Goal: Task Accomplishment & Management: Manage account settings

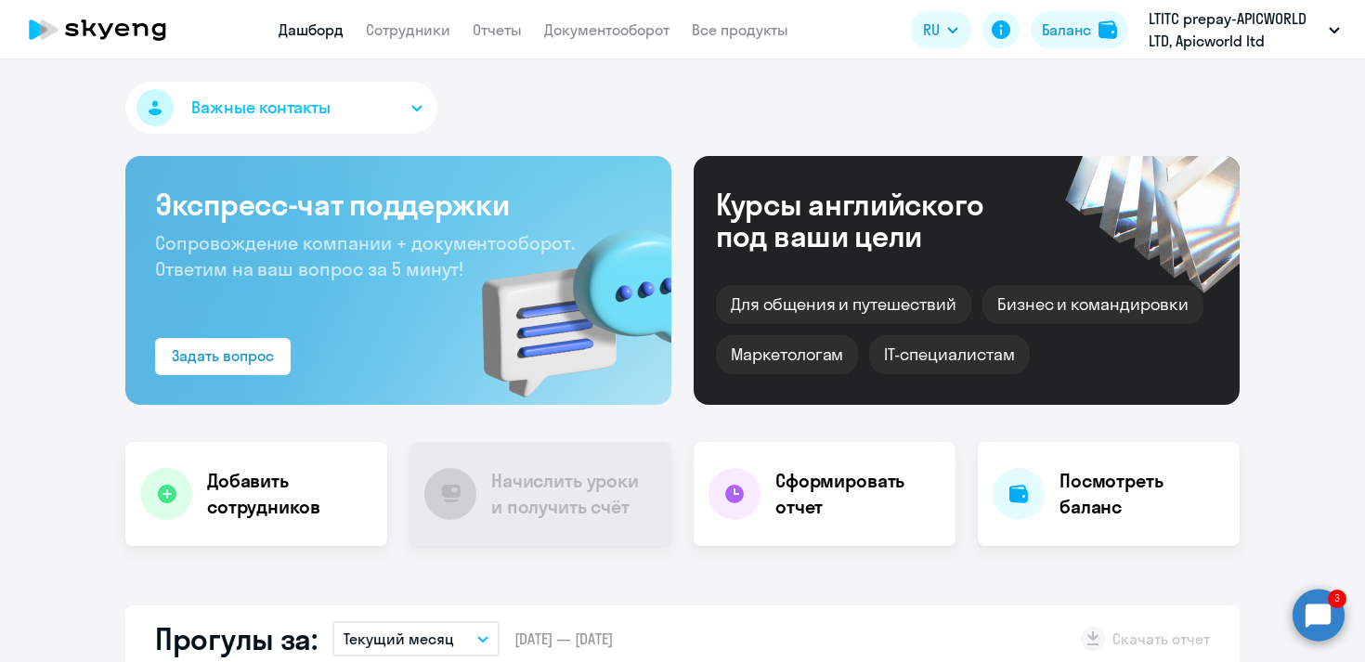
scroll to position [1197, 0]
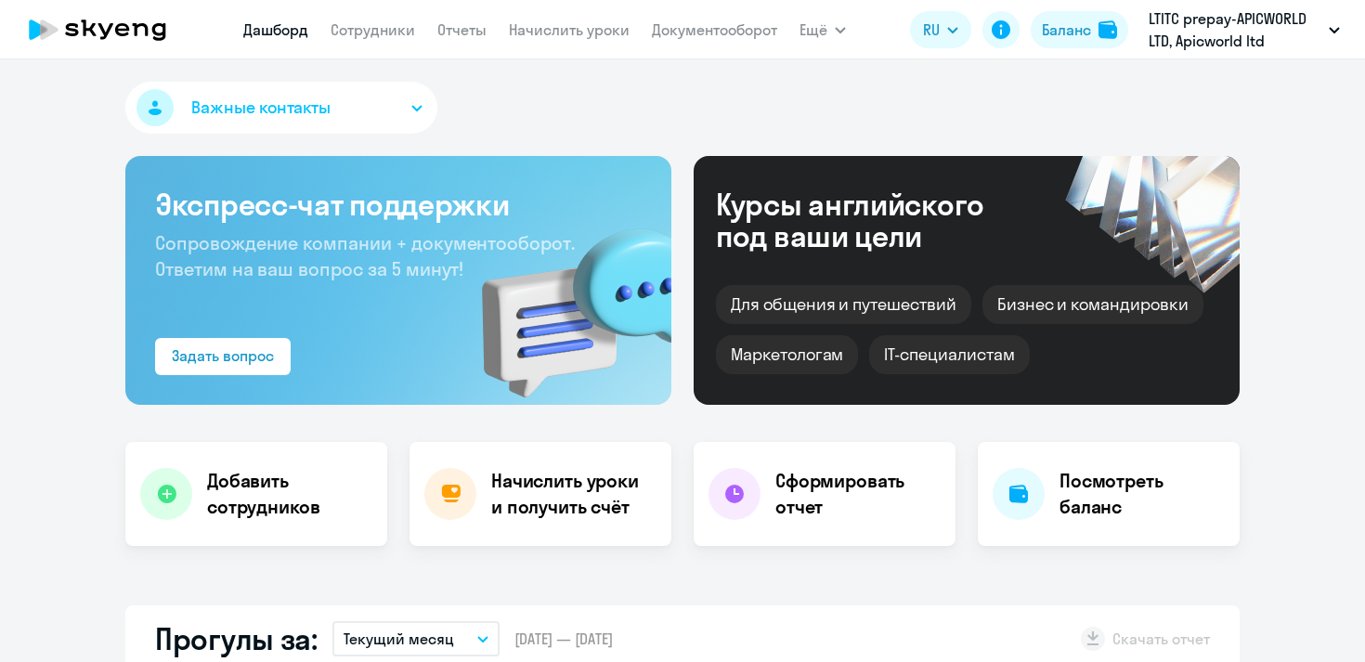
select select "30"
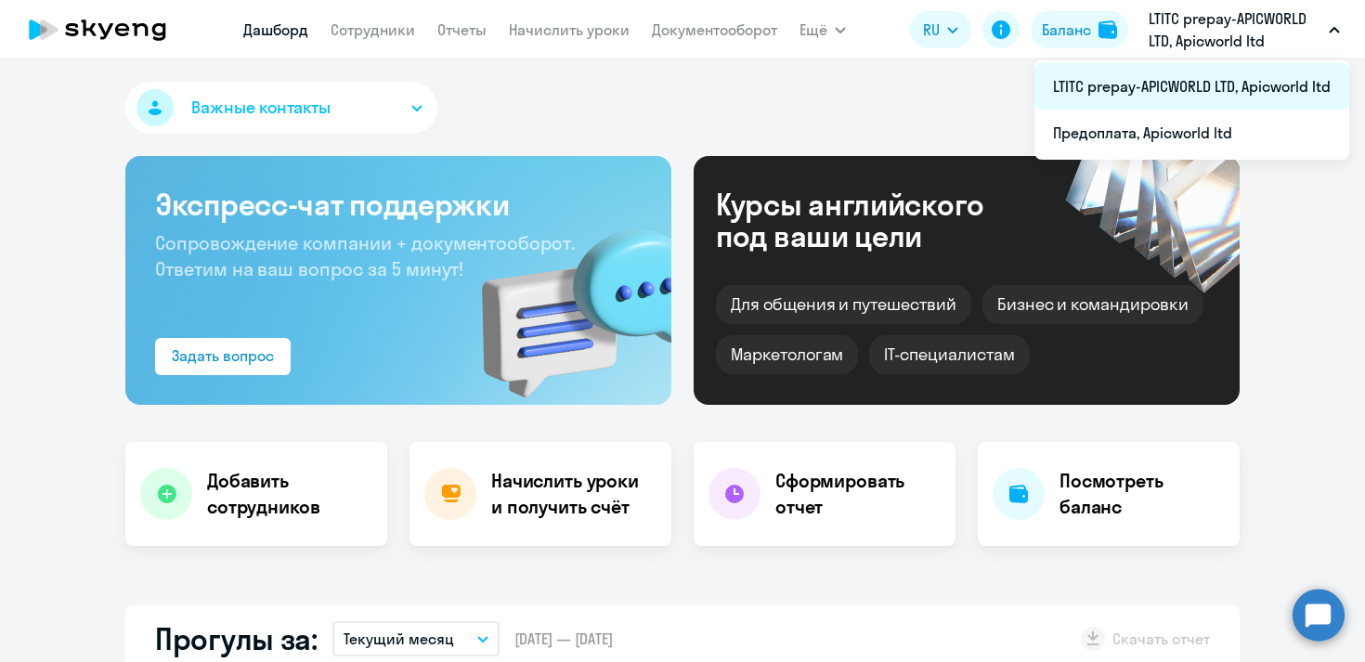
click at [1162, 80] on li "LTITC prepay-APICWORLD LTD, Apicworld ltd" at bounding box center [1192, 86] width 315 height 46
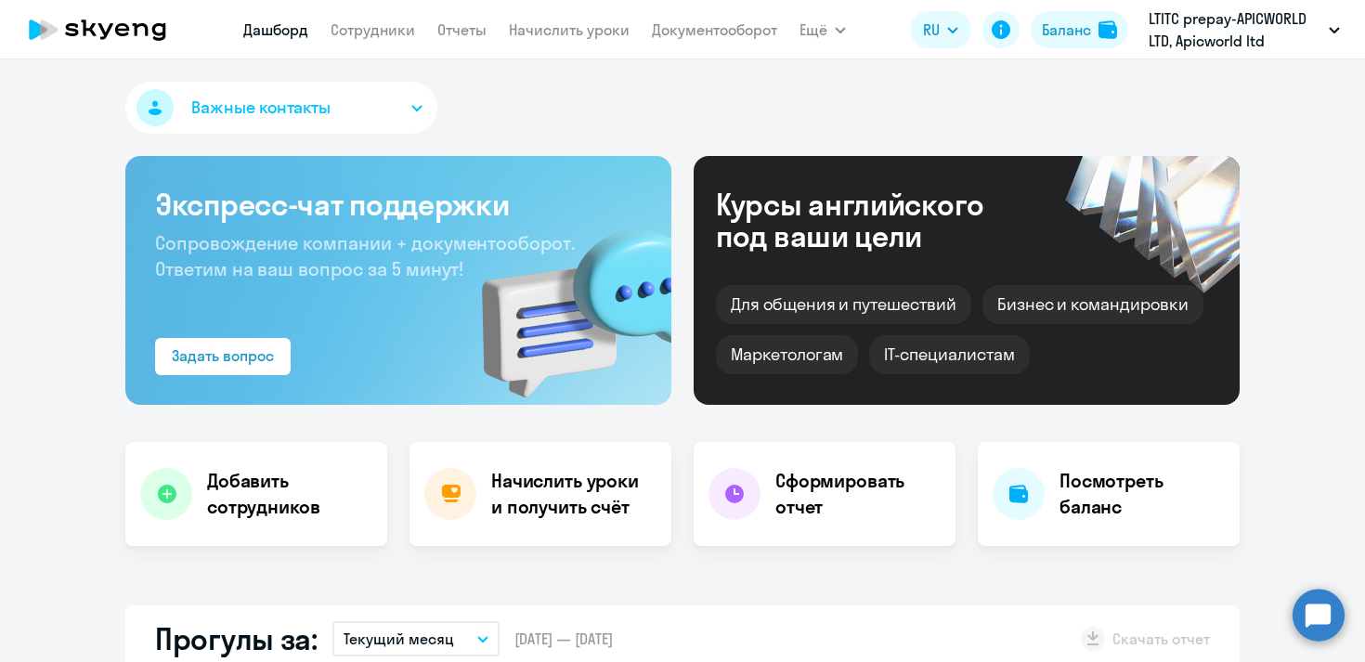
select select "30"
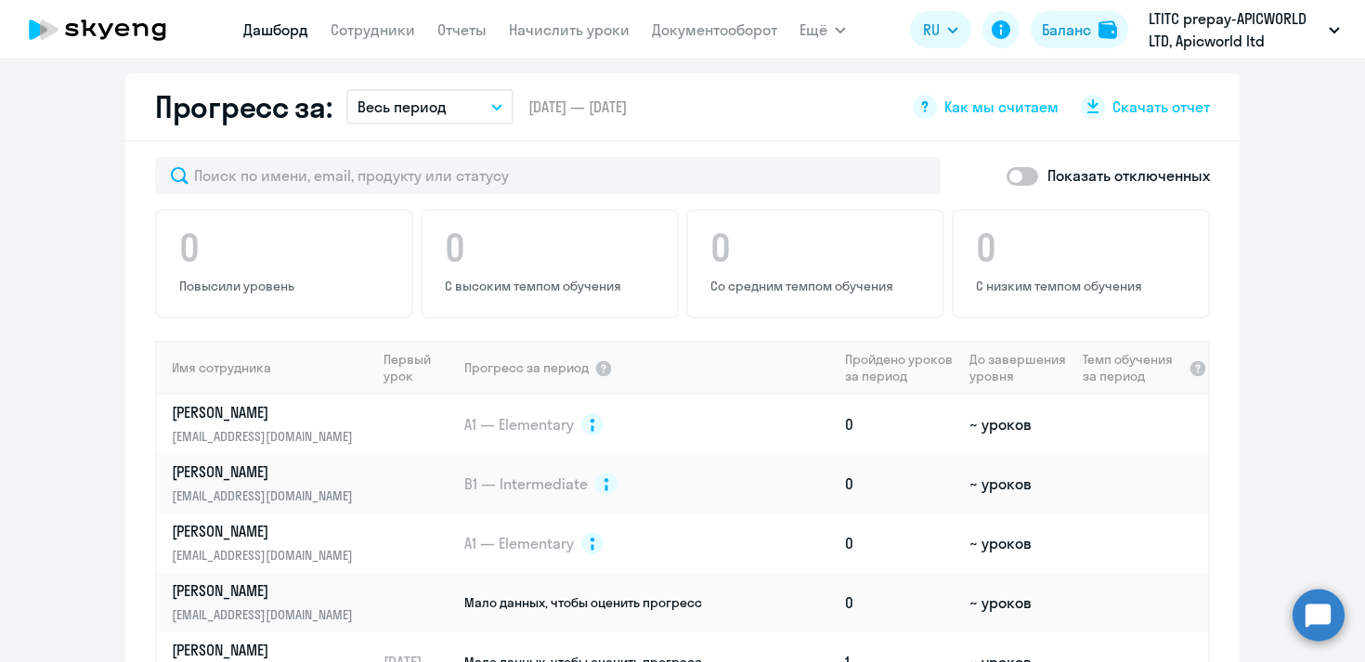
scroll to position [1255, 0]
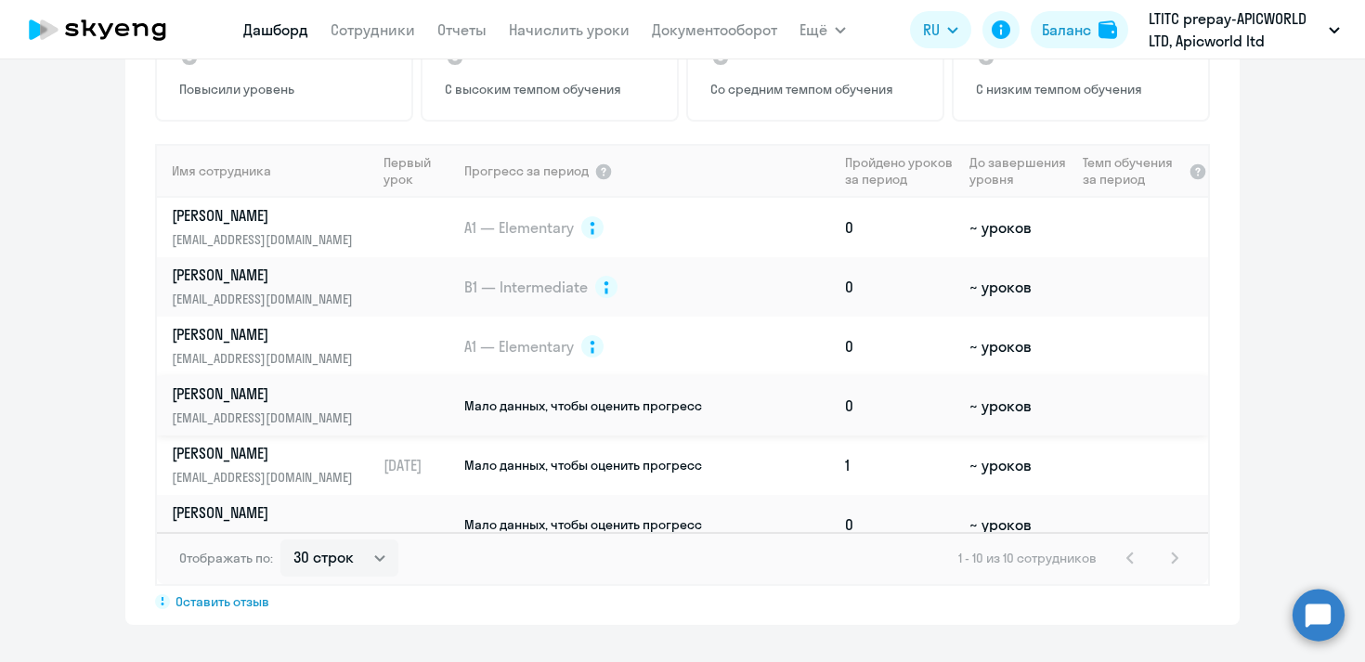
click at [455, 407] on td at bounding box center [419, 405] width 86 height 59
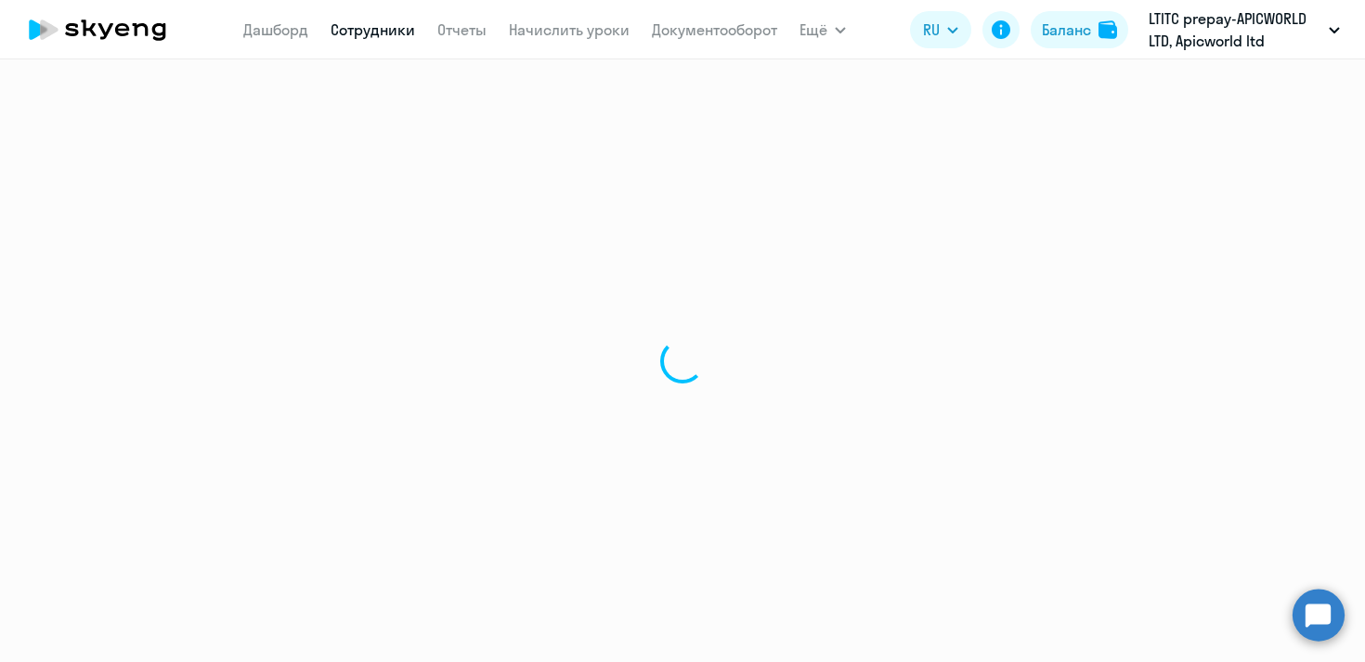
select select "english"
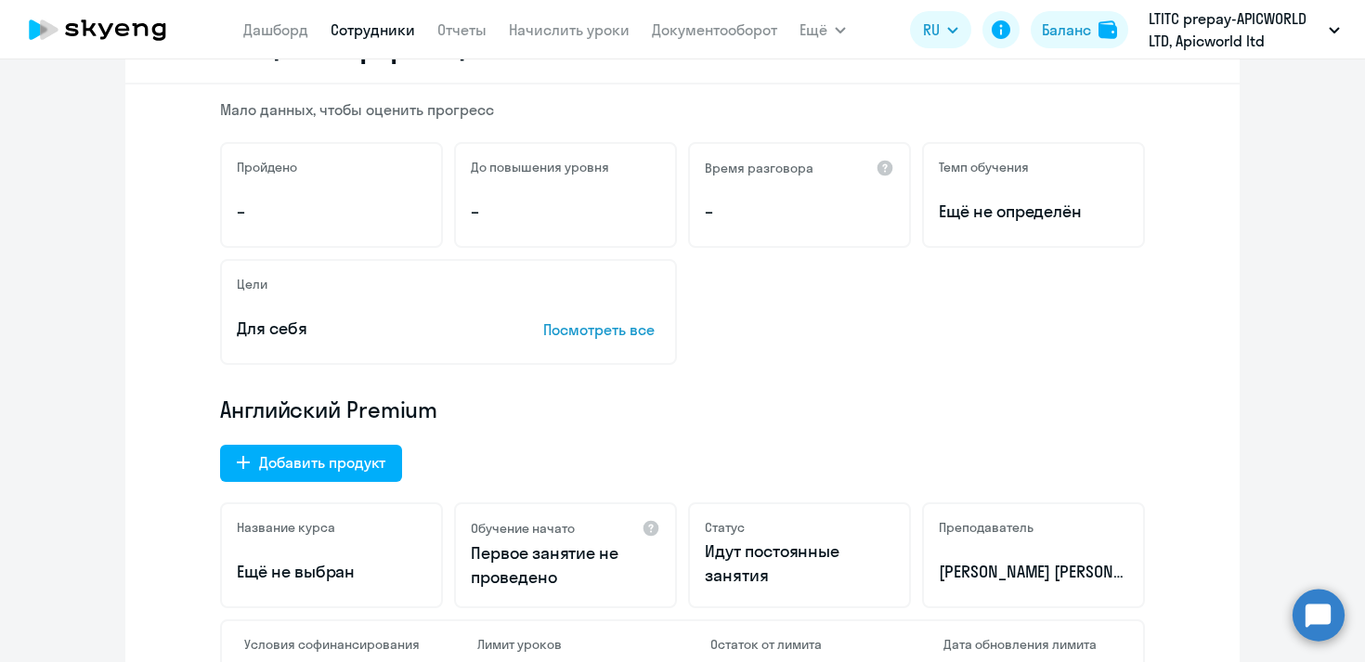
scroll to position [266, 0]
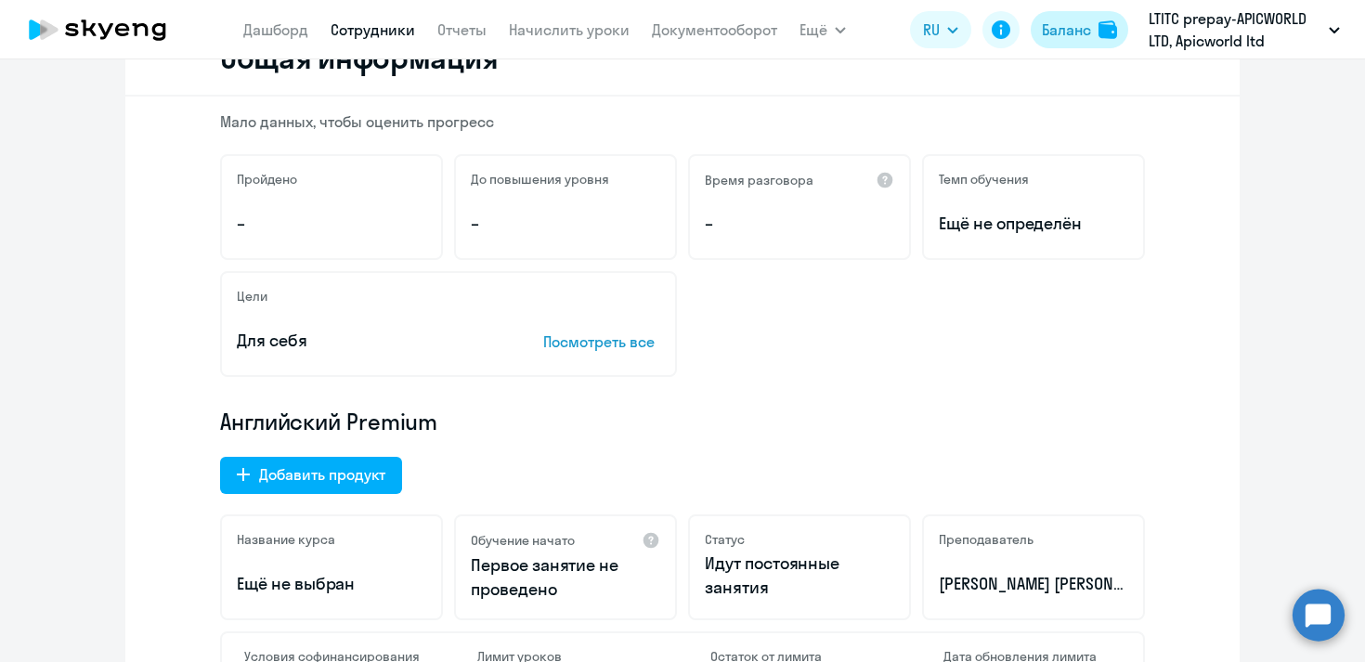
click at [1098, 30] on button "Баланс" at bounding box center [1080, 29] width 98 height 37
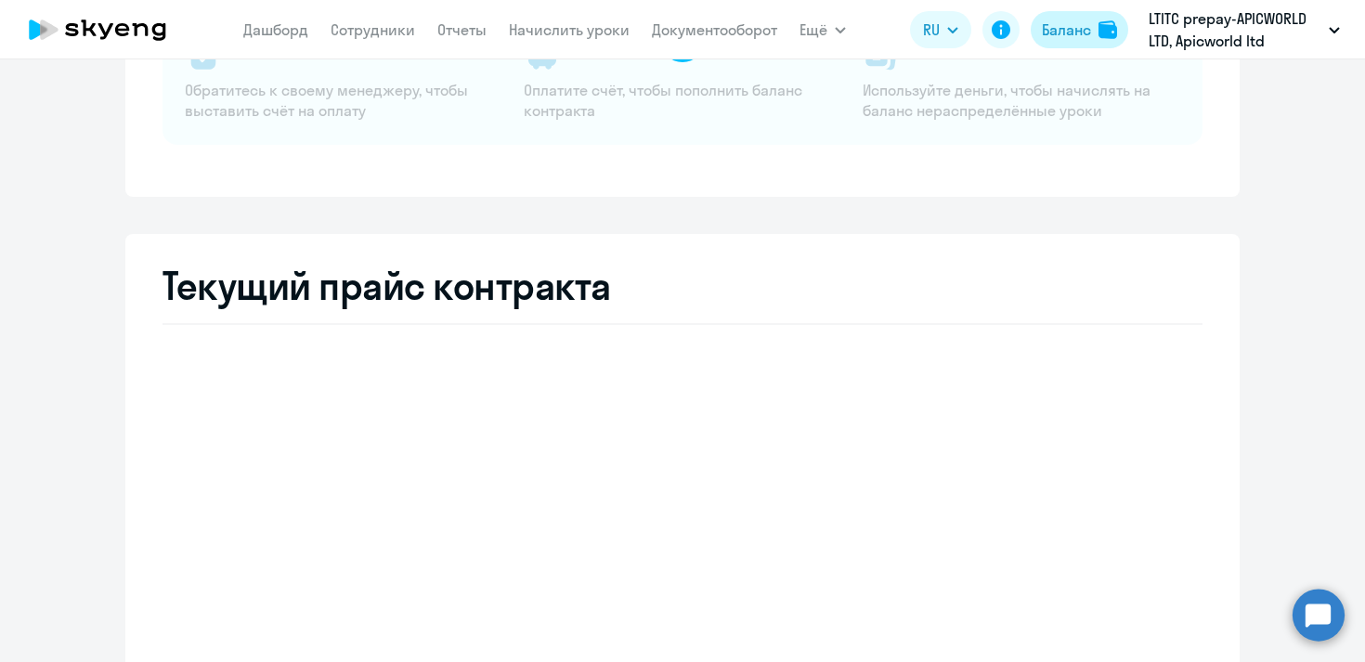
select select "english_adult_not_native_speaker"
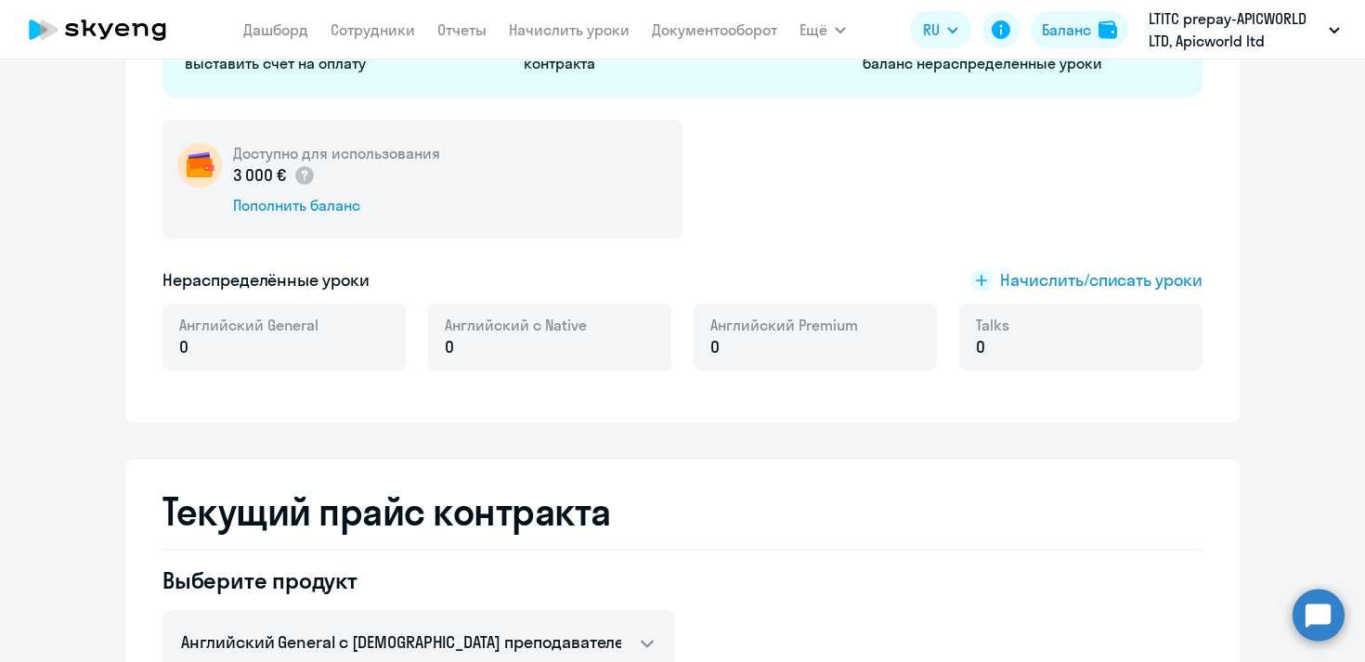
scroll to position [317, 0]
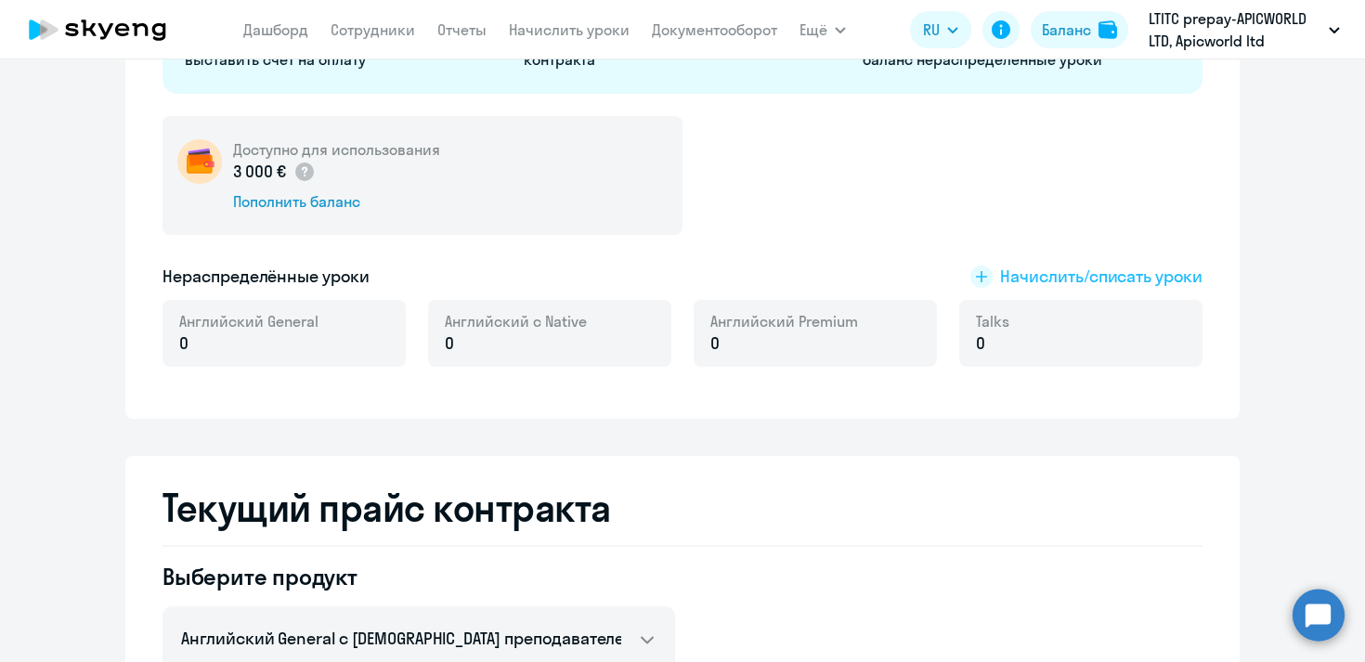
click at [983, 280] on rect at bounding box center [981, 277] width 22 height 22
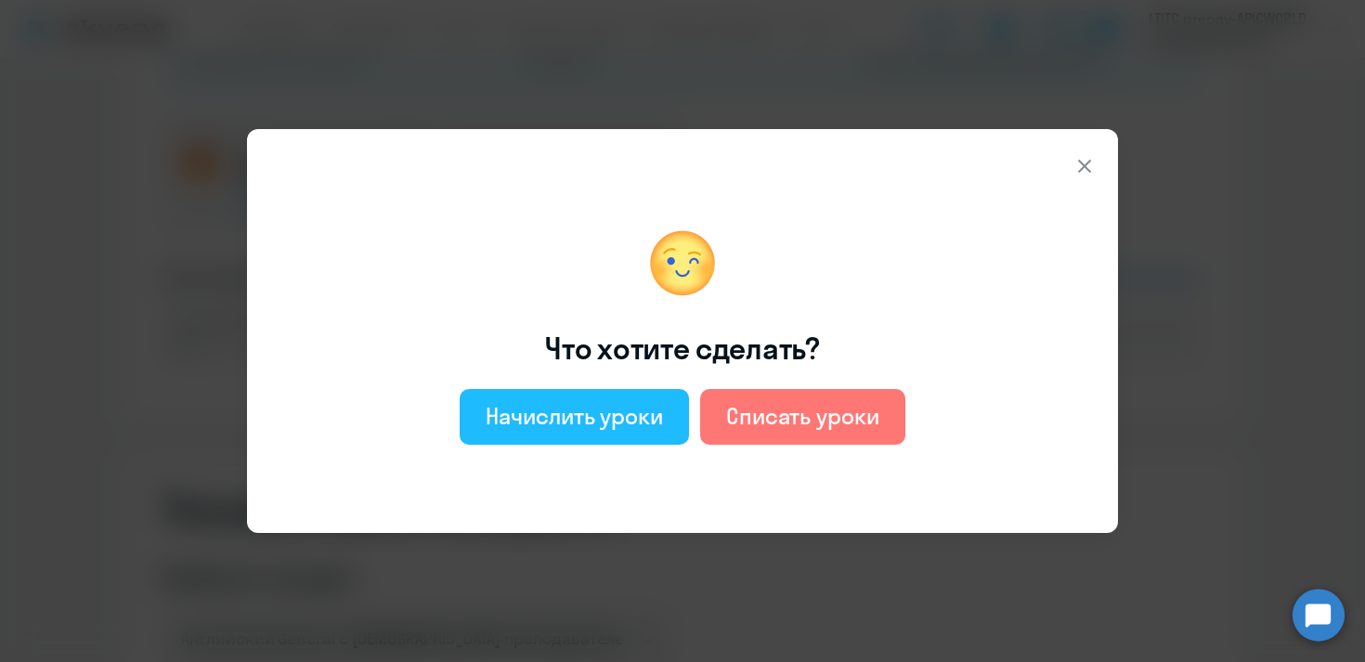
click at [594, 423] on div "Начислить уроки" at bounding box center [574, 416] width 177 height 30
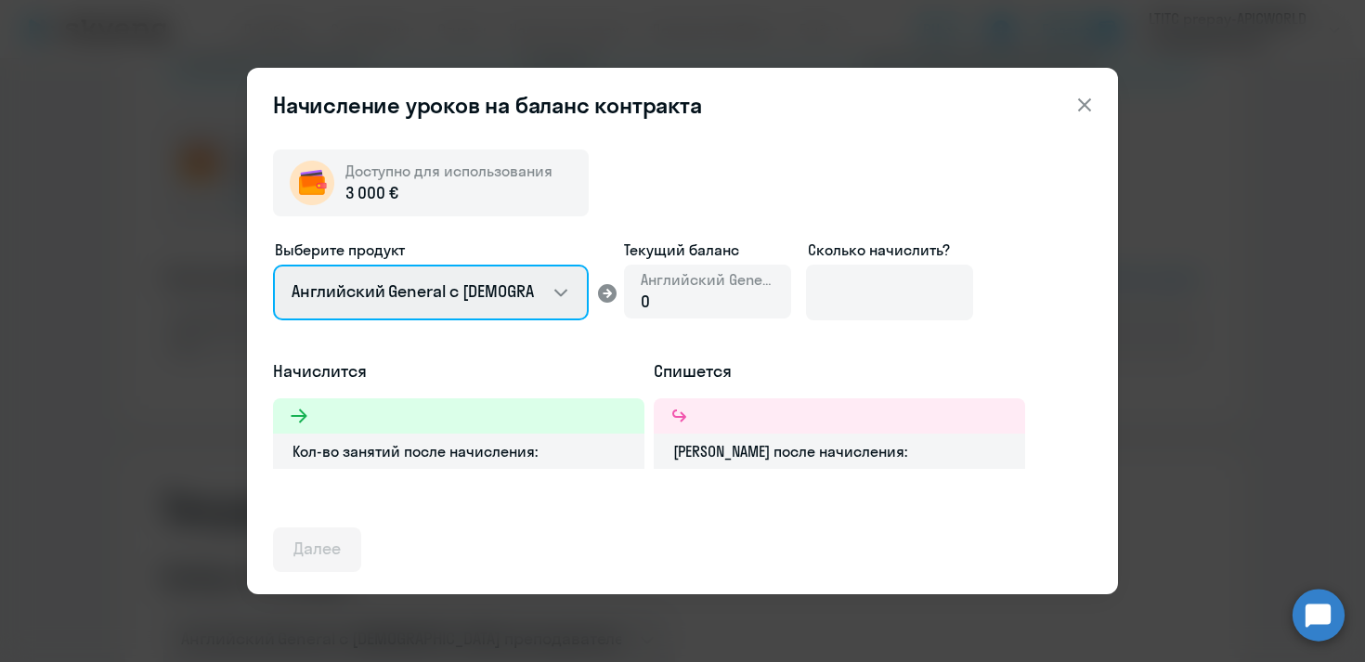
click at [569, 296] on select "Английский General с [DEMOGRAPHIC_DATA] преподавателем Английский General с [DE…" at bounding box center [431, 293] width 316 height 56
select select "english_adult_not_native_speaker_premium"
click at [273, 265] on select "Английский General с [DEMOGRAPHIC_DATA] преподавателем Английский General с [DE…" at bounding box center [431, 293] width 316 height 56
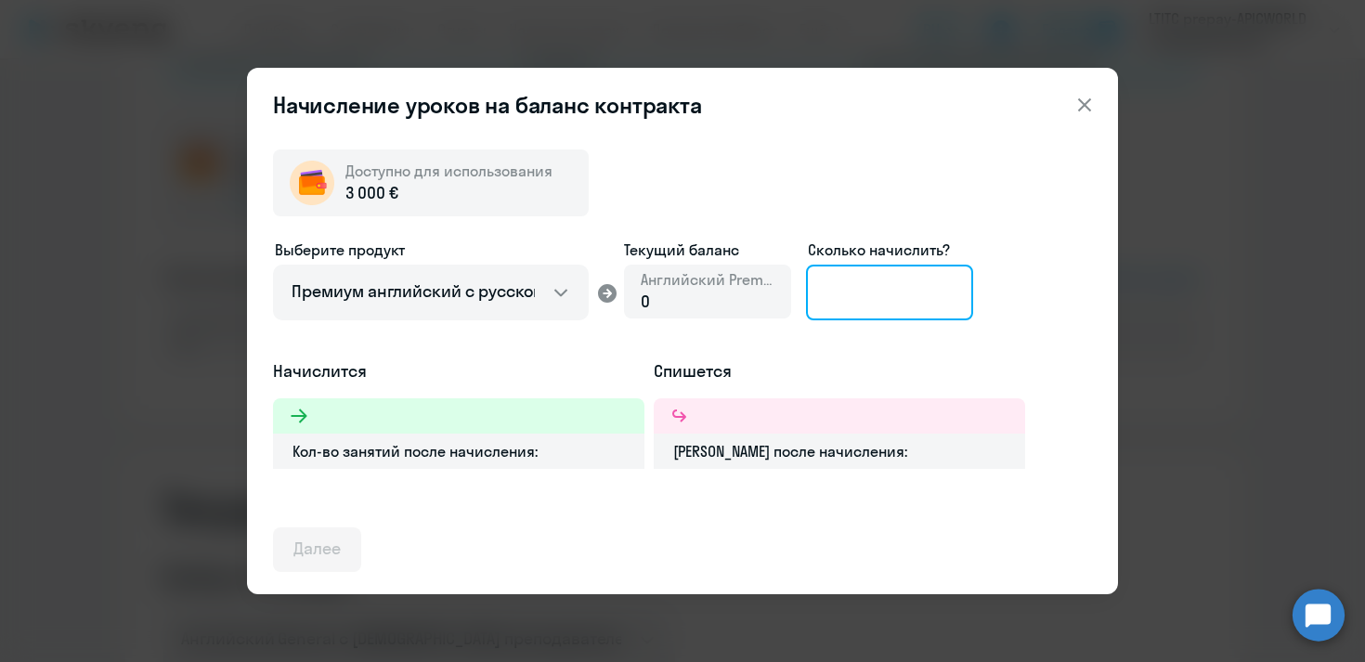
click at [869, 307] on input at bounding box center [889, 293] width 167 height 56
type input "3"
type input "40"
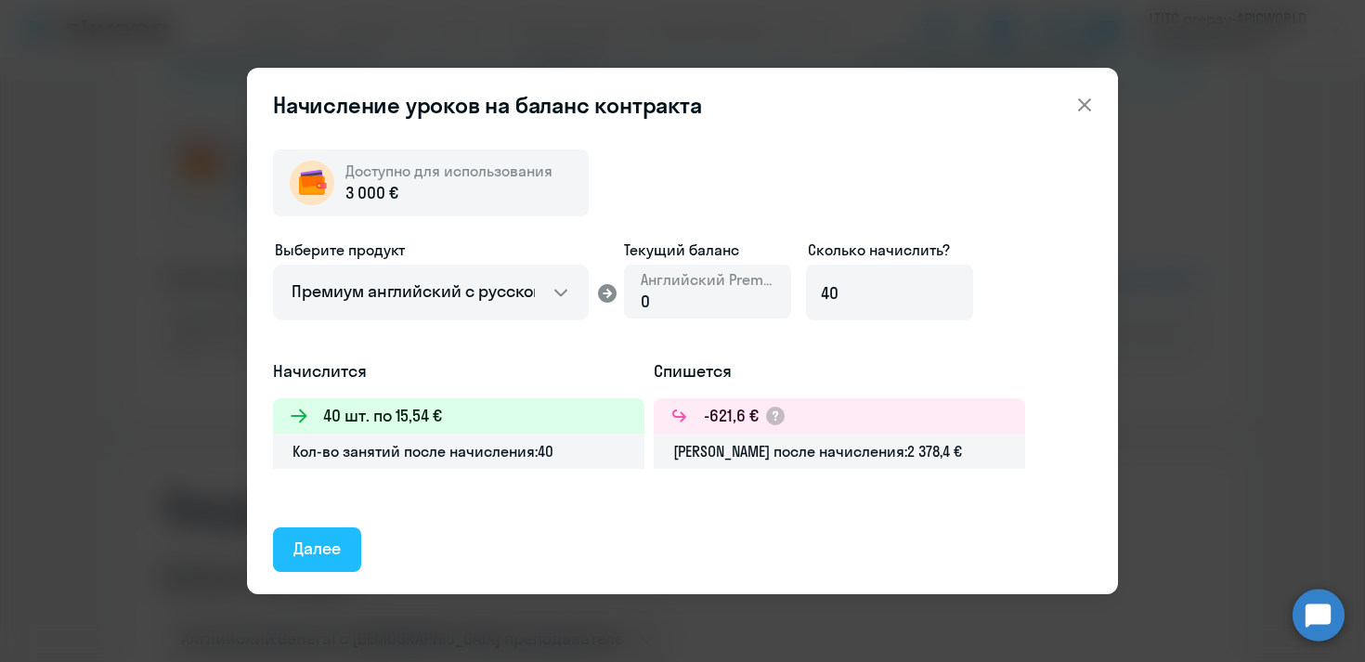
click at [332, 544] on div "Далее" at bounding box center [316, 549] width 47 height 24
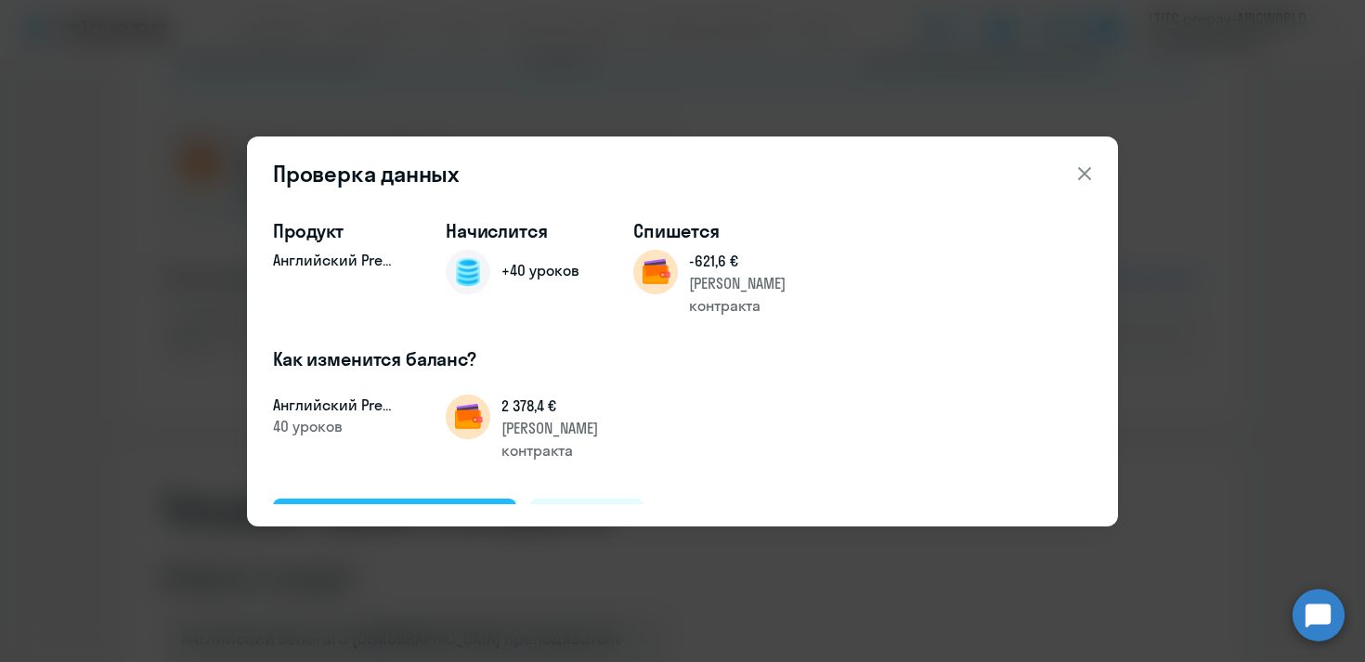
click at [363, 508] on div "Подтвердить и начислить" at bounding box center [394, 520] width 202 height 24
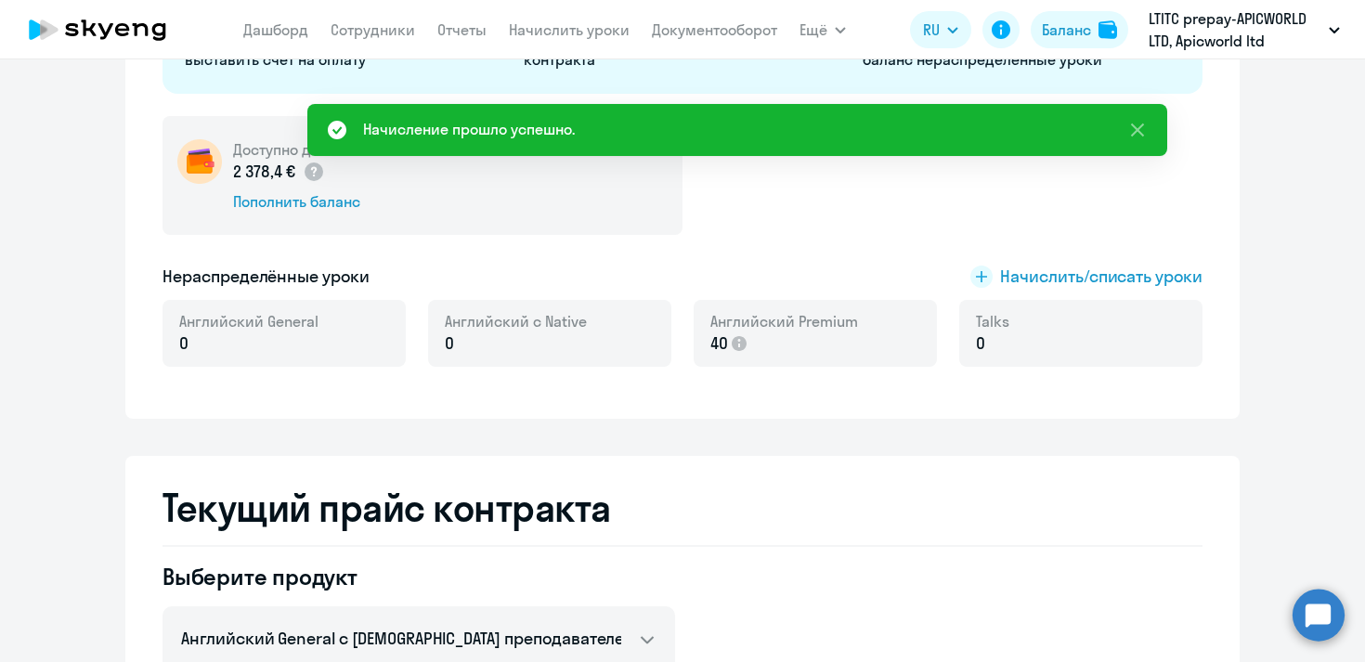
click at [365, 339] on div "Английский General 0" at bounding box center [284, 333] width 243 height 67
click at [339, 201] on div "Пополнить баланс" at bounding box center [336, 201] width 207 height 20
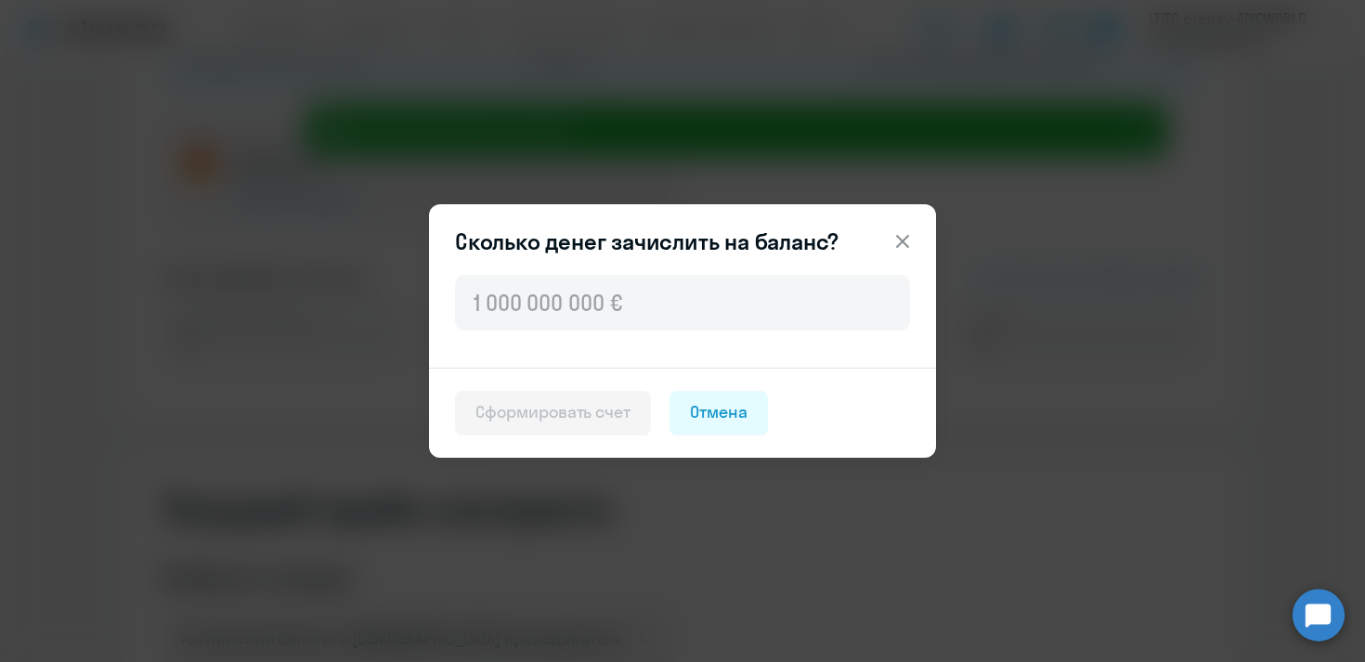
click at [903, 237] on icon at bounding box center [903, 241] width 22 height 22
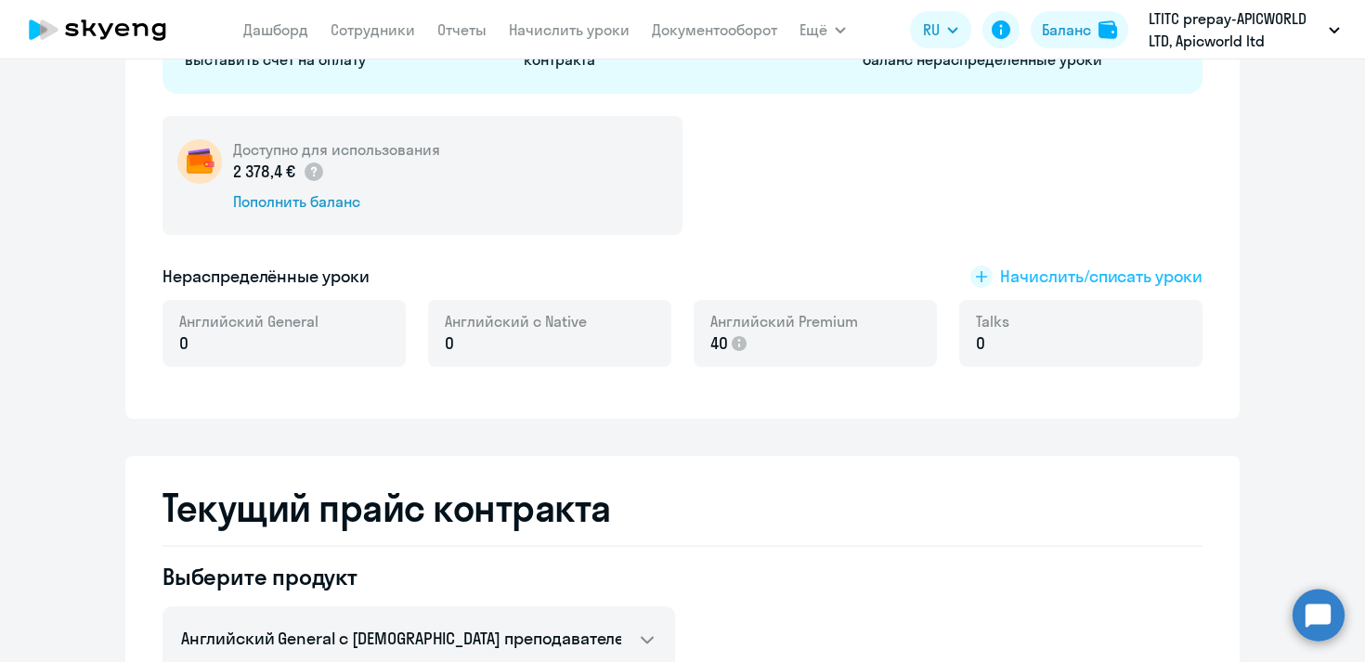
click at [1001, 271] on span "Начислить/списать уроки" at bounding box center [1101, 277] width 202 height 24
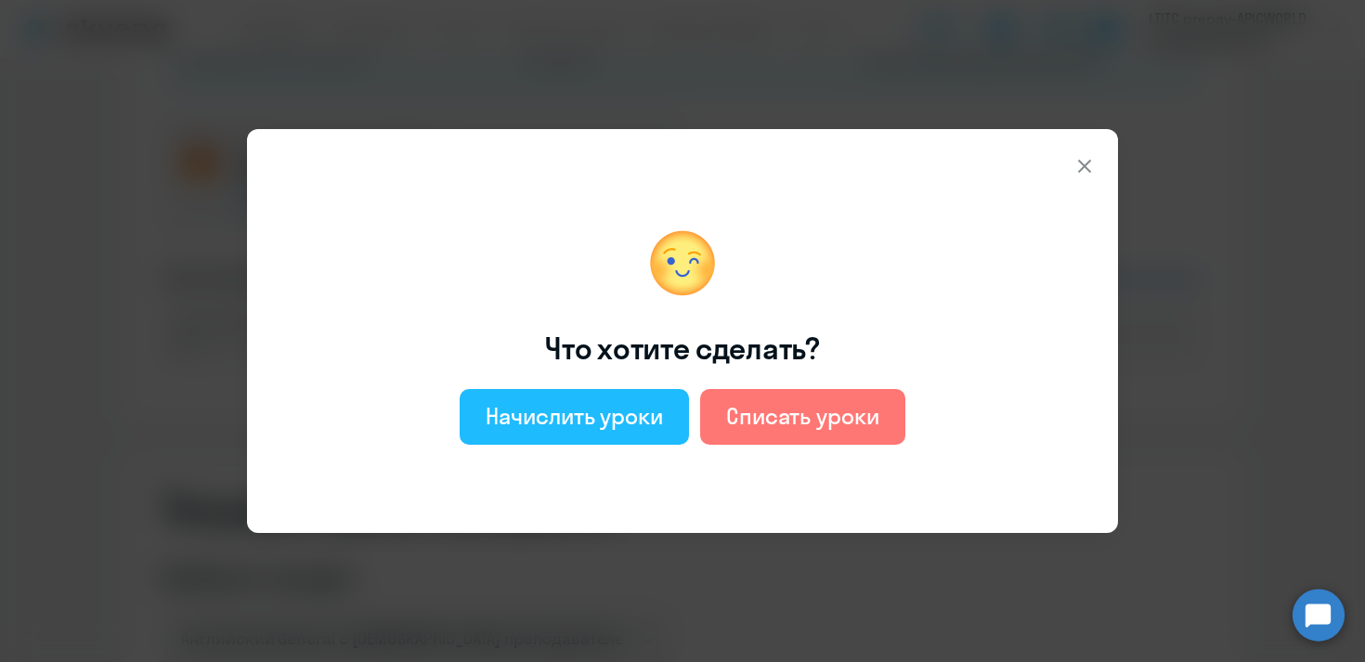
click at [586, 423] on div "Начислить уроки" at bounding box center [574, 416] width 177 height 30
select select "english_adult_not_native_speaker"
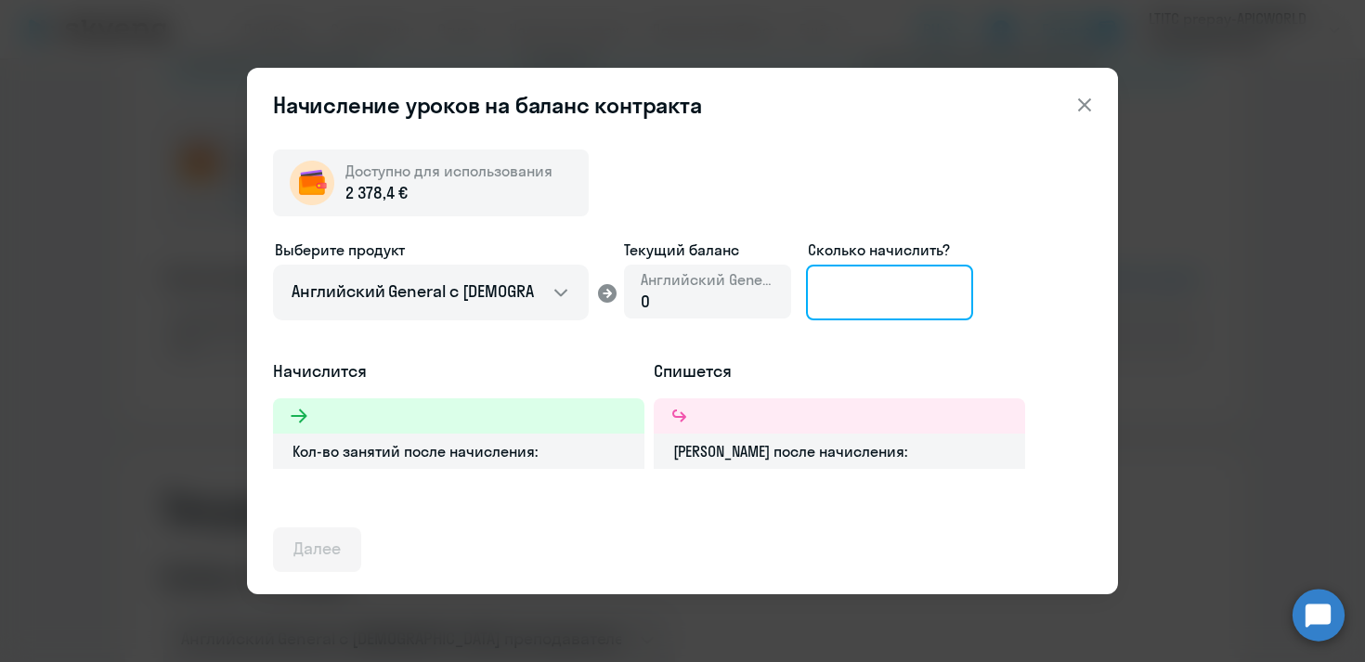
click at [837, 293] on input at bounding box center [889, 293] width 167 height 56
type input "30"
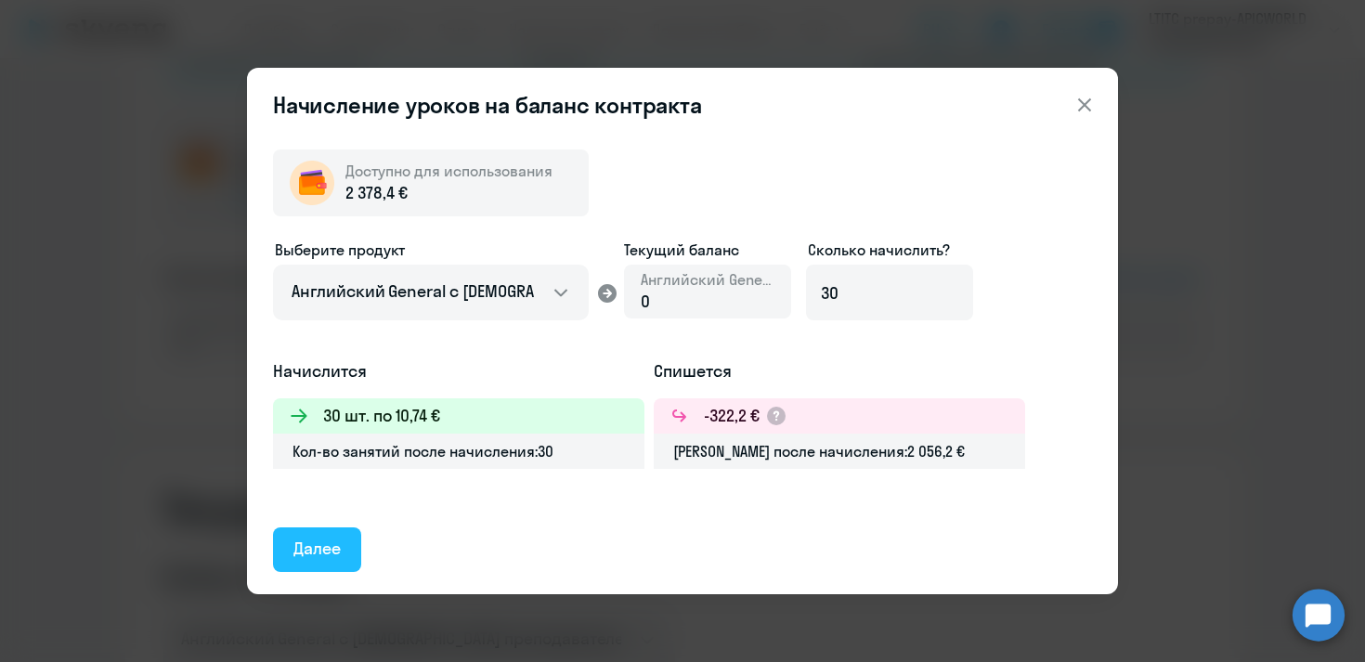
click at [322, 542] on div "Далее" at bounding box center [316, 549] width 47 height 24
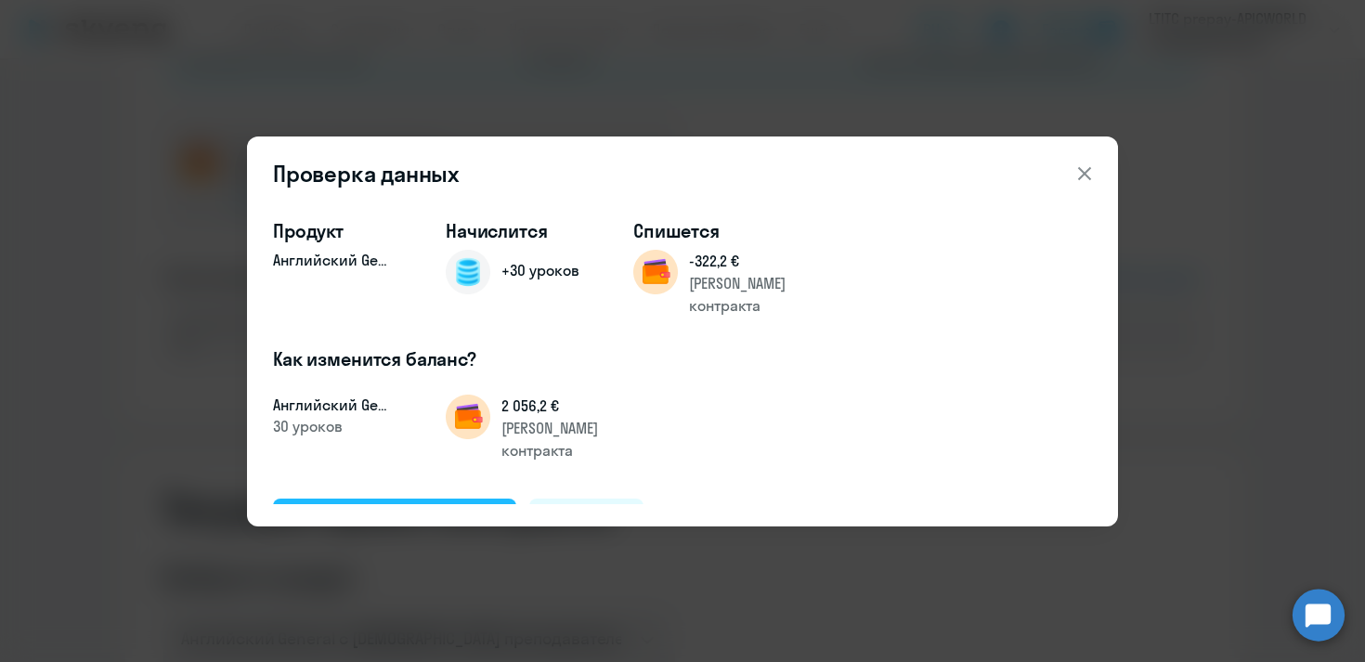
click at [395, 508] on div "Подтвердить и начислить" at bounding box center [394, 520] width 202 height 24
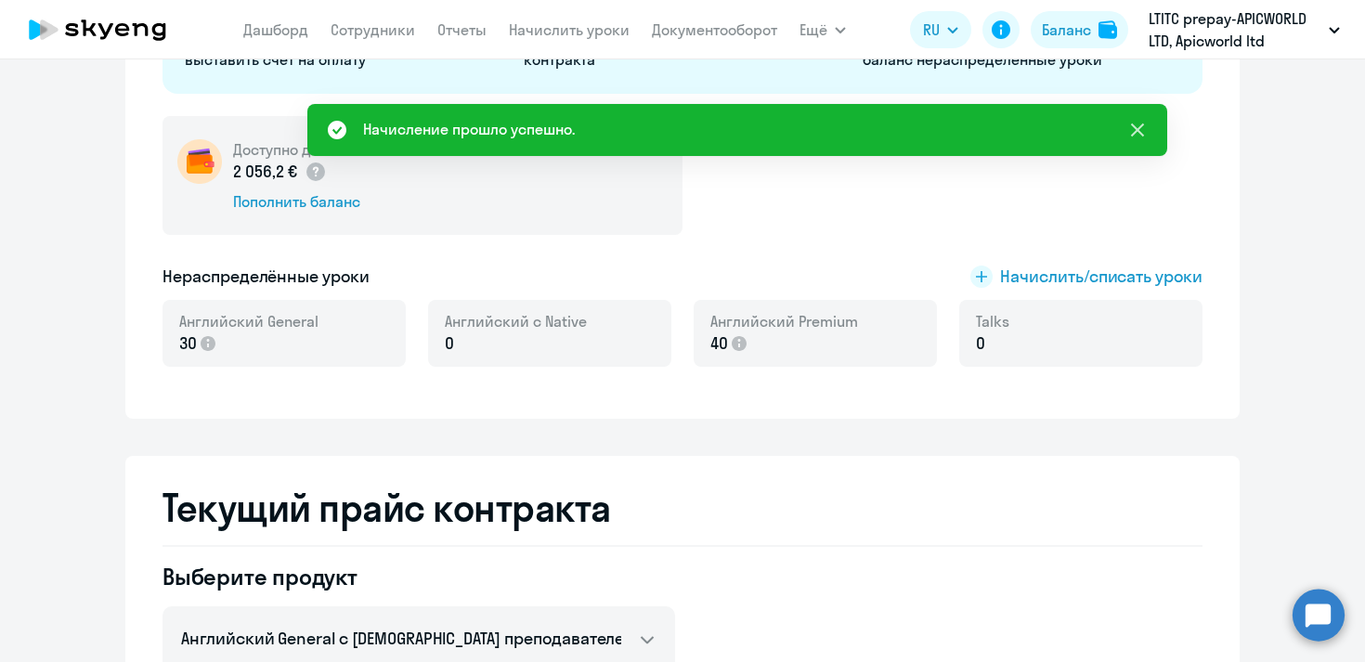
click at [1142, 135] on icon at bounding box center [1137, 130] width 13 height 13
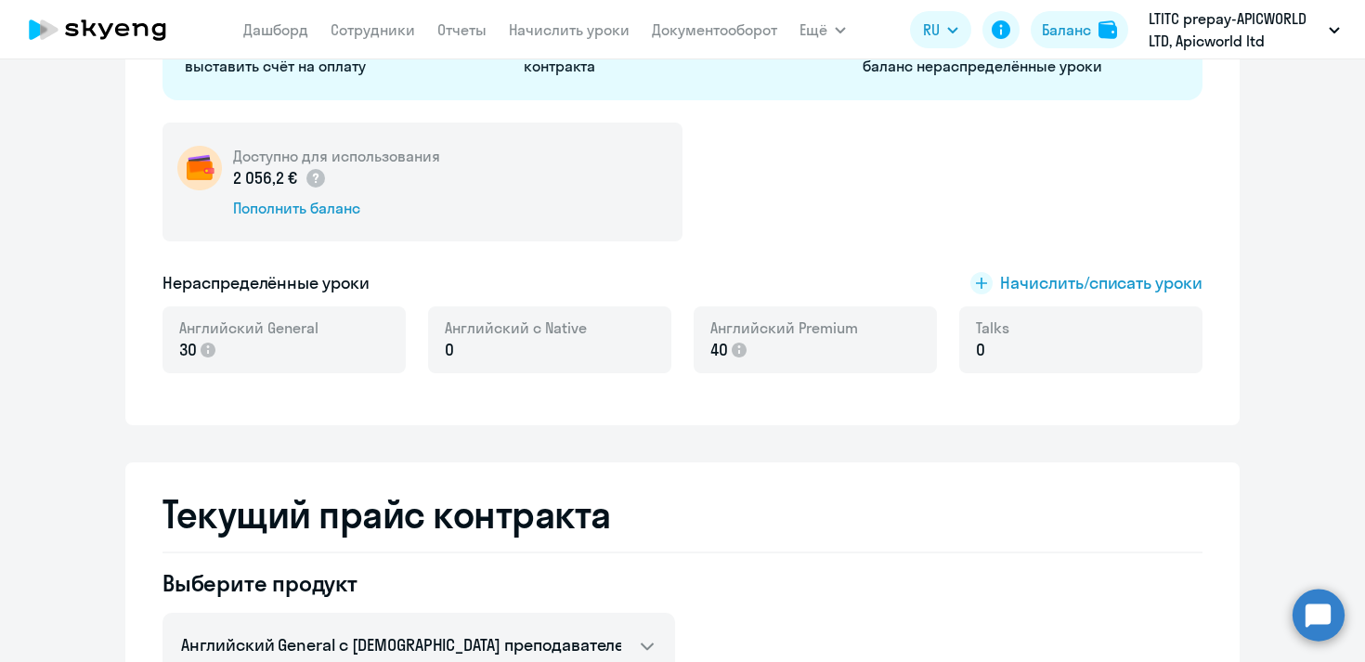
scroll to position [0, 0]
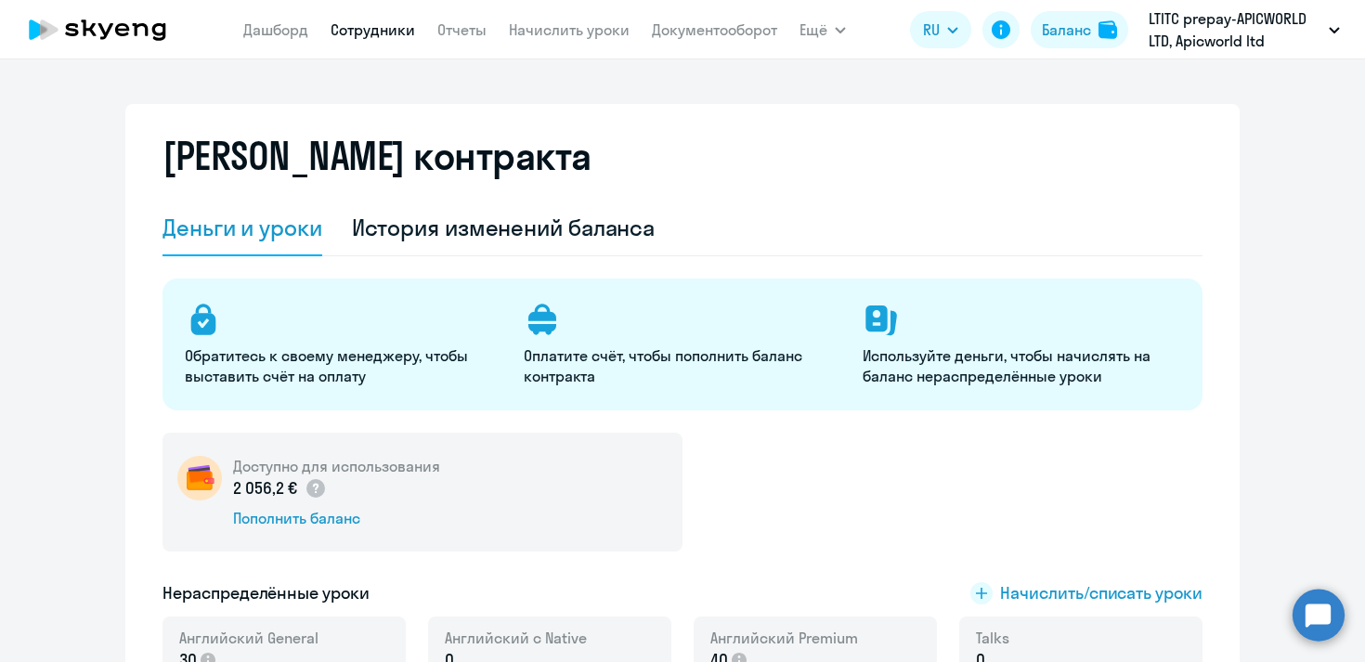
click at [386, 34] on link "Сотрудники" at bounding box center [373, 29] width 85 height 19
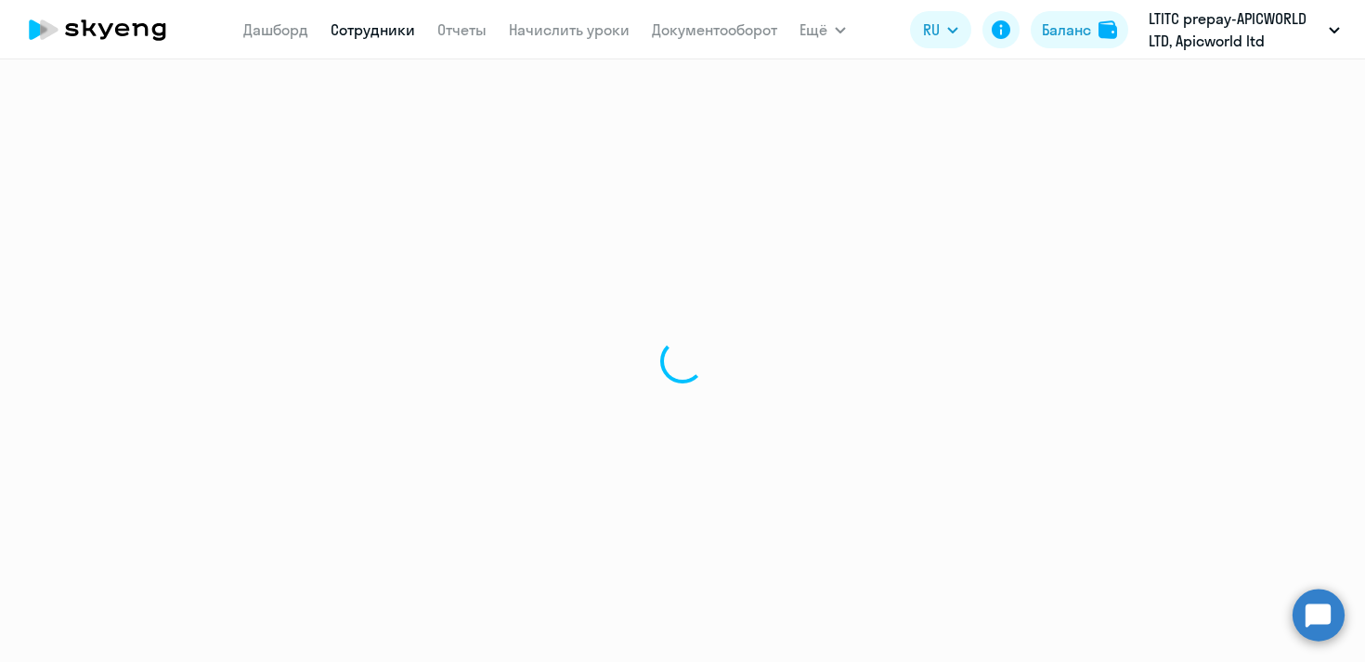
select select "30"
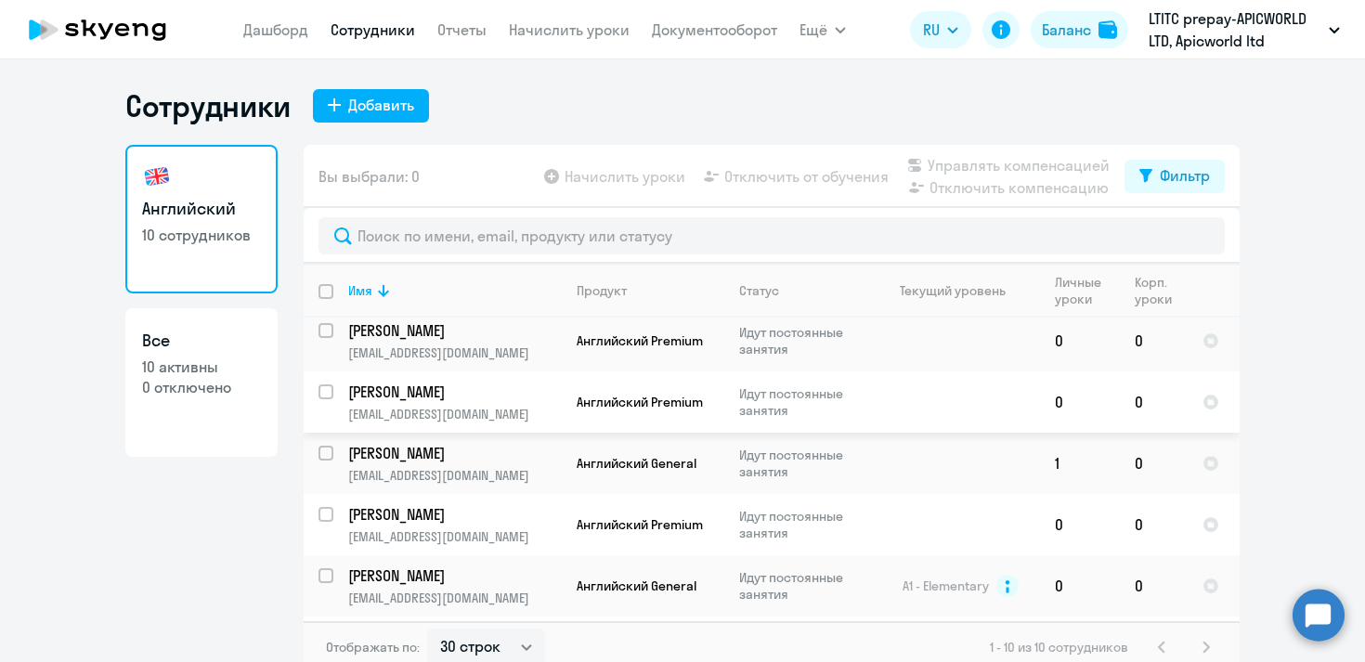
scroll to position [226, 0]
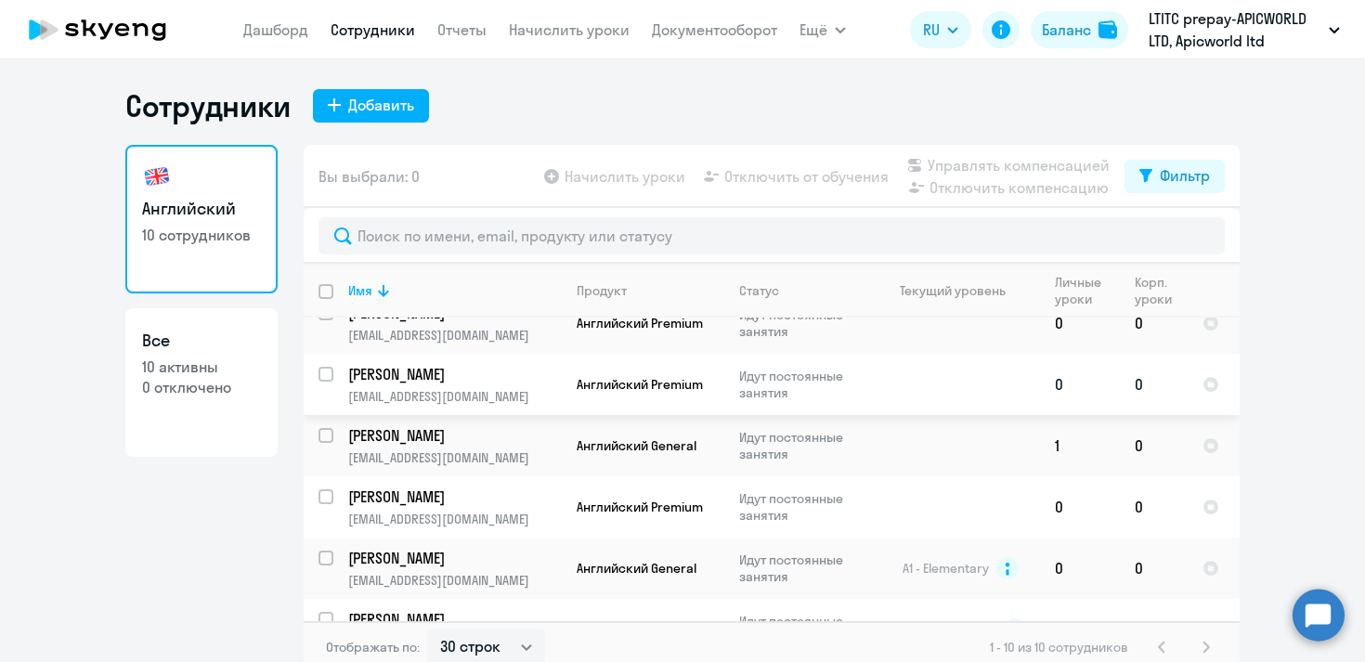
click at [327, 367] on input "select row 37075457" at bounding box center [337, 385] width 37 height 37
checkbox input "true"
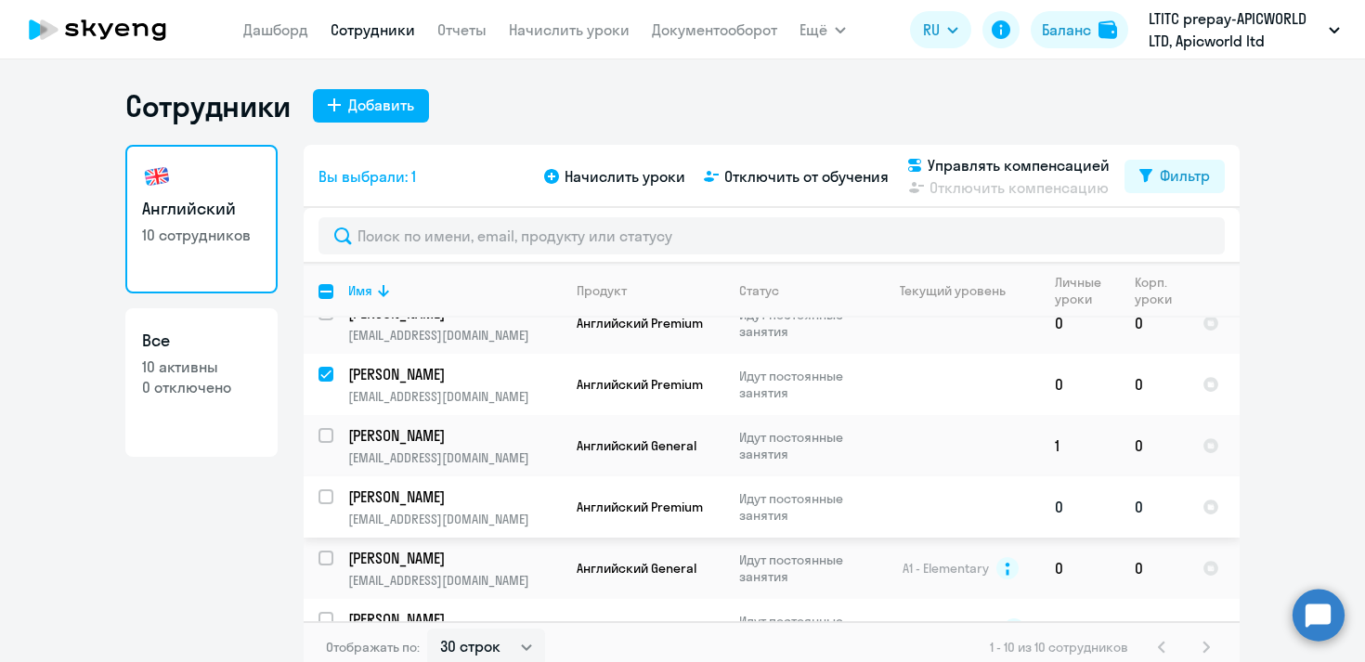
click at [326, 489] on input "select row 42265562" at bounding box center [337, 507] width 37 height 37
checkbox input "true"
click at [660, 177] on span "Начислить уроки" at bounding box center [625, 176] width 121 height 22
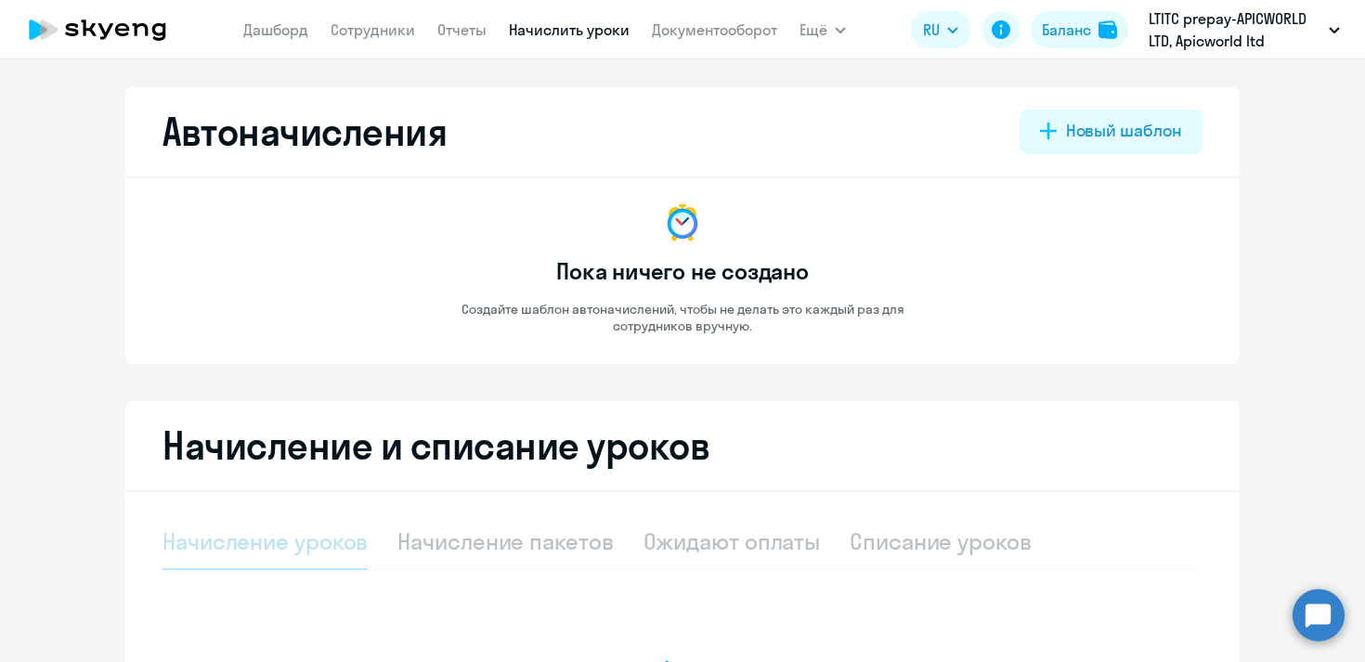
select select "10"
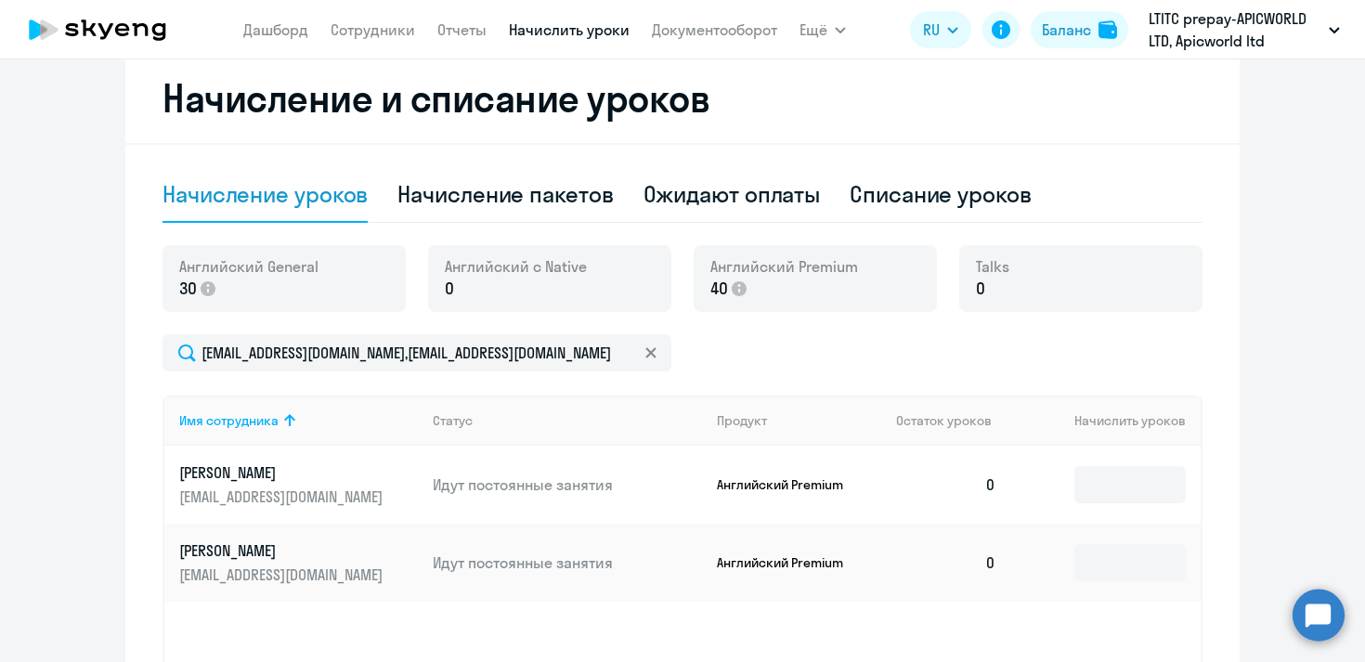
scroll to position [432, 0]
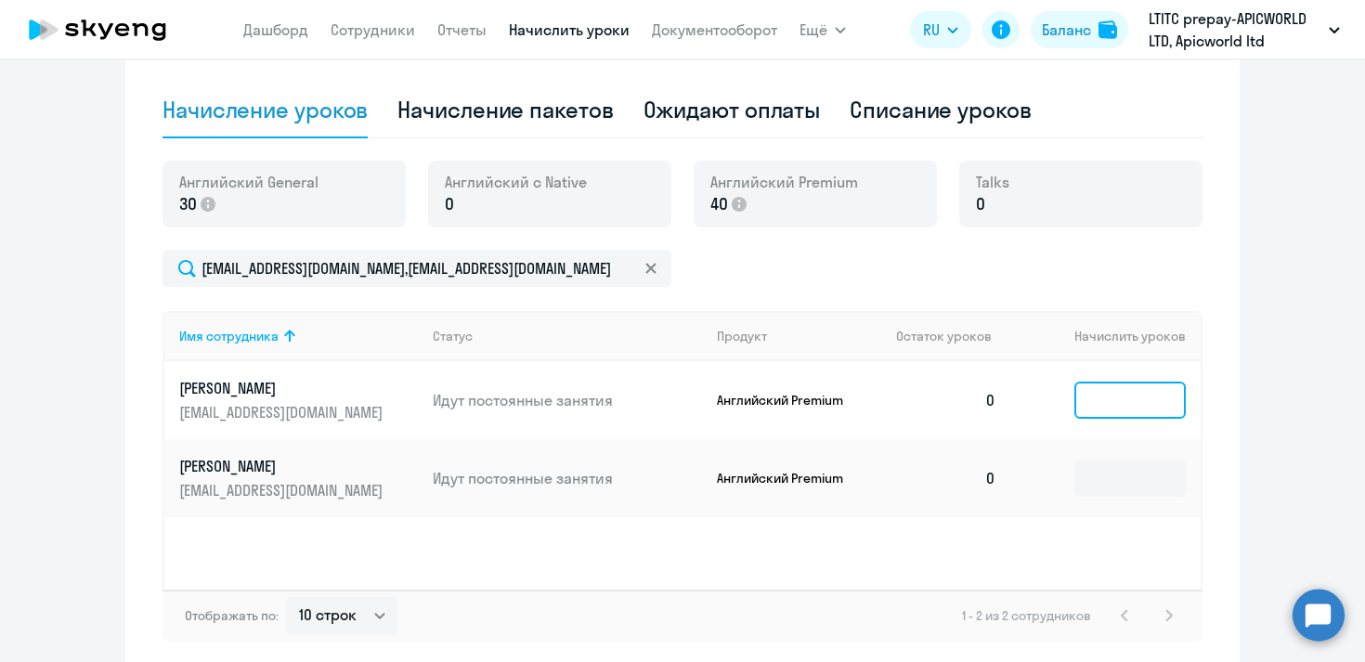
click at [1118, 406] on input at bounding box center [1129, 400] width 111 height 37
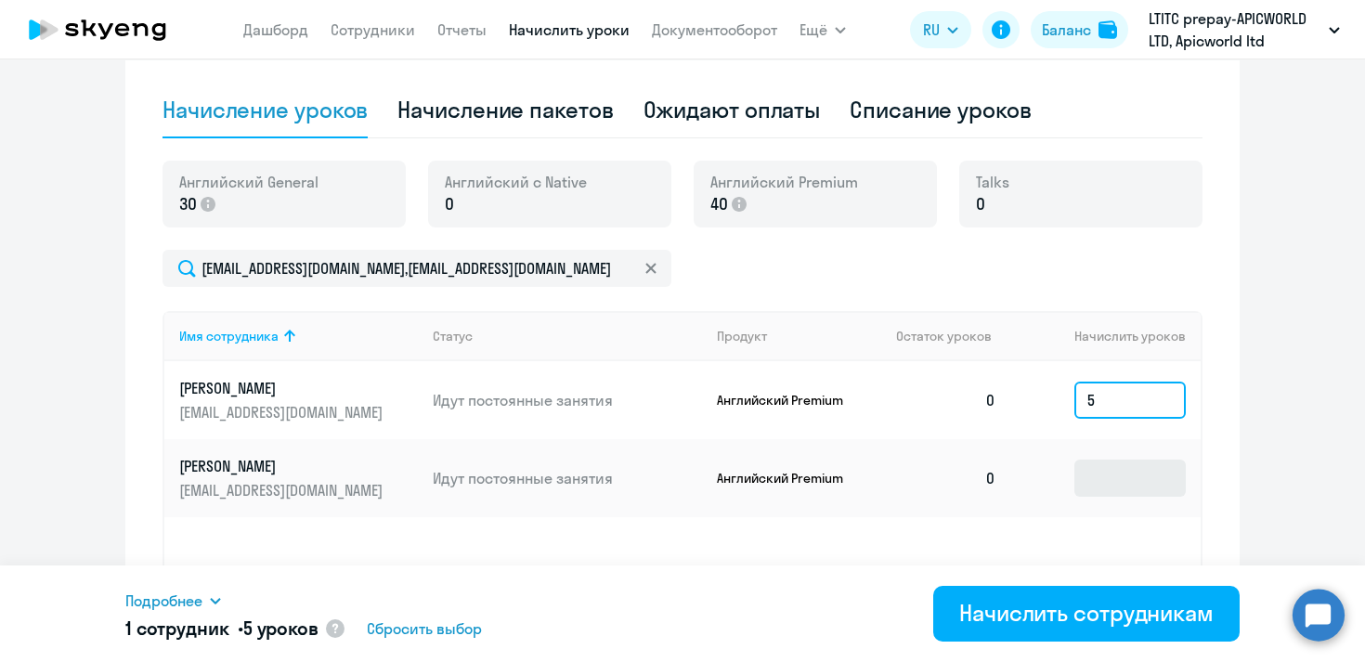
type input "5"
click at [1105, 482] on input at bounding box center [1129, 478] width 111 height 37
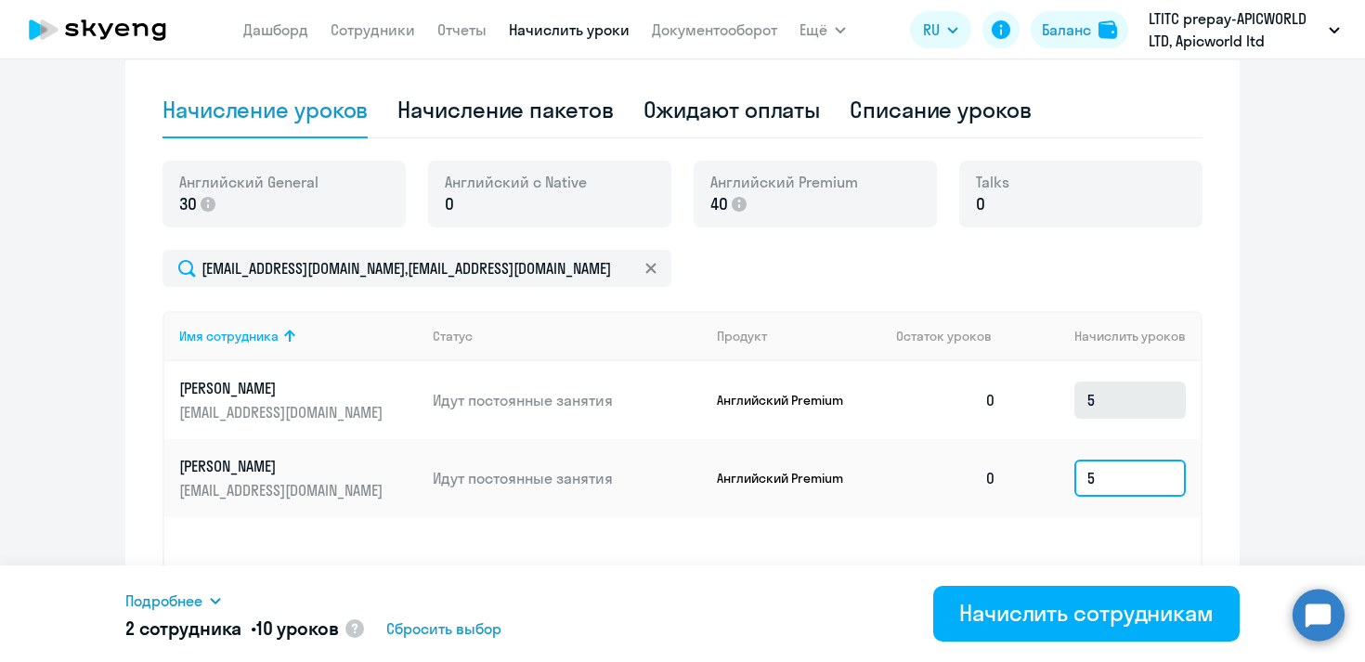
type input "5"
click at [1107, 399] on input "5" at bounding box center [1129, 400] width 111 height 37
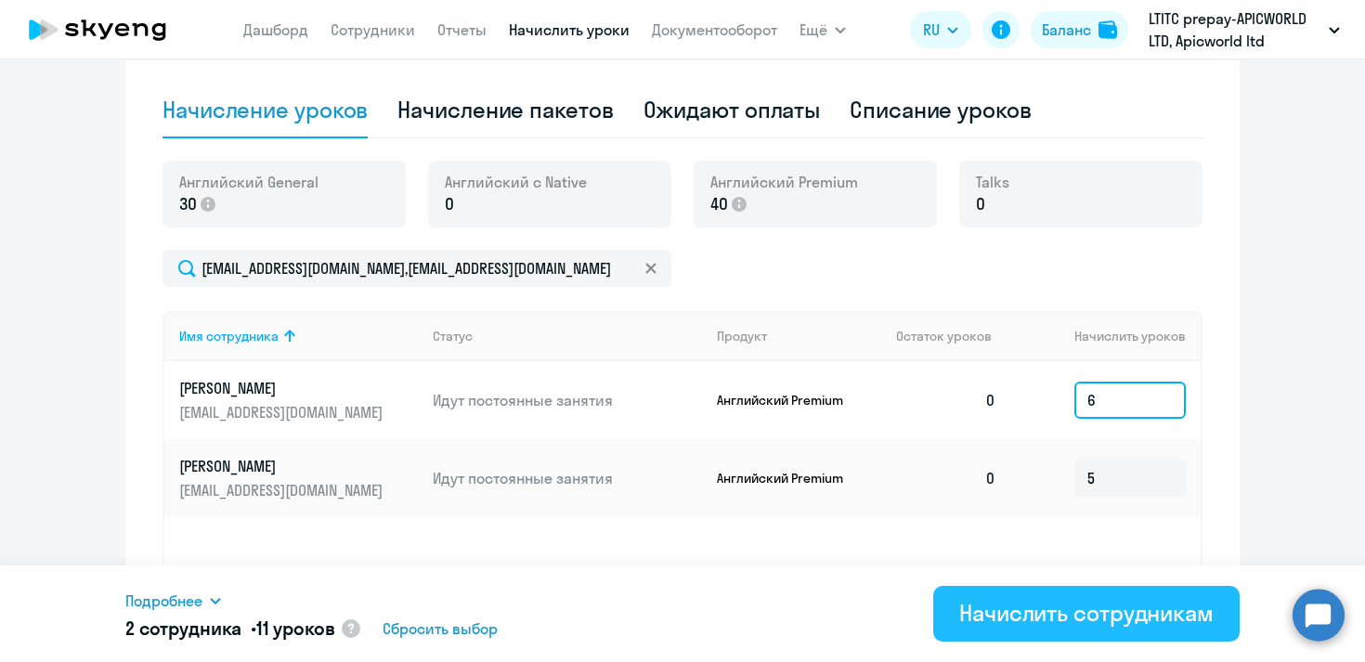
type input "6"
click at [1086, 615] on div "Начислить сотрудникам" at bounding box center [1086, 613] width 254 height 30
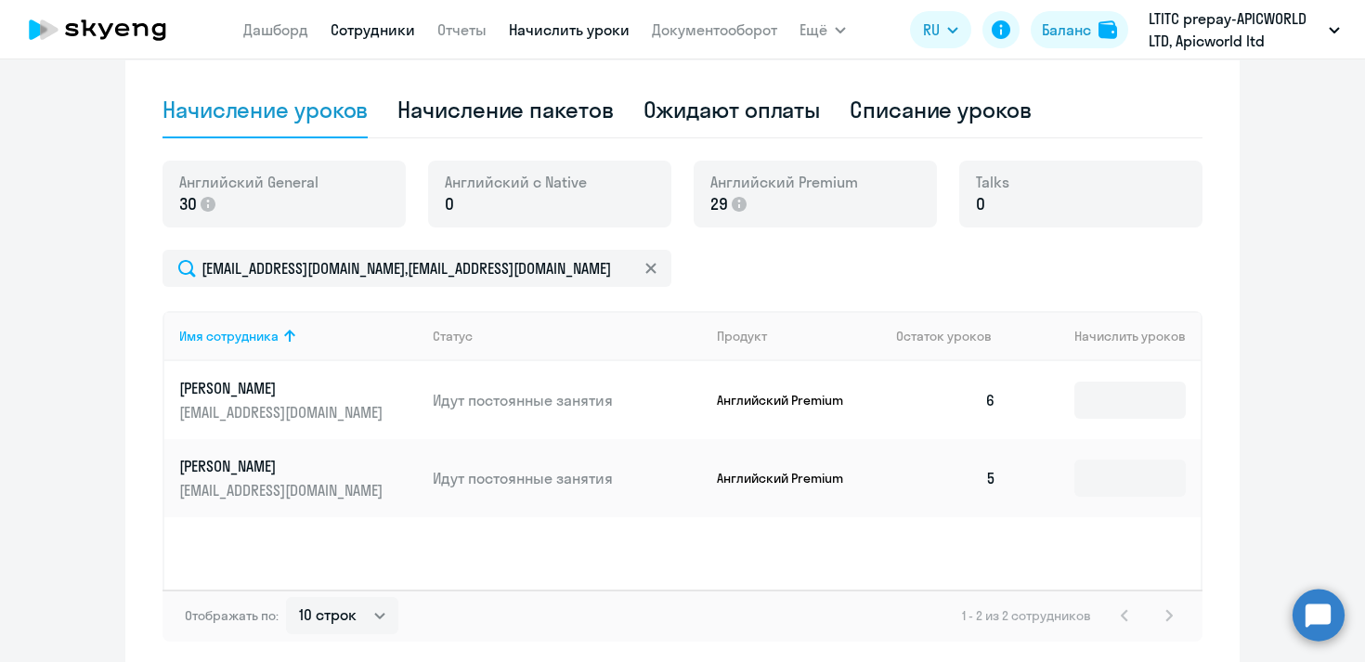
click at [353, 29] on link "Сотрудники" at bounding box center [373, 29] width 85 height 19
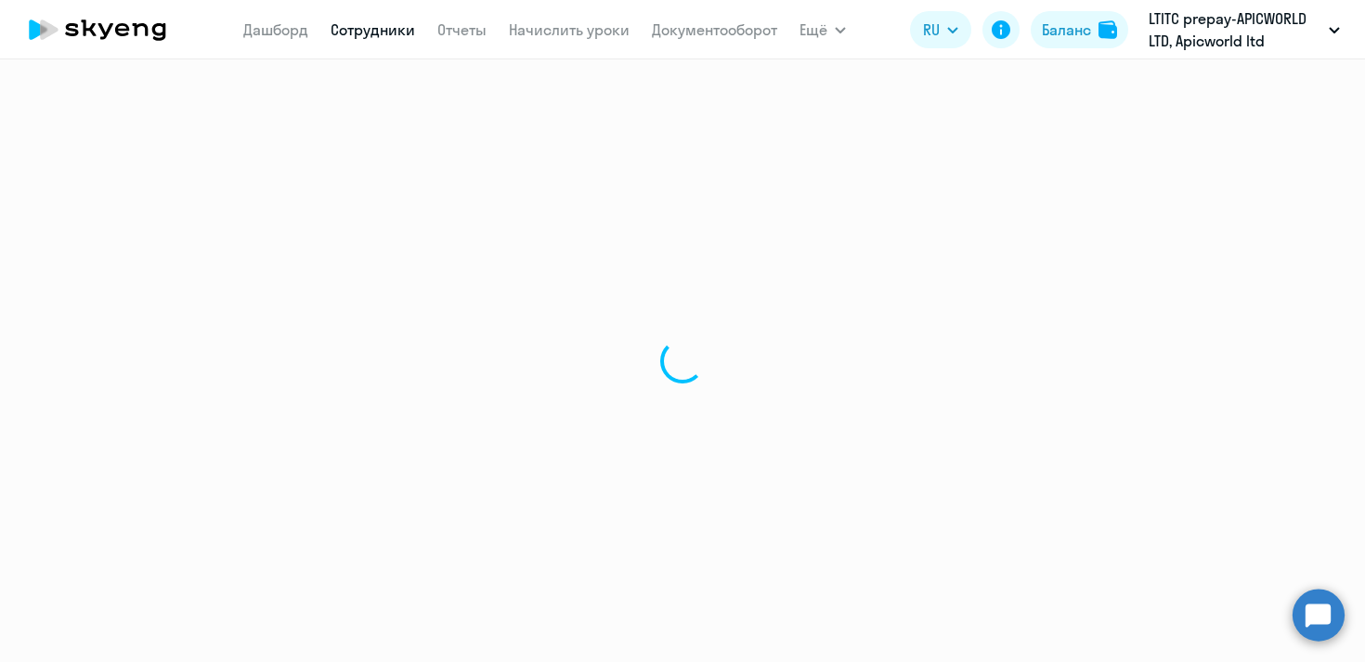
select select "30"
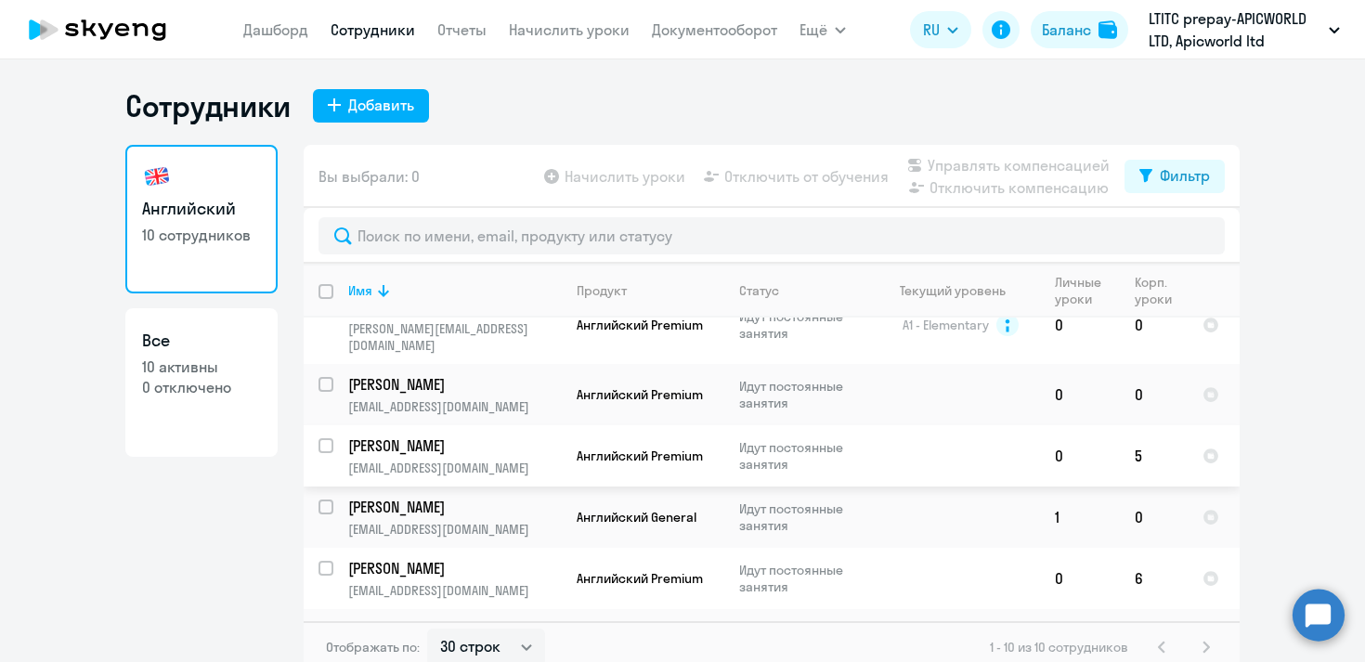
scroll to position [166, 0]
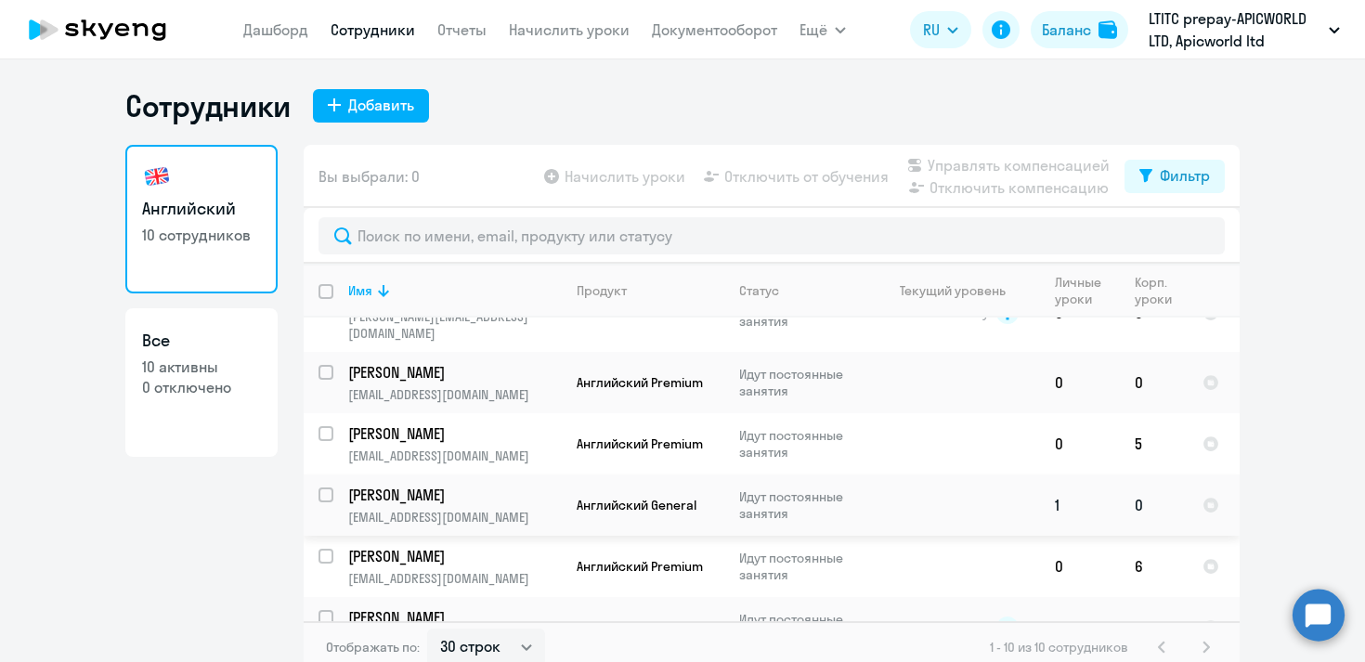
click at [325, 488] on input "select row 19169183" at bounding box center [337, 506] width 37 height 37
checkbox input "true"
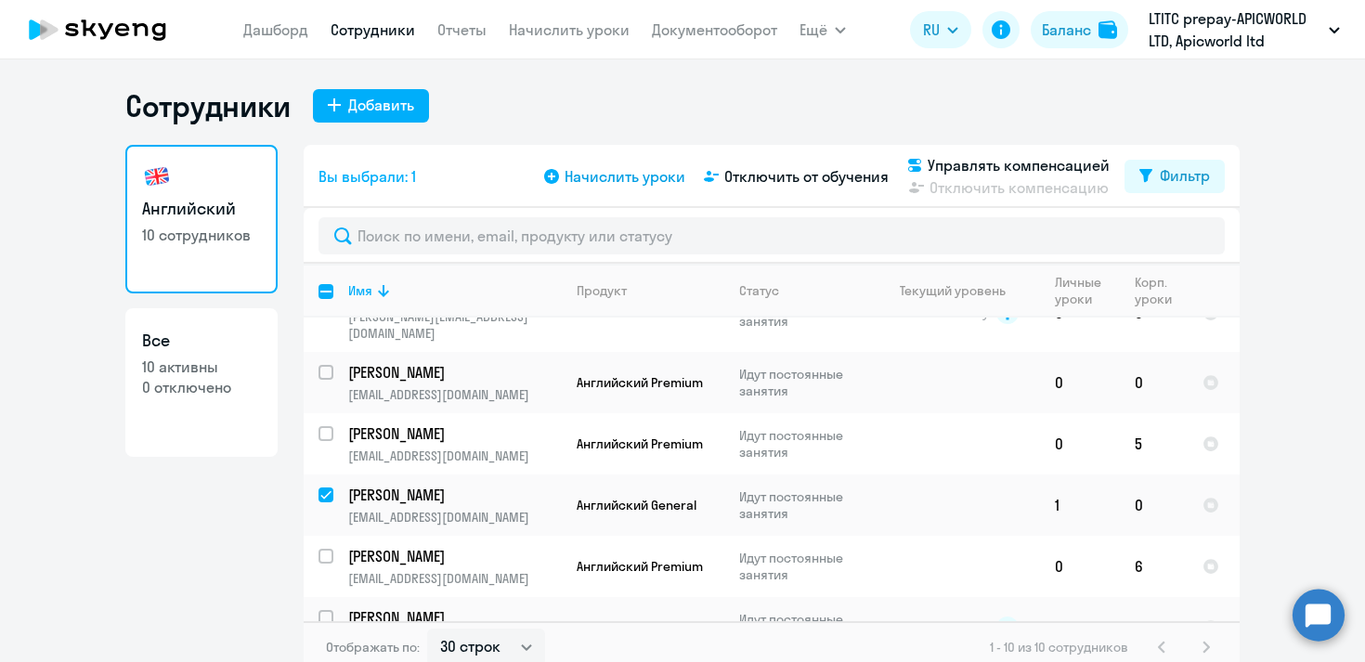
click at [619, 167] on span "Начислить уроки" at bounding box center [625, 176] width 121 height 22
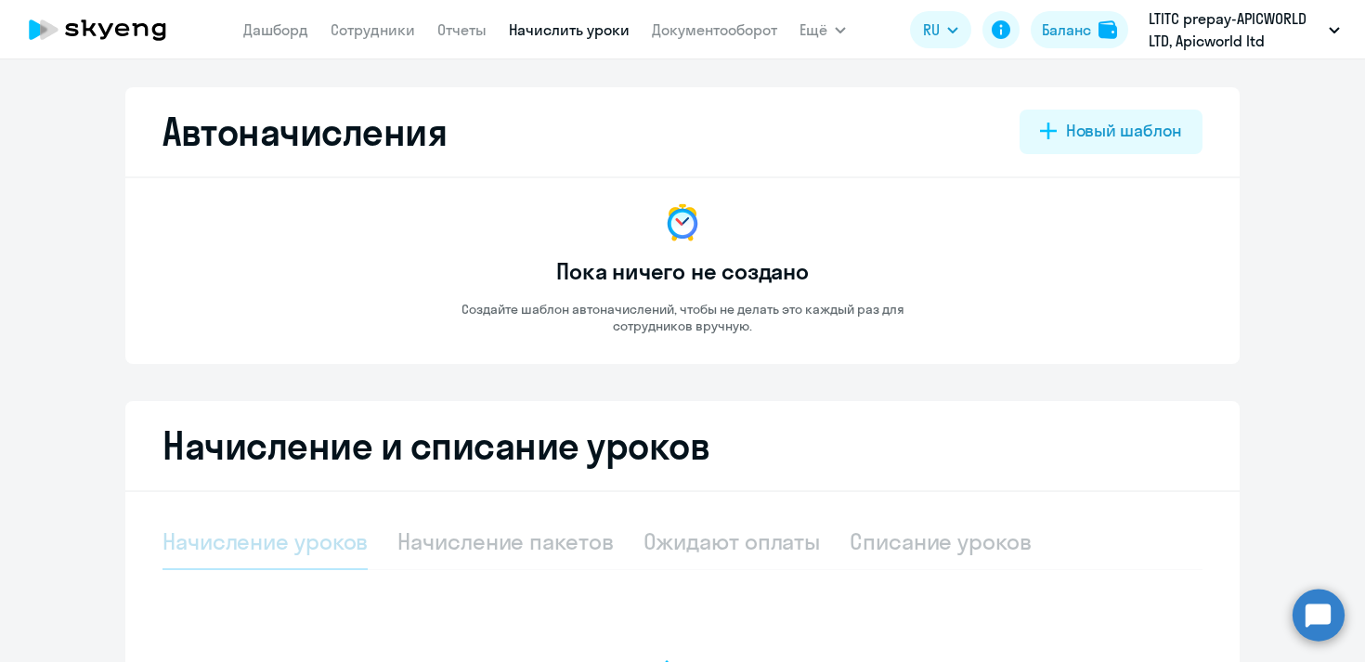
select select "10"
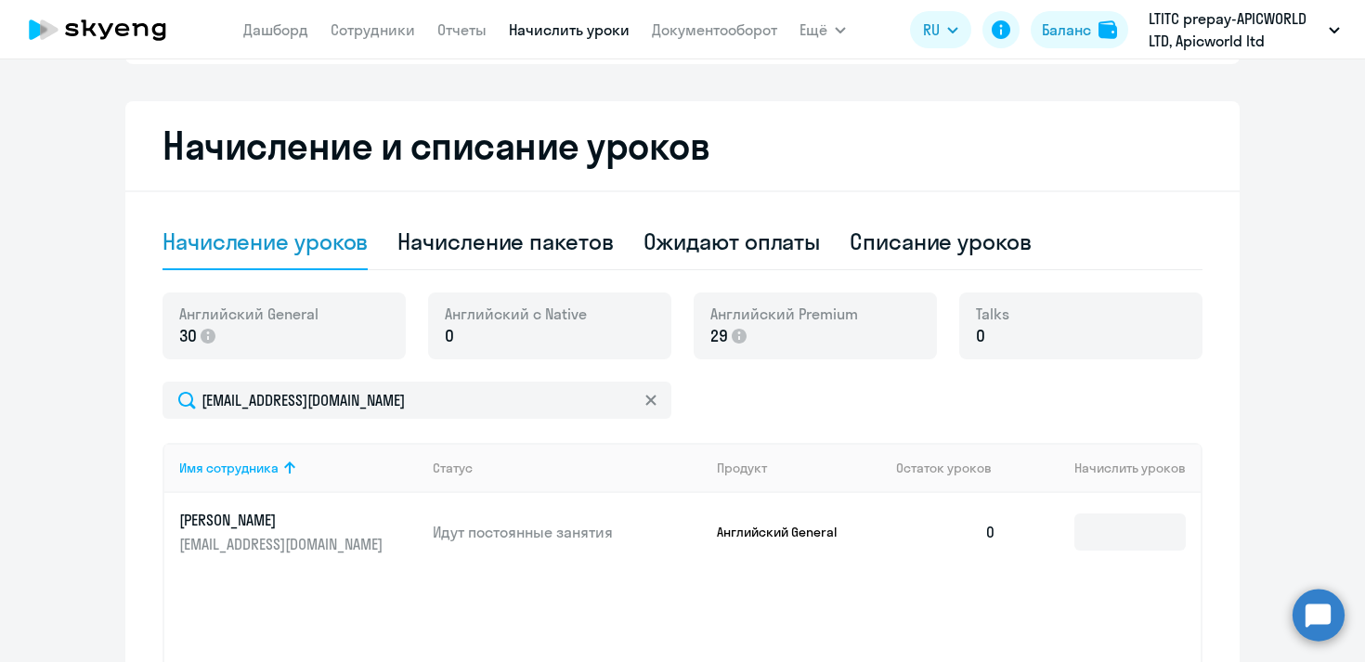
scroll to position [321, 0]
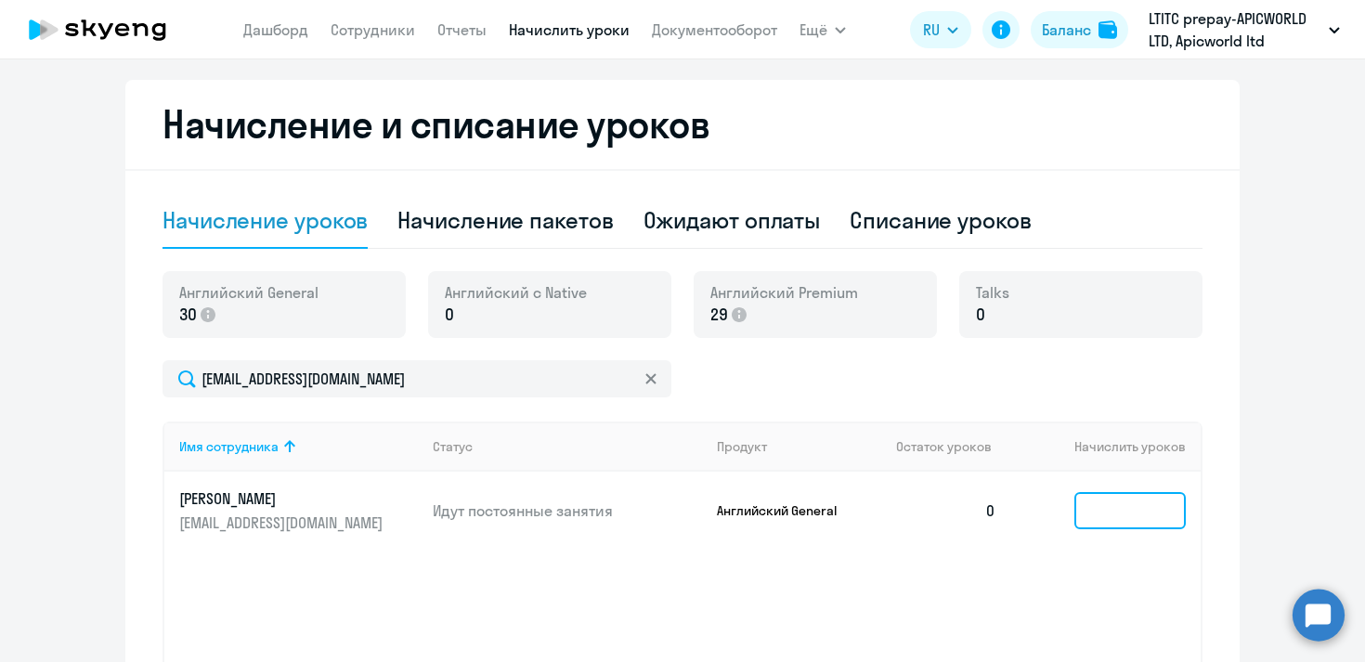
click at [1123, 514] on input at bounding box center [1129, 510] width 111 height 37
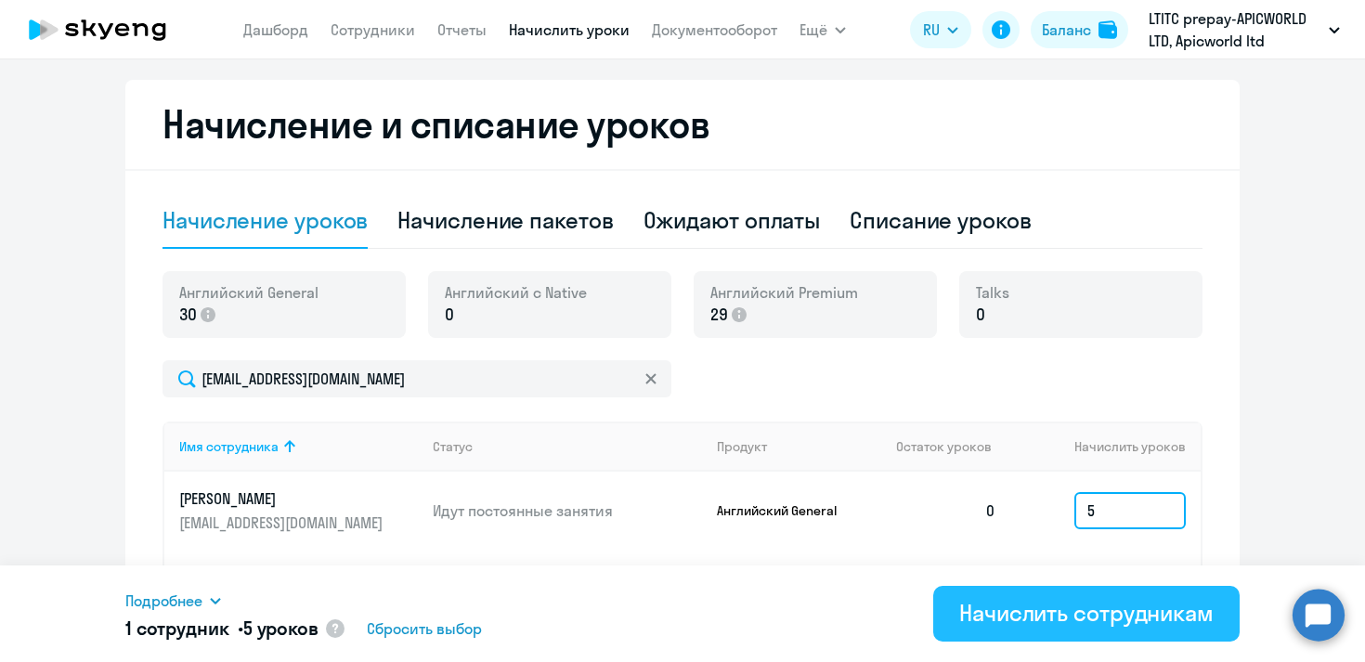
type input "5"
click at [1098, 625] on div "Начислить сотрудникам" at bounding box center [1086, 613] width 254 height 30
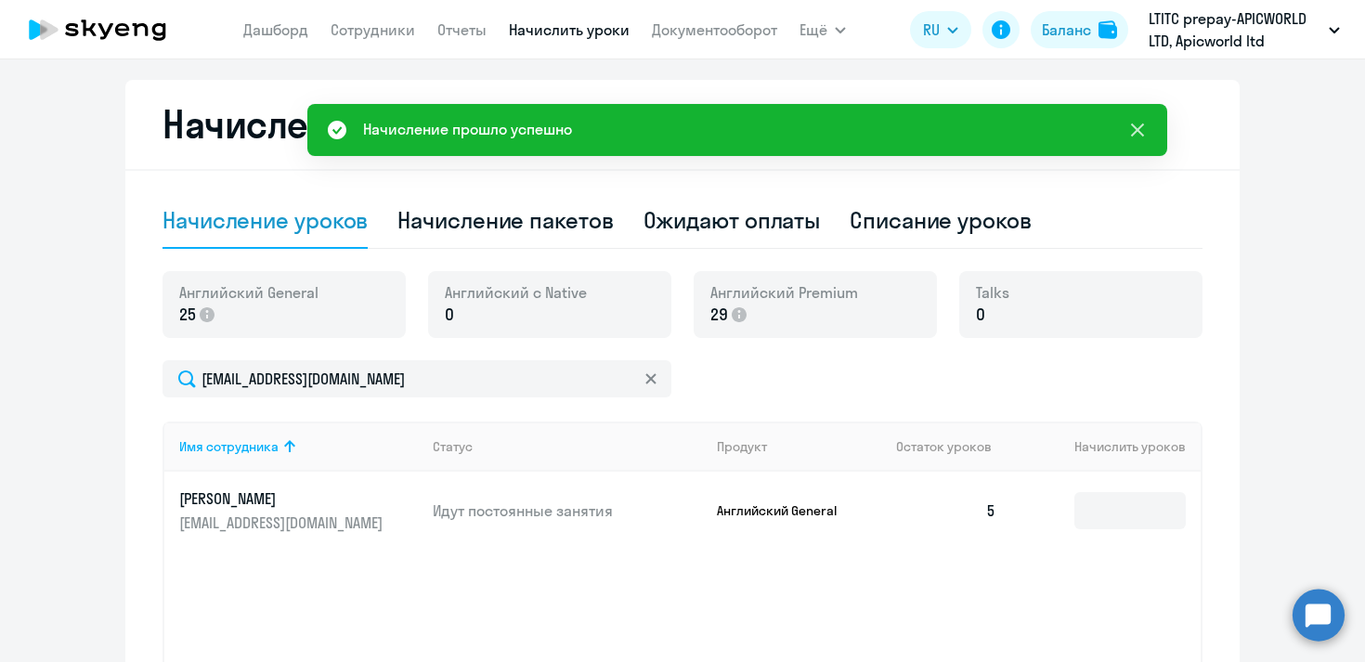
click at [1142, 125] on icon at bounding box center [1137, 130] width 13 height 13
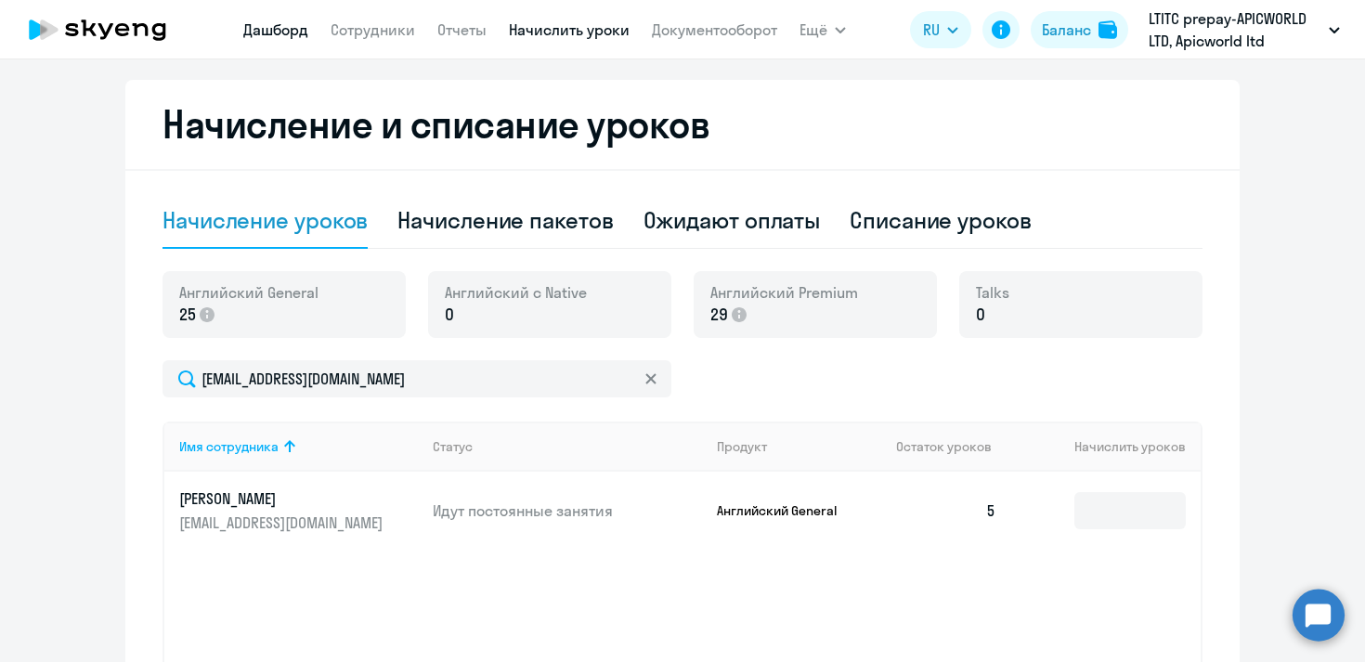
click at [270, 30] on link "Дашборд" at bounding box center [275, 29] width 65 height 19
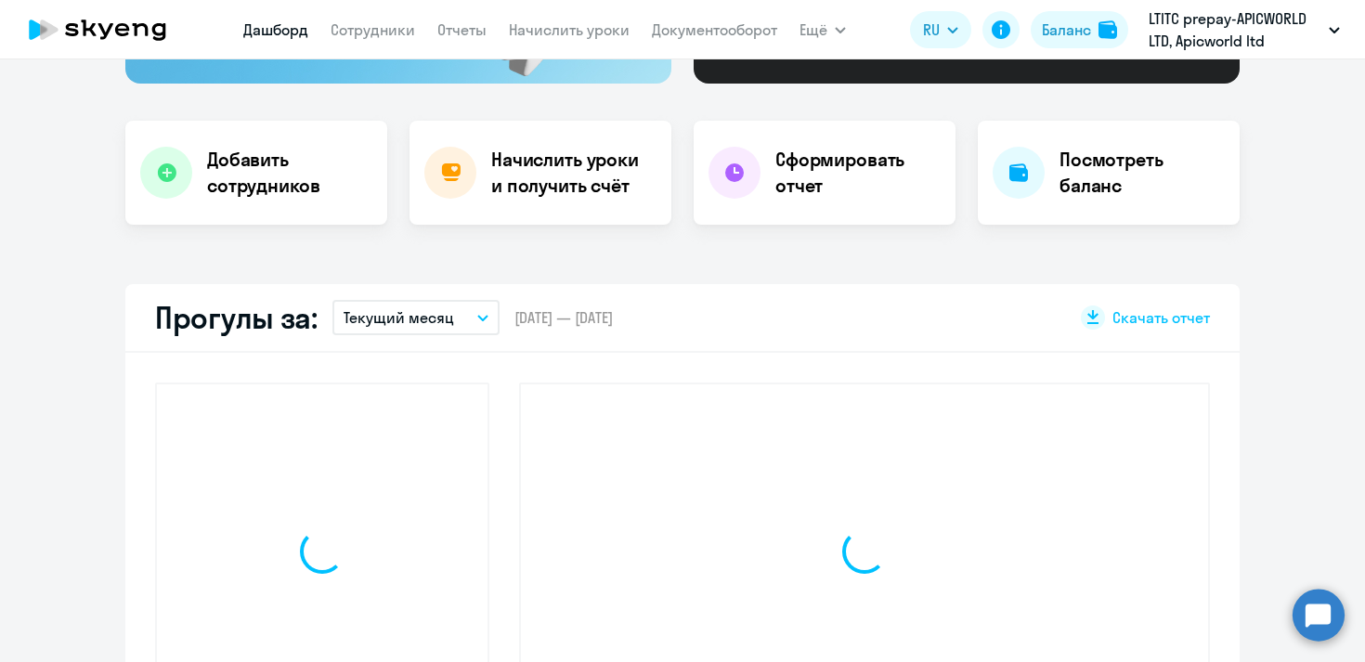
scroll to position [451, 0]
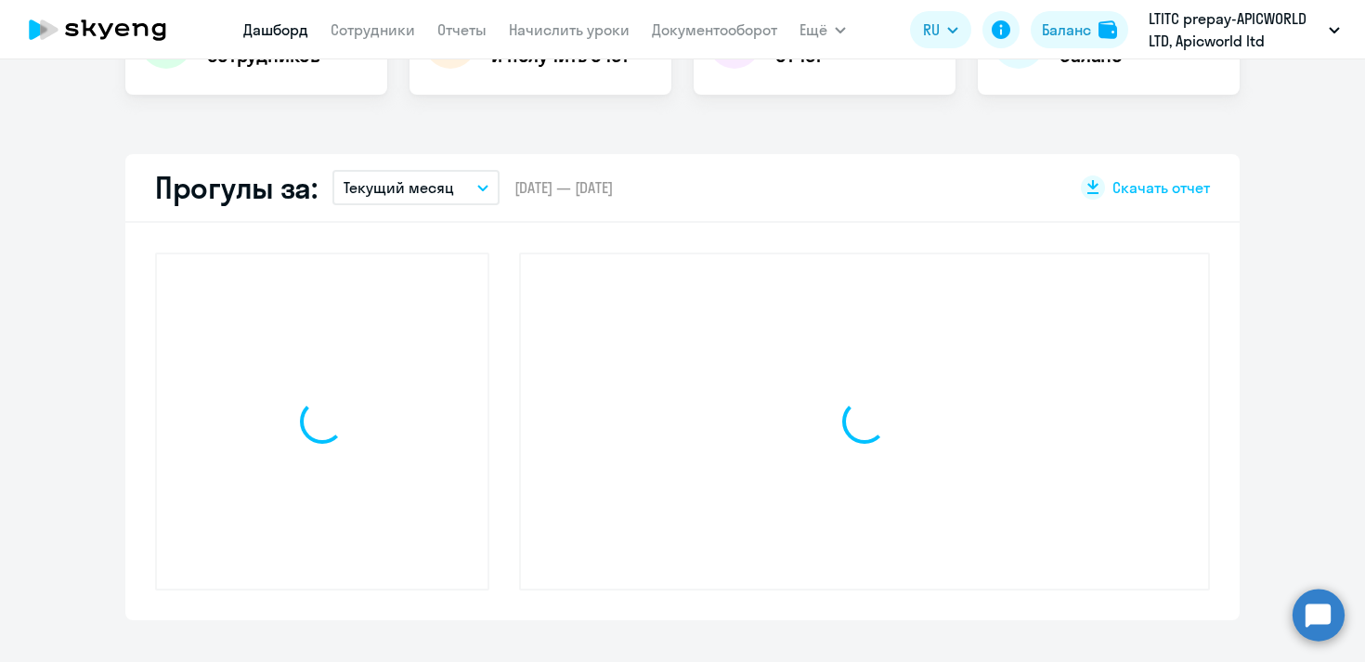
select select "30"
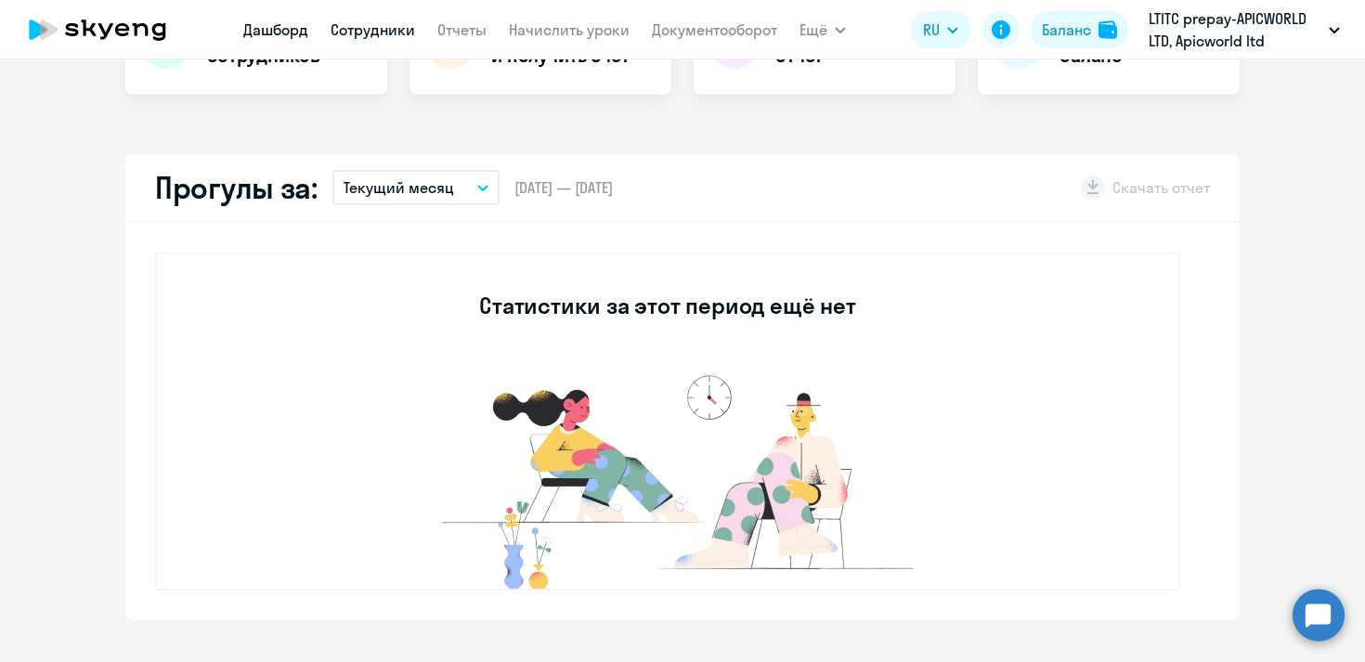
click at [357, 28] on link "Сотрудники" at bounding box center [373, 29] width 85 height 19
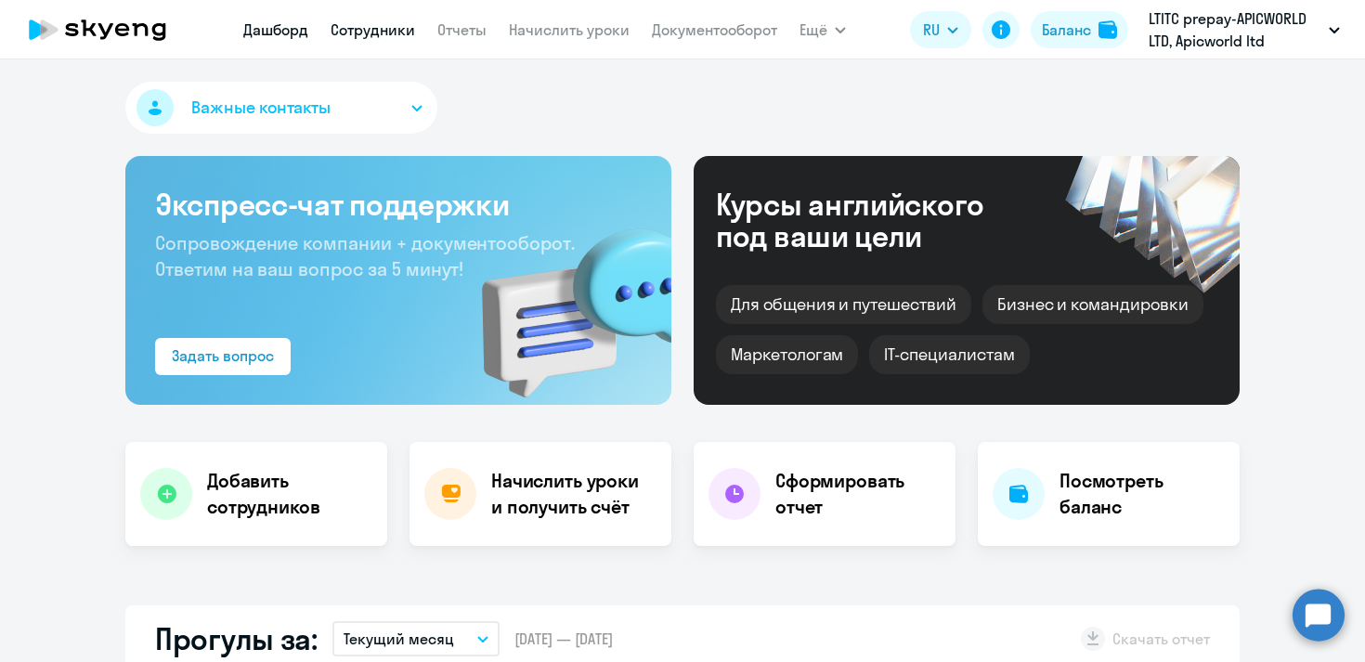
select select "30"
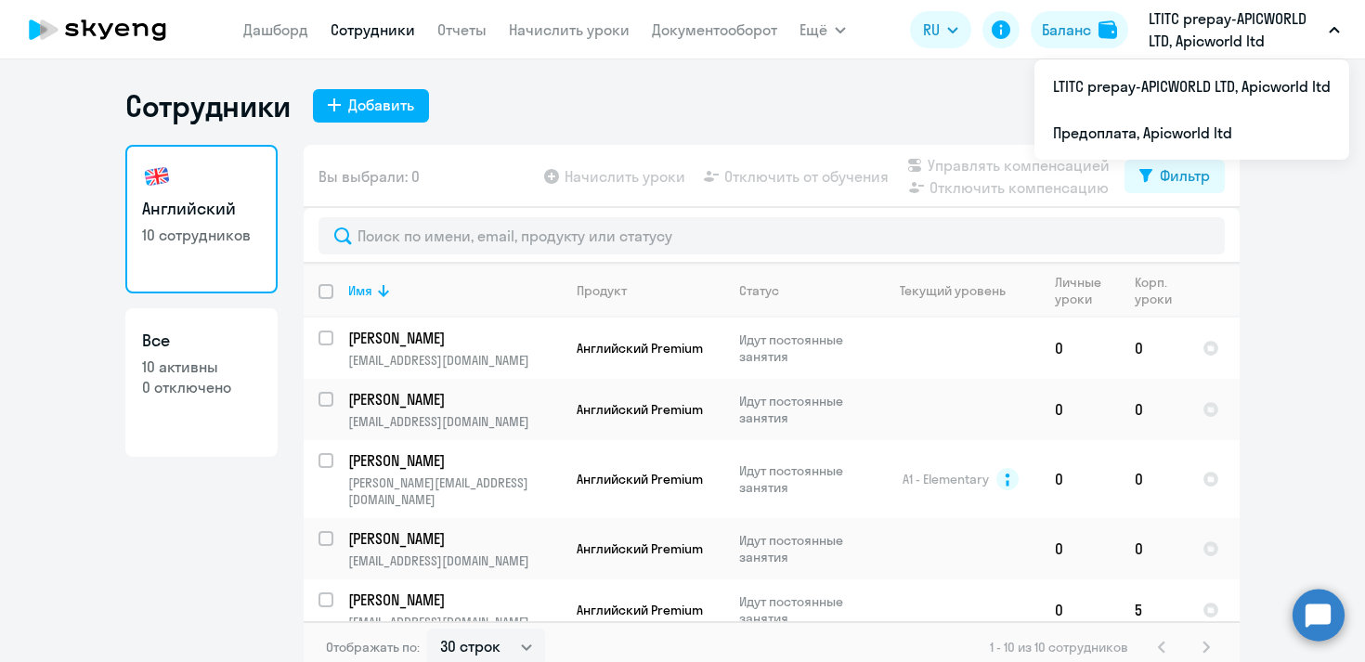
click at [1169, 18] on p "LTITC prepay-APICWORLD LTD, Apicworld ltd" at bounding box center [1235, 29] width 173 height 45
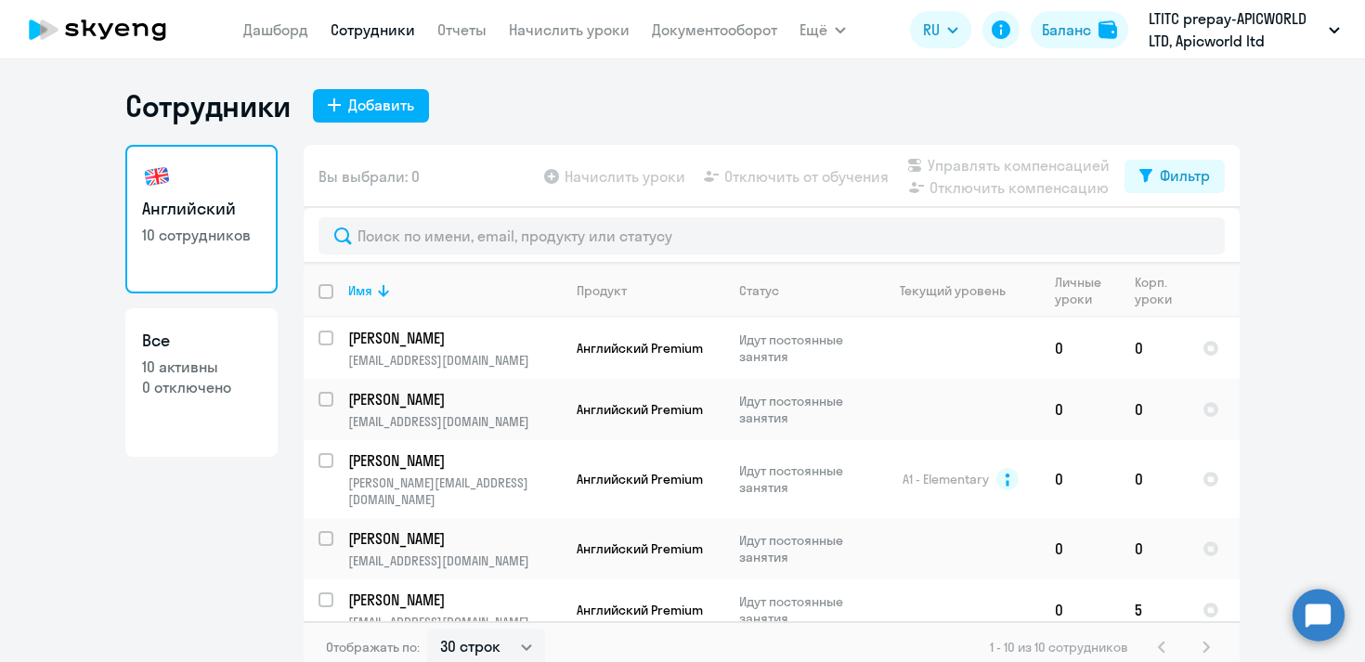
click at [1169, 17] on p "LTITC prepay-APICWORLD LTD, Apicworld ltd" at bounding box center [1235, 29] width 173 height 45
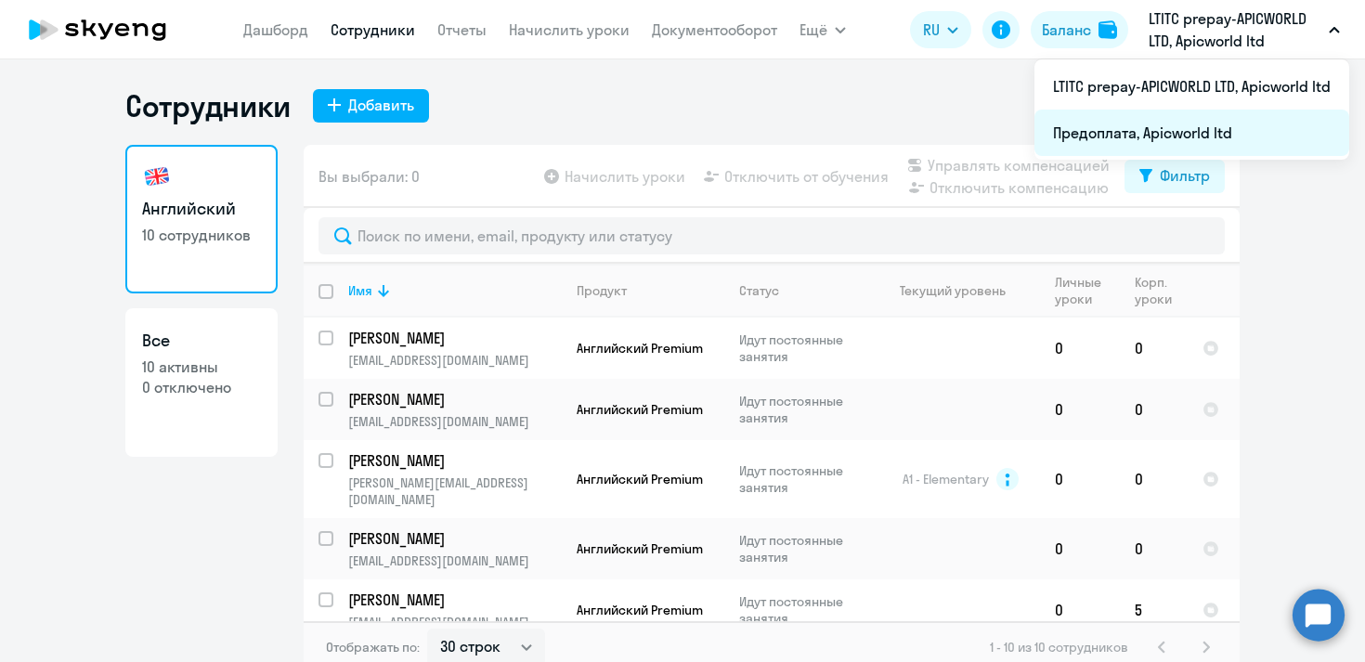
click at [1142, 127] on li "Предоплата, Apicworld ltd" at bounding box center [1192, 133] width 315 height 46
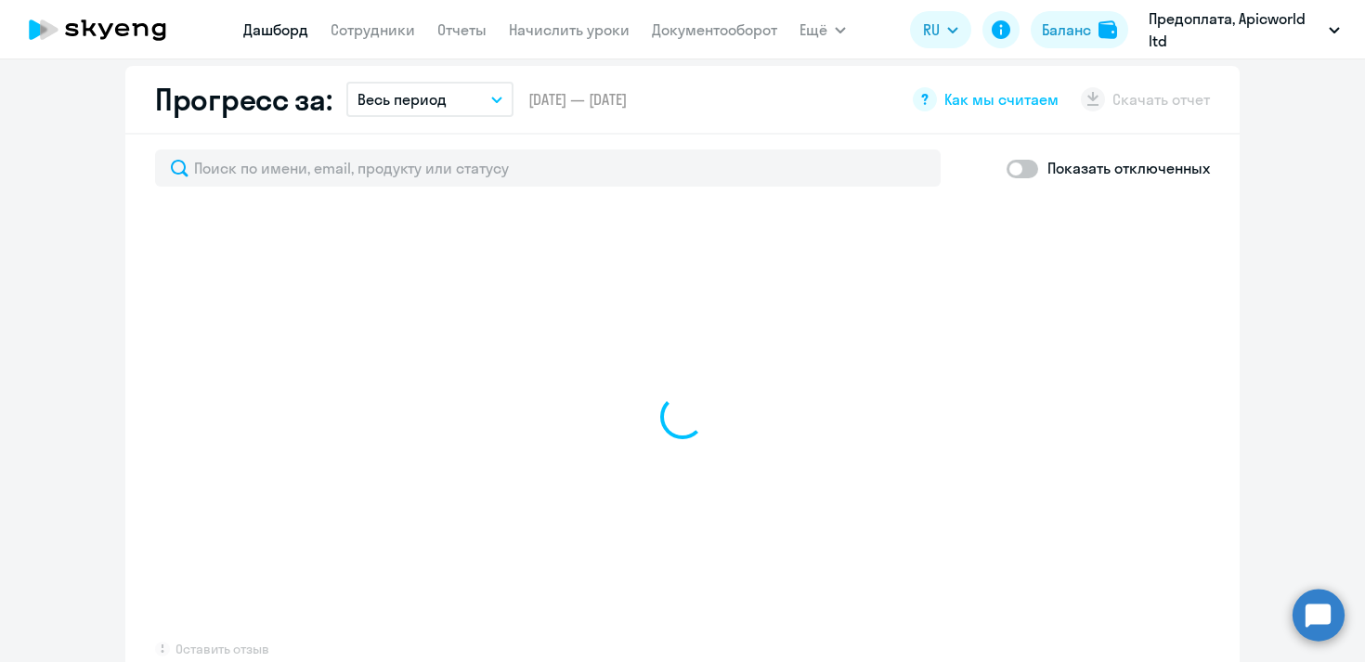
scroll to position [1114, 0]
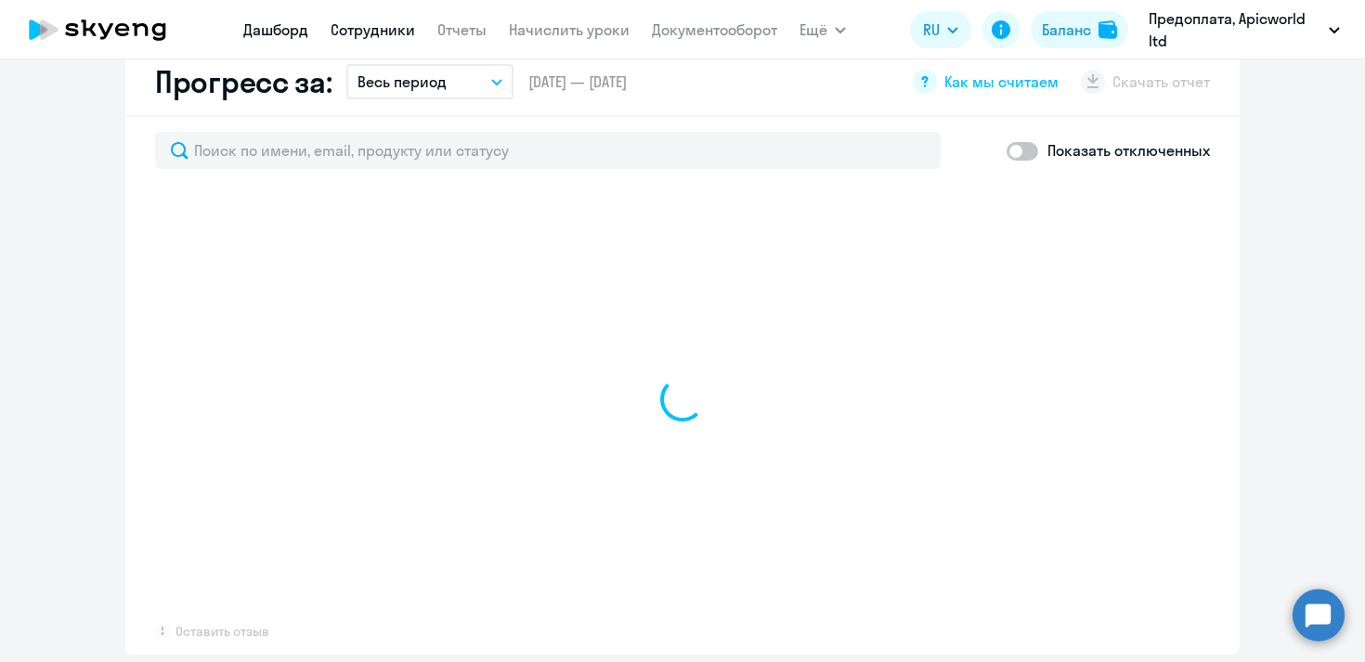
click at [391, 33] on link "Сотрудники" at bounding box center [373, 29] width 85 height 19
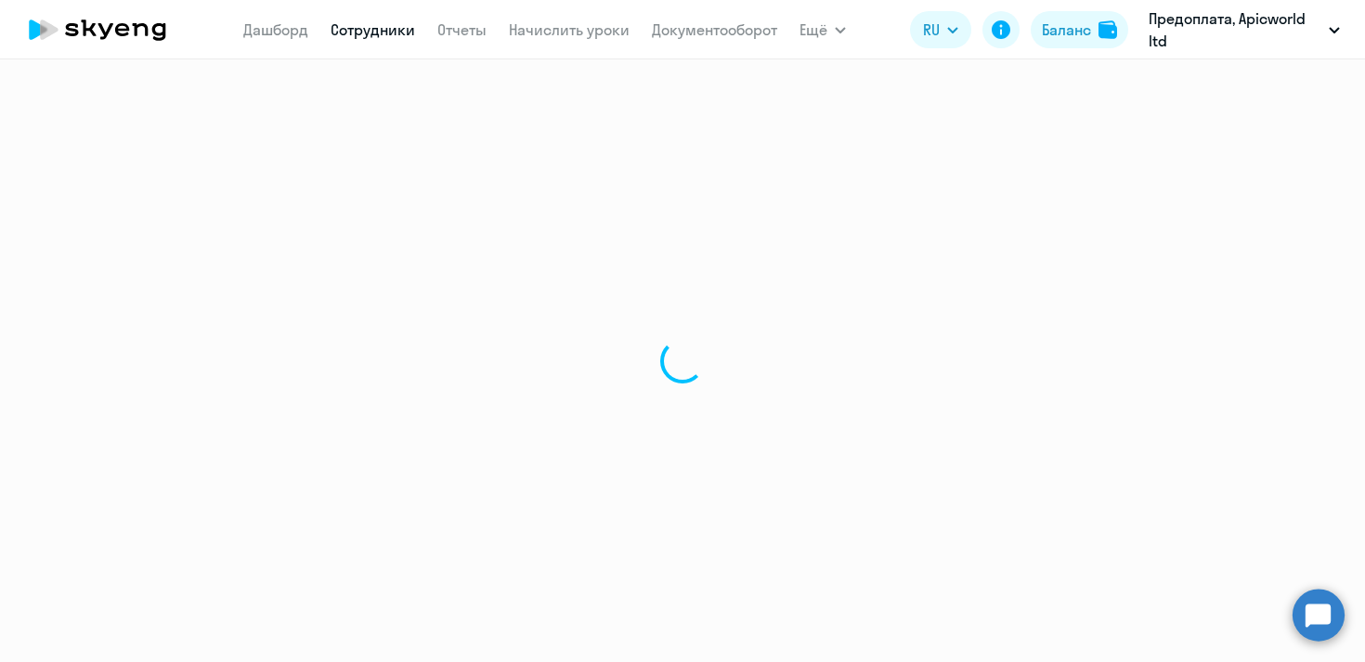
select select "30"
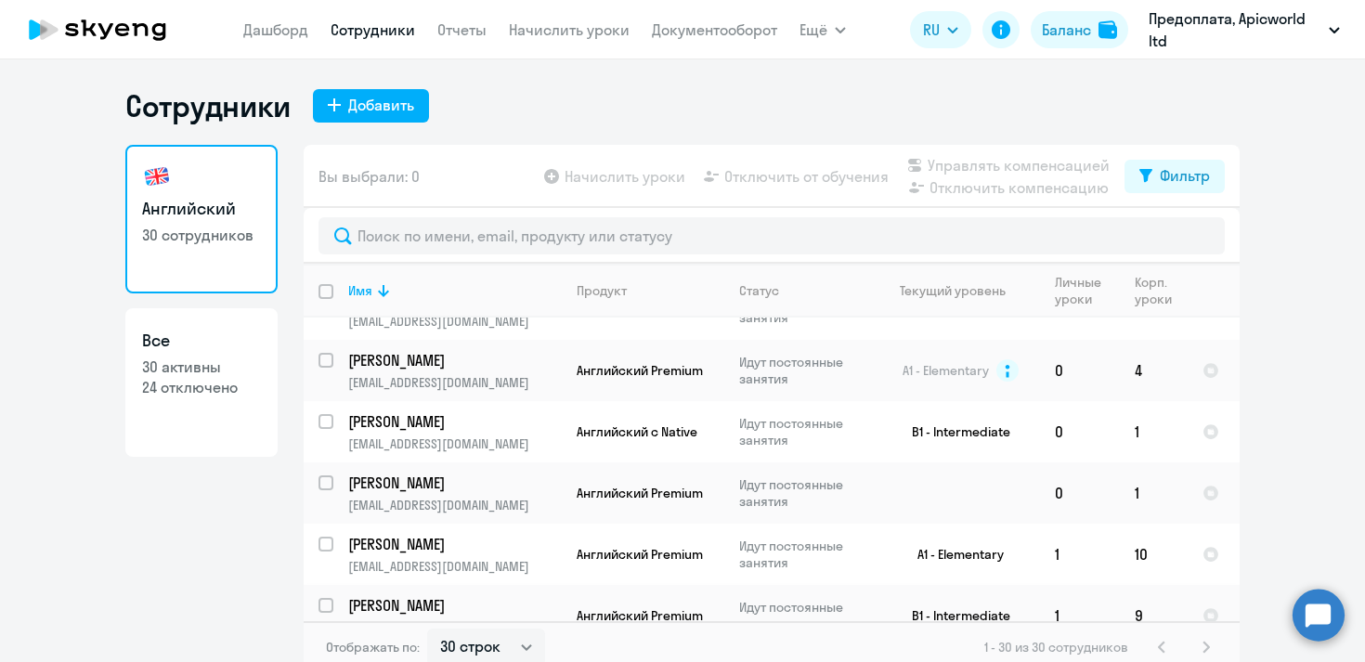
scroll to position [11, 0]
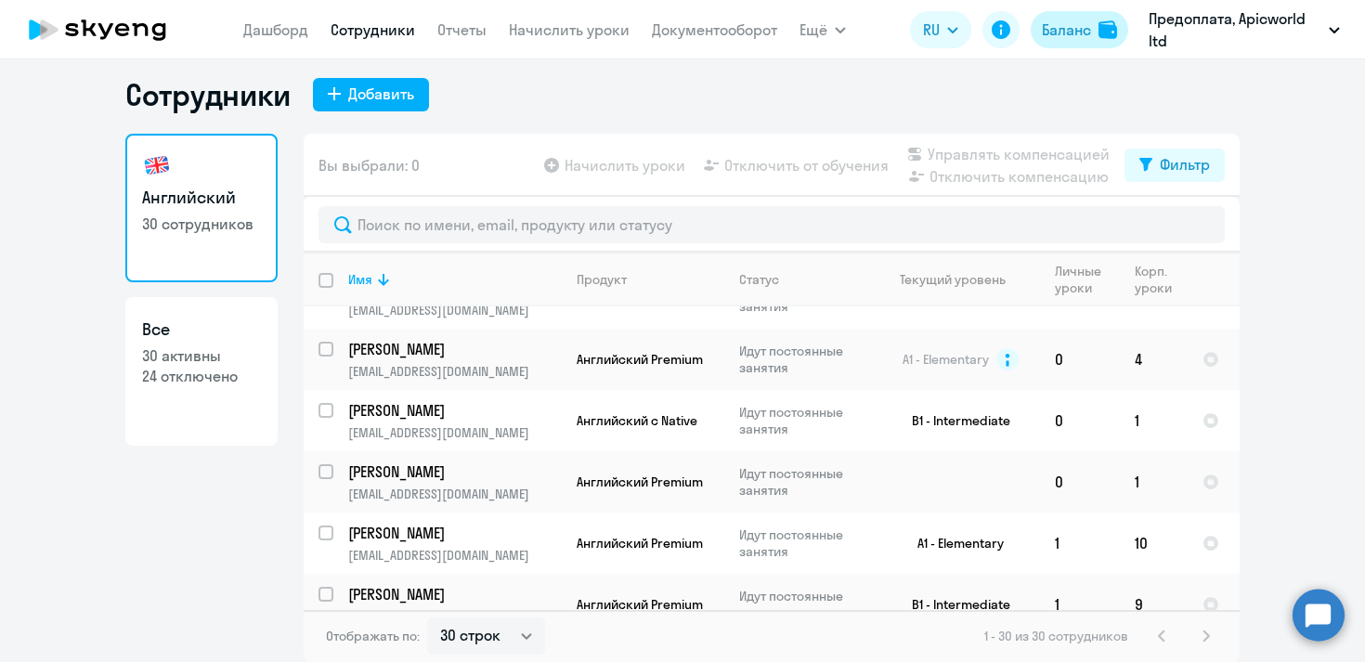
click at [1075, 40] on div "Баланс" at bounding box center [1066, 30] width 49 height 22
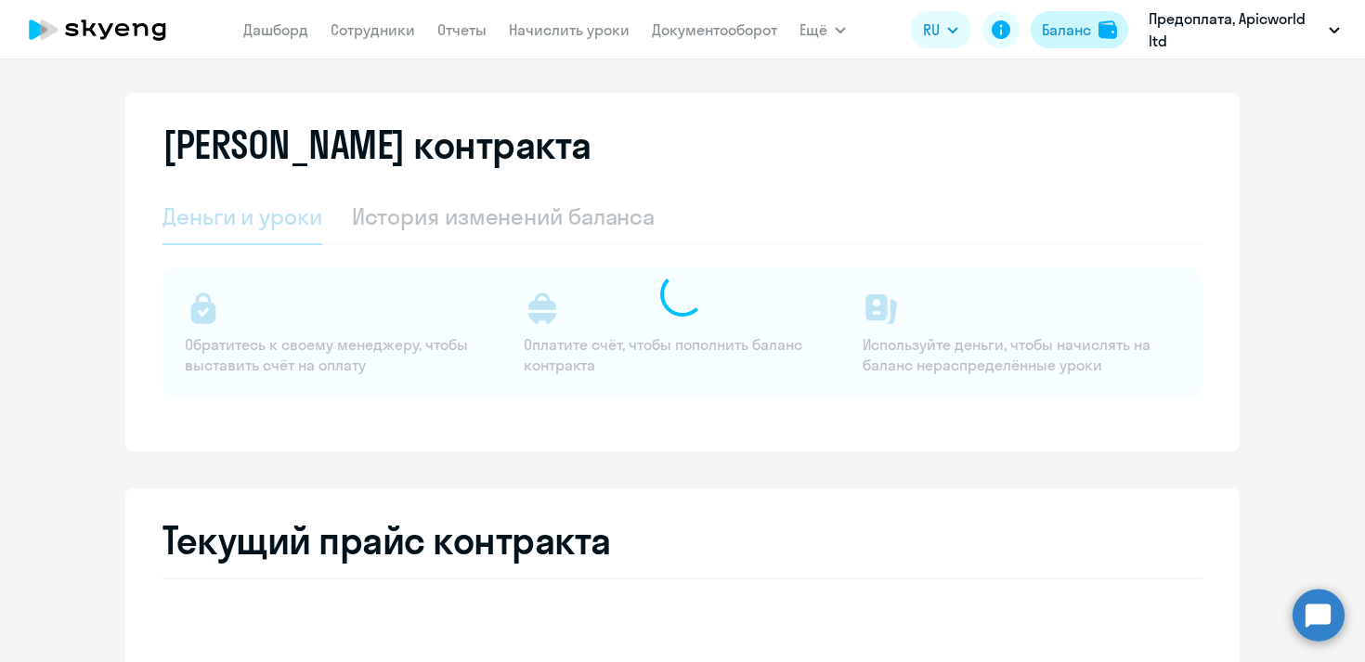
select select "english_adult_not_native_speaker"
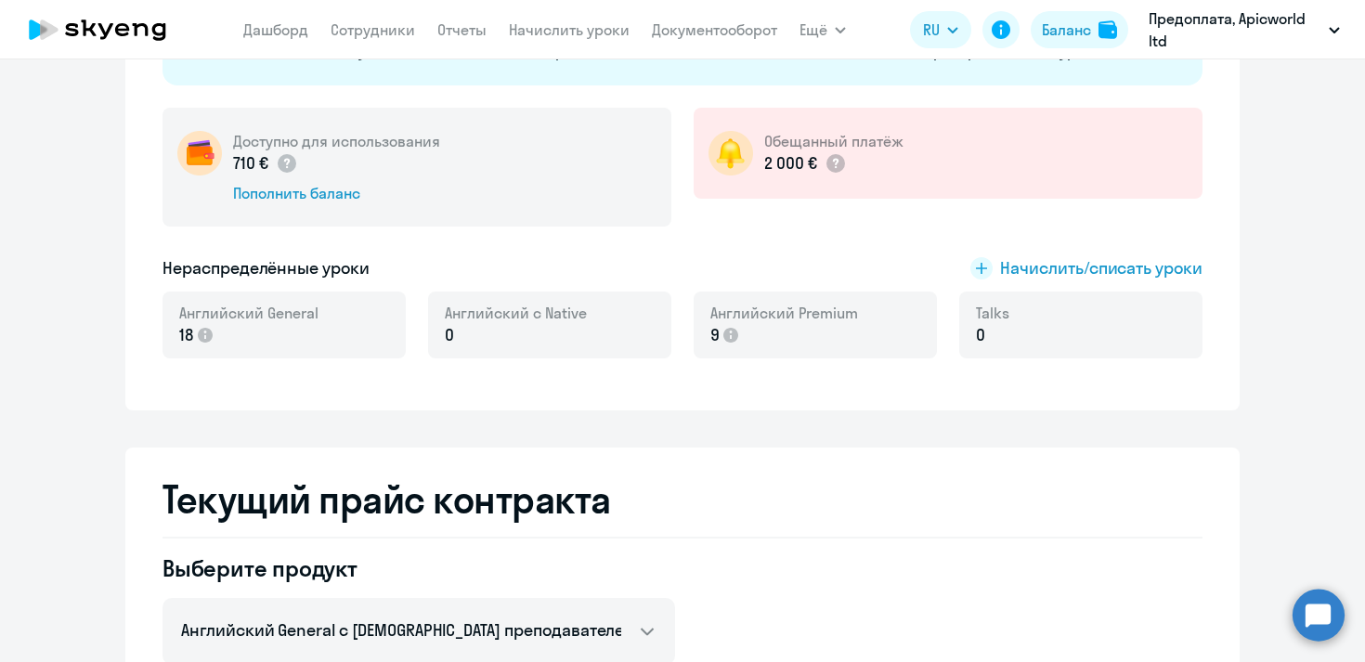
scroll to position [334, 0]
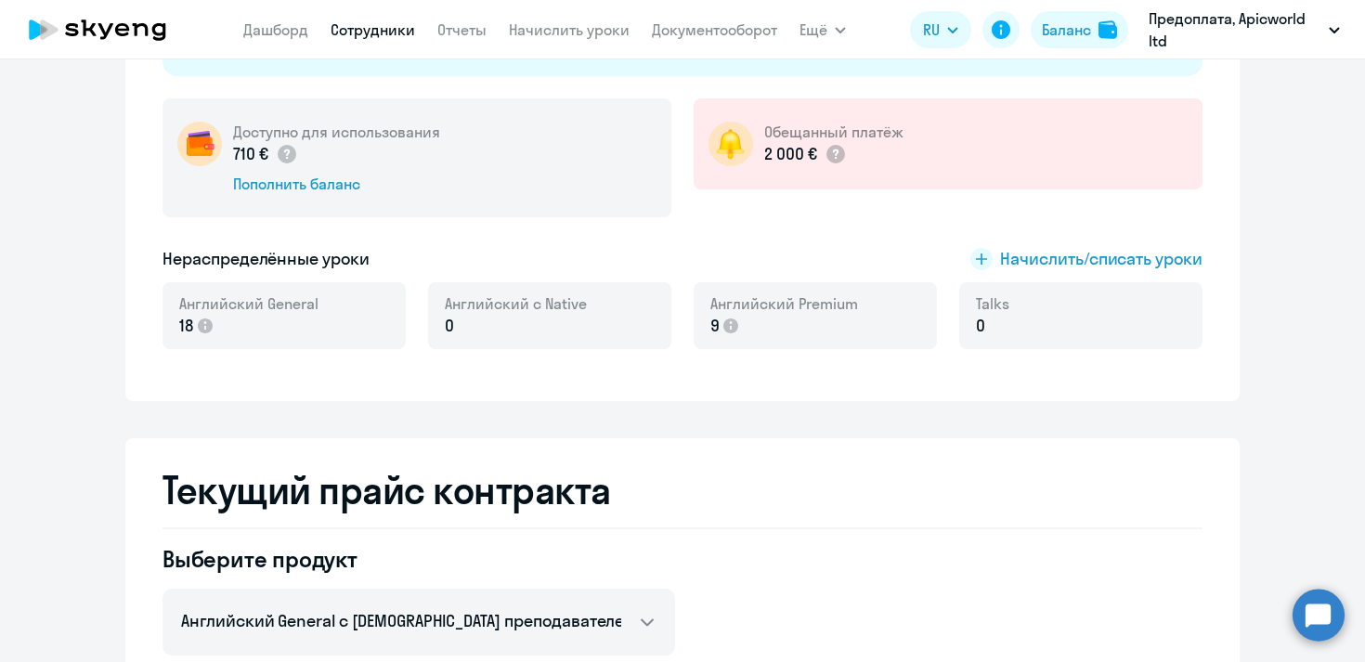
click at [377, 32] on link "Сотрудники" at bounding box center [373, 29] width 85 height 19
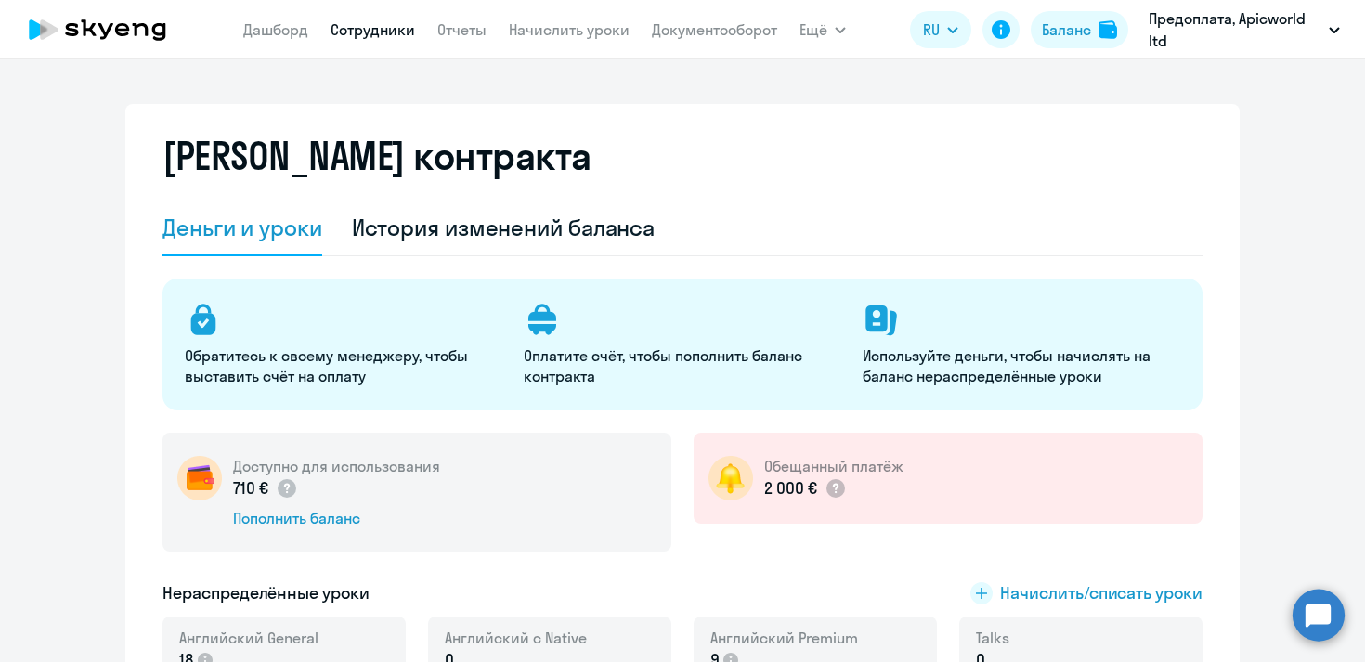
select select "30"
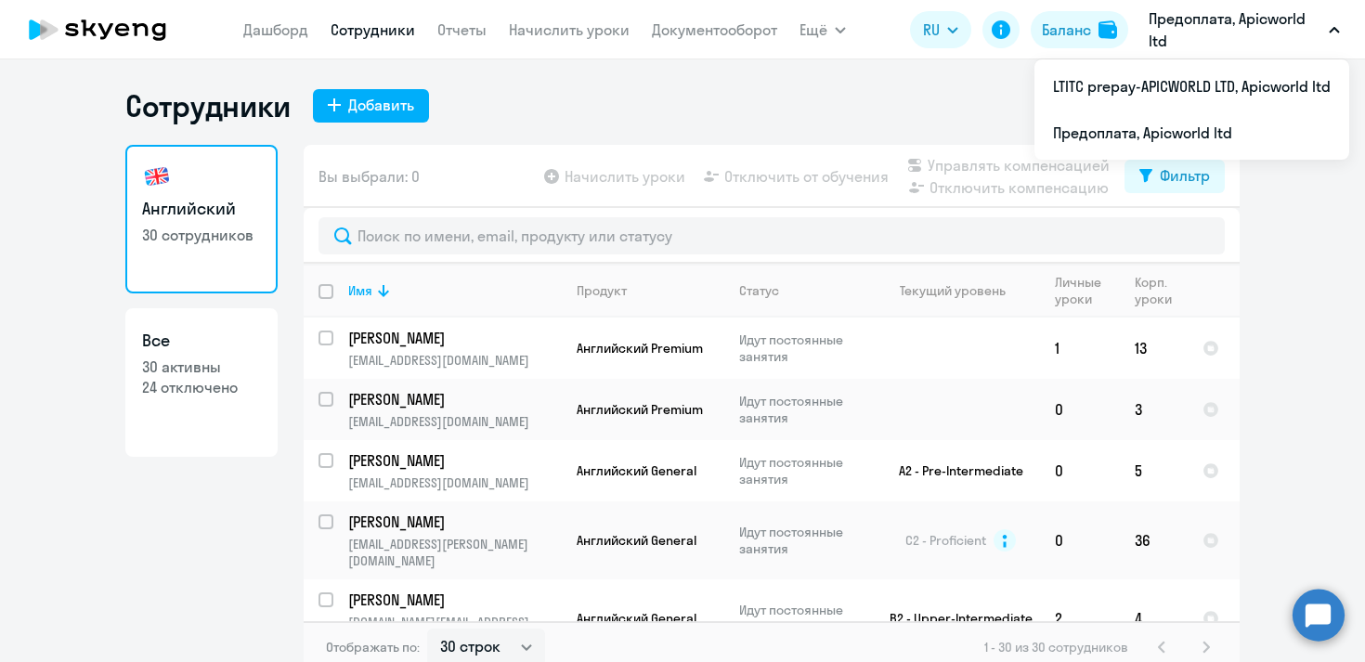
click at [1278, 33] on p "Предоплата, Apicworld ltd" at bounding box center [1235, 29] width 173 height 45
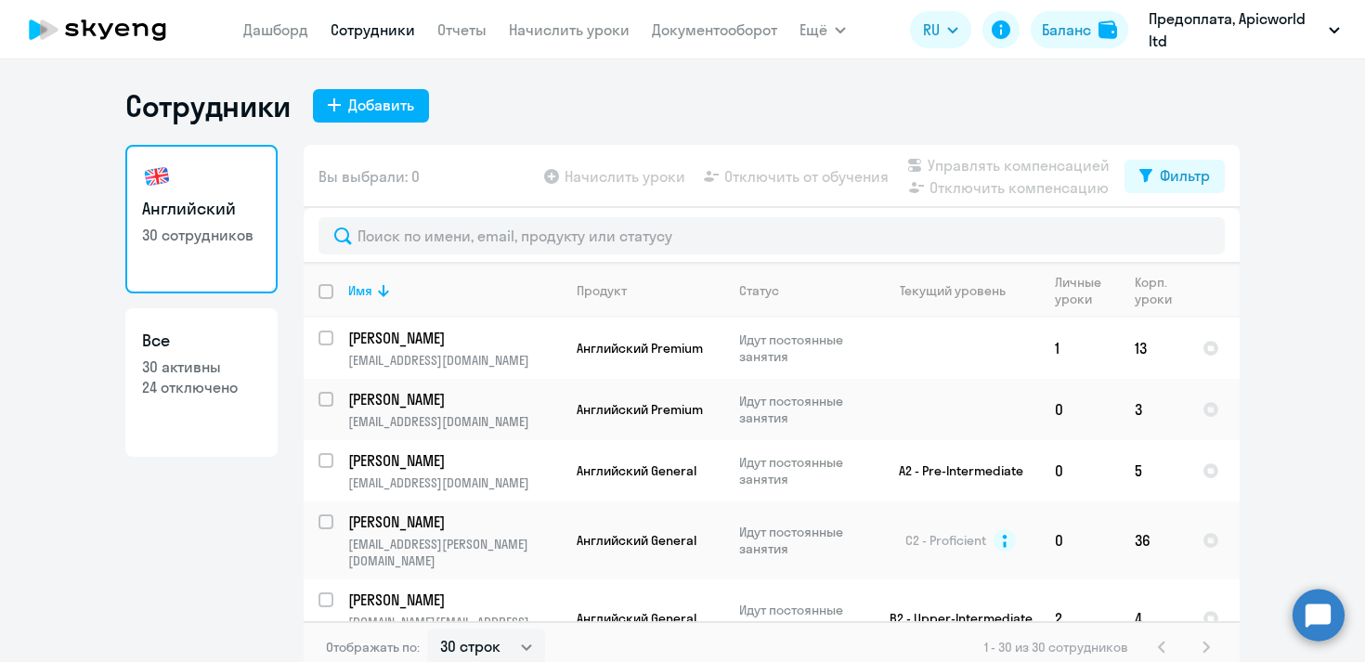
click at [1233, 29] on p "Предоплата, Apicworld ltd" at bounding box center [1235, 29] width 173 height 45
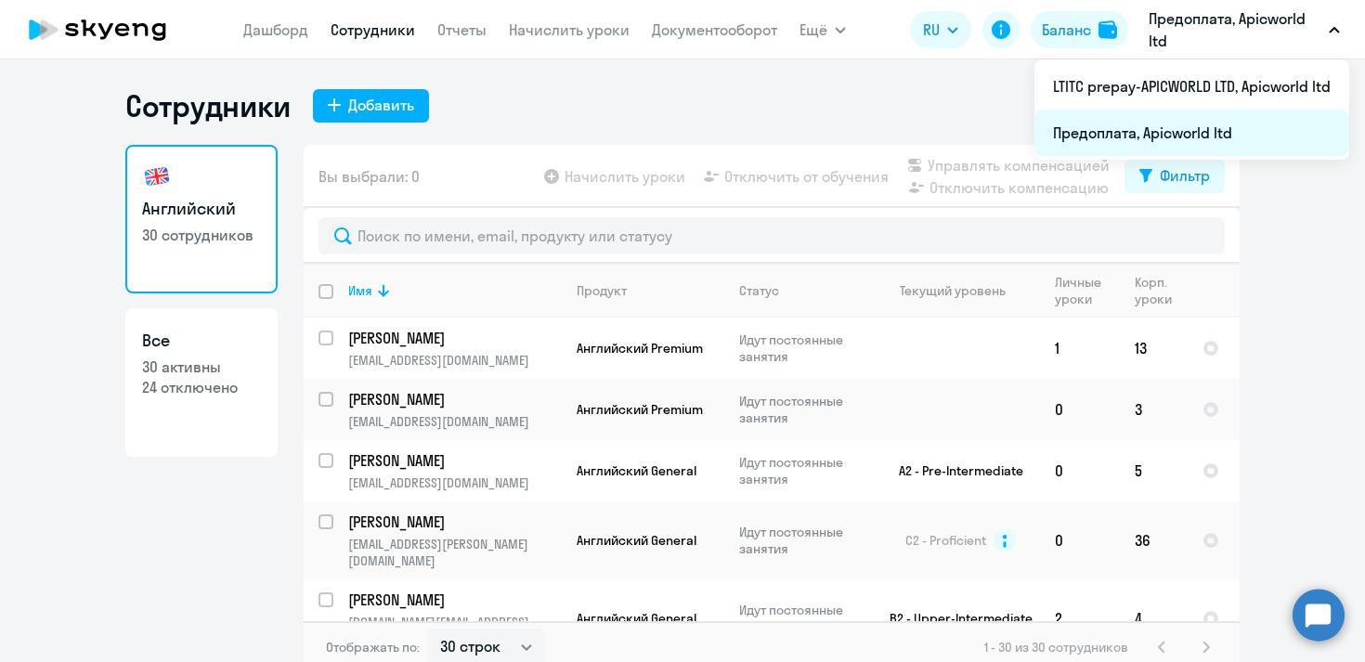
click at [1166, 139] on li "Предоплата, Apicworld ltd" at bounding box center [1192, 133] width 315 height 46
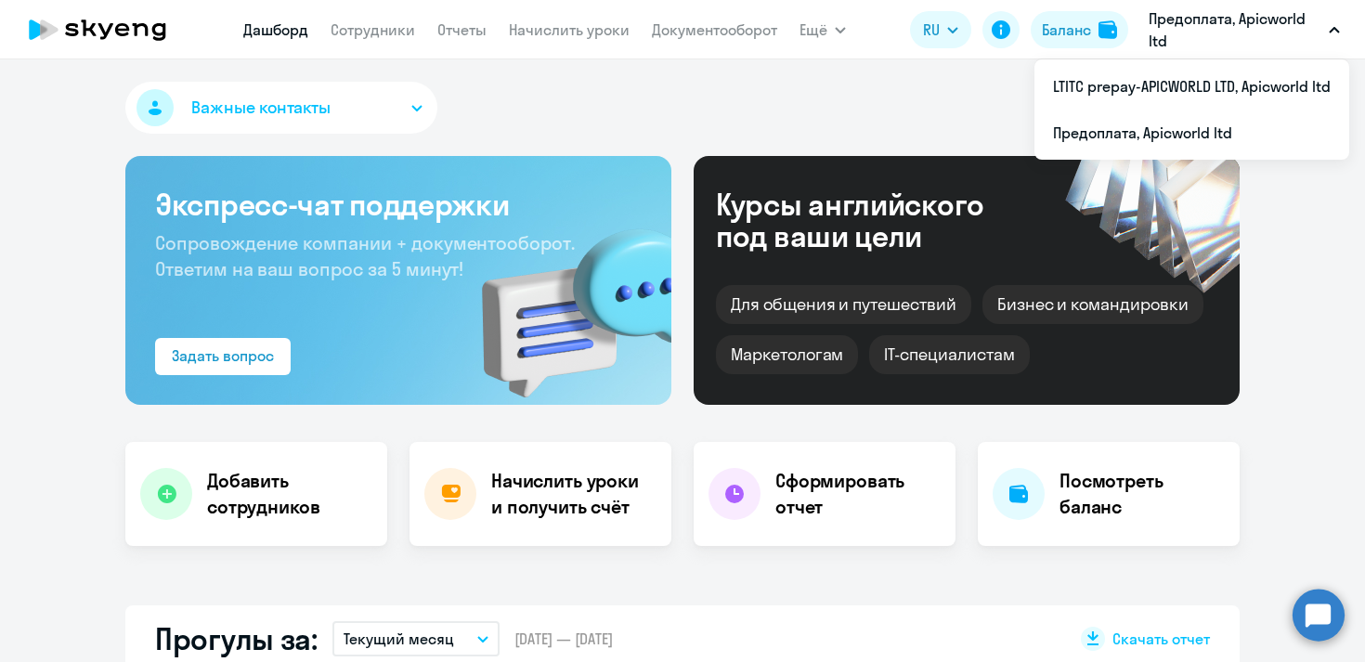
click at [1184, 28] on p "Предоплата, Apicworld ltd" at bounding box center [1235, 29] width 173 height 45
click at [1178, 29] on p "Предоплата, Apicworld ltd" at bounding box center [1235, 29] width 173 height 45
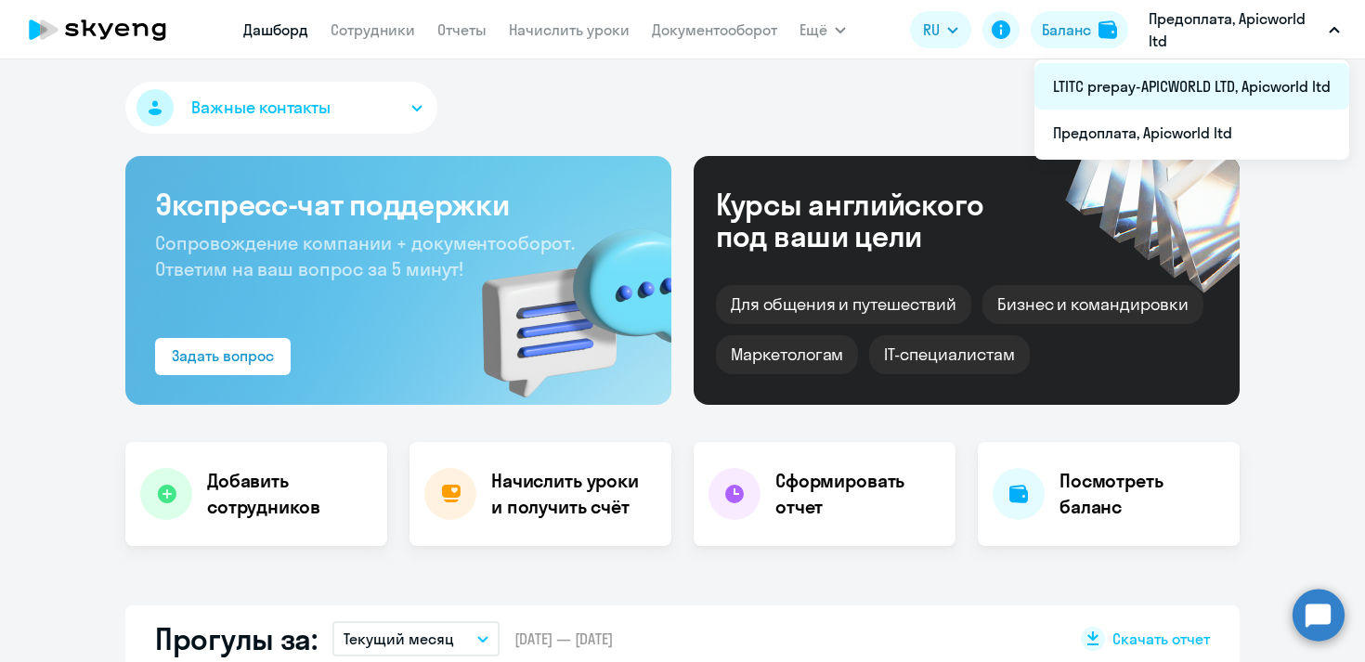
click at [1168, 84] on li "LTITC prepay-APICWORLD LTD, Apicworld ltd" at bounding box center [1192, 86] width 315 height 46
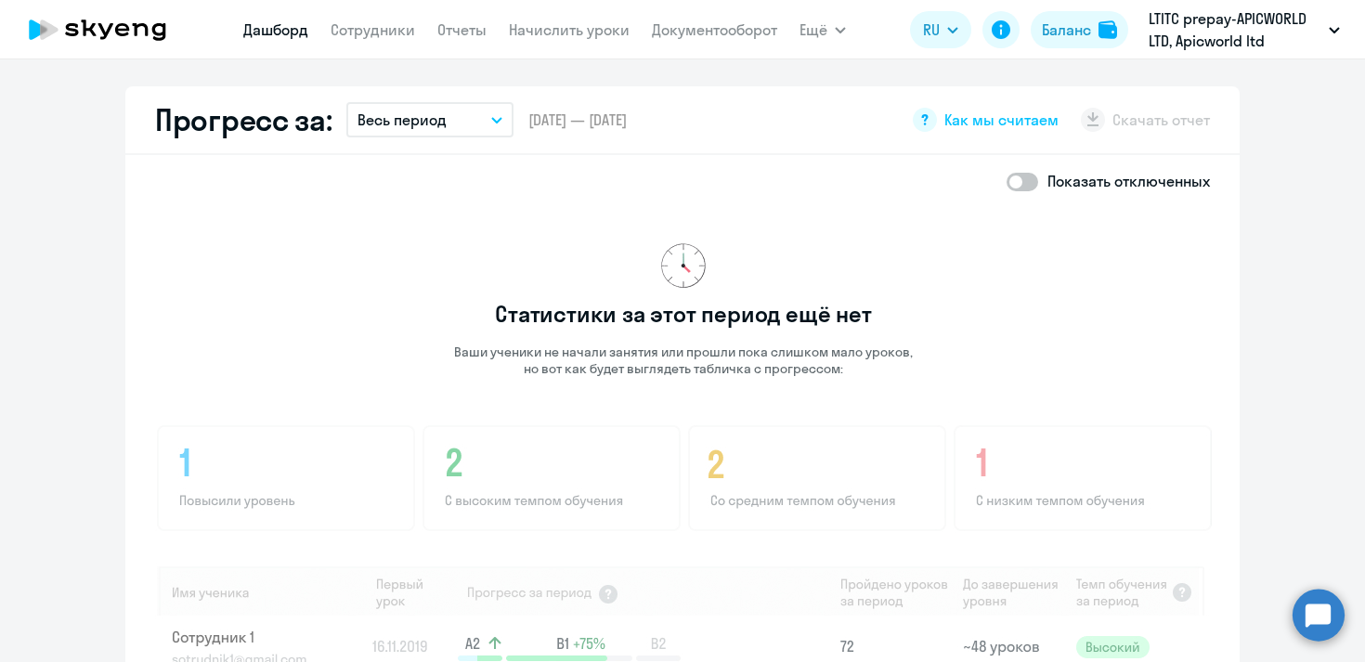
scroll to position [942, 0]
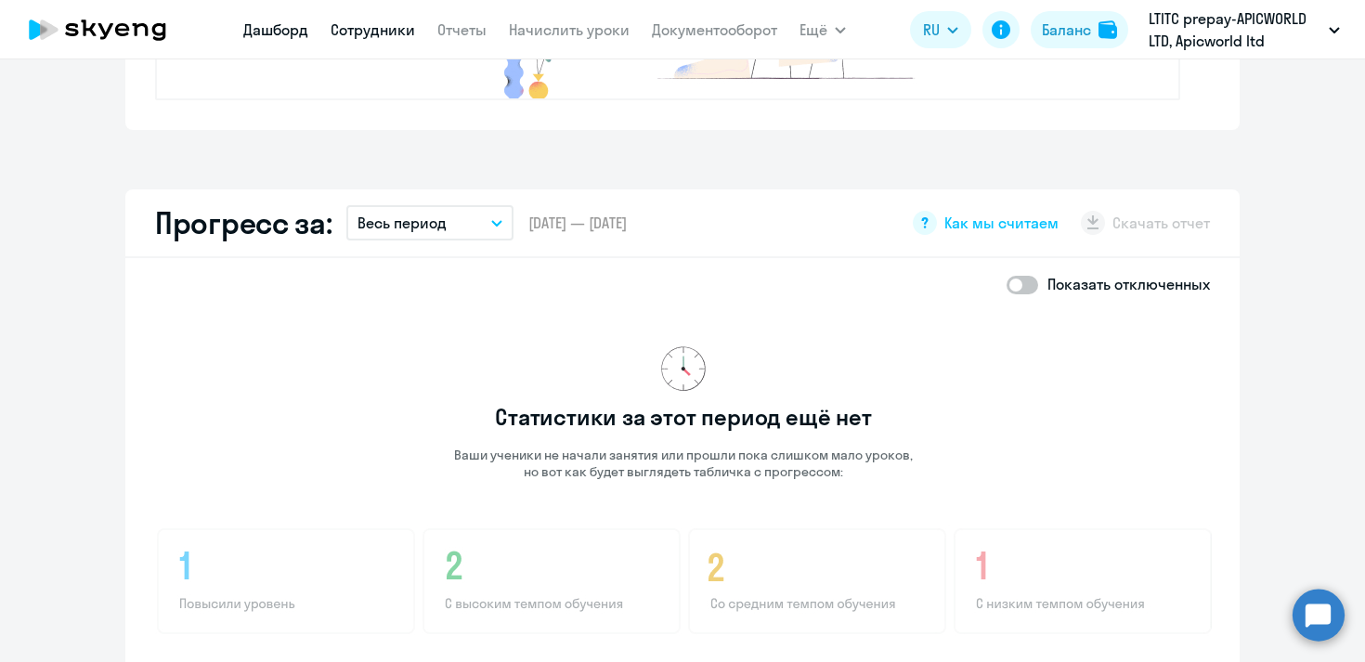
click at [393, 34] on link "Сотрудники" at bounding box center [373, 29] width 85 height 19
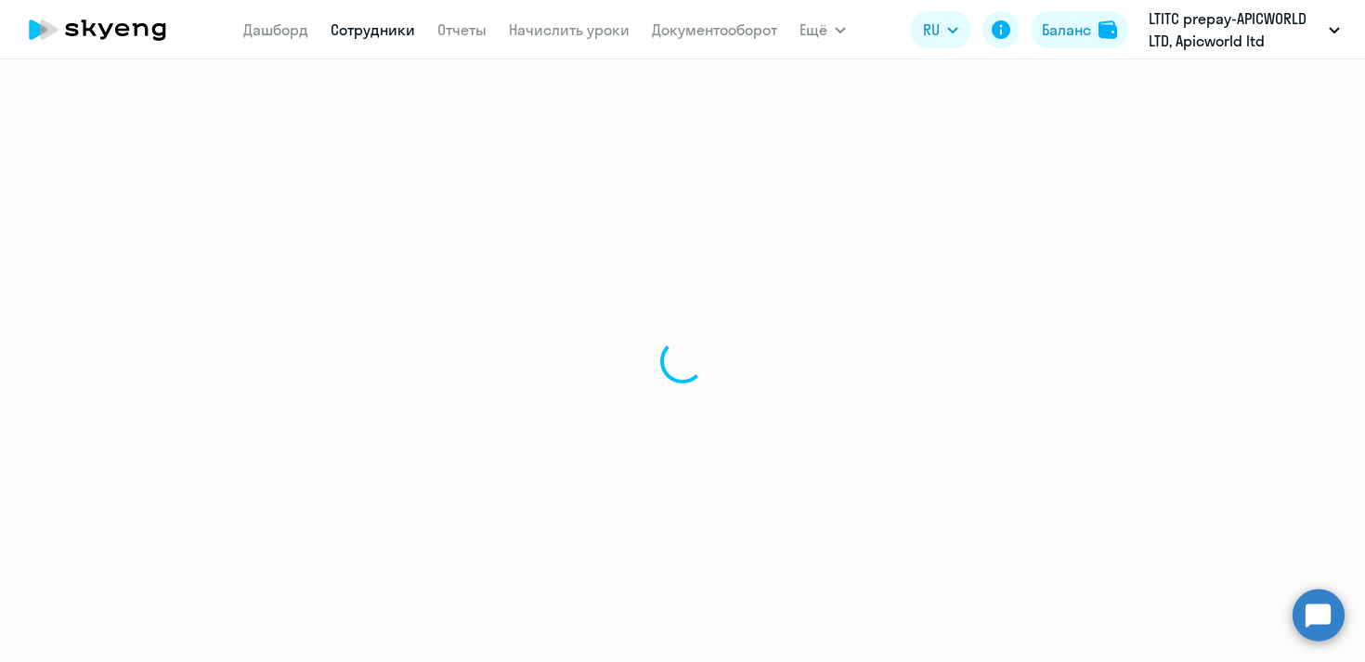
select select "30"
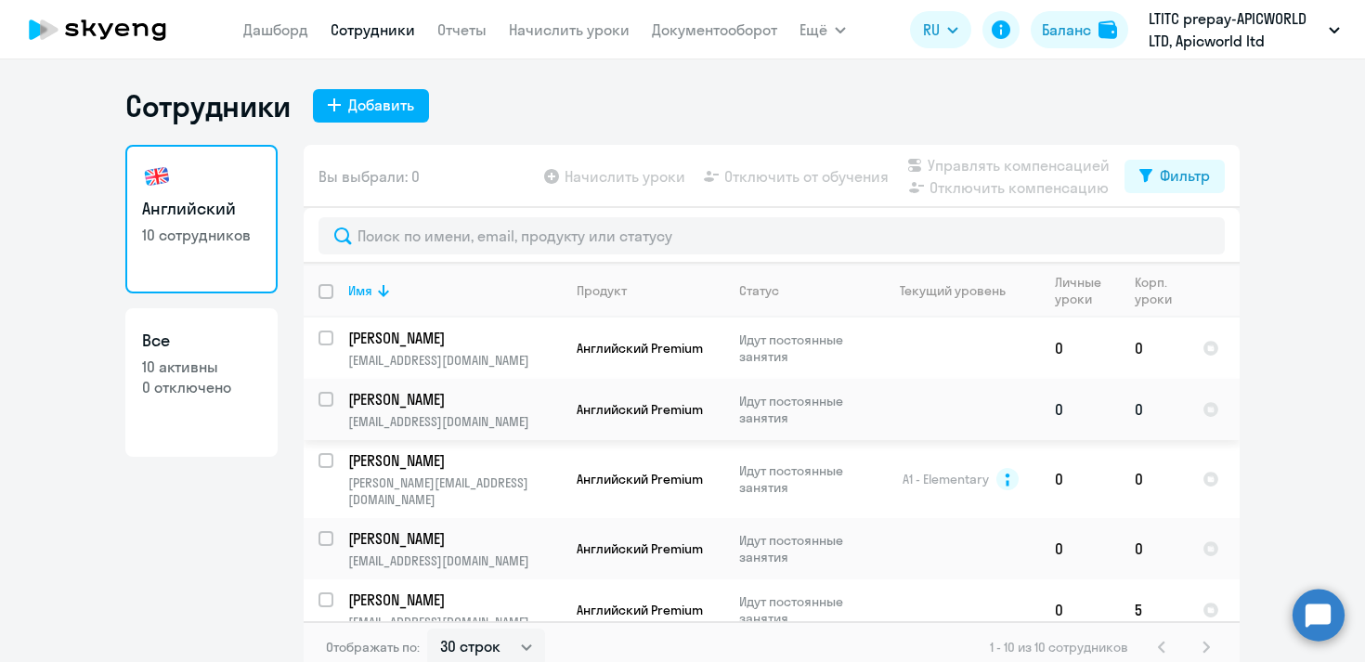
click at [329, 393] on input "select row 22575988" at bounding box center [337, 410] width 37 height 37
checkbox input "true"
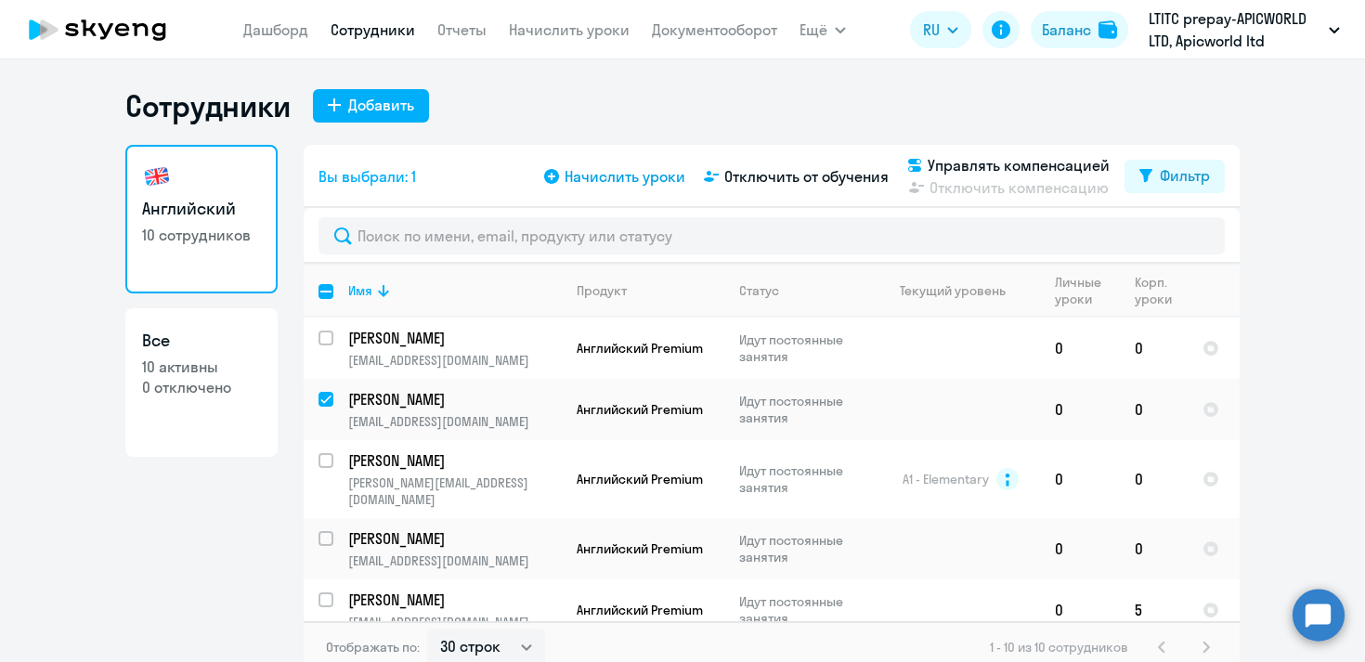
click at [631, 179] on span "Начислить уроки" at bounding box center [625, 176] width 121 height 22
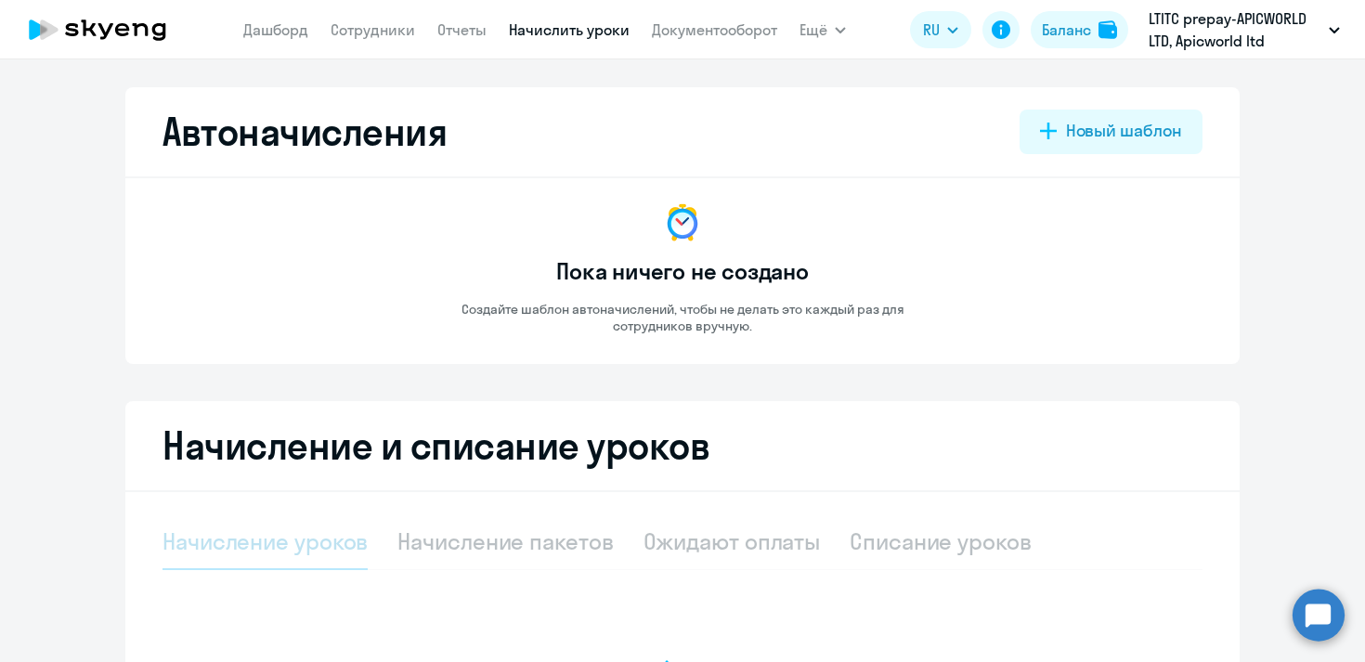
select select "10"
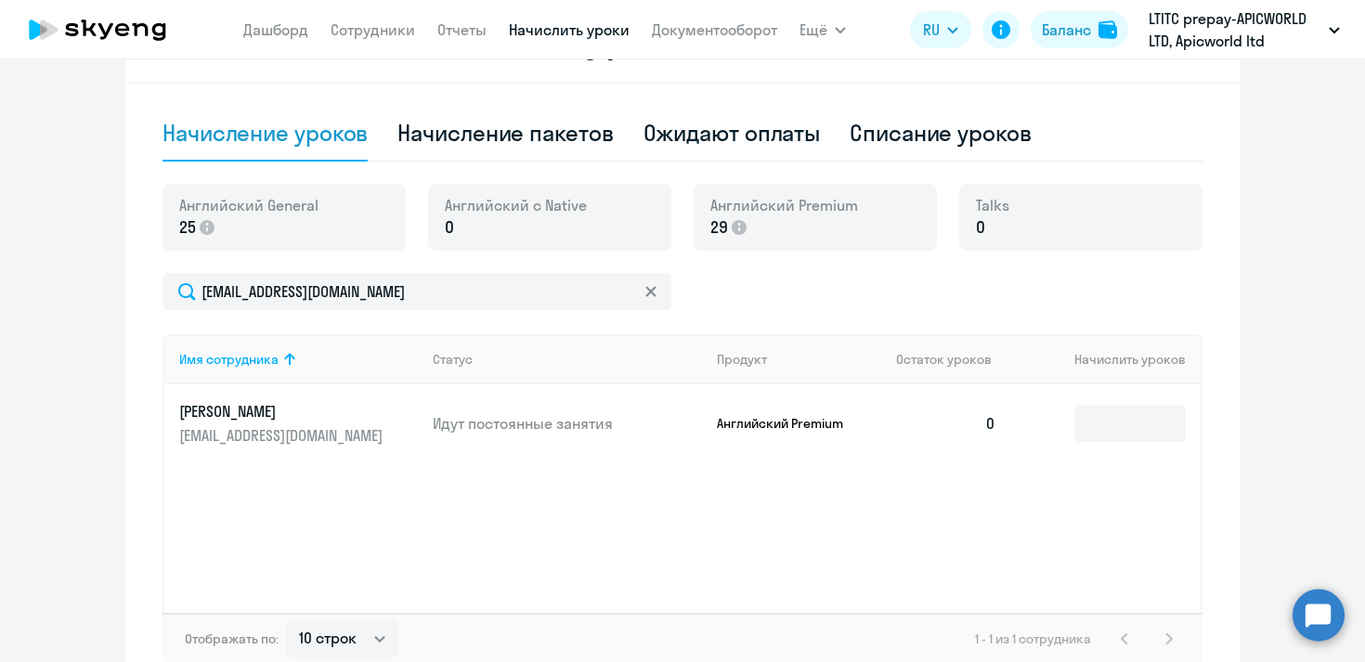
scroll to position [412, 0]
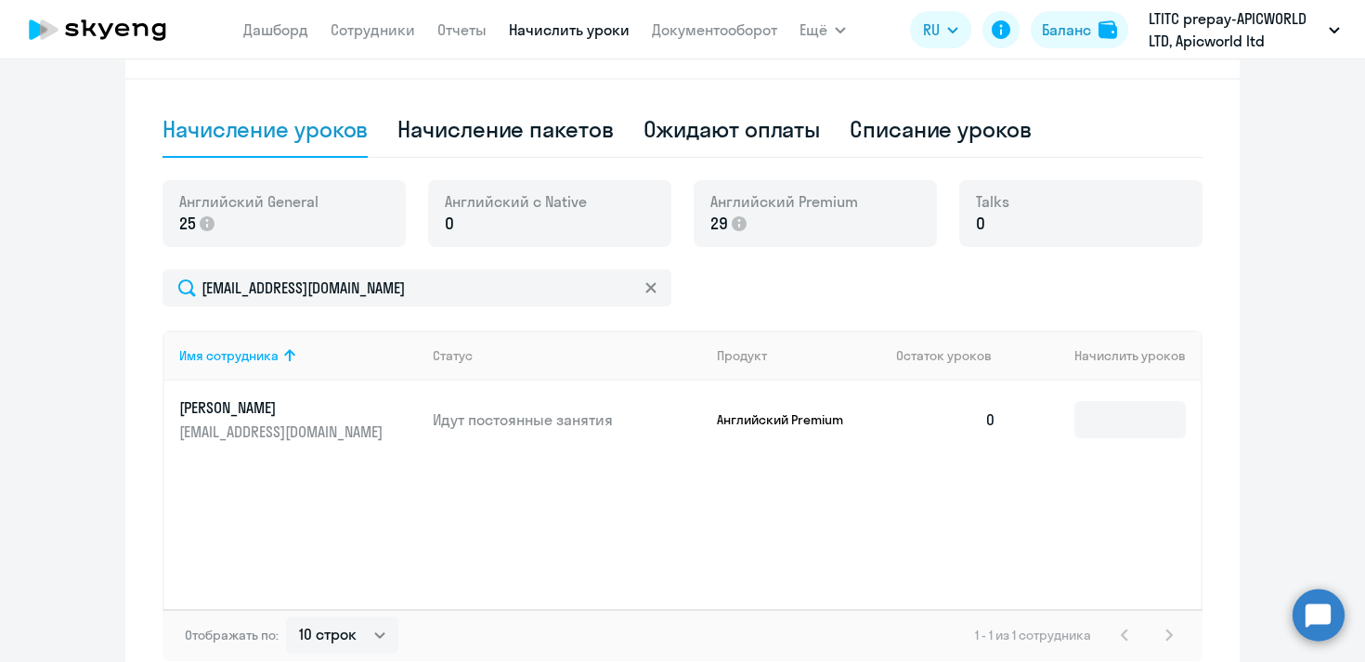
click at [859, 569] on div "Имя сотрудника Статус Продукт Остаток уроков Начислить уроков [PERSON_NAME] [EM…" at bounding box center [683, 470] width 1040 height 279
click at [1111, 428] on input at bounding box center [1129, 419] width 111 height 37
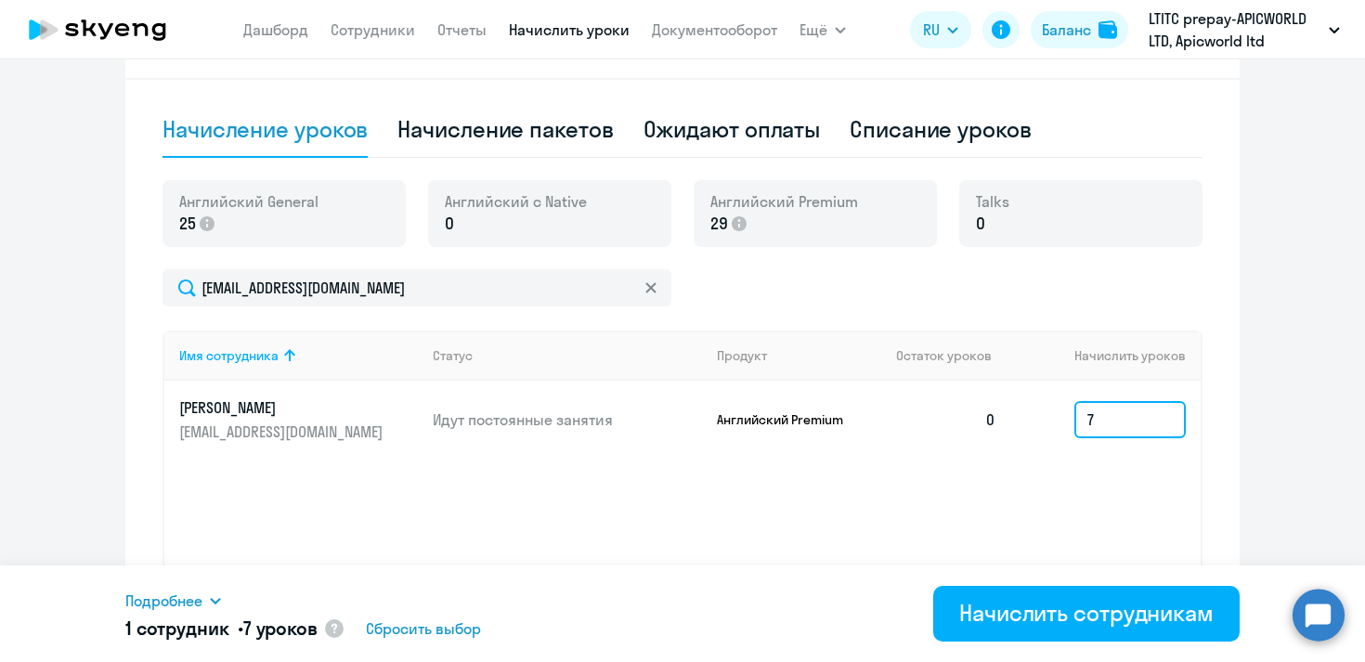
type input "7"
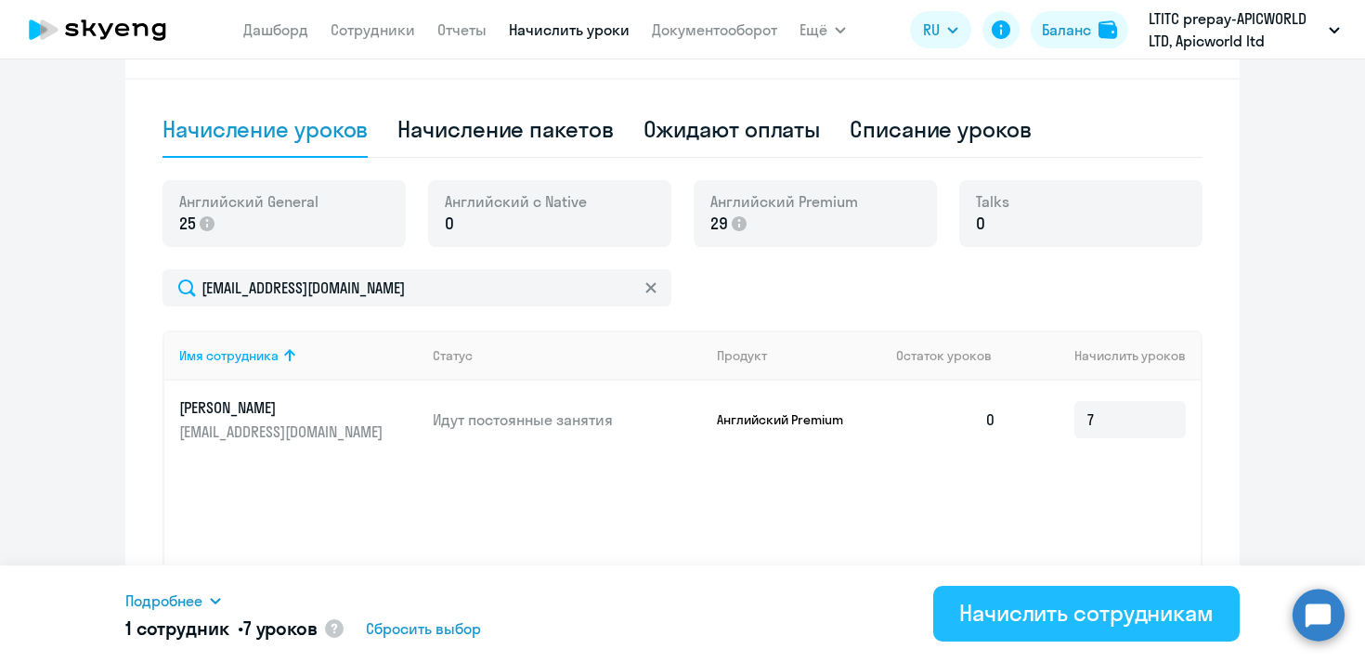
click at [985, 610] on div "Начислить сотрудникам" at bounding box center [1086, 613] width 254 height 30
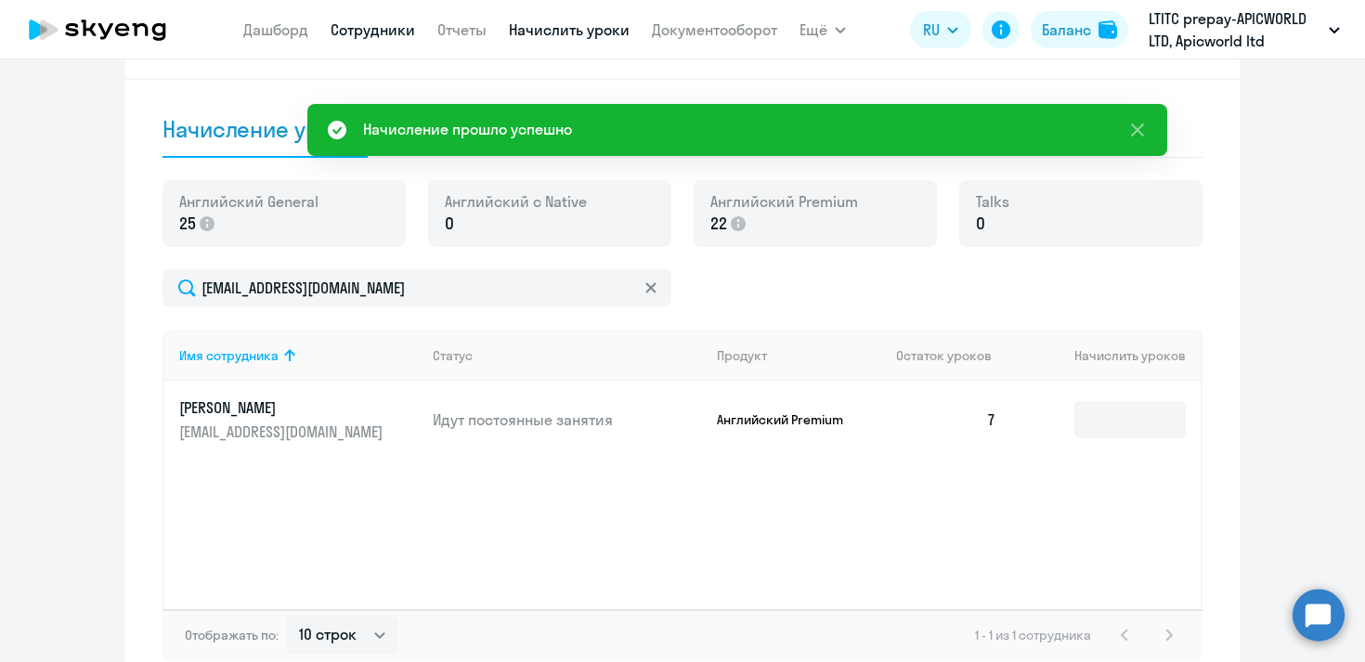
click at [362, 27] on link "Сотрудники" at bounding box center [373, 29] width 85 height 19
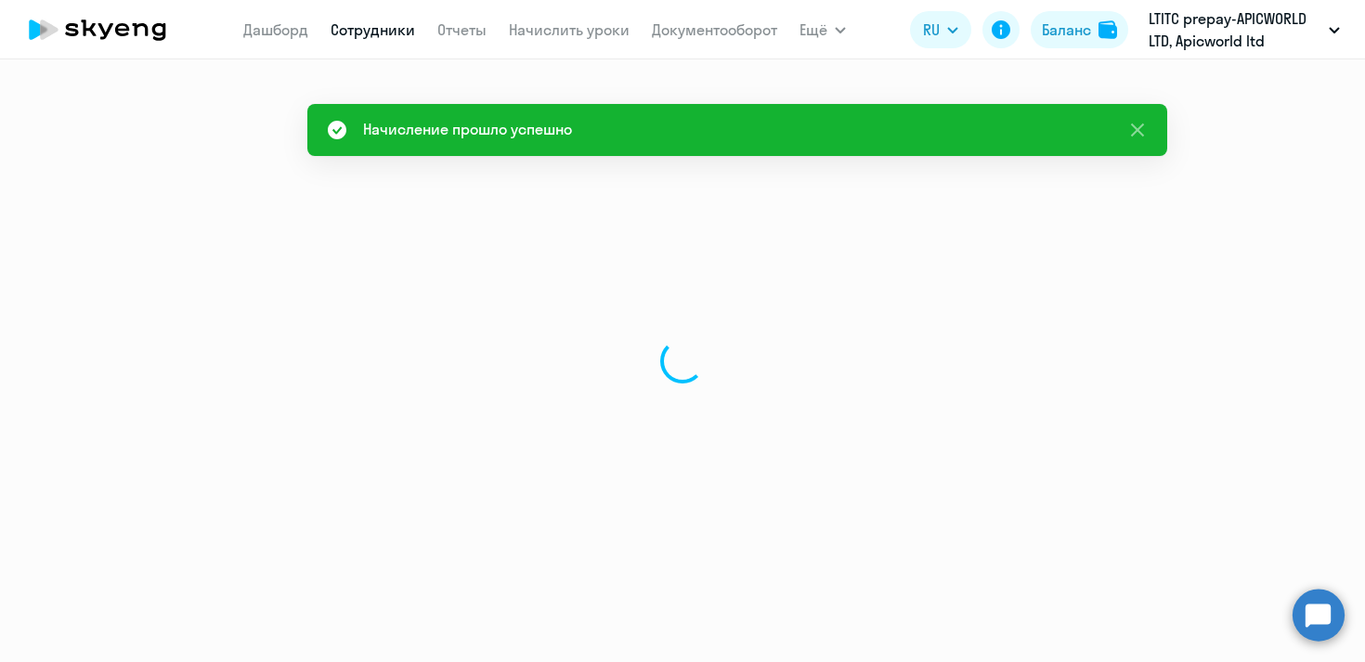
select select "30"
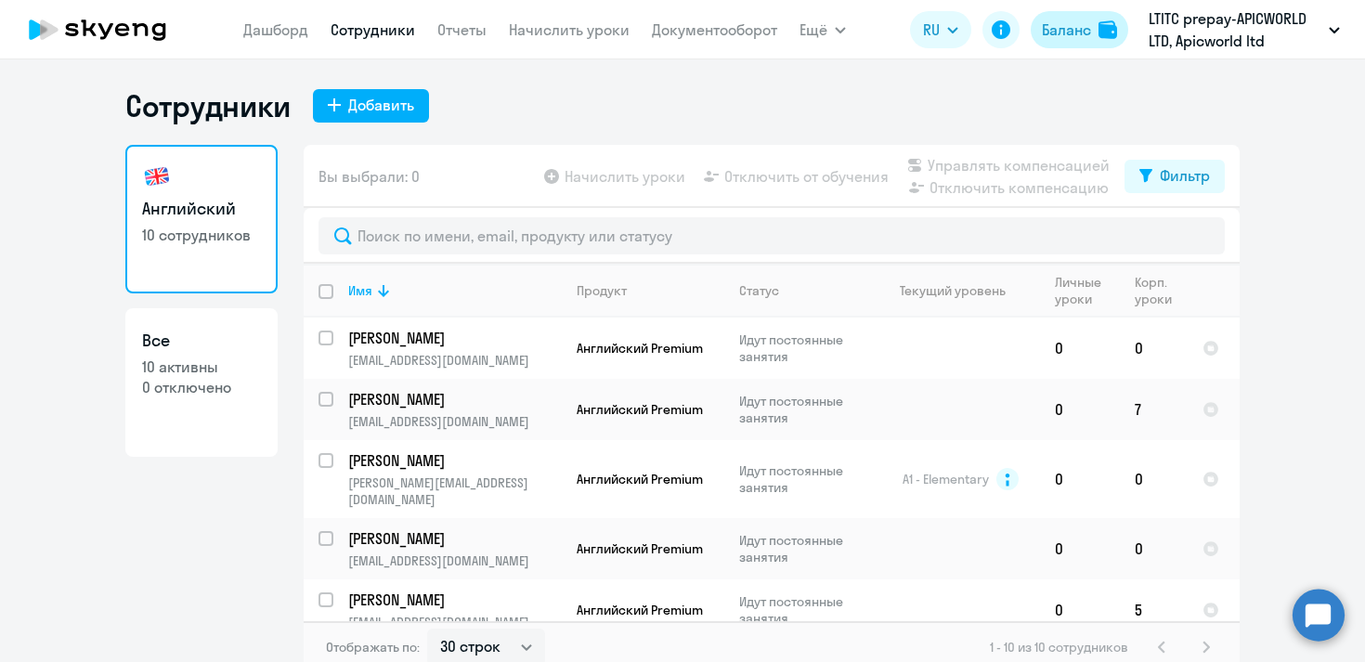
click at [1064, 29] on div "Баланс" at bounding box center [1066, 30] width 49 height 22
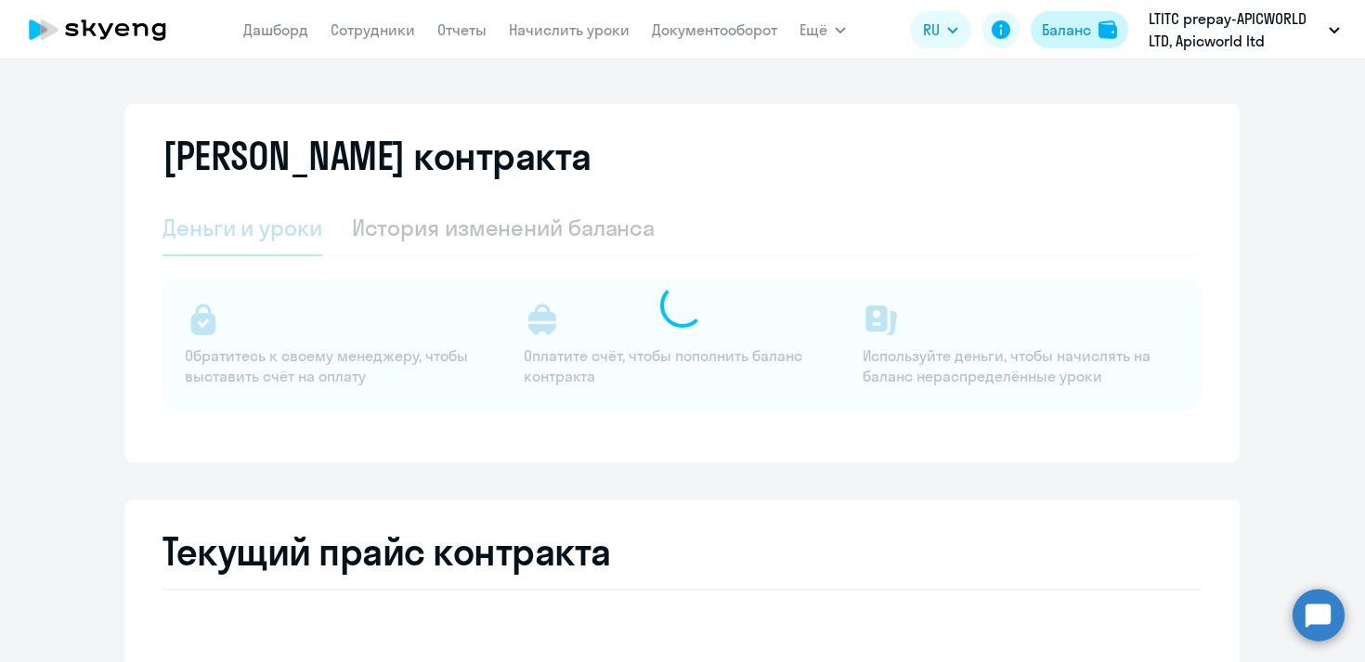
select select "english_adult_not_native_speaker"
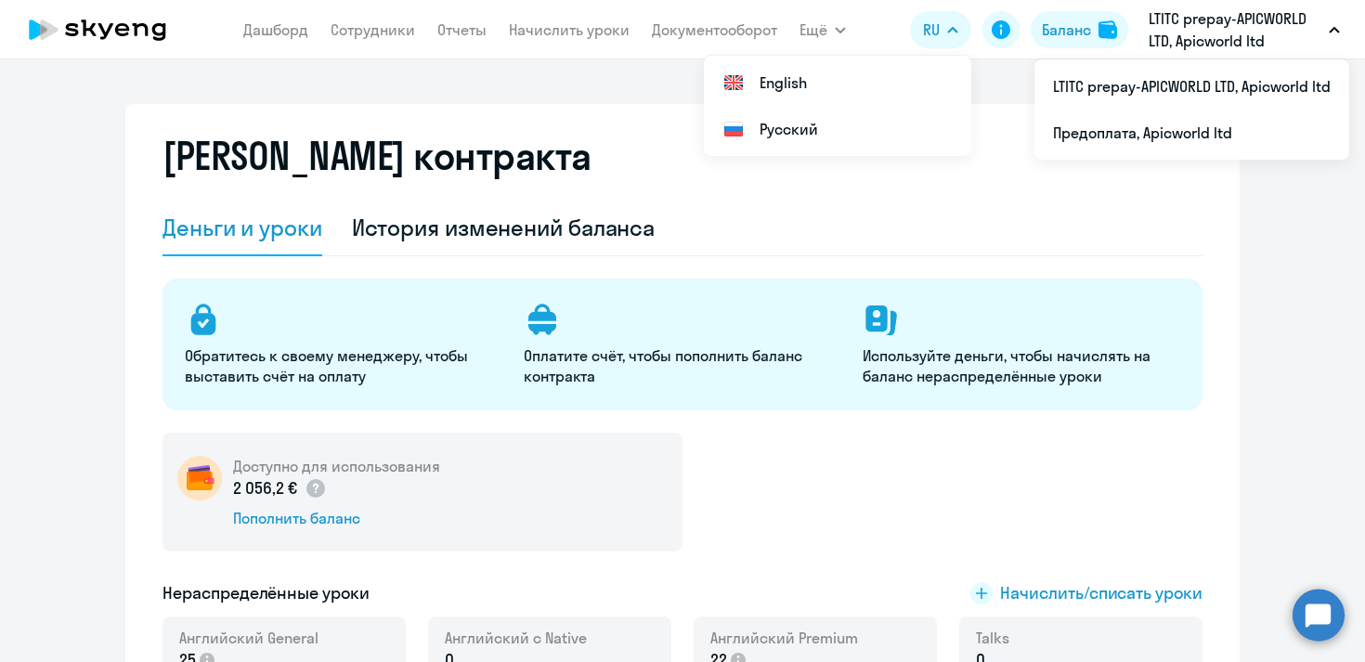
click at [1199, 42] on p "LTITC prepay-APICWORLD LTD, Apicworld ltd" at bounding box center [1235, 29] width 173 height 45
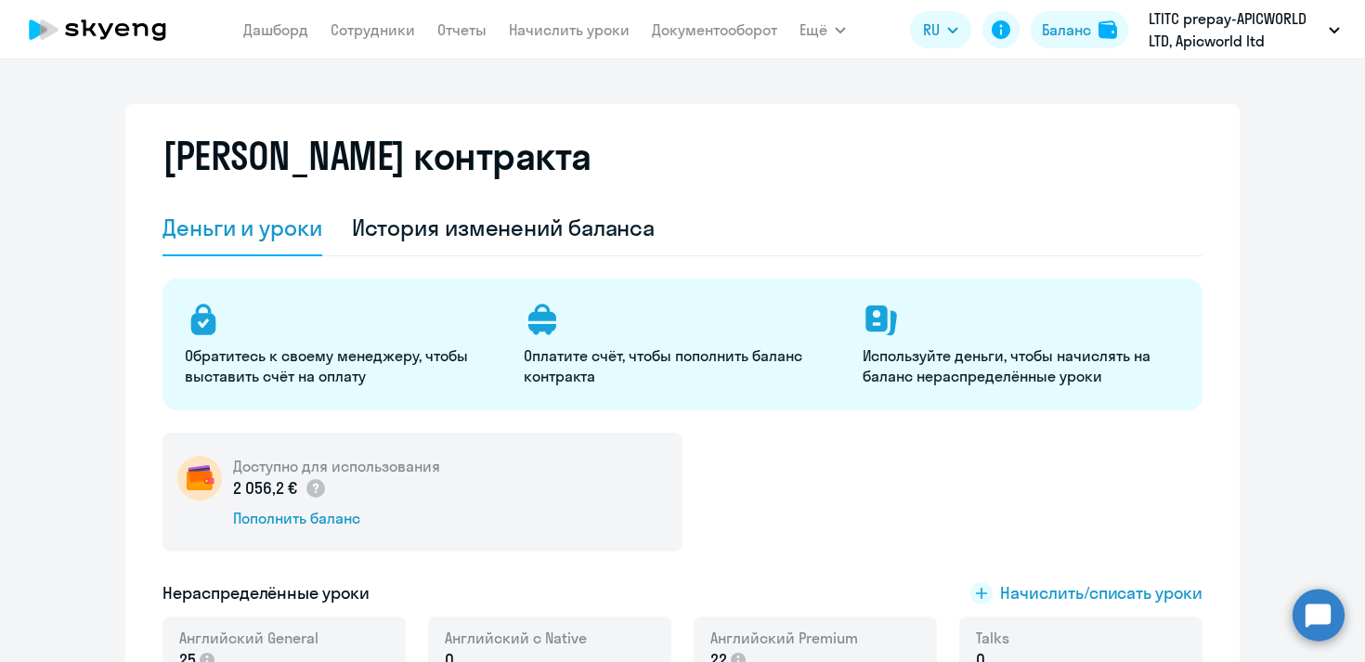
click at [1199, 42] on p "LTITC prepay-APICWORLD LTD, Apicworld ltd" at bounding box center [1235, 29] width 173 height 45
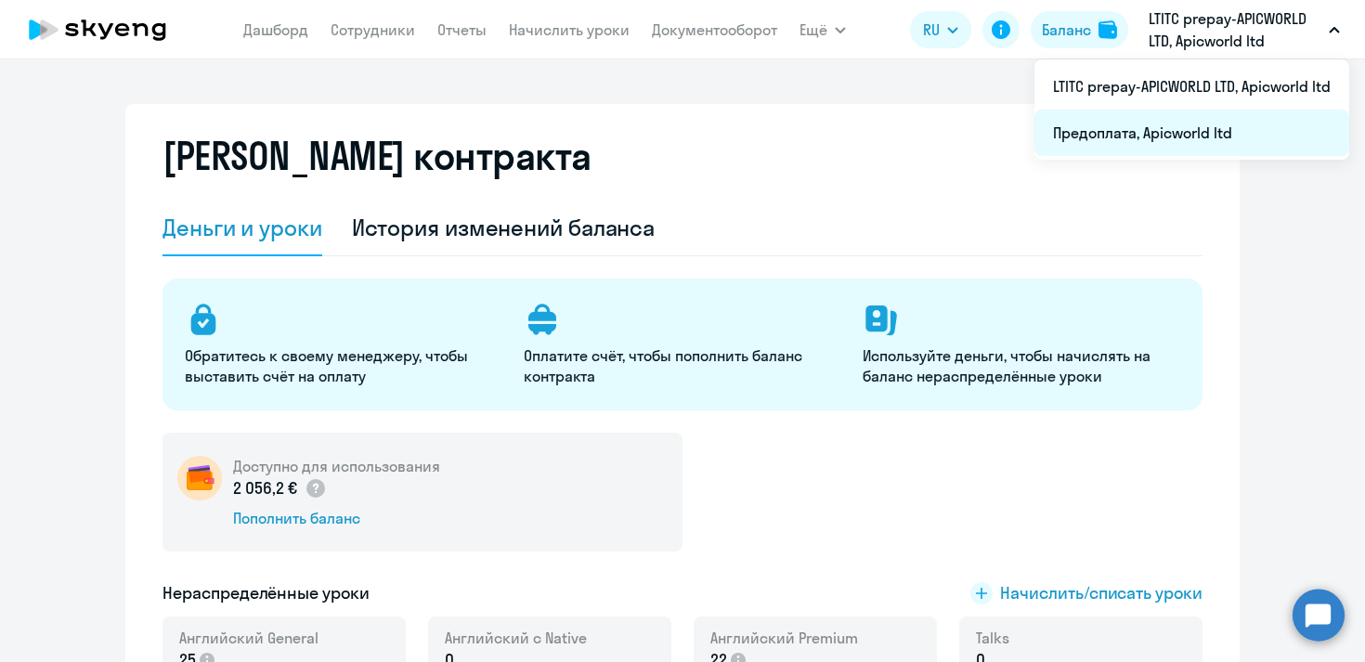
click at [1181, 131] on li "Предоплата, Apicworld ltd" at bounding box center [1192, 133] width 315 height 46
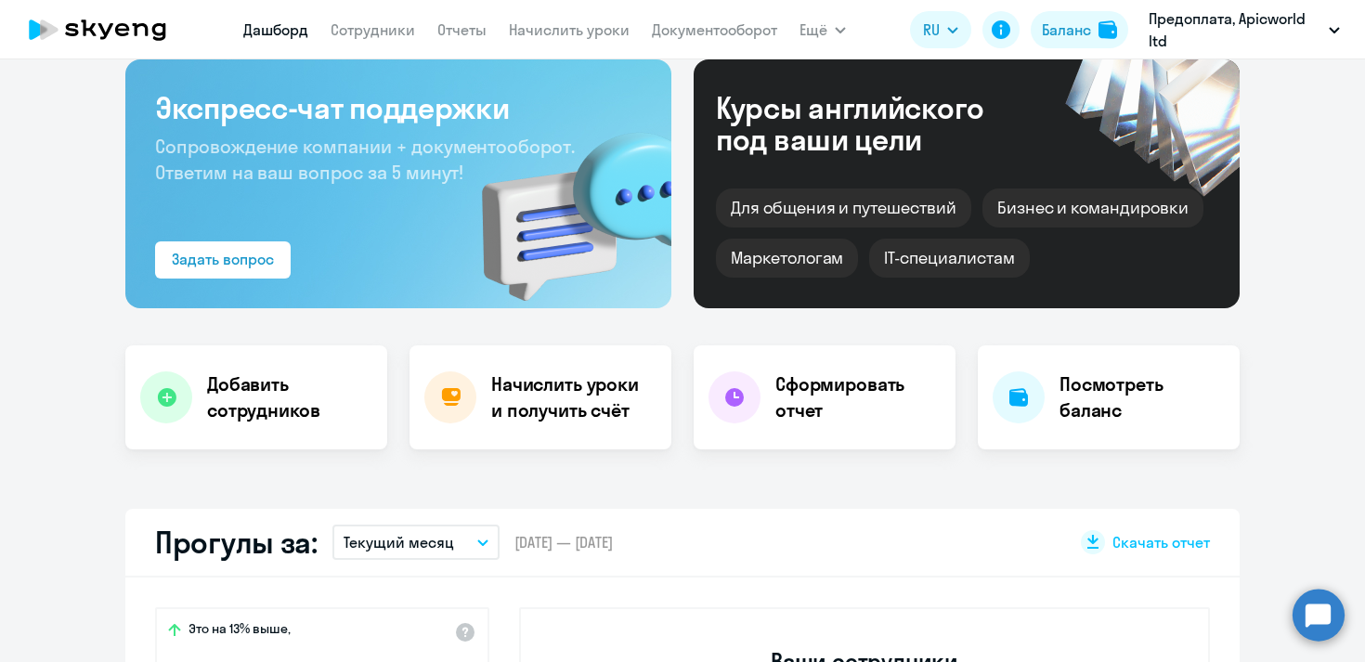
scroll to position [98, 0]
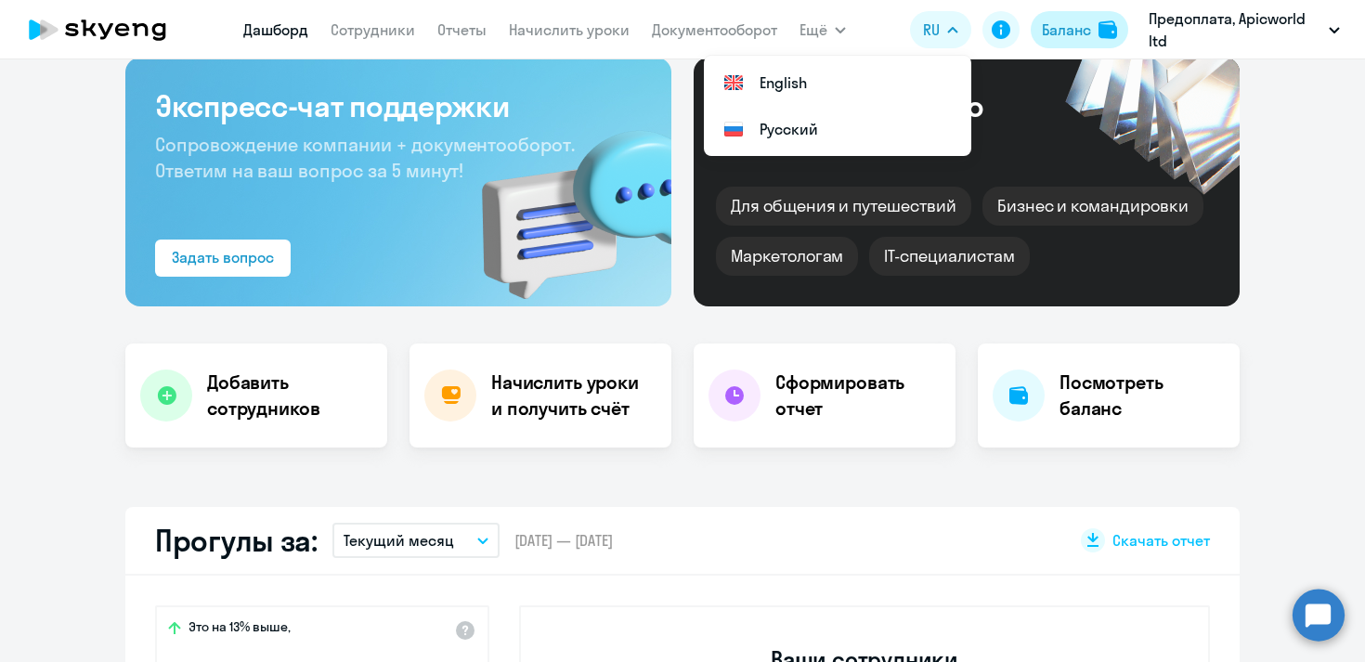
click at [1087, 26] on div "Баланс" at bounding box center [1066, 30] width 49 height 22
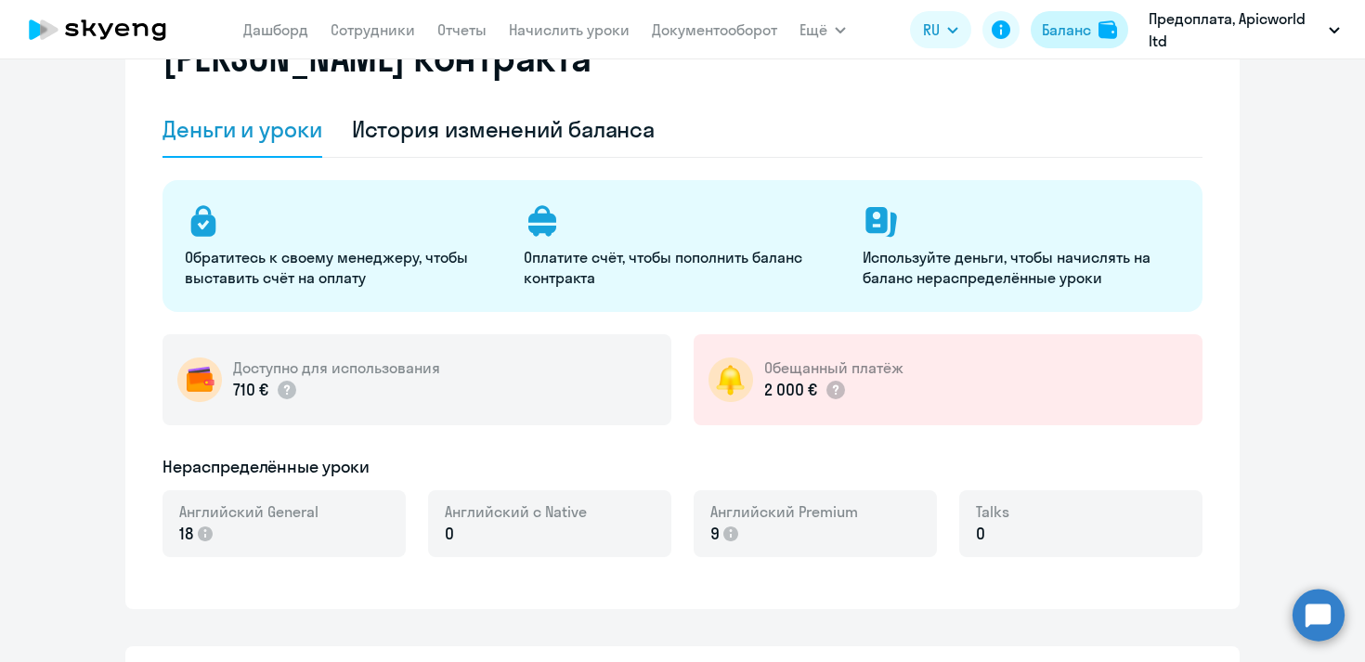
select select "english_adult_not_native_speaker"
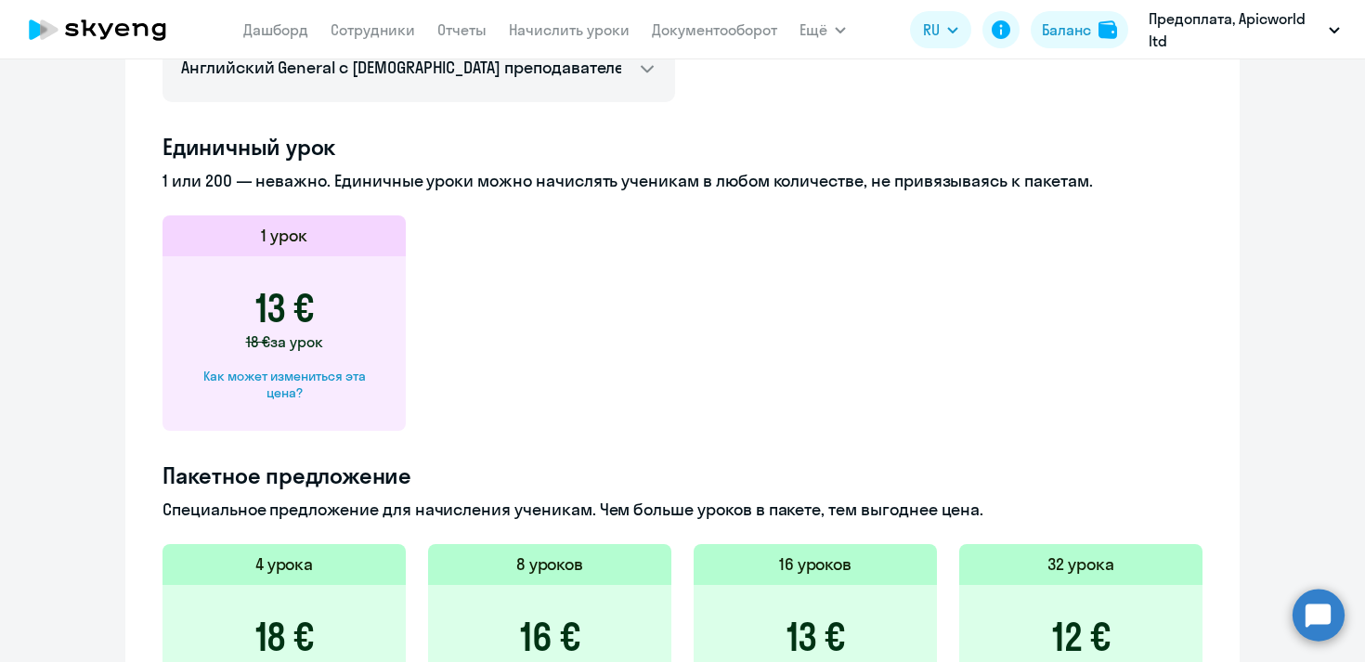
scroll to position [938, 0]
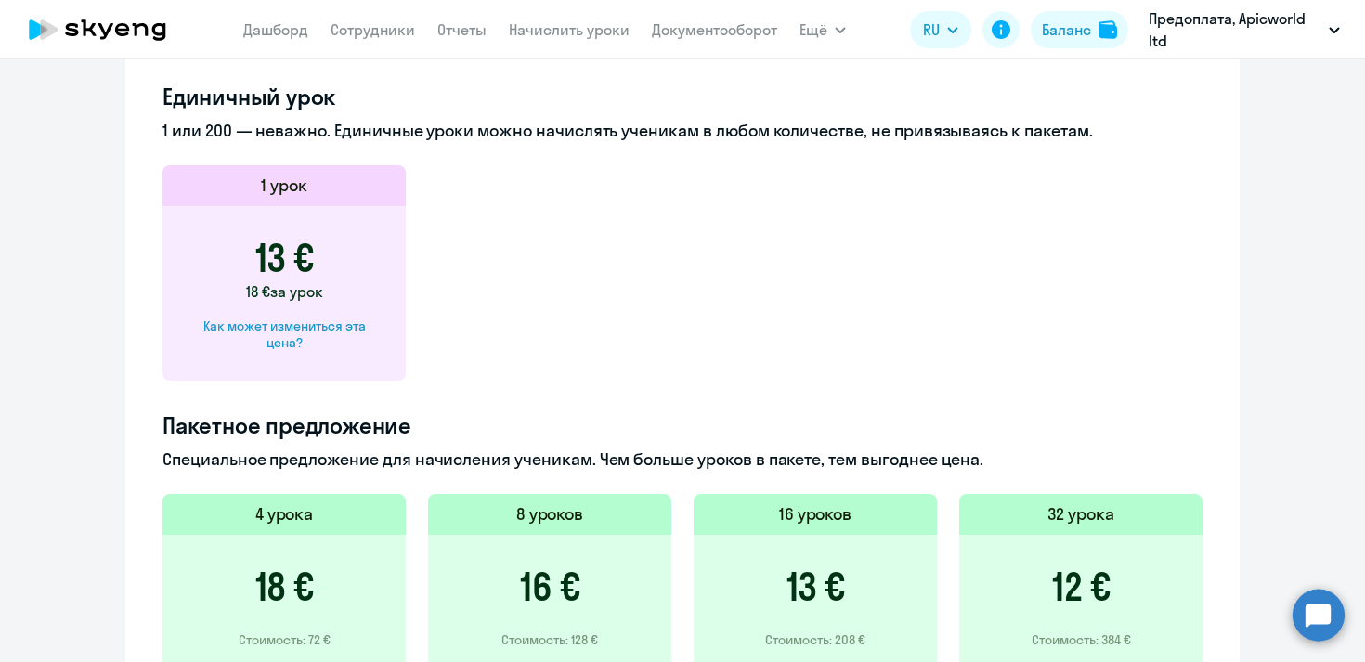
click at [1323, 617] on circle at bounding box center [1319, 615] width 52 height 52
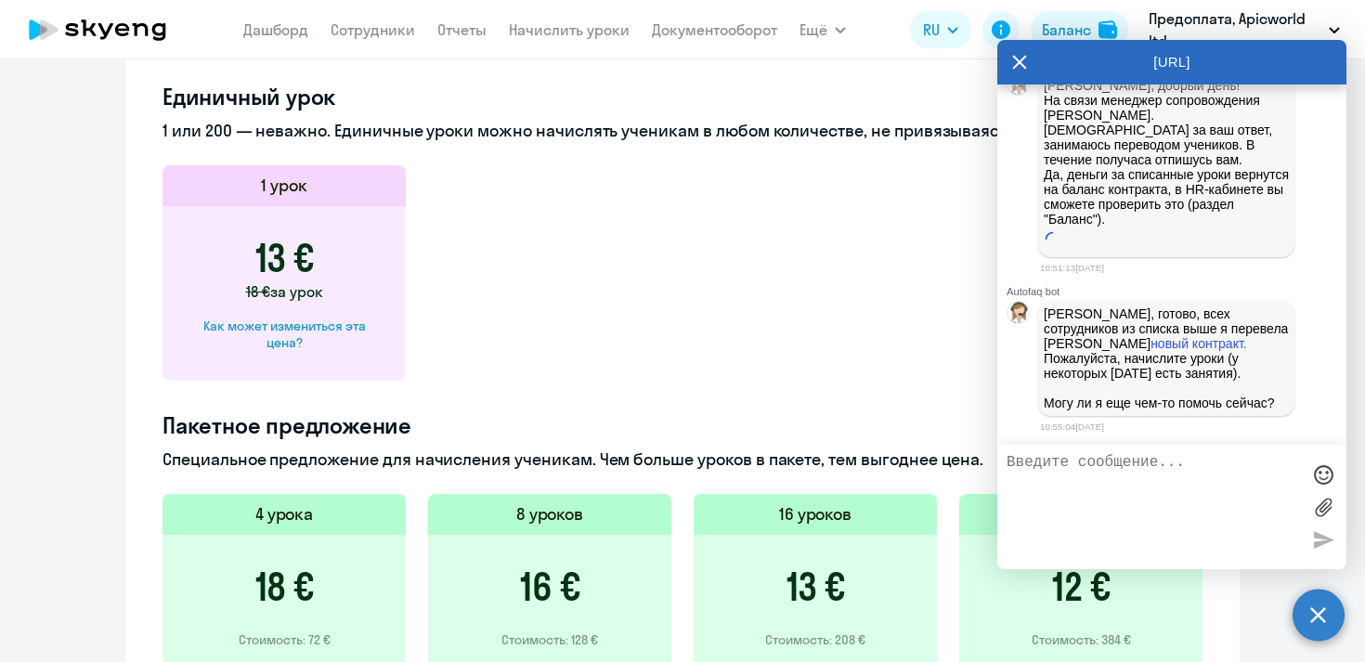
scroll to position [44546, 0]
click at [1139, 475] on textarea at bounding box center [1153, 507] width 293 height 106
type textarea "з"
click at [1017, 74] on icon at bounding box center [1019, 62] width 15 height 45
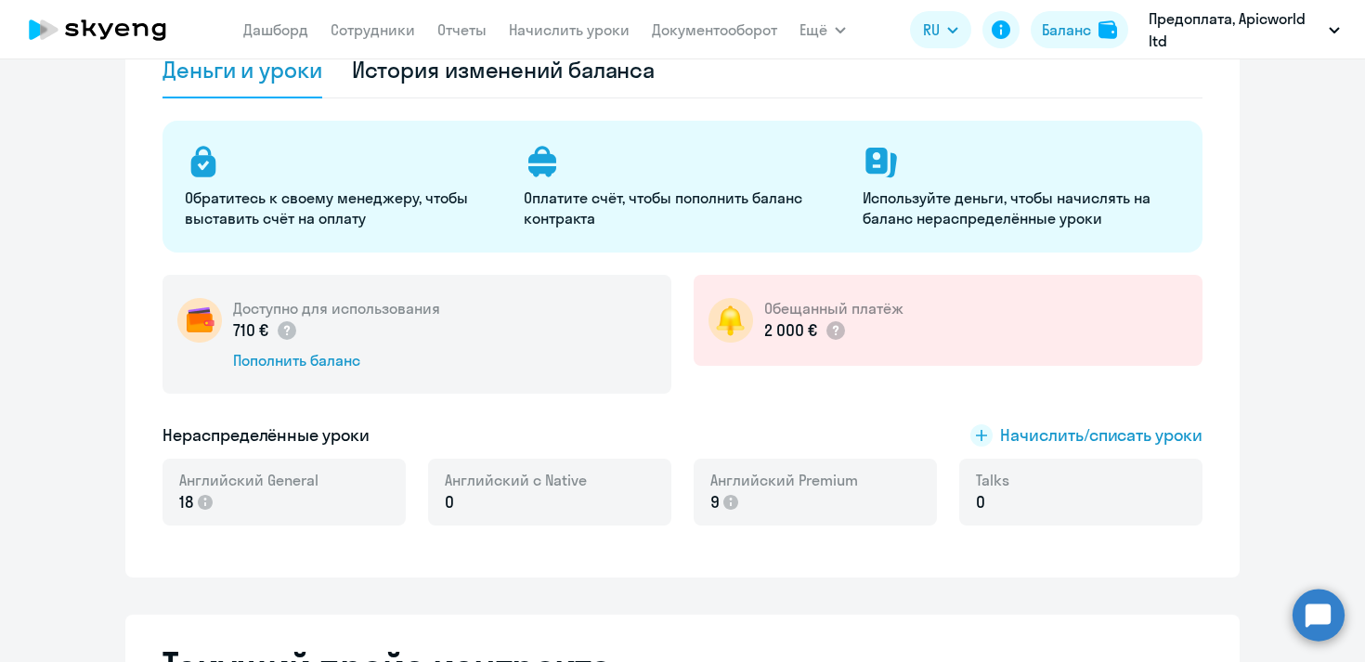
scroll to position [0, 0]
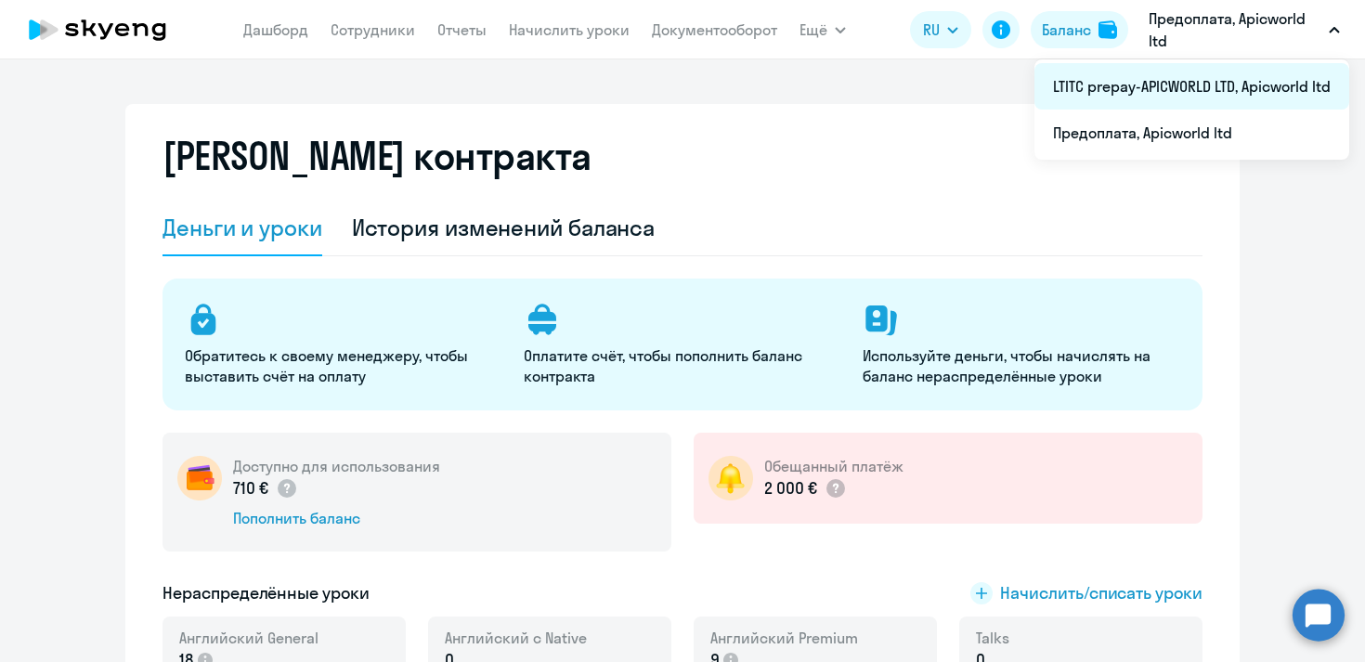
click at [1159, 85] on li "LTITC prepay-APICWORLD LTD, Apicworld ltd" at bounding box center [1192, 86] width 315 height 46
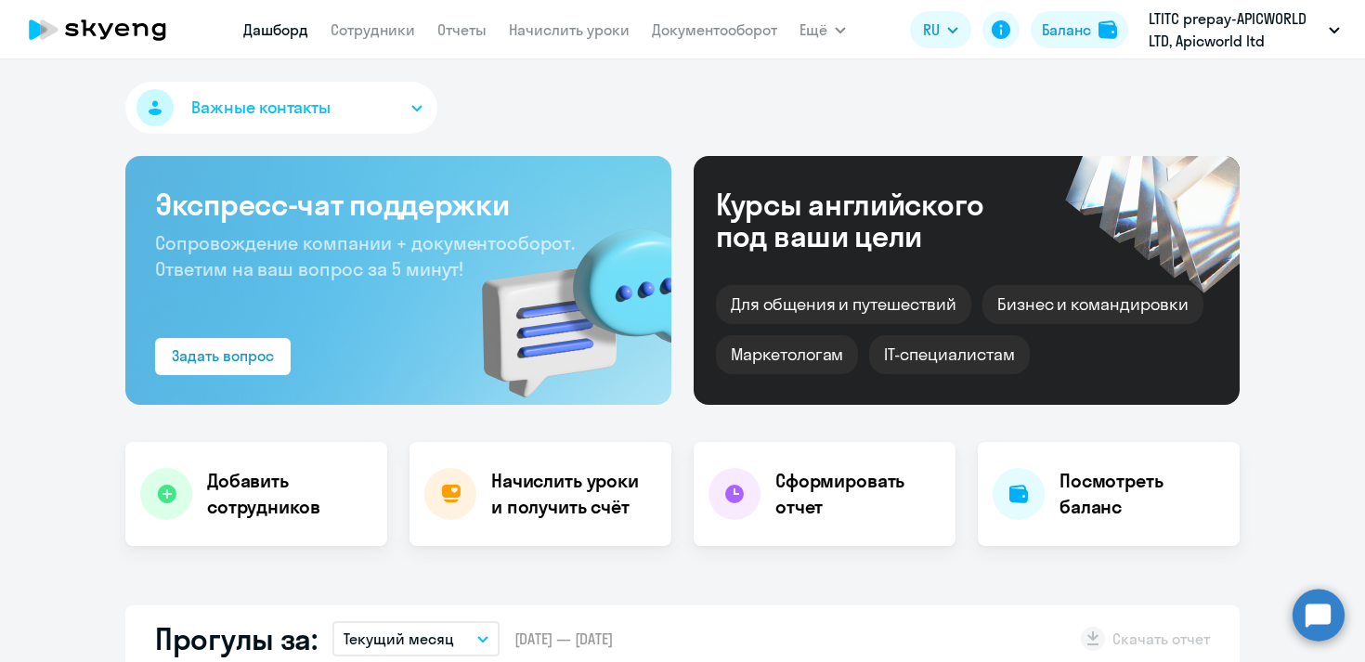
select select "30"
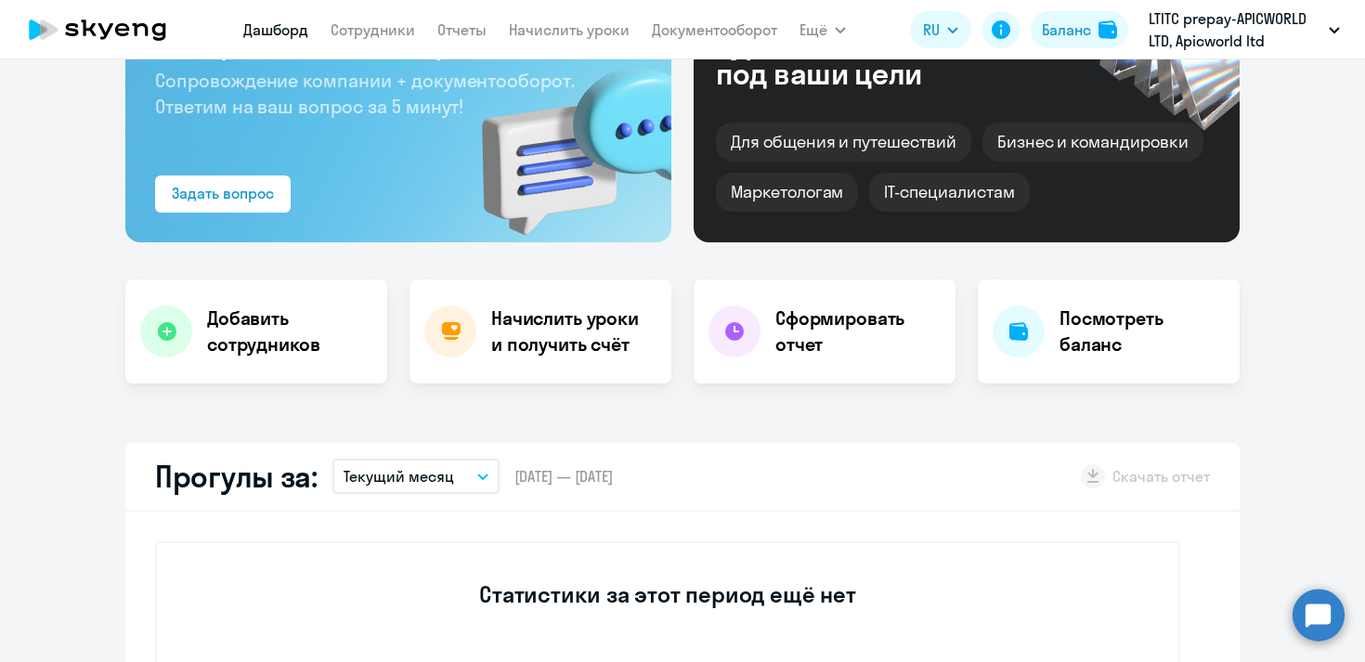
scroll to position [135, 0]
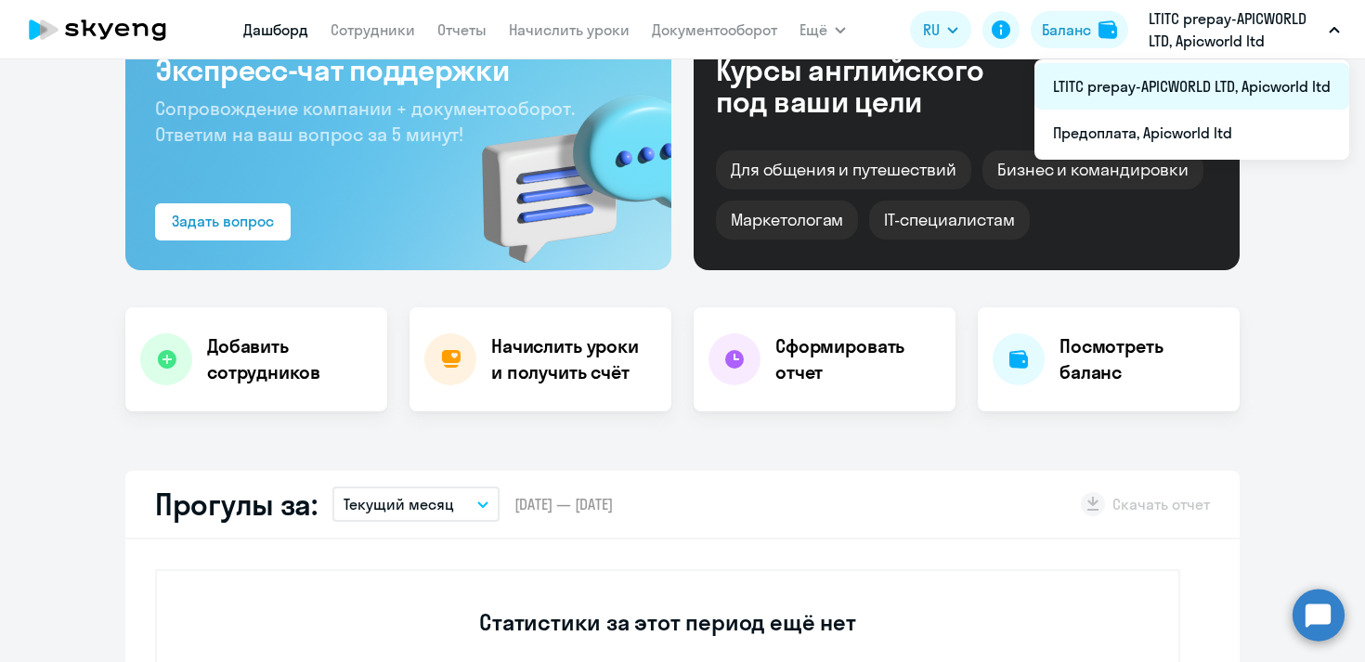
click at [1167, 87] on li "LTITC prepay-APICWORLD LTD, Apicworld ltd" at bounding box center [1192, 86] width 315 height 46
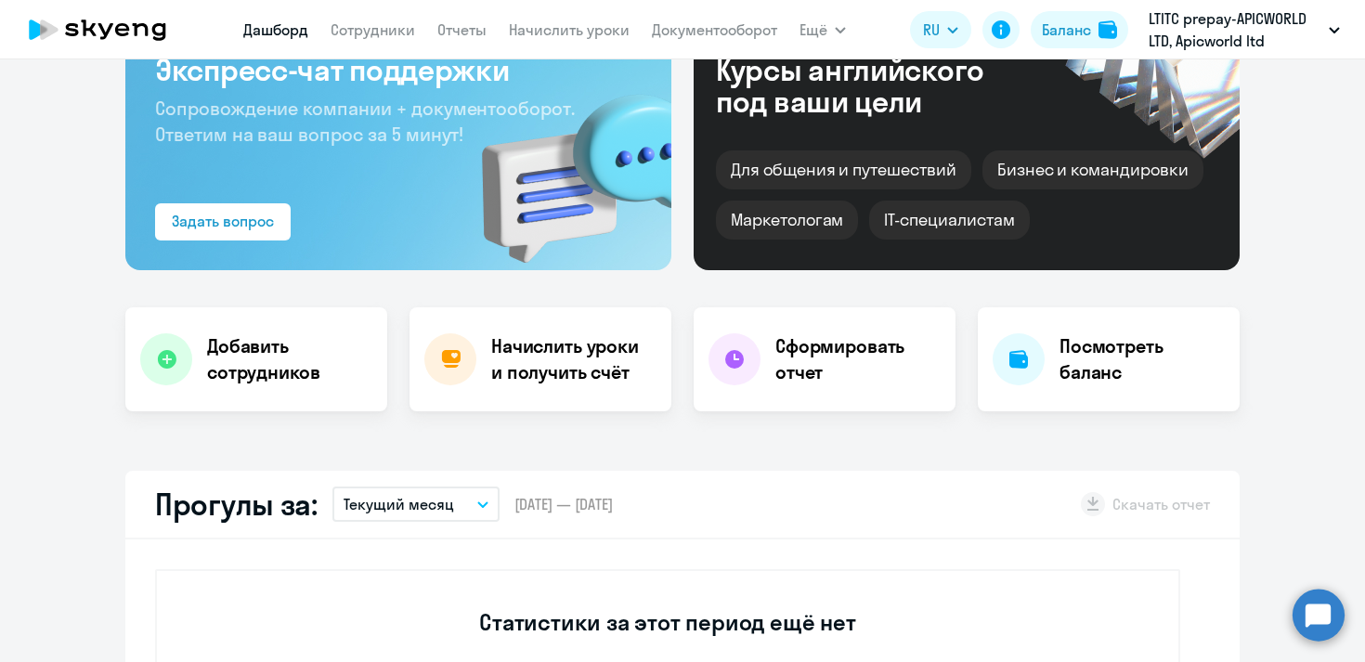
select select "30"
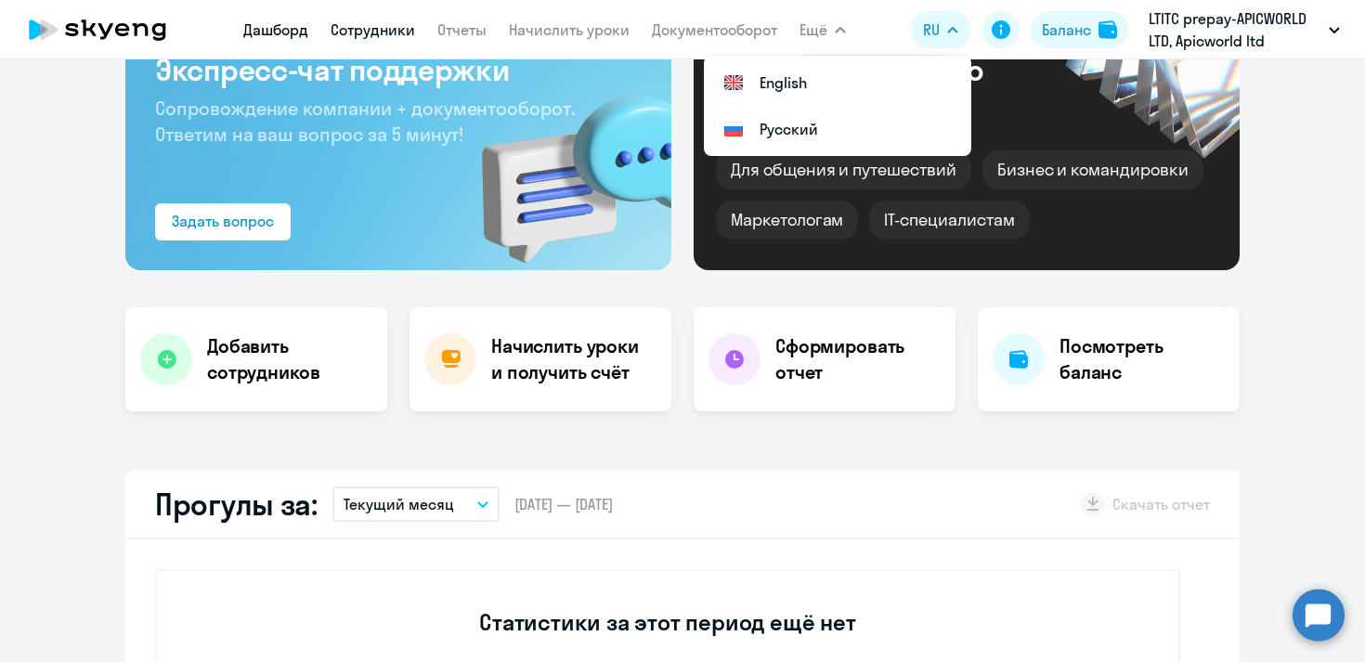
click at [377, 24] on link "Сотрудники" at bounding box center [373, 29] width 85 height 19
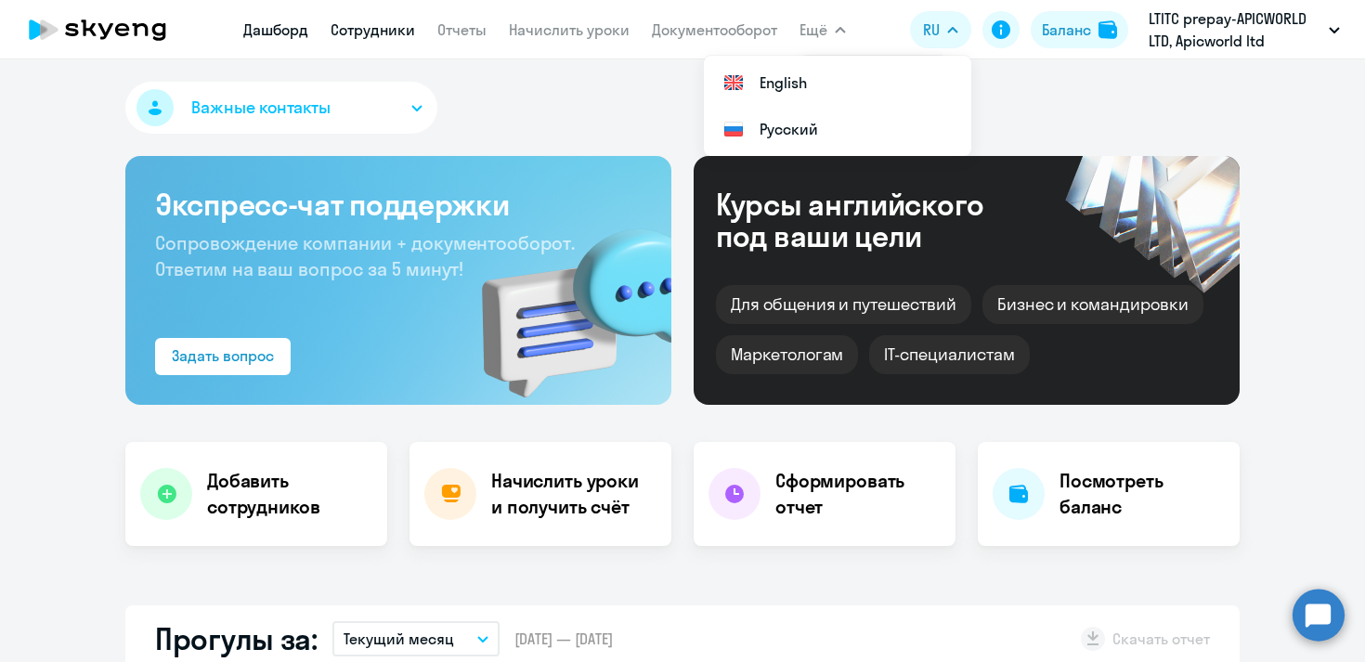
select select "30"
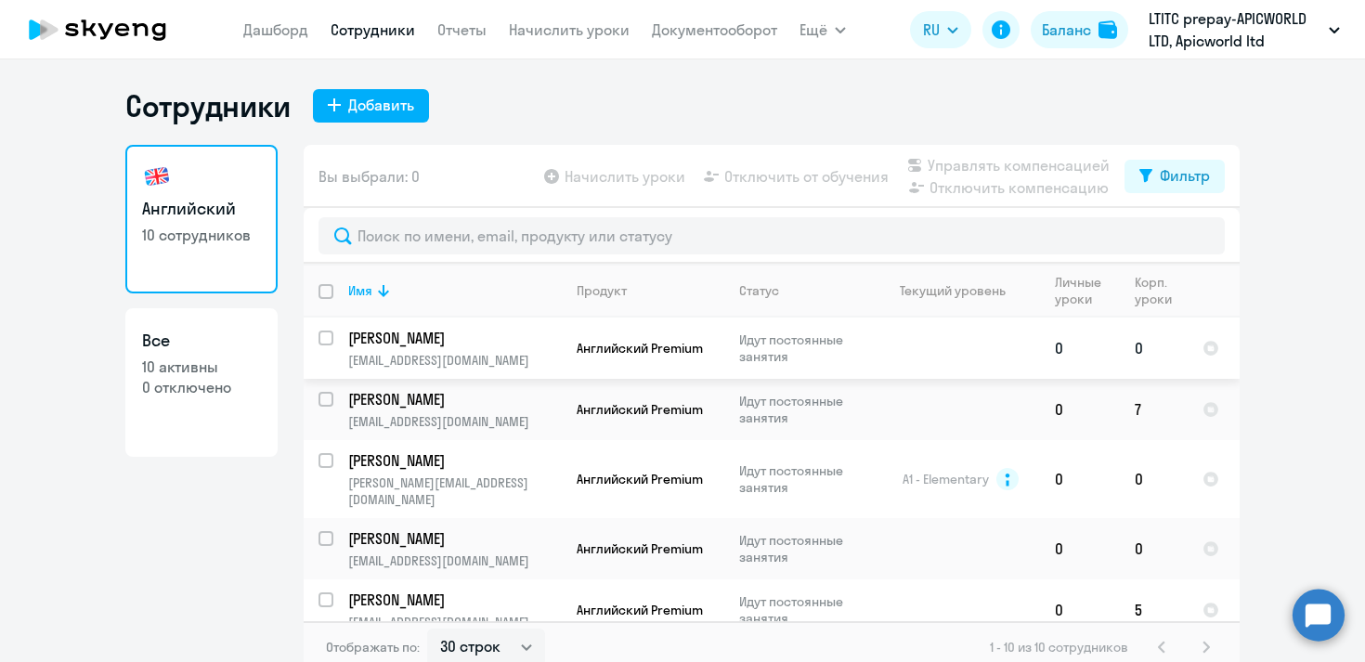
click at [329, 337] on input "select row 42086355" at bounding box center [337, 349] width 37 height 37
checkbox input "true"
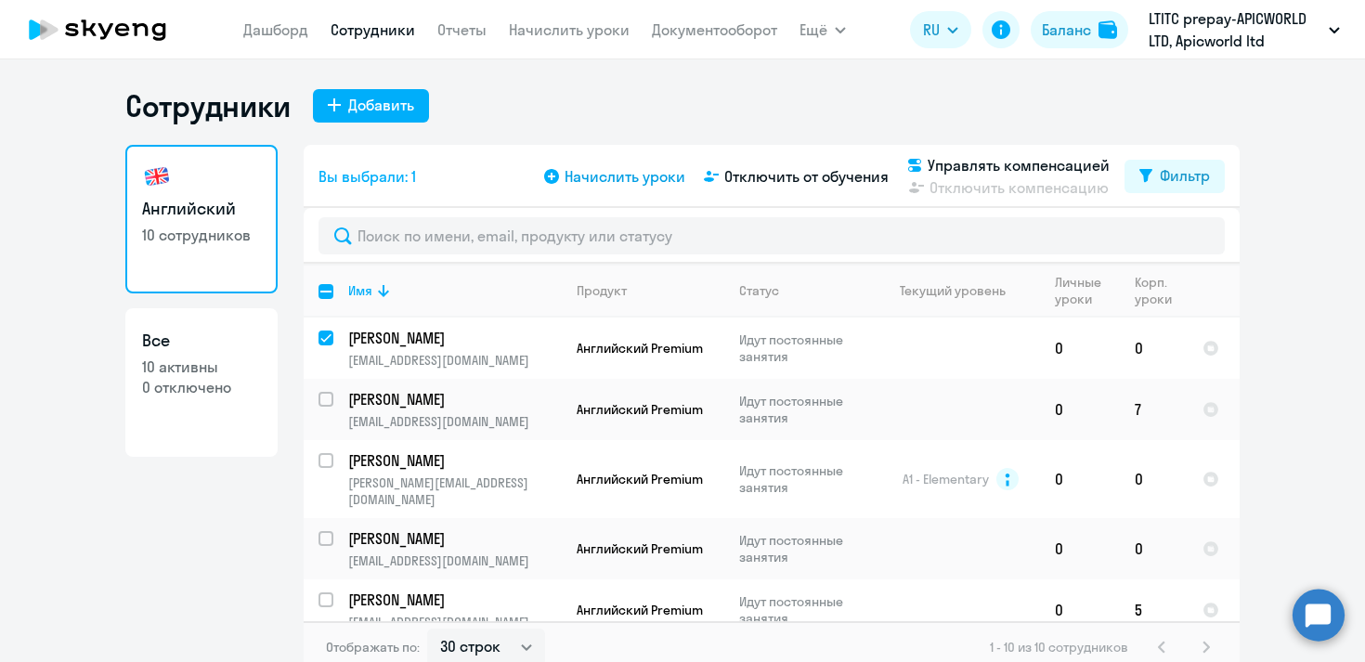
click at [614, 175] on span "Начислить уроки" at bounding box center [625, 176] width 121 height 22
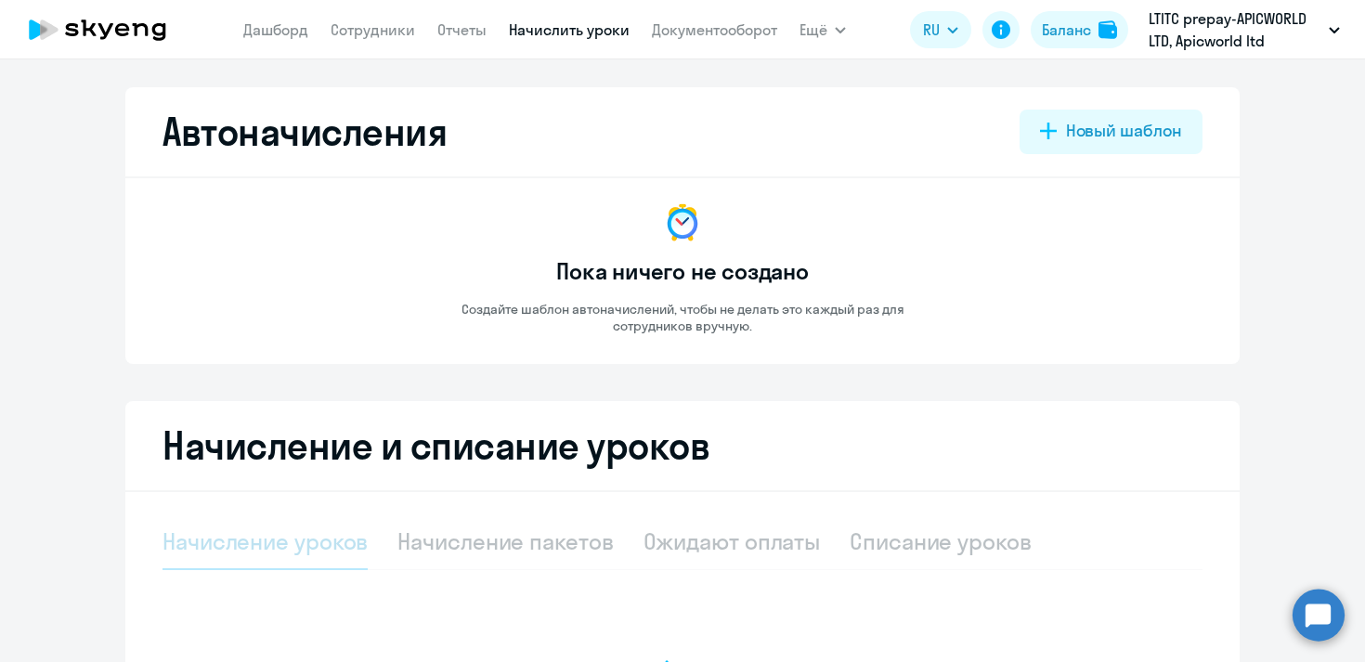
select select "10"
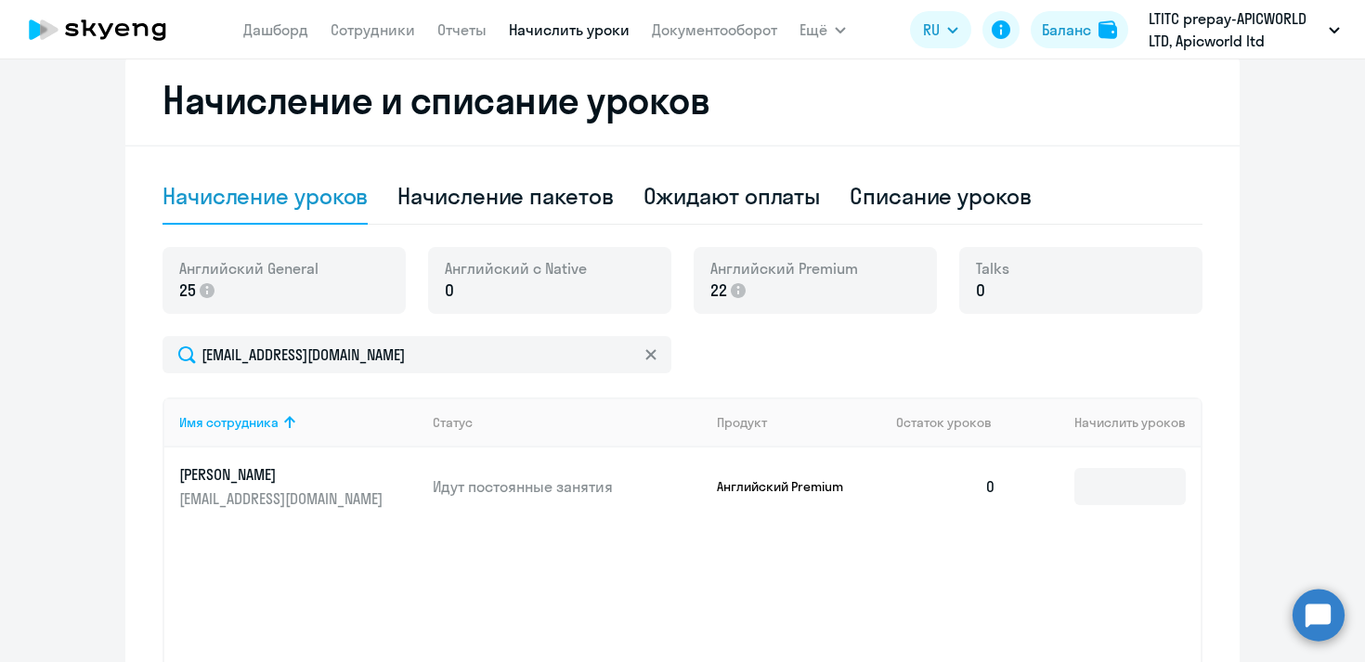
scroll to position [515, 0]
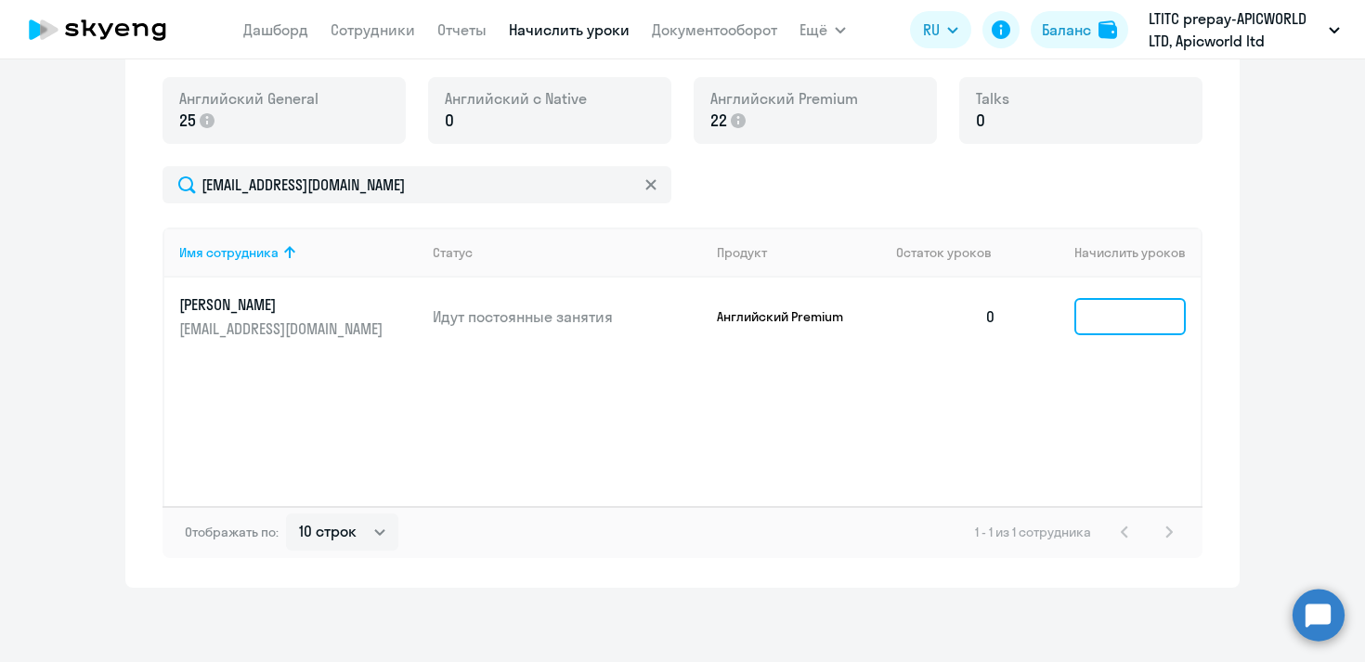
click at [1152, 311] on input at bounding box center [1129, 316] width 111 height 37
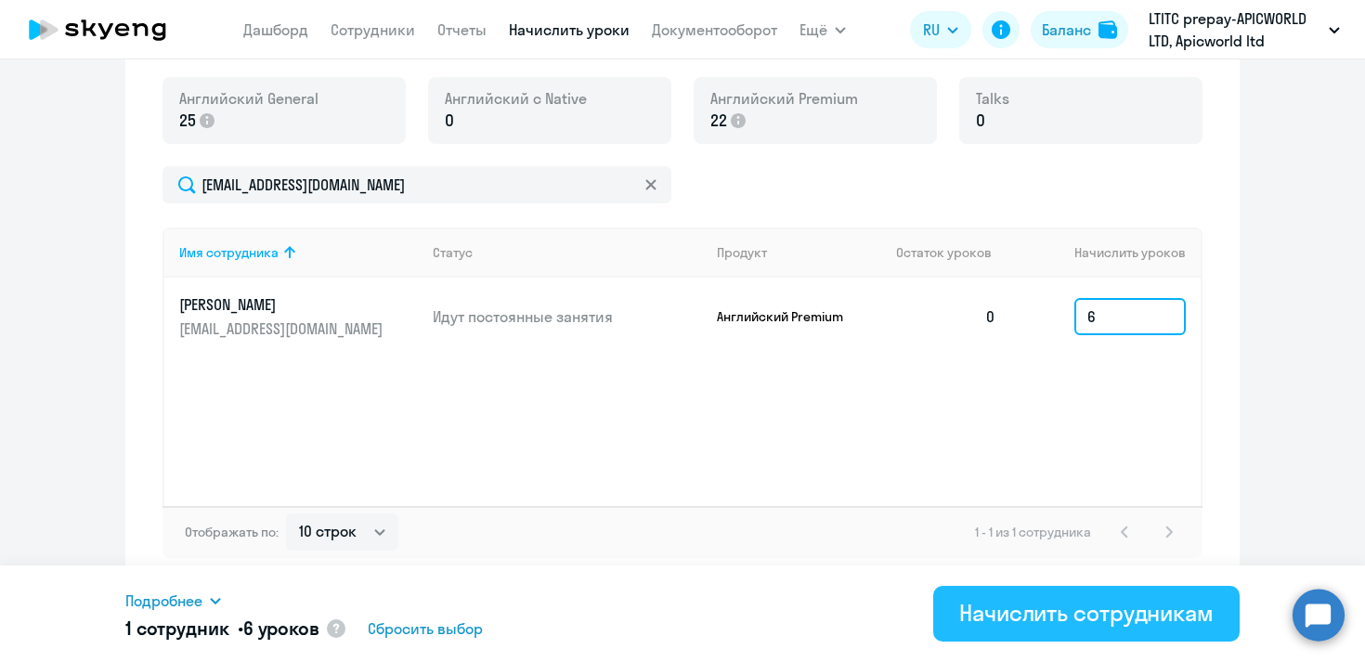
type input "6"
click at [1121, 613] on div "Начислить сотрудникам" at bounding box center [1086, 613] width 254 height 30
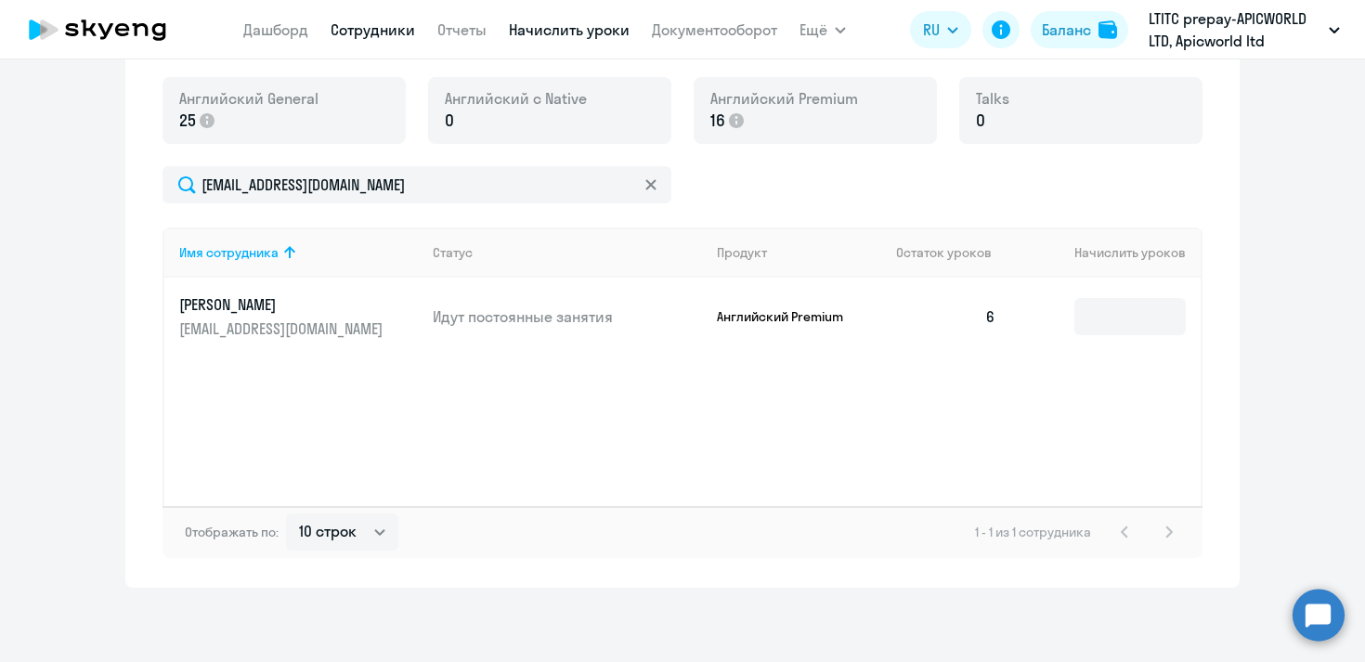
click at [355, 36] on link "Сотрудники" at bounding box center [373, 29] width 85 height 19
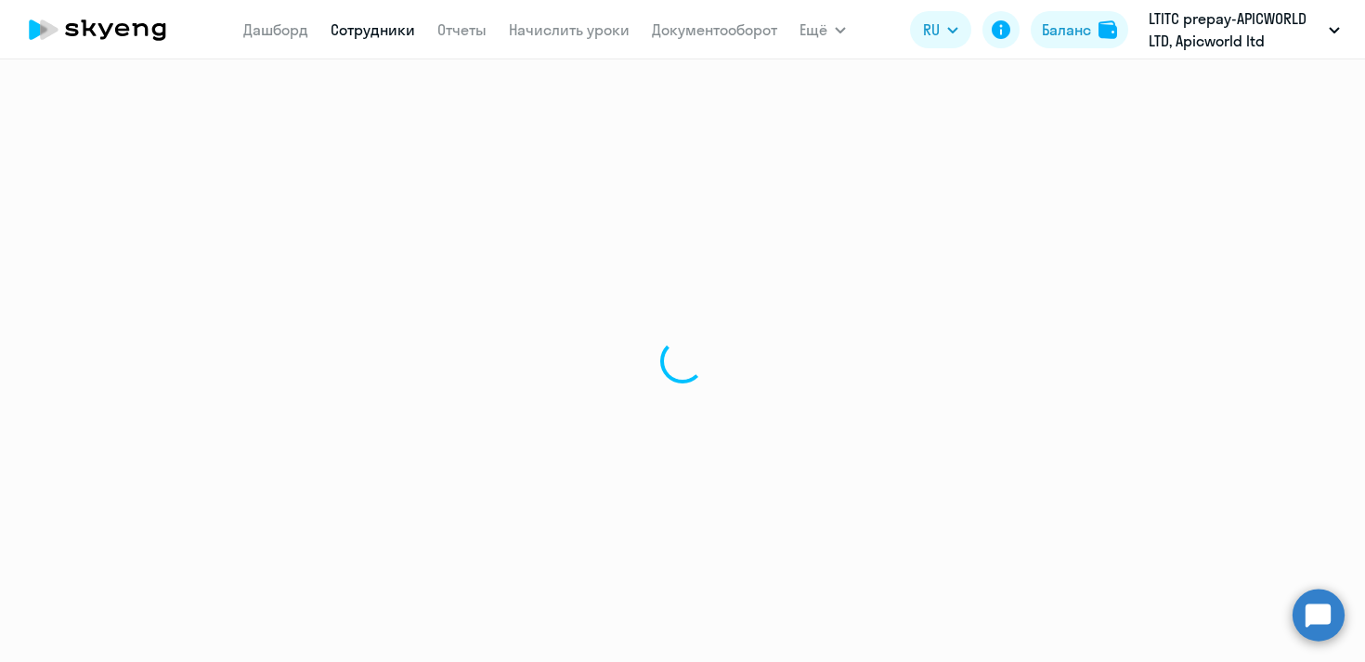
select select "30"
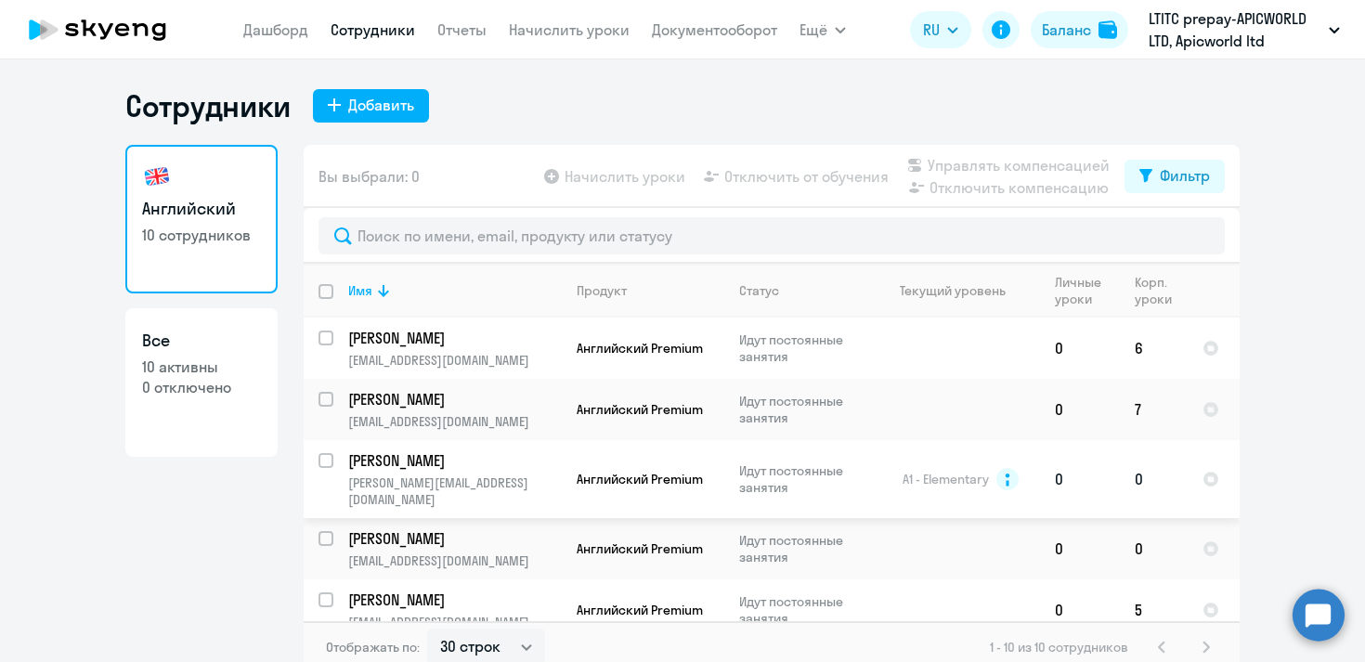
click at [328, 459] on input "select row 12656441" at bounding box center [337, 471] width 37 height 37
checkbox input "true"
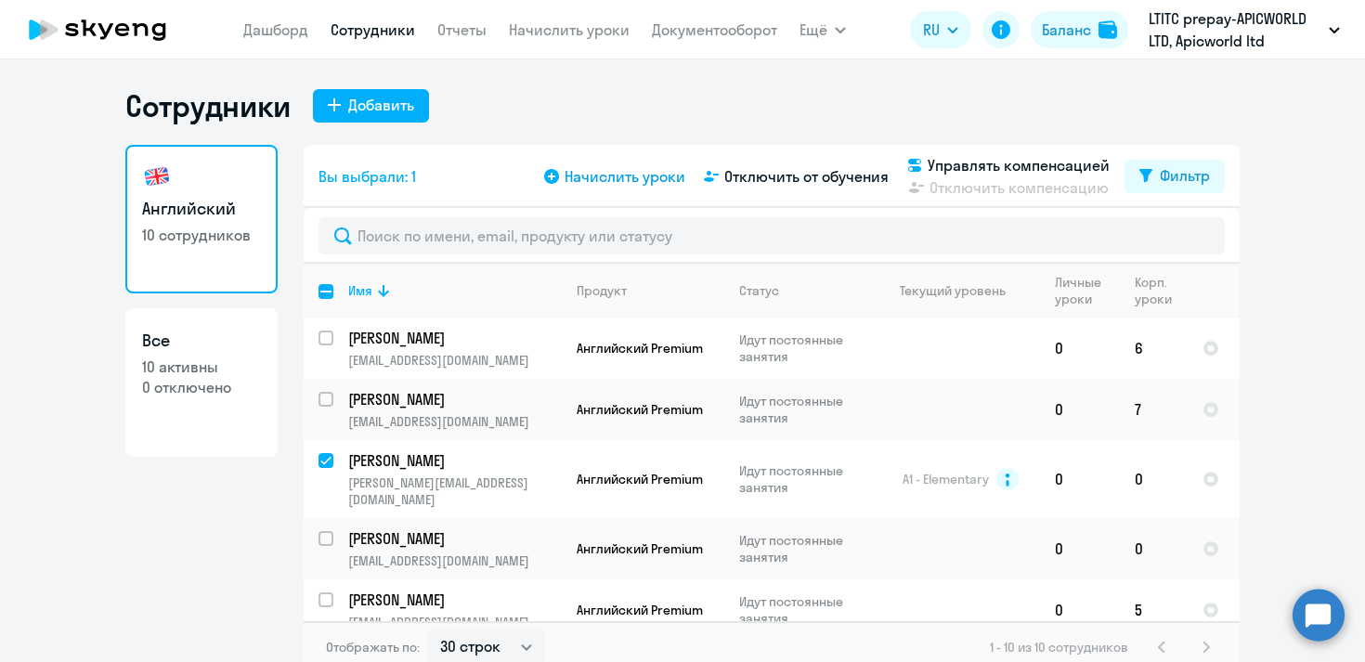
click at [659, 179] on span "Начислить уроки" at bounding box center [625, 176] width 121 height 22
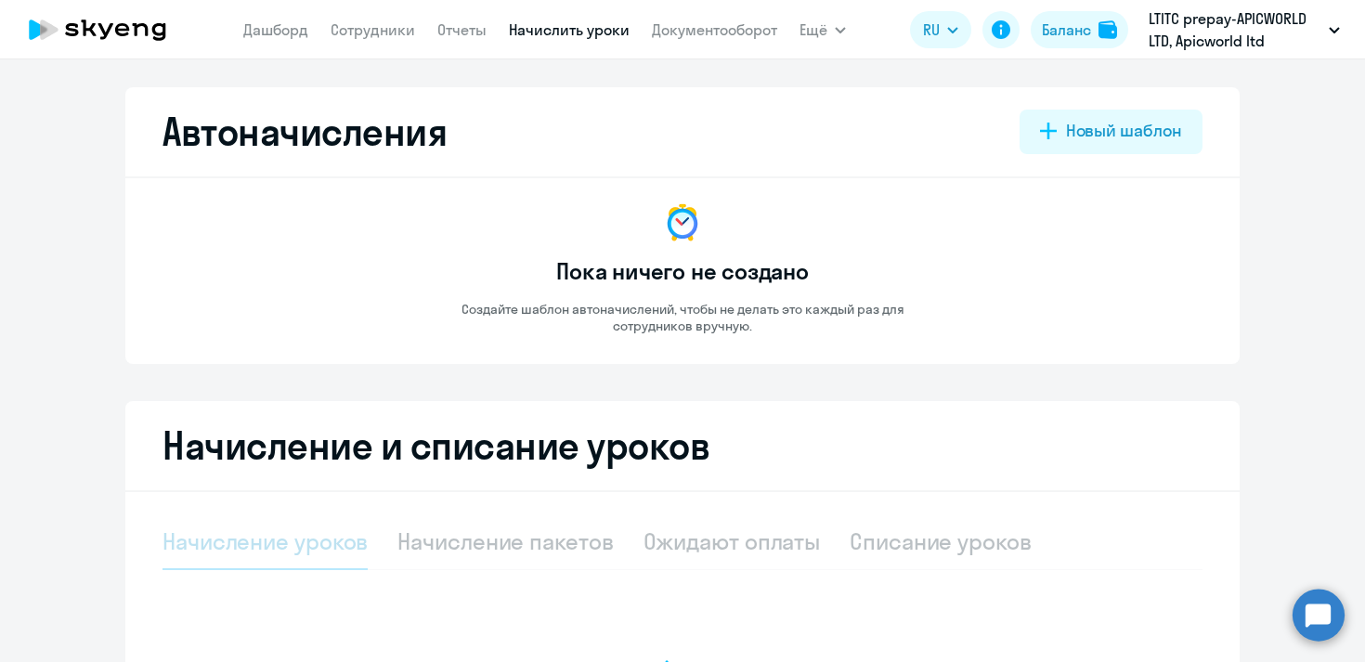
select select "10"
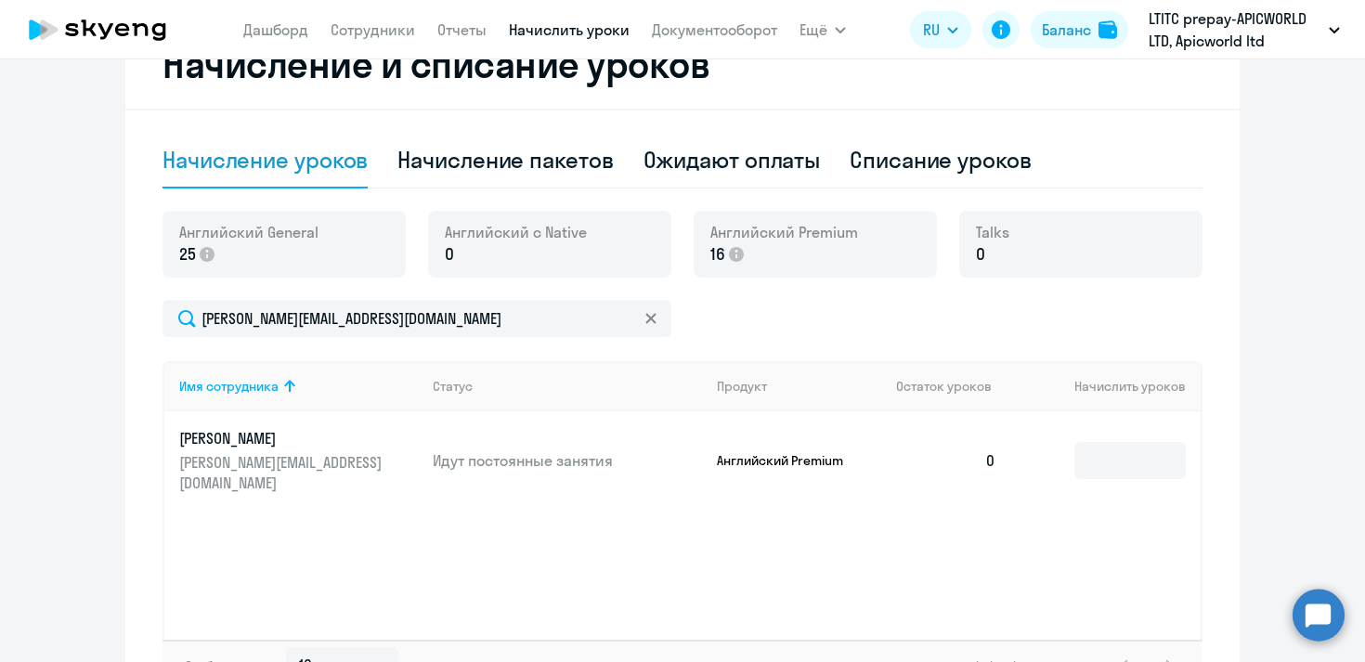
scroll to position [515, 0]
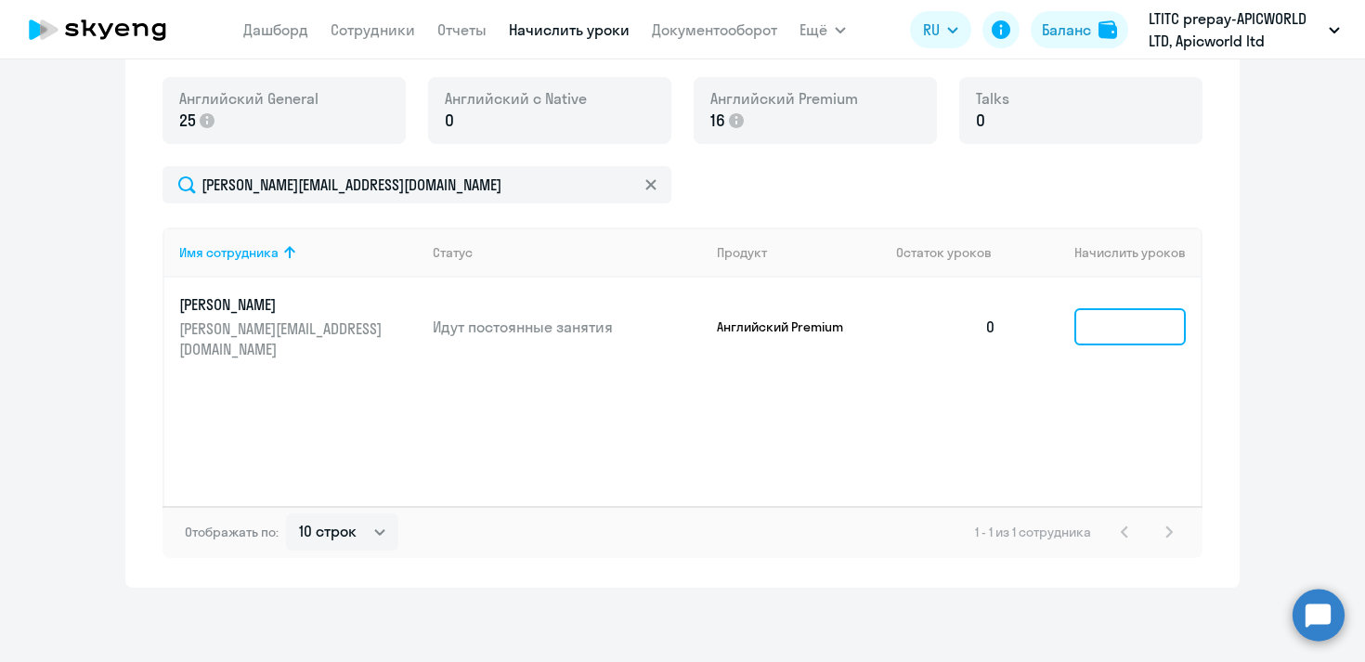
click at [1112, 309] on input at bounding box center [1129, 326] width 111 height 37
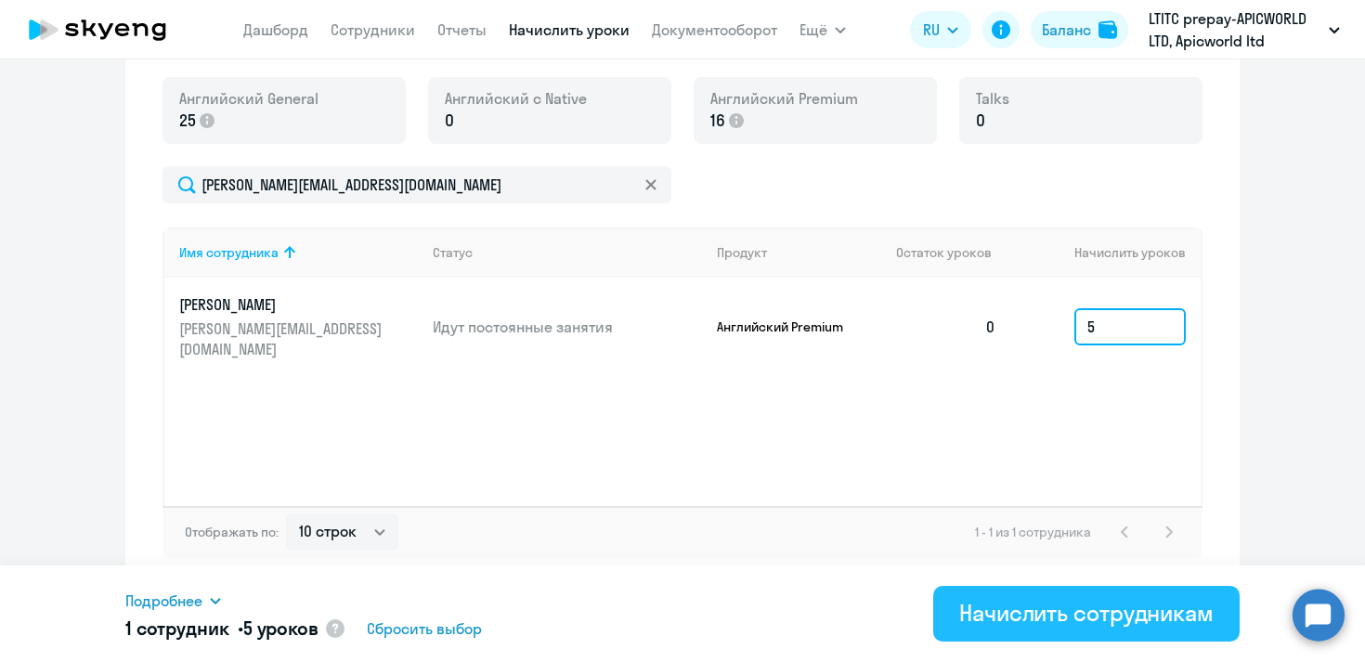
type input "5"
click at [1040, 614] on div "Начислить сотрудникам" at bounding box center [1086, 613] width 254 height 30
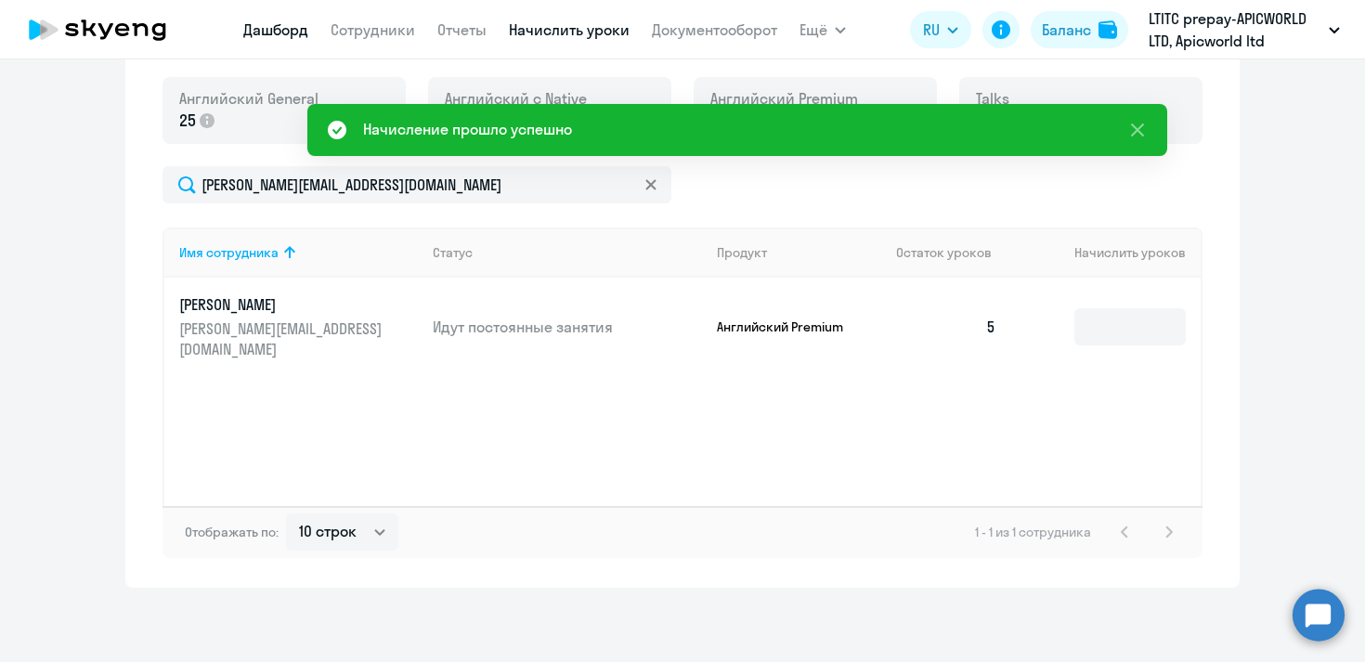
click at [260, 36] on link "Дашборд" at bounding box center [275, 29] width 65 height 19
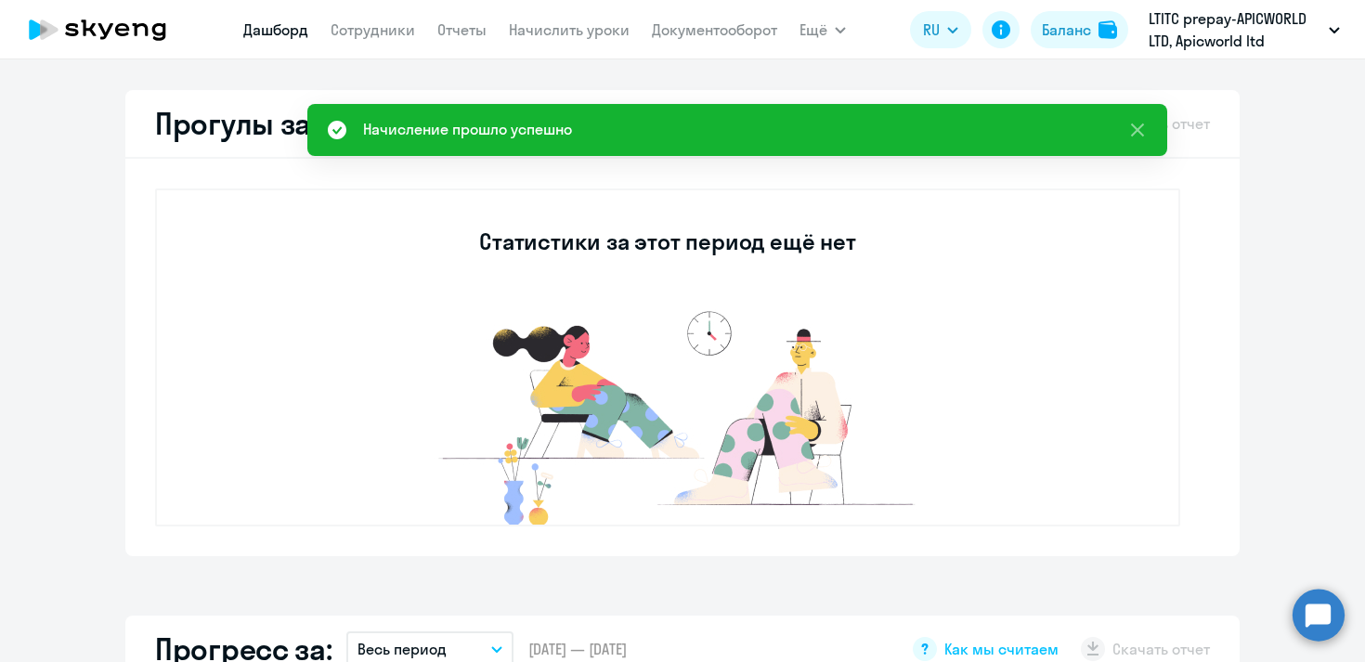
select select "30"
click at [378, 20] on link "Сотрудники" at bounding box center [373, 29] width 85 height 19
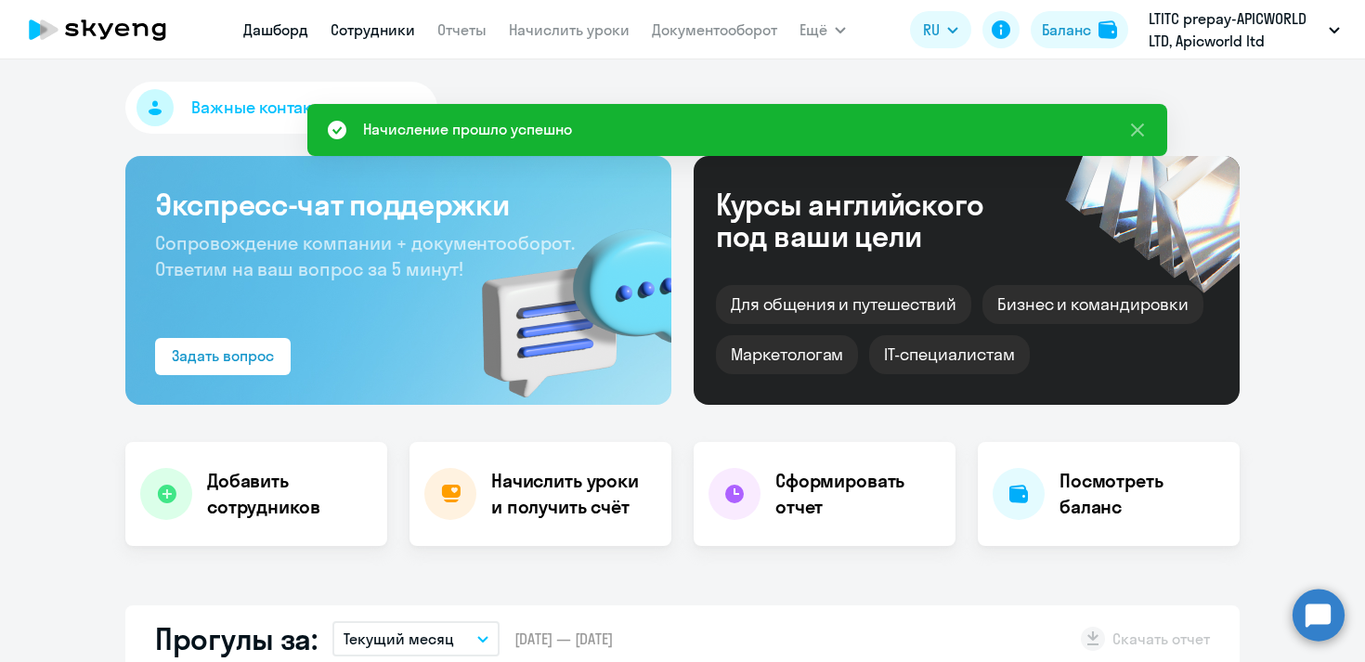
select select "30"
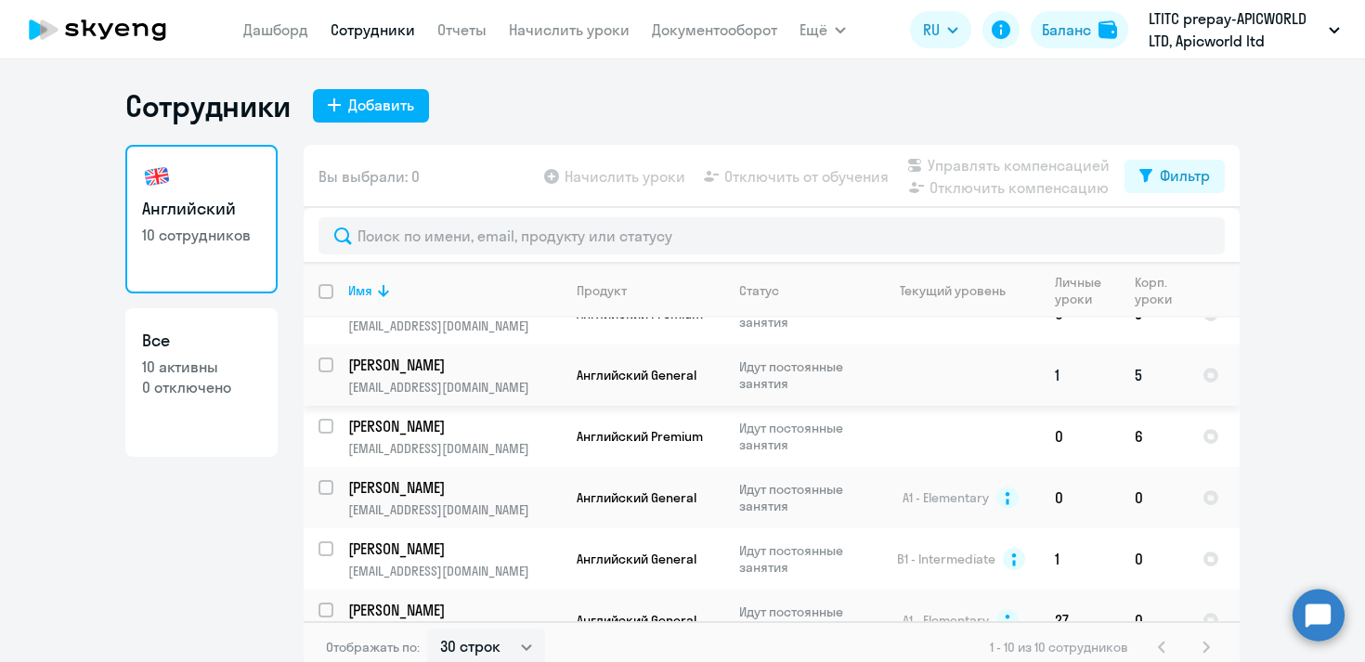
scroll to position [305, 0]
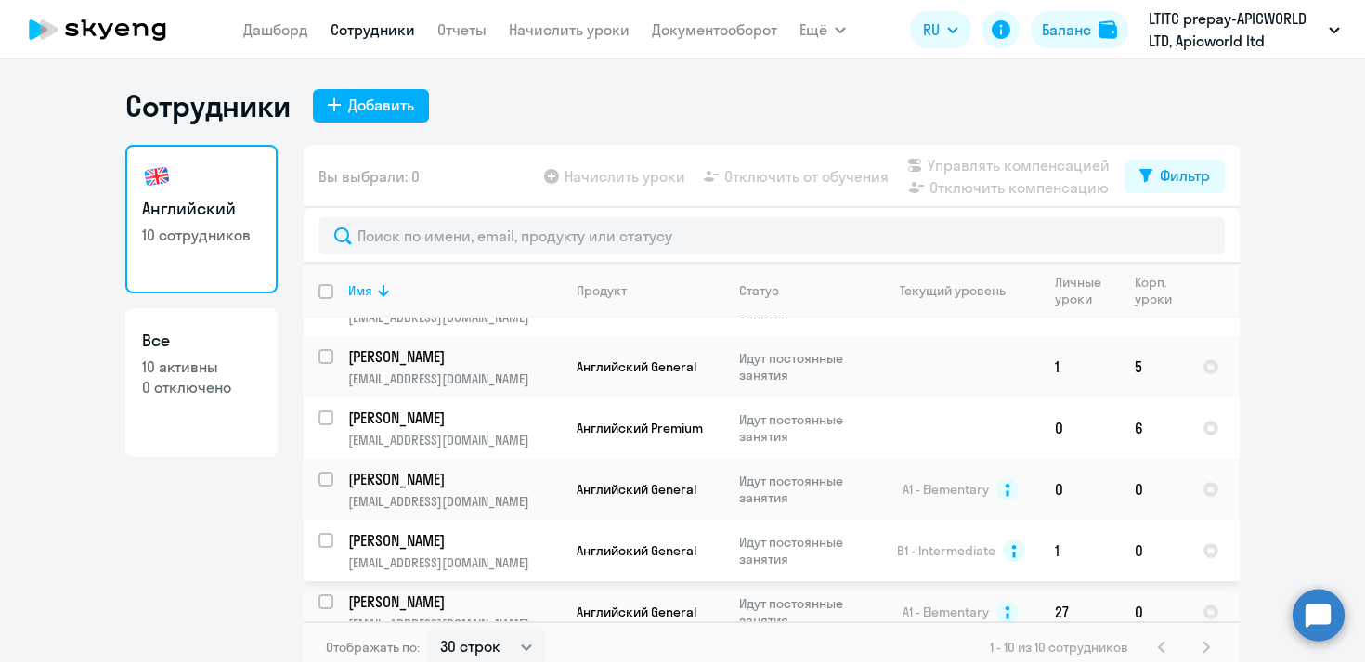
click at [328, 533] on input "select row 1414132" at bounding box center [337, 551] width 37 height 37
checkbox input "true"
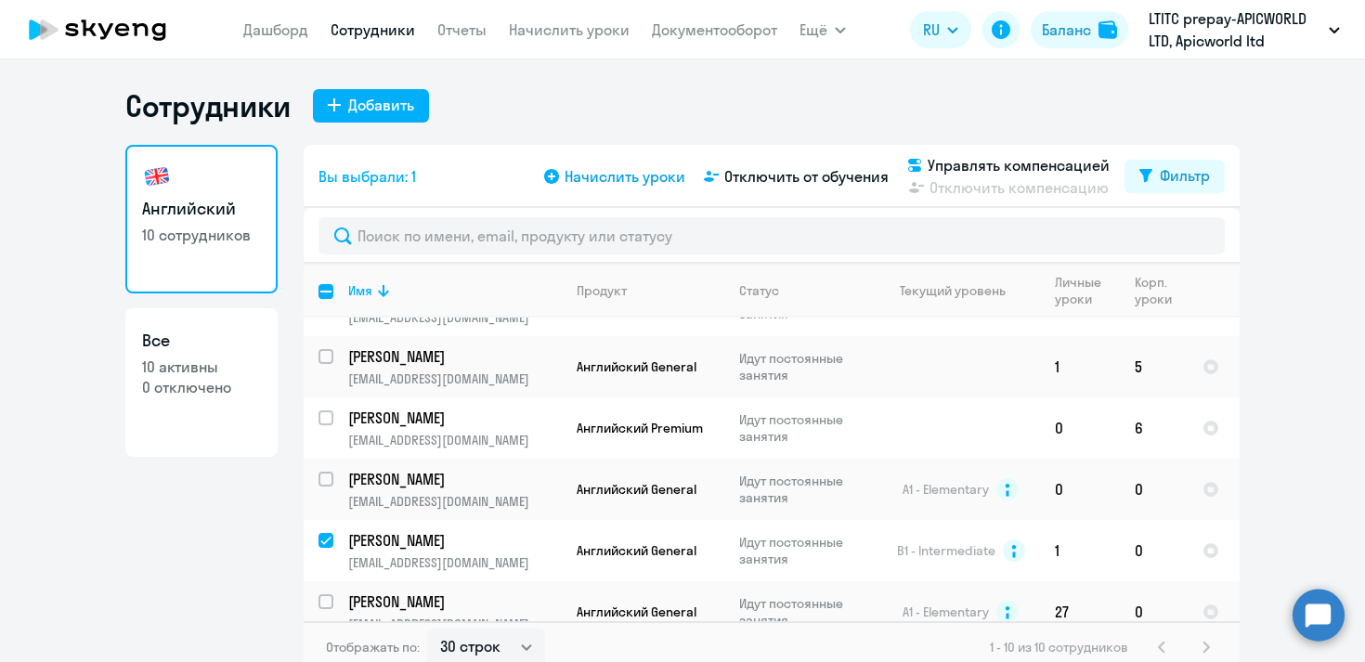
click at [553, 177] on icon at bounding box center [551, 176] width 15 height 15
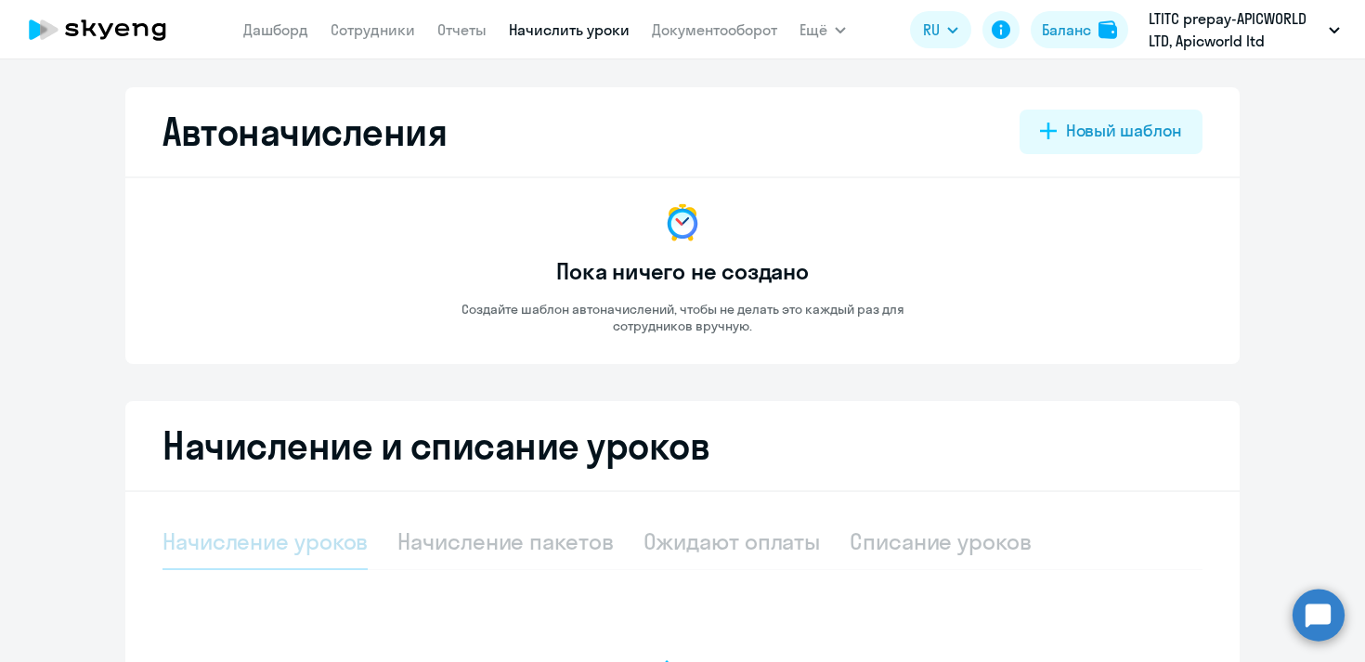
select select "10"
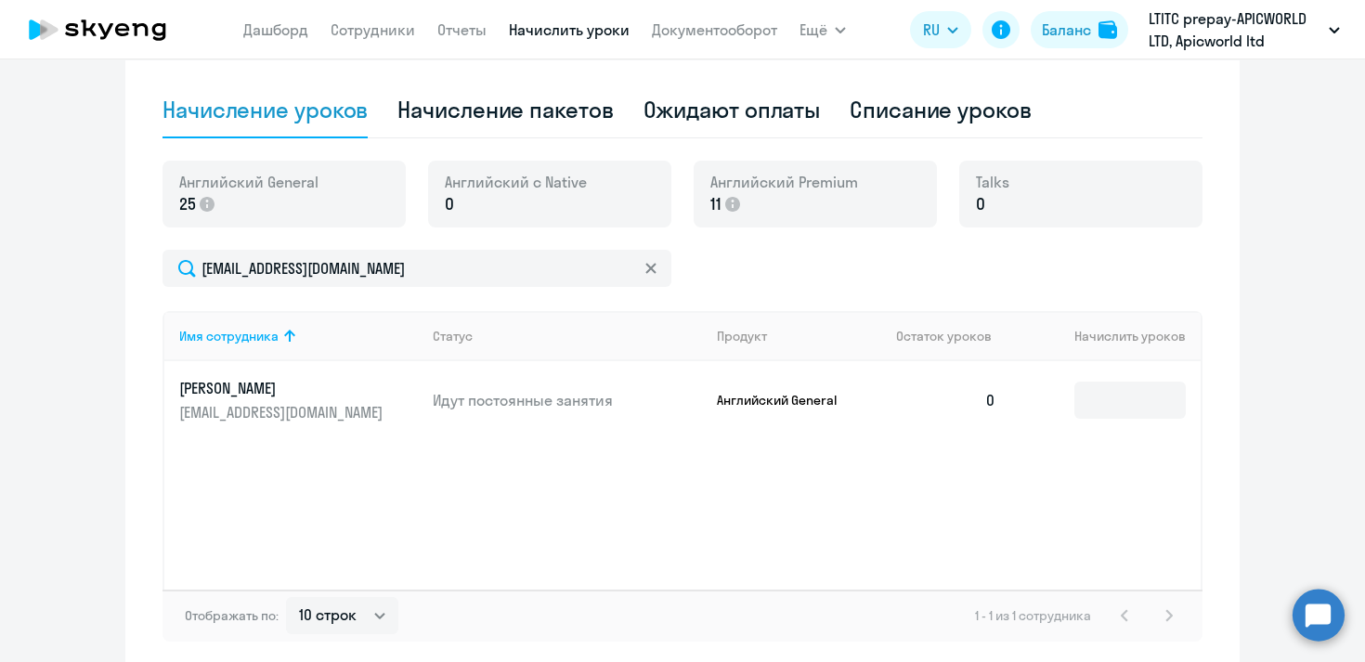
scroll to position [454, 0]
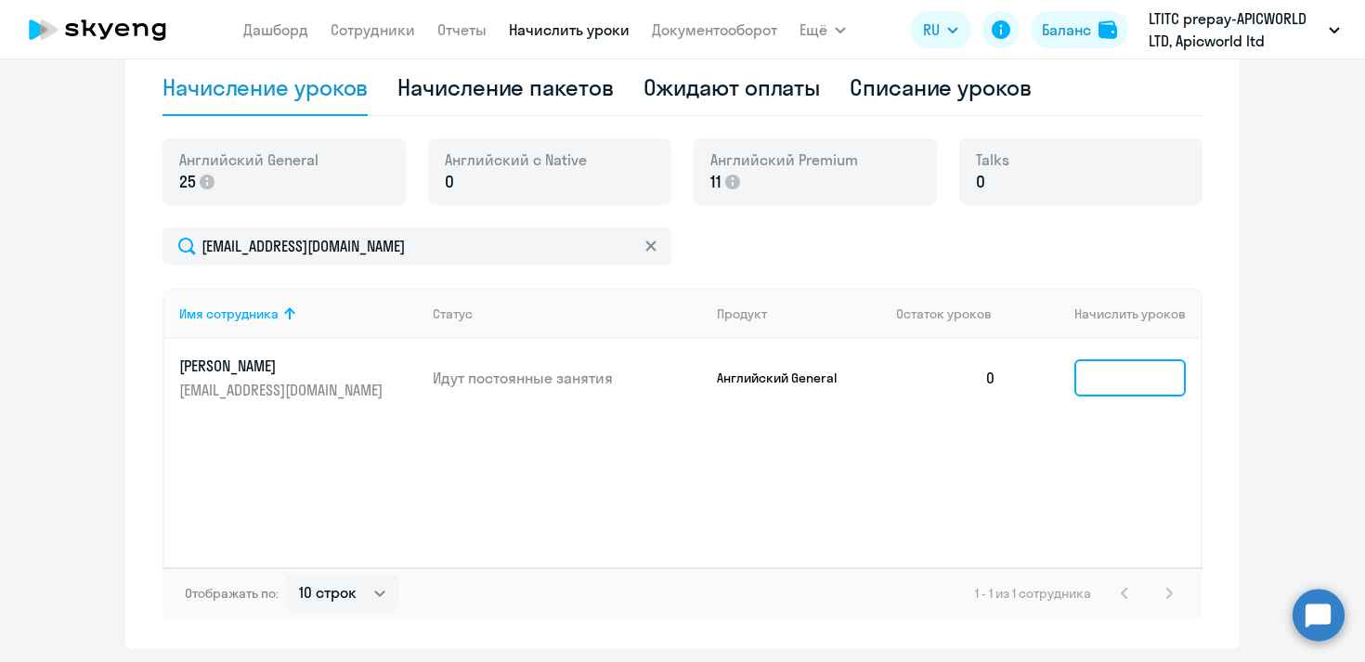
click at [1093, 382] on input at bounding box center [1129, 377] width 111 height 37
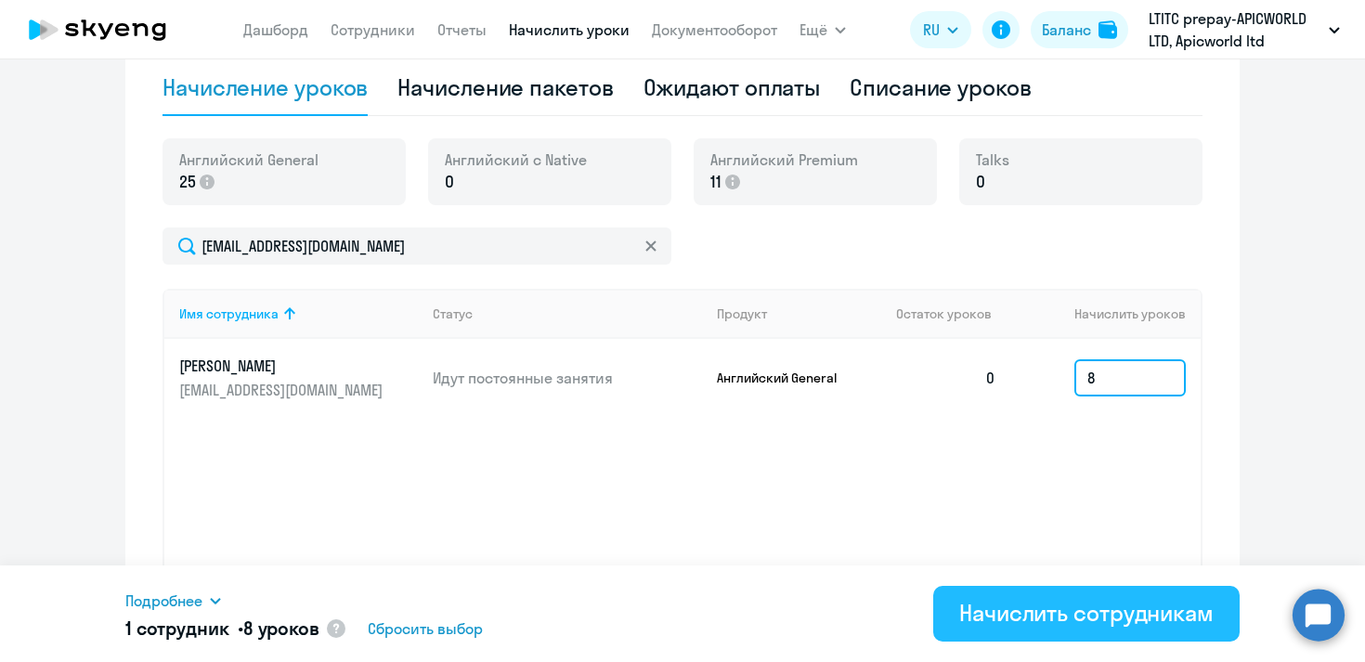
type input "8"
click at [1048, 617] on div "Начислить сотрудникам" at bounding box center [1086, 613] width 254 height 30
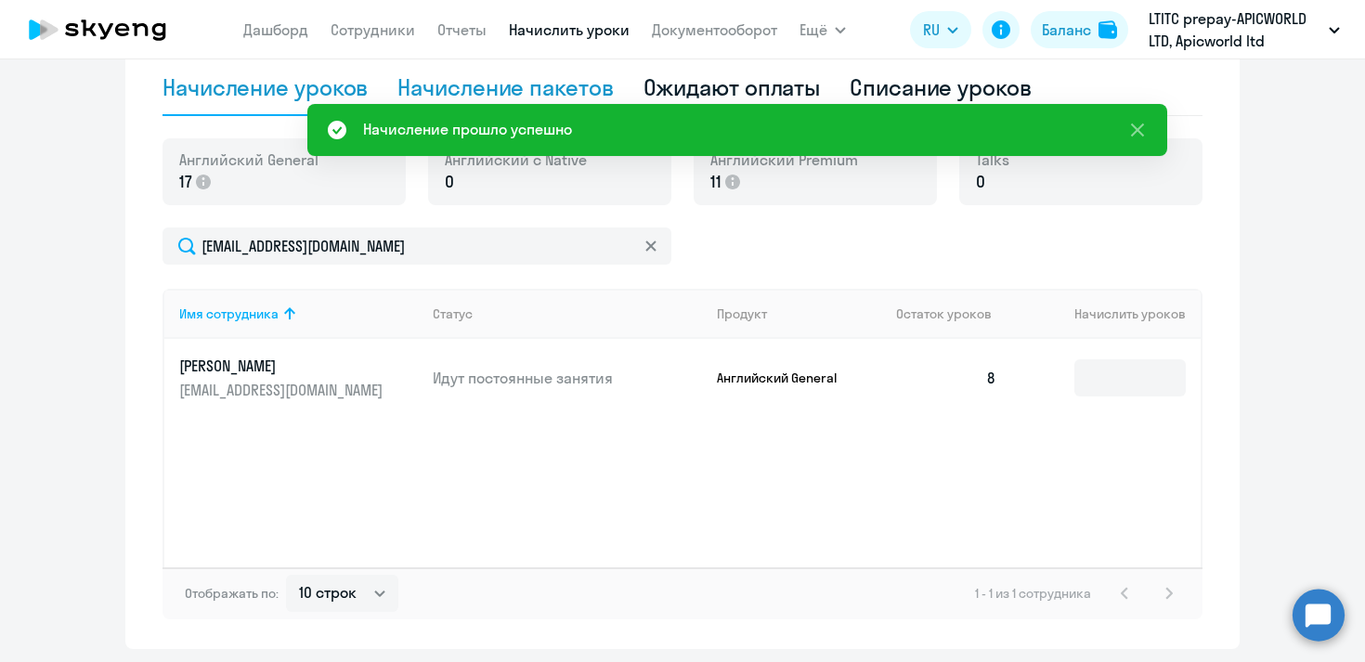
click at [571, 78] on div "Начисление пакетов" at bounding box center [504, 87] width 215 height 30
select select "10"
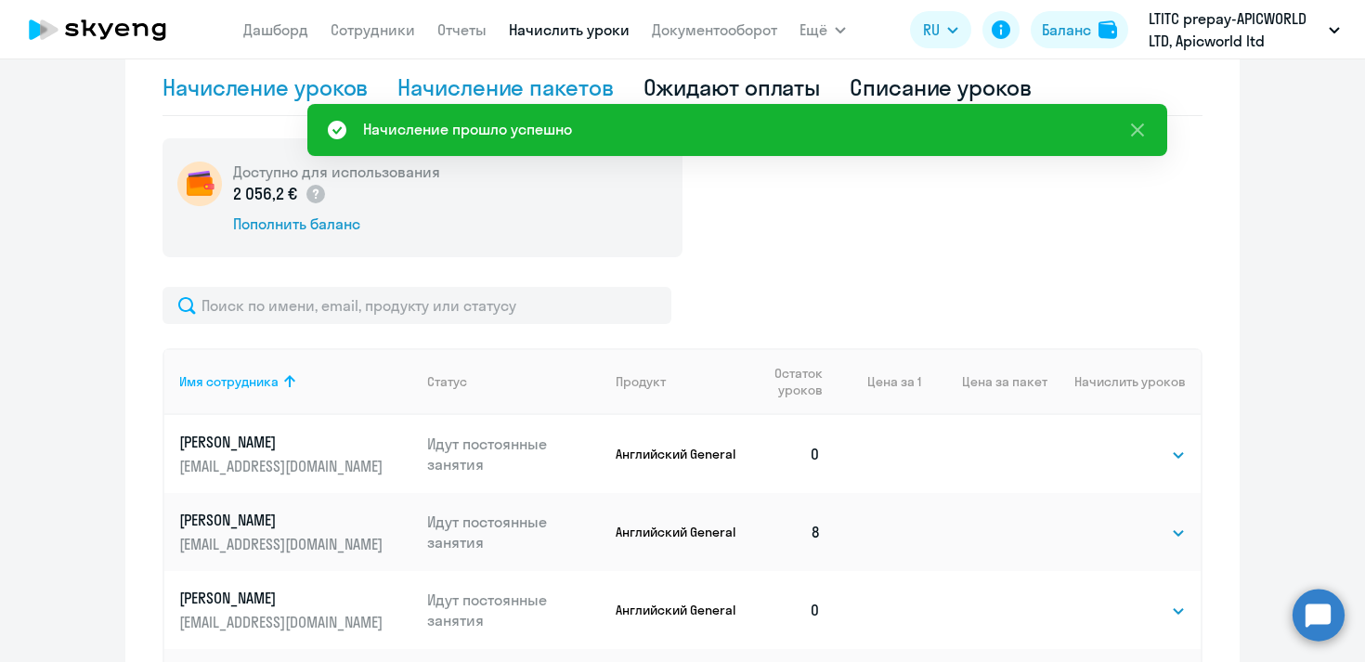
click at [306, 87] on div "Начисление уроков" at bounding box center [265, 87] width 205 height 30
select select "10"
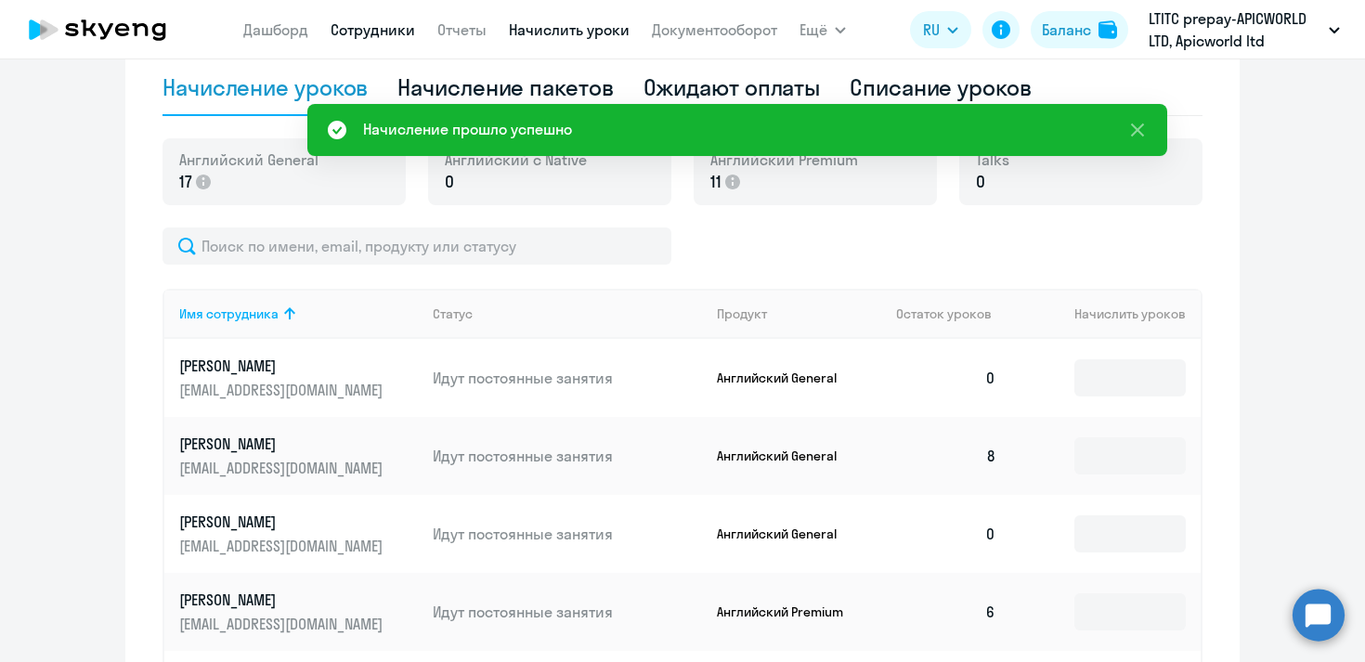
click at [358, 32] on link "Сотрудники" at bounding box center [373, 29] width 85 height 19
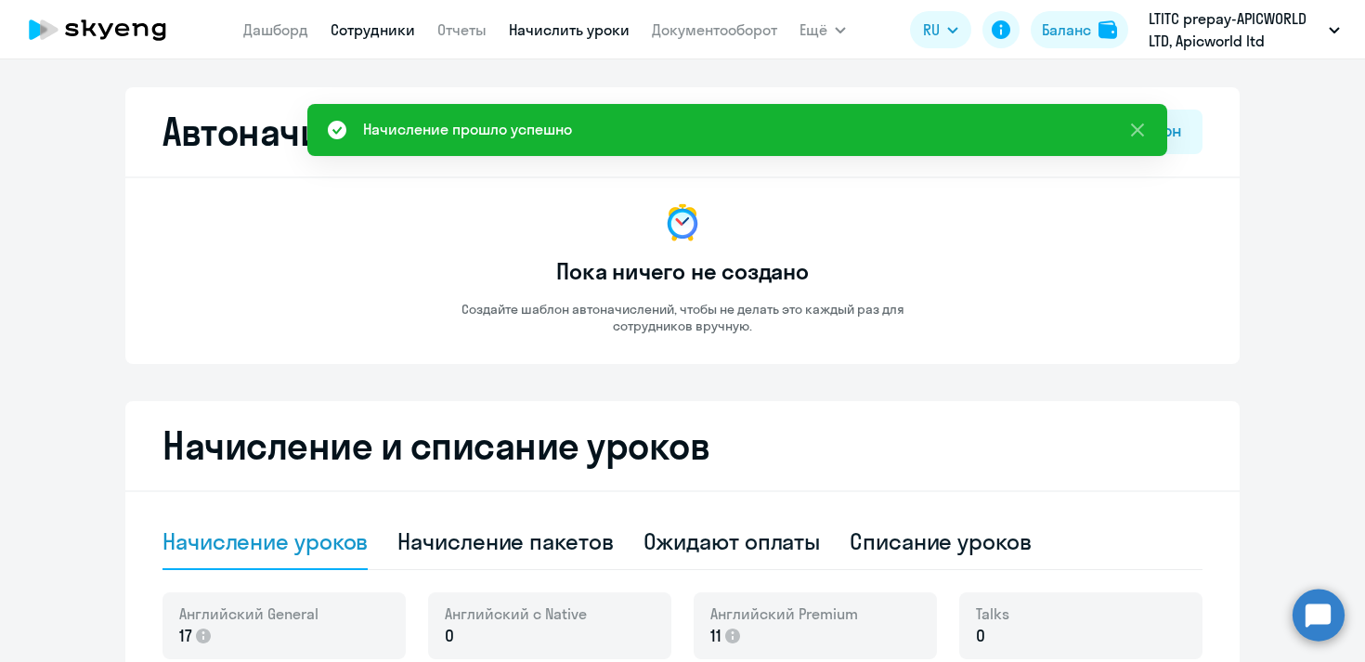
select select "30"
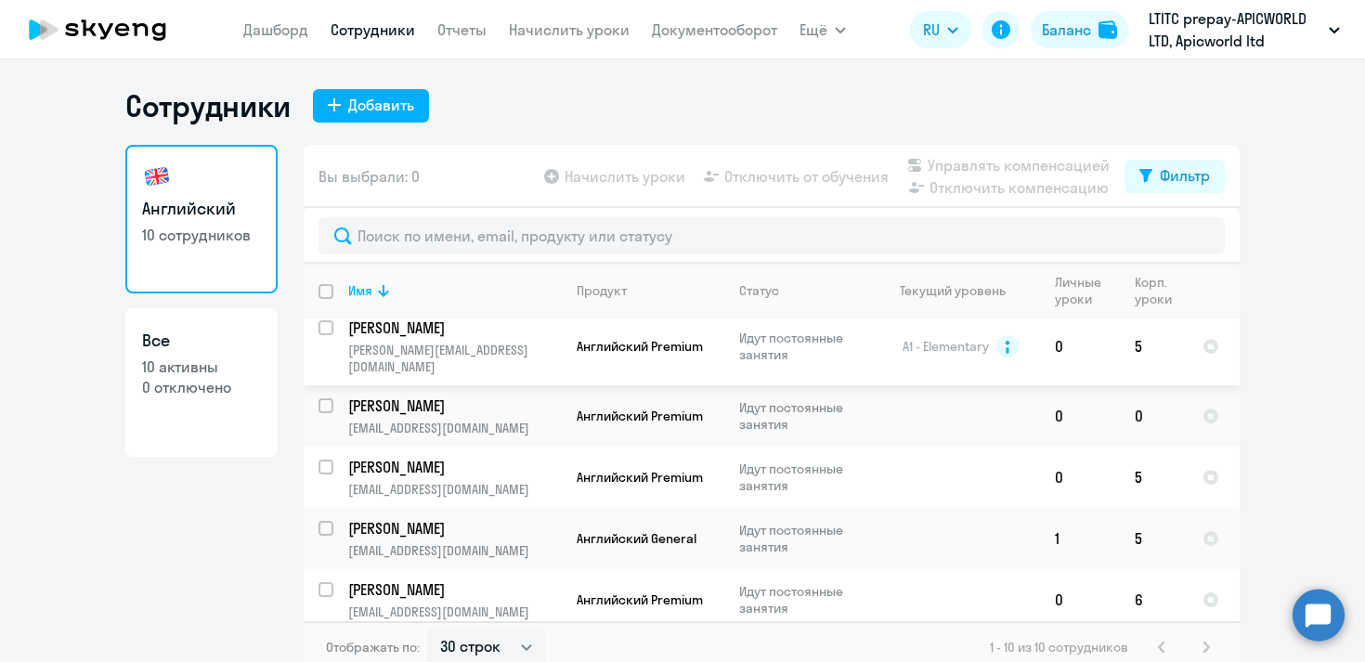
scroll to position [135, 0]
click at [327, 397] on input "select row 40454091" at bounding box center [337, 415] width 37 height 37
checkbox input "true"
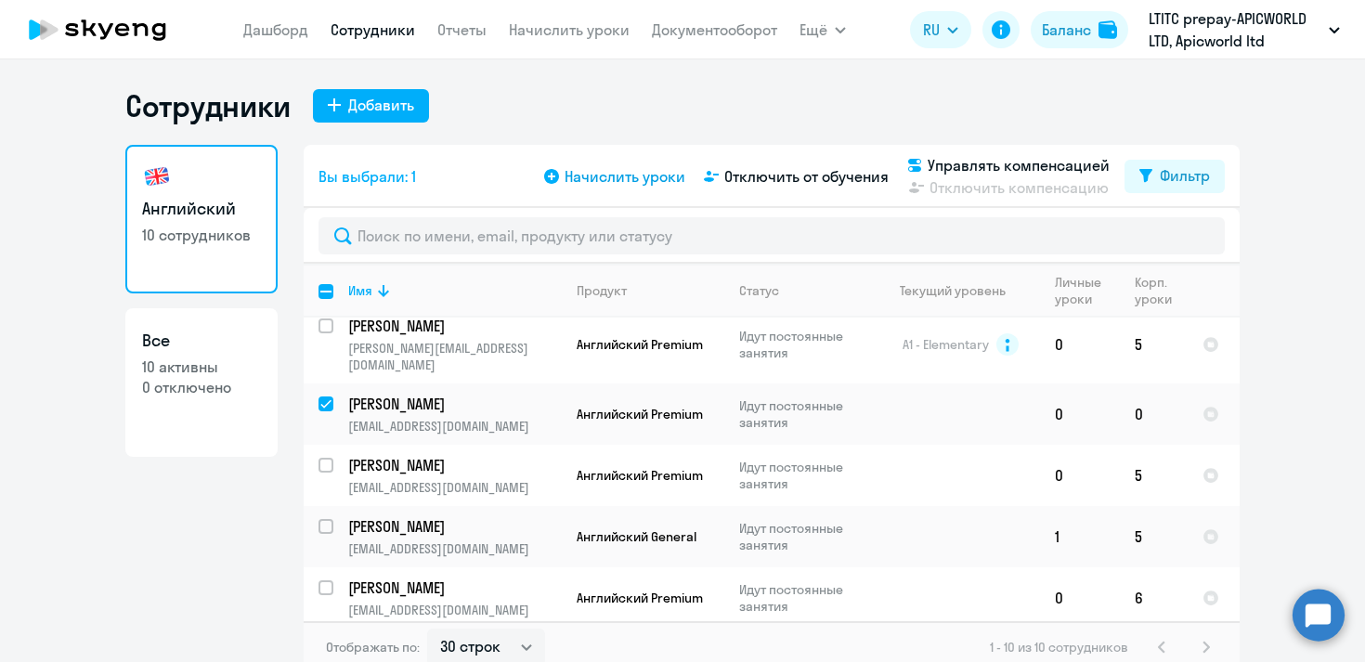
click at [608, 176] on span "Начислить уроки" at bounding box center [625, 176] width 121 height 22
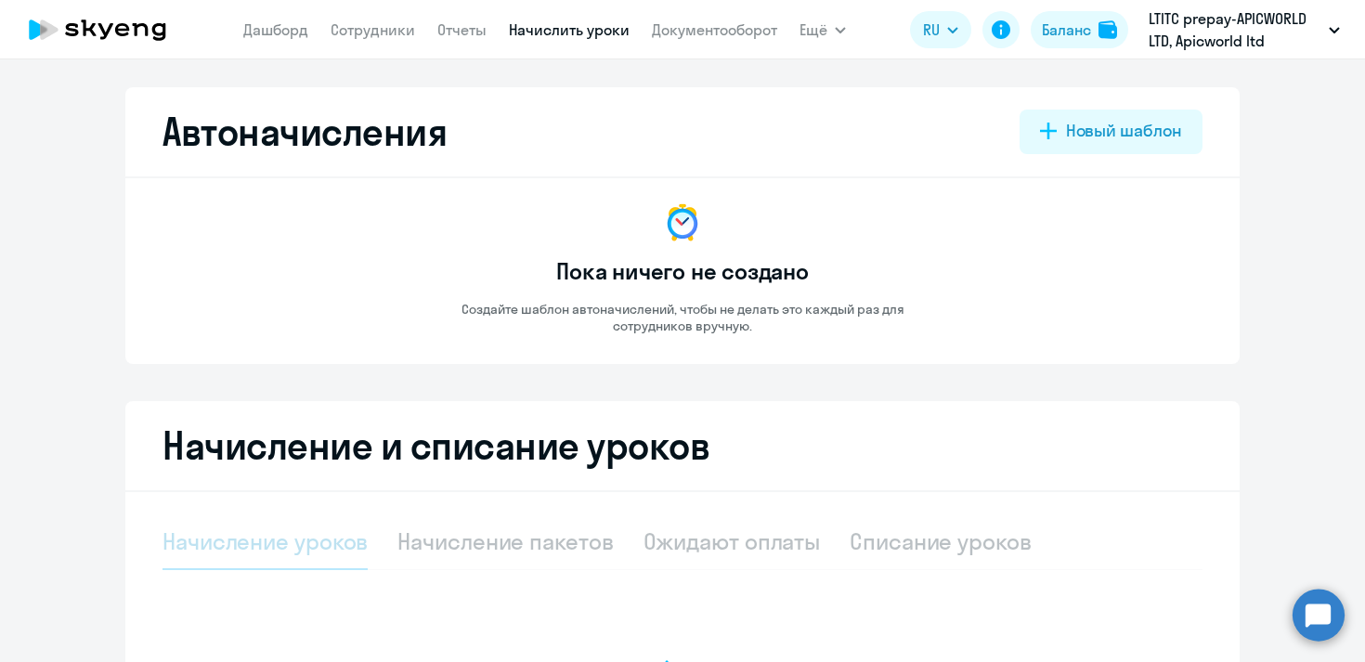
select select "10"
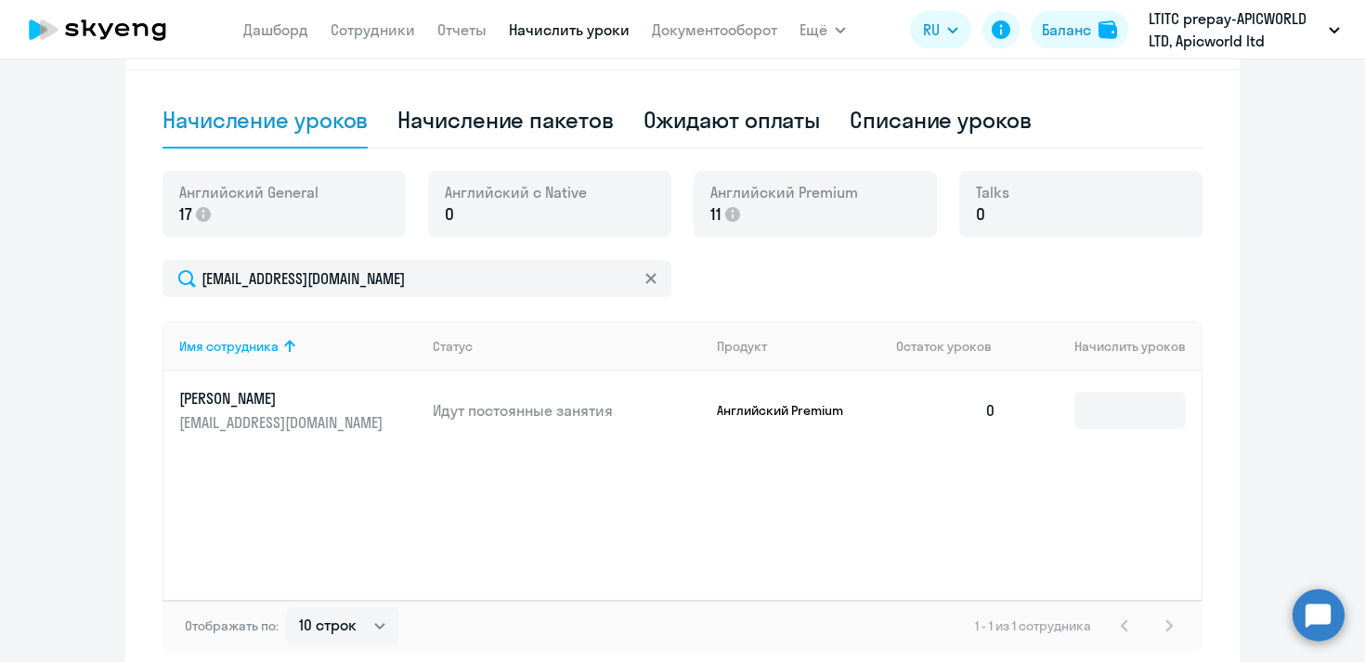
scroll to position [506, 0]
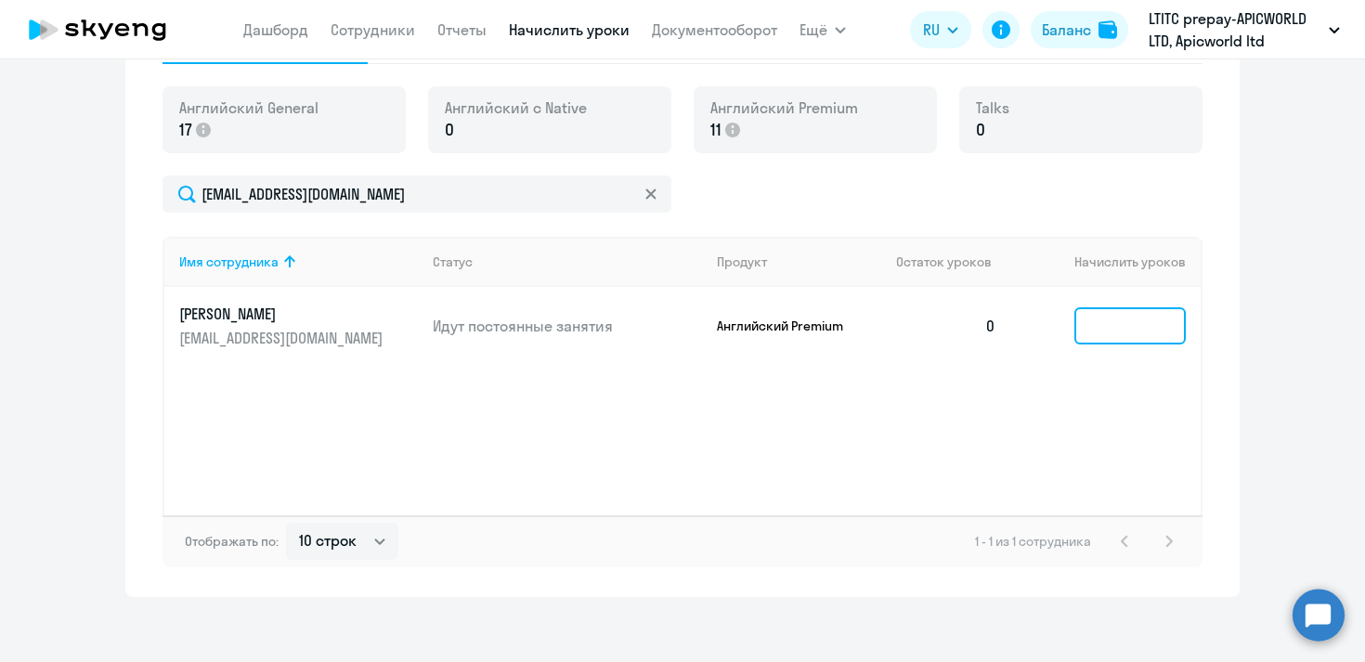
click at [1121, 328] on input at bounding box center [1129, 325] width 111 height 37
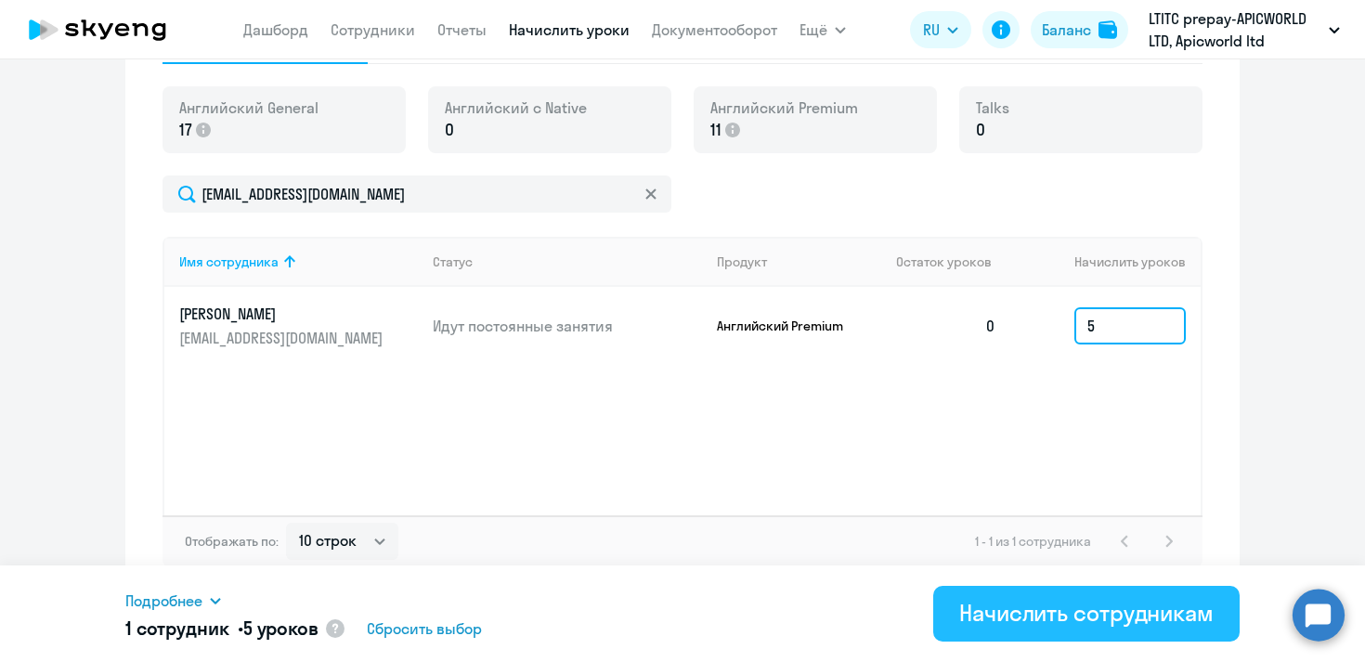
type input "5"
click at [1109, 605] on div "Начислить сотрудникам" at bounding box center [1086, 613] width 254 height 30
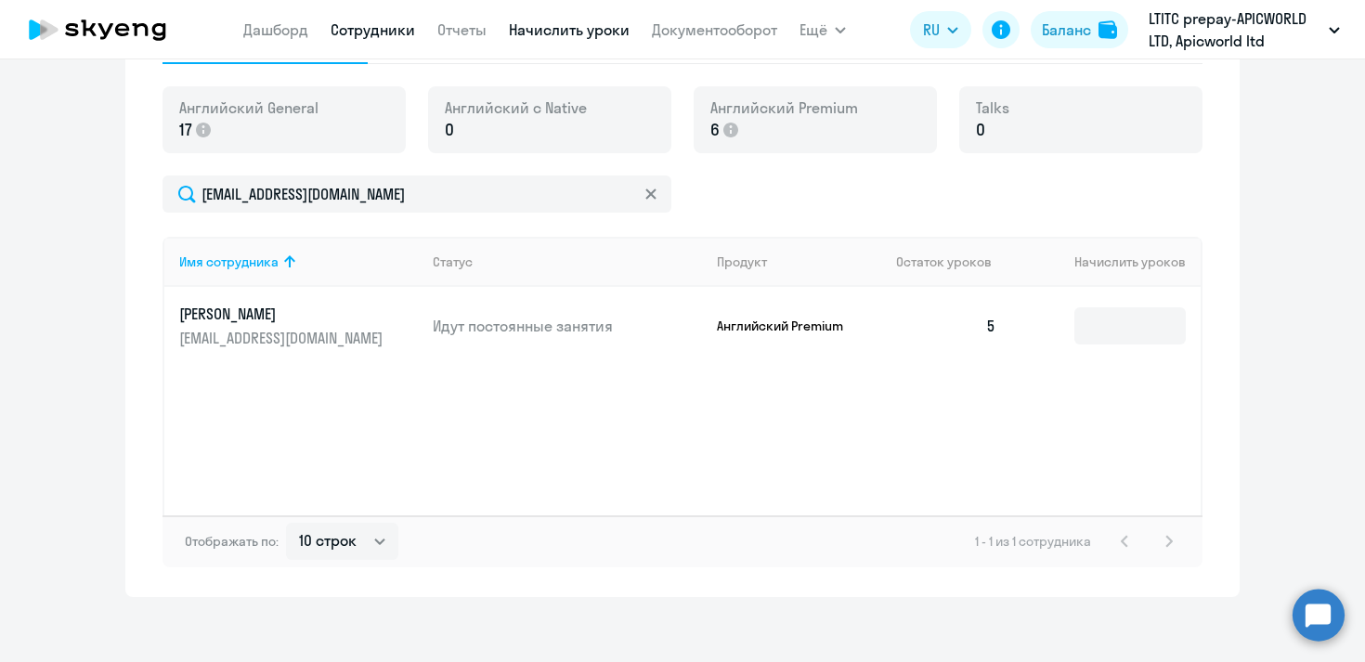
click at [402, 36] on link "Сотрудники" at bounding box center [373, 29] width 85 height 19
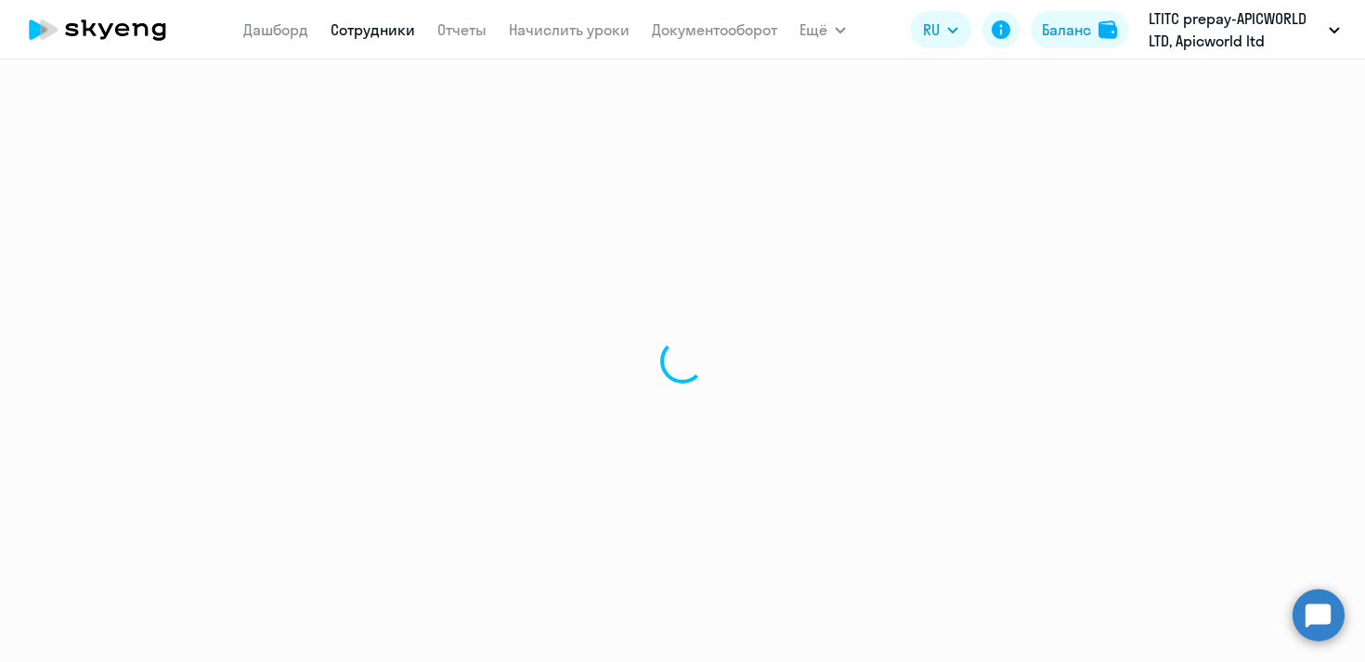
select select "30"
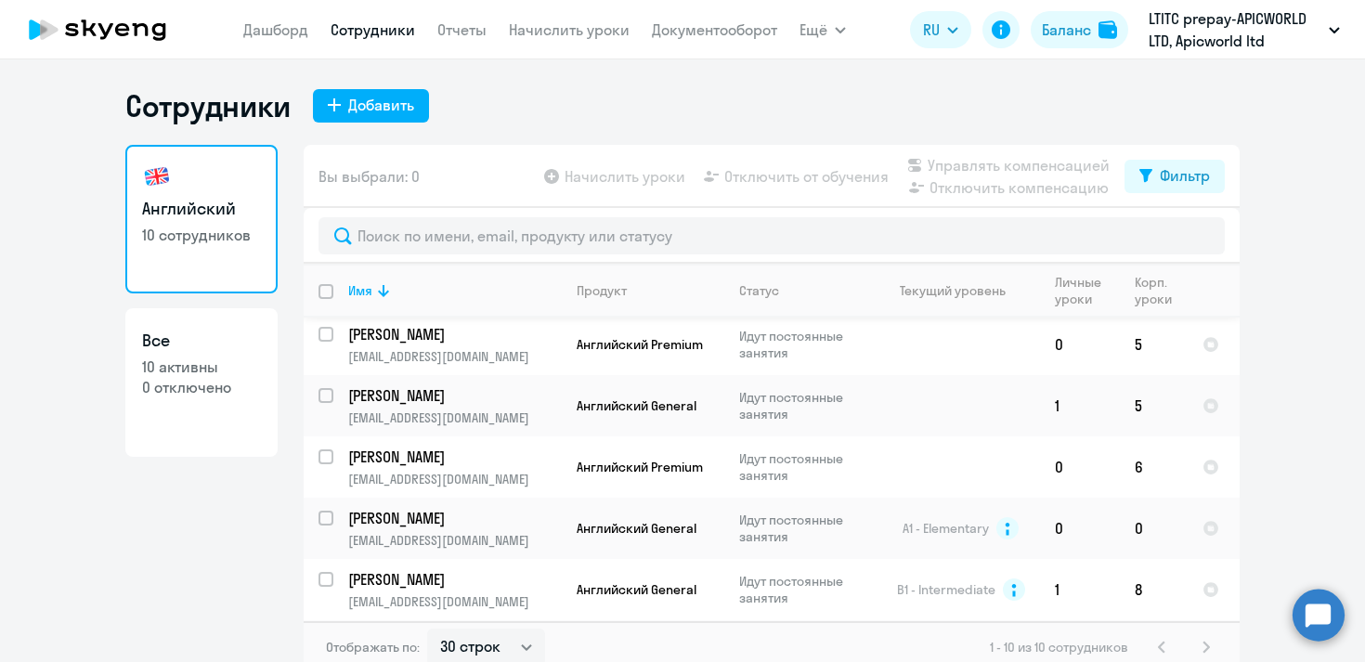
scroll to position [305, 0]
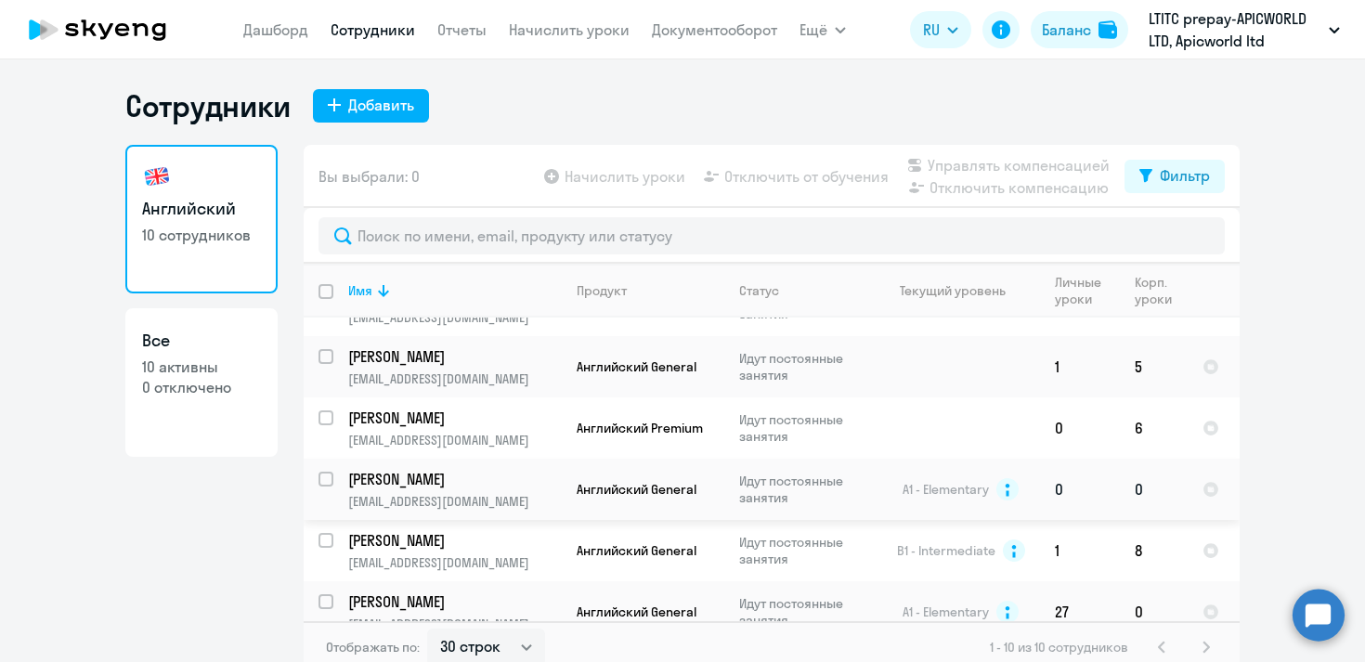
click at [329, 472] on input "select row 12025206" at bounding box center [337, 490] width 37 height 37
checkbox input "true"
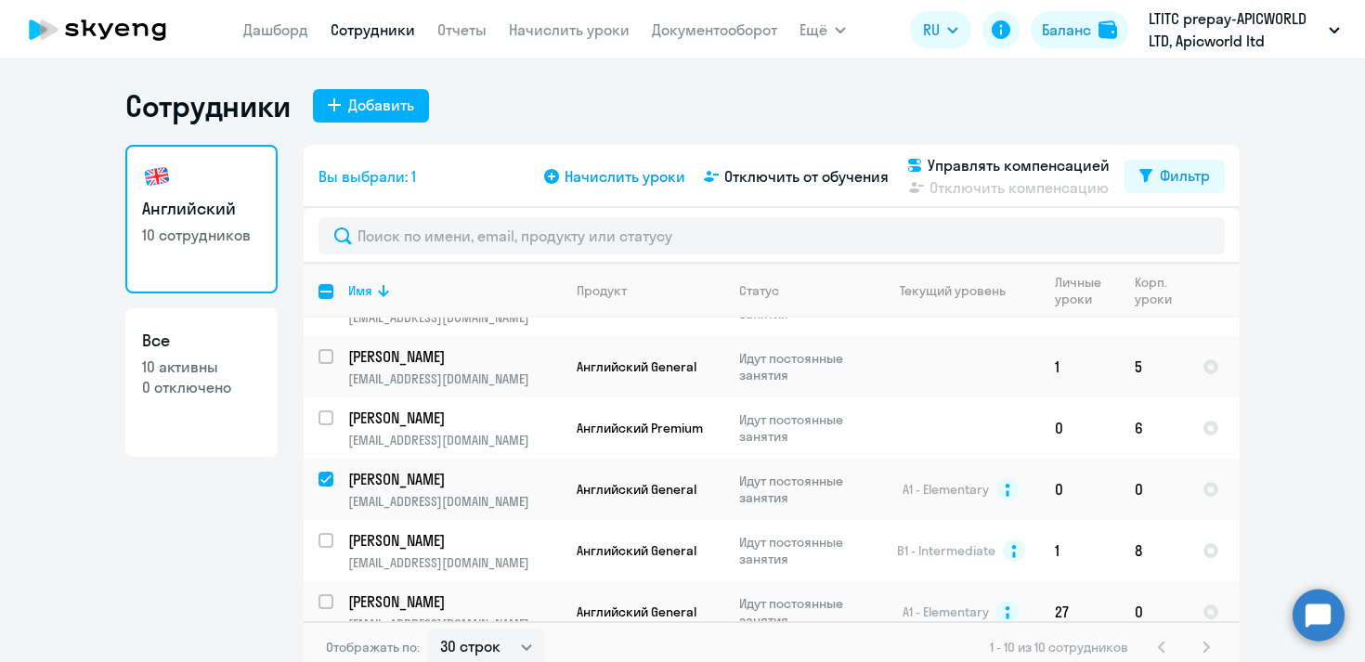
click at [607, 183] on span "Начислить уроки" at bounding box center [625, 176] width 121 height 22
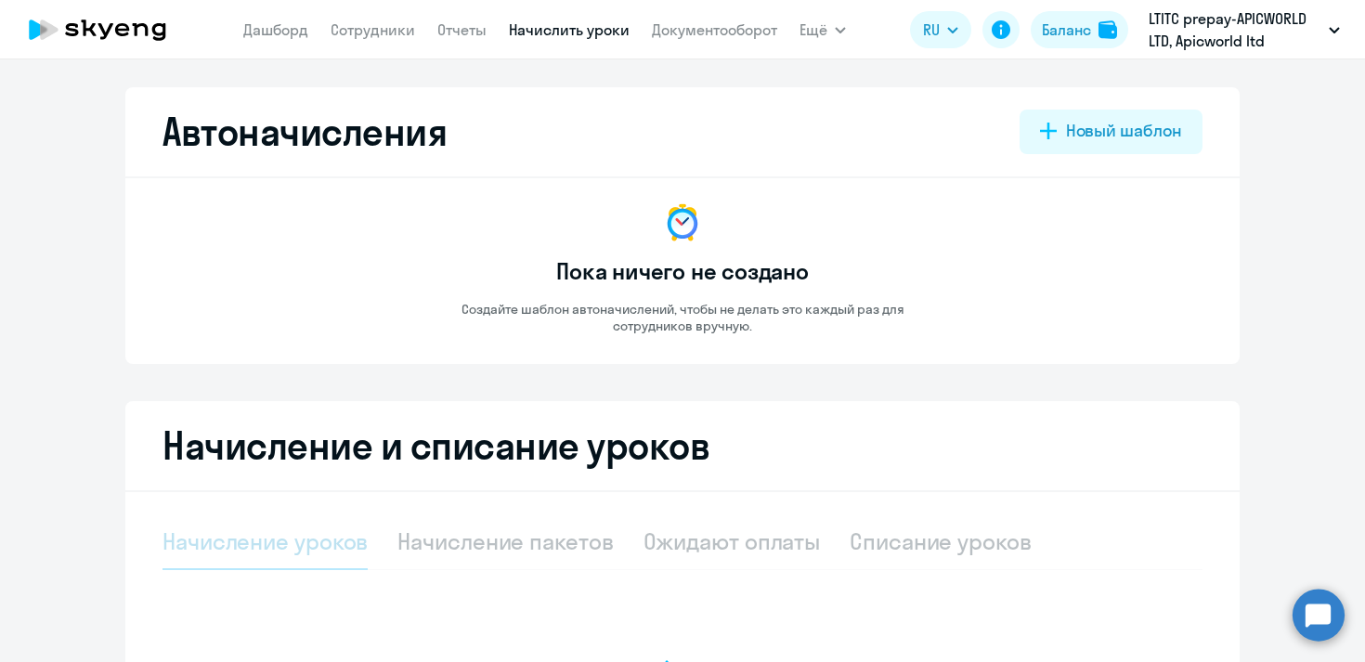
select select "10"
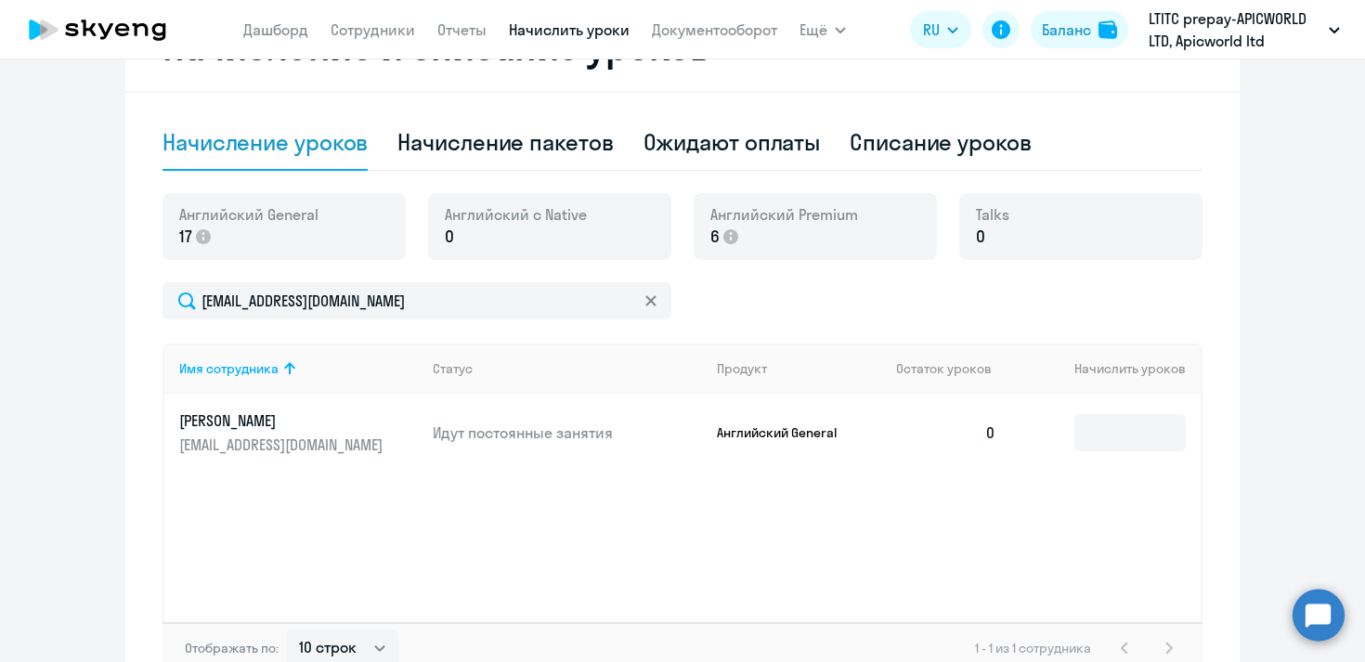
scroll to position [470, 0]
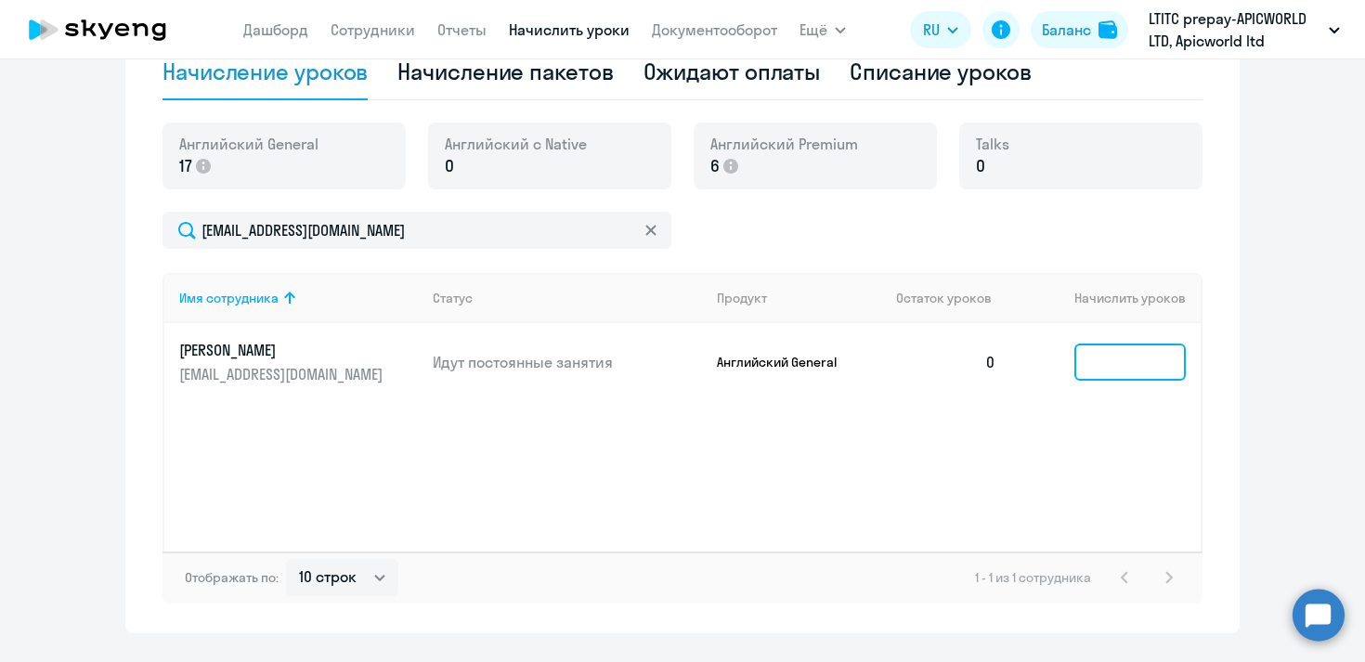
click at [1124, 361] on input at bounding box center [1129, 362] width 111 height 37
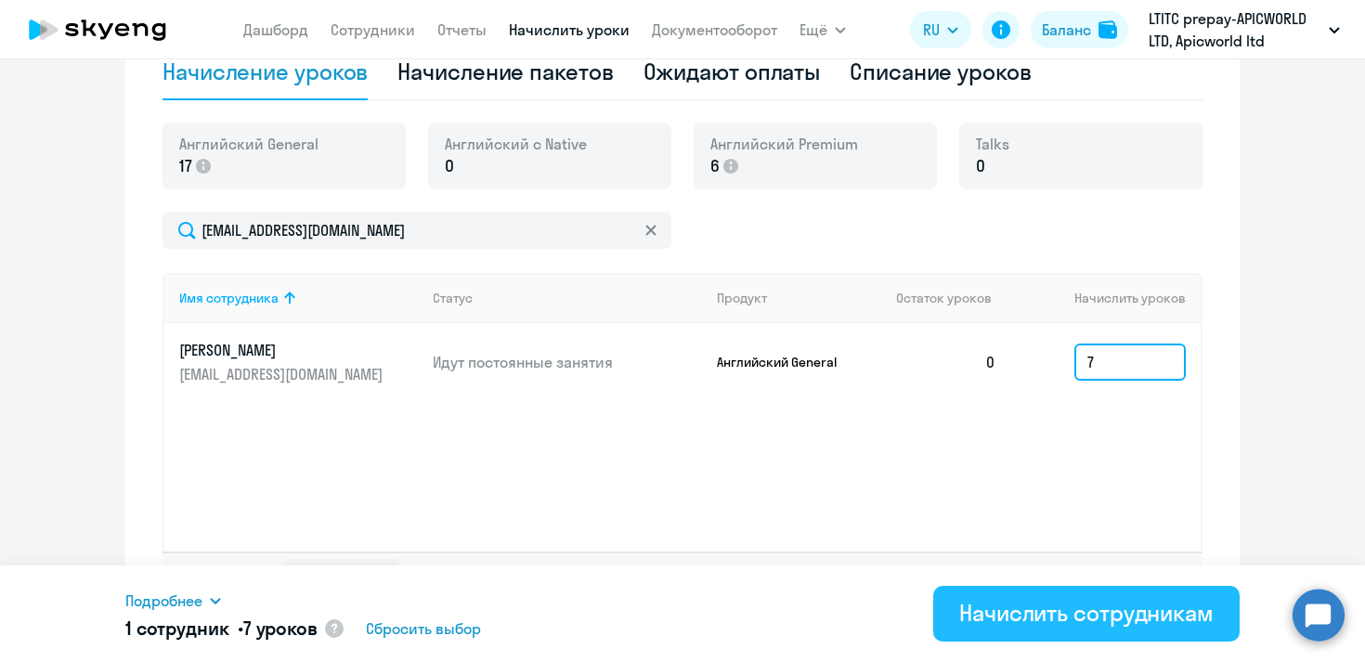
type input "7"
click at [1112, 605] on div "Начислить сотрудникам" at bounding box center [1086, 613] width 254 height 30
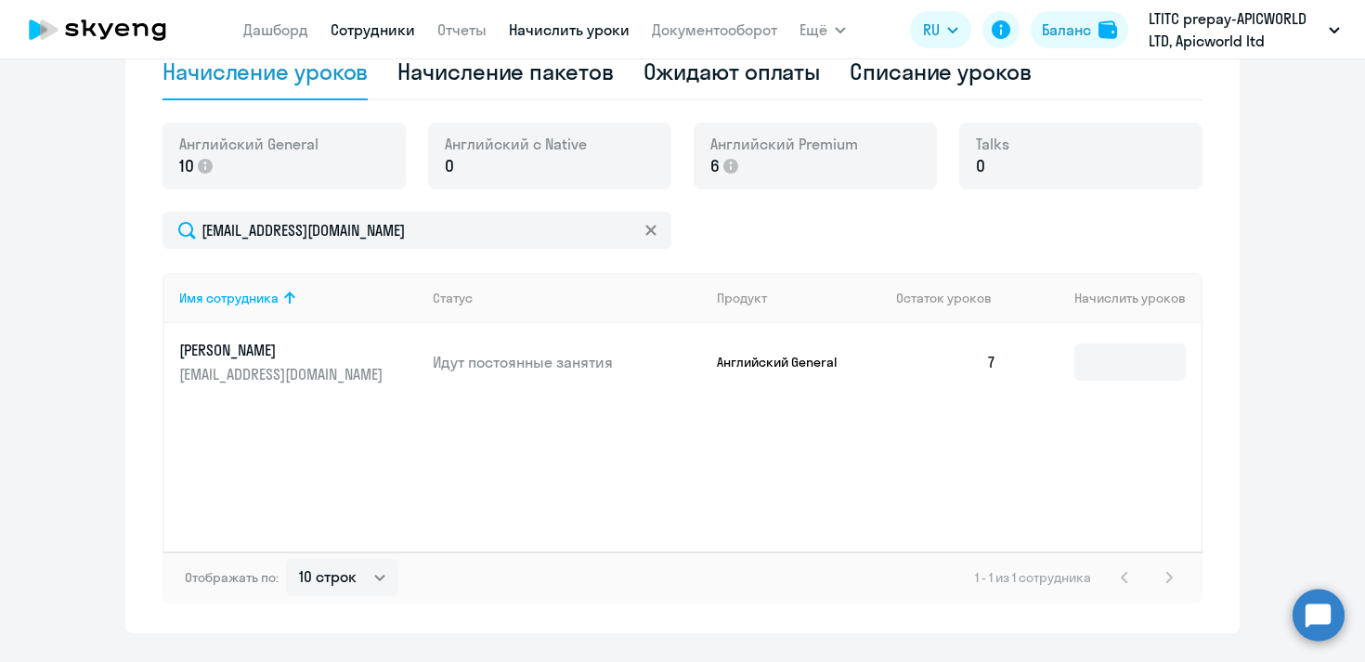
click at [402, 27] on link "Сотрудники" at bounding box center [373, 29] width 85 height 19
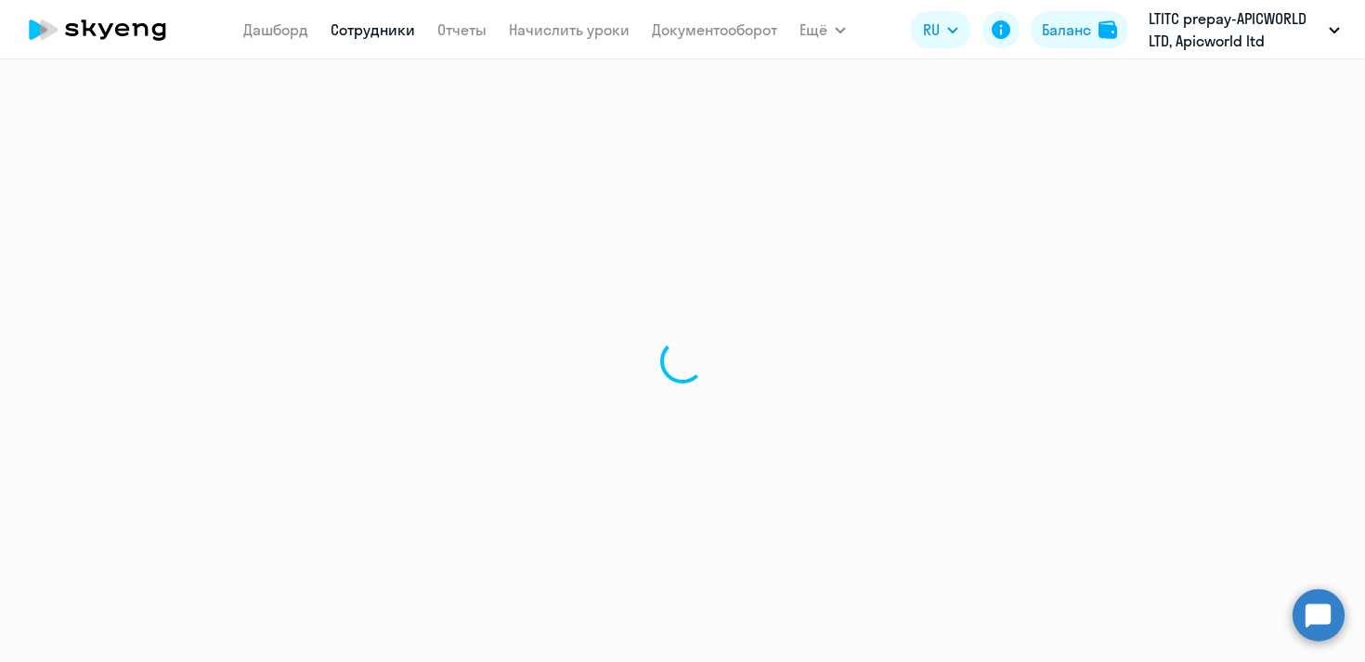
select select "30"
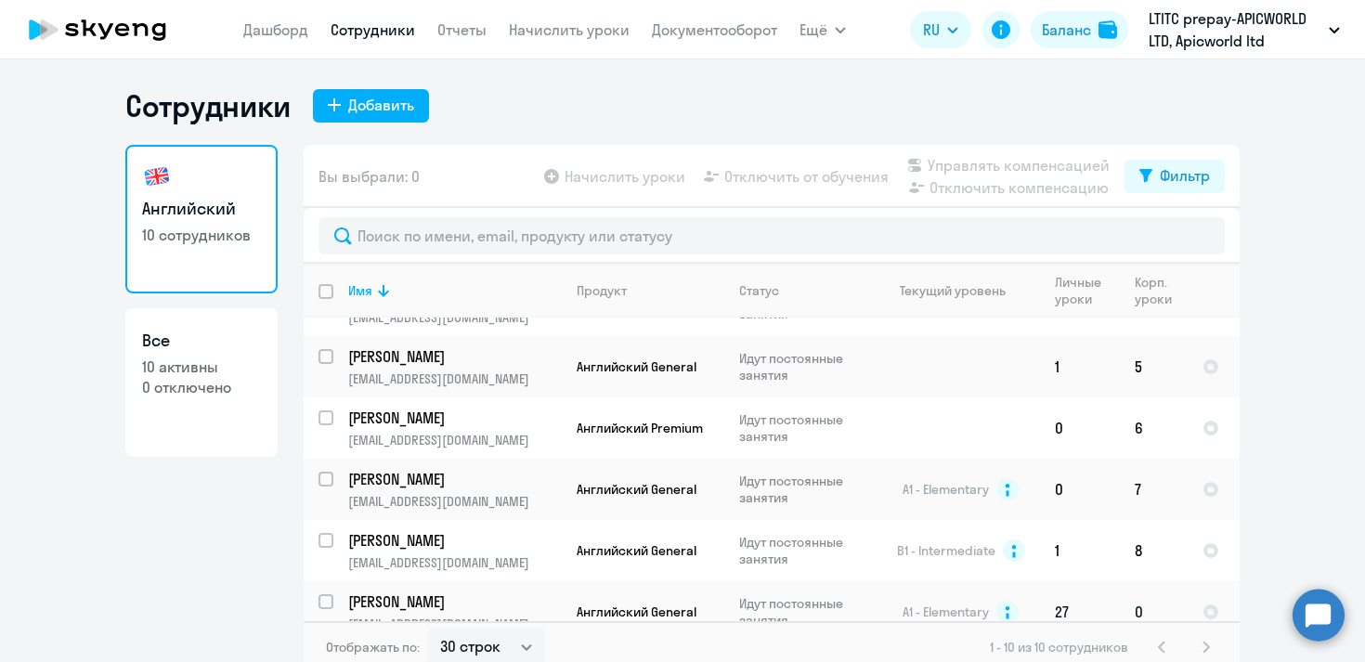
scroll to position [11, 0]
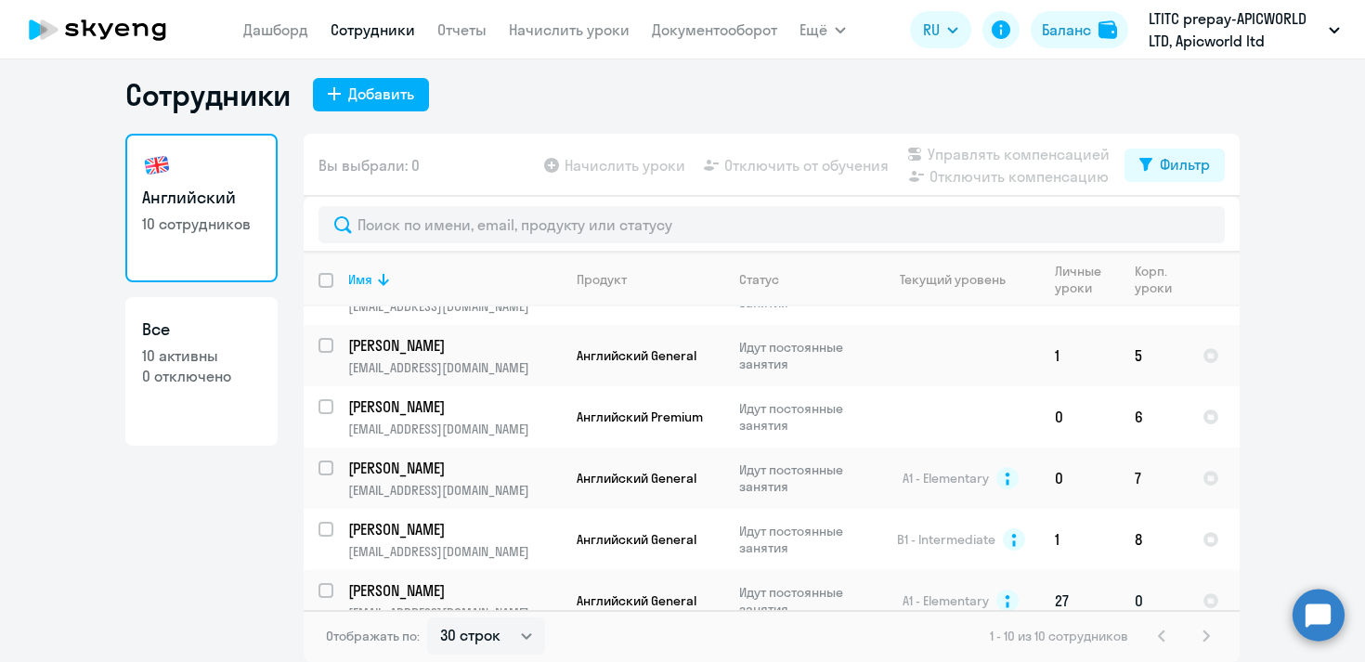
click at [328, 583] on input "select row 4568146" at bounding box center [337, 601] width 37 height 37
checkbox input "true"
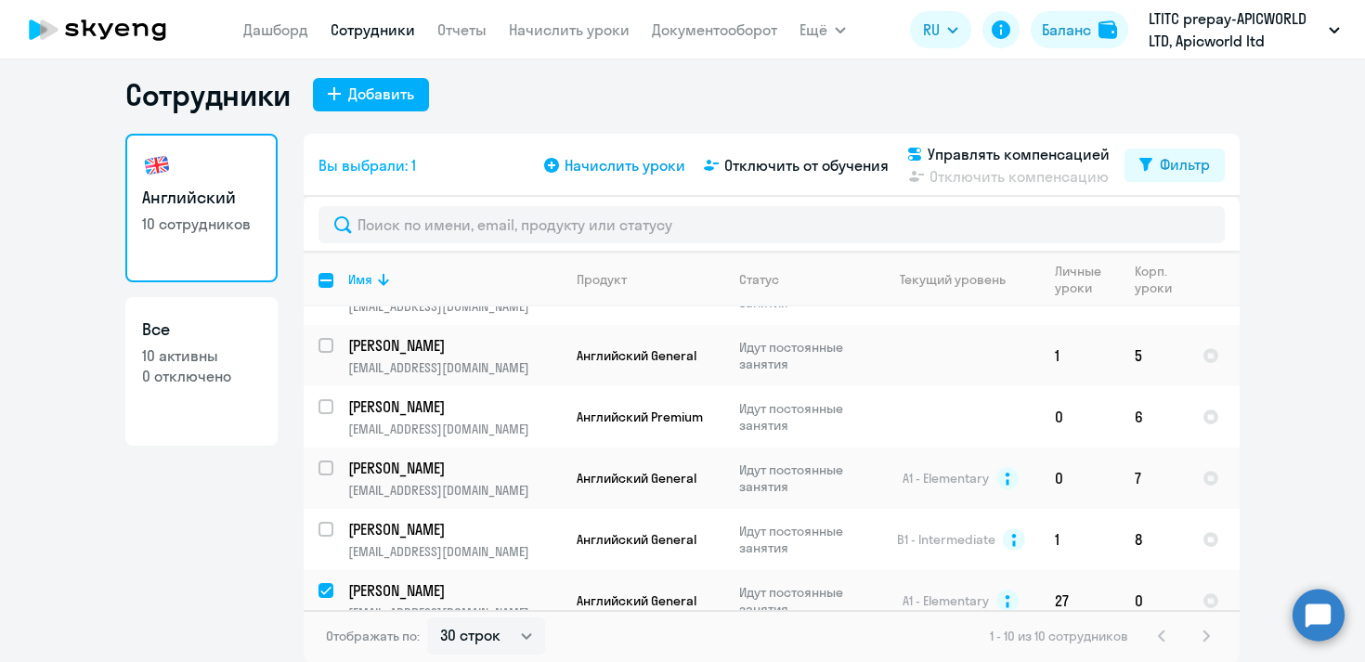
click at [590, 167] on span "Начислить уроки" at bounding box center [625, 165] width 121 height 22
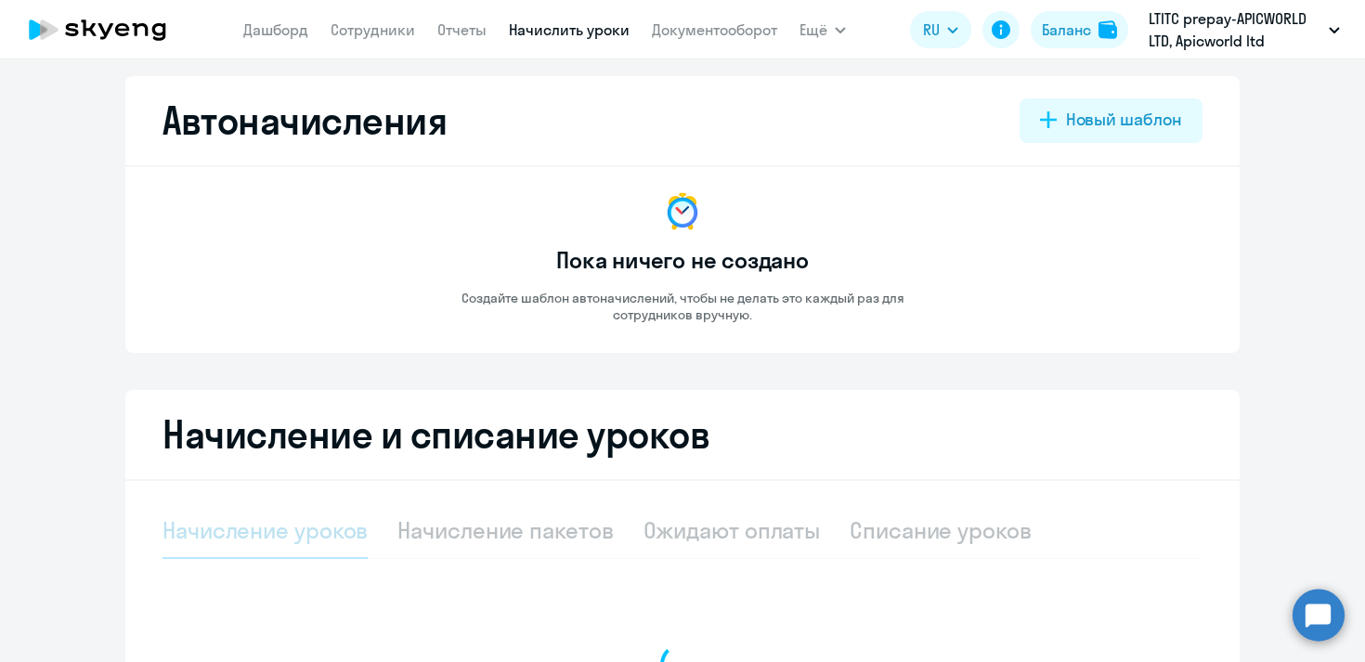
select select "10"
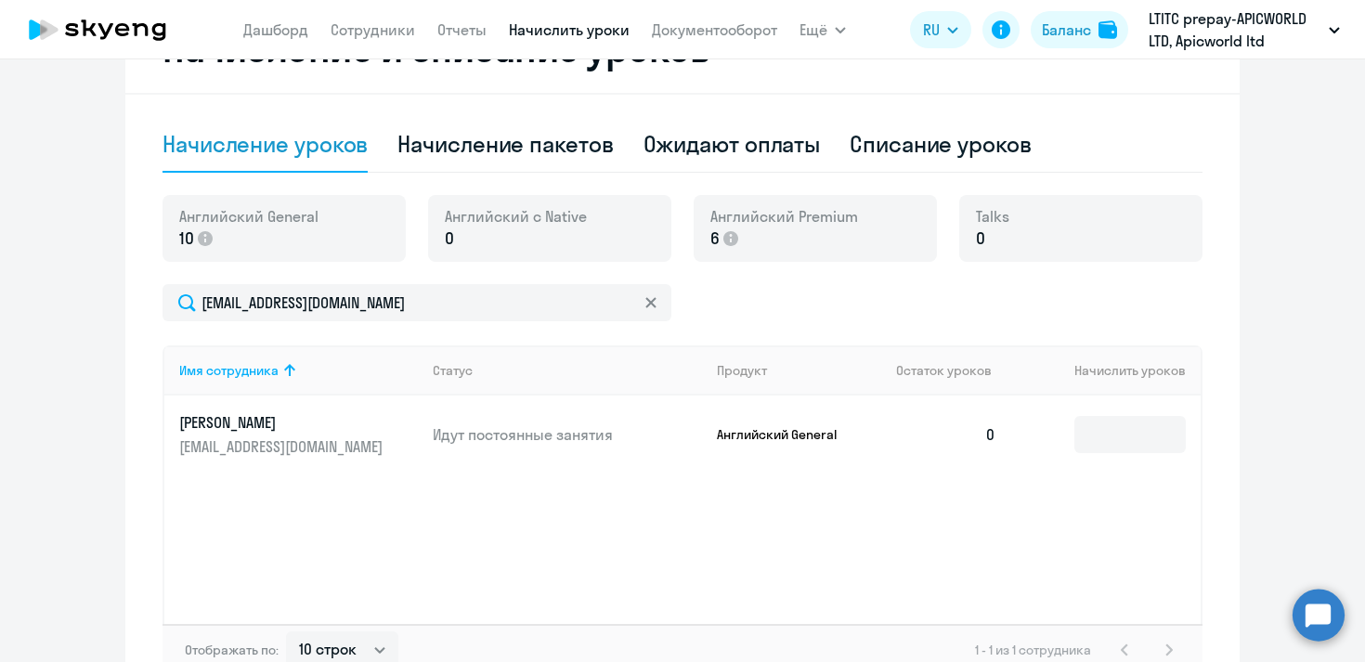
scroll to position [406, 0]
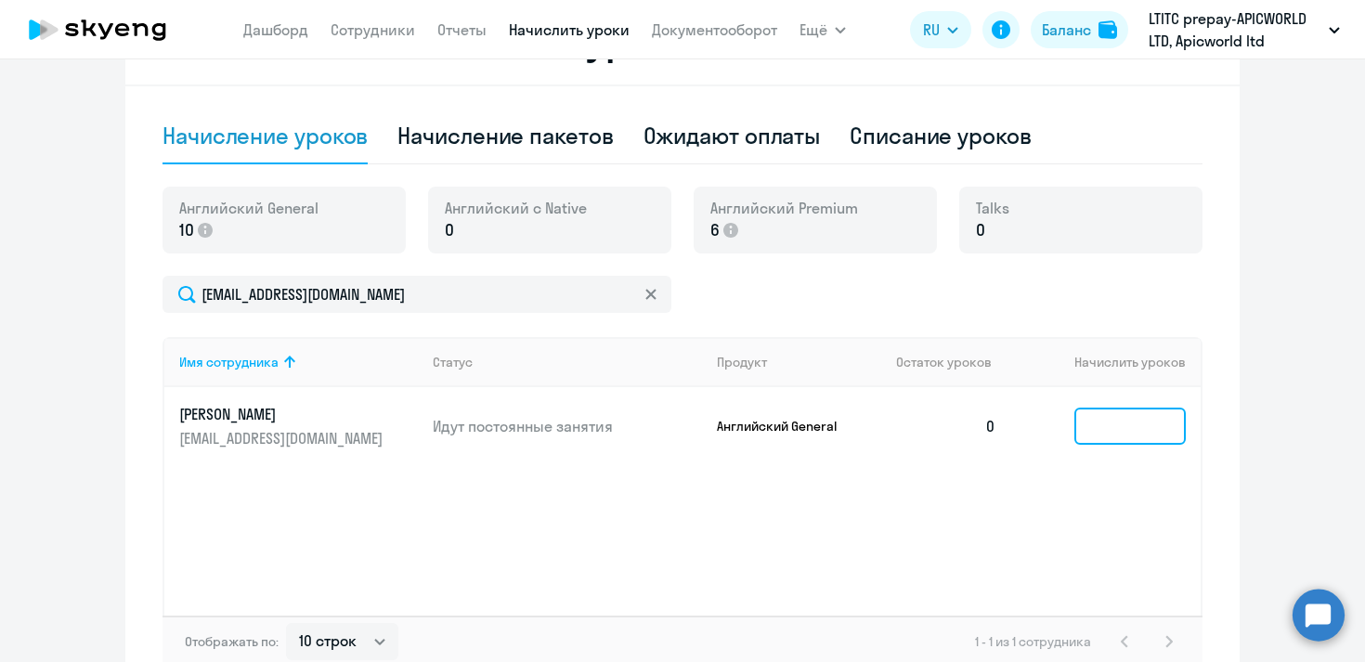
click at [1123, 426] on input at bounding box center [1129, 426] width 111 height 37
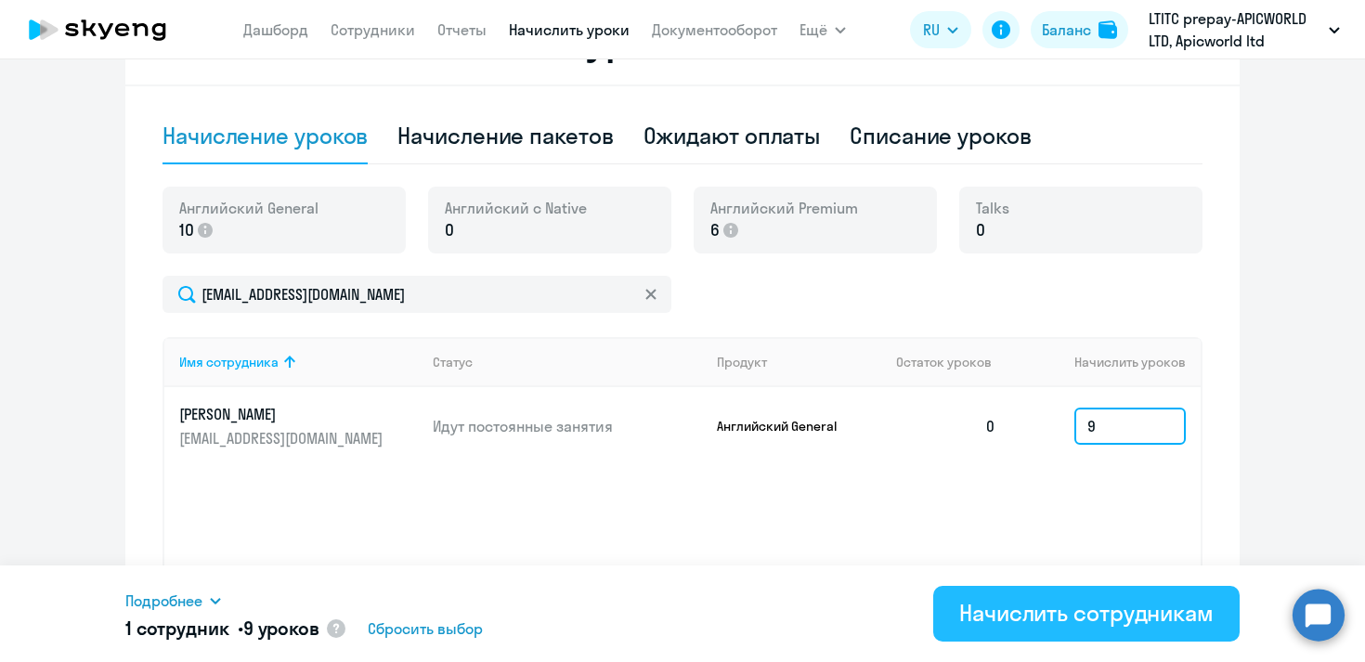
type input "9"
click at [1065, 616] on div "Начислить сотрудникам" at bounding box center [1086, 613] width 254 height 30
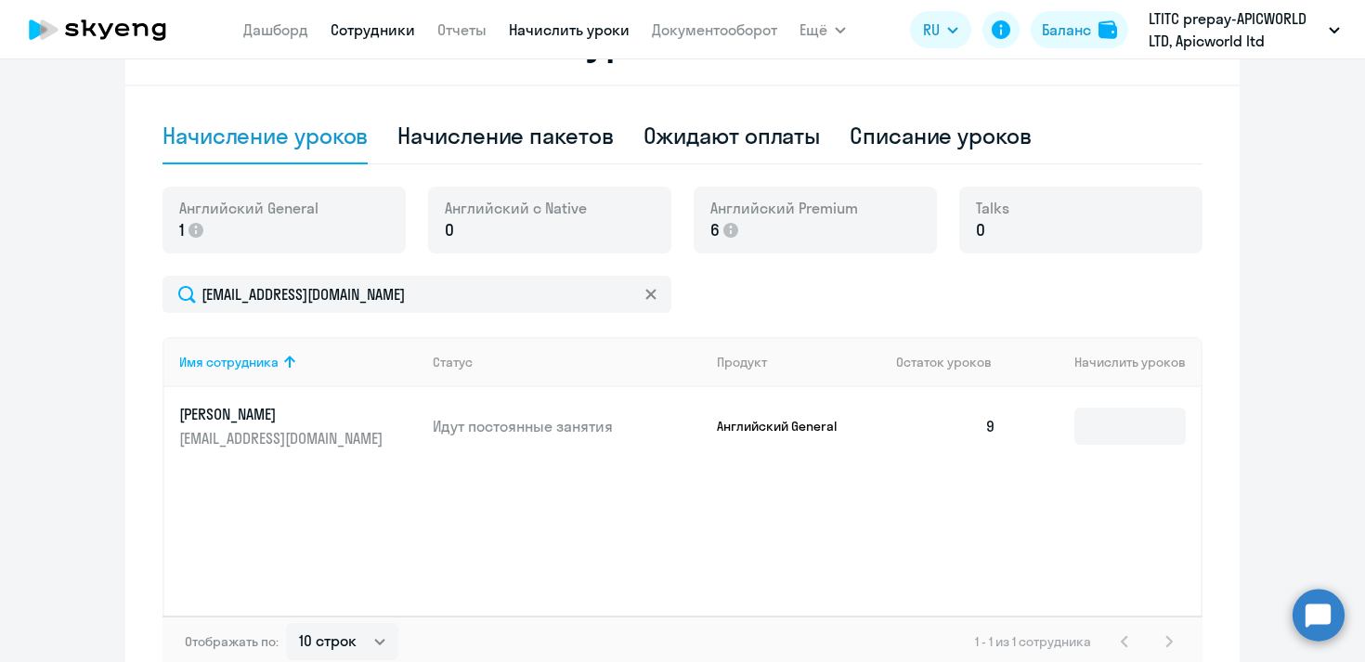
click at [404, 28] on link "Сотрудники" at bounding box center [373, 29] width 85 height 19
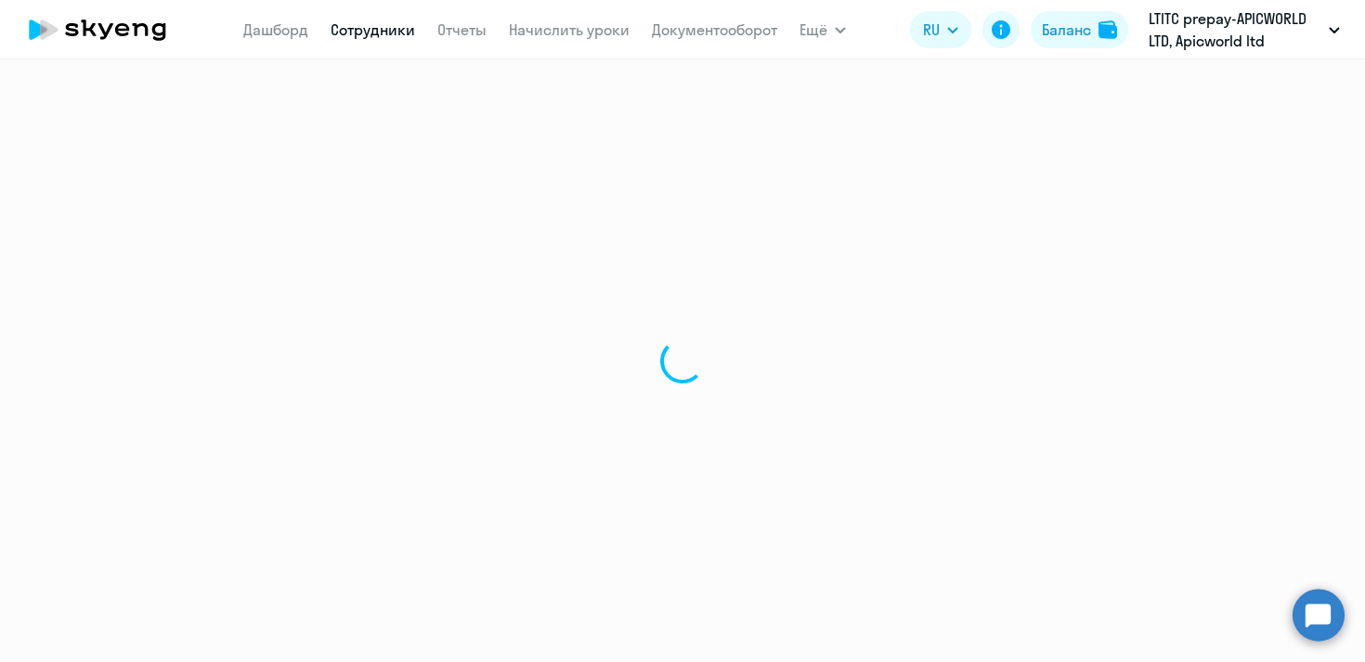
select select "30"
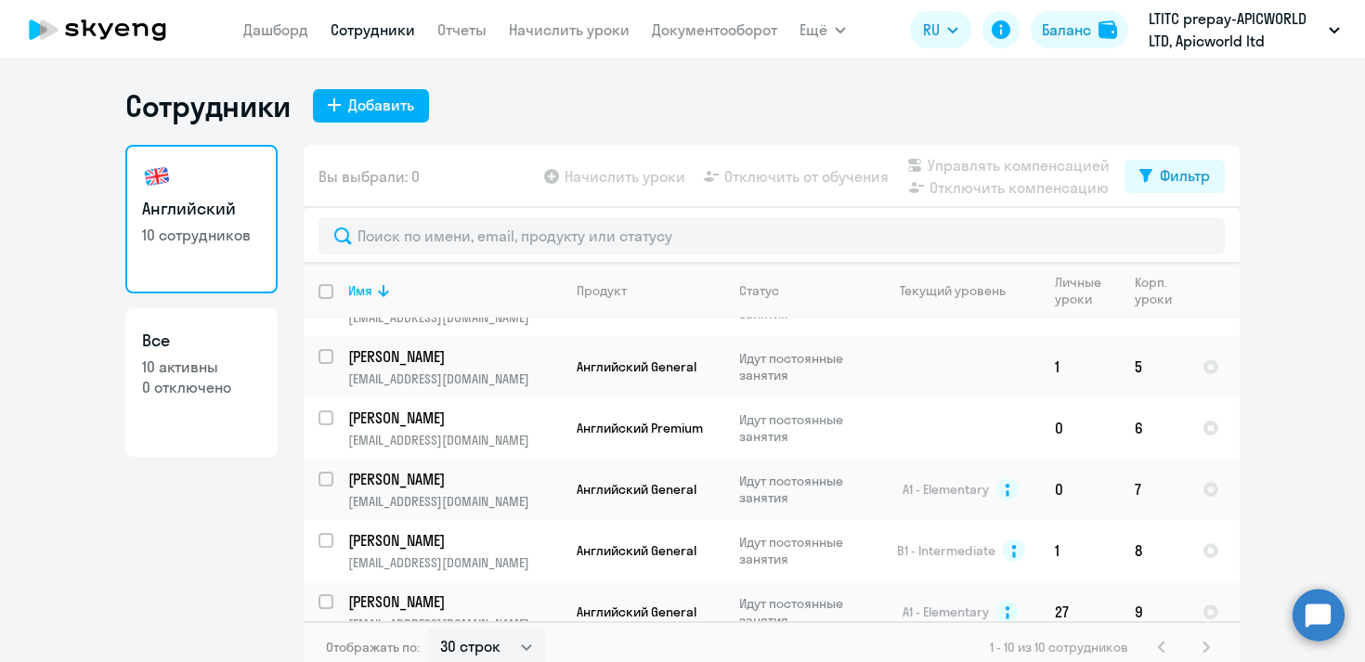
scroll to position [11, 0]
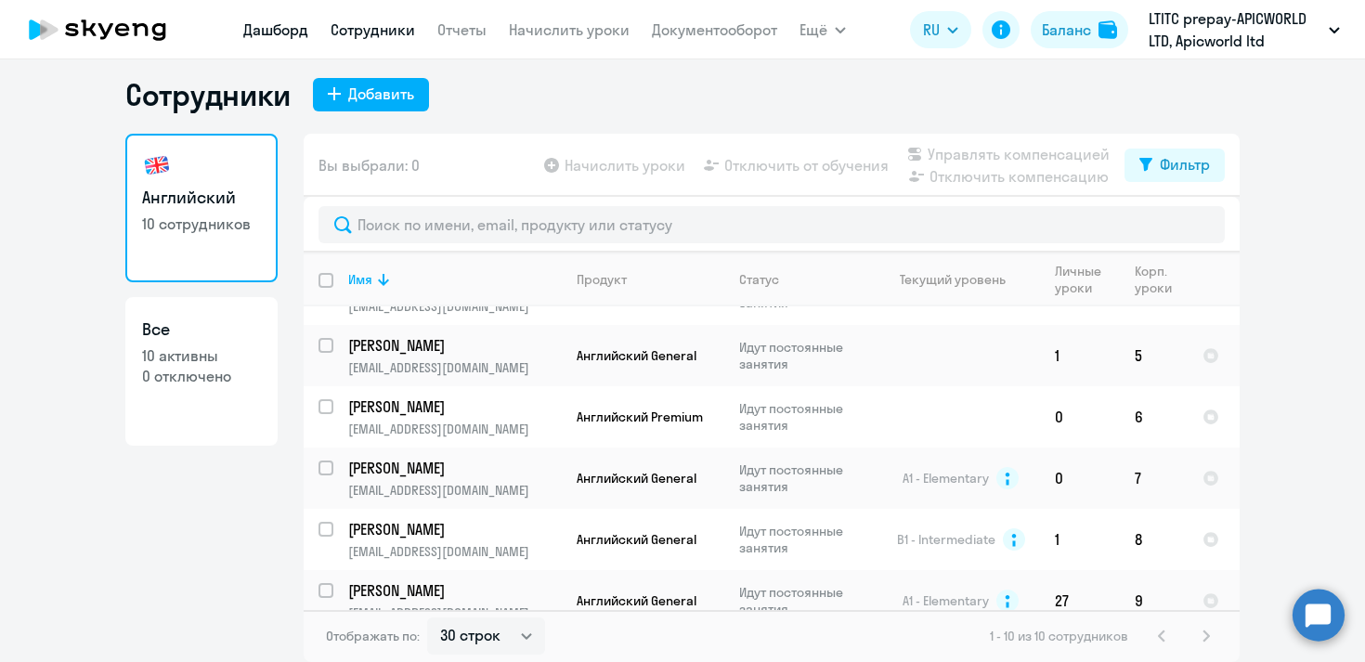
click at [253, 28] on link "Дашборд" at bounding box center [275, 29] width 65 height 19
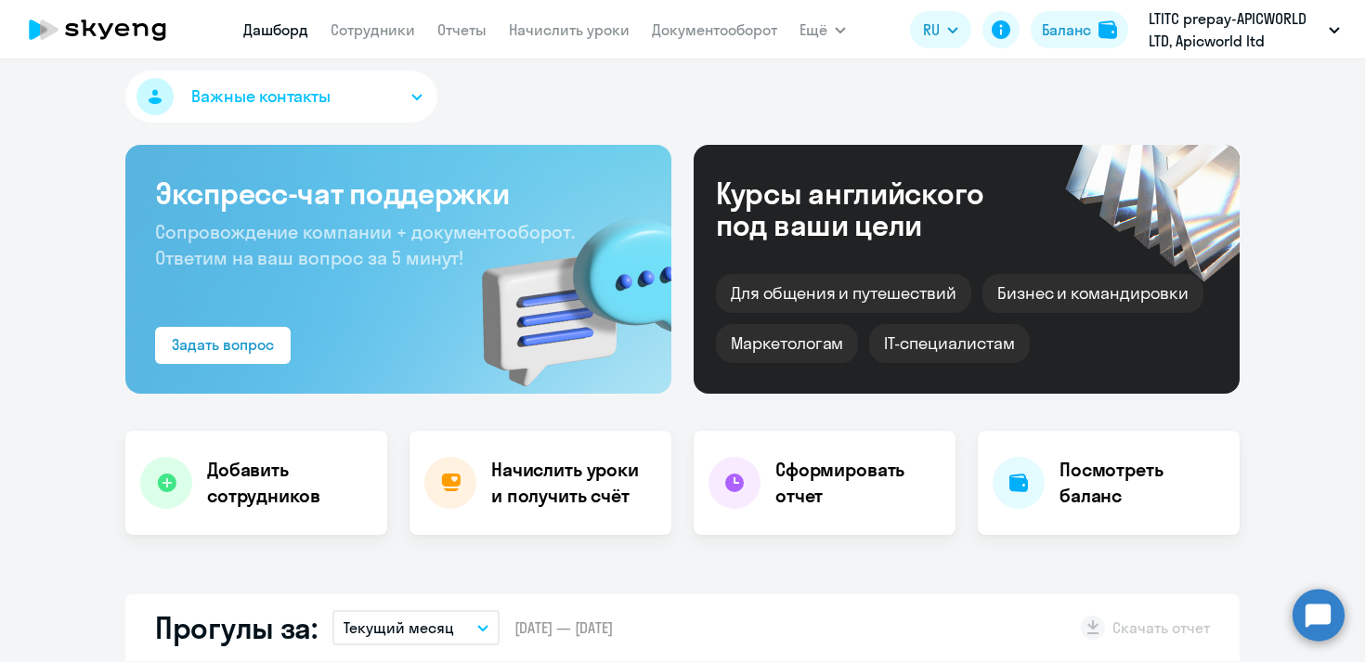
select select "30"
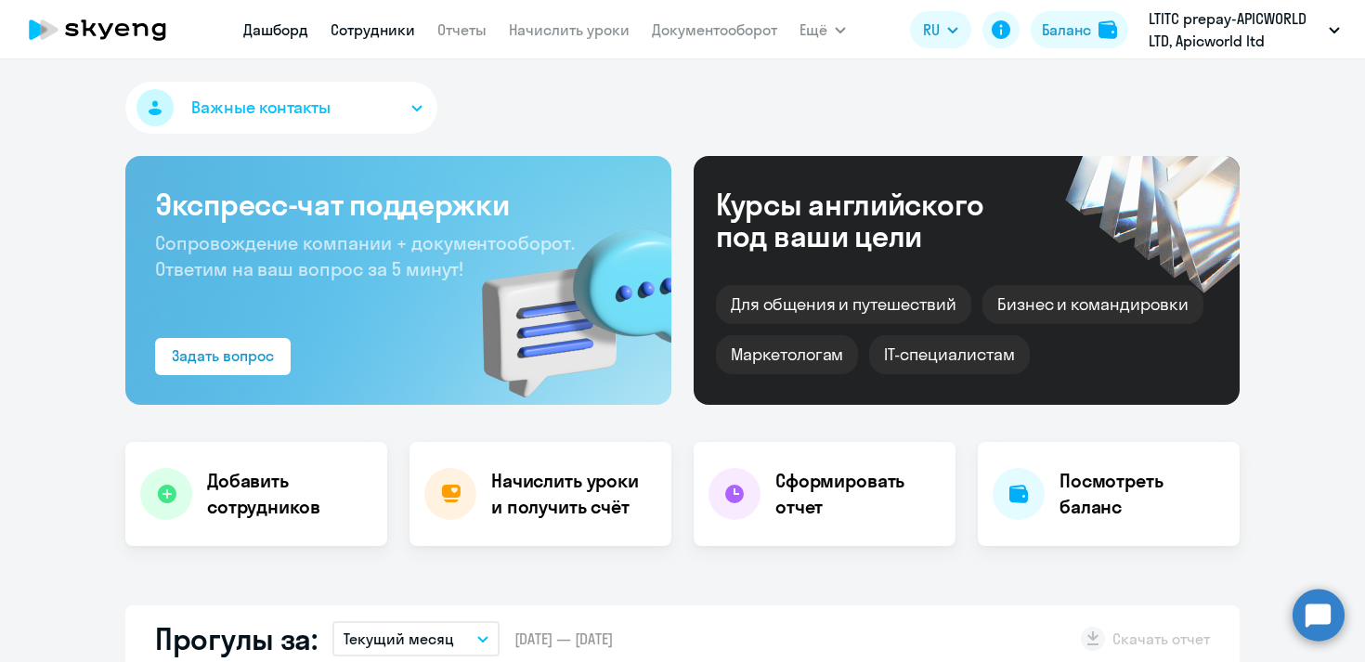
click at [392, 23] on link "Сотрудники" at bounding box center [373, 29] width 85 height 19
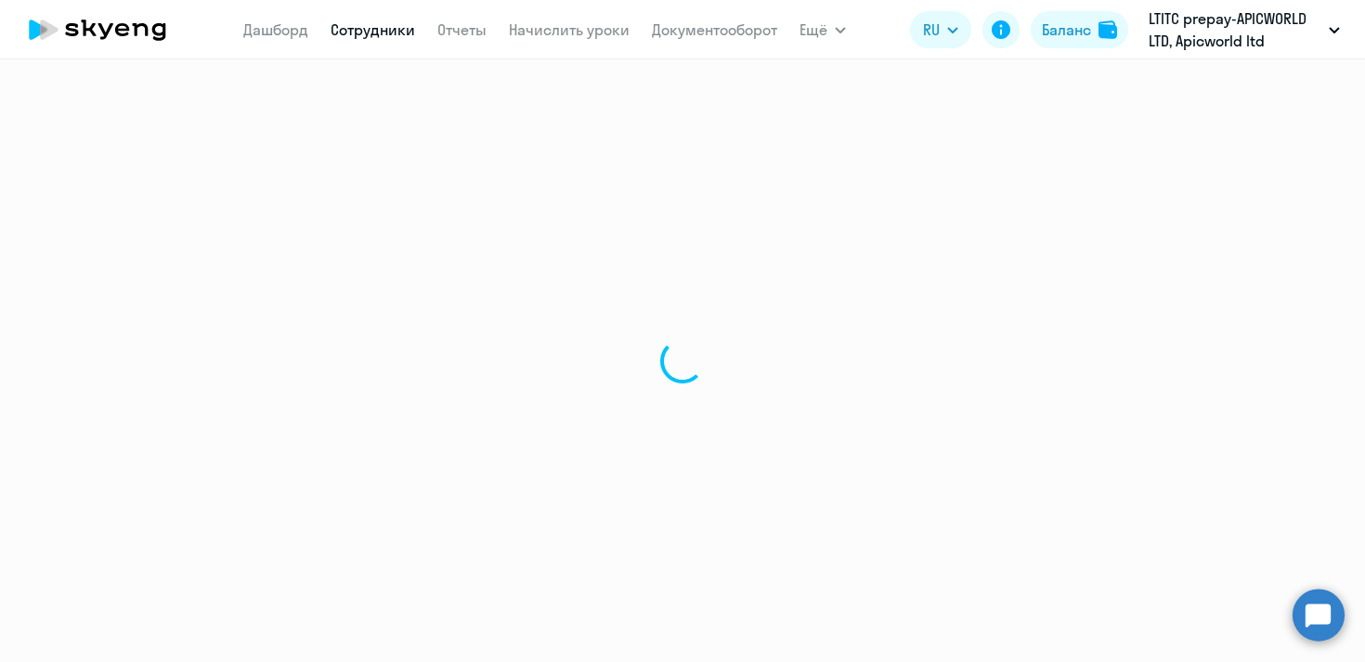
select select "30"
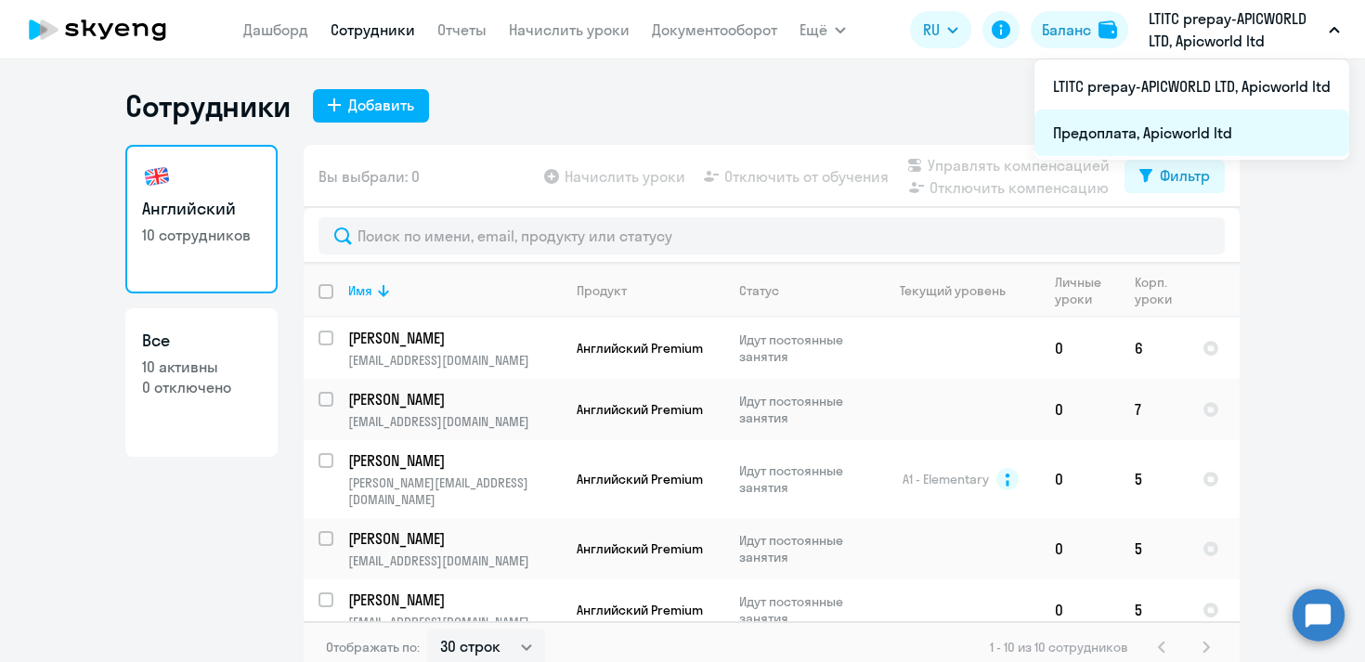
click at [1182, 135] on li "Предоплата, Apicworld ltd" at bounding box center [1192, 133] width 315 height 46
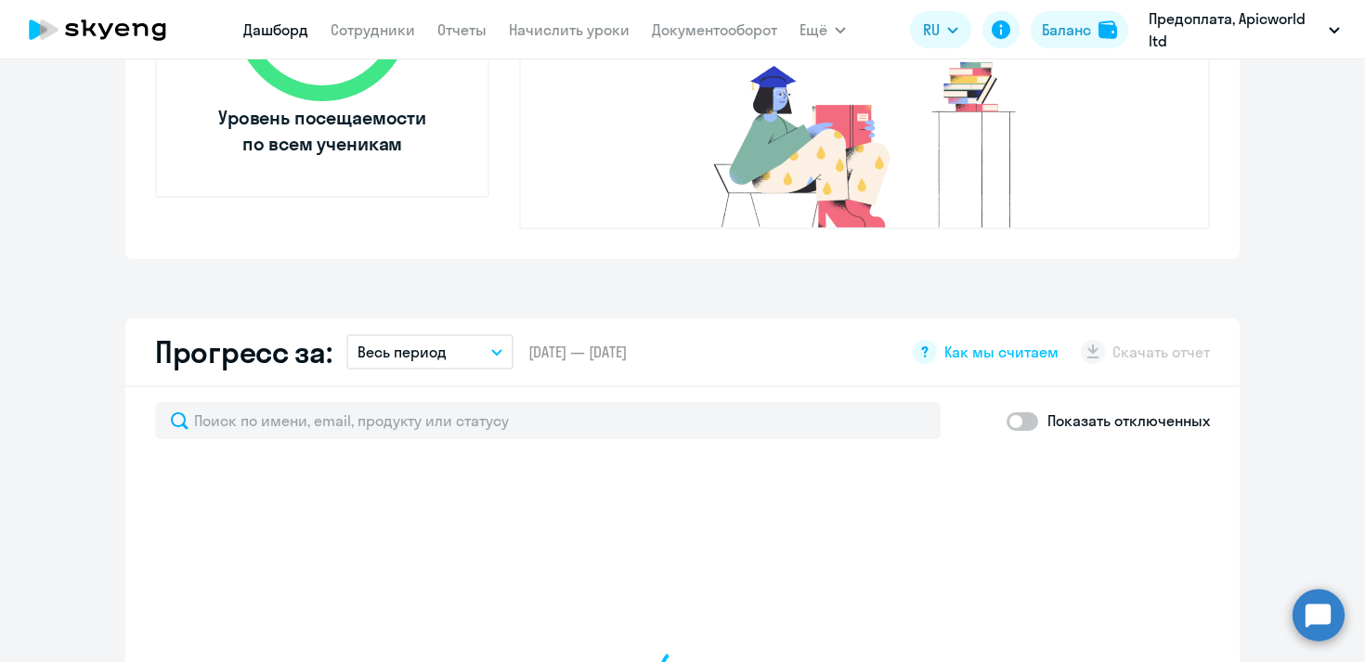
scroll to position [1114, 0]
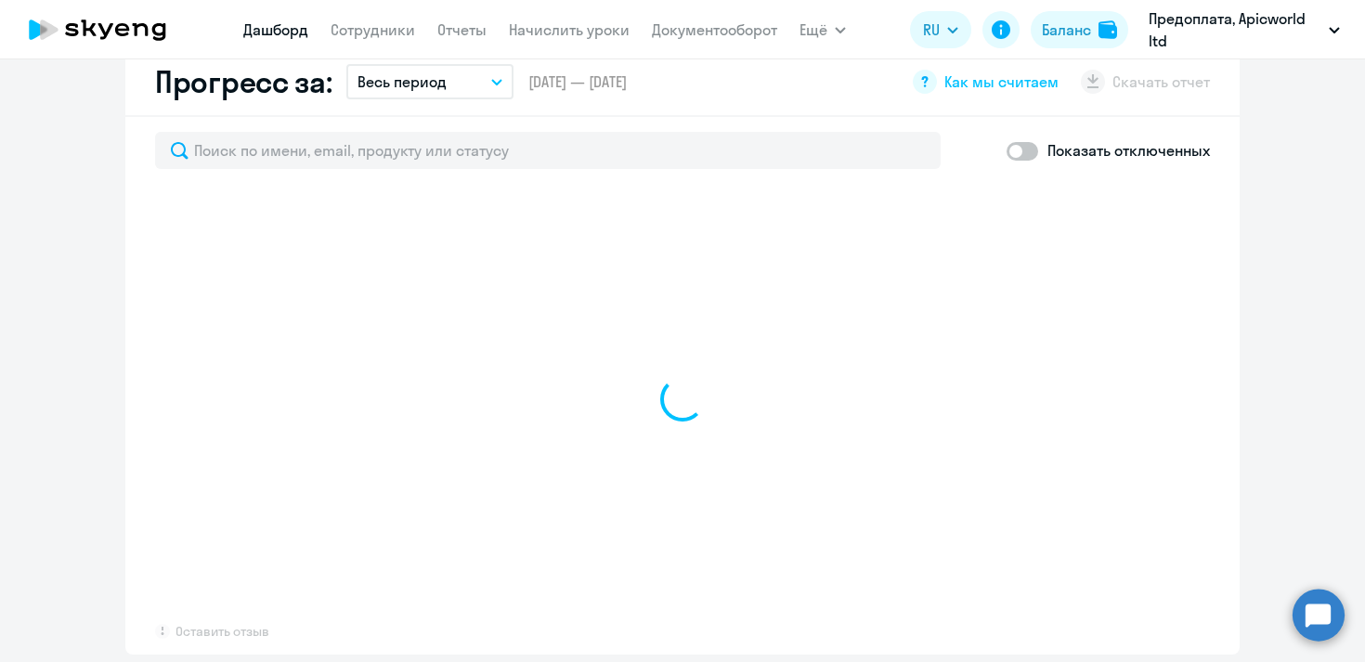
select select "30"
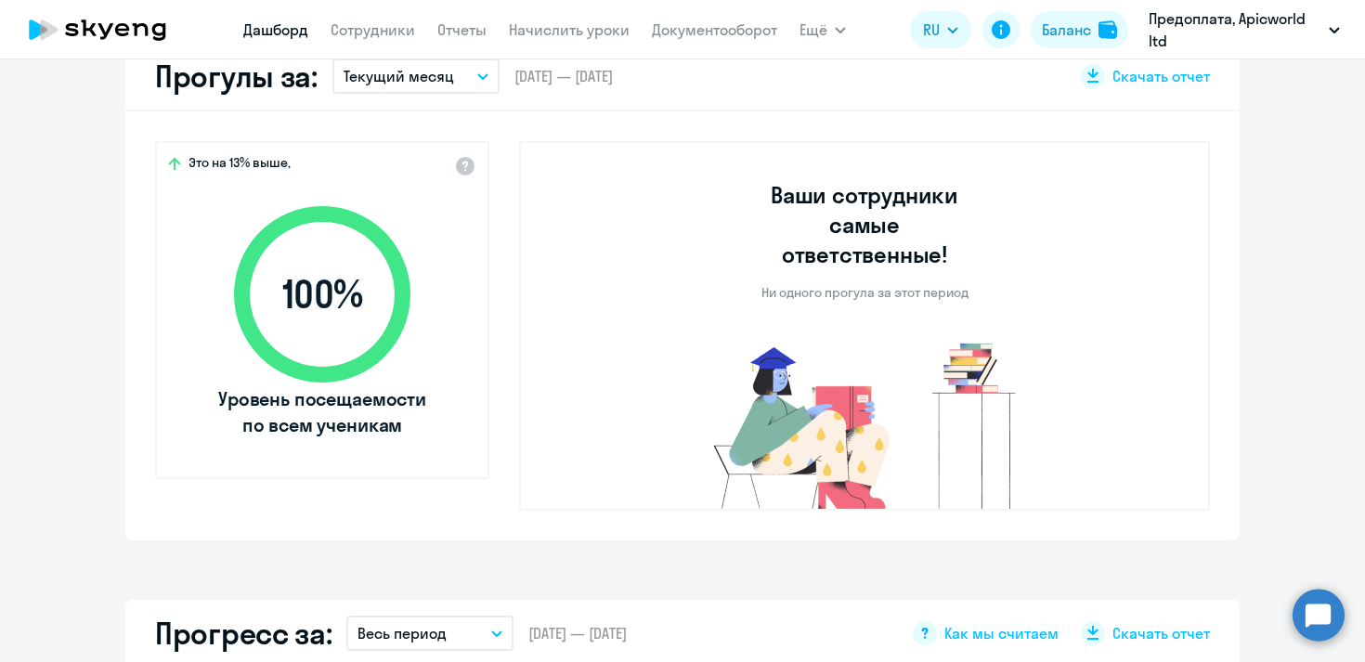
scroll to position [265, 0]
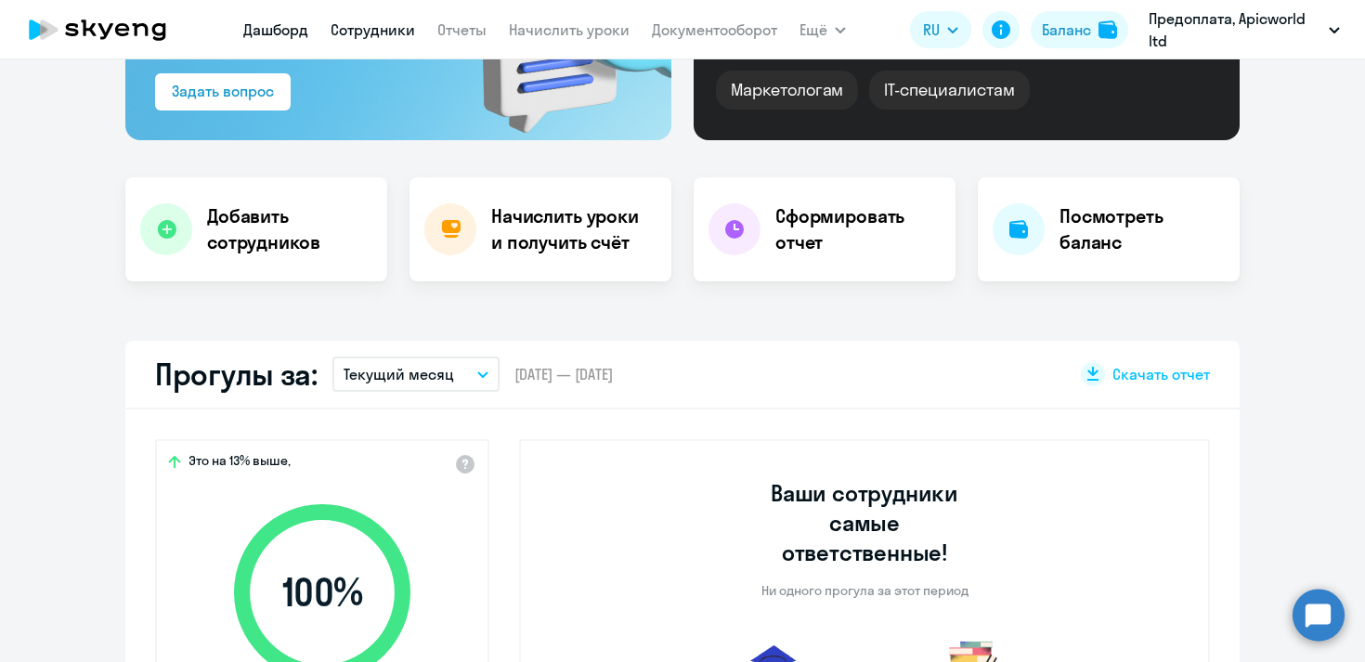
click at [371, 36] on link "Сотрудники" at bounding box center [373, 29] width 85 height 19
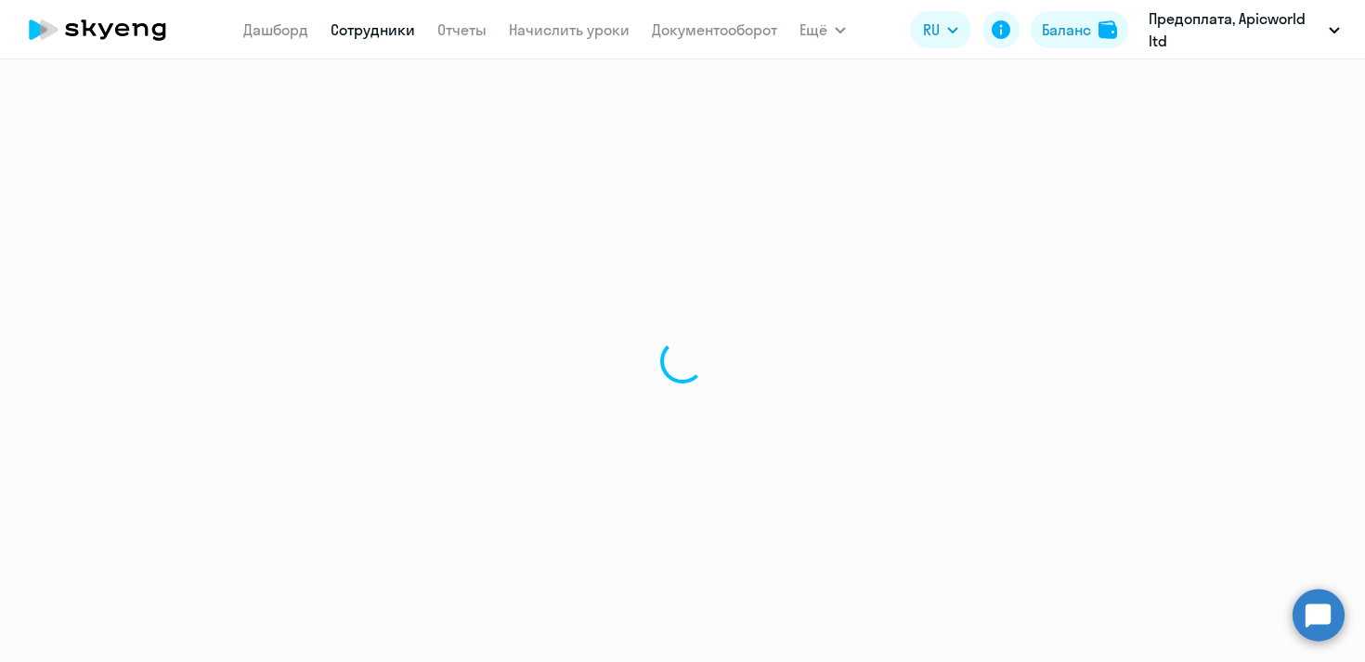
select select "30"
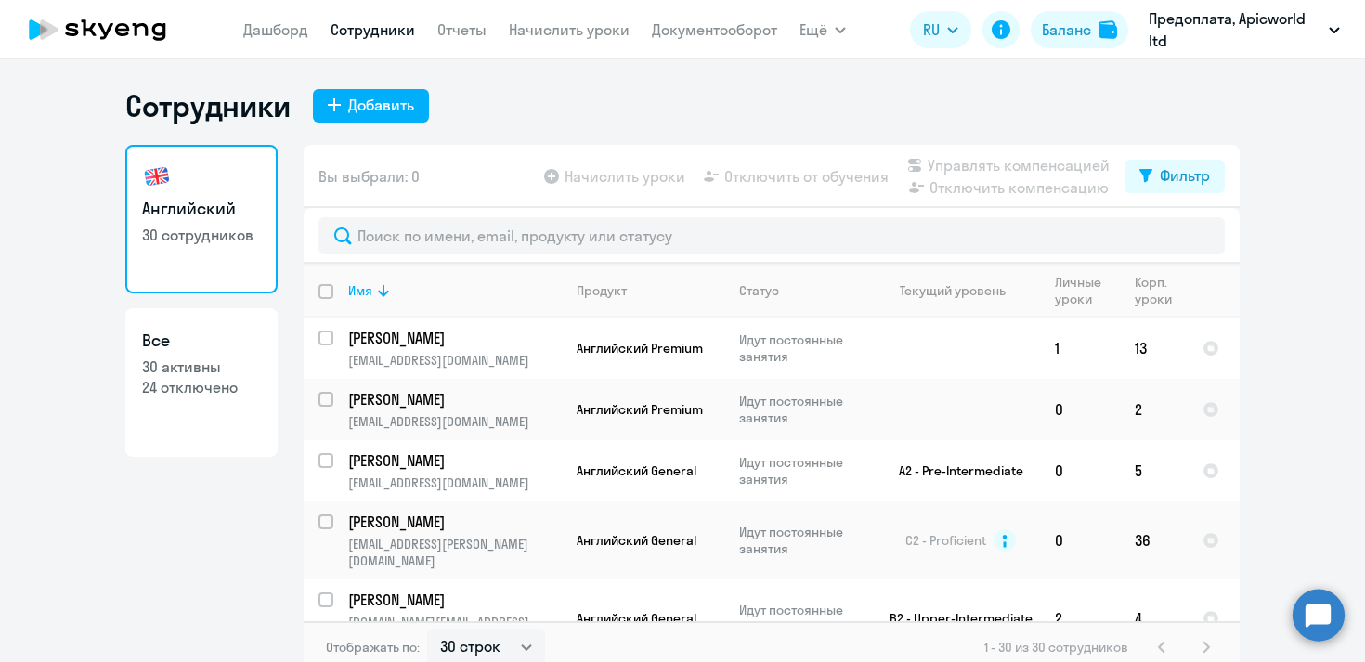
click at [1308, 612] on circle at bounding box center [1319, 615] width 52 height 52
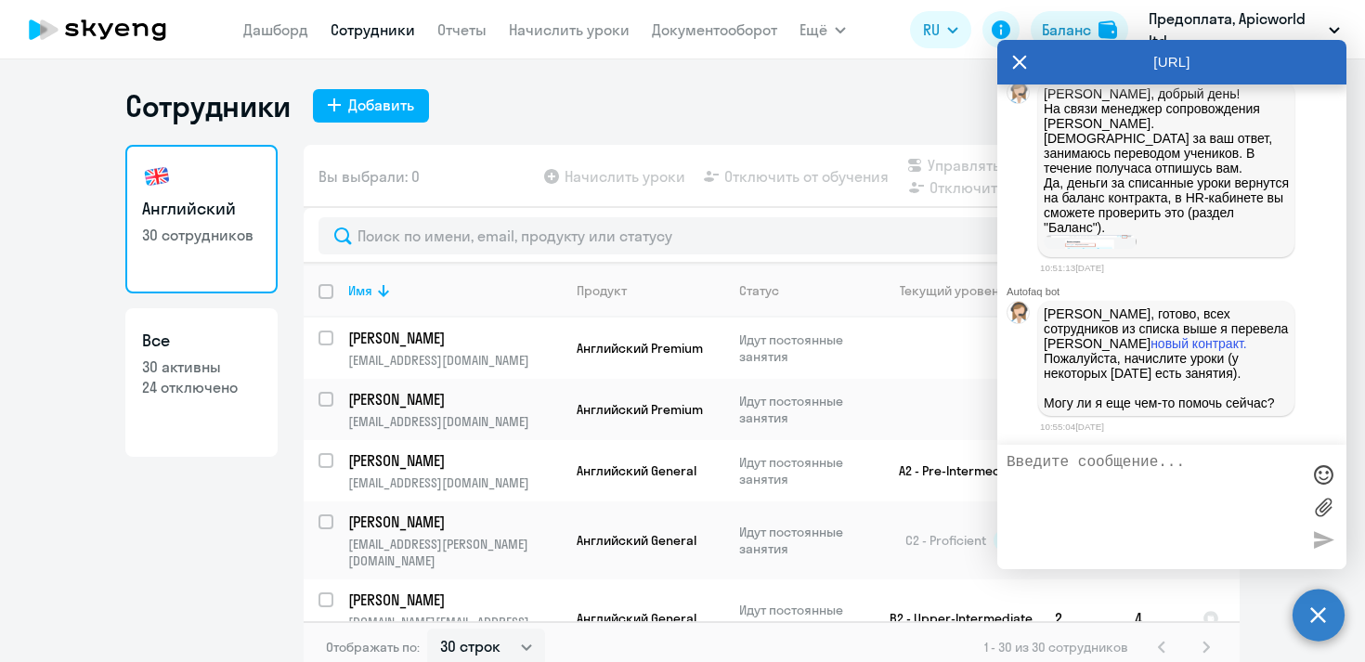
click at [1081, 462] on textarea at bounding box center [1153, 507] width 293 height 106
type textarea "Здравствуйте, спасибо! Можете пожалуйста еще [PERSON_NAME] перенести?"
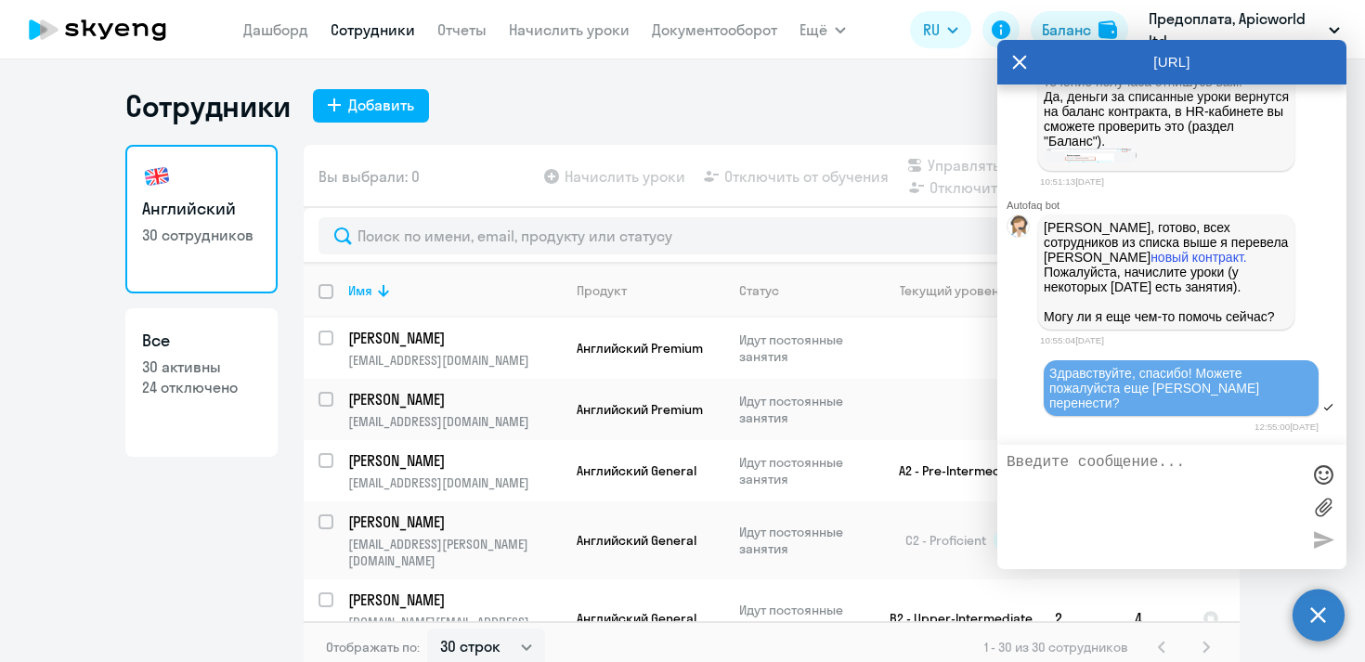
click at [1017, 65] on icon at bounding box center [1020, 62] width 14 height 14
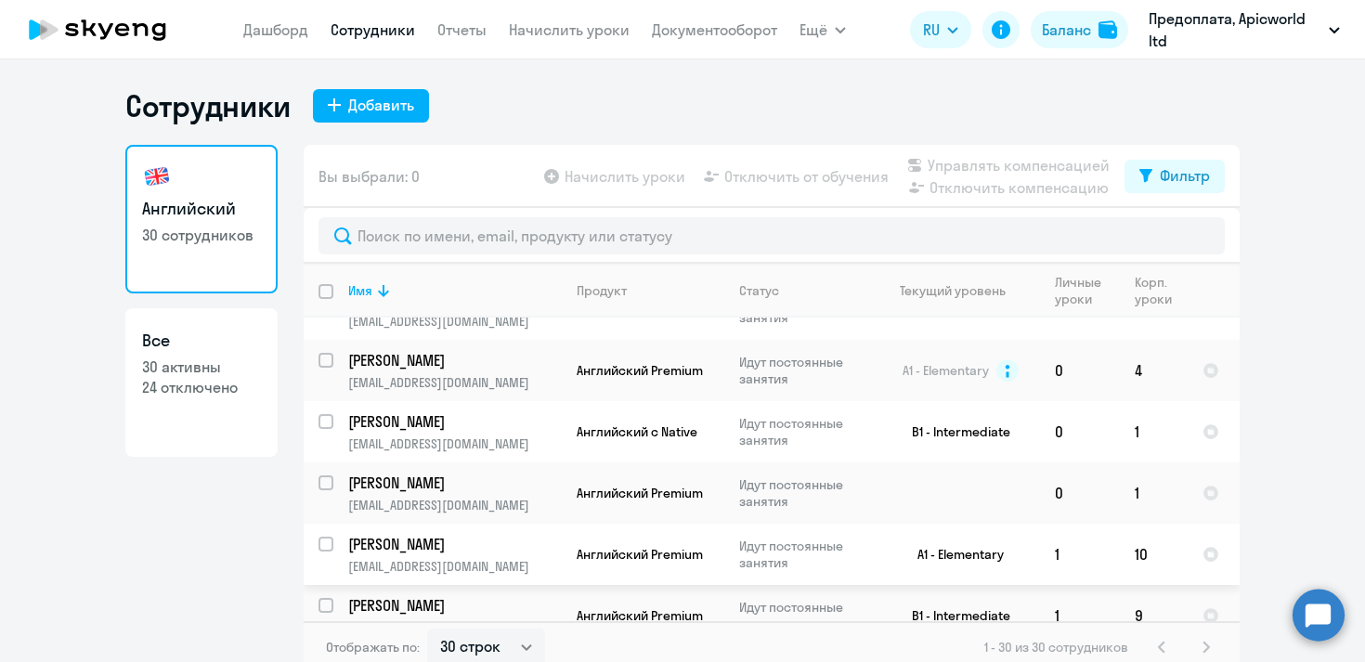
scroll to position [11, 0]
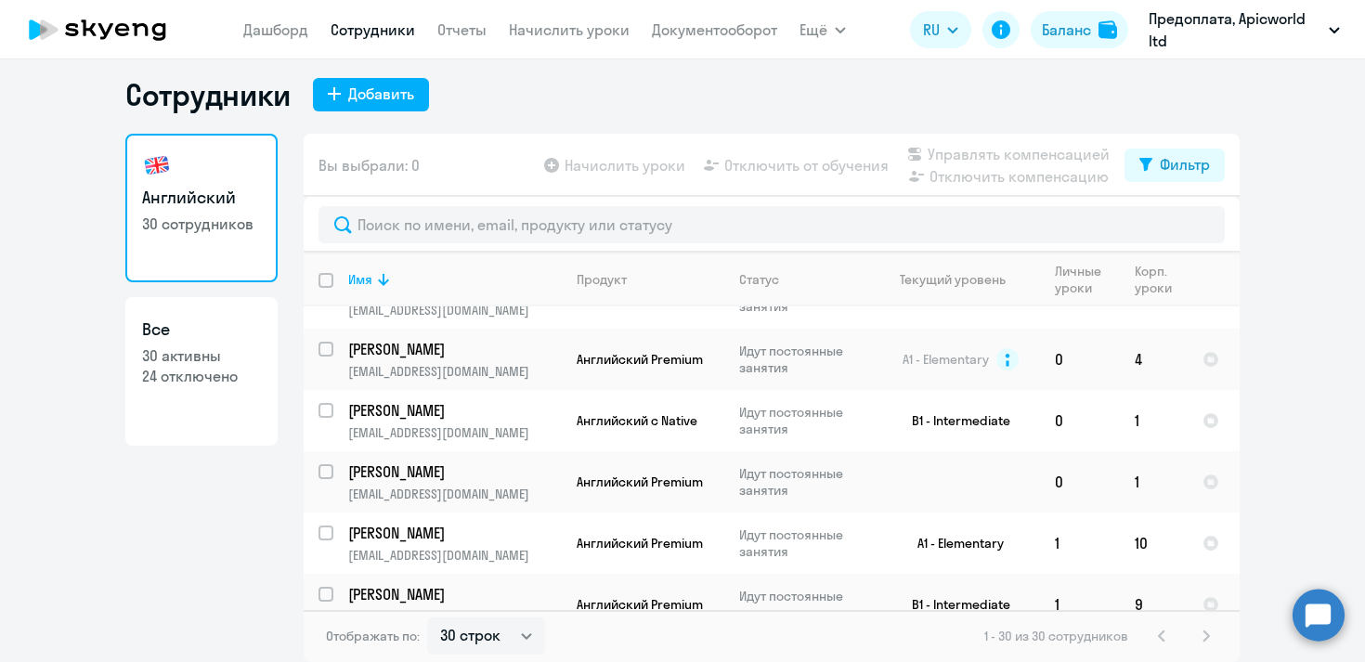
click at [1205, 636] on div "1 - 30 из 30 сотрудников" at bounding box center [1100, 636] width 233 height 22
click at [1201, 632] on div "1 - 30 из 30 сотрудников" at bounding box center [1100, 636] width 233 height 22
click at [1160, 632] on div "1 - 30 из 30 сотрудников" at bounding box center [1100, 636] width 233 height 22
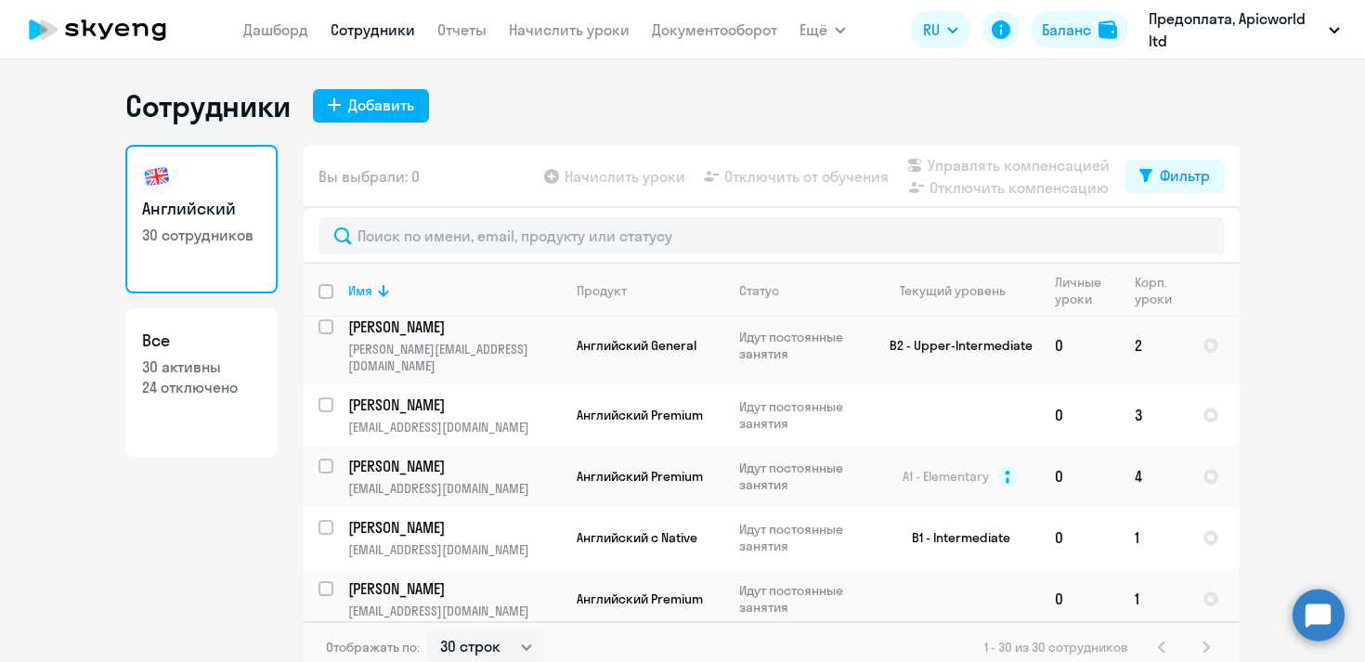
scroll to position [1414, 0]
click at [1312, 616] on circle at bounding box center [1319, 615] width 52 height 52
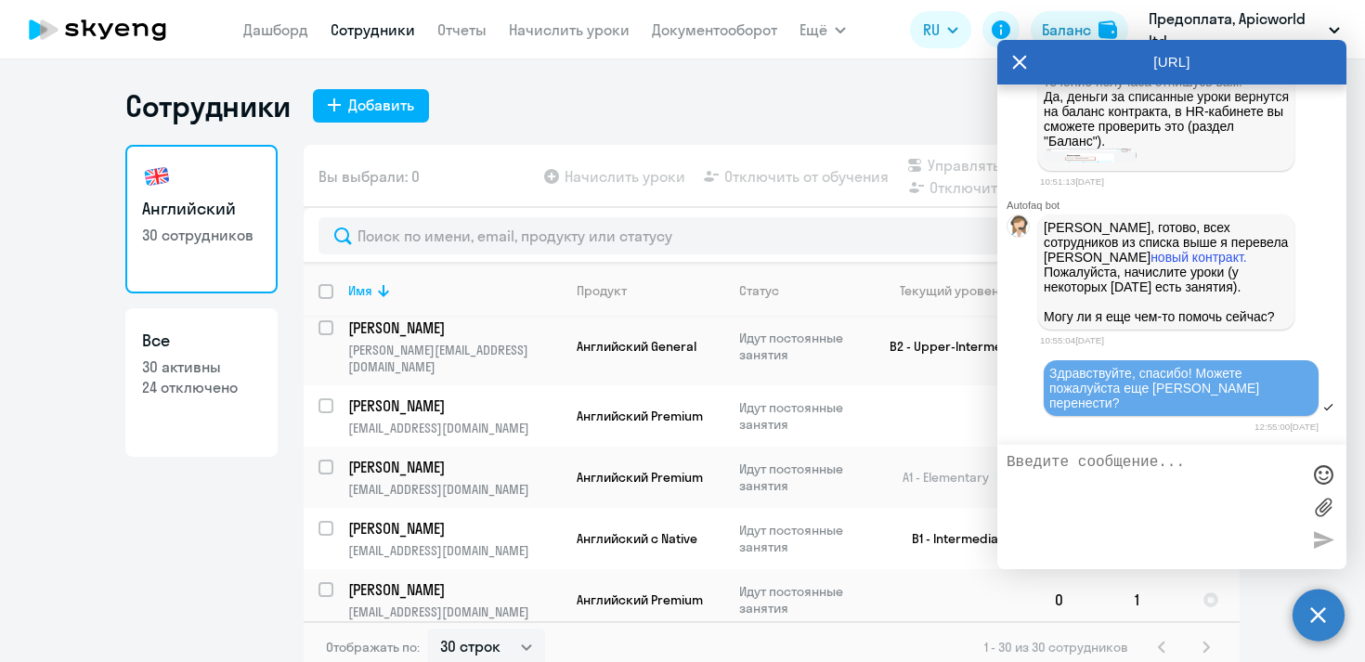
scroll to position [0, 0]
click at [1156, 485] on textarea at bounding box center [1153, 507] width 293 height 106
type textarea "И [PERSON_NAME]"
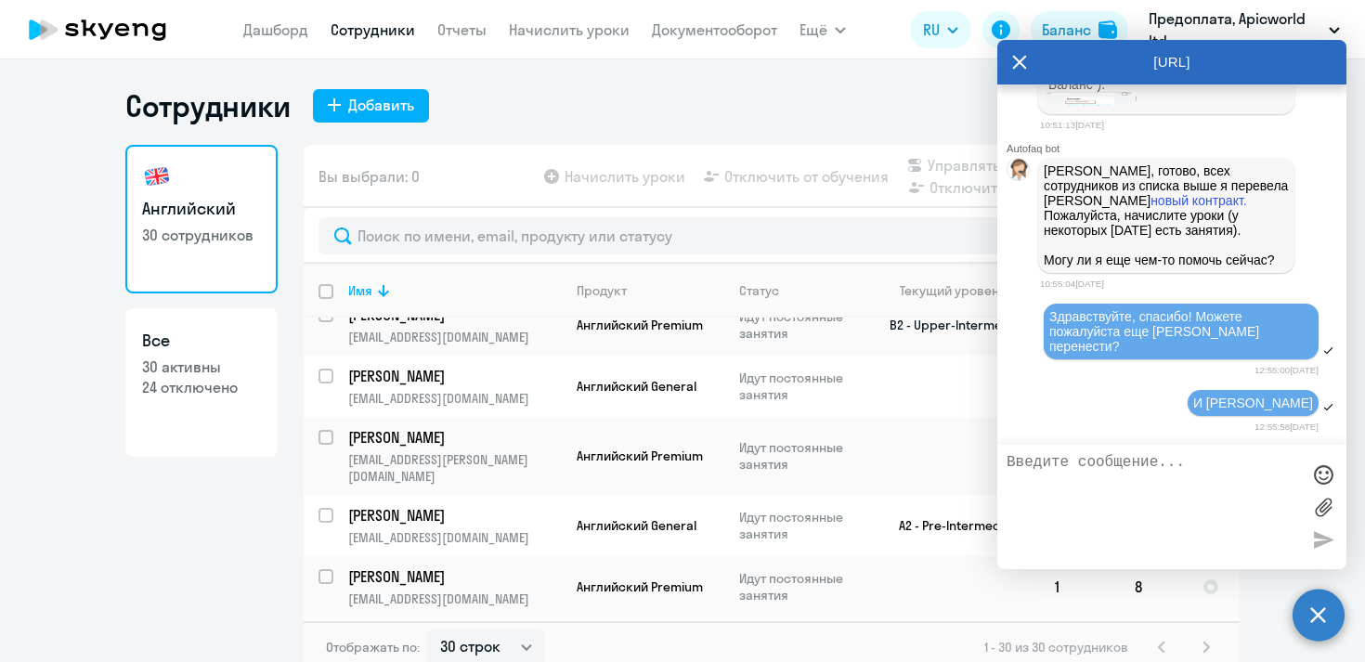
scroll to position [268, 0]
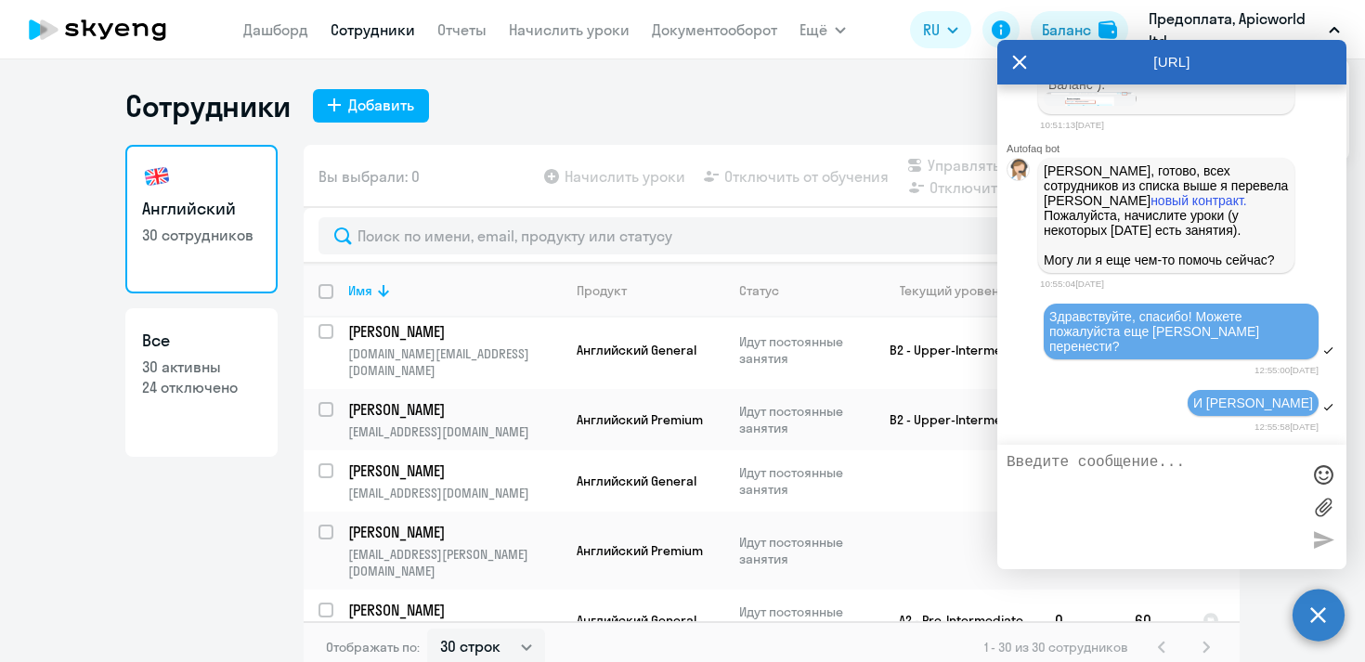
click at [1006, 65] on div "[URL]" at bounding box center [1171, 62] width 349 height 45
click at [1012, 60] on icon at bounding box center [1019, 62] width 15 height 45
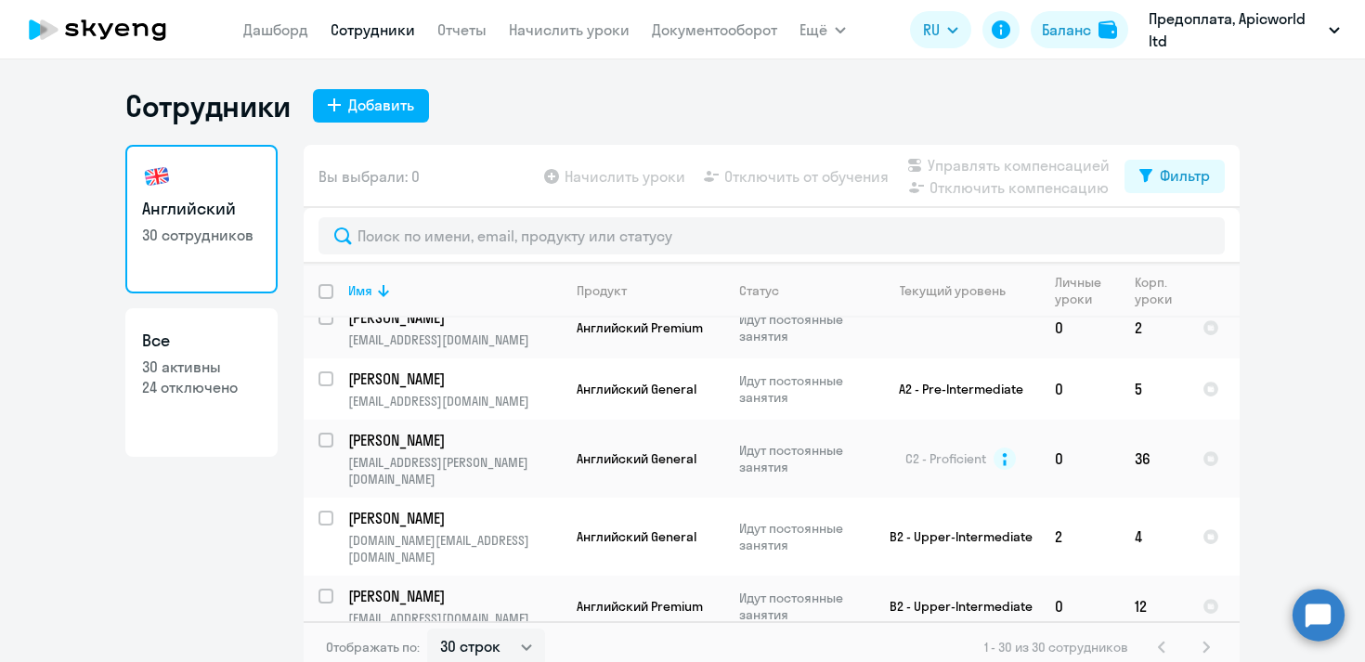
scroll to position [0, 0]
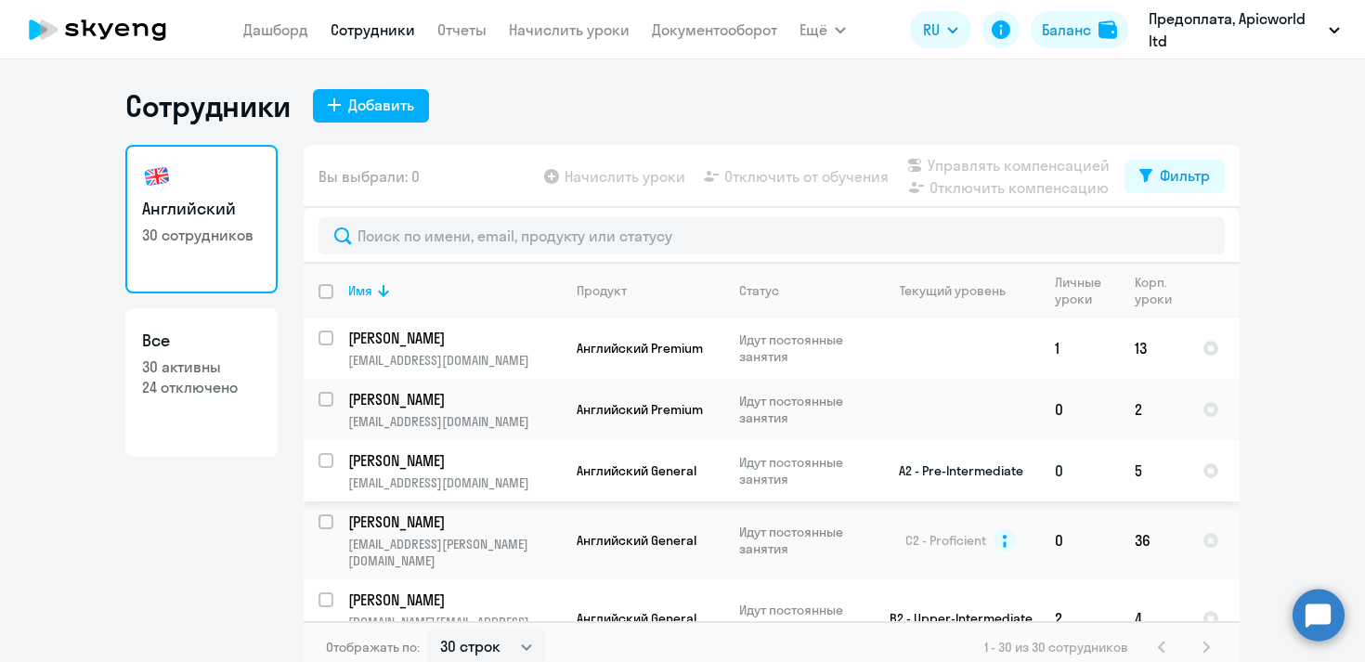
click at [324, 460] on input "select row 15237493" at bounding box center [337, 471] width 37 height 37
checkbox input "true"
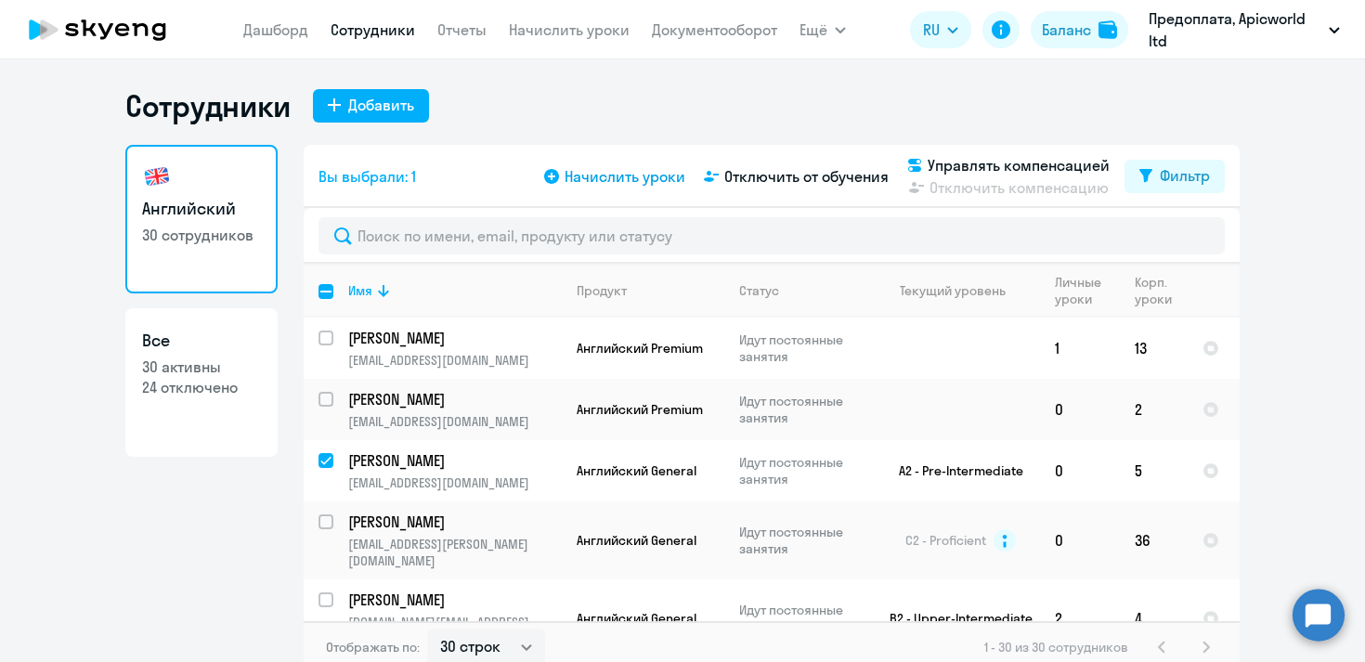
click at [634, 175] on span "Начислить уроки" at bounding box center [625, 176] width 121 height 22
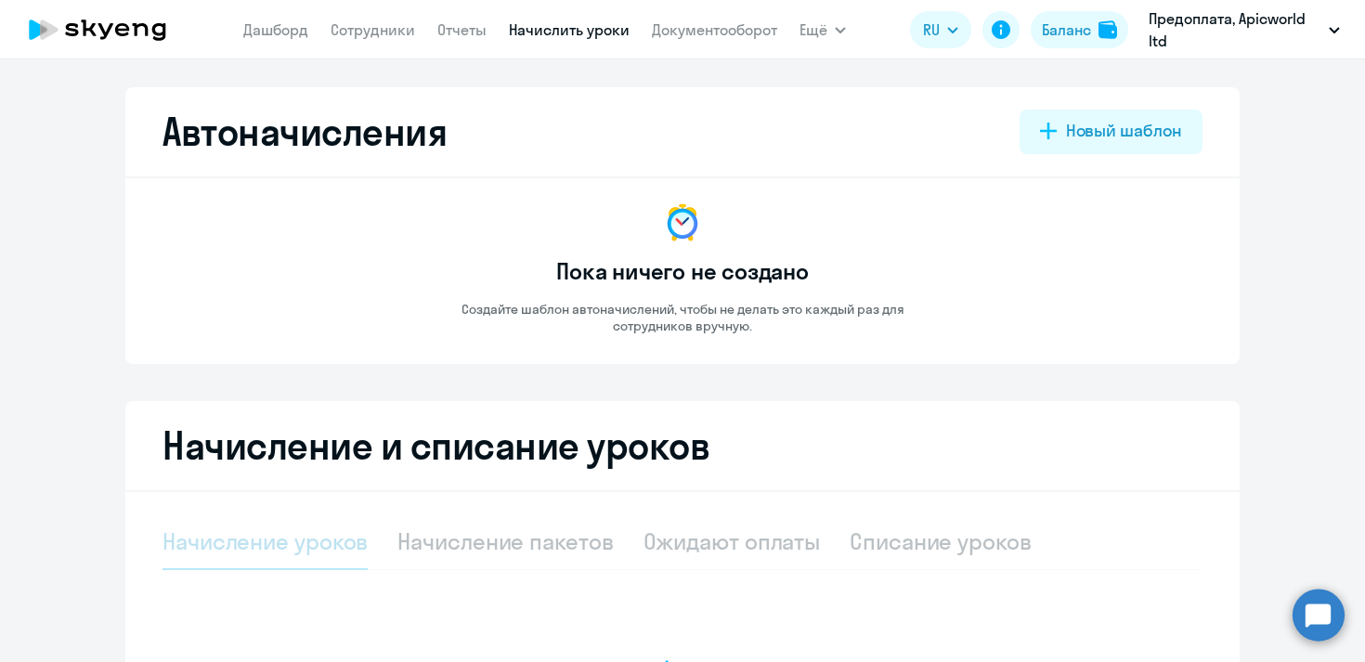
select select "10"
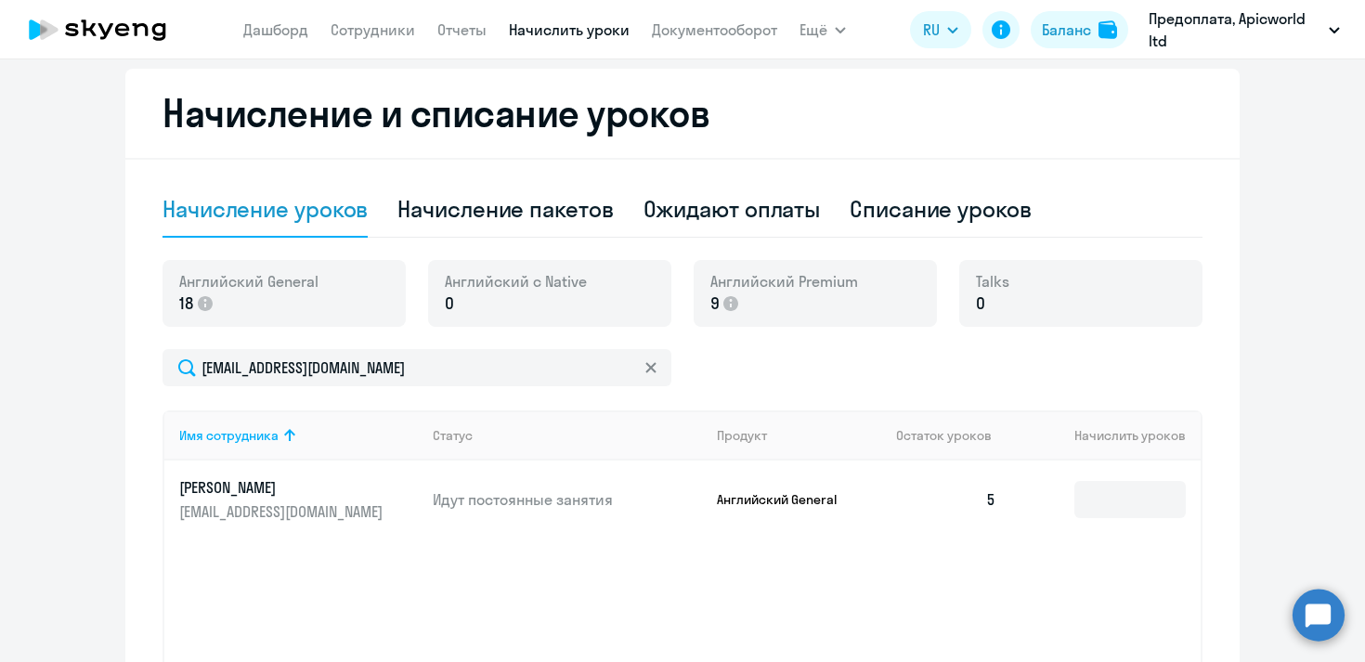
scroll to position [344, 0]
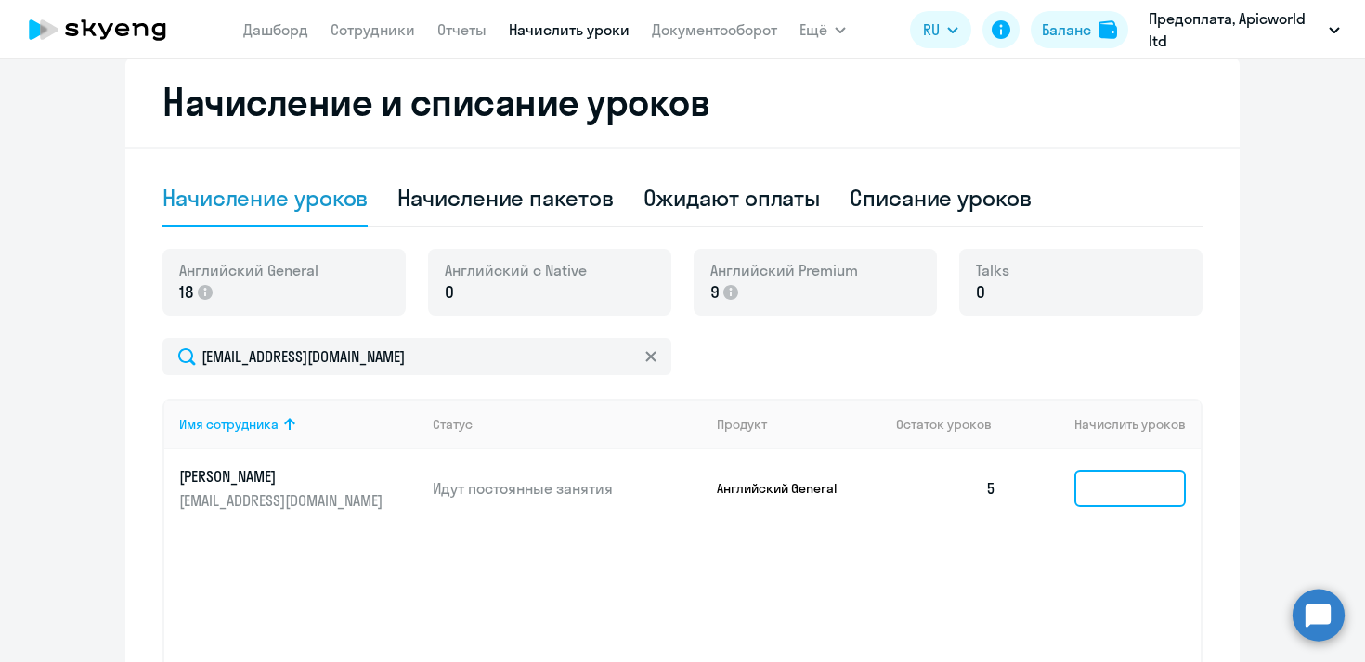
click at [1087, 488] on input at bounding box center [1129, 488] width 111 height 37
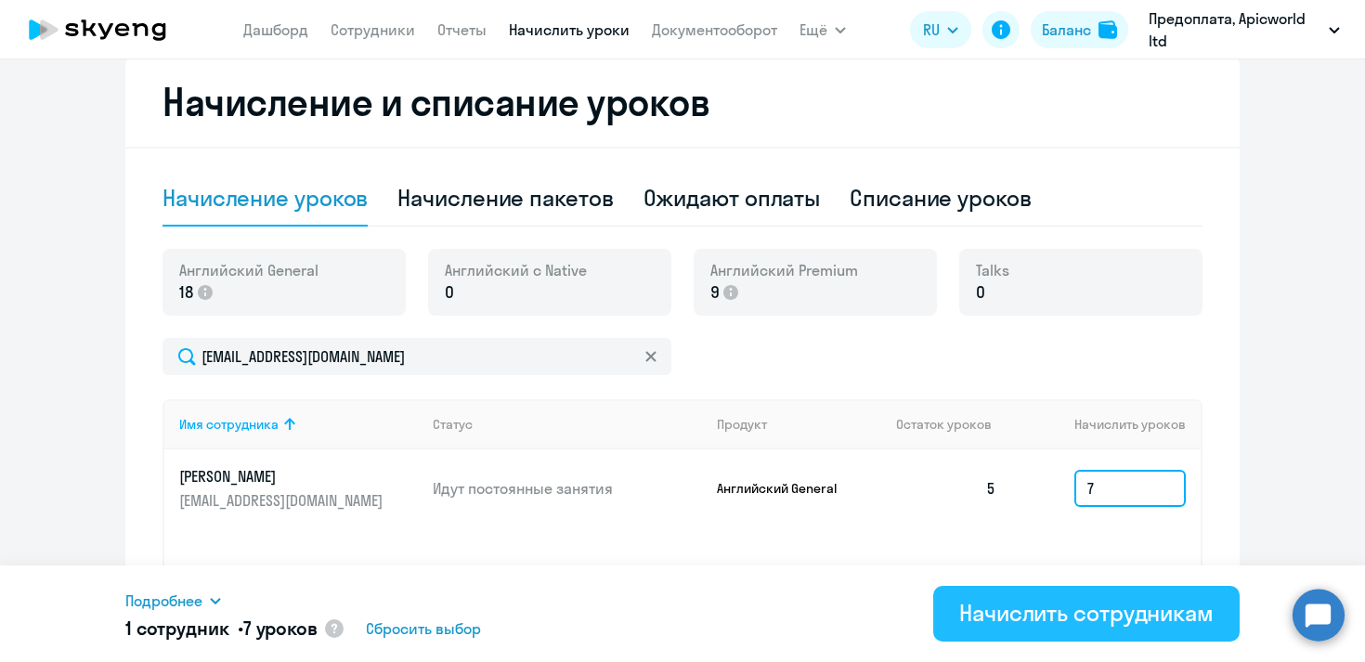
type input "7"
click at [1118, 619] on div "Начислить сотрудникам" at bounding box center [1086, 613] width 254 height 30
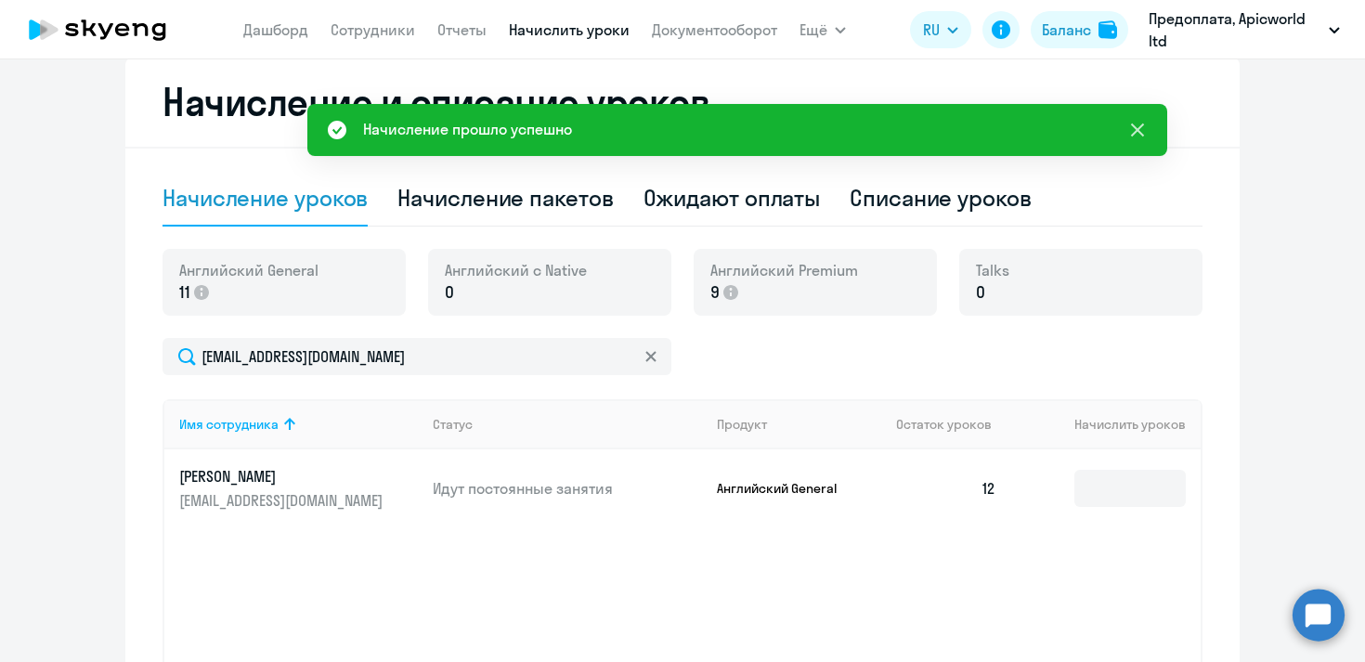
click at [1145, 132] on icon at bounding box center [1137, 130] width 22 height 22
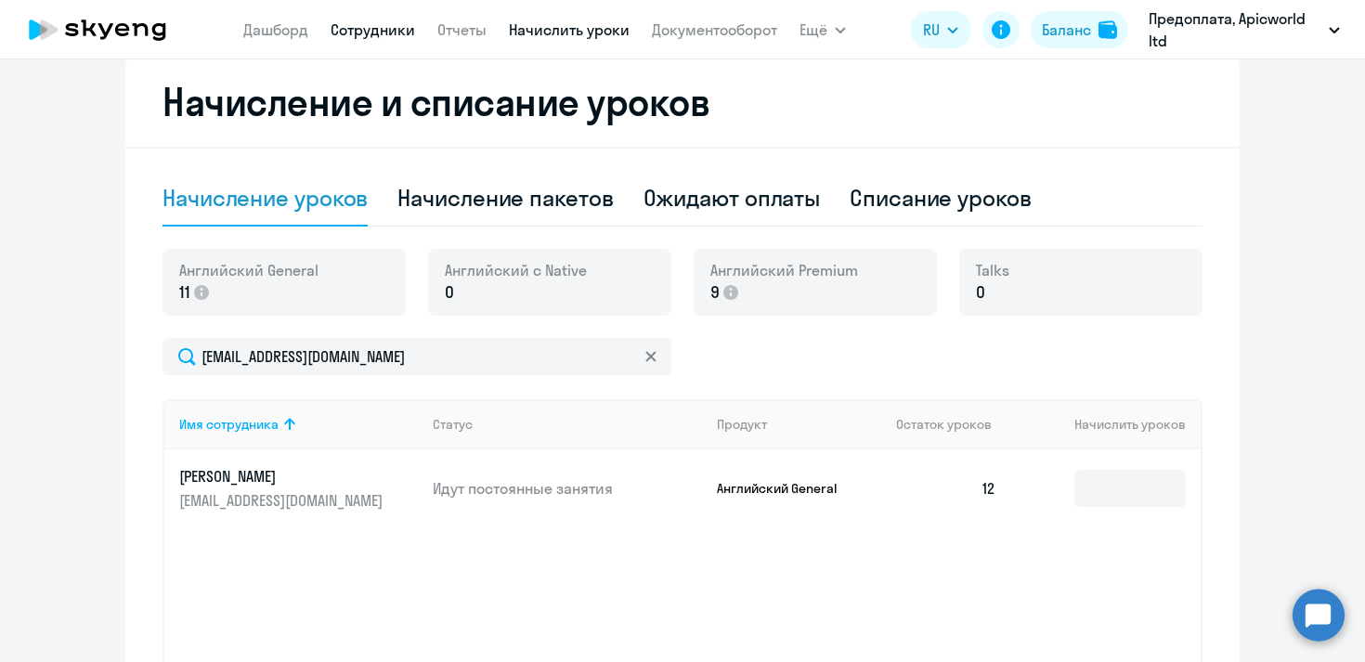
click at [387, 23] on link "Сотрудники" at bounding box center [373, 29] width 85 height 19
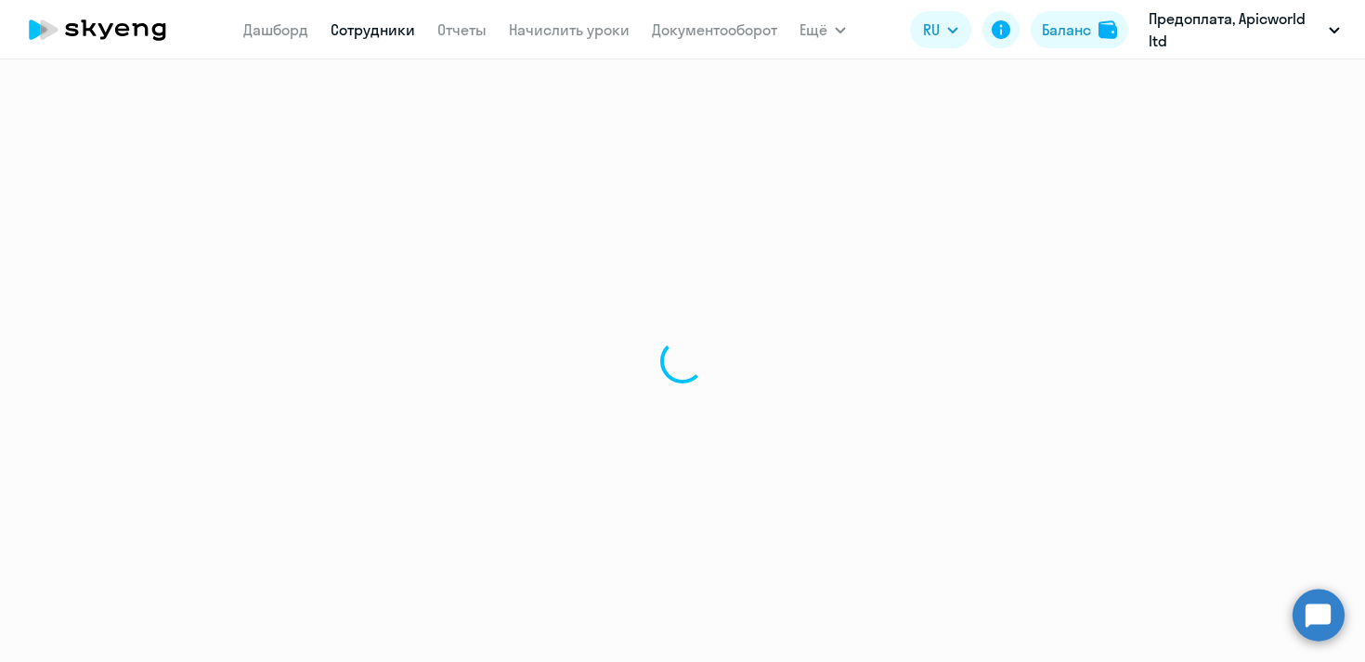
select select "30"
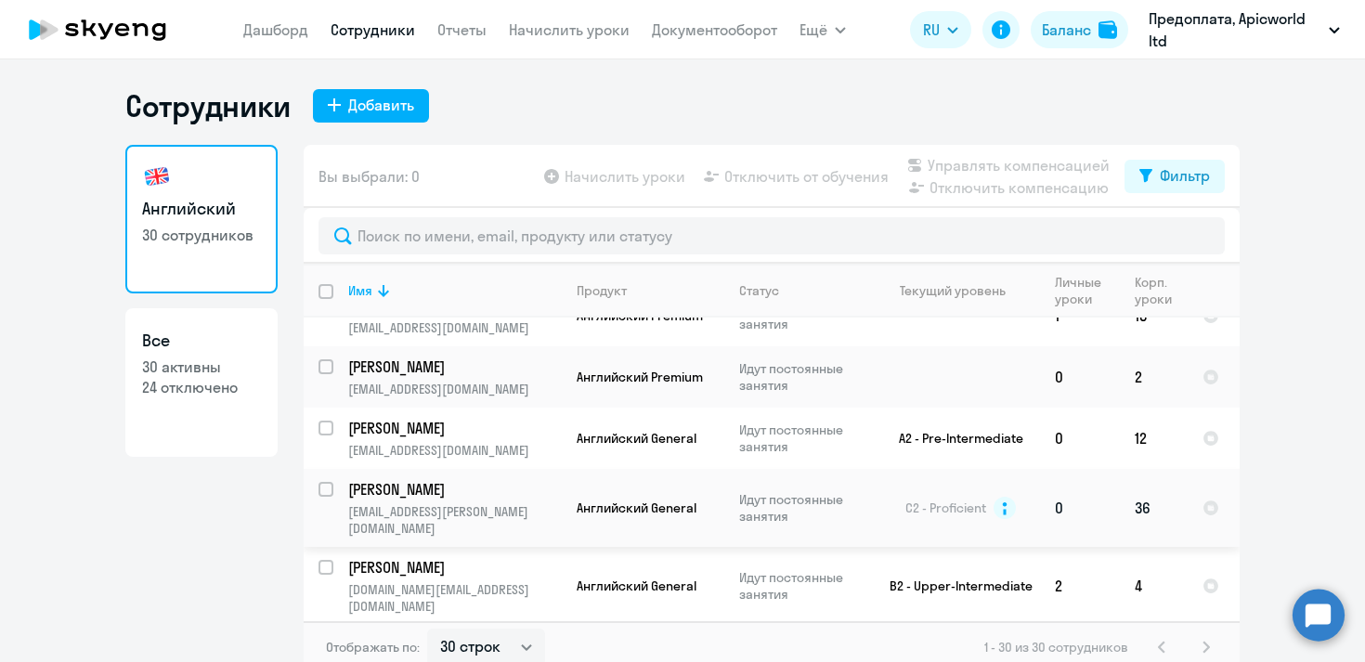
scroll to position [59, 0]
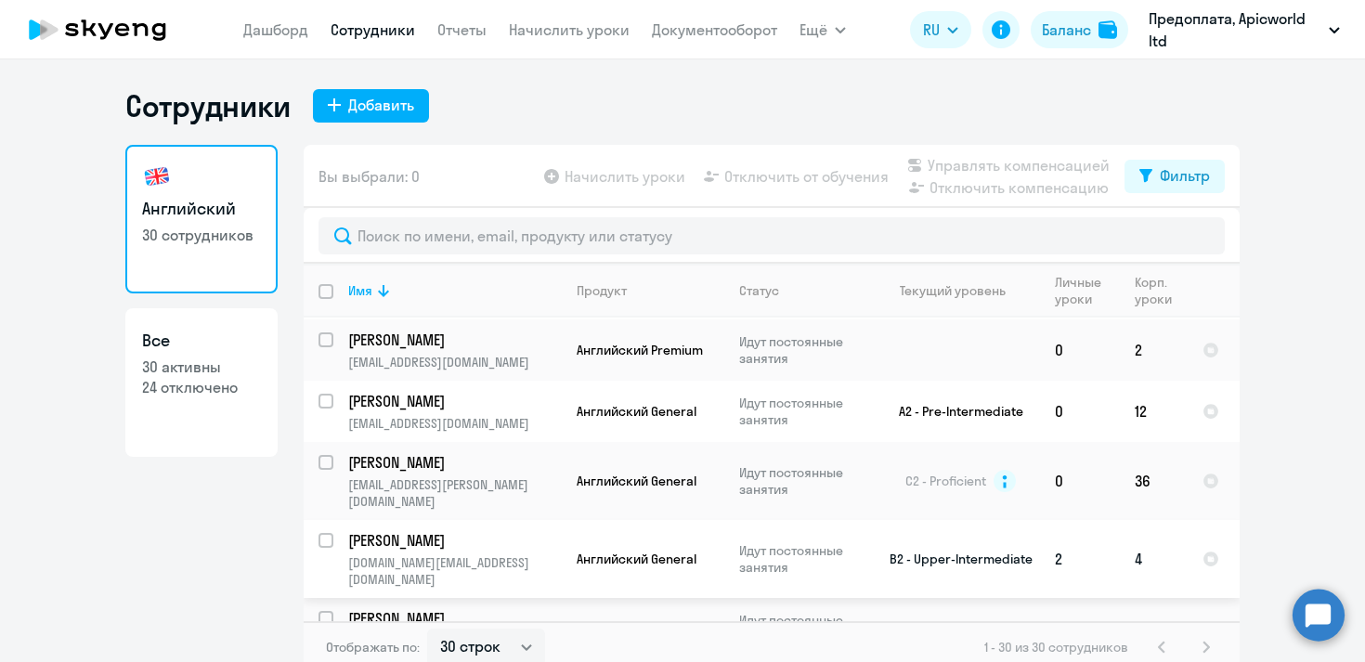
click at [328, 533] on input "select row 37034874" at bounding box center [337, 551] width 37 height 37
checkbox input "true"
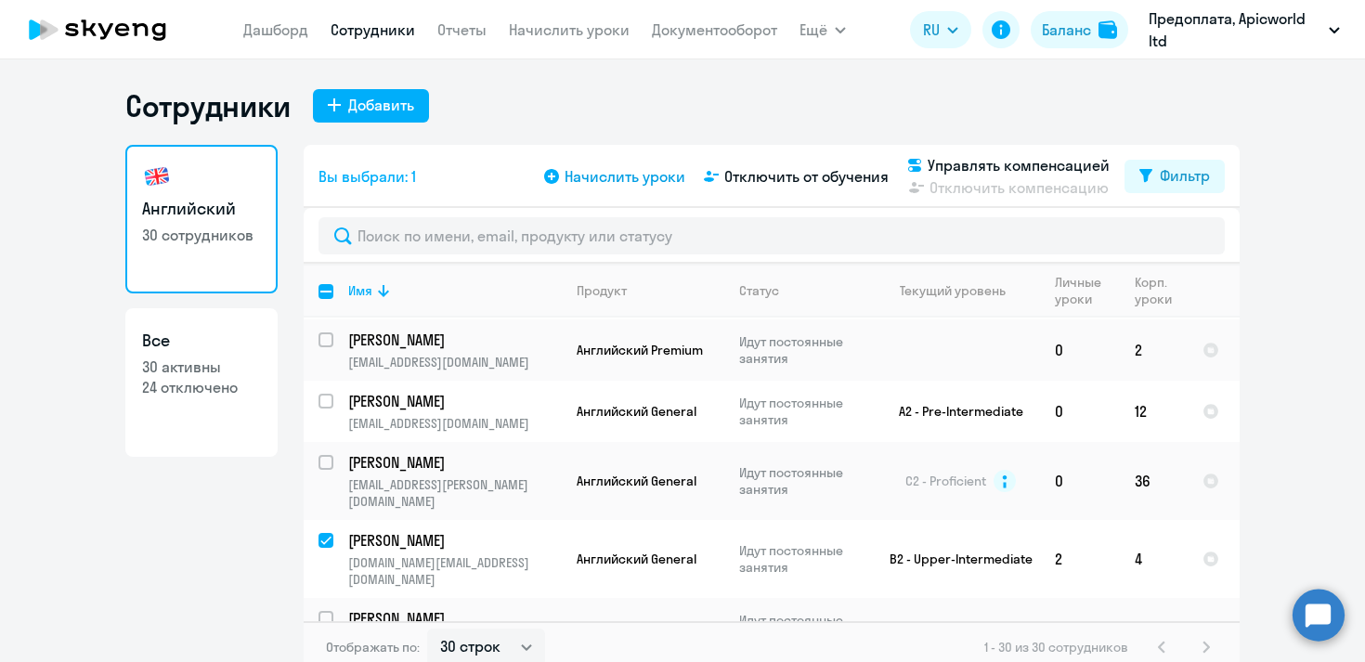
click at [586, 177] on span "Начислить уроки" at bounding box center [625, 176] width 121 height 22
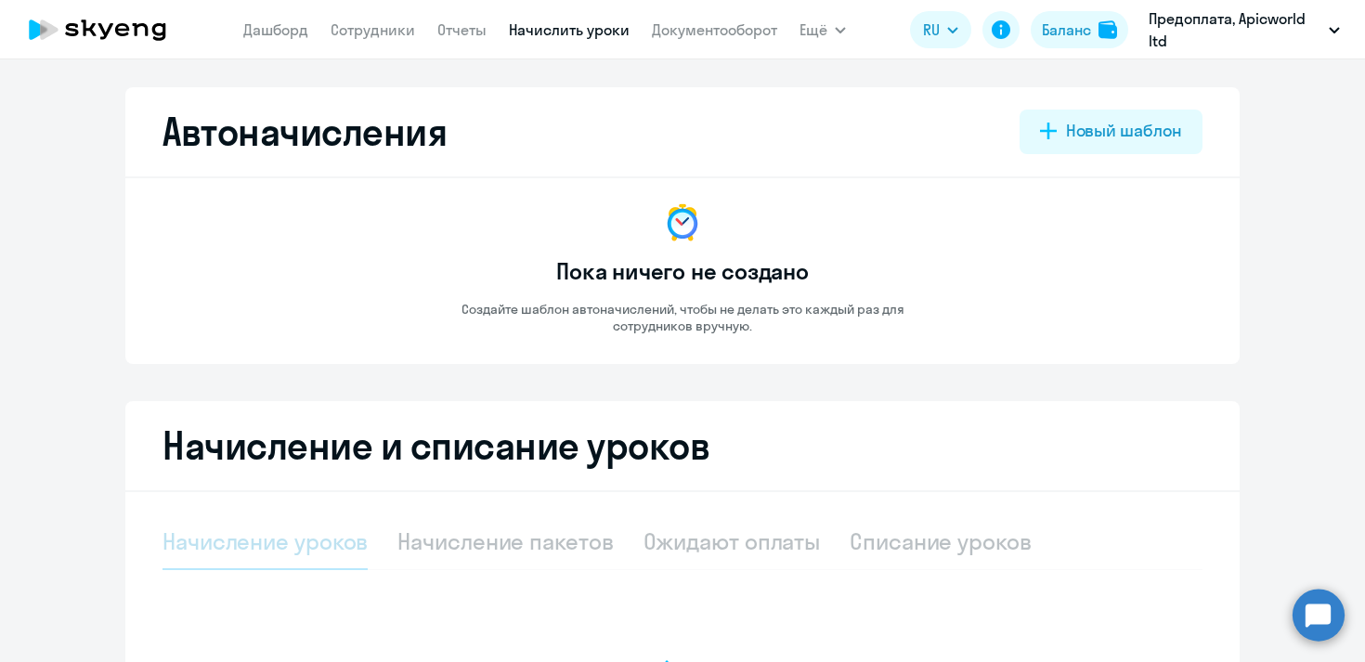
select select "10"
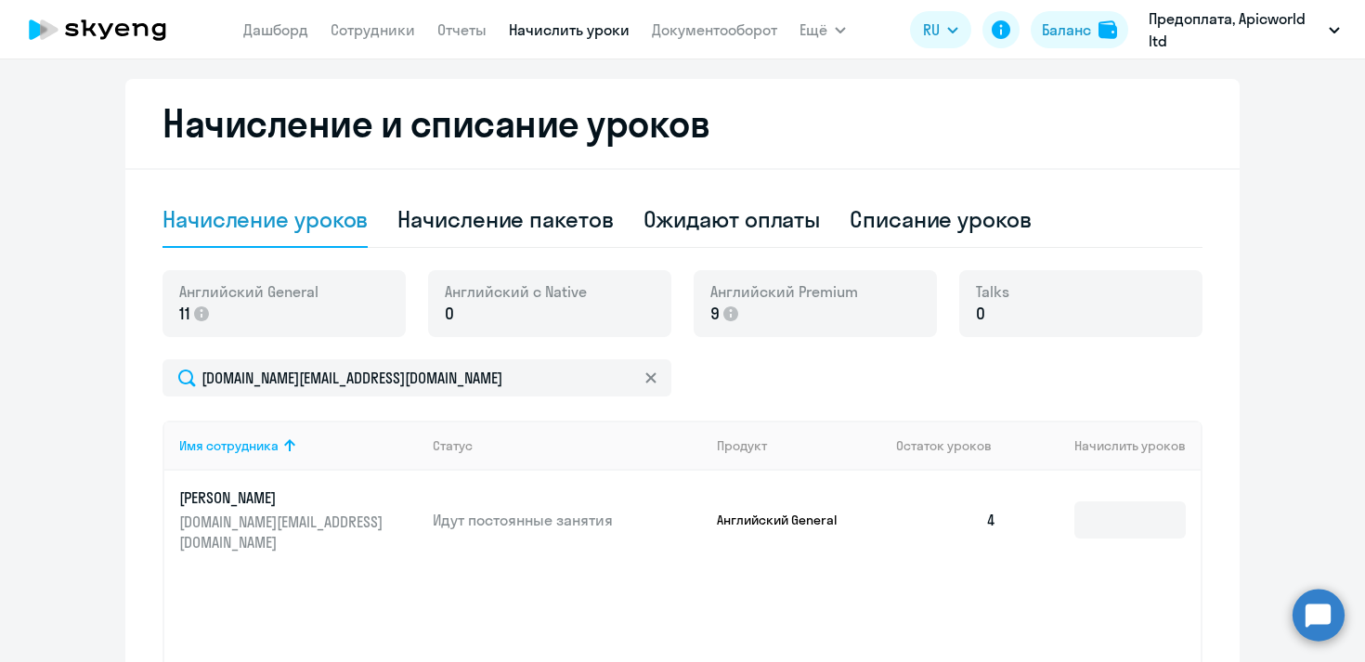
scroll to position [360, 0]
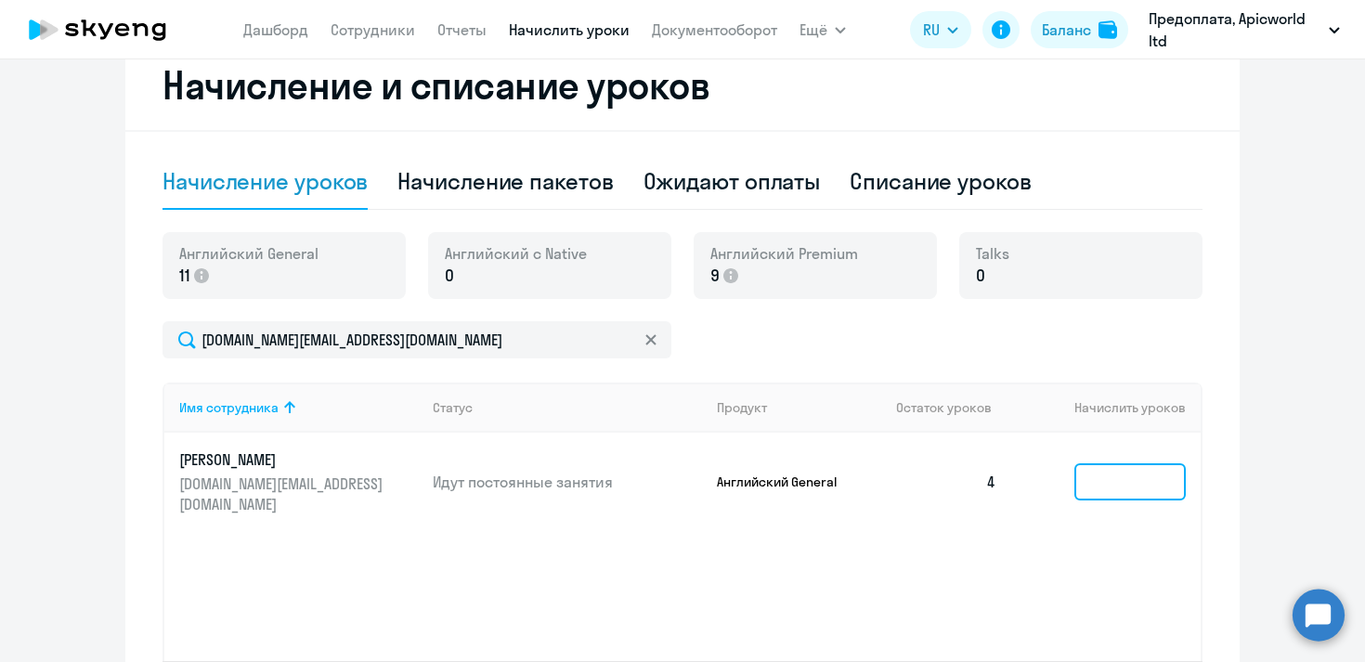
click at [1110, 465] on input at bounding box center [1129, 481] width 111 height 37
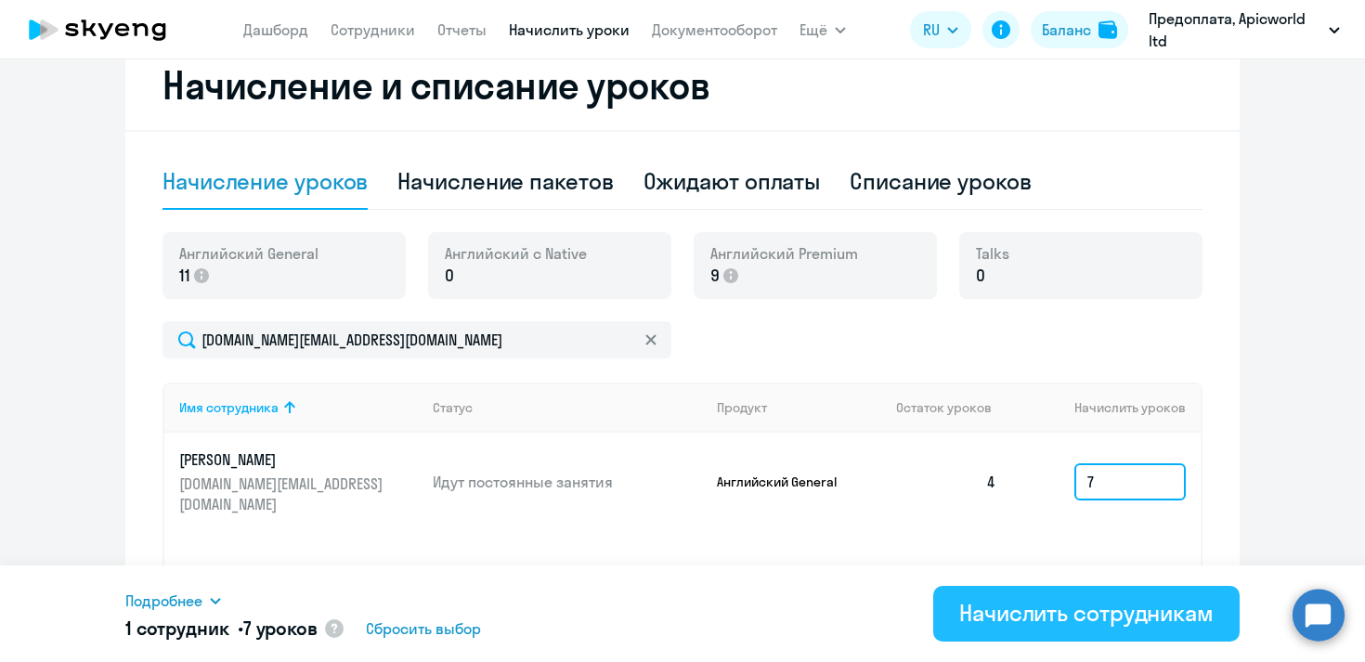
type input "7"
click at [1095, 613] on div "Начислить сотрудникам" at bounding box center [1086, 613] width 254 height 30
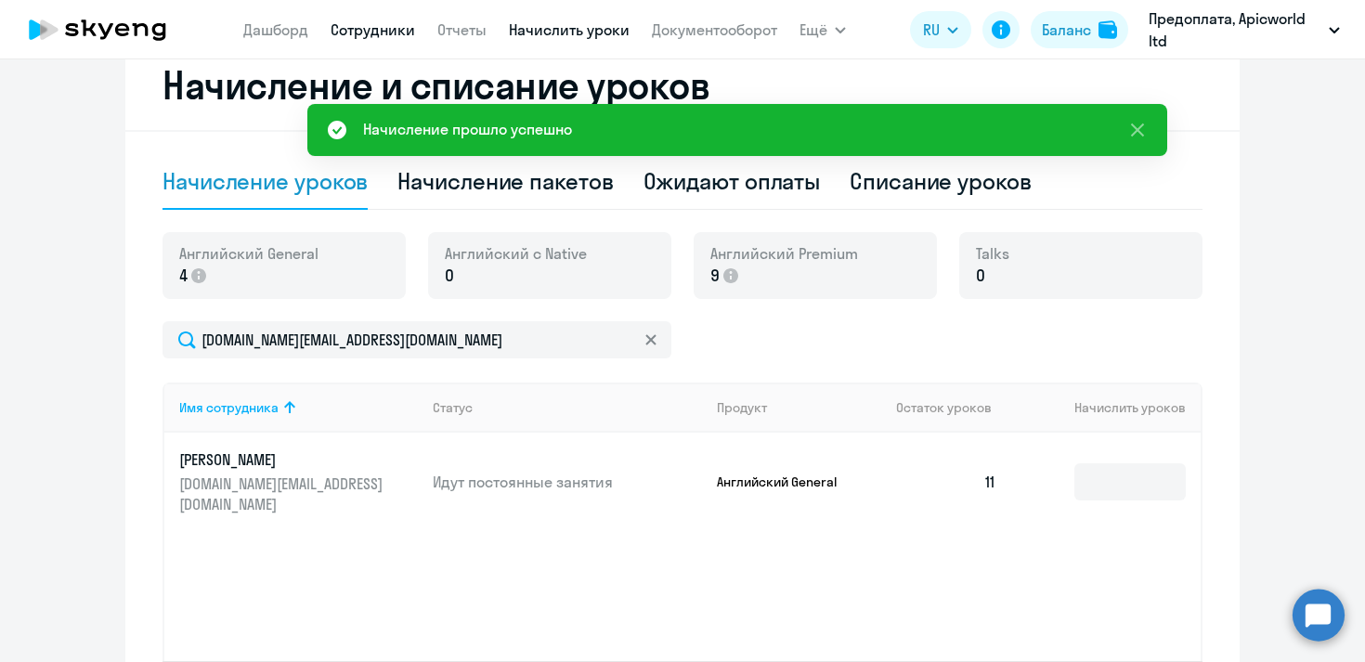
click at [386, 32] on link "Сотрудники" at bounding box center [373, 29] width 85 height 19
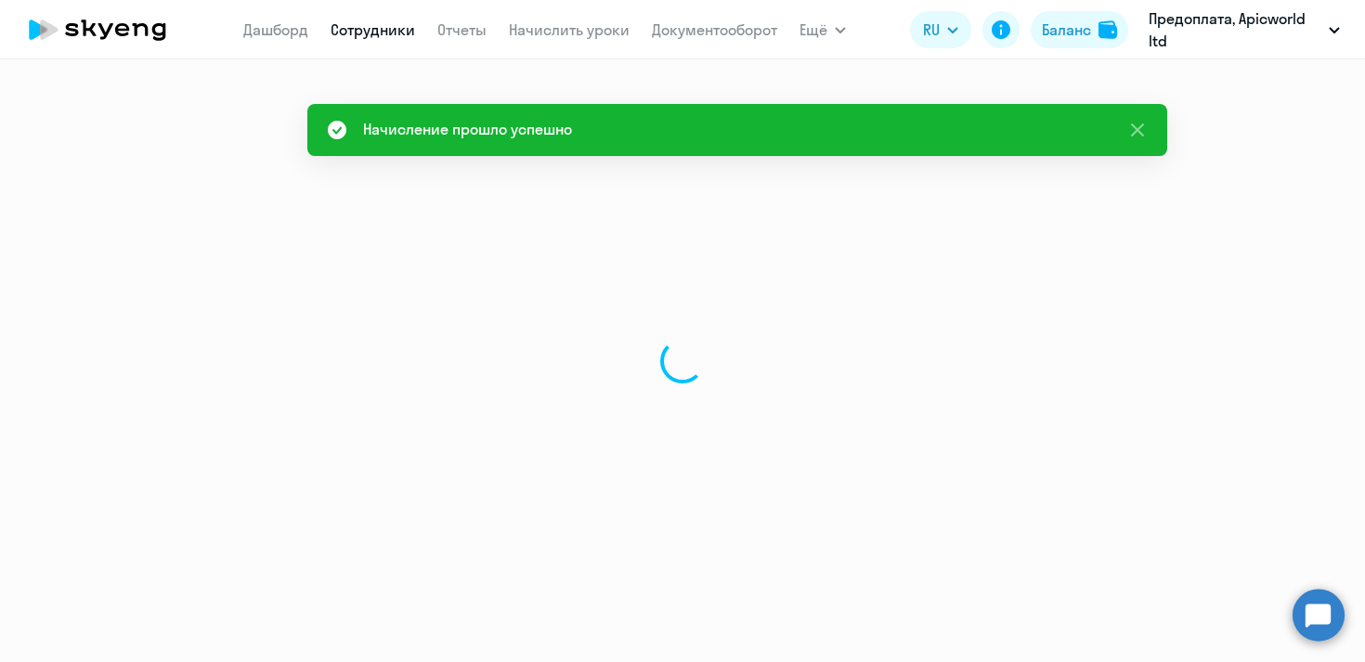
select select "30"
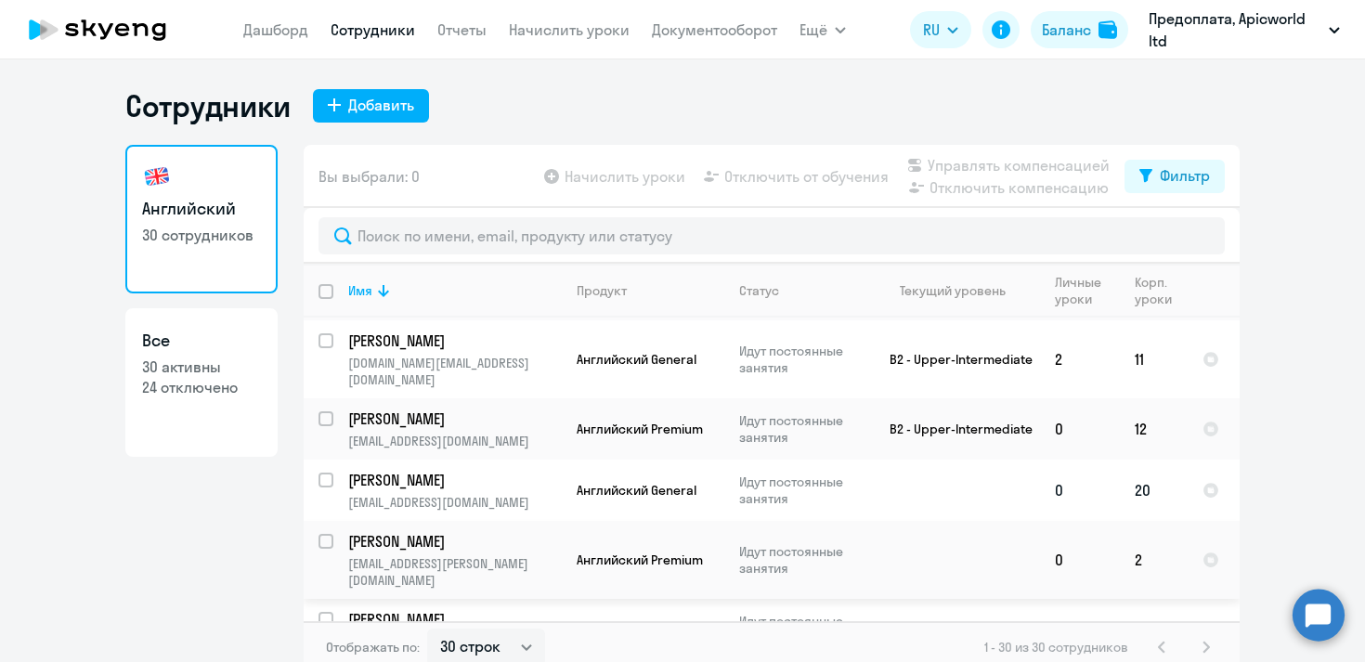
scroll to position [267, 0]
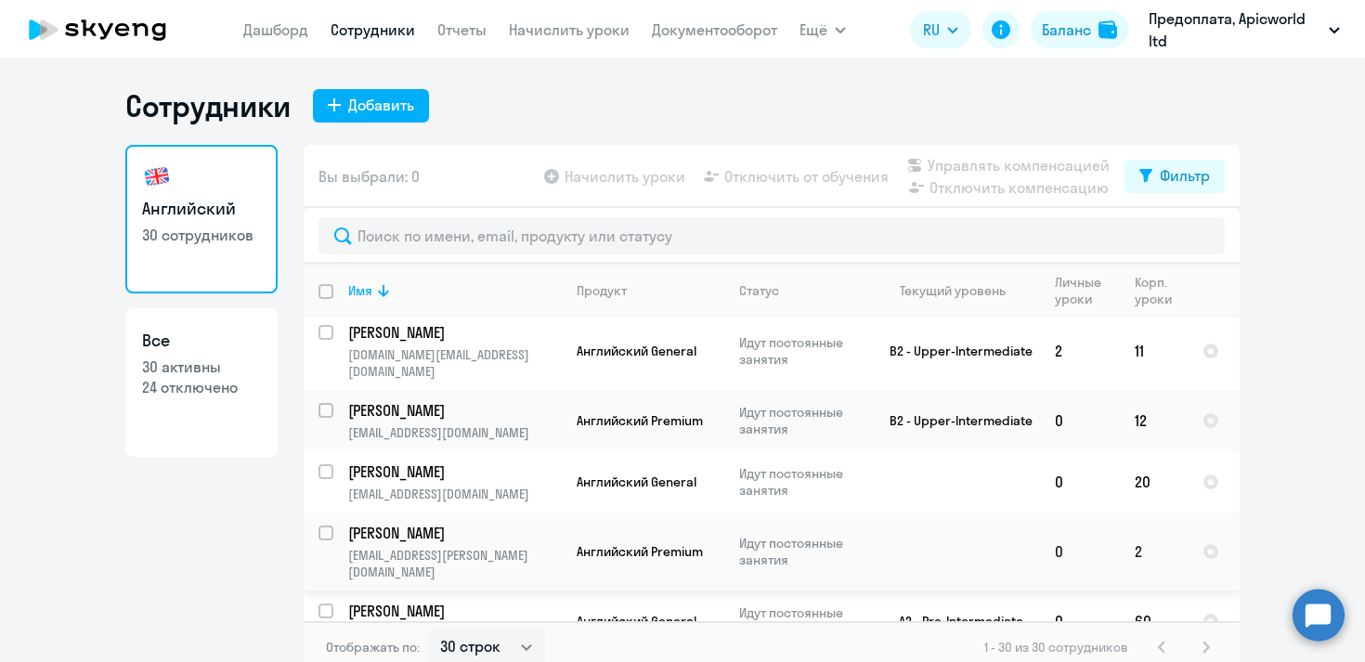
click at [330, 526] on input "select row 42276596" at bounding box center [337, 544] width 37 height 37
checkbox input "true"
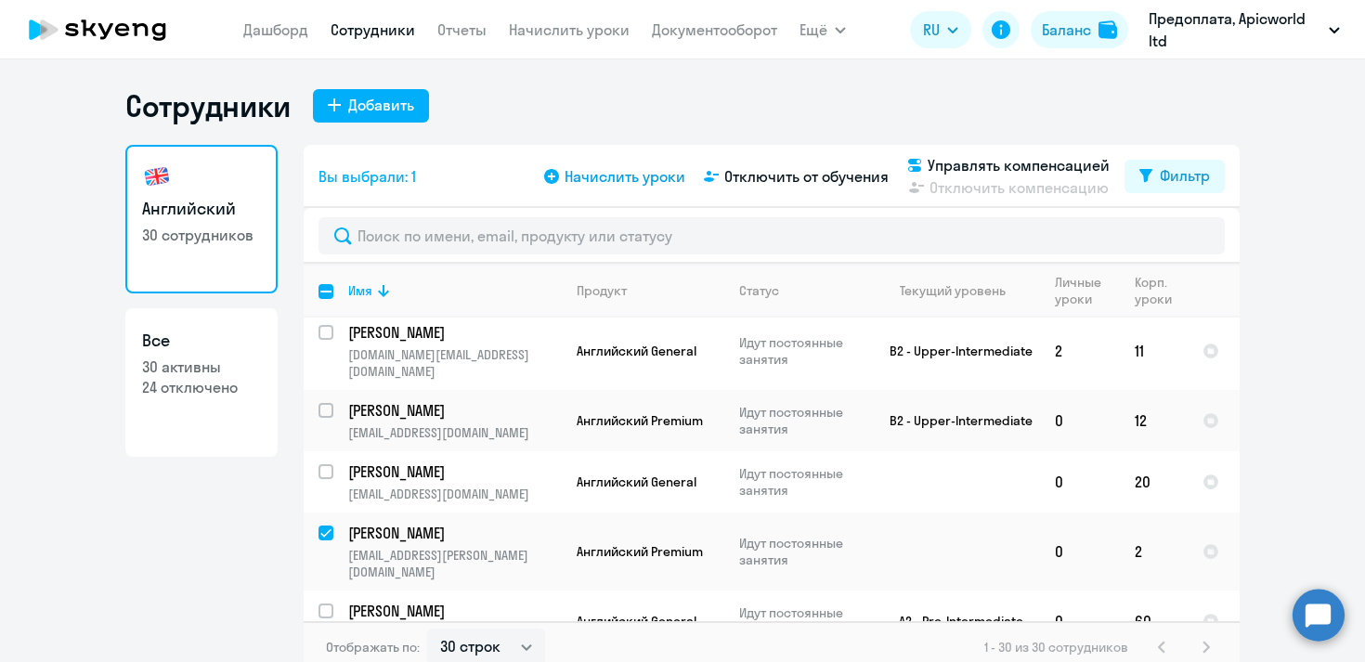
click at [635, 176] on span "Начислить уроки" at bounding box center [625, 176] width 121 height 22
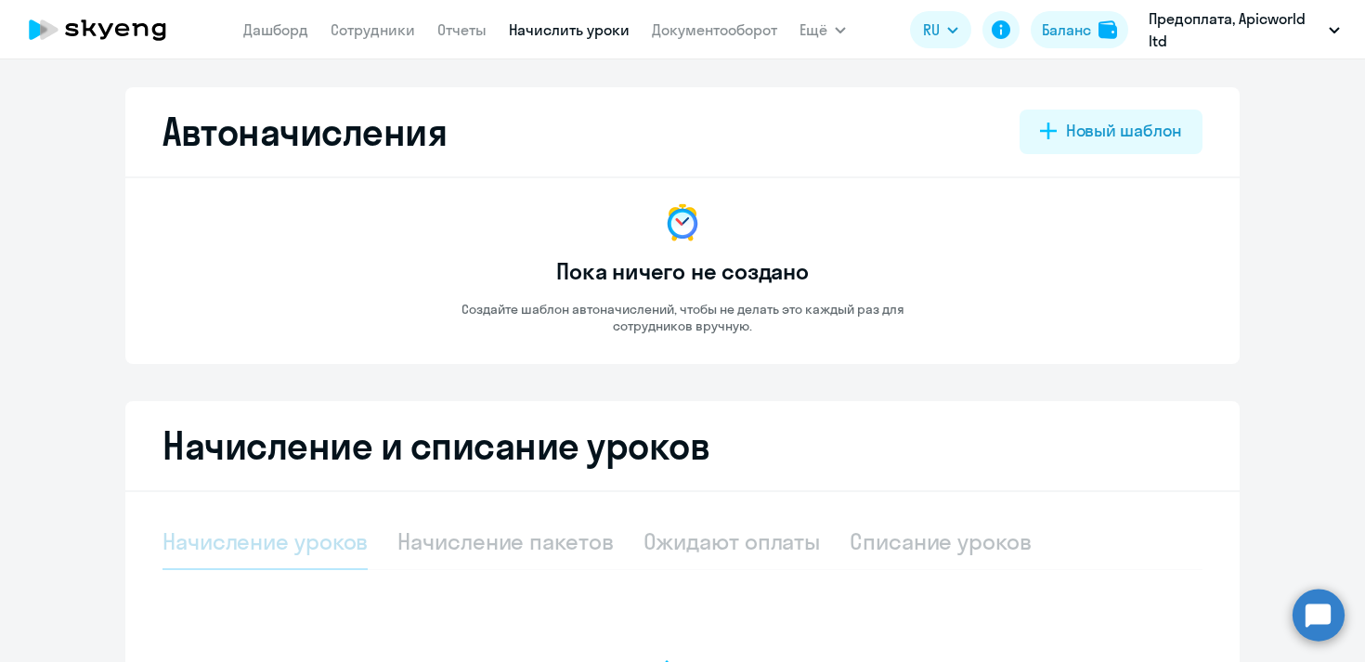
select select "10"
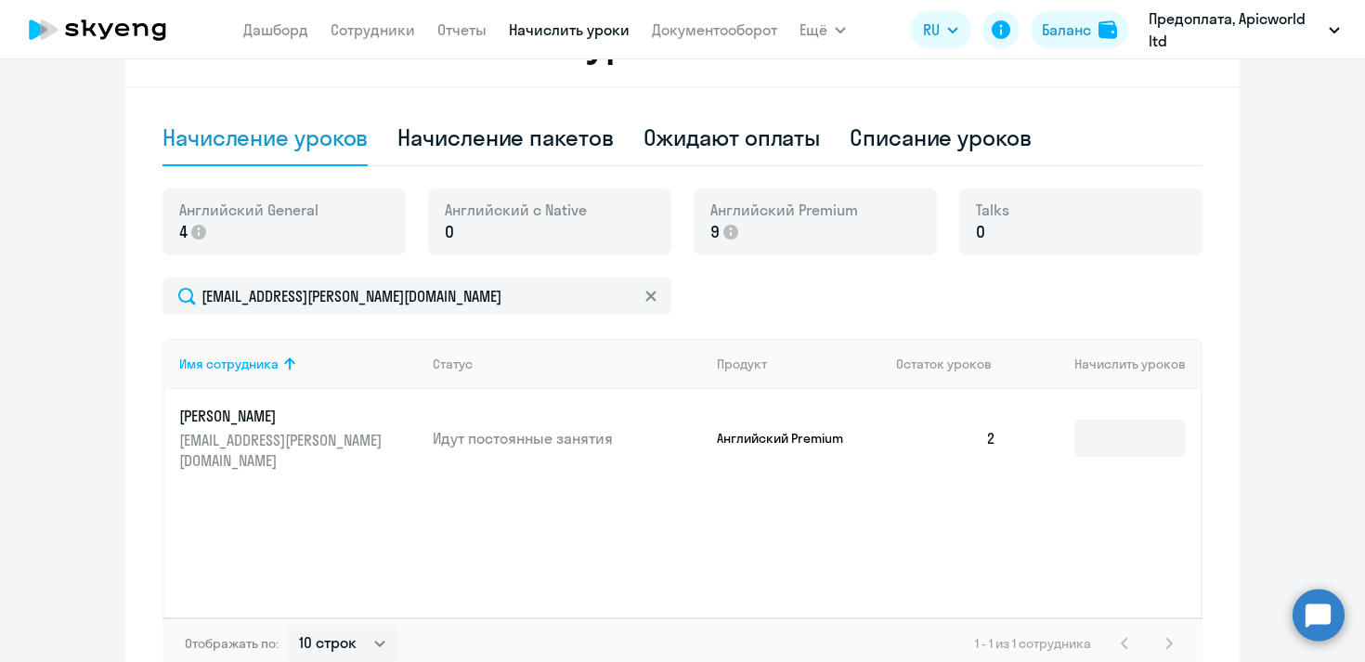
scroll to position [410, 0]
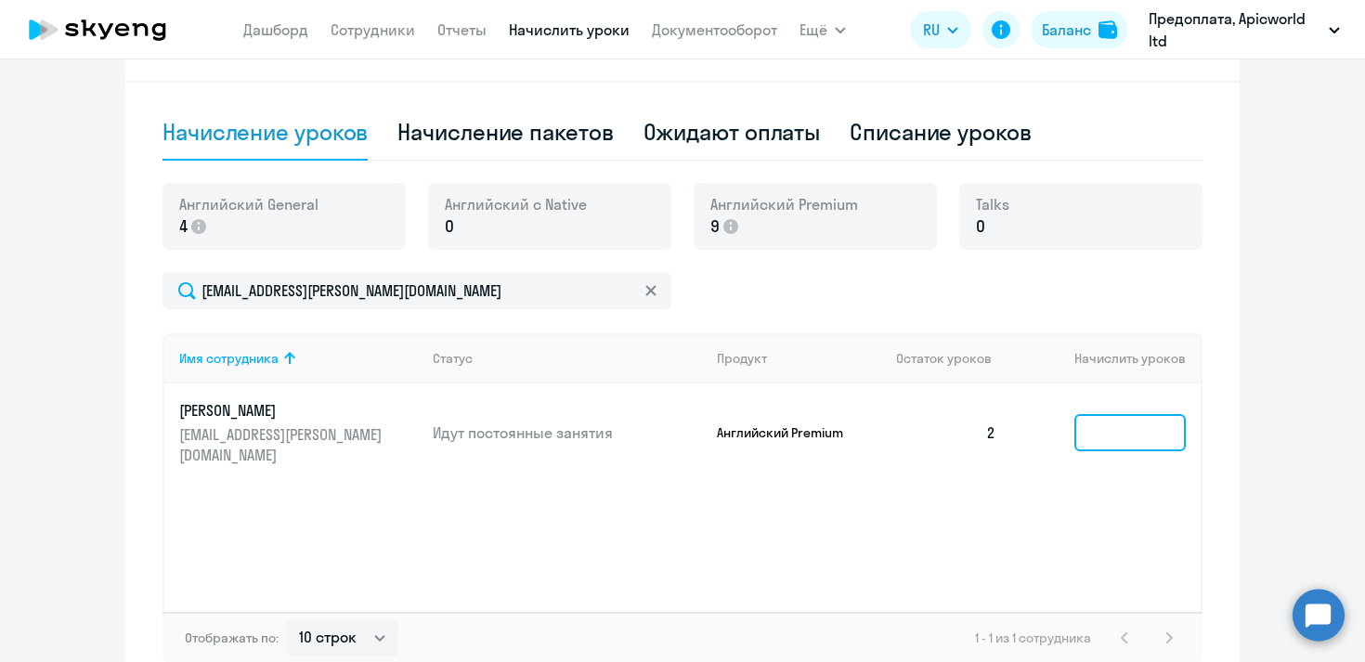
click at [1120, 419] on input at bounding box center [1129, 432] width 111 height 37
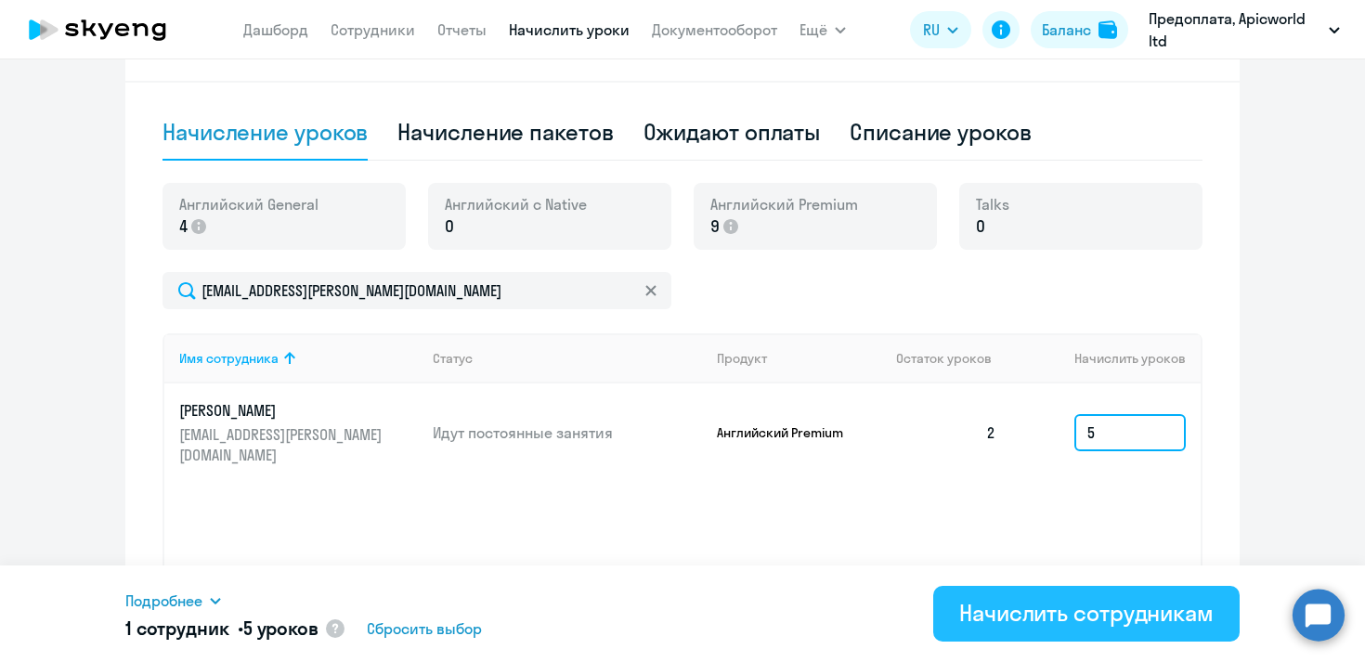
type input "5"
click at [1118, 609] on div "Начислить сотрудникам" at bounding box center [1086, 613] width 254 height 30
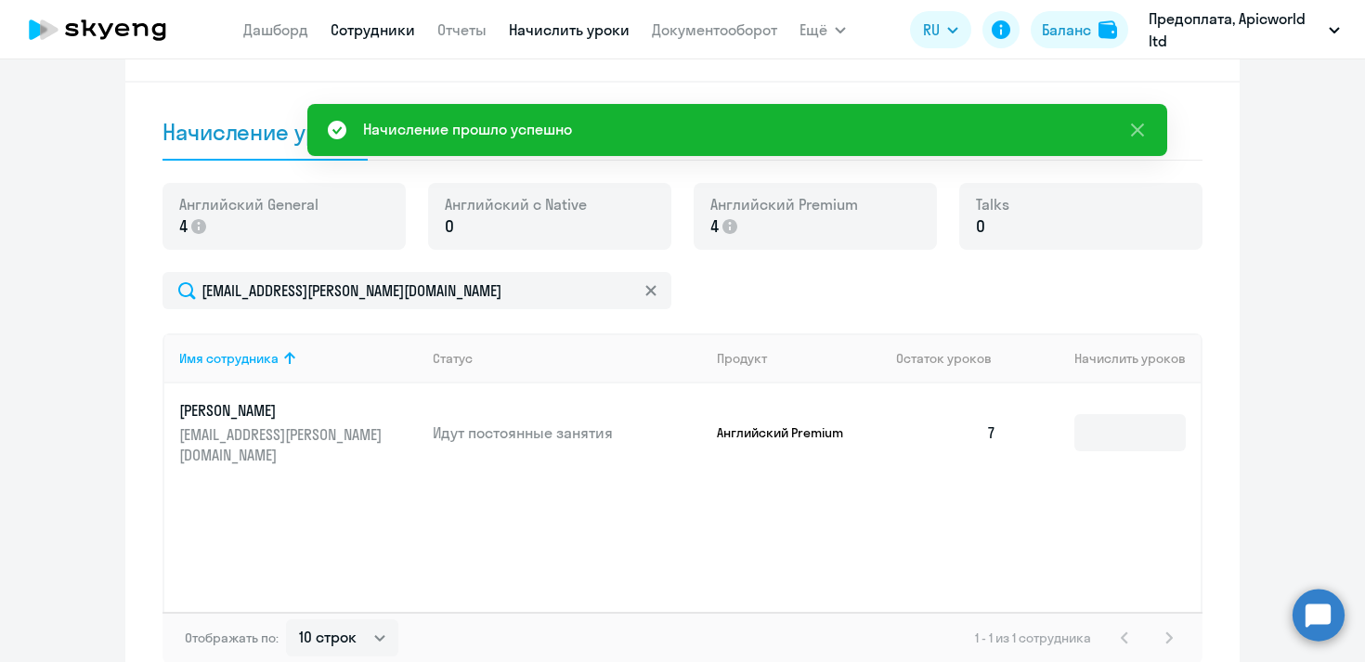
click at [388, 30] on link "Сотрудники" at bounding box center [373, 29] width 85 height 19
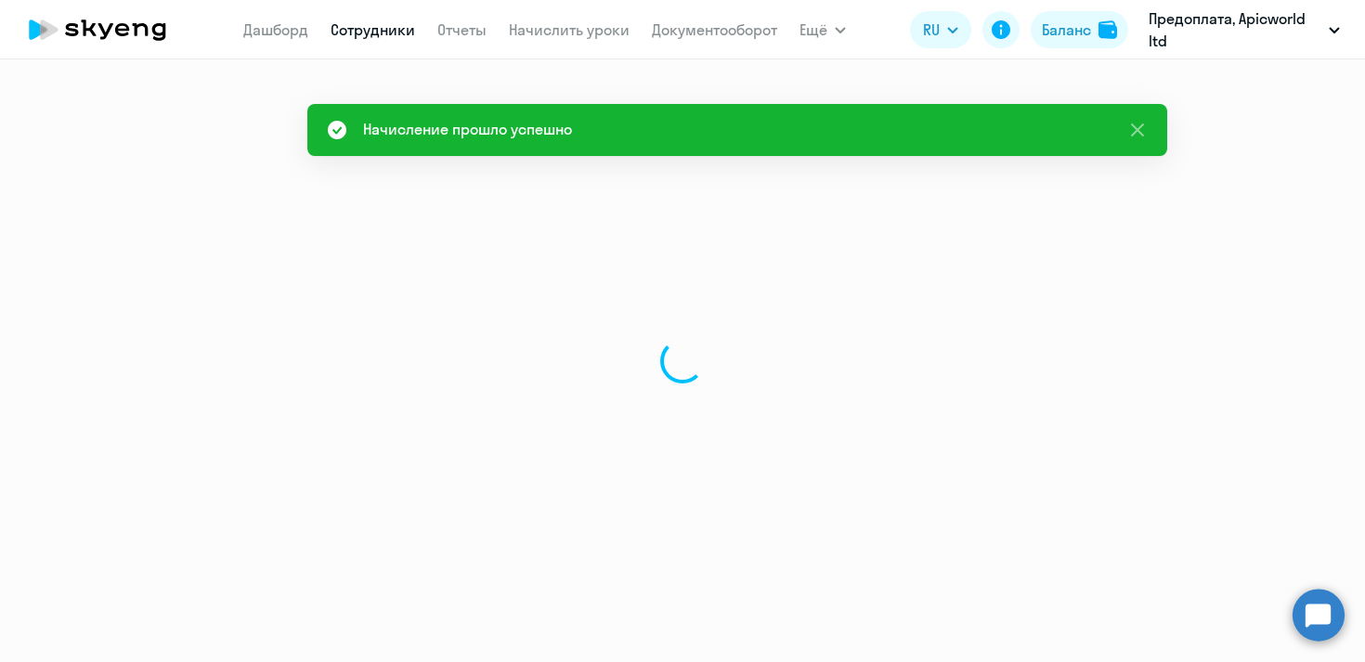
select select "30"
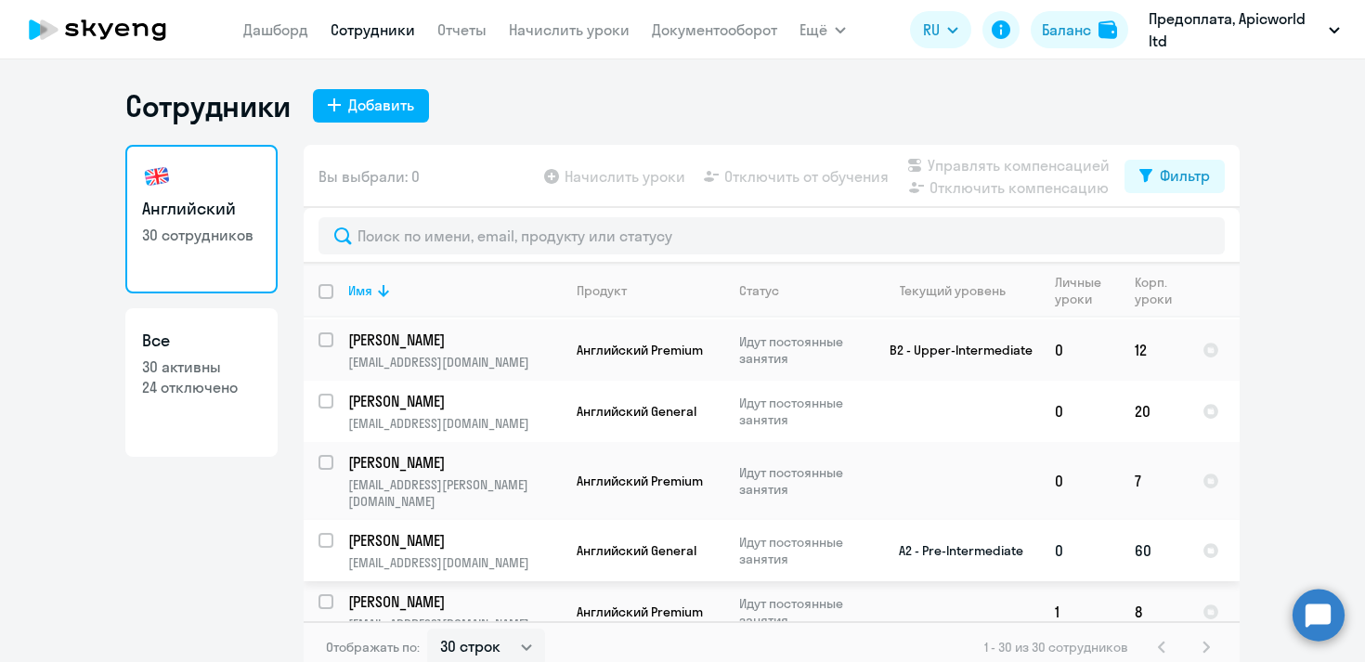
scroll to position [345, 0]
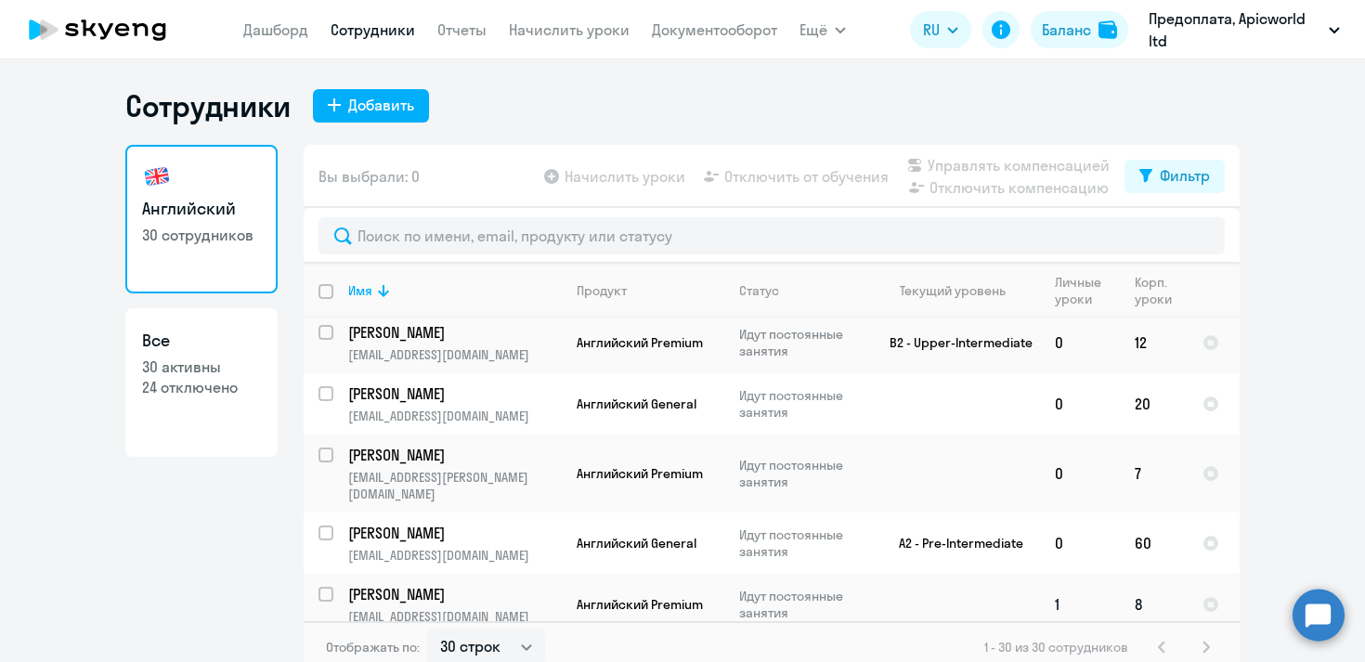
click at [327, 587] on input "select row 38423175" at bounding box center [337, 605] width 37 height 37
checkbox input "true"
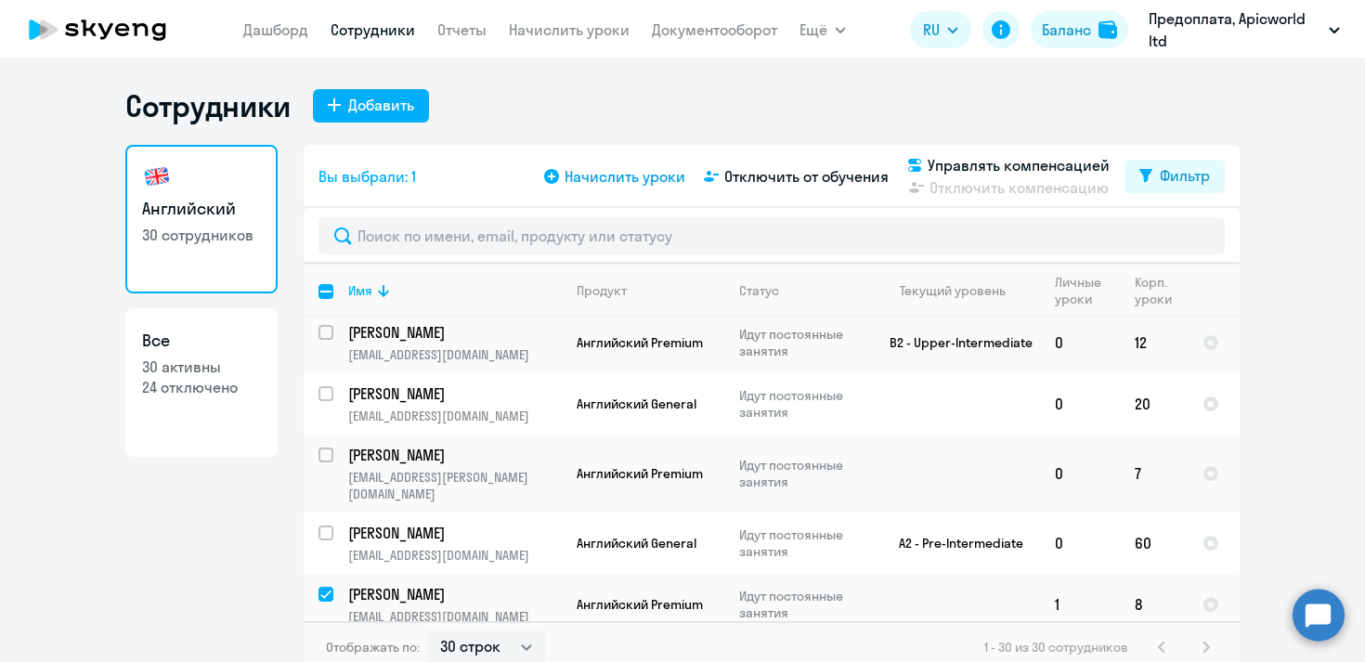
click at [563, 171] on svg-icon at bounding box center [551, 176] width 22 height 22
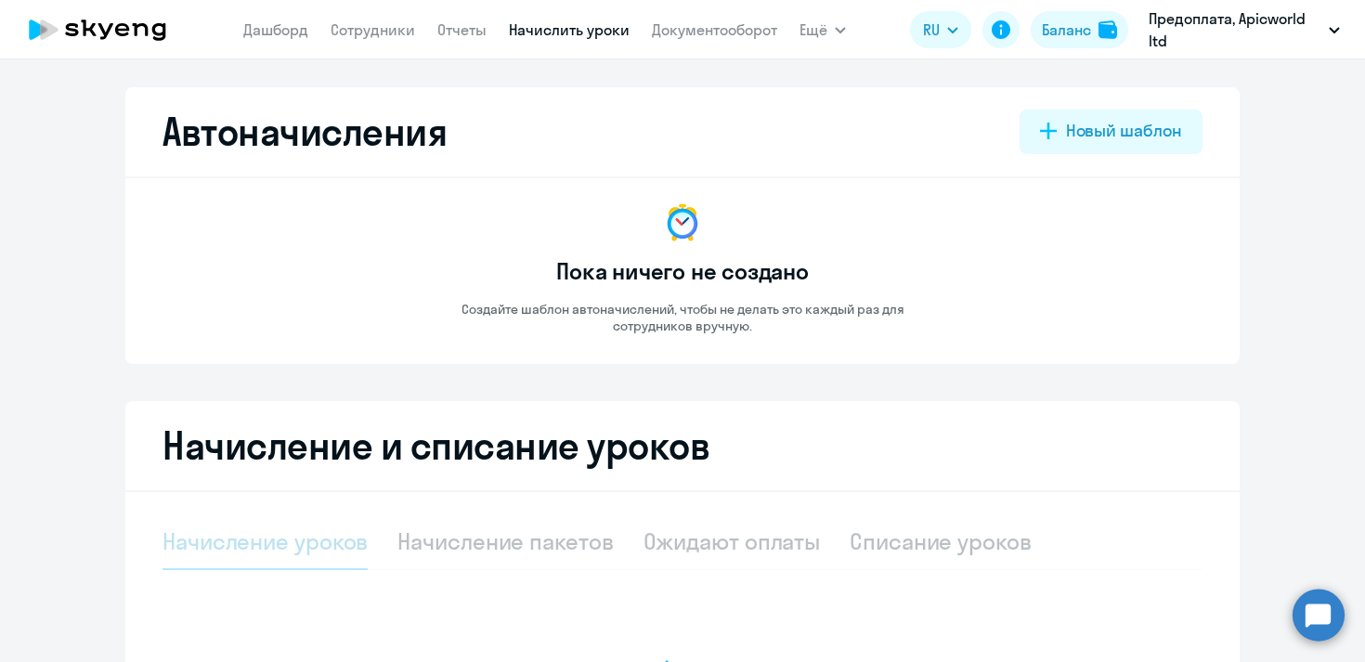
select select "10"
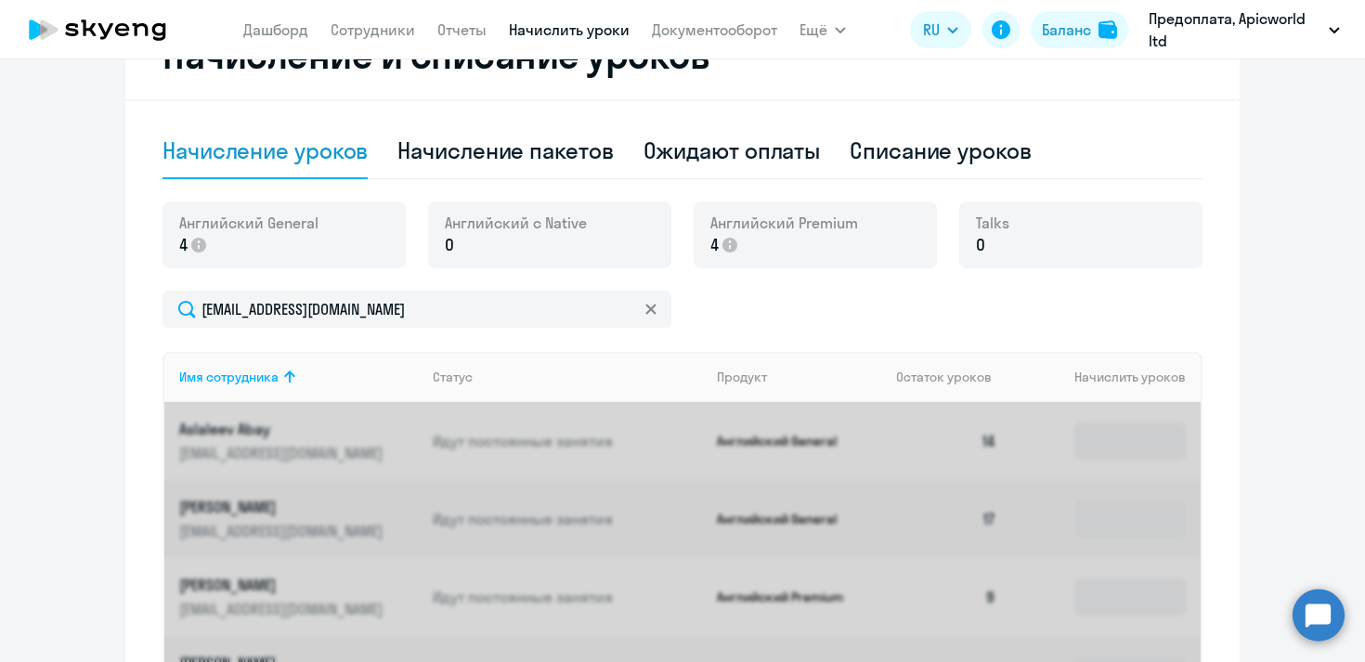
scroll to position [406, 0]
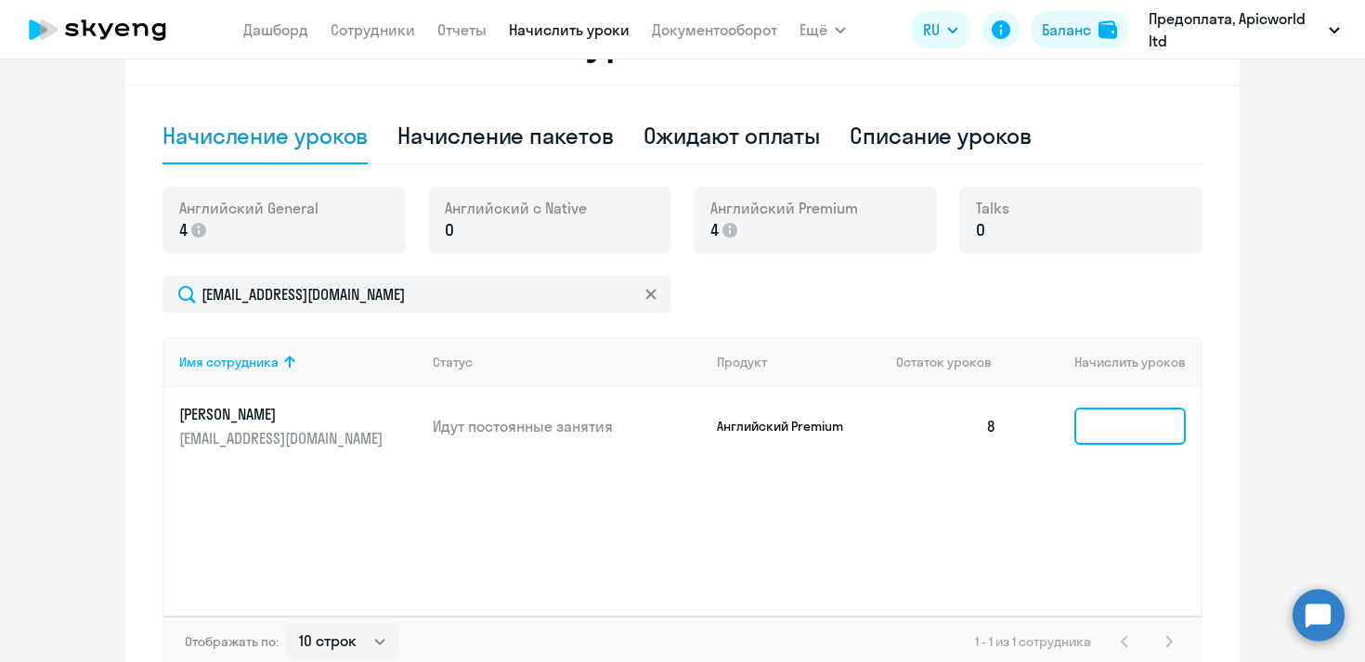
click at [1136, 429] on input at bounding box center [1129, 426] width 111 height 37
type input "5"
click at [1054, 26] on div "Баланс" at bounding box center [1066, 30] width 49 height 22
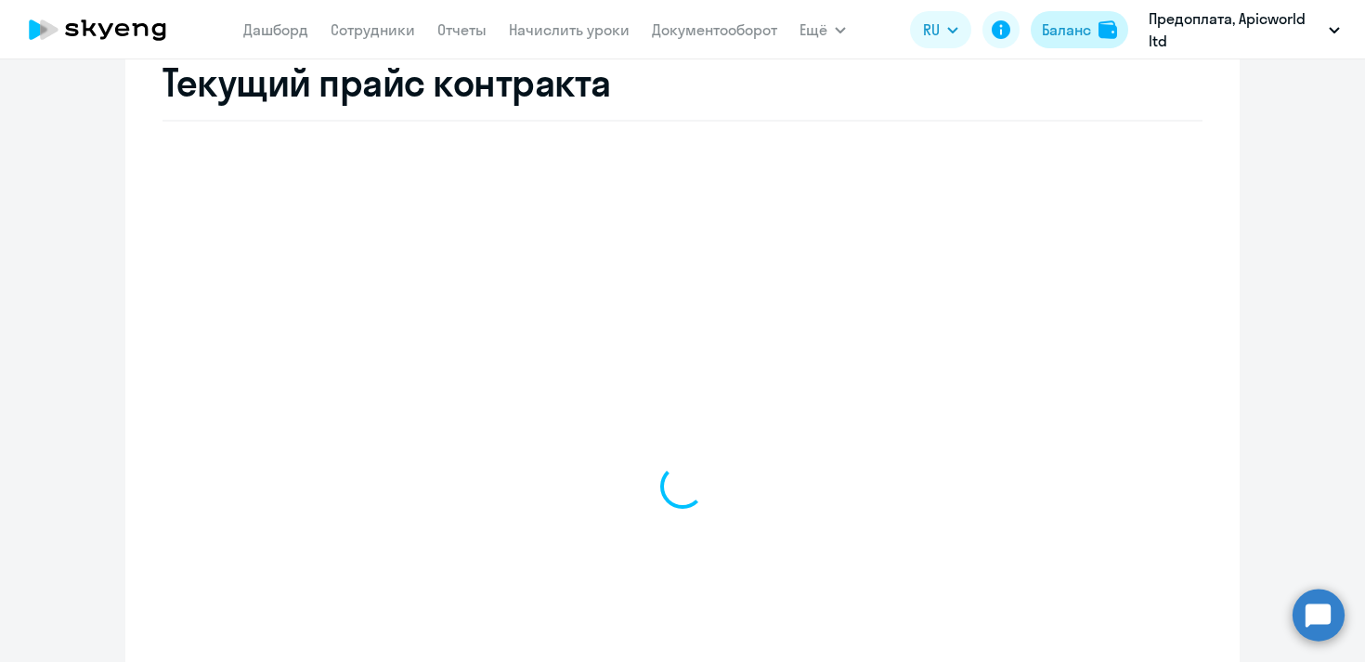
scroll to position [742, 0]
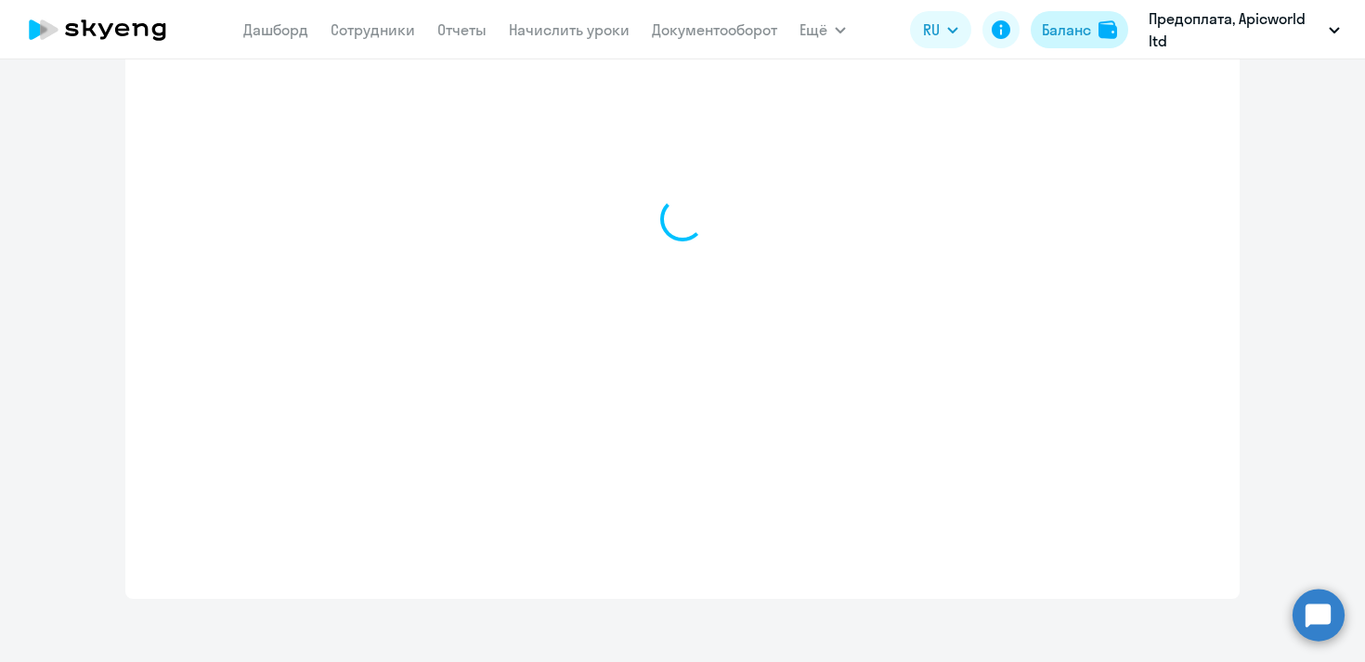
select select "english_adult_not_native_speaker"
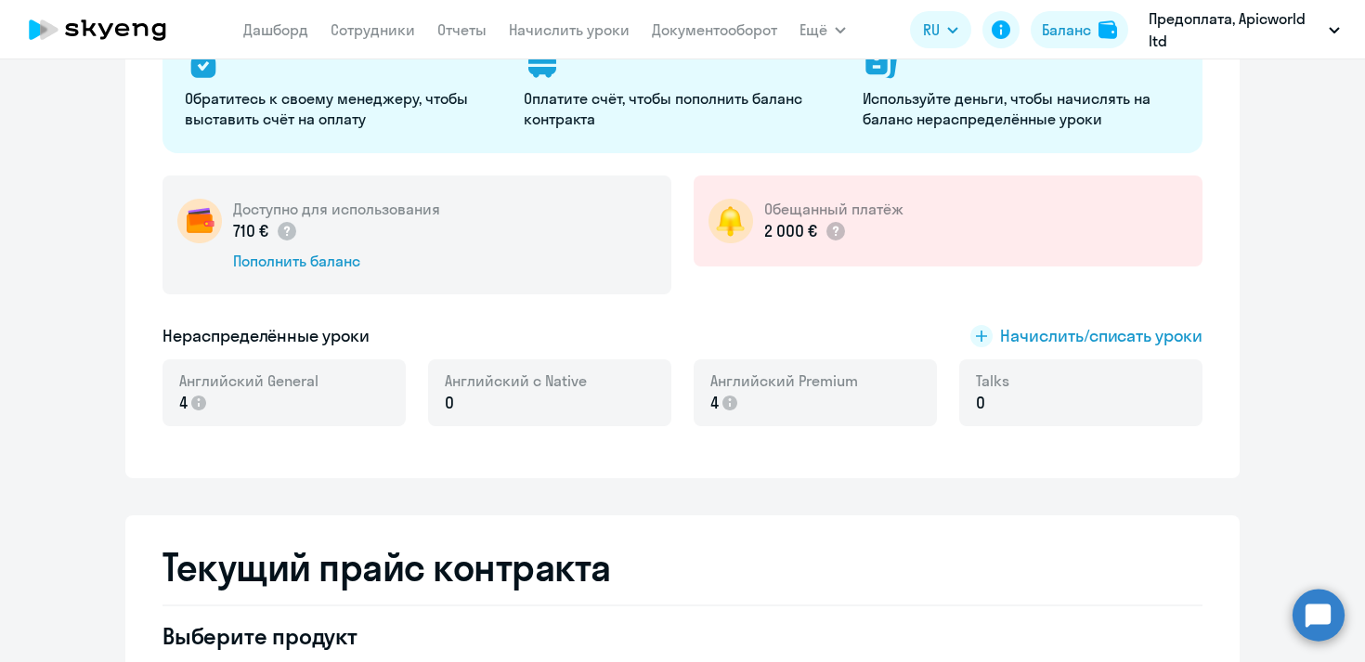
scroll to position [242, 0]
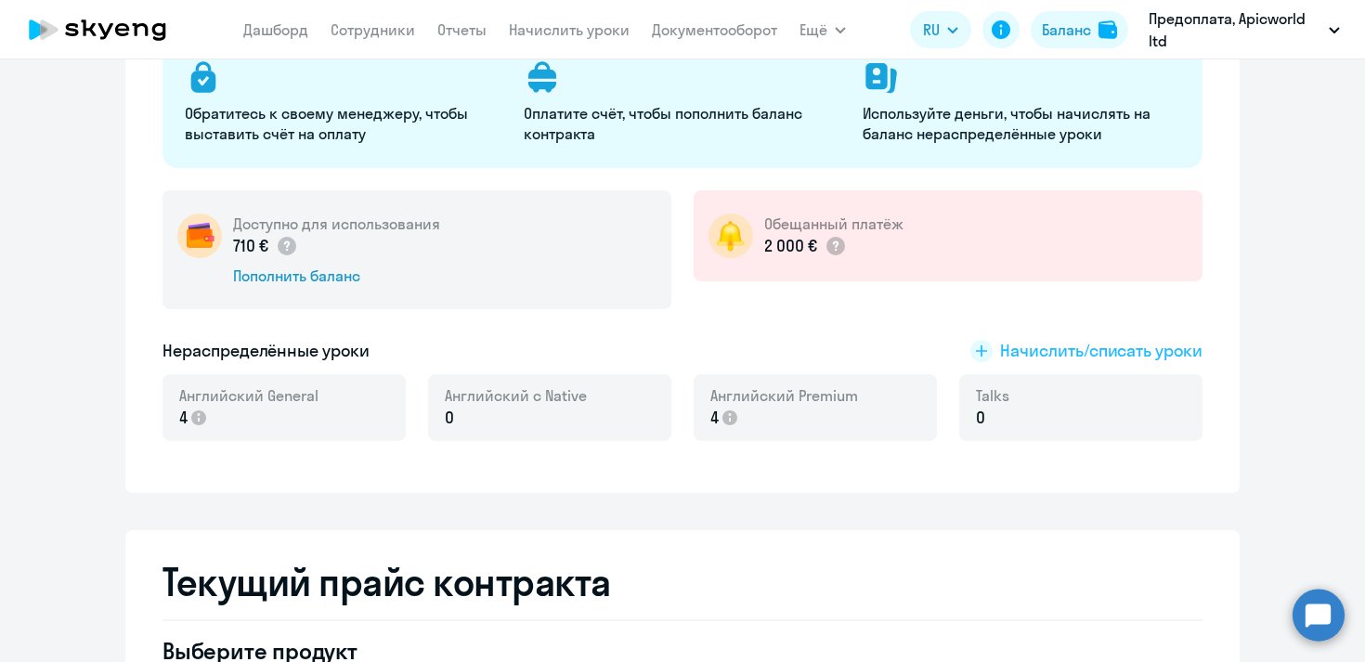
click at [1027, 349] on span "Начислить/списать уроки" at bounding box center [1101, 351] width 202 height 24
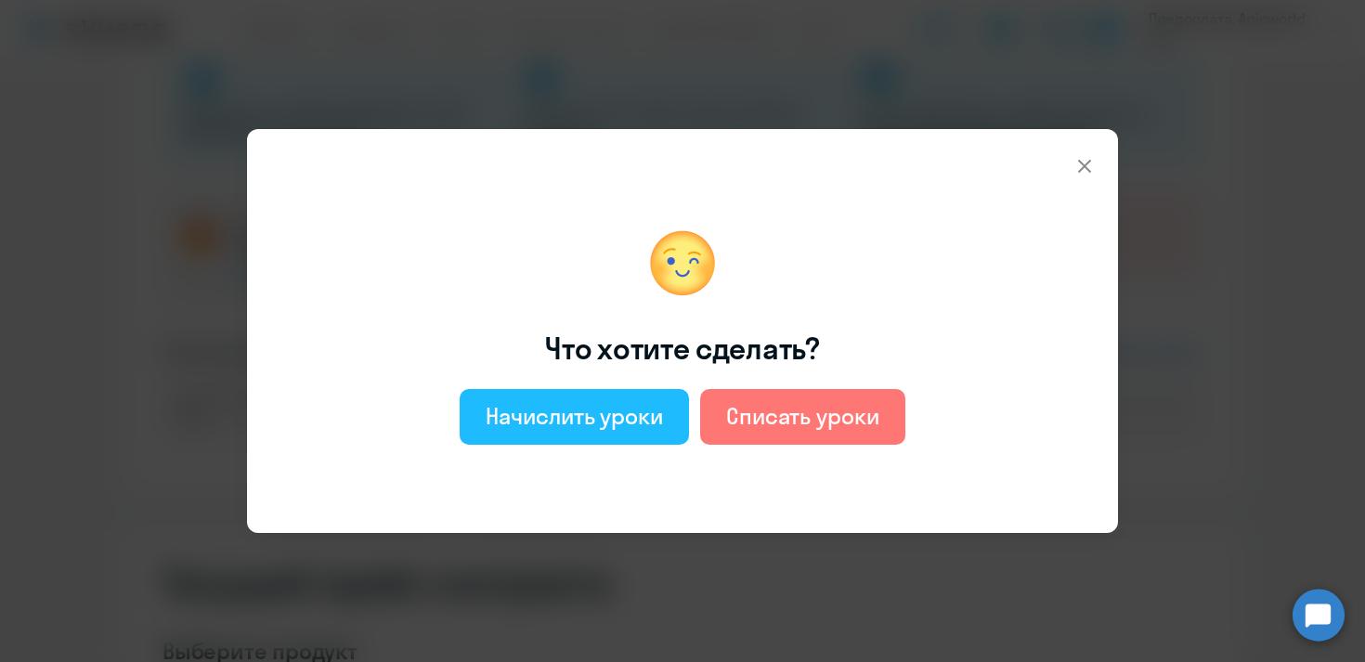
click at [604, 419] on div "Начислить уроки" at bounding box center [574, 416] width 177 height 30
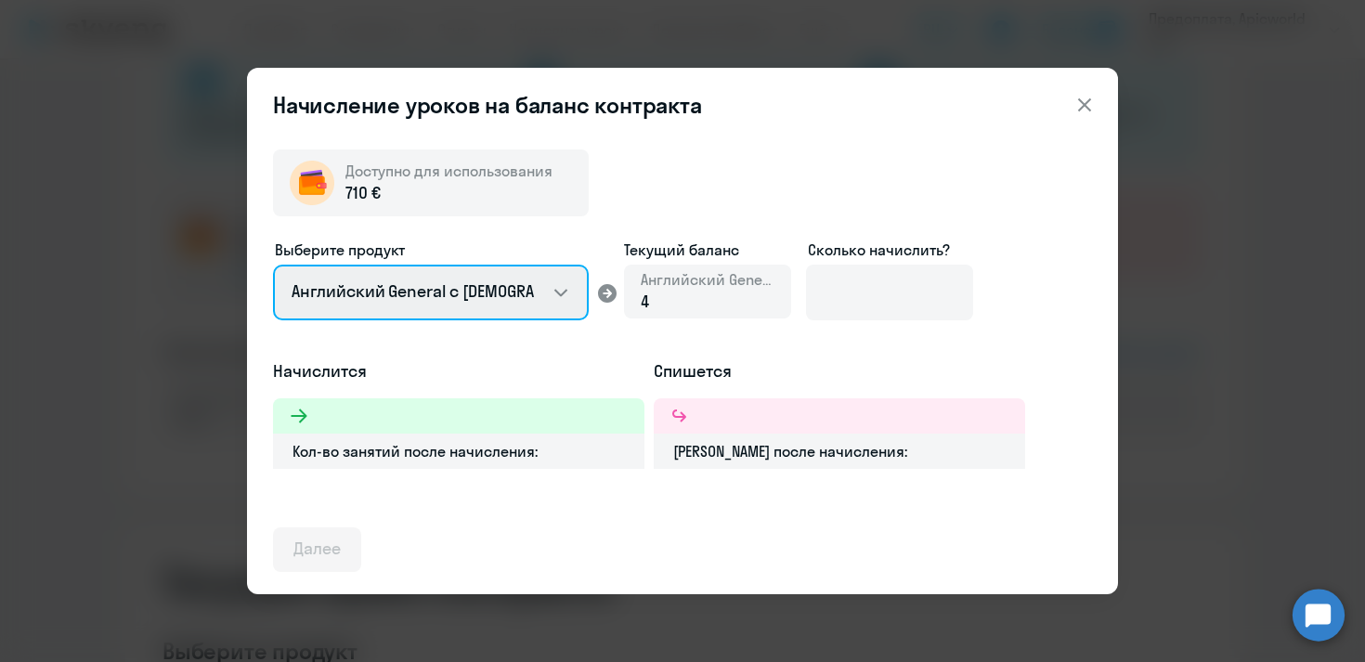
click at [568, 294] on select "Английский General с [DEMOGRAPHIC_DATA] преподавателем Английский General с [DE…" at bounding box center [431, 293] width 316 height 56
select select "english_adult_not_native_speaker_premium"
click at [273, 265] on select "Английский General с [DEMOGRAPHIC_DATA] преподавателем Английский General с [DE…" at bounding box center [431, 293] width 316 height 56
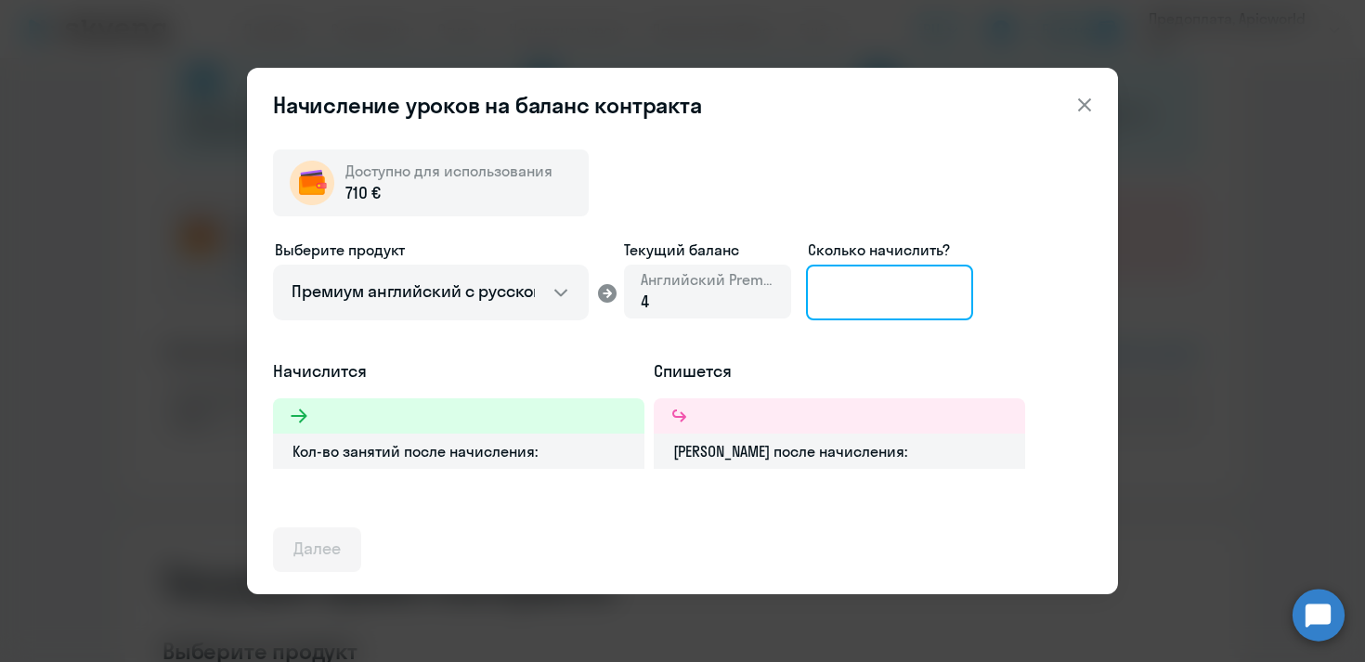
click at [914, 273] on input at bounding box center [889, 293] width 167 height 56
type input "15"
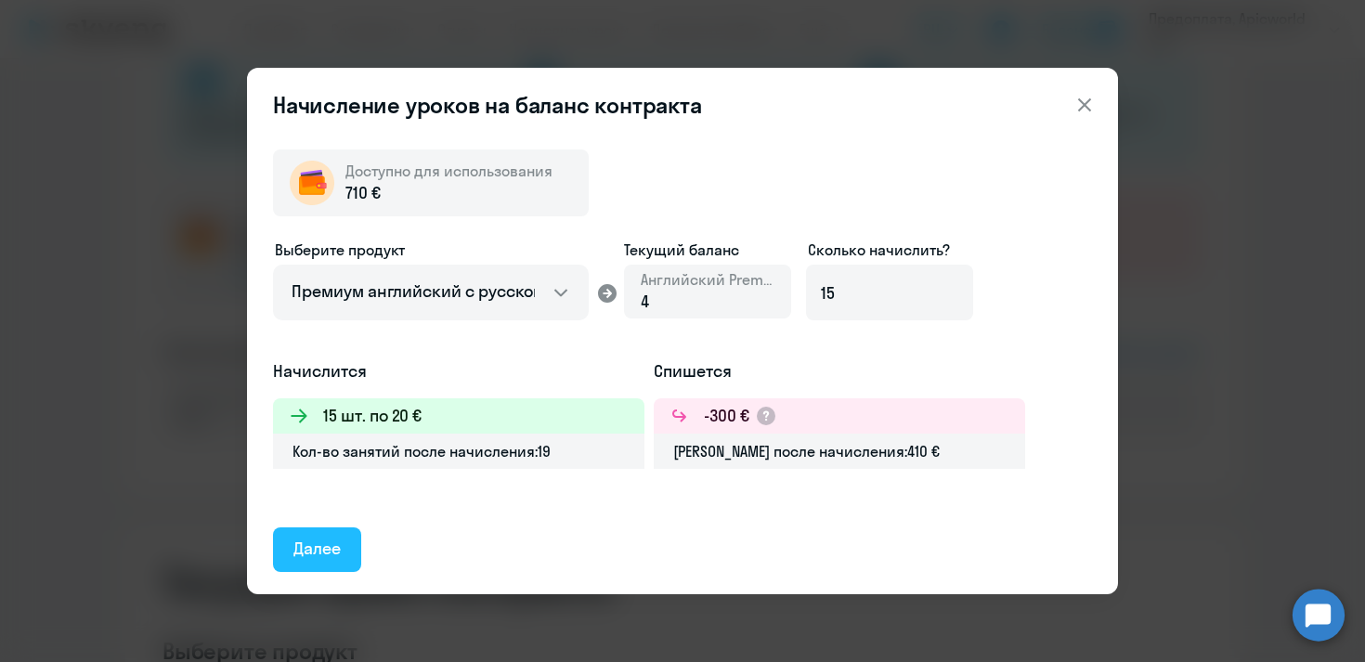
click at [335, 548] on div "Далее" at bounding box center [316, 549] width 47 height 24
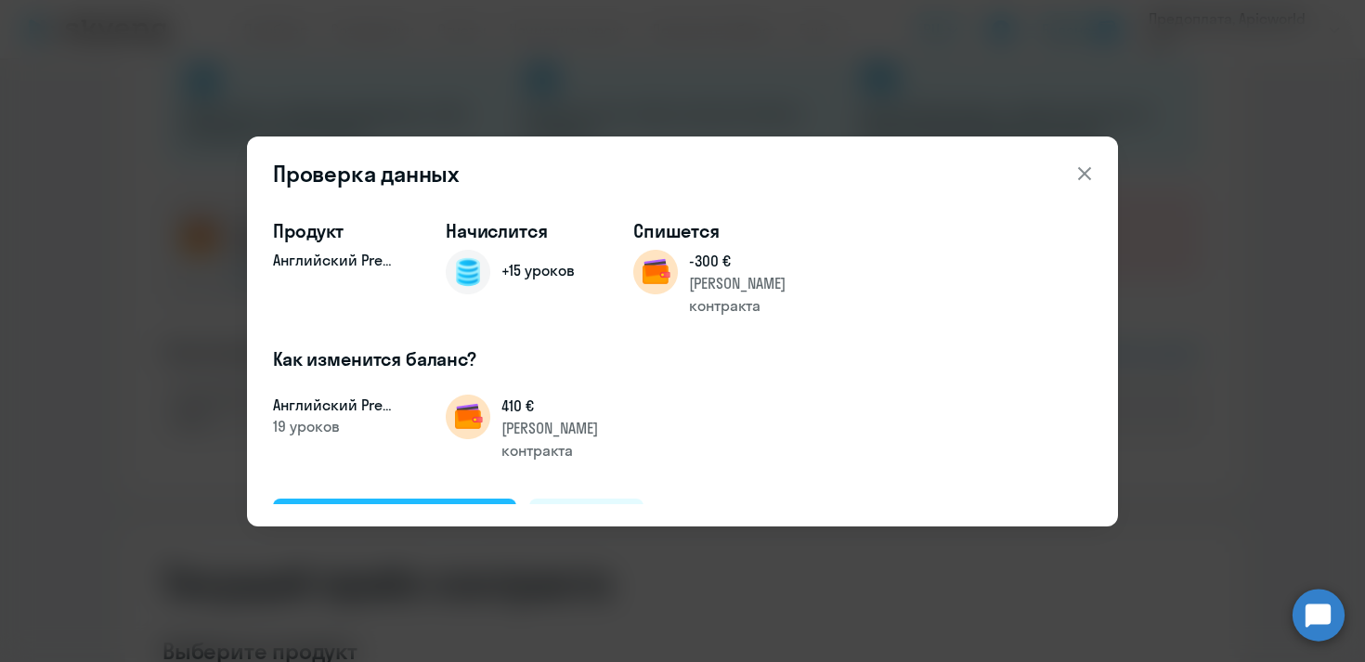
click at [346, 508] on div "Подтвердить и начислить" at bounding box center [394, 520] width 202 height 24
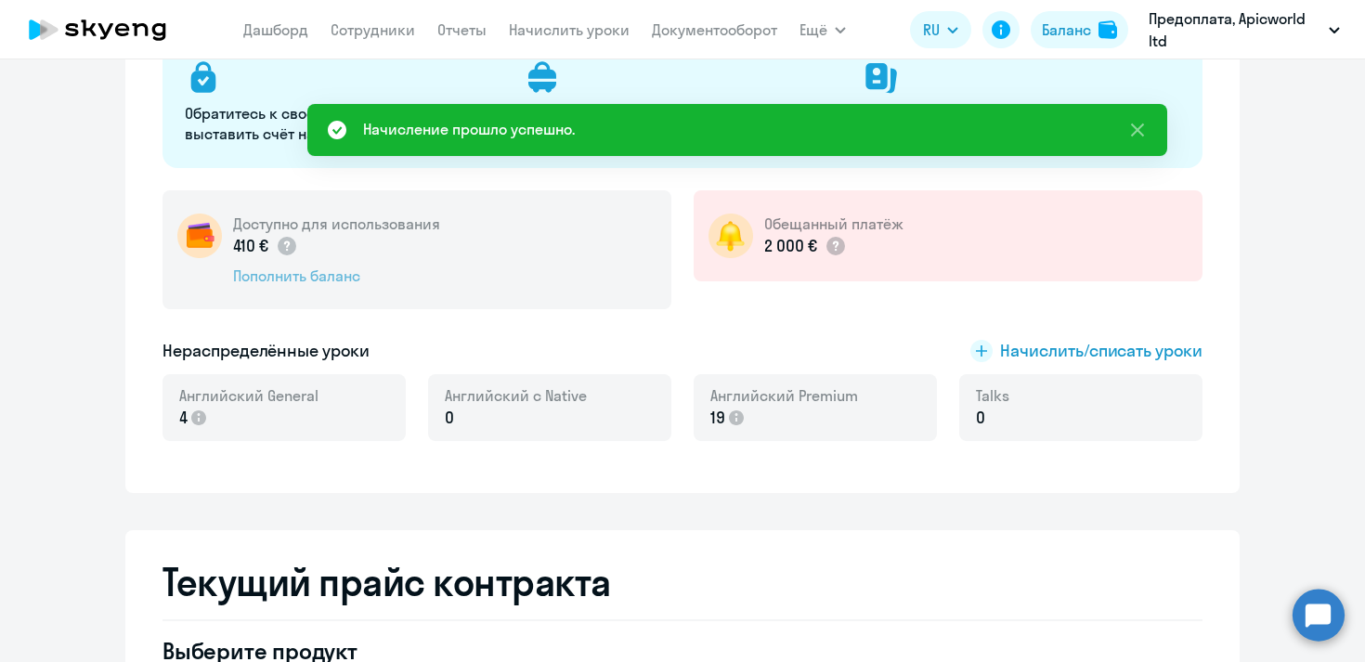
click at [315, 274] on div "Пополнить баланс" at bounding box center [336, 276] width 207 height 20
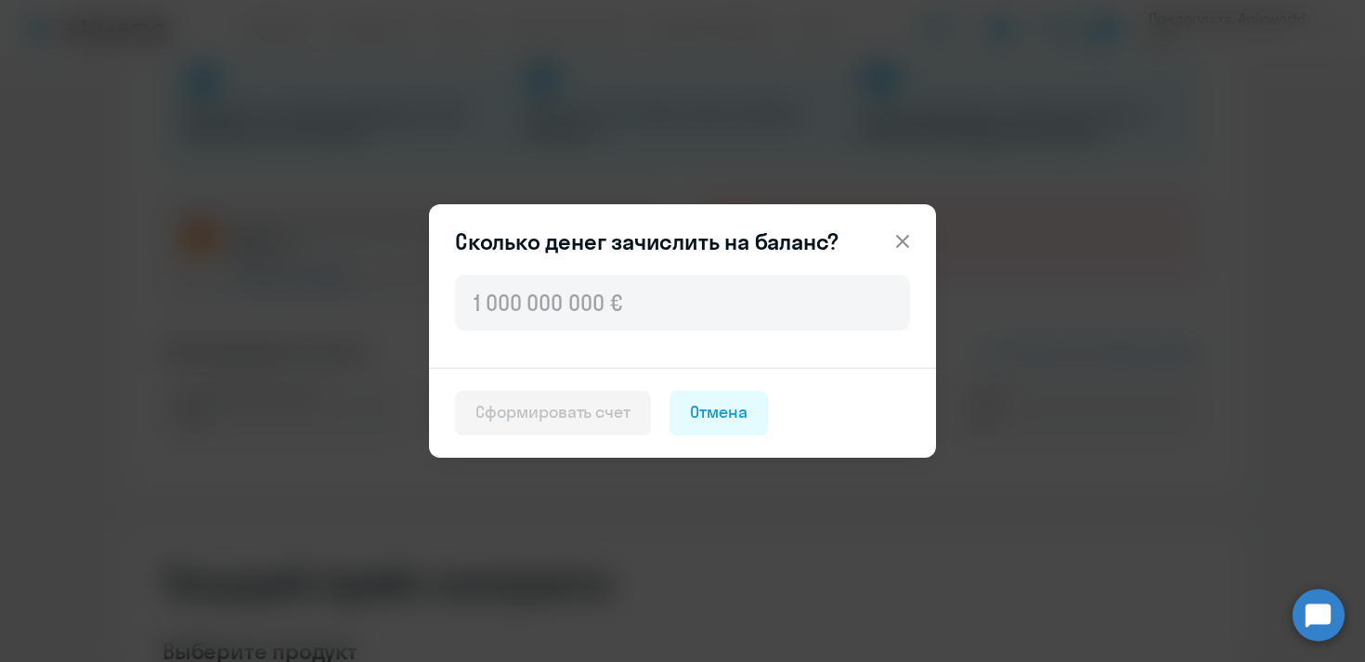
click at [903, 238] on icon at bounding box center [903, 241] width 22 height 22
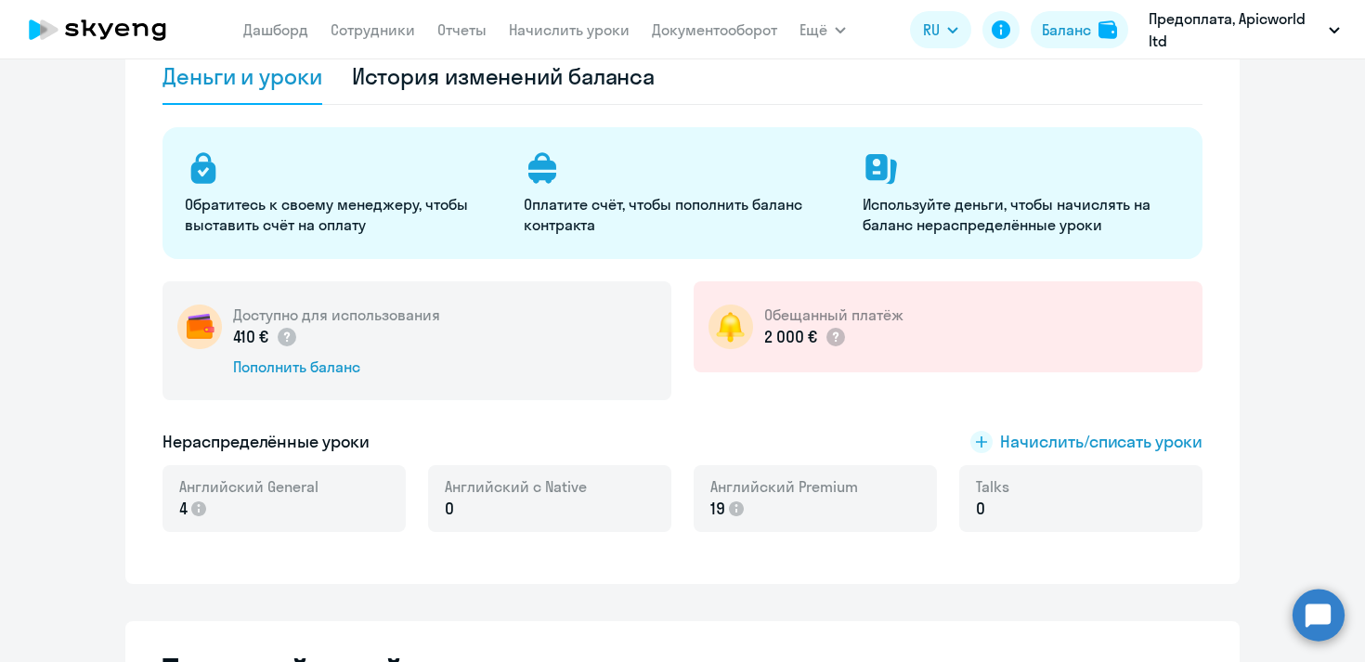
scroll to position [146, 0]
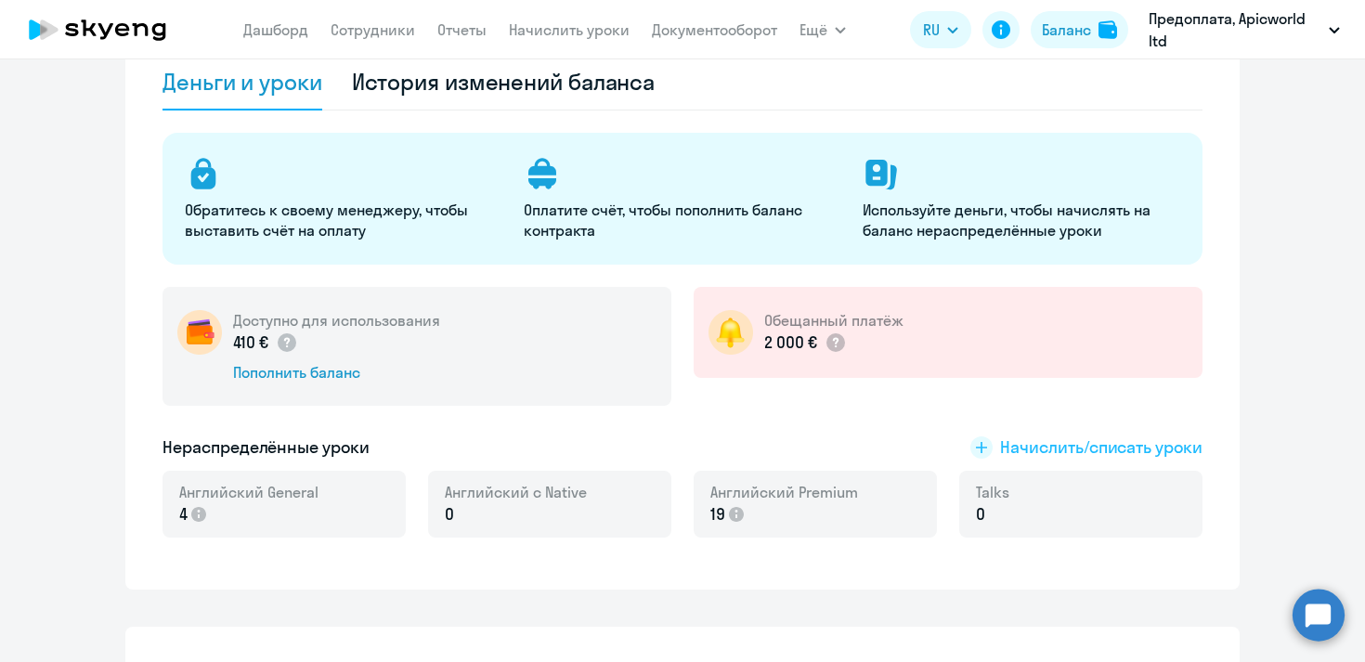
click at [1028, 447] on span "Начислить/списать уроки" at bounding box center [1101, 448] width 202 height 24
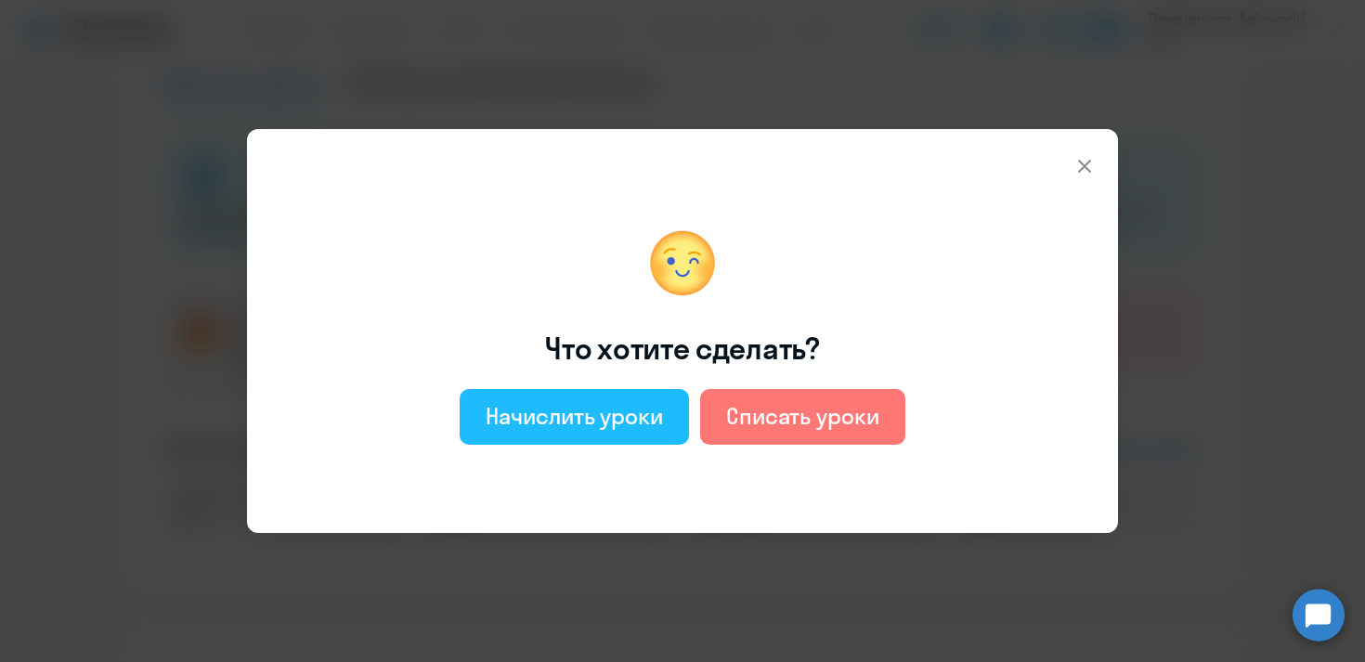
click at [571, 412] on div "Начислить уроки" at bounding box center [574, 416] width 177 height 30
select select "english_adult_not_native_speaker"
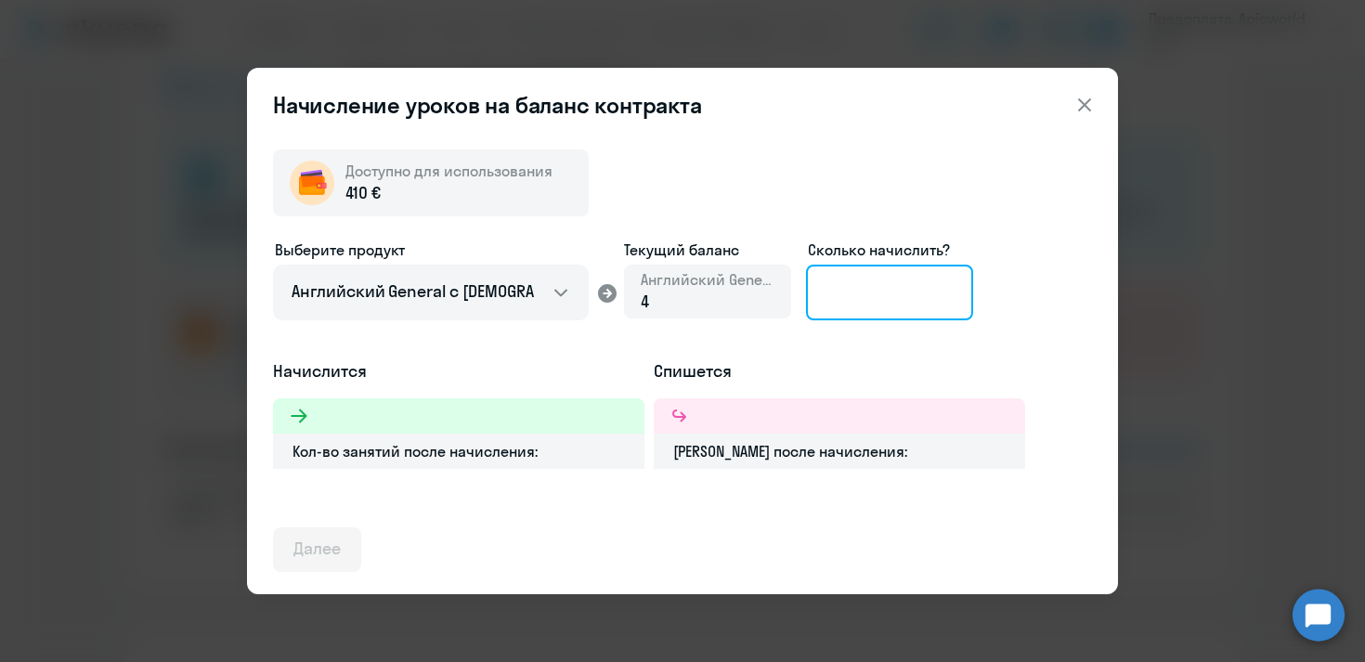
click at [835, 300] on input at bounding box center [889, 293] width 167 height 56
type input "21"
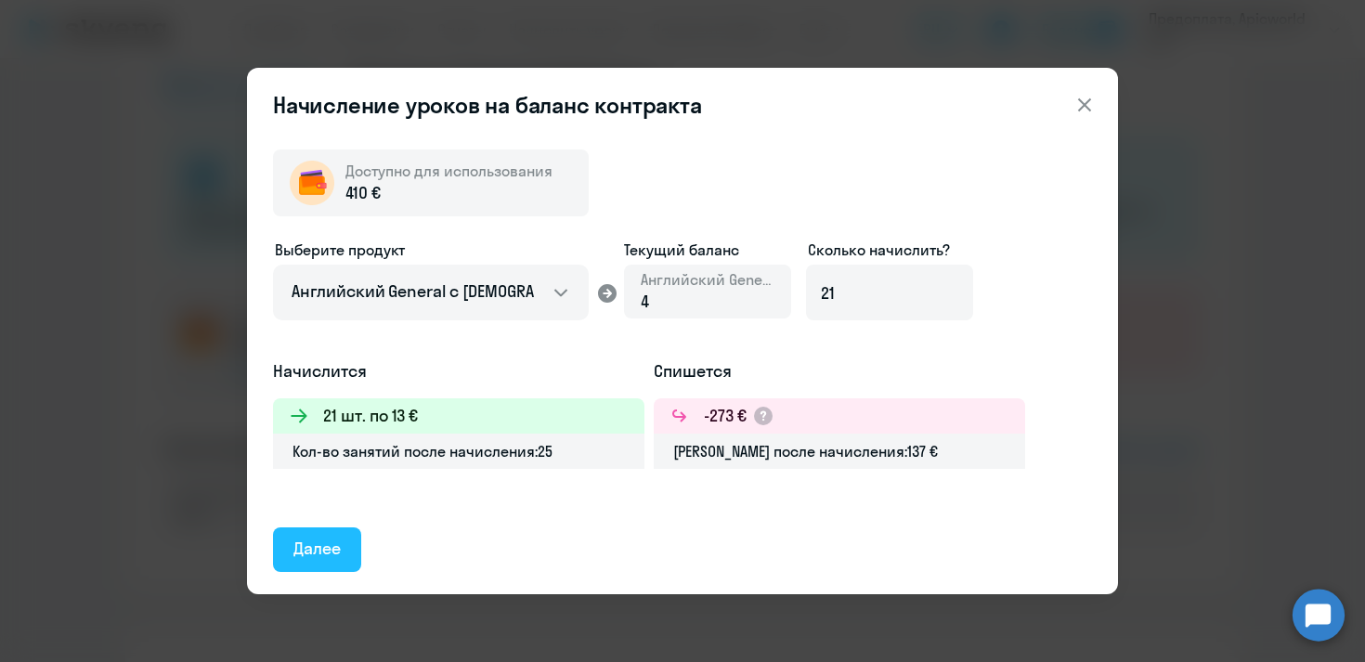
click at [335, 547] on div "Далее" at bounding box center [316, 549] width 47 height 24
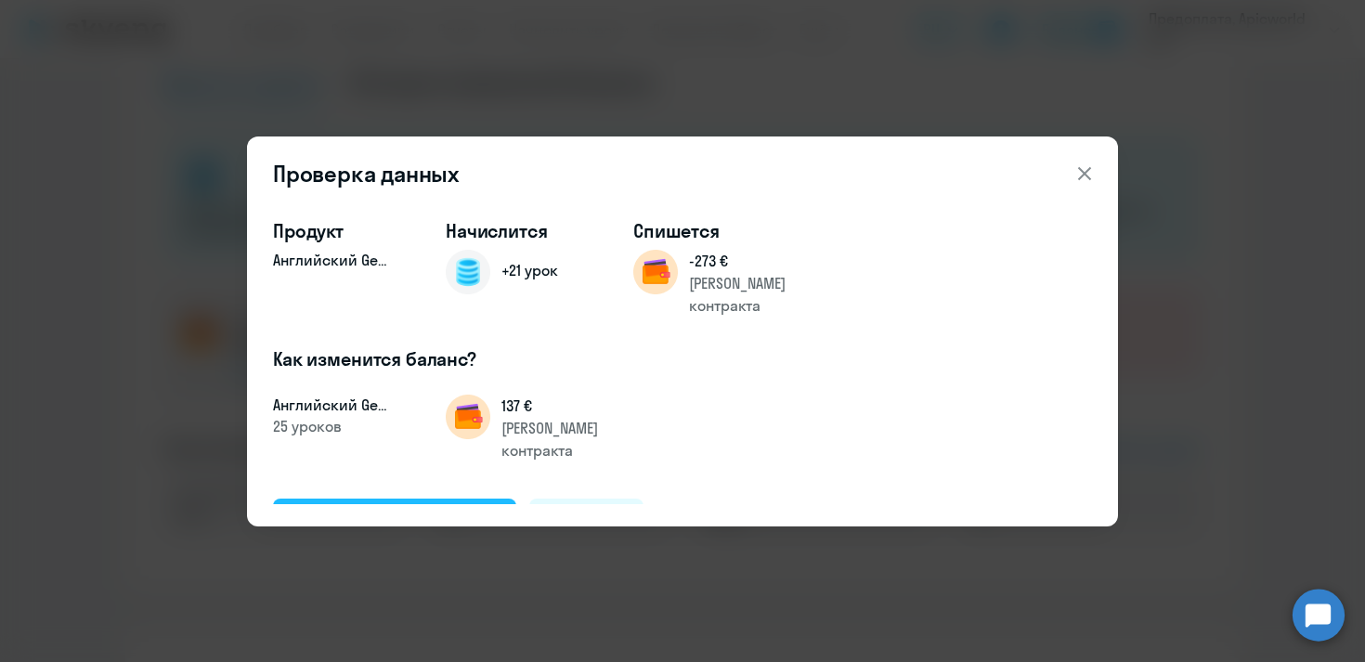
click at [428, 508] on div "Подтвердить и начислить" at bounding box center [394, 520] width 202 height 24
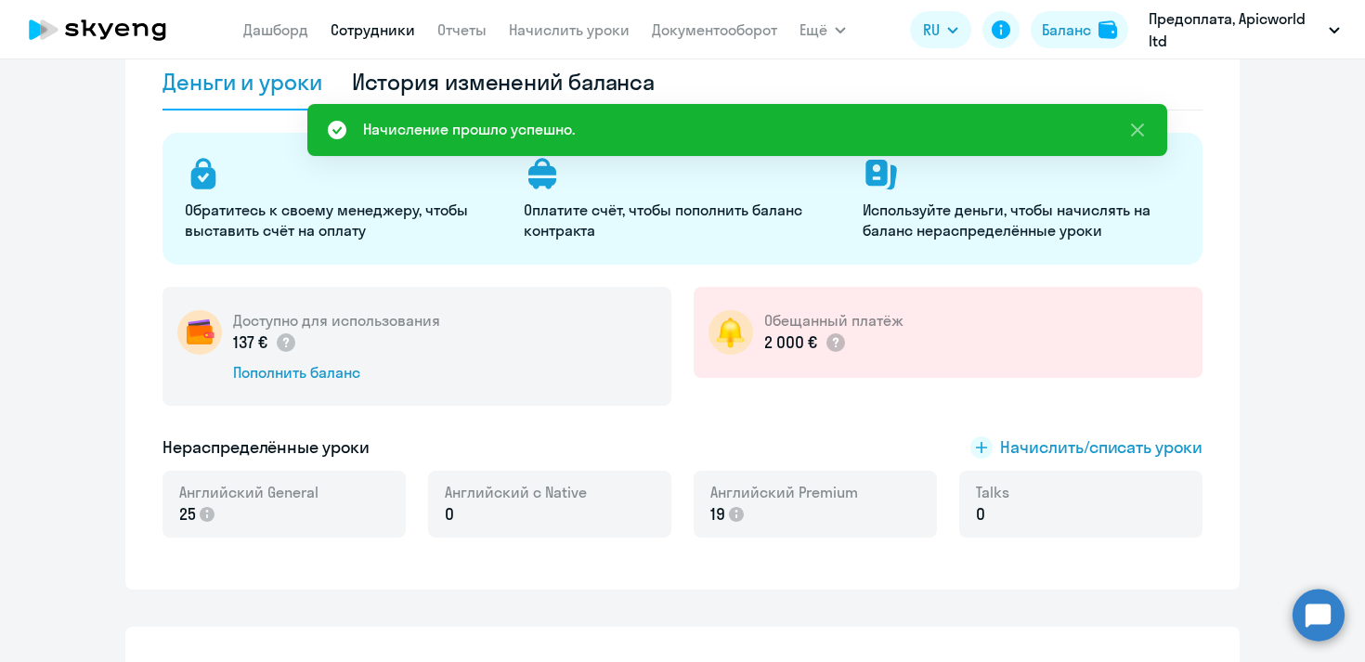
click at [378, 31] on link "Сотрудники" at bounding box center [373, 29] width 85 height 19
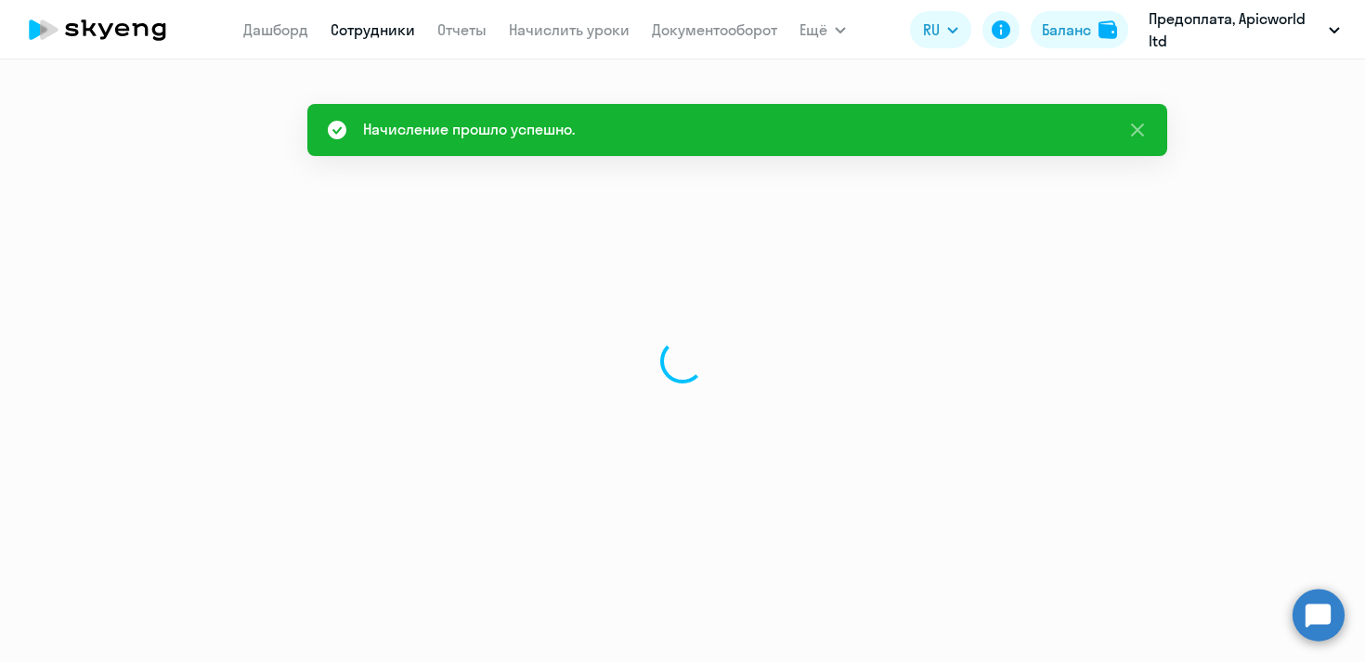
select select "30"
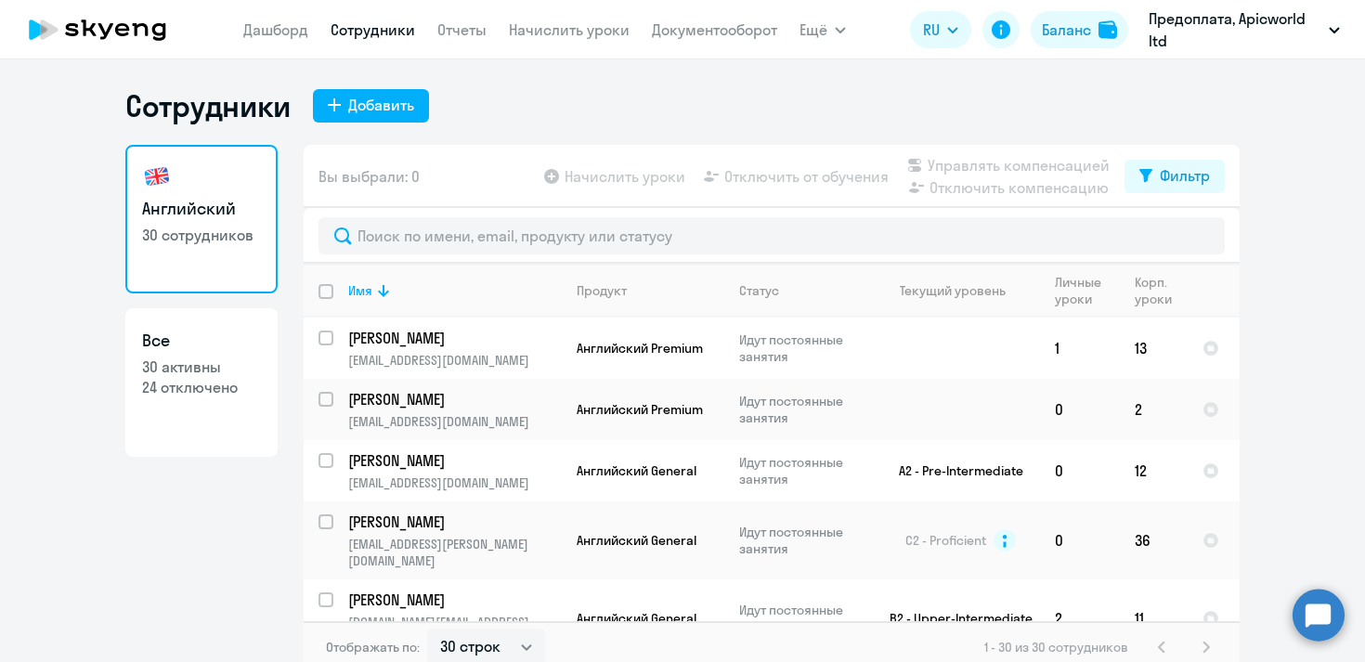
click at [1326, 609] on circle at bounding box center [1319, 615] width 52 height 52
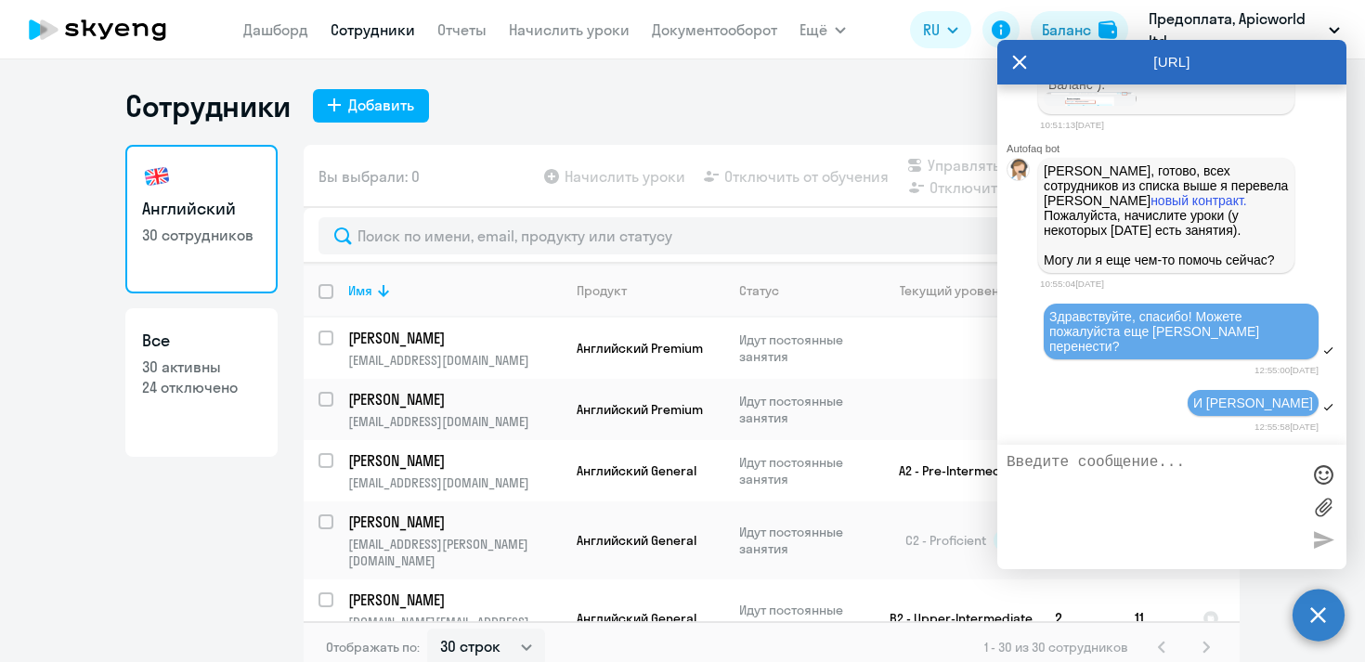
scroll to position [44695, 0]
click at [1274, 586] on ng-component "Сотрудники Добавить Английский 30 сотрудников Все 30 активны 24 отключено Вы вы…" at bounding box center [682, 380] width 1365 height 586
click at [1021, 62] on icon at bounding box center [1020, 62] width 14 height 14
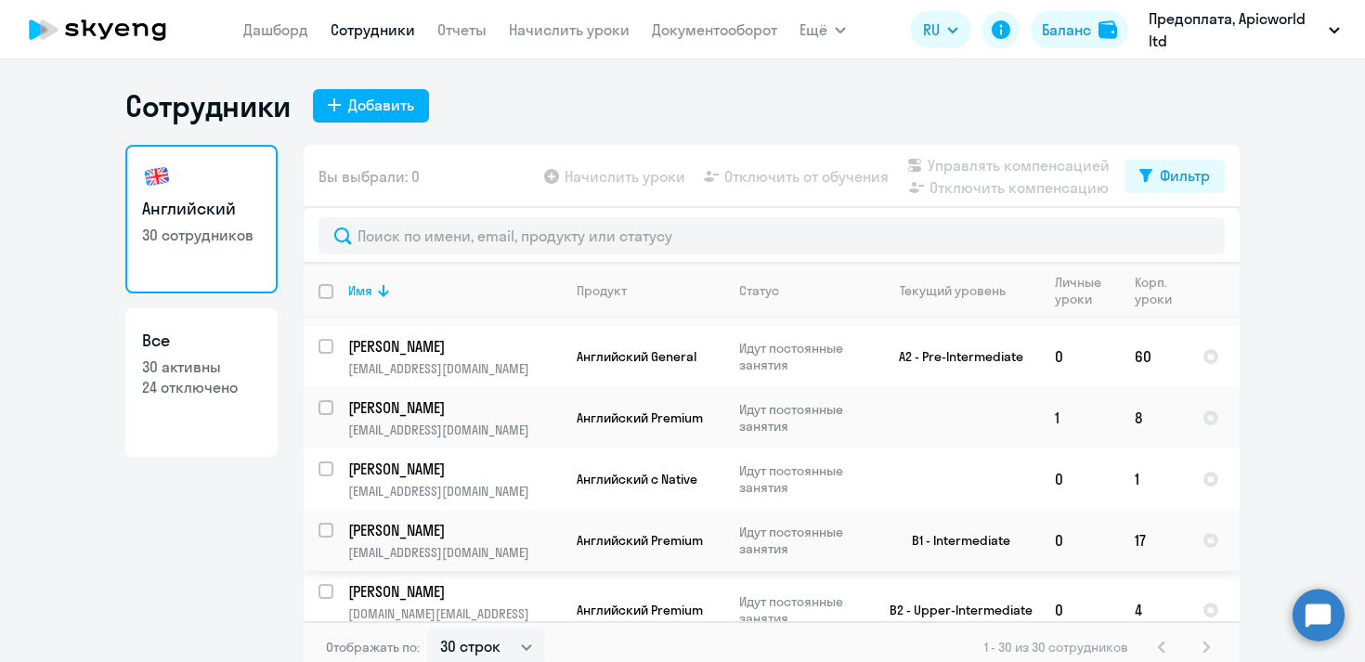
scroll to position [540, 0]
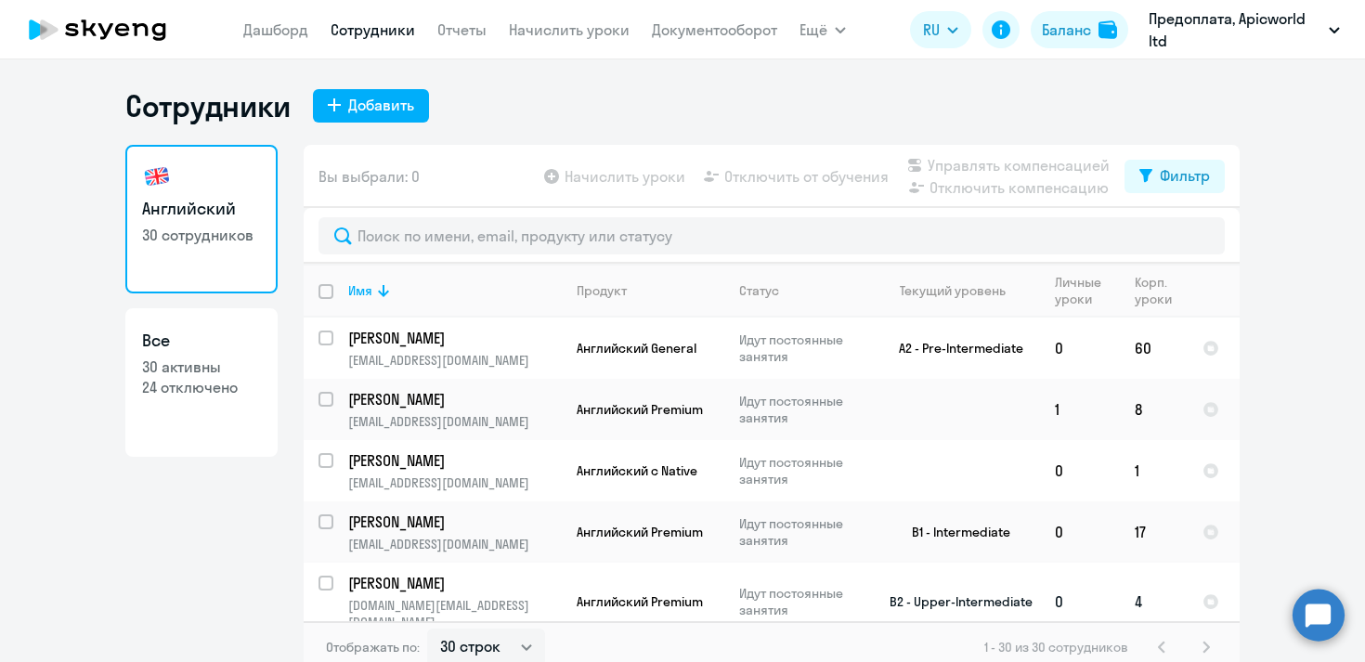
click at [325, 576] on input "select row 39884331" at bounding box center [337, 594] width 37 height 37
checkbox input "true"
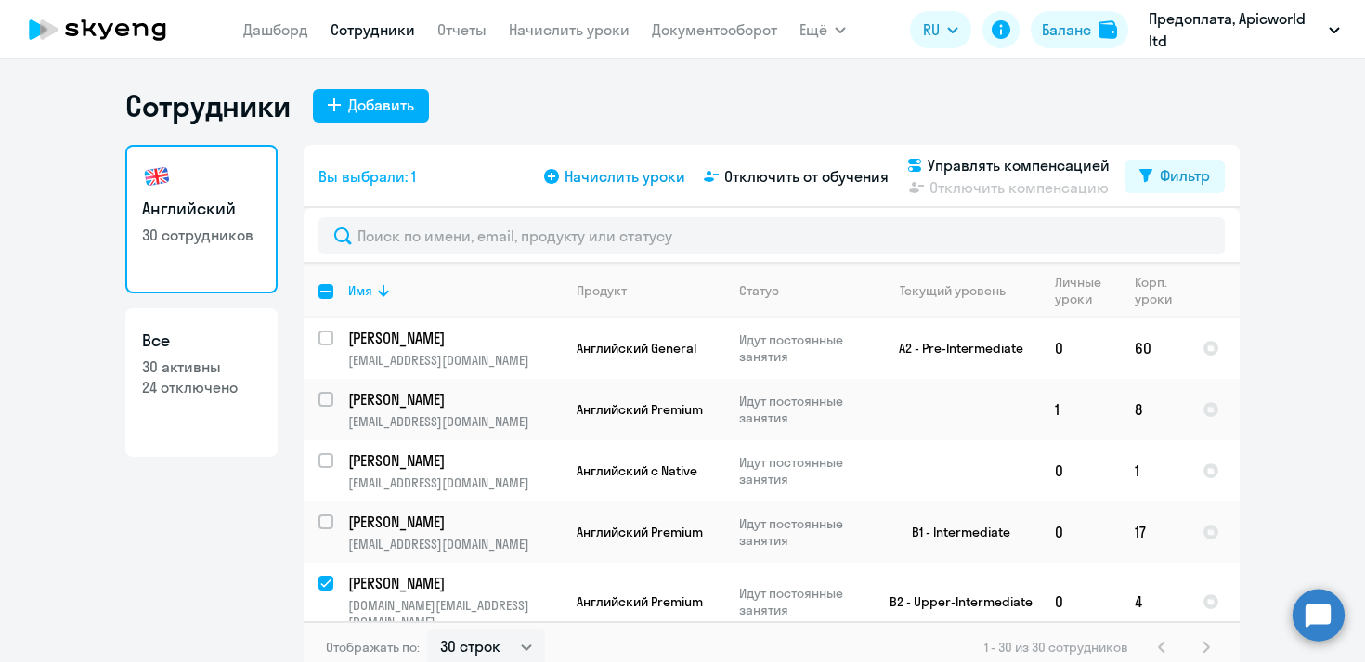
click at [591, 171] on span "Начислить уроки" at bounding box center [625, 176] width 121 height 22
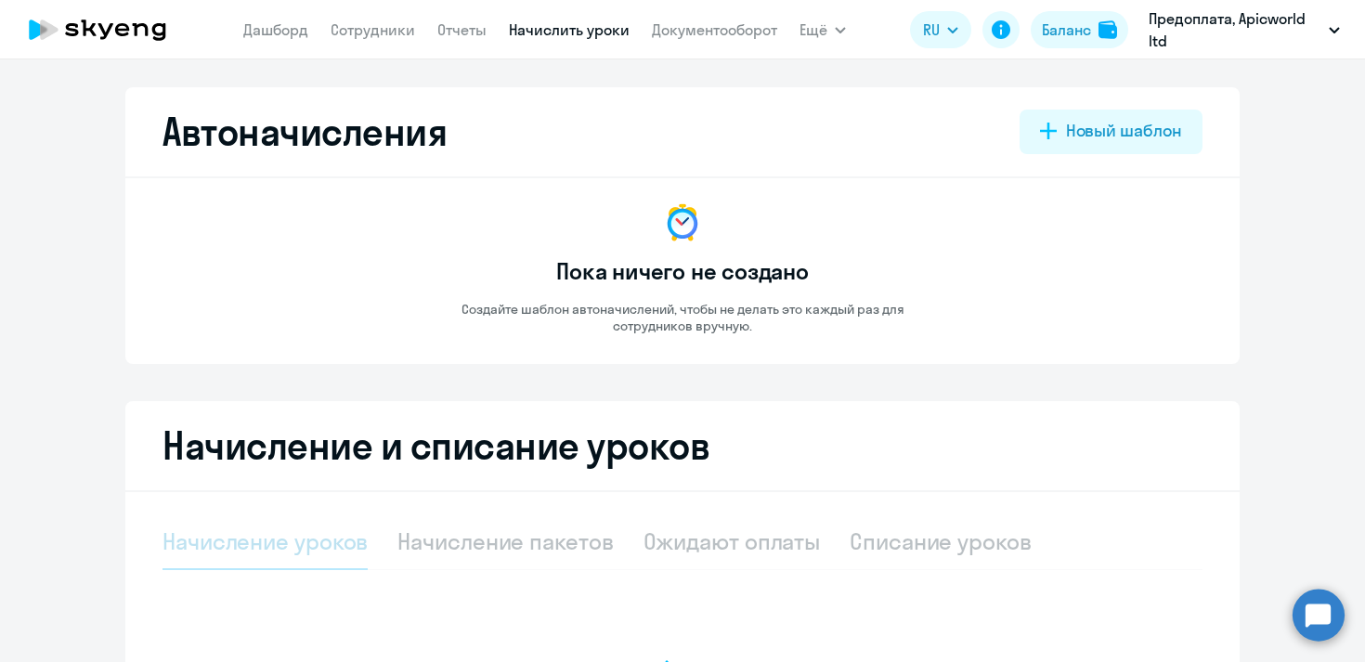
select select "10"
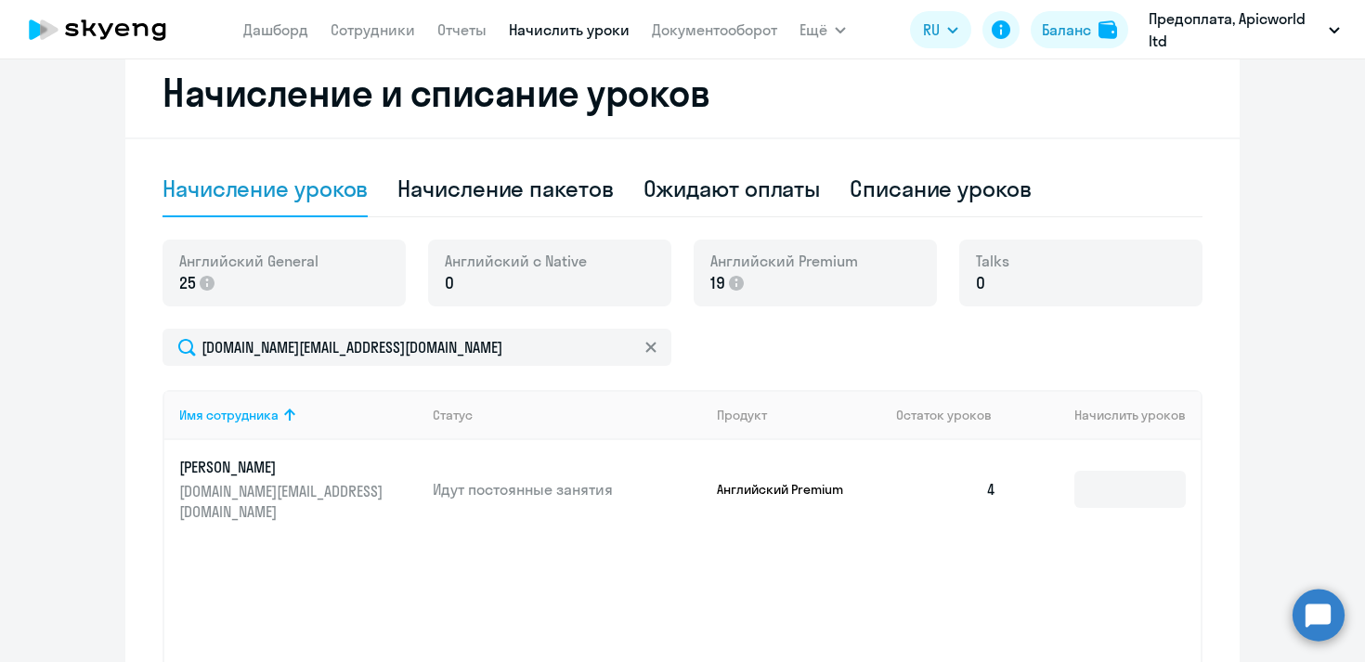
scroll to position [420, 0]
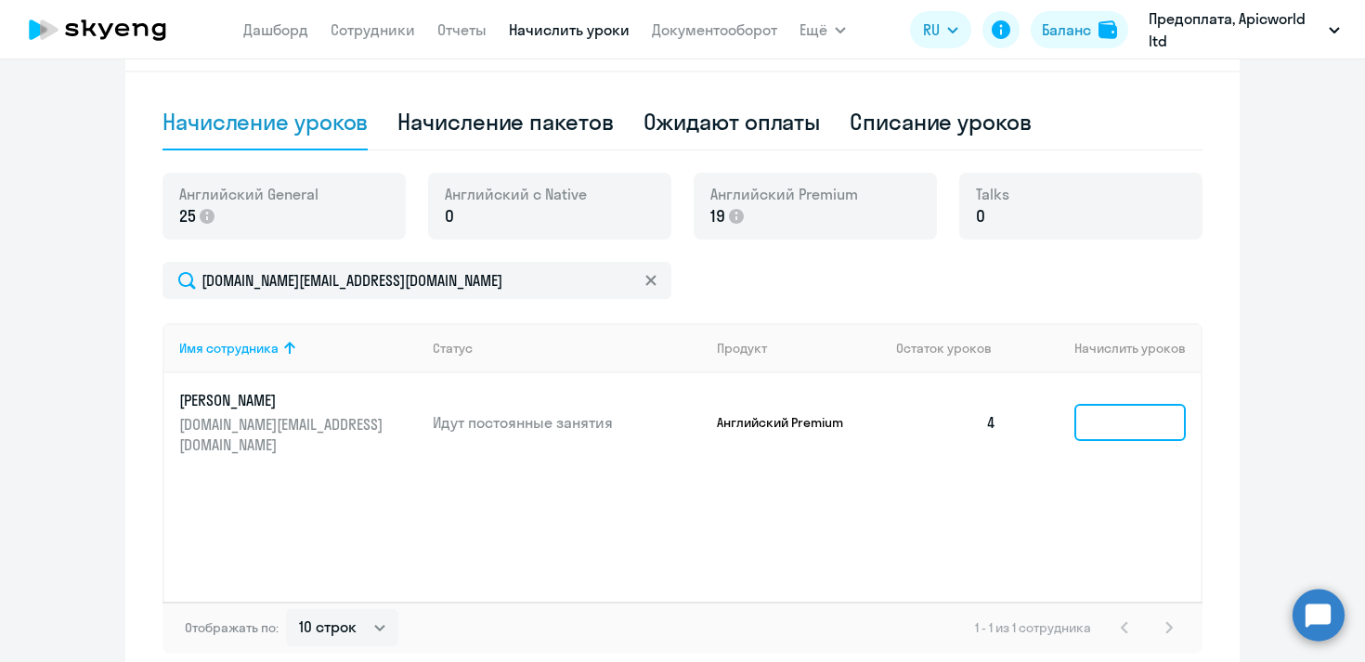
click at [1143, 414] on input at bounding box center [1129, 422] width 111 height 37
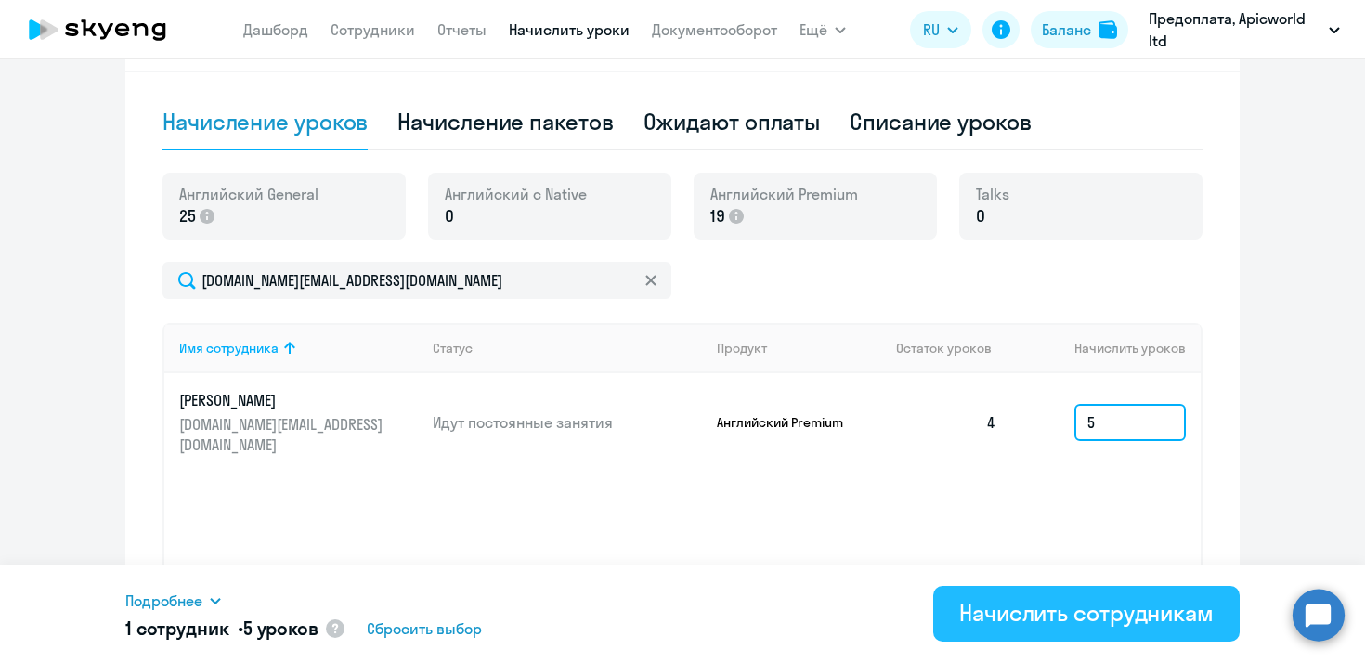
type input "5"
click at [1148, 607] on div "Начислить сотрудникам" at bounding box center [1086, 613] width 254 height 30
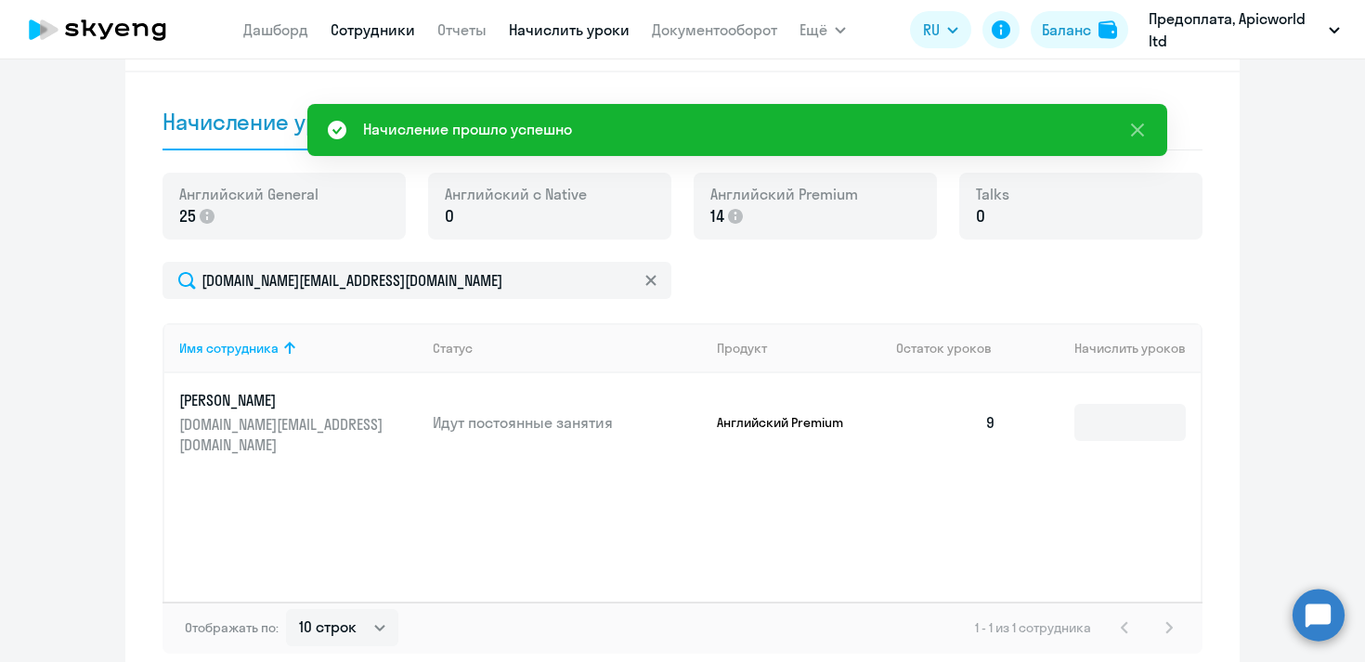
click at [372, 33] on link "Сотрудники" at bounding box center [373, 29] width 85 height 19
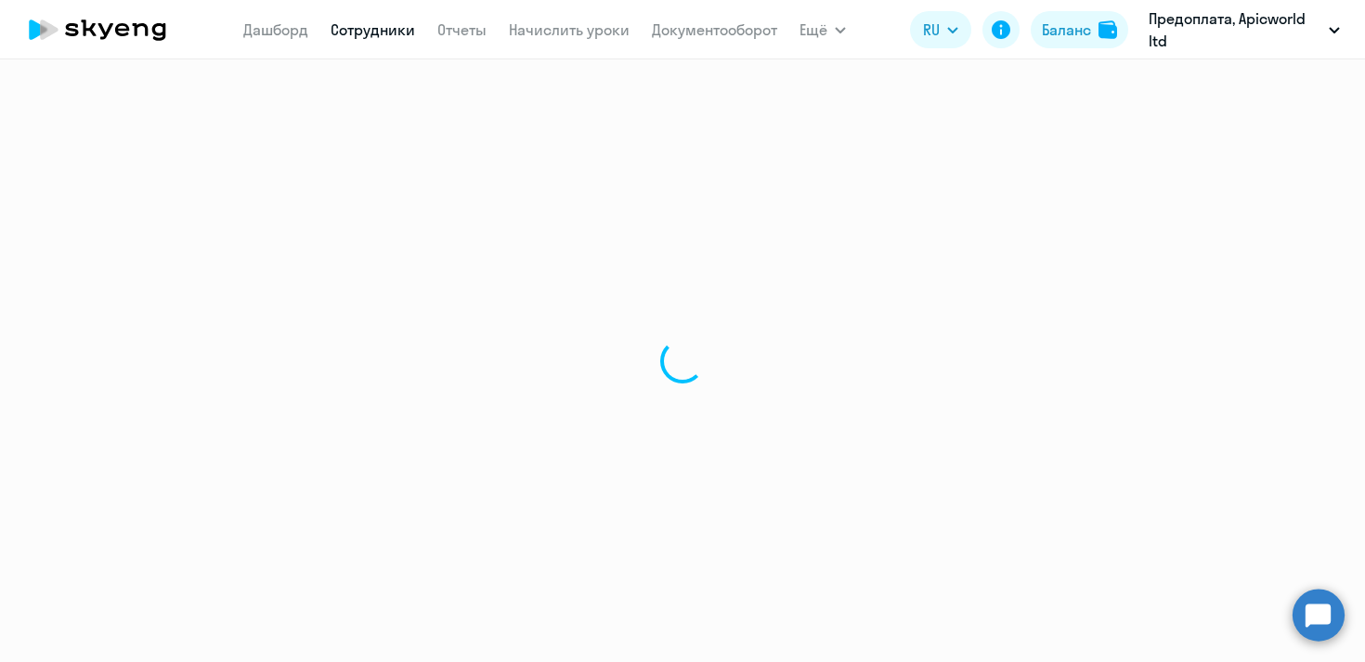
select select "30"
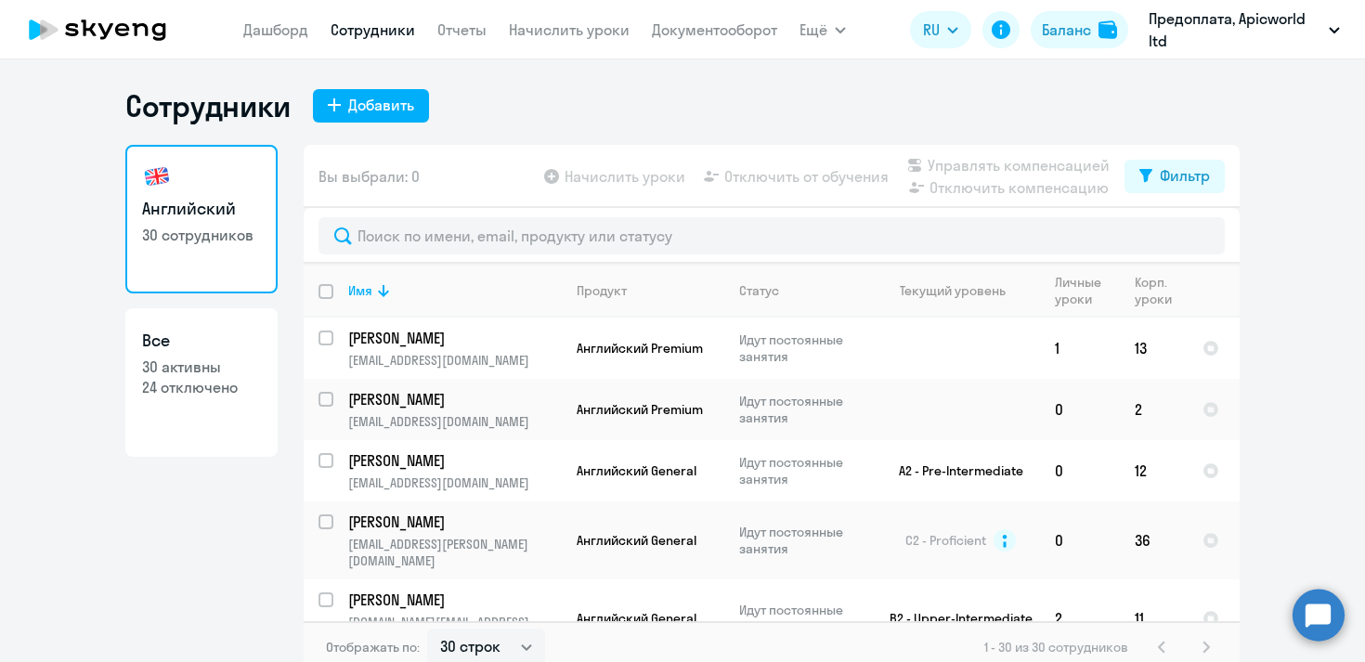
click at [556, 176] on app-table-action-button "Начислить уроки" at bounding box center [612, 176] width 145 height 22
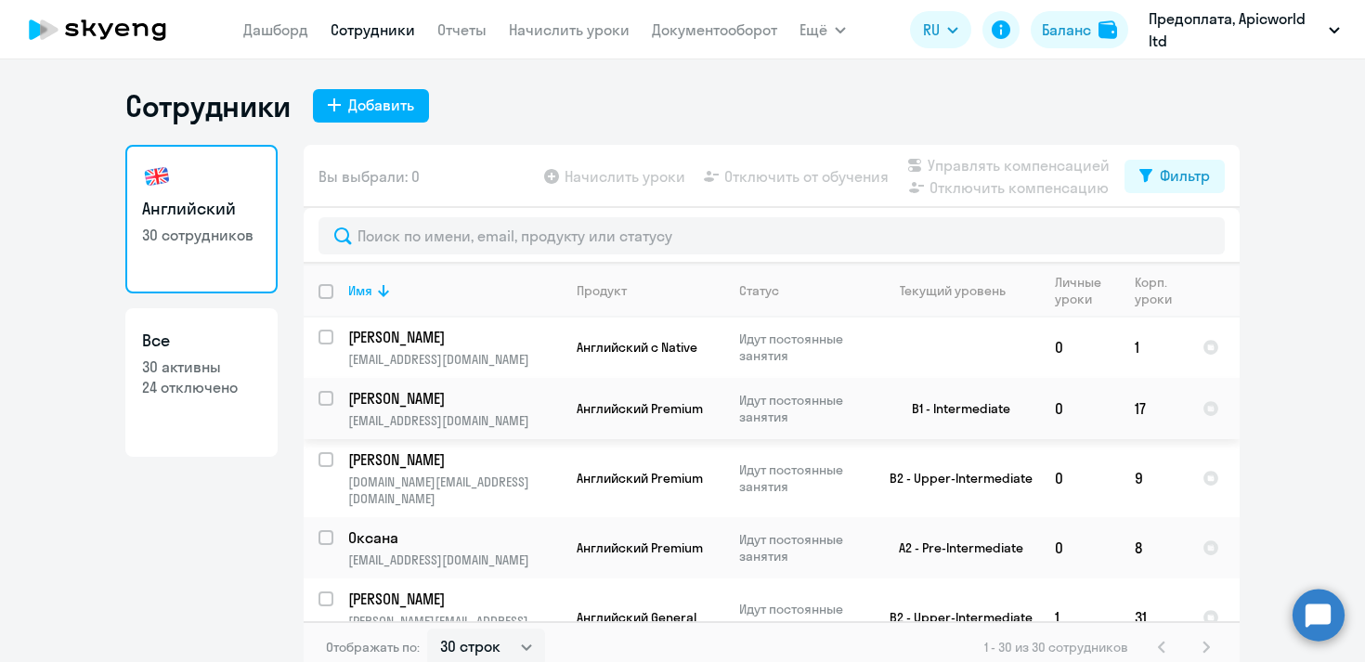
scroll to position [666, 0]
click at [326, 528] on input "select row 15377330" at bounding box center [337, 546] width 37 height 37
checkbox input "true"
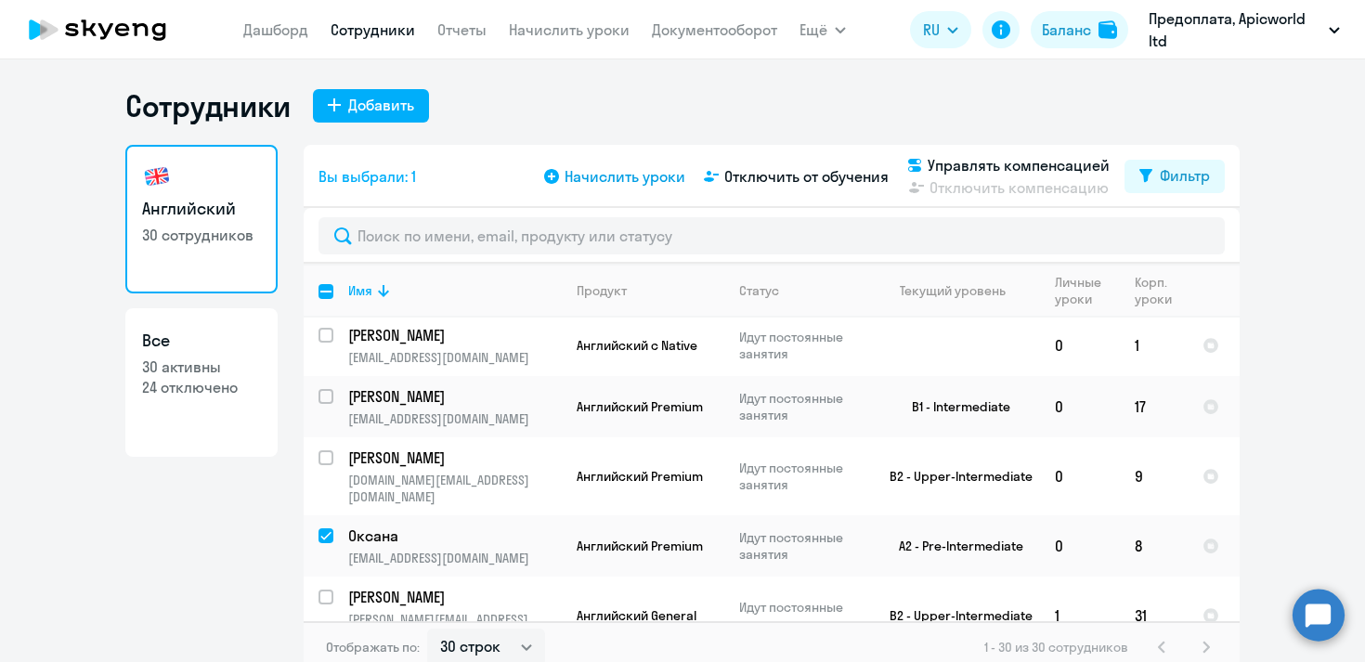
click at [632, 171] on span "Начислить уроки" at bounding box center [625, 176] width 121 height 22
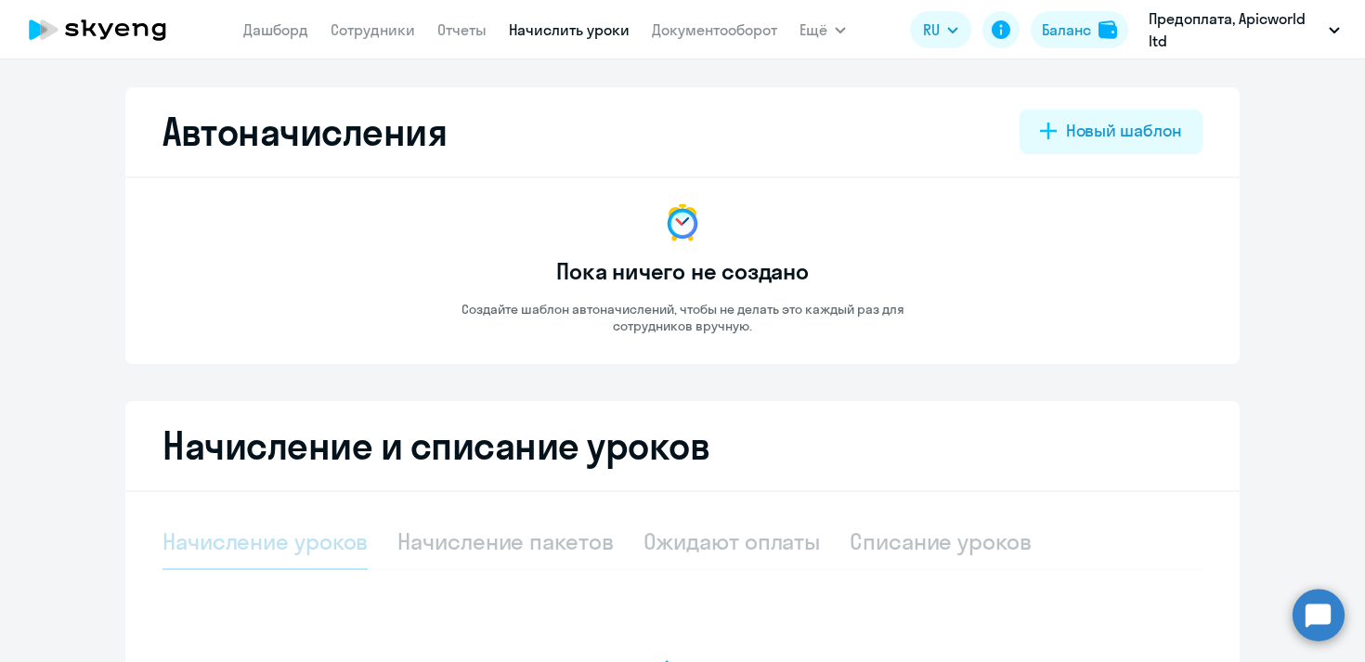
select select "10"
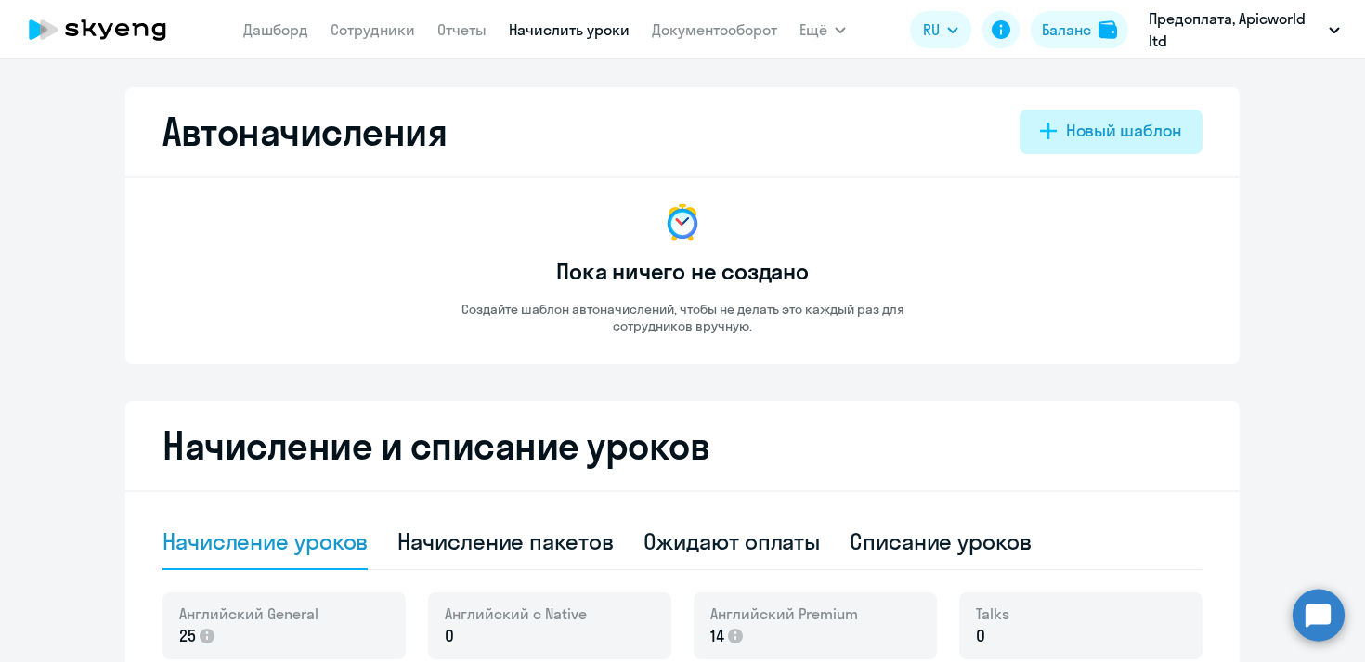
click at [1074, 134] on div "Новый шаблон" at bounding box center [1124, 131] width 116 height 24
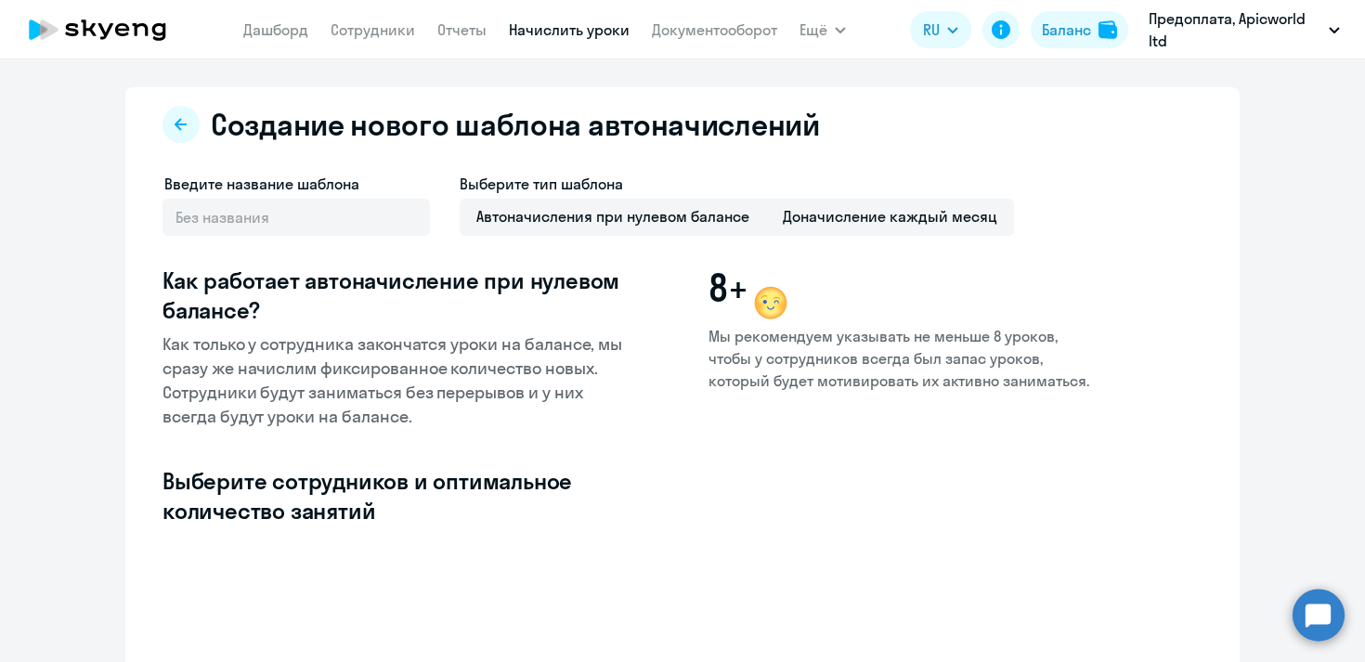
select select "10"
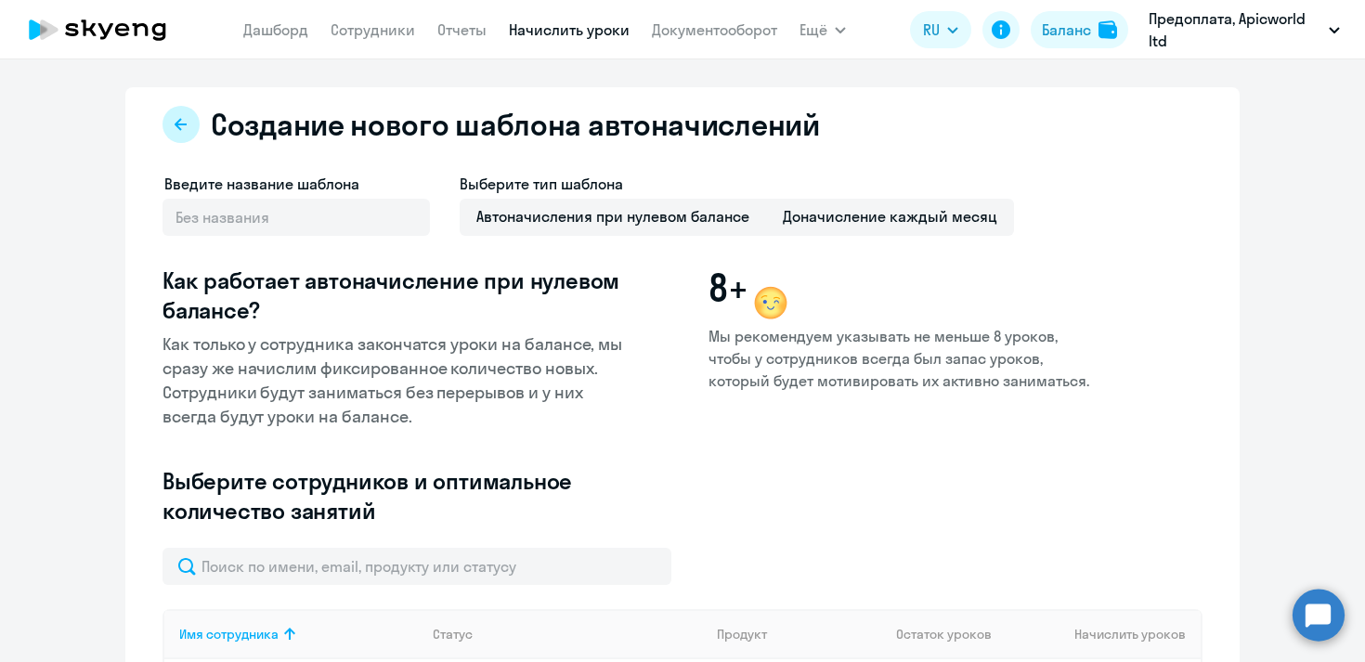
click at [189, 129] on button at bounding box center [181, 124] width 37 height 37
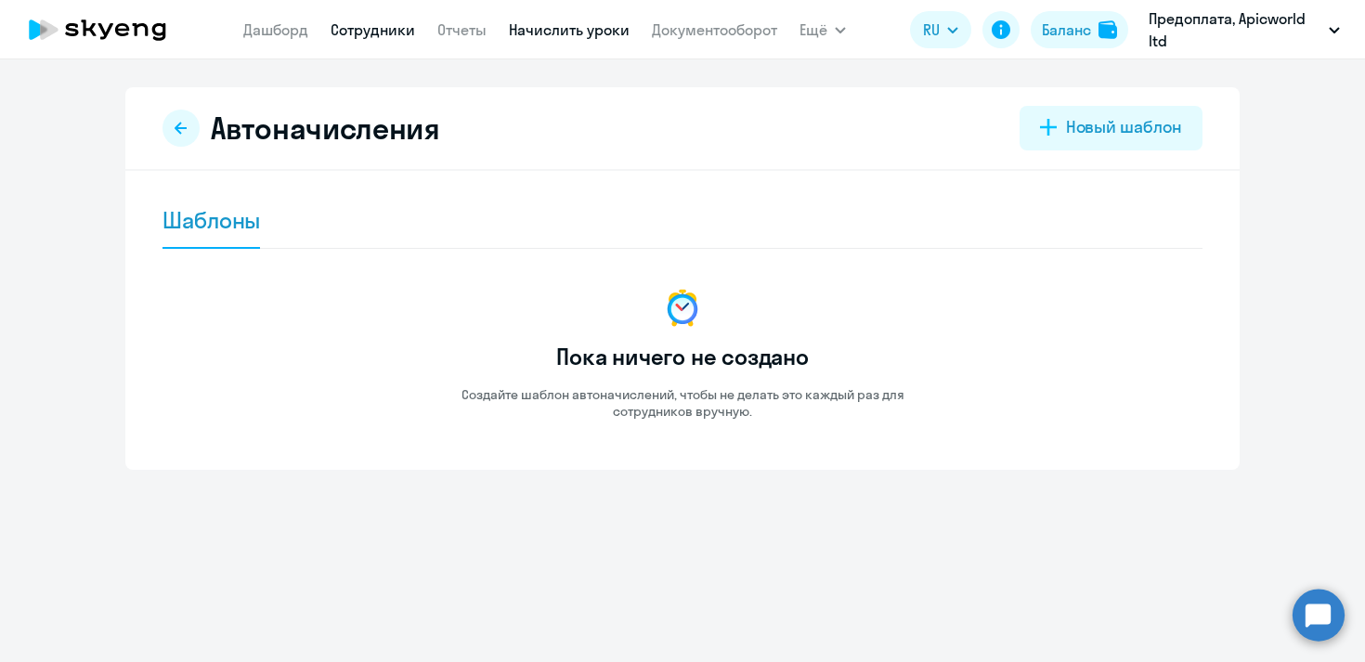
click at [386, 31] on link "Сотрудники" at bounding box center [373, 29] width 85 height 19
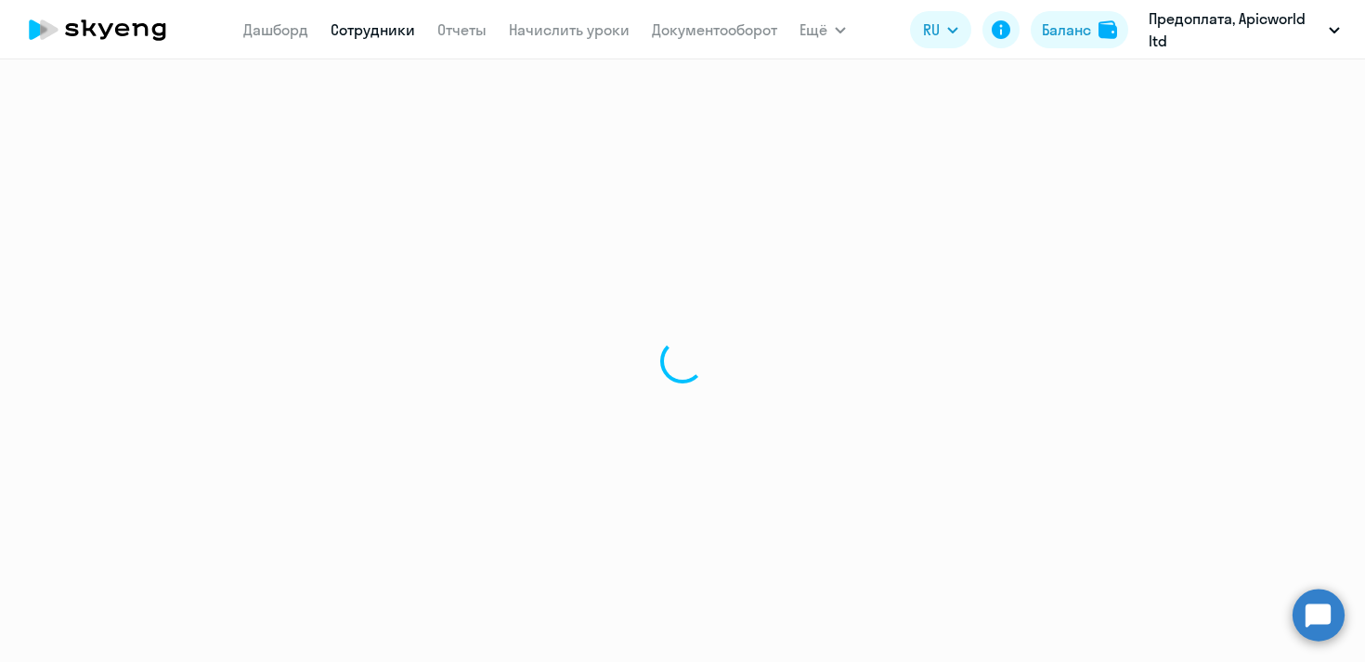
select select "30"
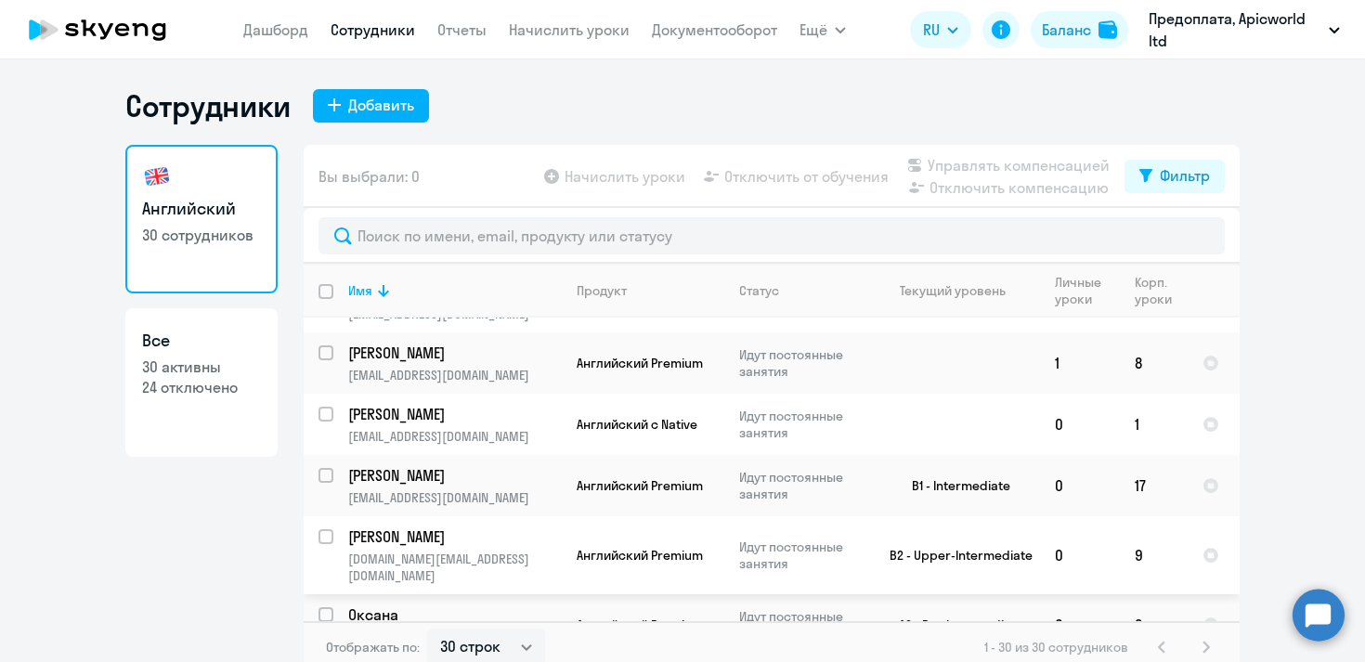
scroll to position [591, 0]
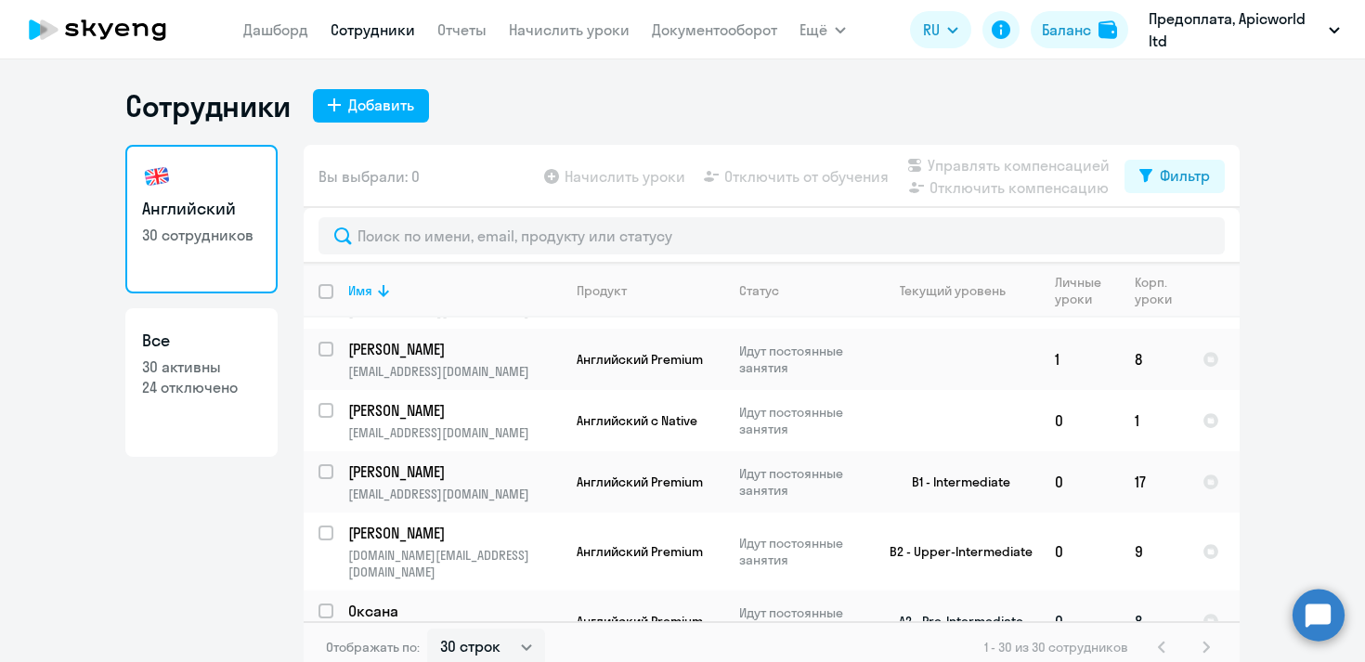
click at [326, 604] on input "select row 15377330" at bounding box center [337, 622] width 37 height 37
checkbox input "true"
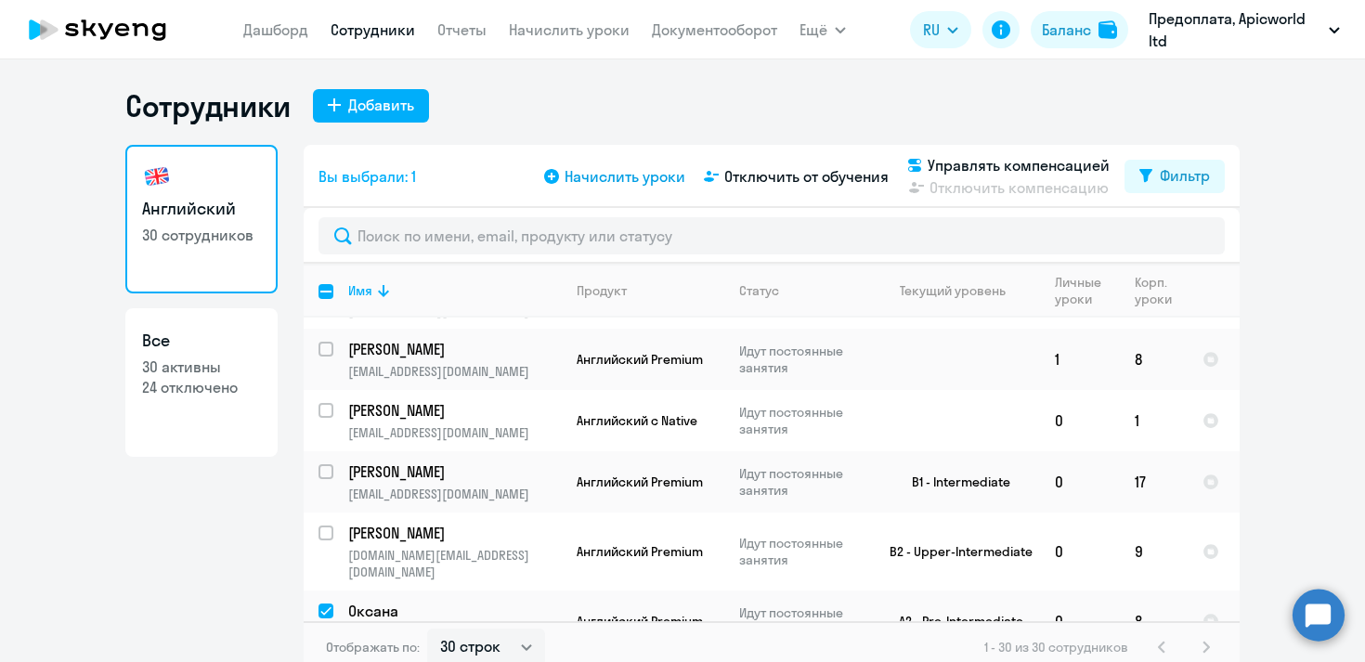
click at [555, 176] on icon at bounding box center [551, 176] width 15 height 15
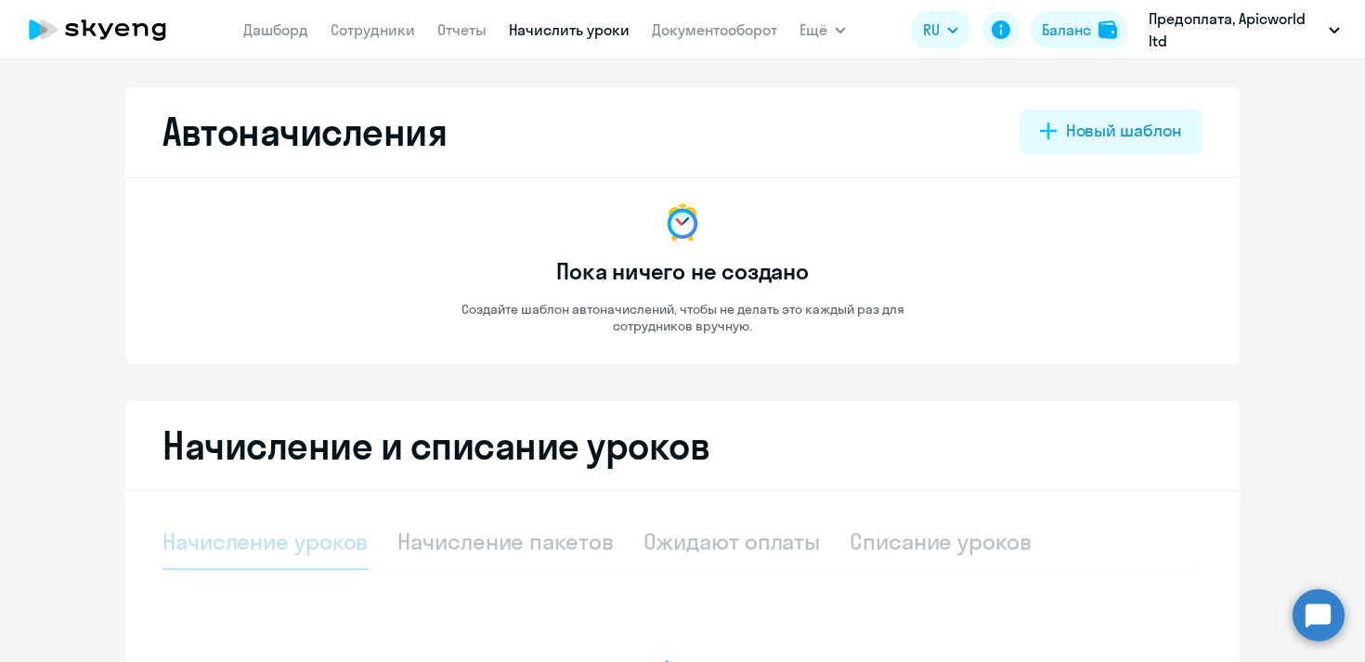
select select "10"
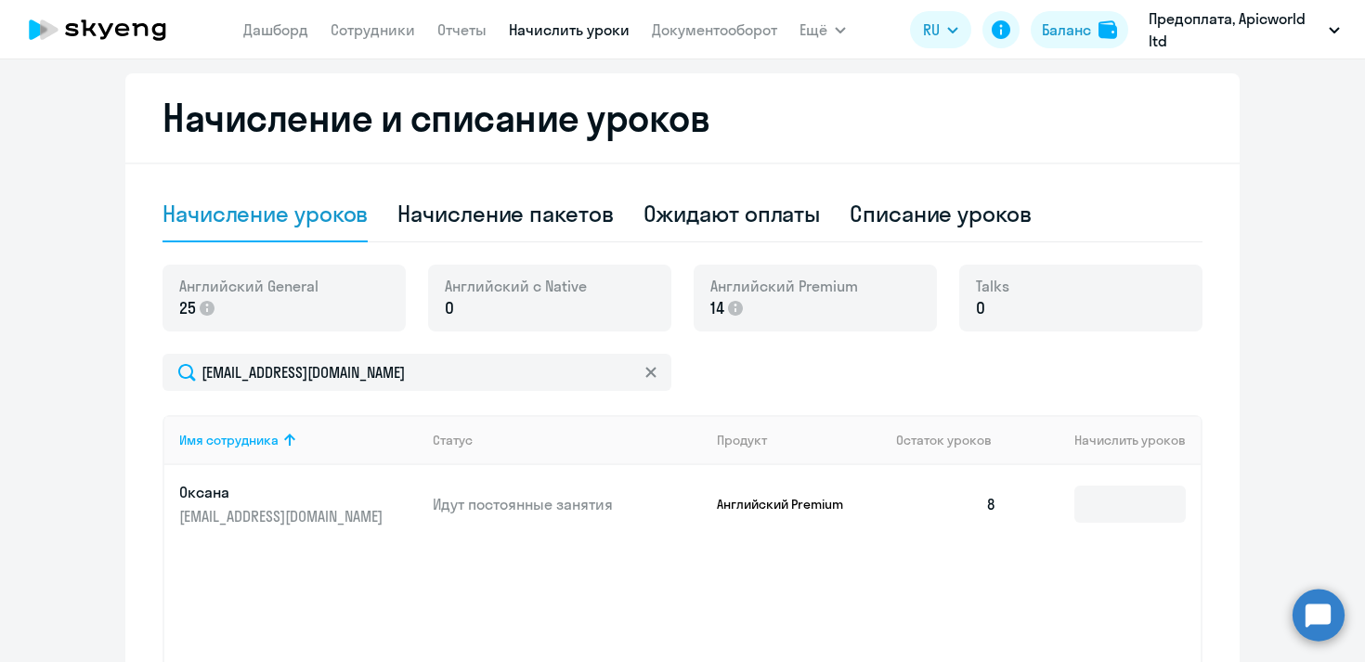
scroll to position [382, 0]
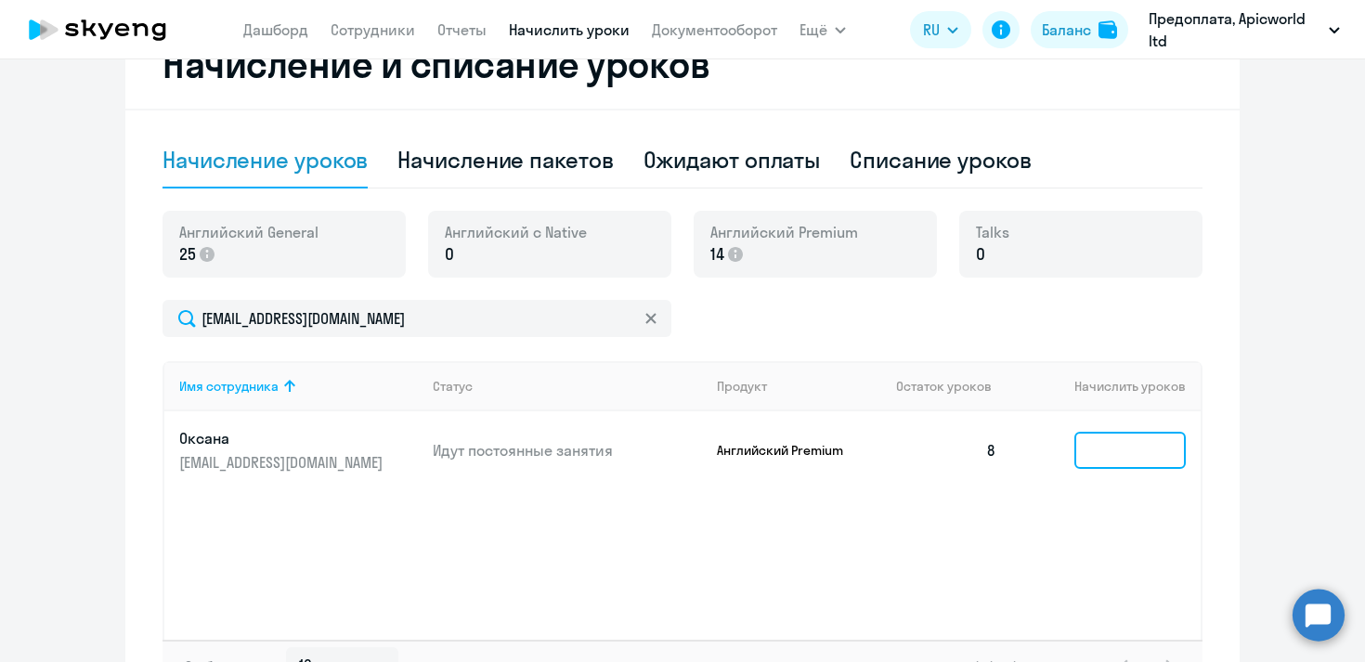
click at [1120, 453] on input at bounding box center [1129, 450] width 111 height 37
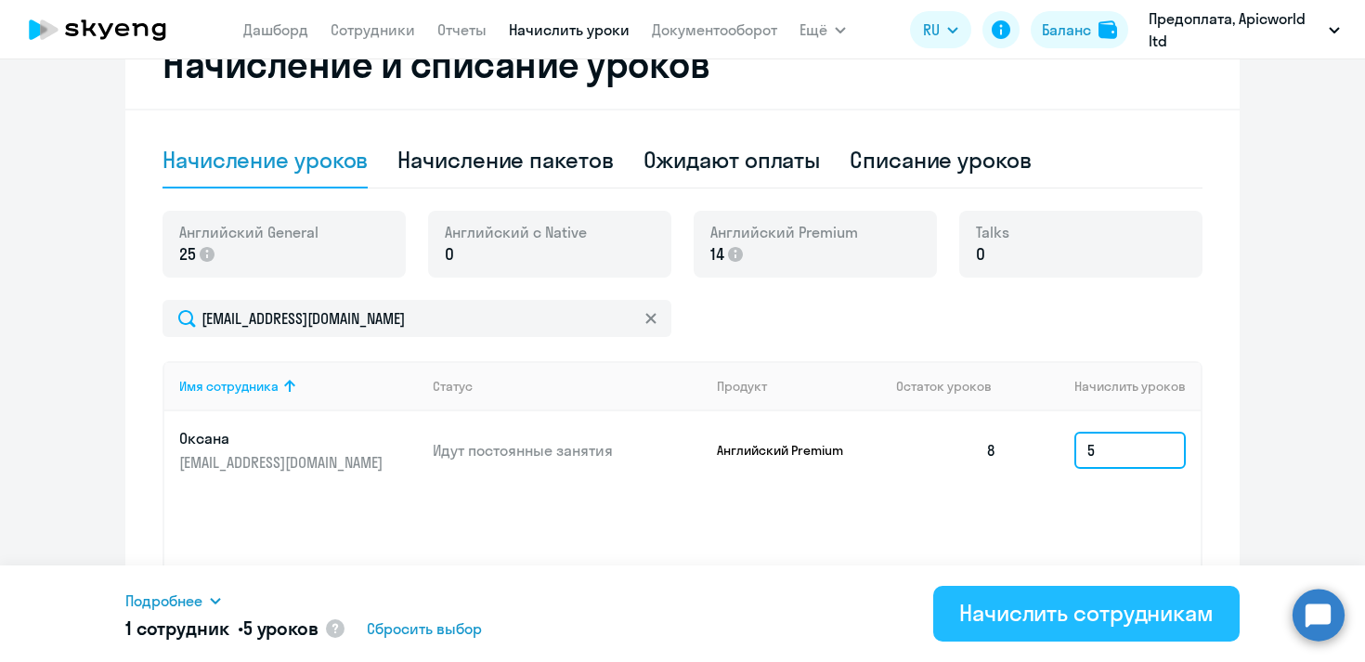
type input "5"
click at [1152, 621] on div "Начислить сотрудникам" at bounding box center [1086, 613] width 254 height 30
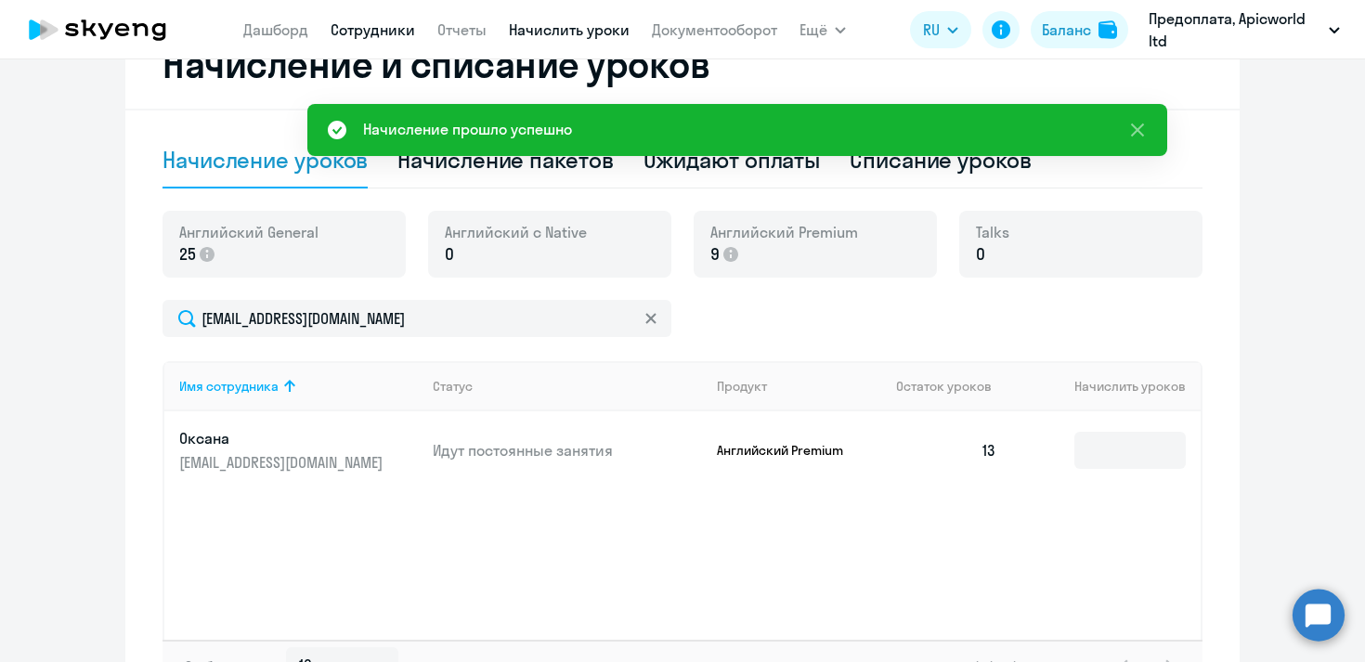
click at [368, 33] on link "Сотрудники" at bounding box center [373, 29] width 85 height 19
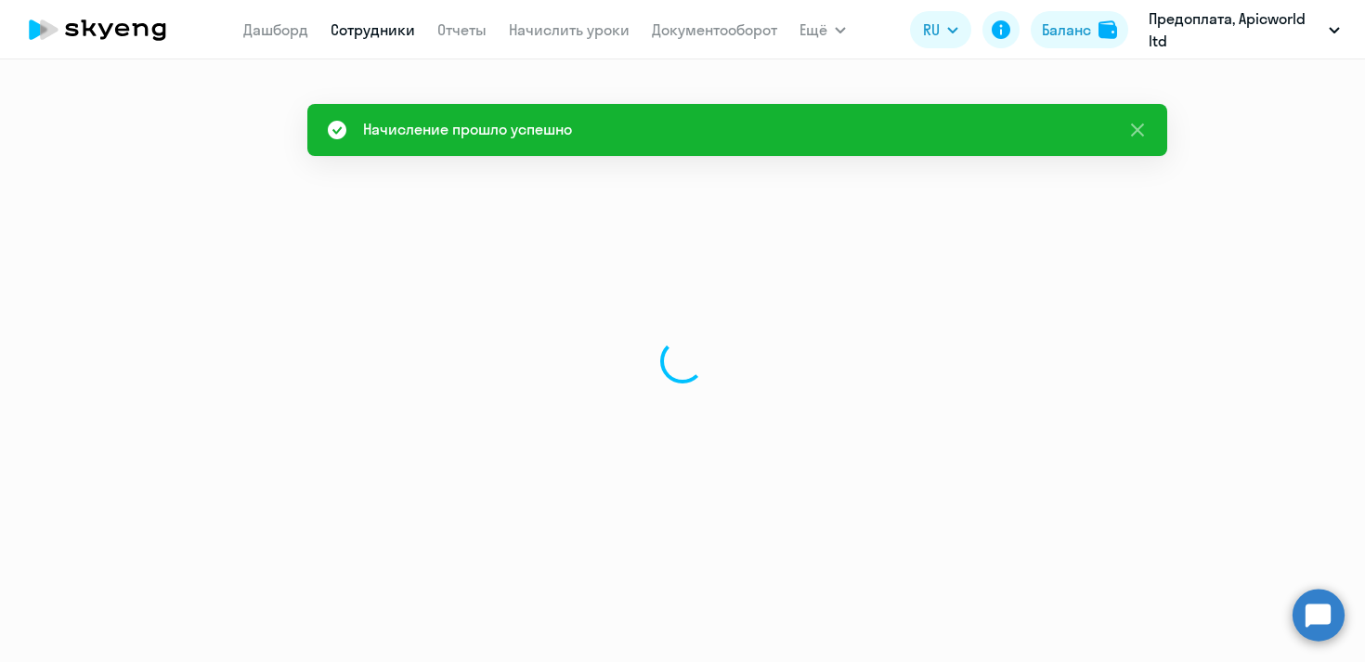
select select "30"
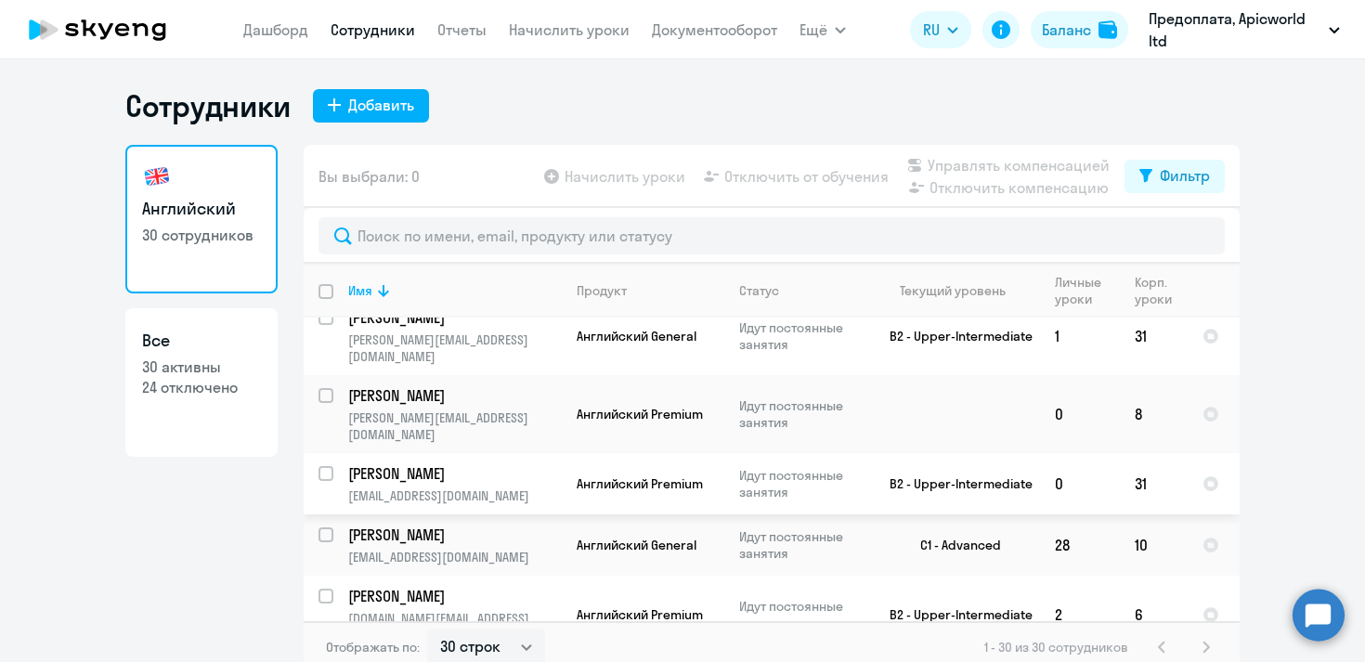
scroll to position [952, 0]
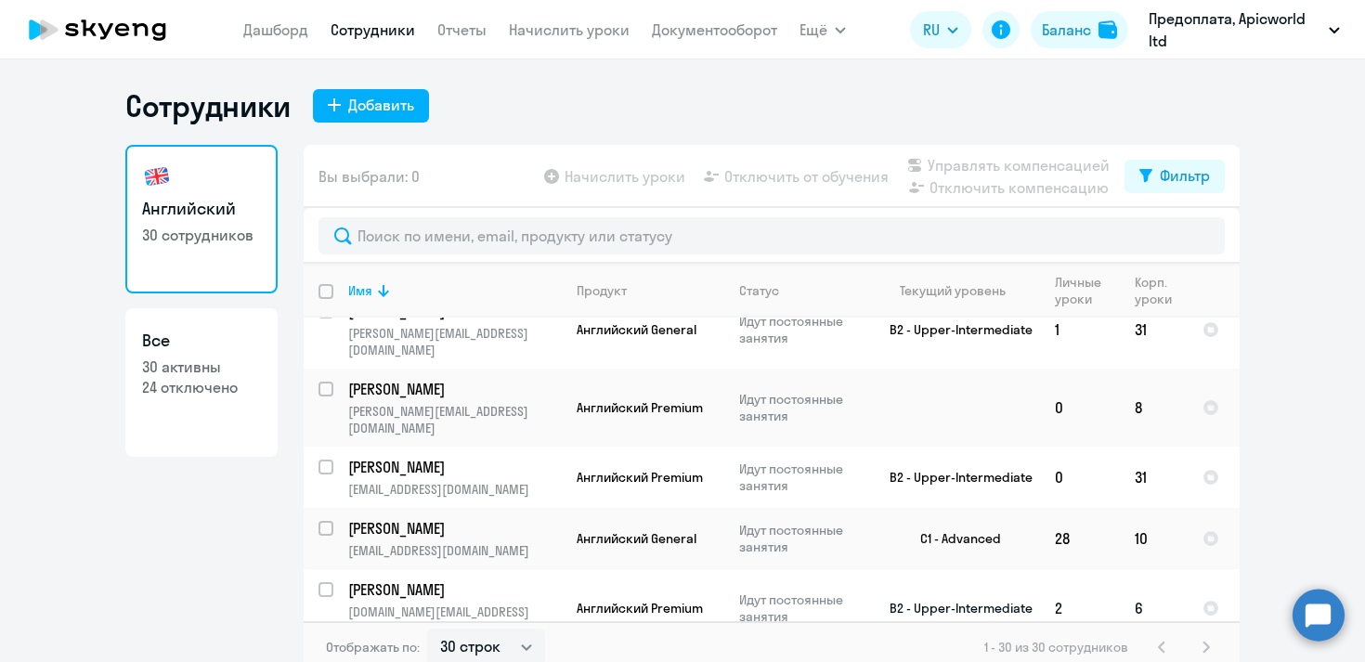
click at [331, 582] on input "select row 37077499" at bounding box center [337, 600] width 37 height 37
checkbox input "true"
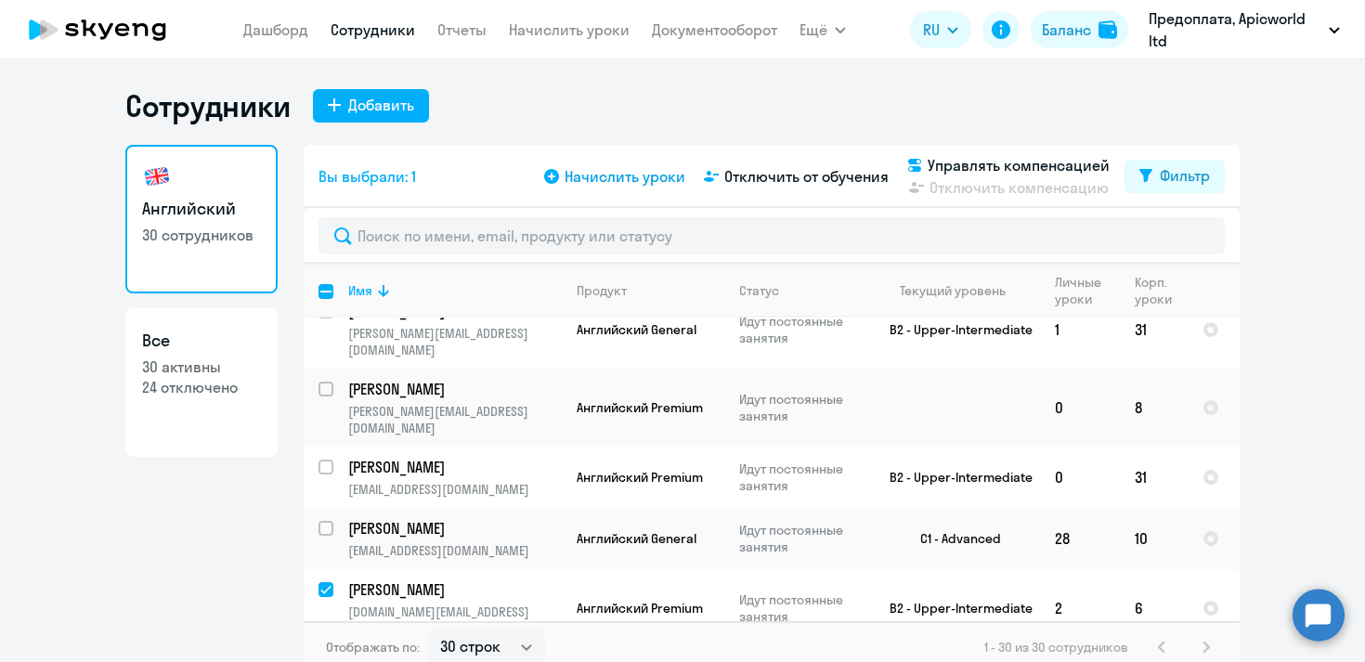
click at [557, 176] on icon at bounding box center [551, 176] width 15 height 15
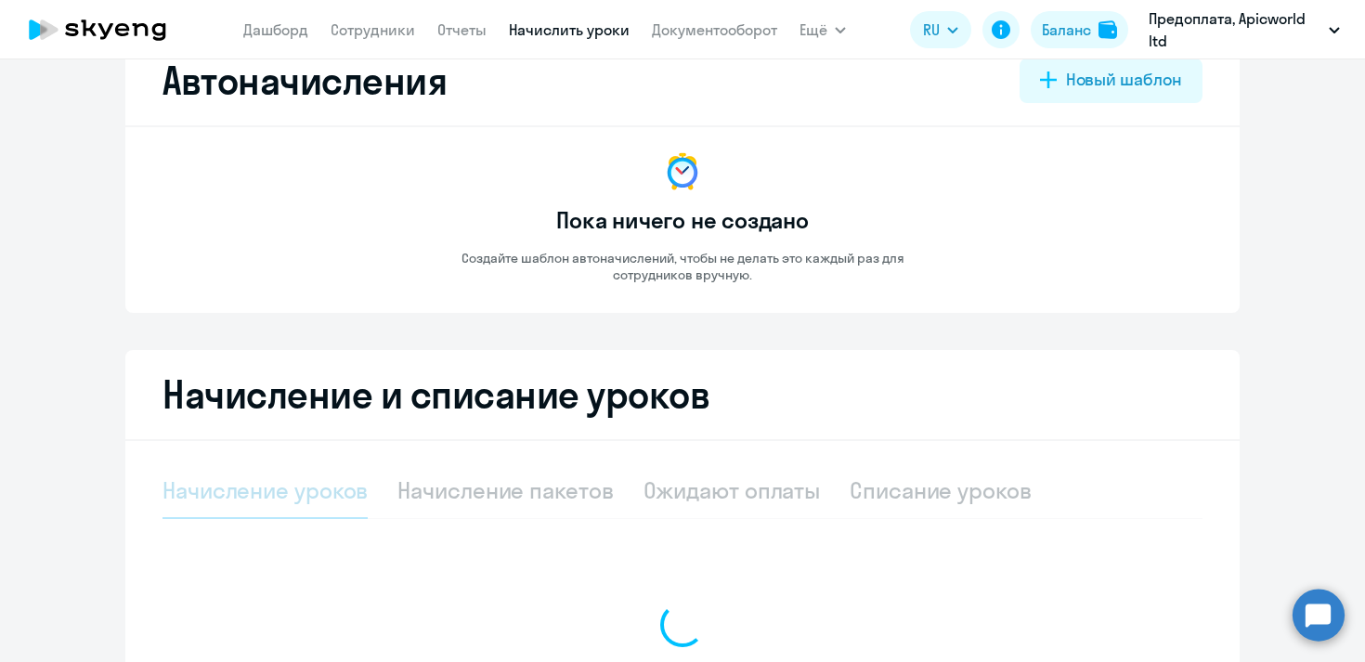
select select "10"
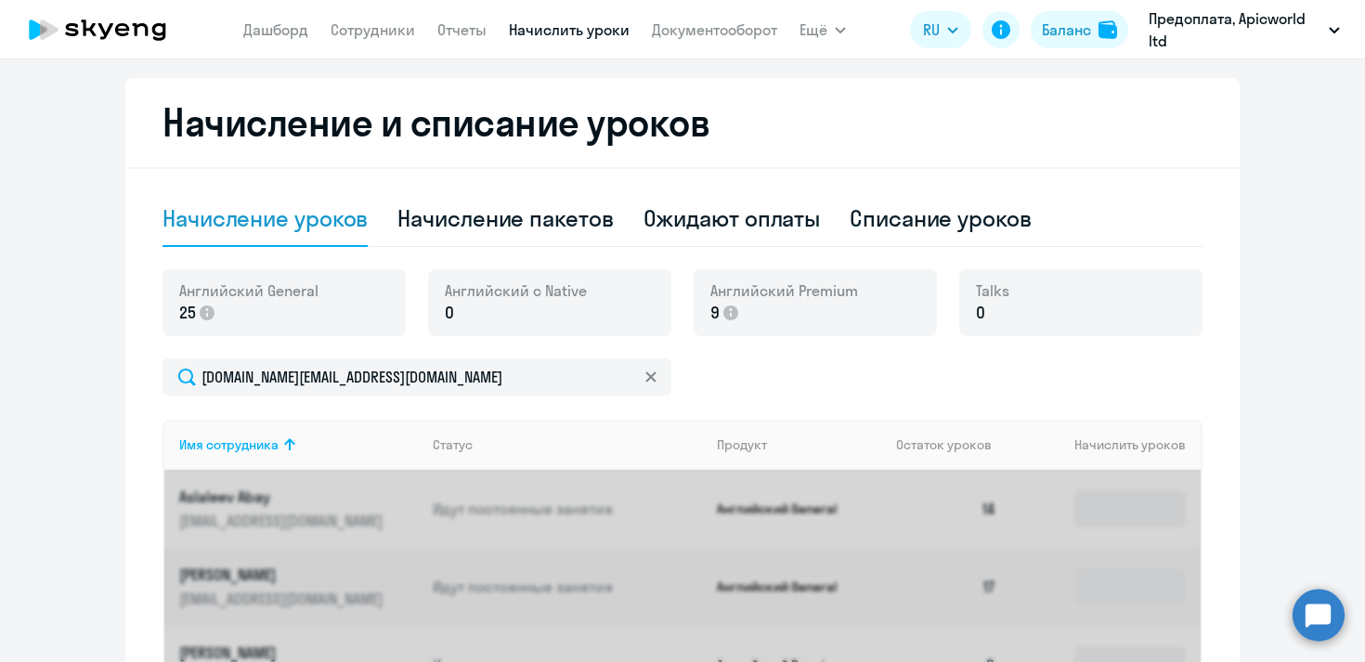
scroll to position [333, 0]
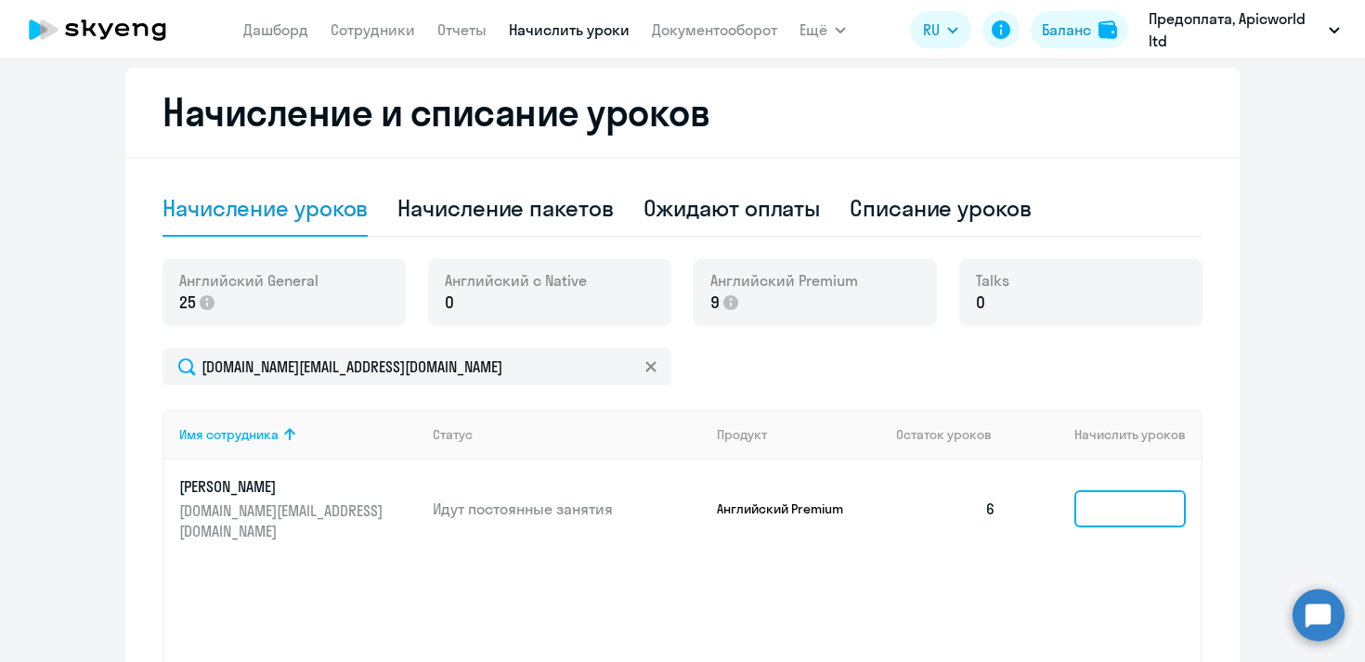
click at [1106, 501] on input at bounding box center [1129, 508] width 111 height 37
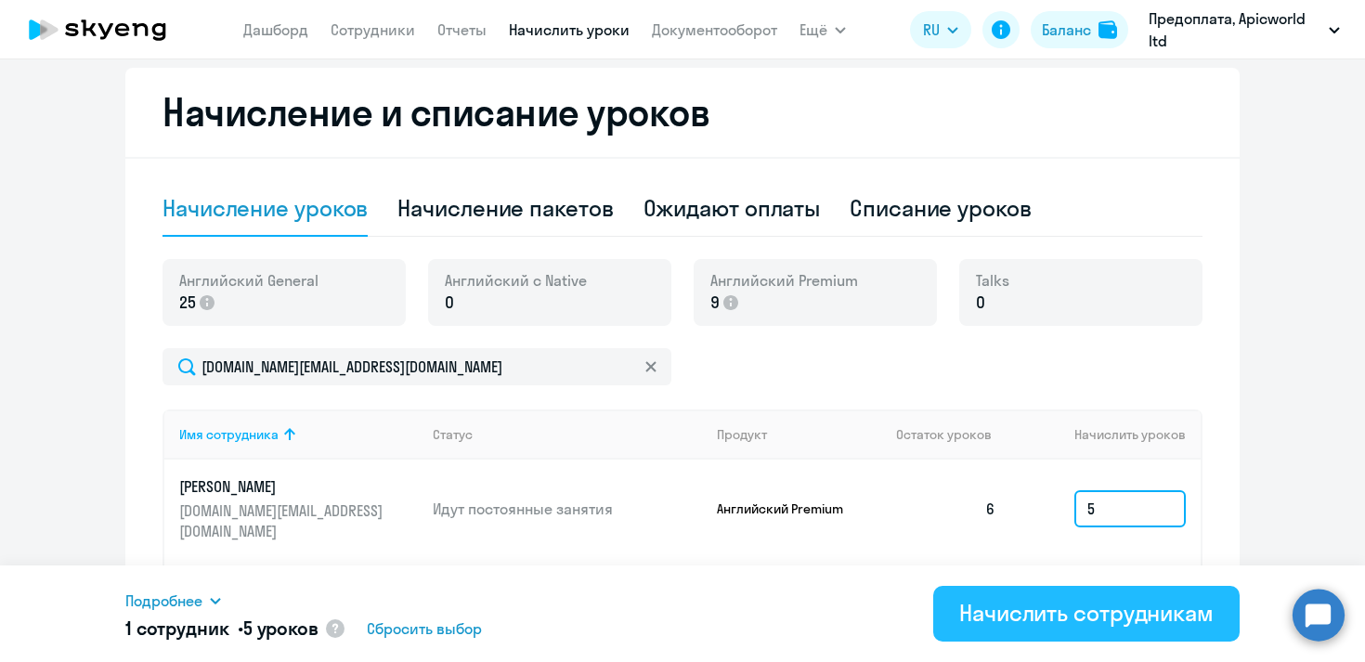
type input "5"
click at [1093, 622] on div "Начислить сотрудникам" at bounding box center [1086, 613] width 254 height 30
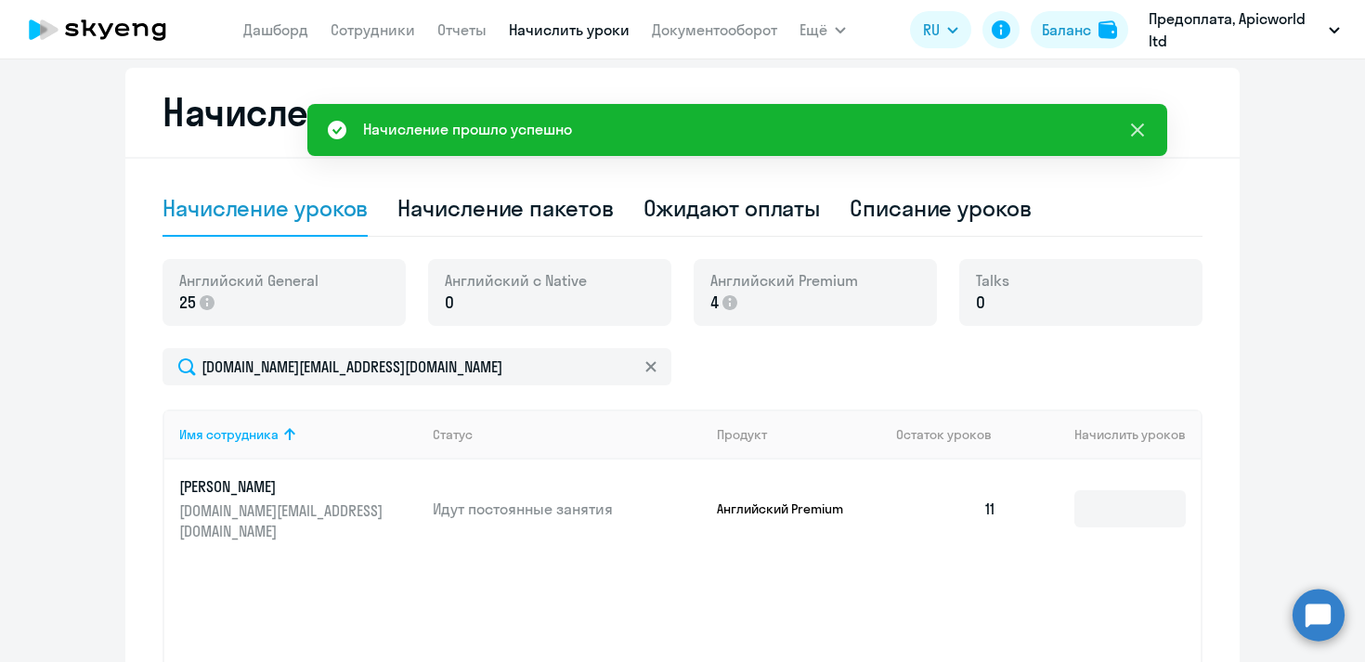
click at [1145, 127] on icon at bounding box center [1137, 130] width 22 height 22
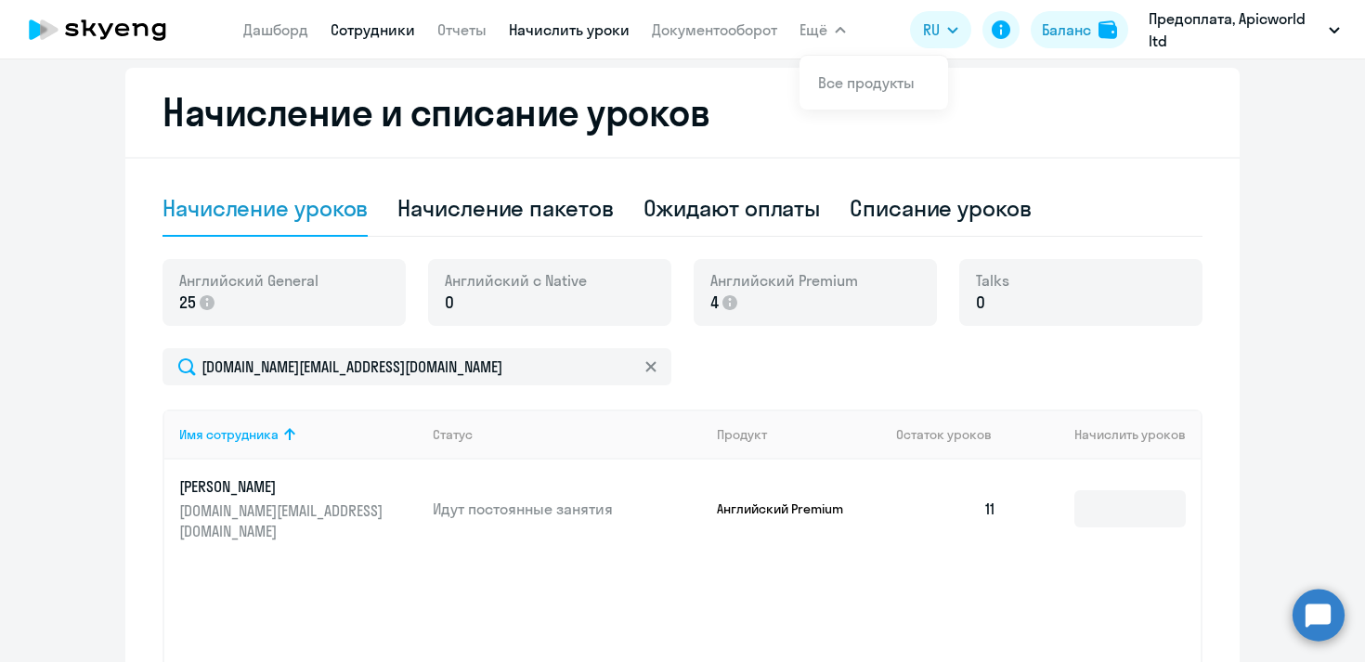
click at [370, 31] on link "Сотрудники" at bounding box center [373, 29] width 85 height 19
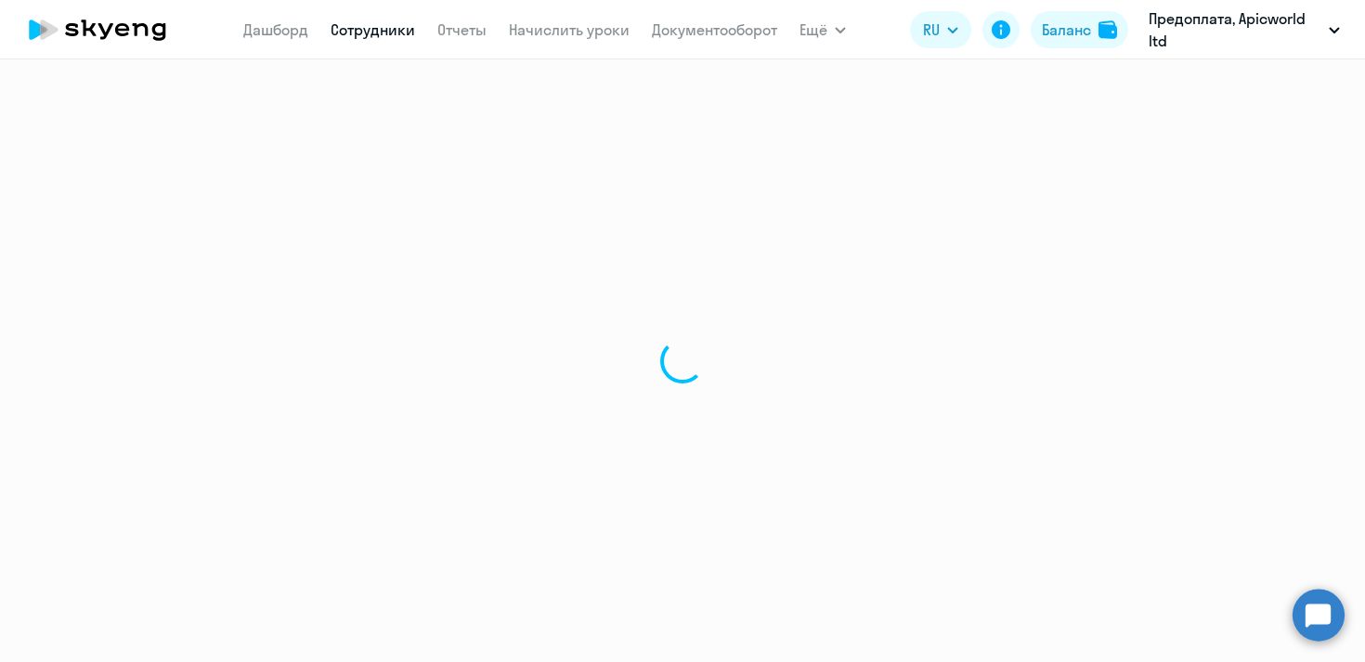
select select "30"
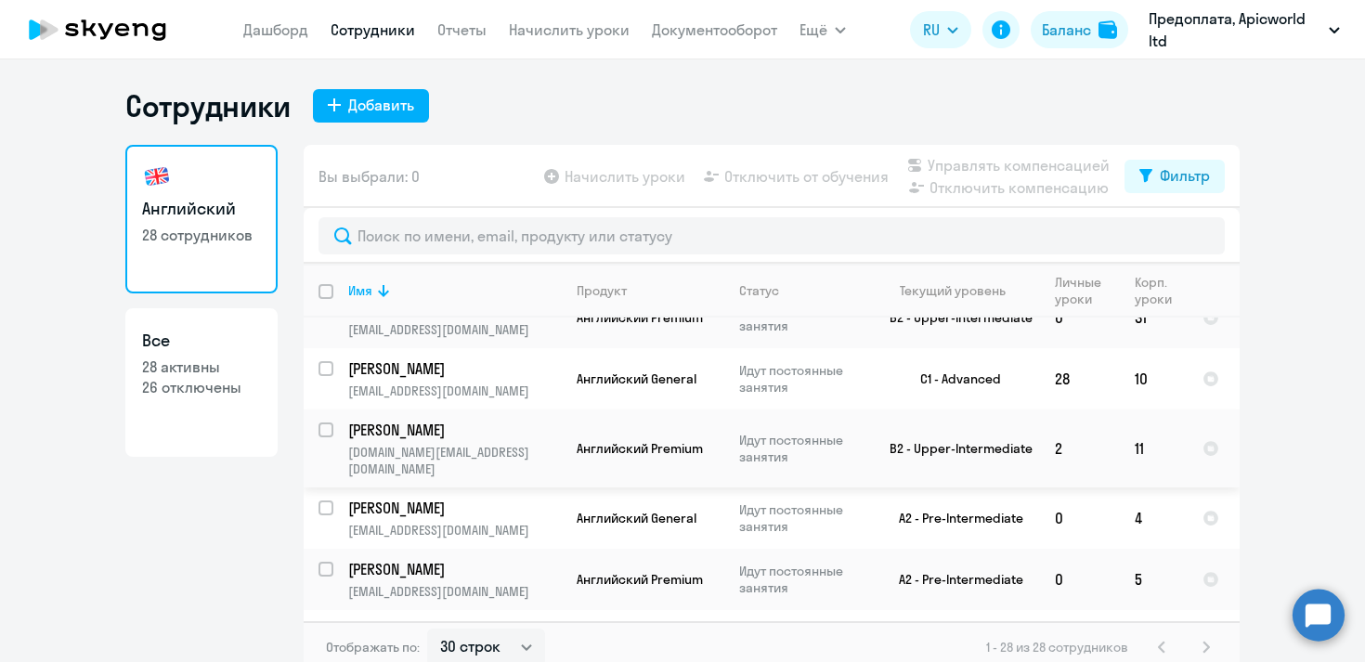
scroll to position [1051, 0]
click at [323, 500] on input "select row 544605" at bounding box center [337, 518] width 37 height 37
checkbox input "true"
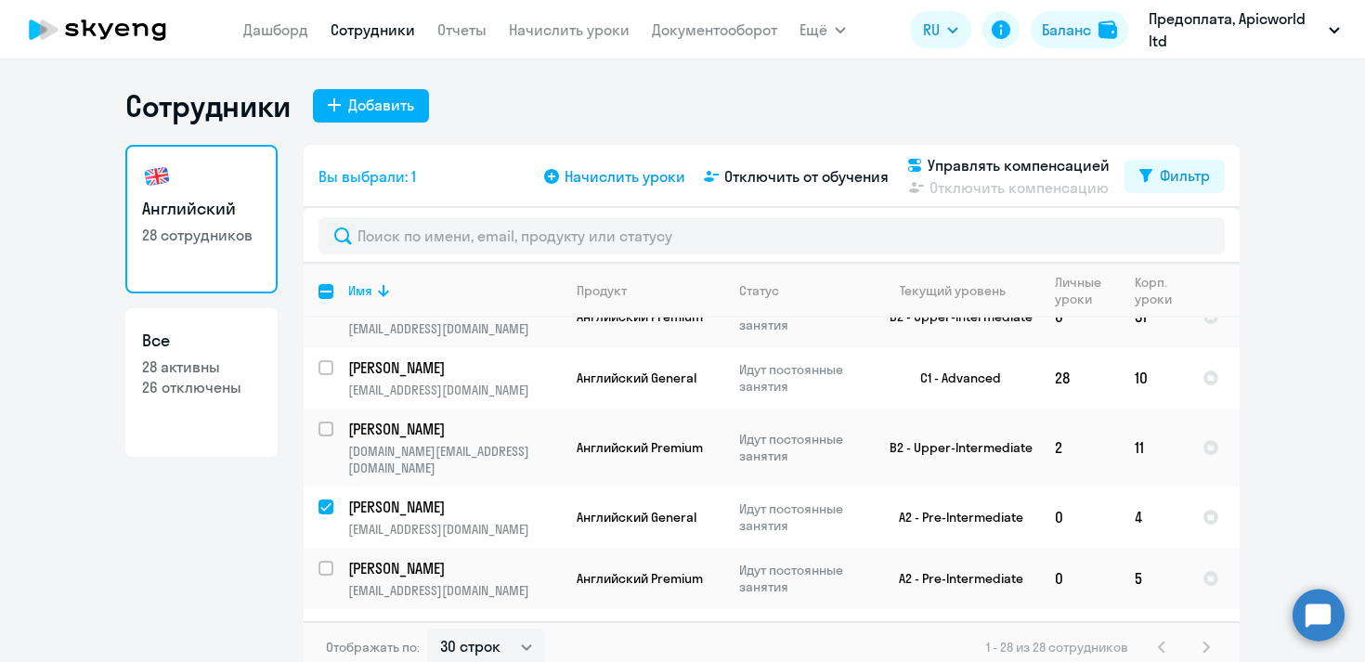
click at [555, 176] on icon at bounding box center [551, 176] width 15 height 15
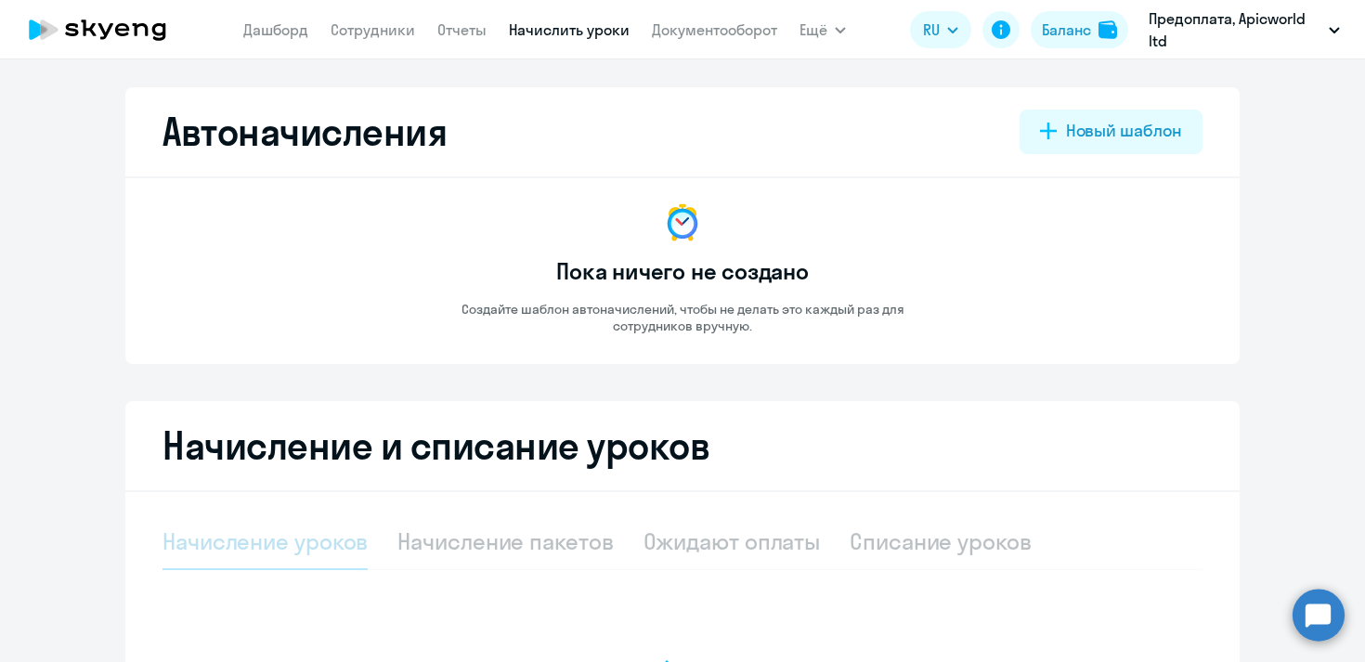
select select "10"
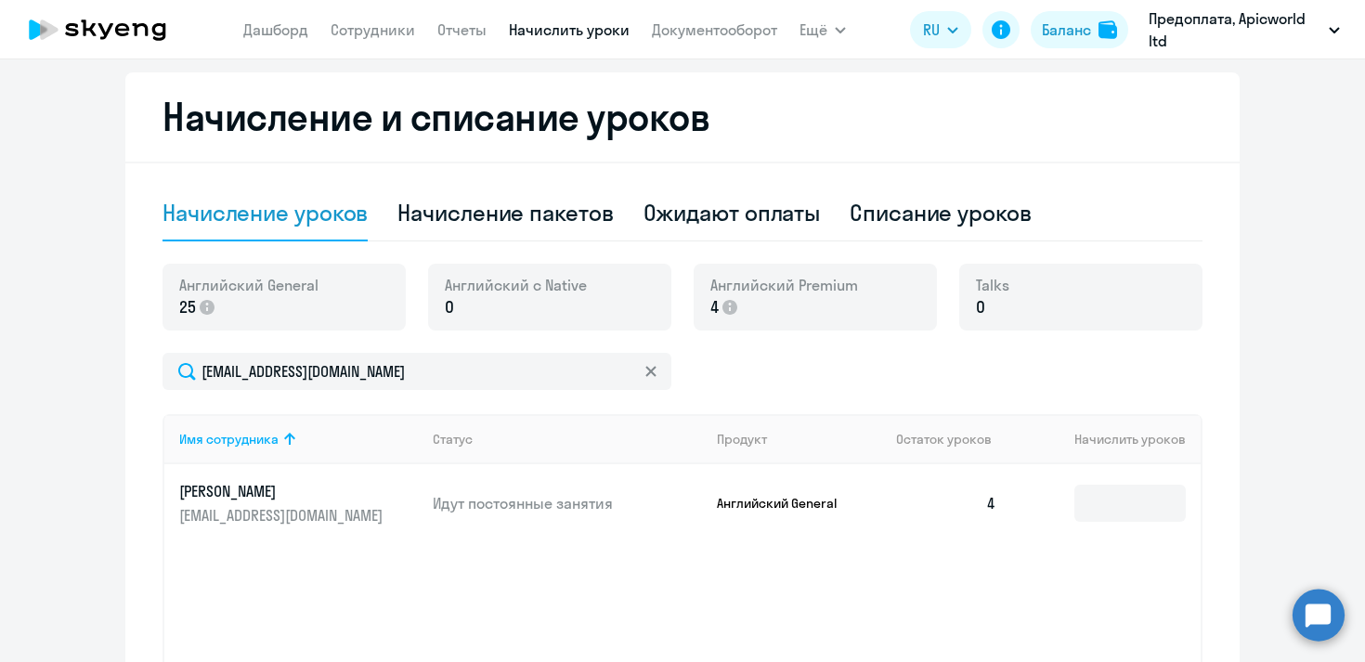
scroll to position [351, 0]
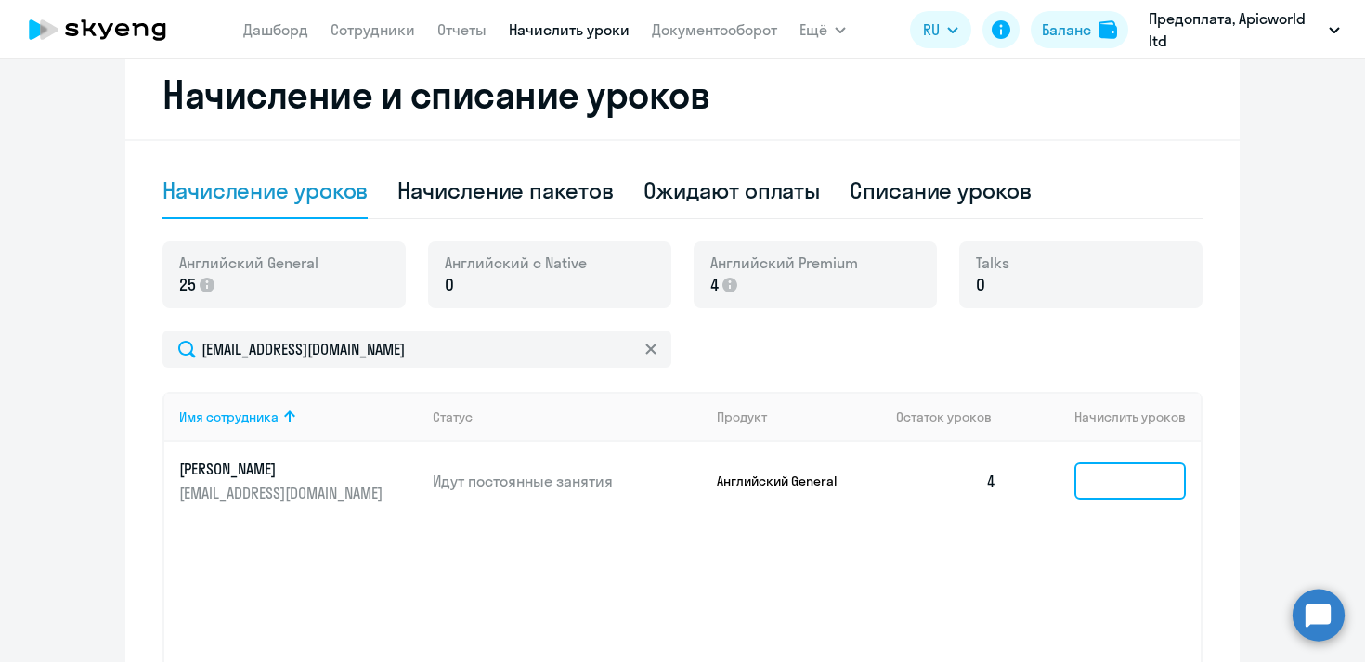
click at [1109, 473] on input at bounding box center [1129, 480] width 111 height 37
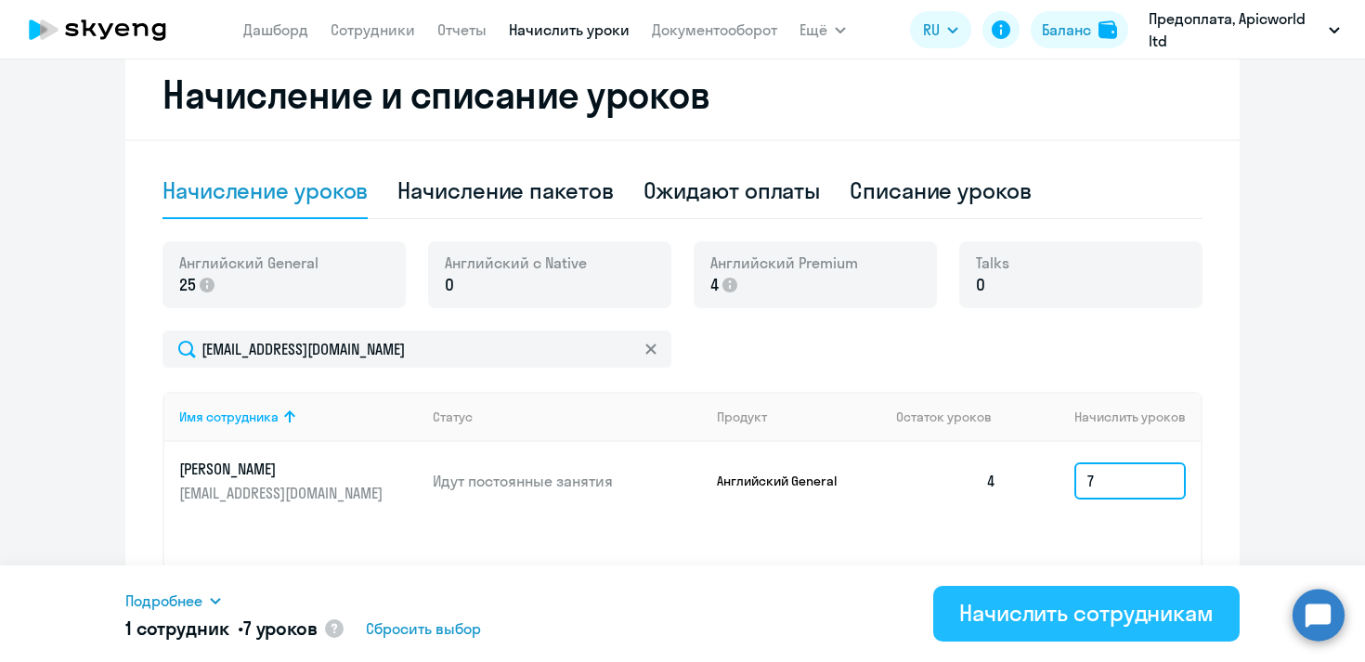
type input "7"
click at [1050, 617] on div "Начислить сотрудникам" at bounding box center [1086, 613] width 254 height 30
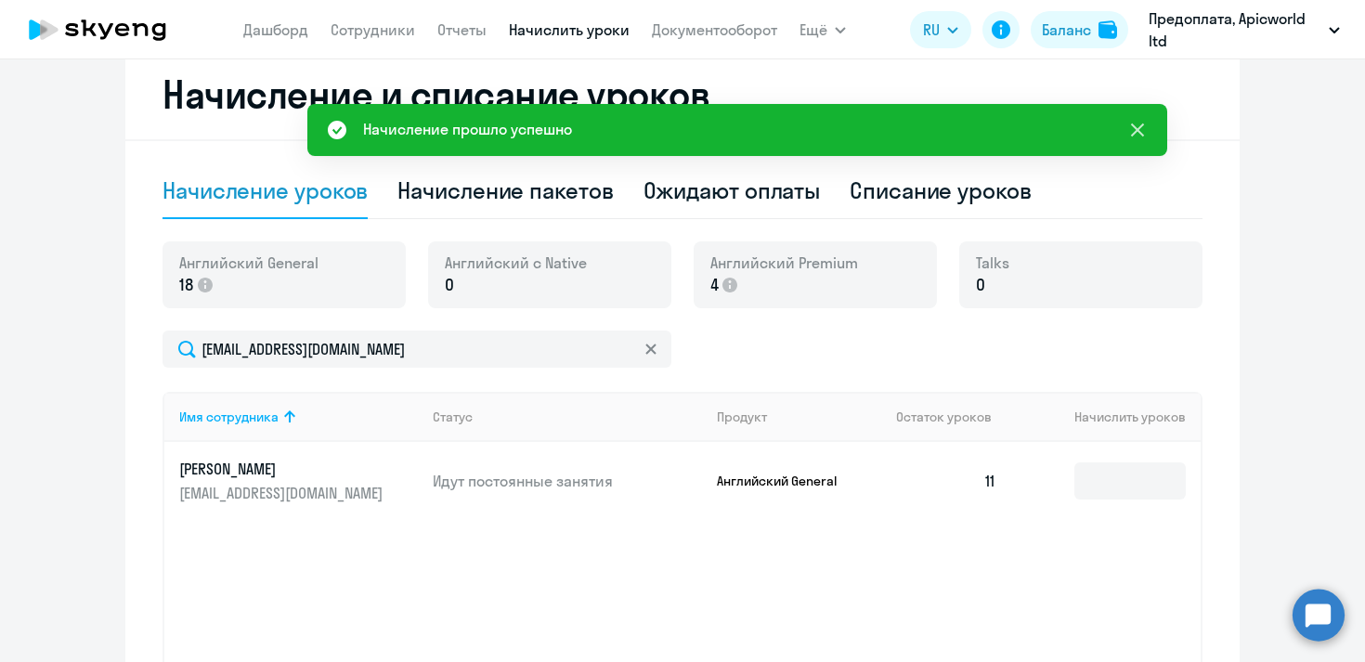
click at [1136, 127] on icon at bounding box center [1137, 130] width 13 height 13
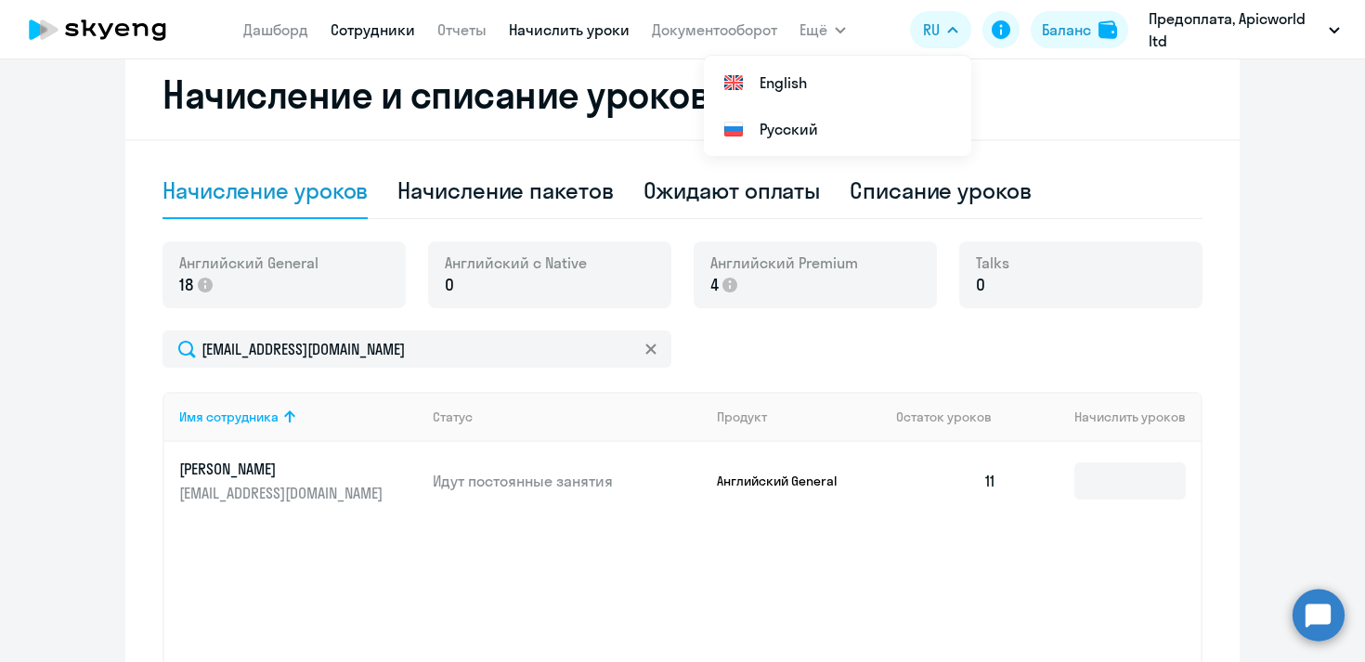
click at [398, 33] on link "Сотрудники" at bounding box center [373, 29] width 85 height 19
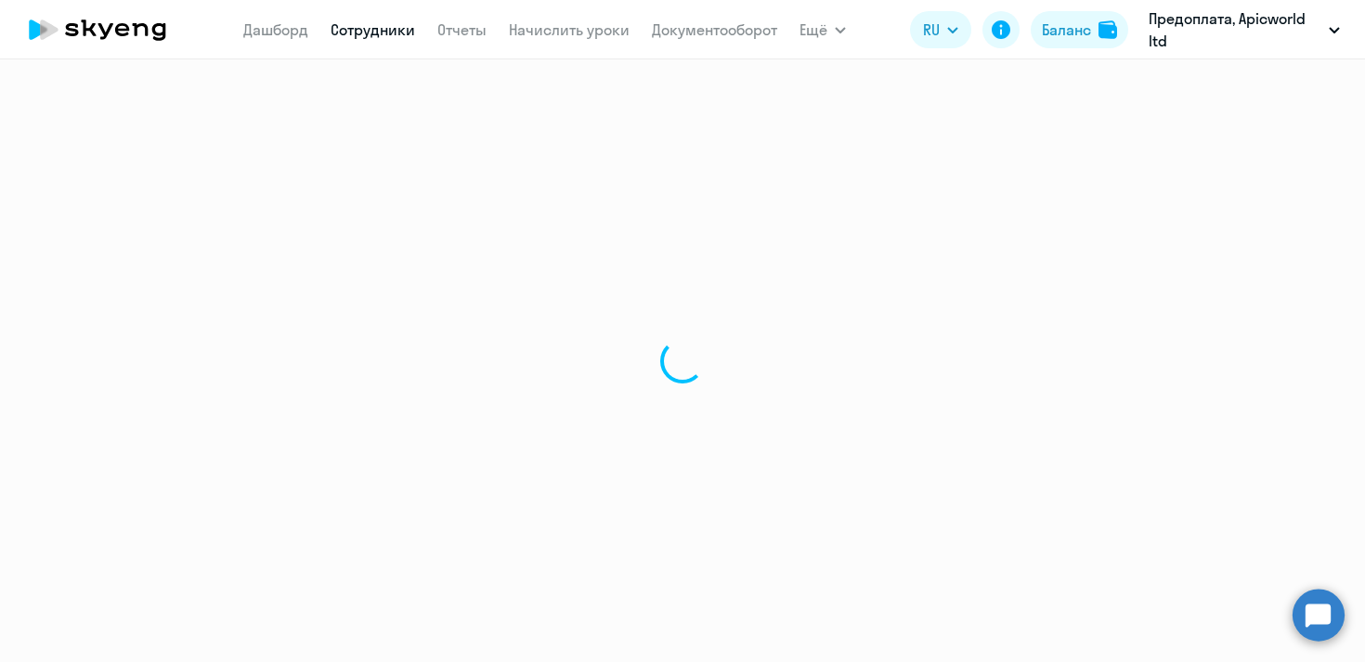
select select "30"
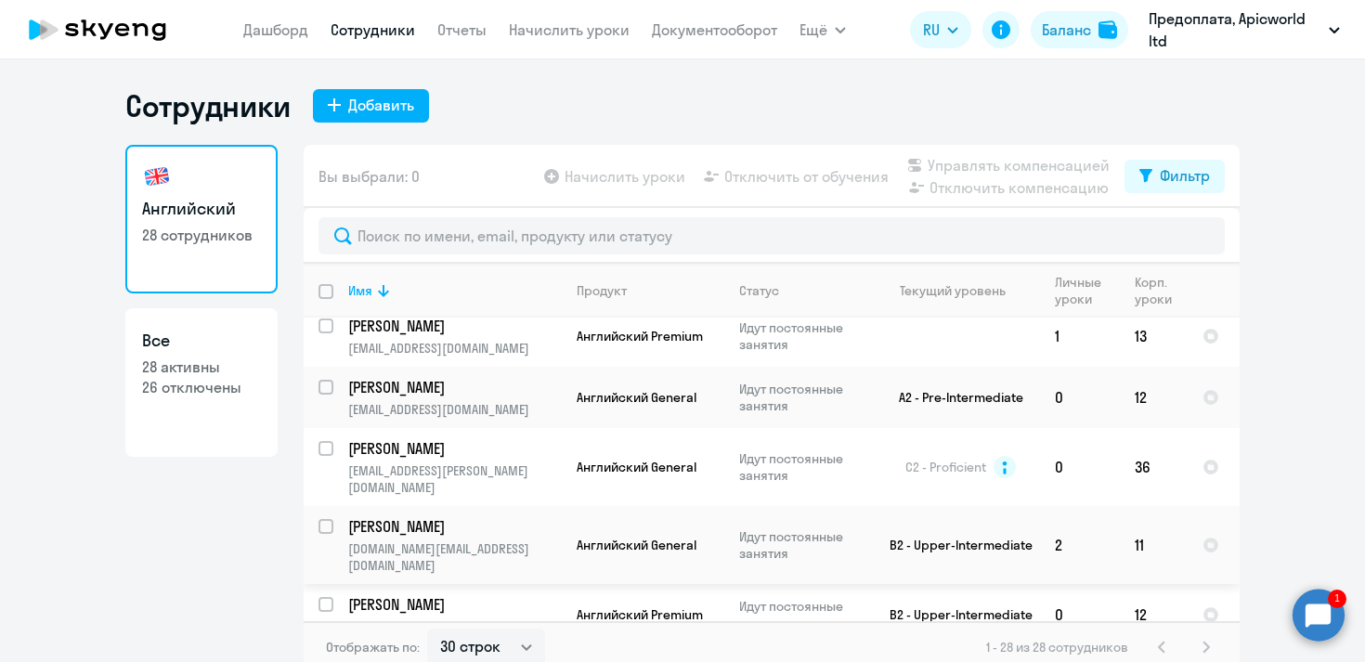
scroll to position [17, 0]
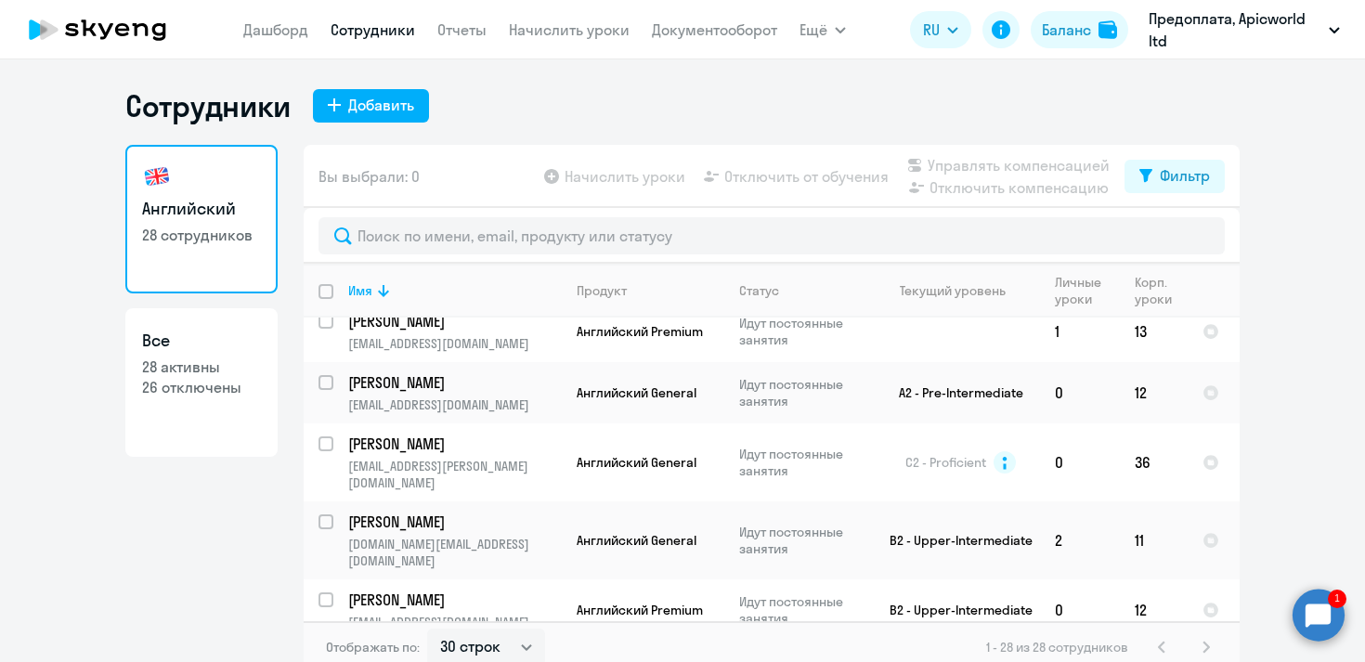
click at [1329, 612] on circle at bounding box center [1319, 615] width 52 height 52
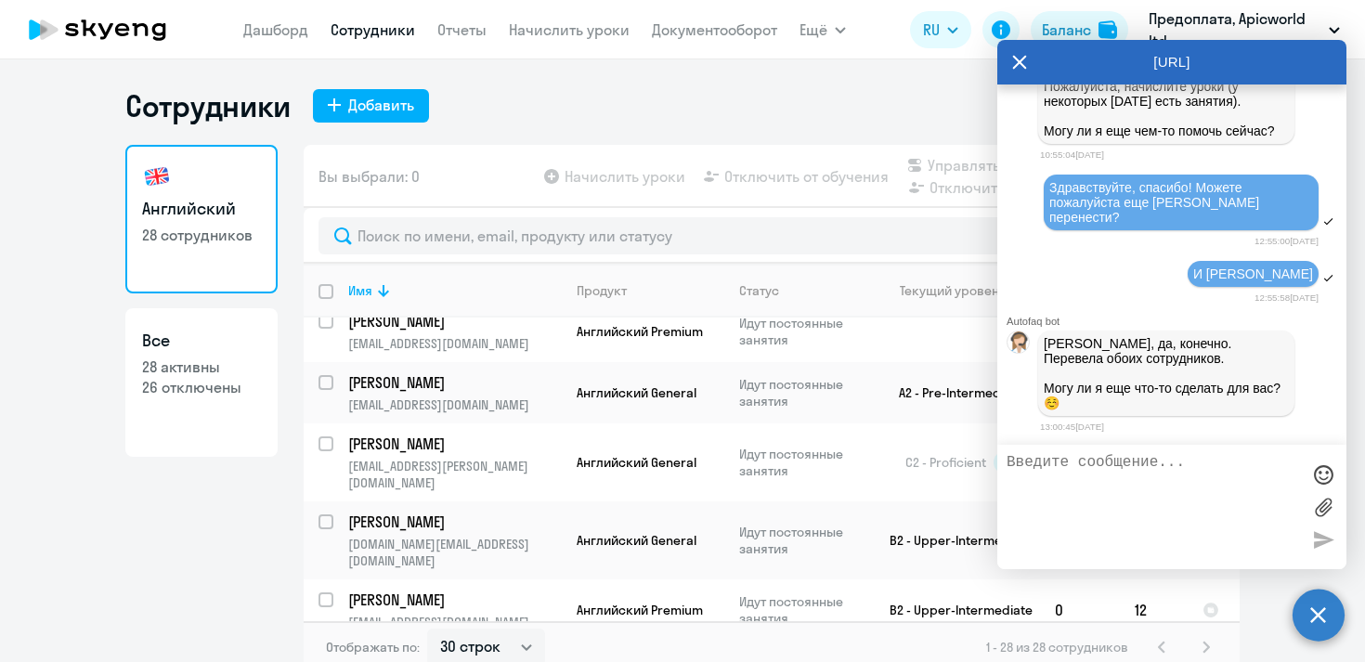
scroll to position [0, 0]
click at [1076, 478] on textarea at bounding box center [1153, 507] width 293 height 106
type textarea "Большое спасибо!"
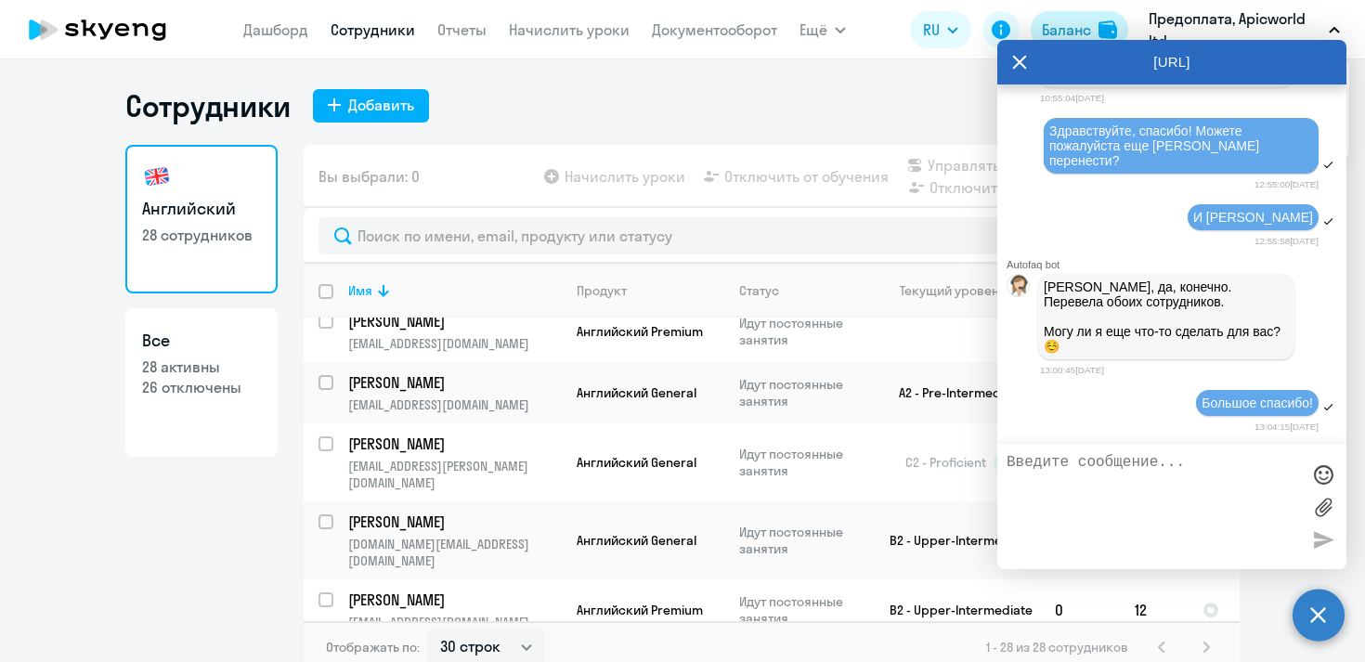
click at [1069, 23] on div "Баланс" at bounding box center [1066, 30] width 49 height 22
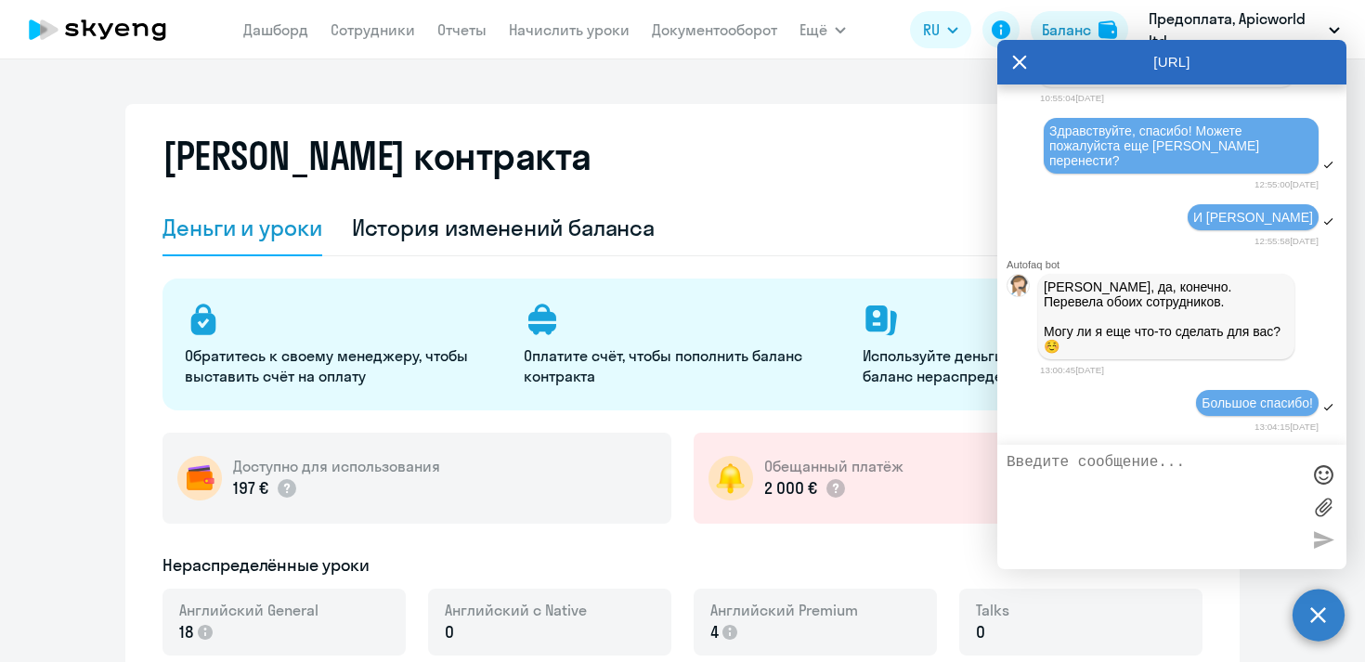
select select "english_adult_not_native_speaker"
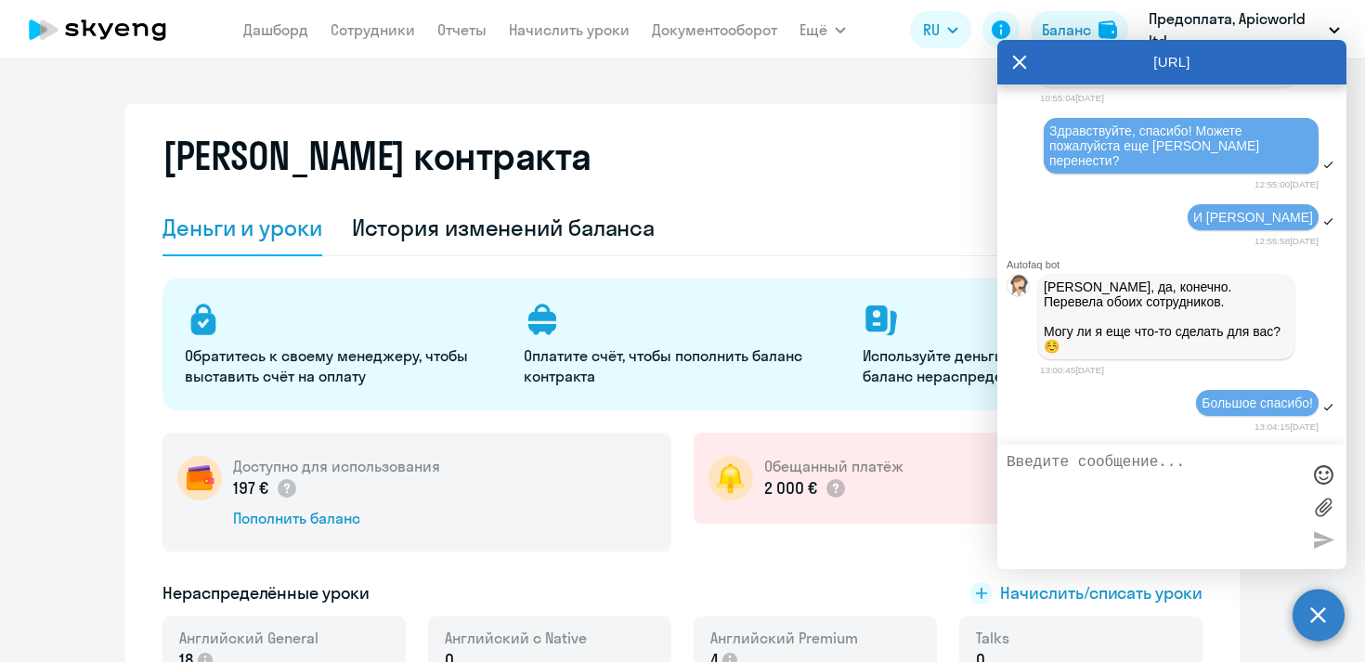
click at [1022, 59] on icon at bounding box center [1020, 62] width 14 height 14
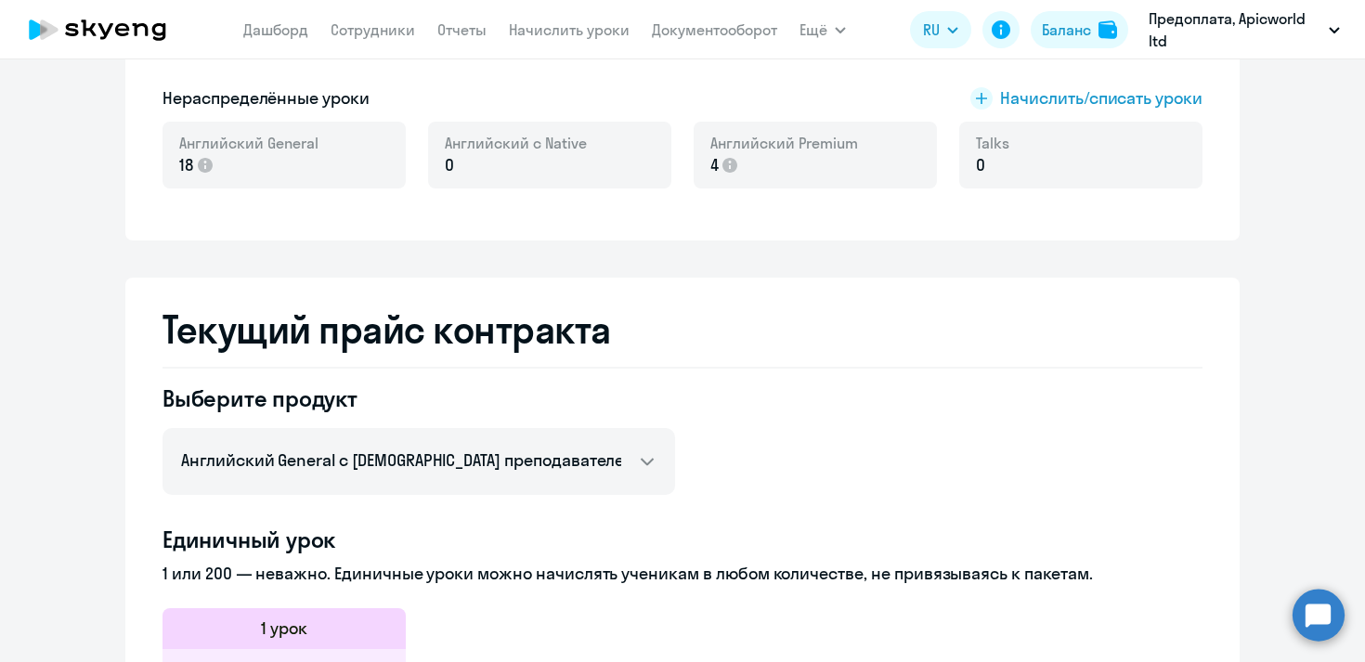
scroll to position [190, 0]
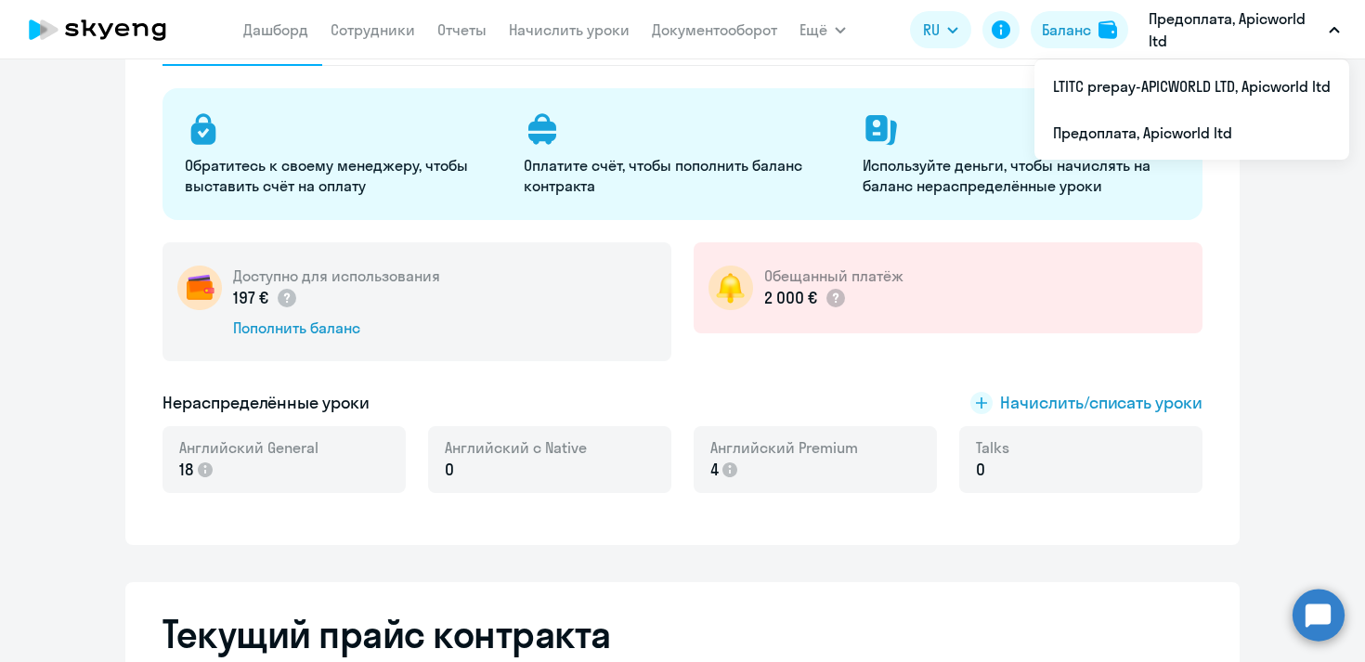
click at [1171, 26] on p "Предоплата, Apicworld ltd" at bounding box center [1235, 29] width 173 height 45
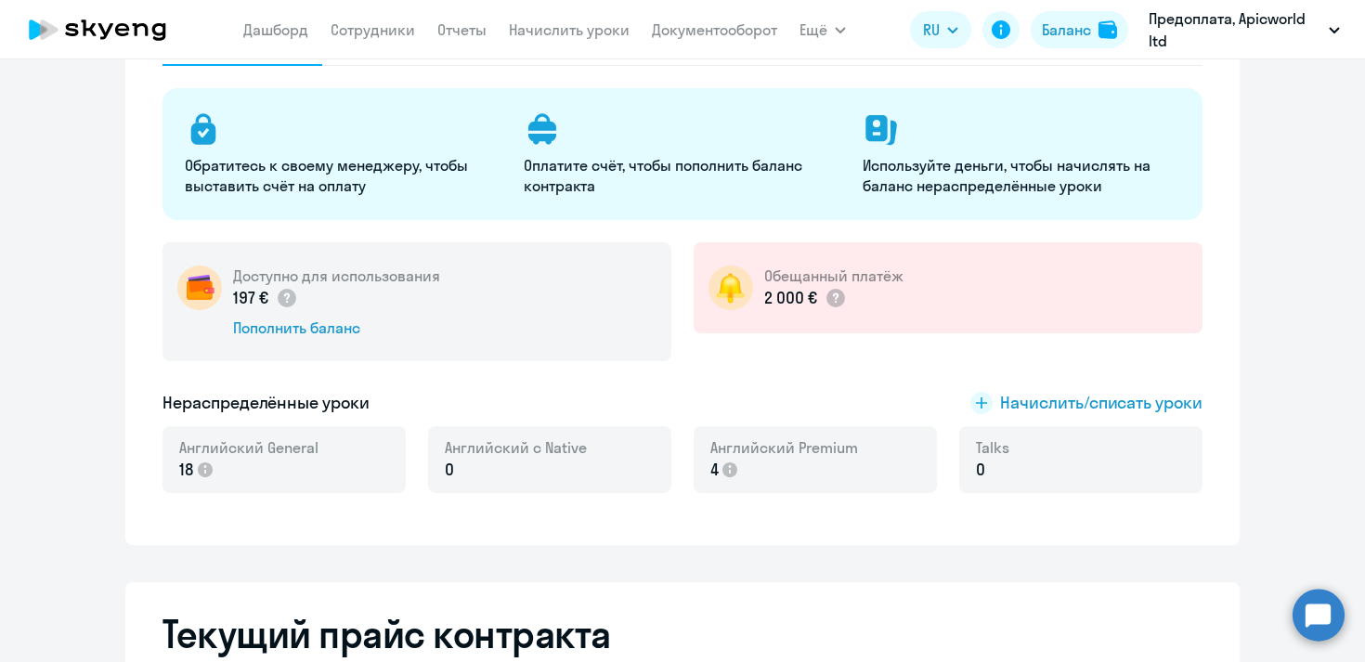
click at [1170, 32] on p "Предоплата, Apicworld ltd" at bounding box center [1235, 29] width 173 height 45
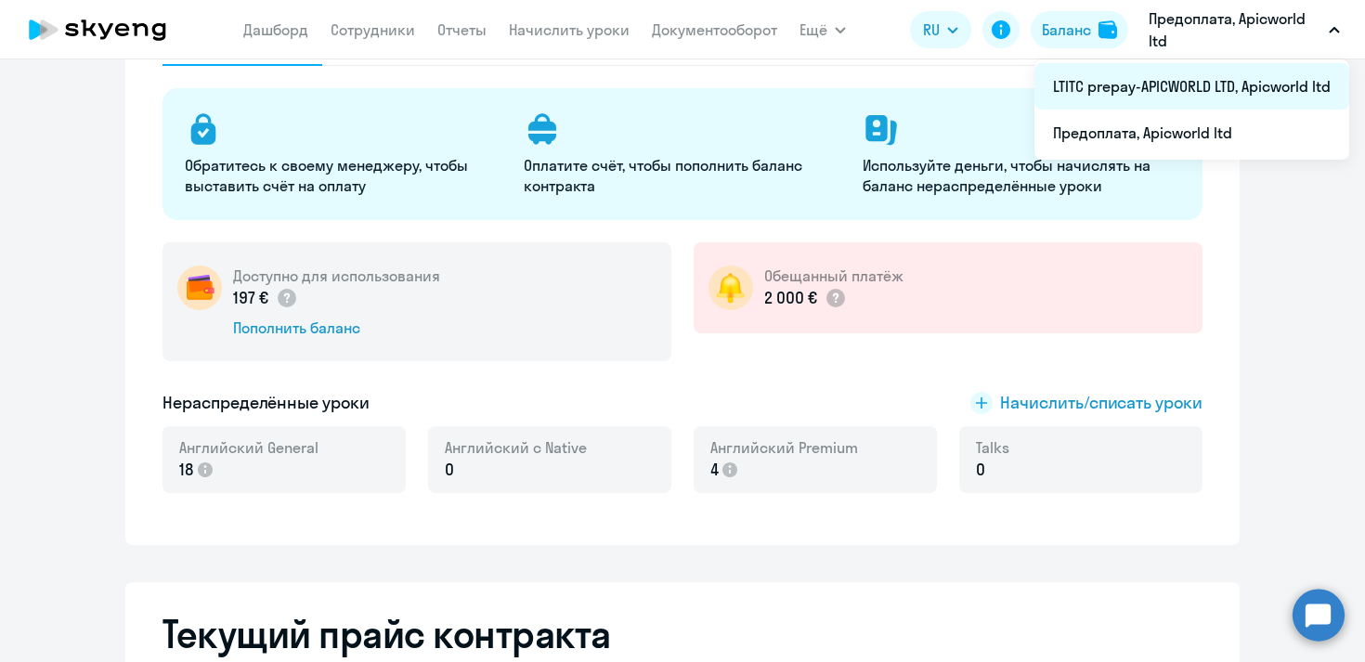
click at [1163, 91] on li "LTITC prepay-APICWORLD LTD, Apicworld ltd" at bounding box center [1192, 86] width 315 height 46
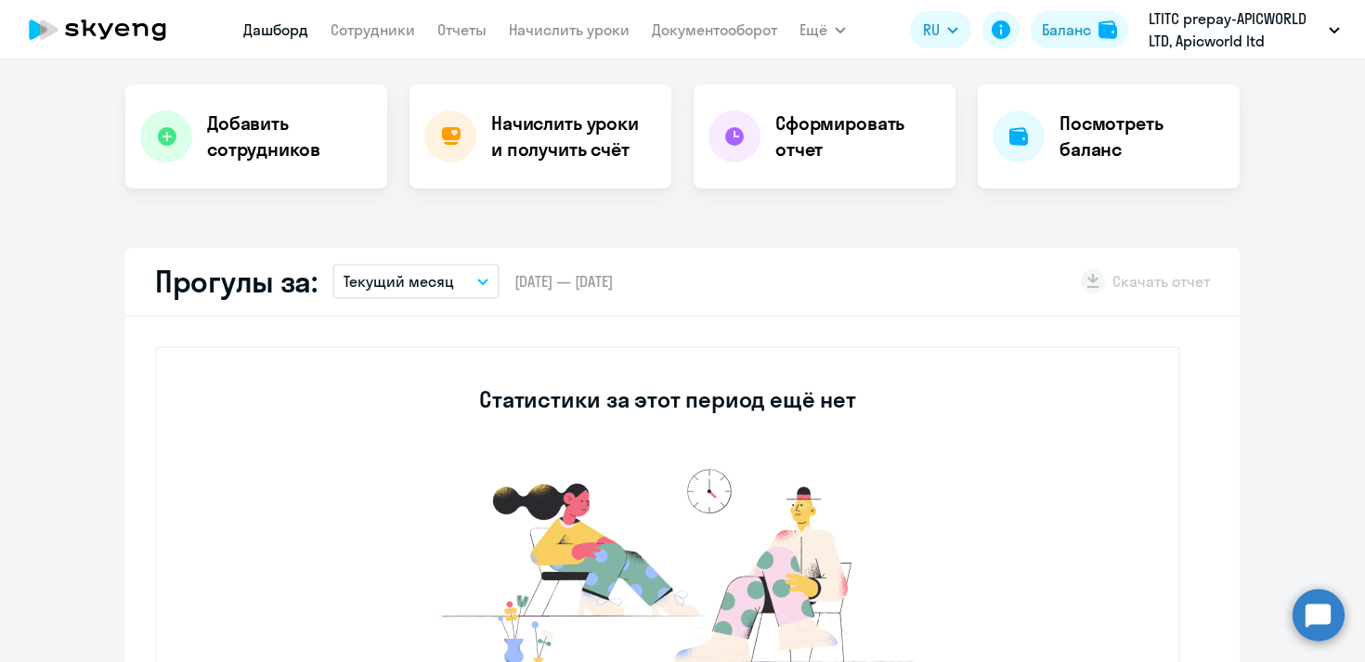
select select "30"
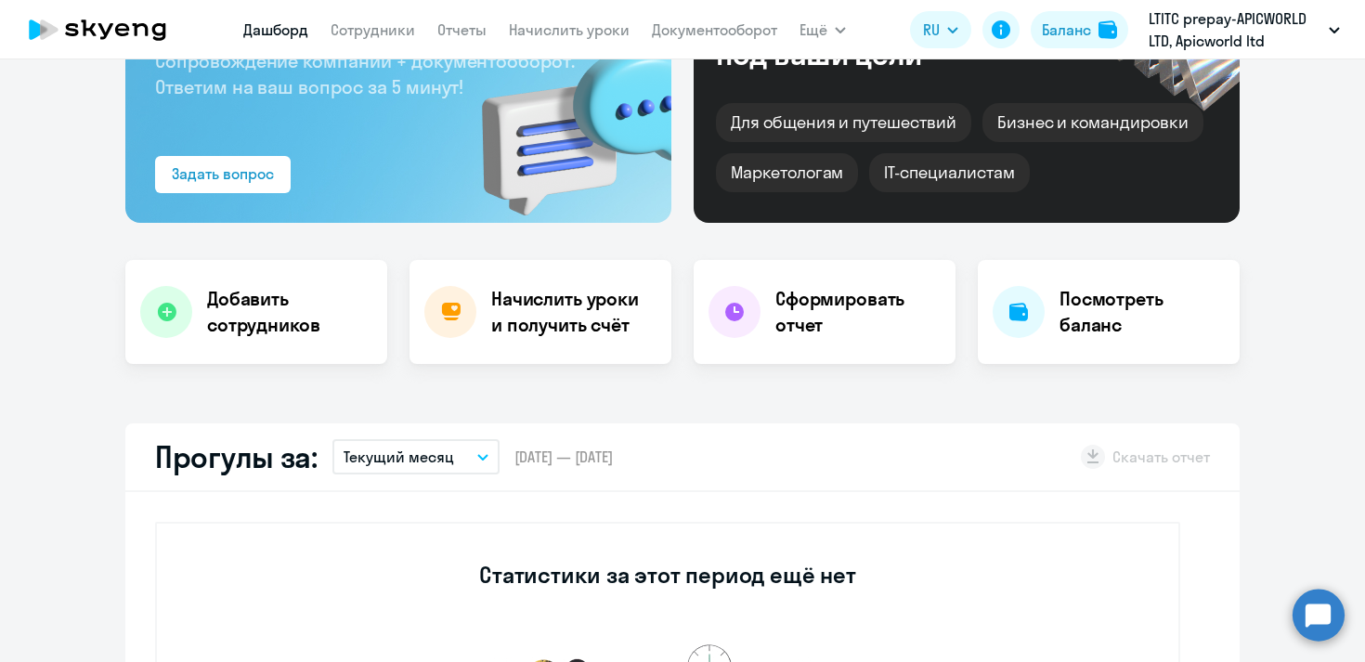
scroll to position [167, 0]
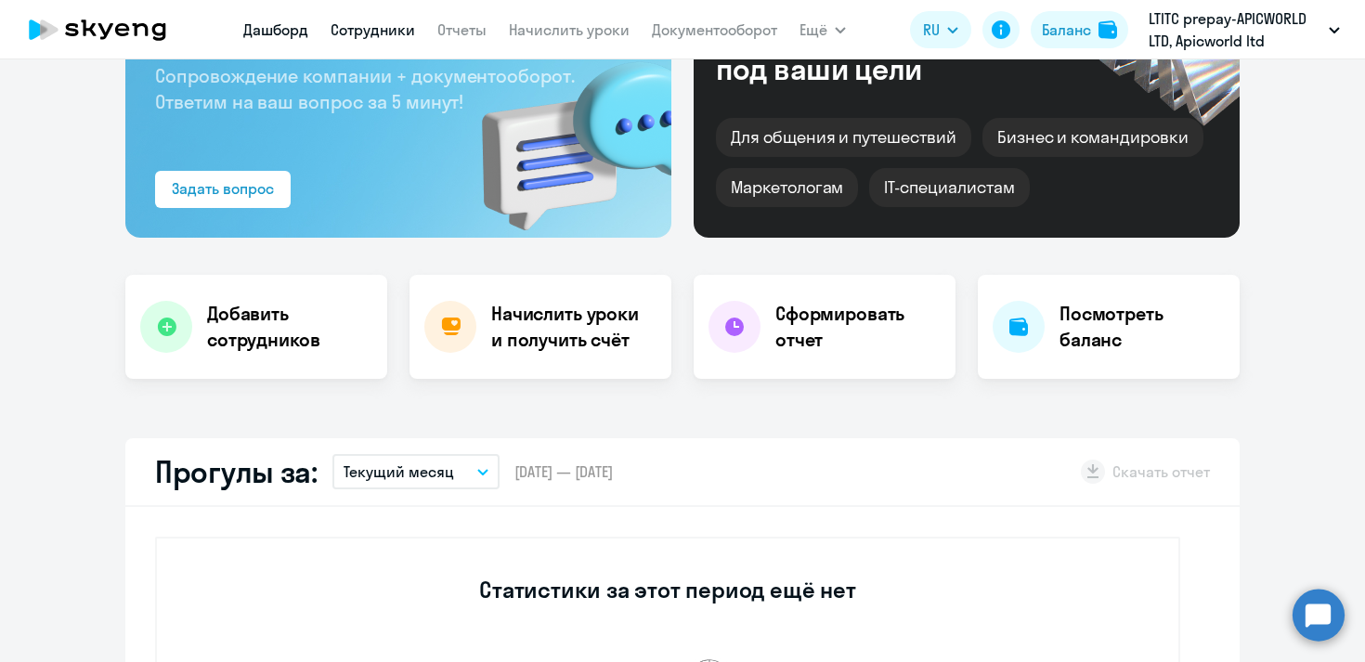
click at [397, 35] on link "Сотрудники" at bounding box center [373, 29] width 85 height 19
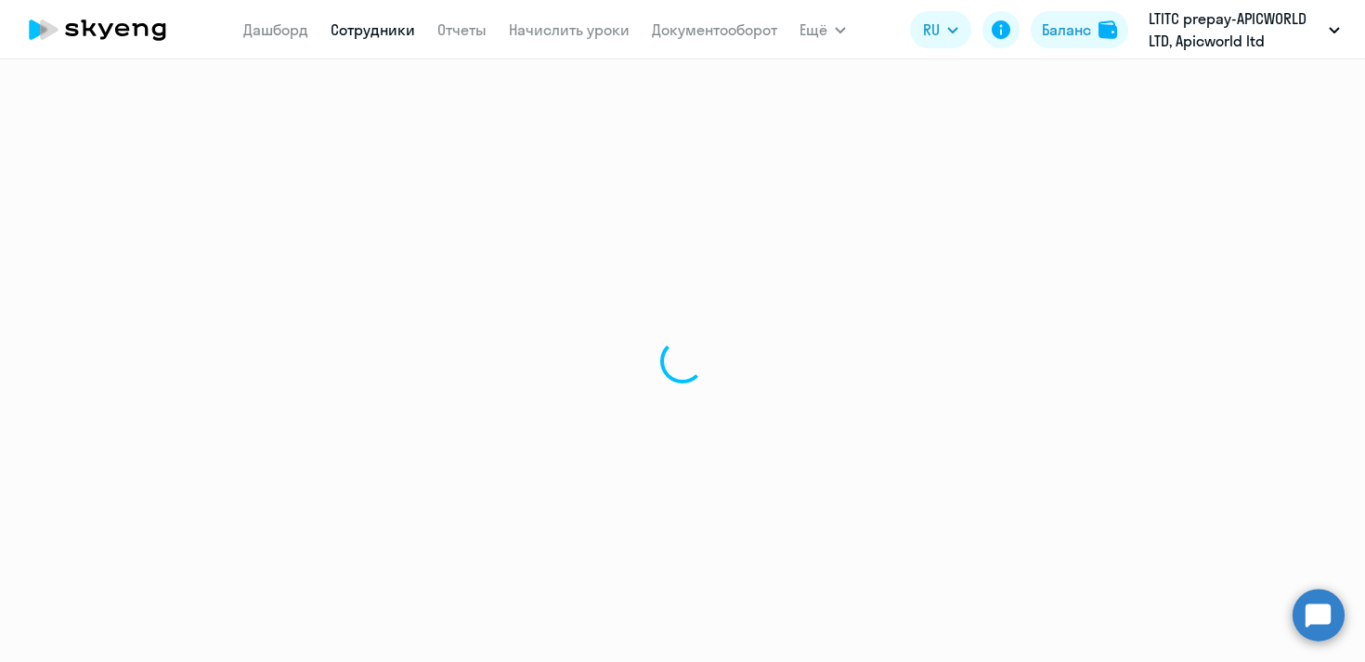
select select "30"
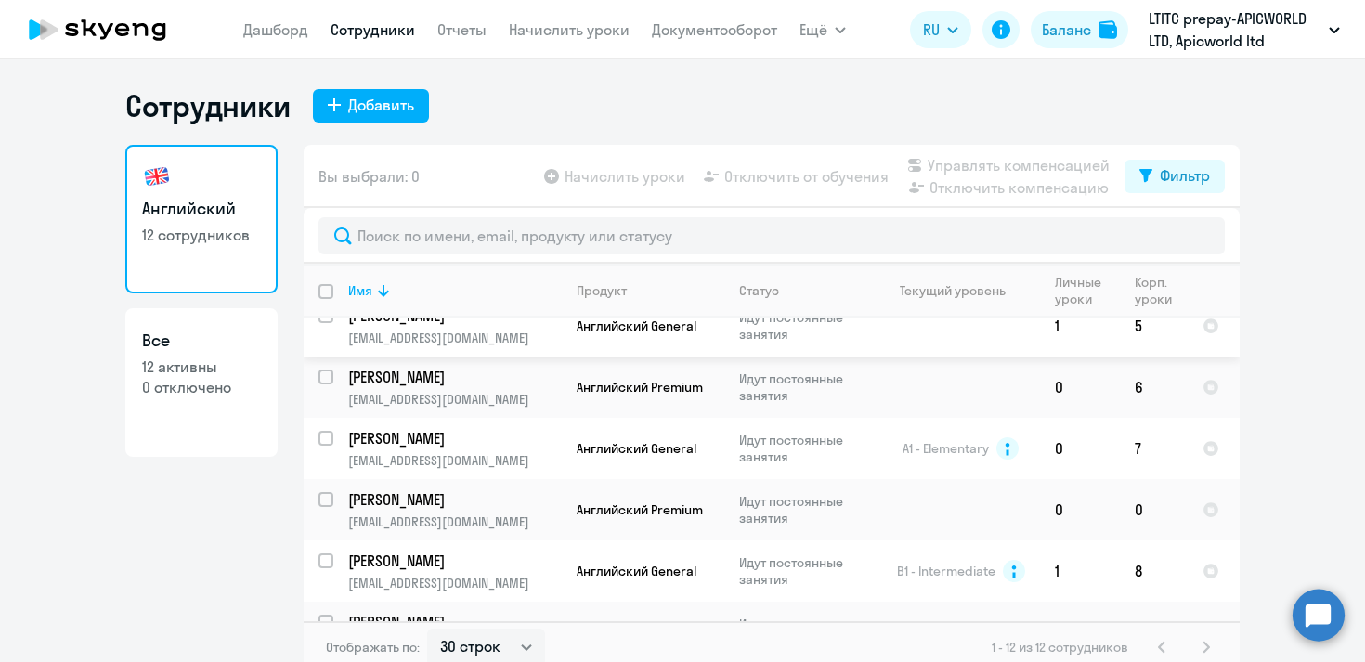
scroll to position [426, 0]
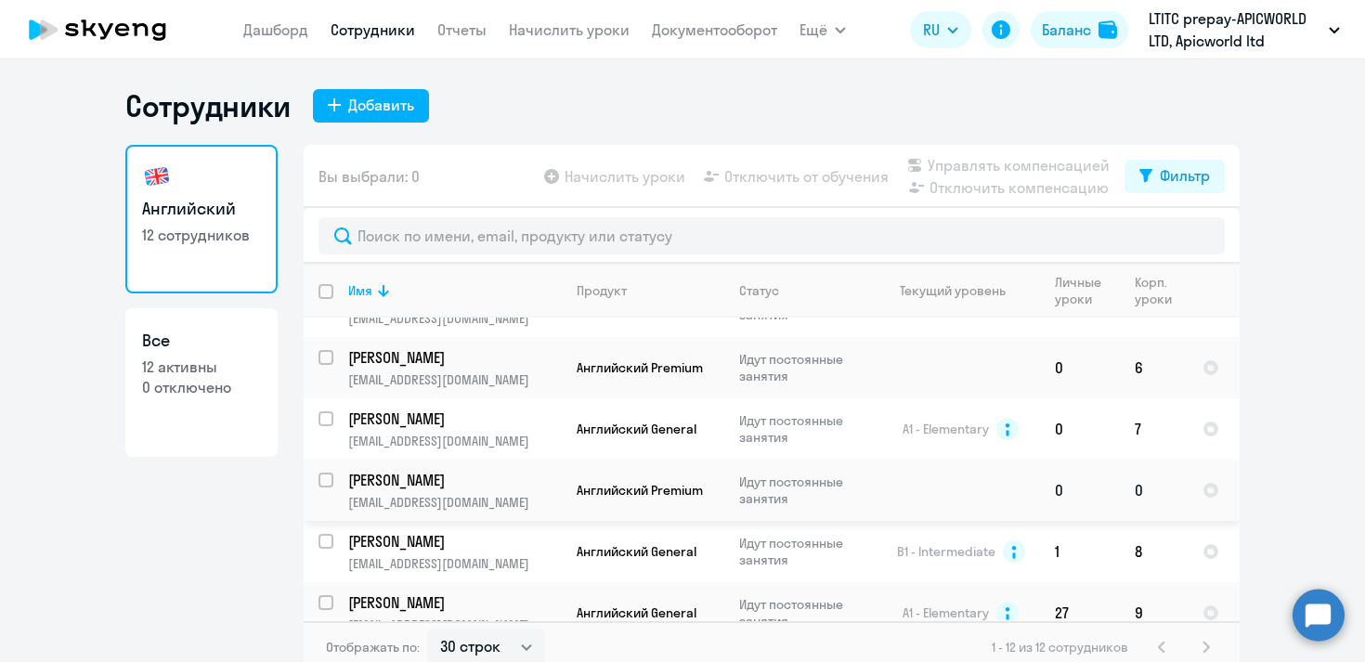
click at [325, 473] on input "select row 41678029" at bounding box center [337, 491] width 37 height 37
checkbox input "true"
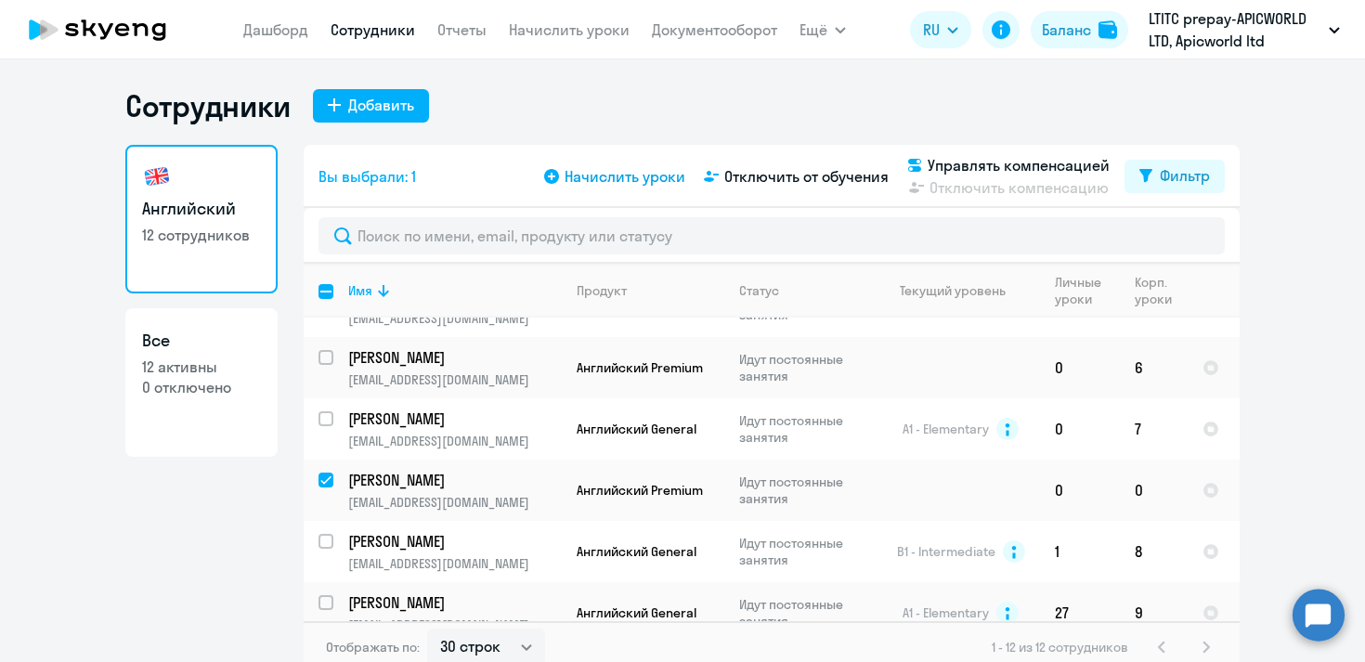
click at [630, 179] on span "Начислить уроки" at bounding box center [625, 176] width 121 height 22
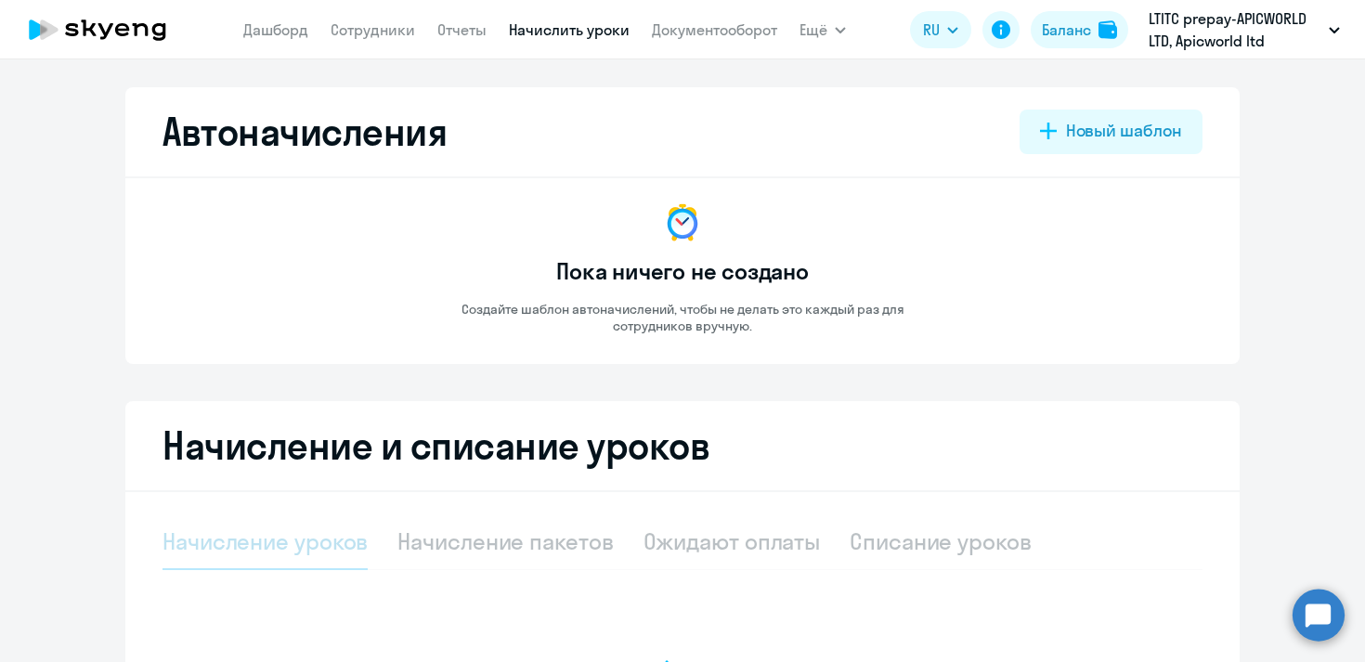
select select "10"
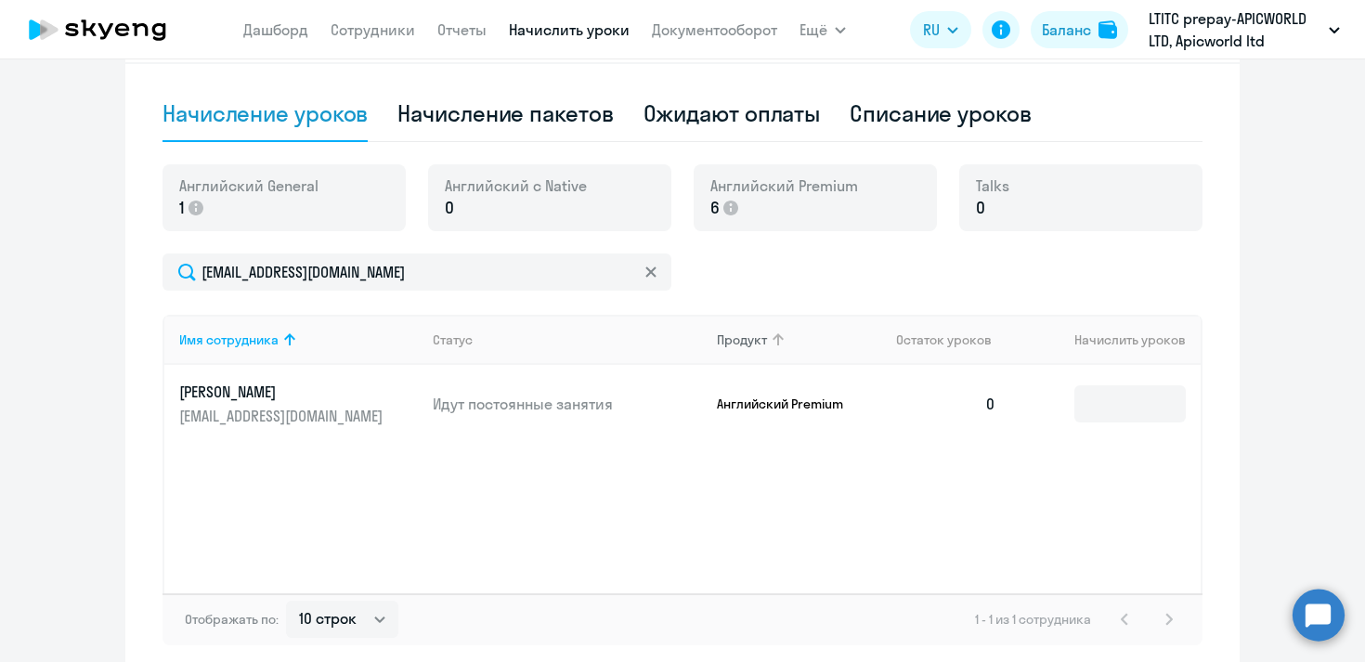
scroll to position [440, 0]
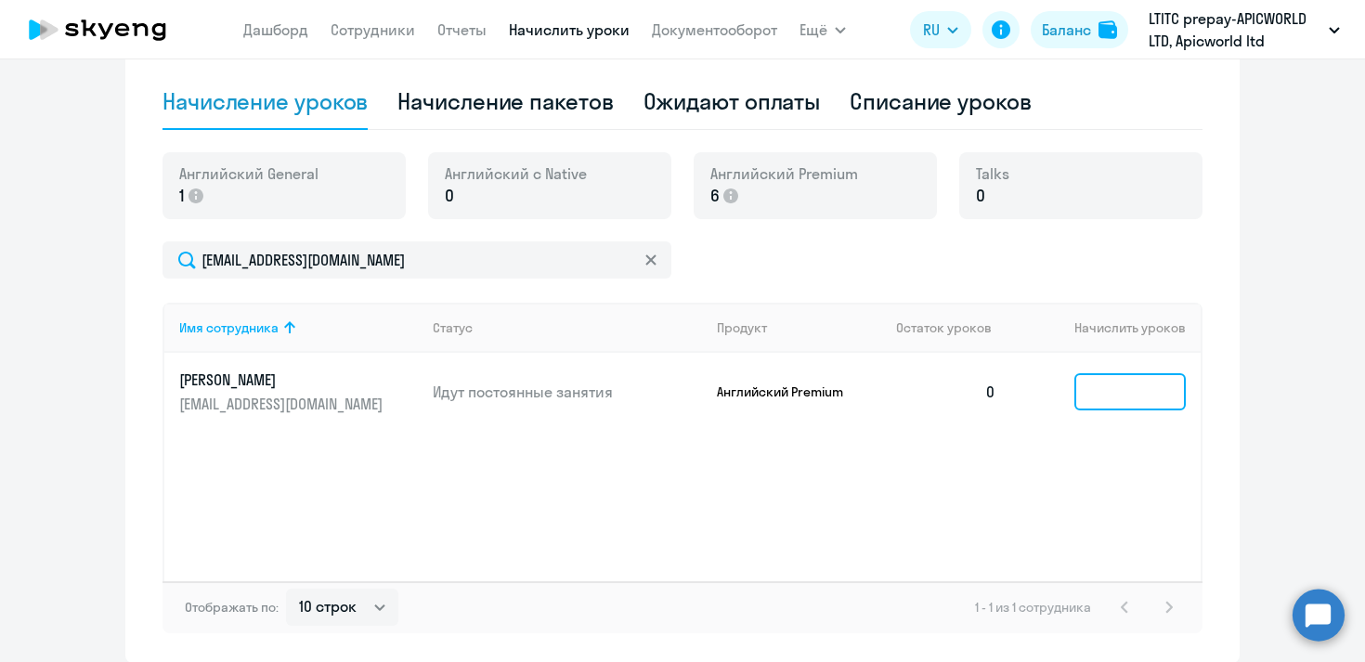
click at [1149, 388] on input at bounding box center [1129, 391] width 111 height 37
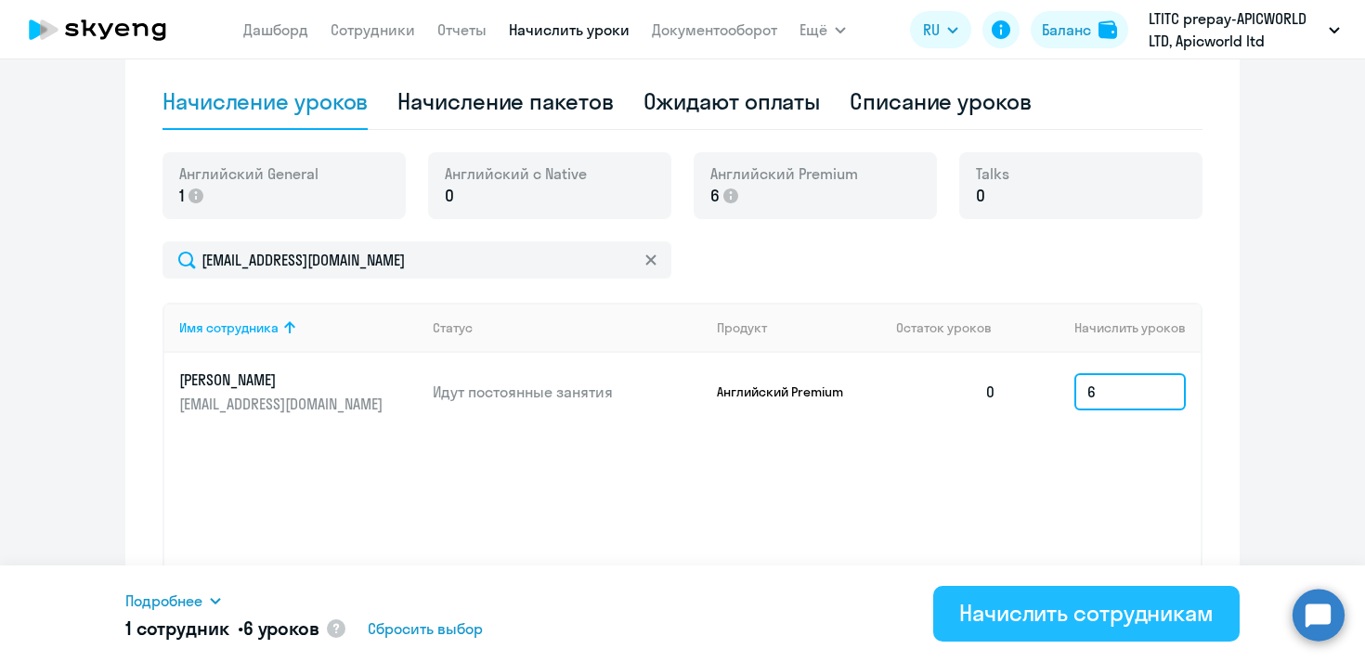
type input "6"
click at [1094, 610] on div "Начислить сотрудникам" at bounding box center [1086, 613] width 254 height 30
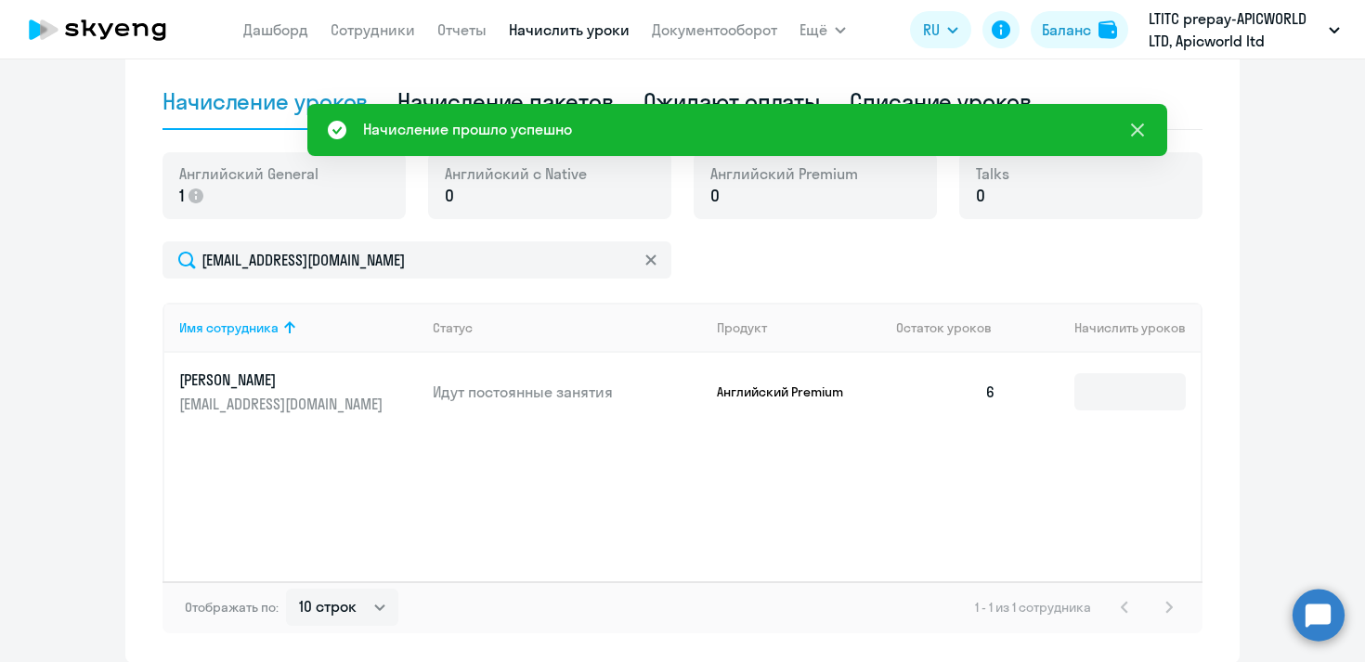
click at [1135, 126] on icon at bounding box center [1137, 130] width 13 height 13
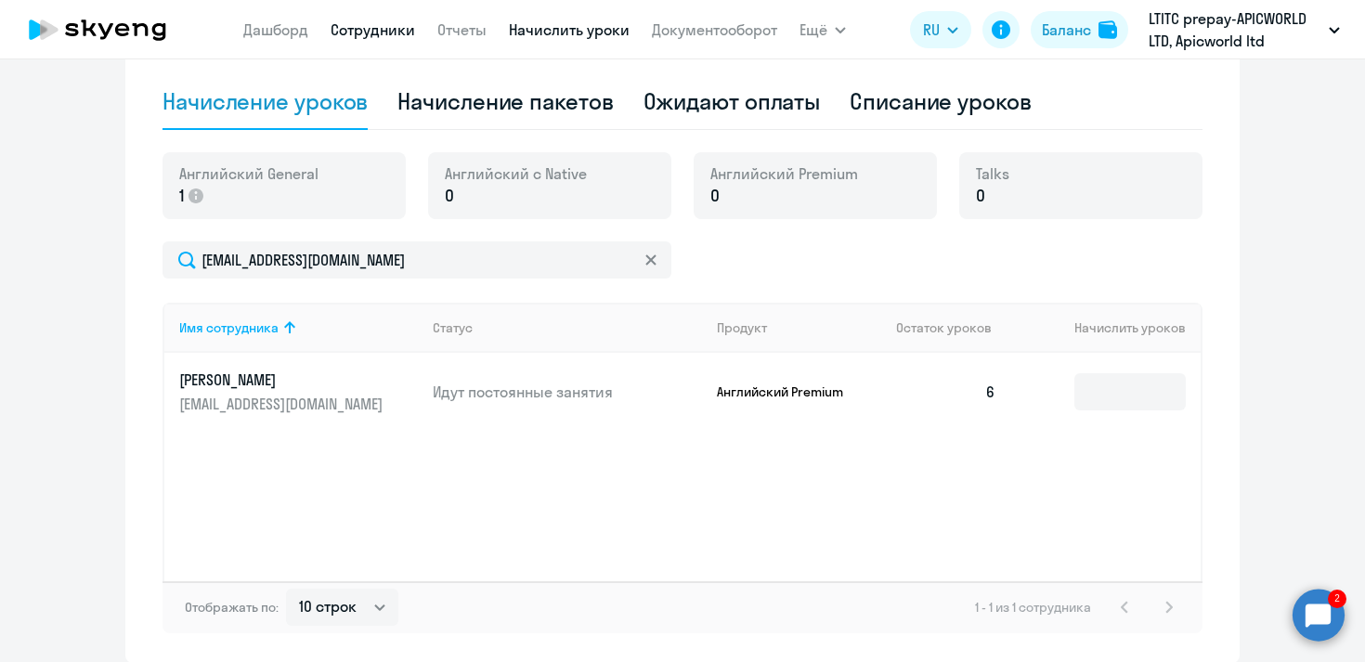
click at [384, 24] on link "Сотрудники" at bounding box center [373, 29] width 85 height 19
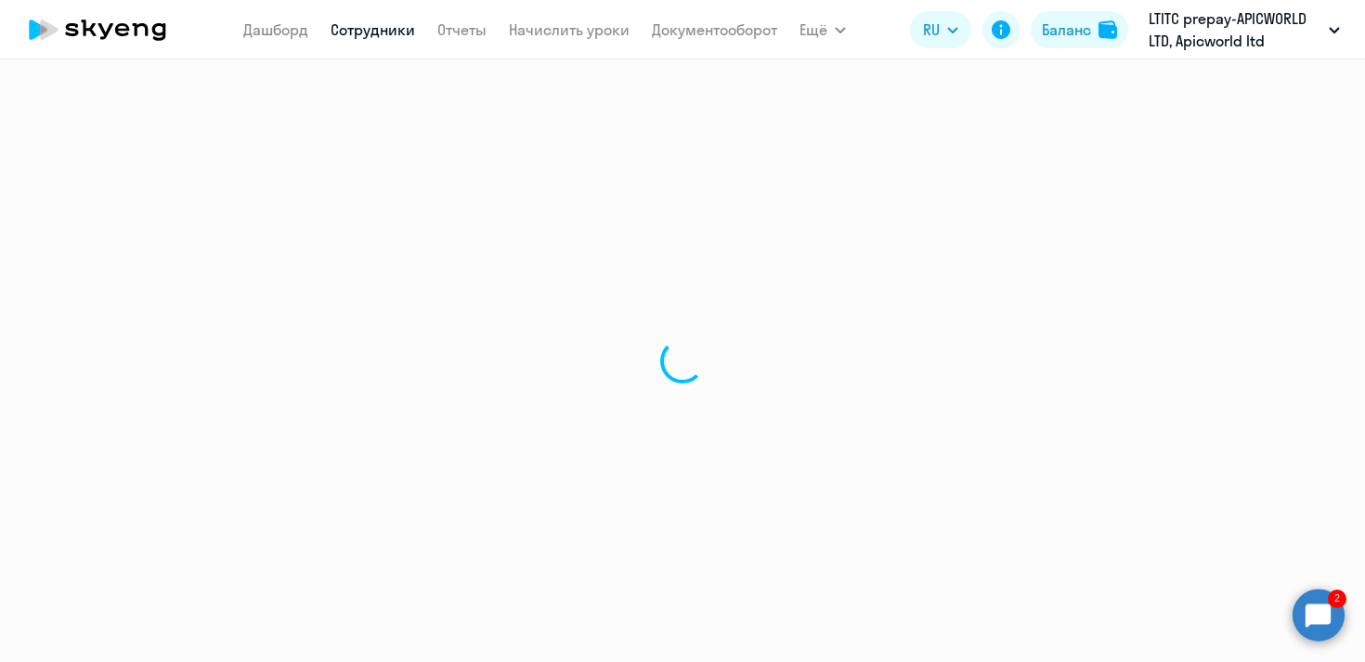
select select "30"
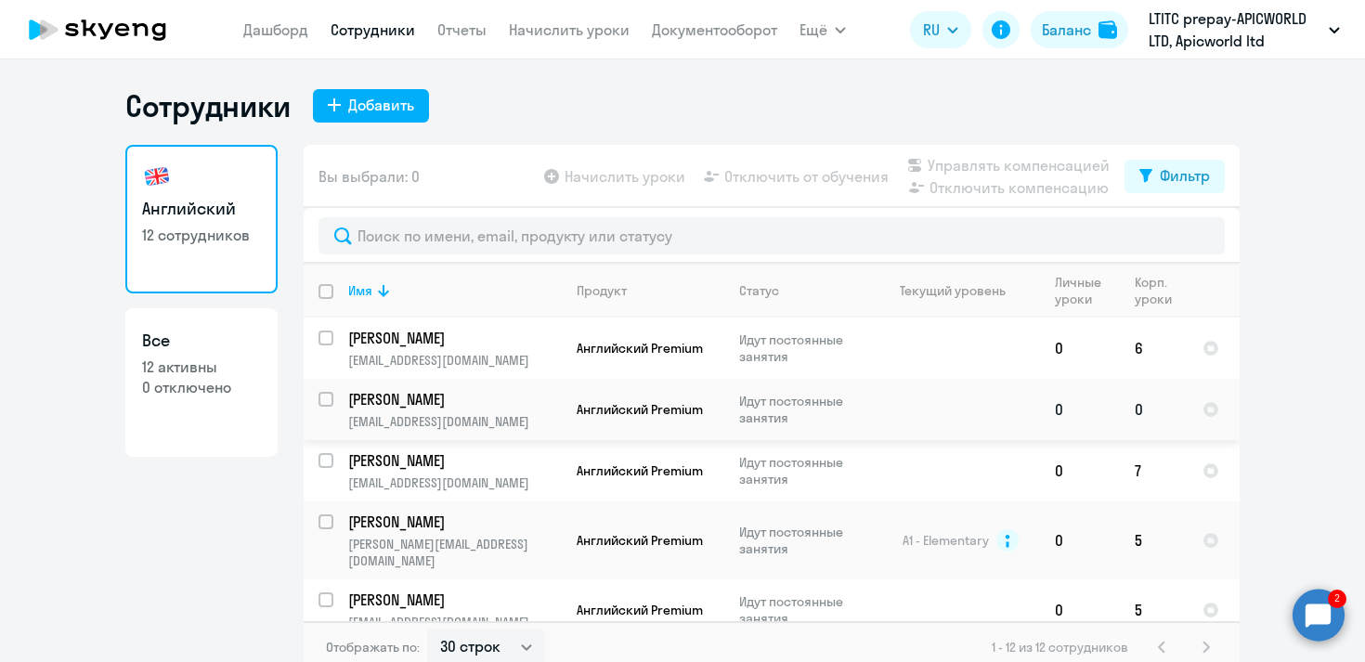
click at [327, 394] on input "select row 40674592" at bounding box center [337, 410] width 37 height 37
checkbox input "true"
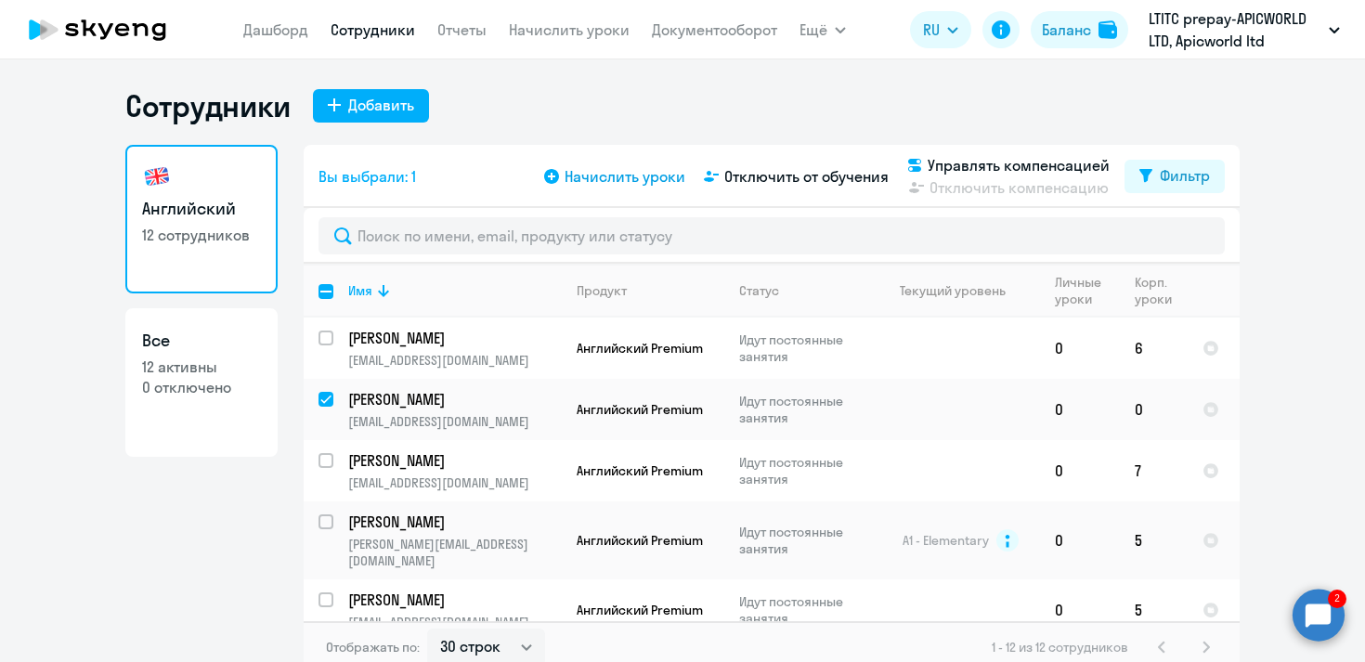
click at [554, 172] on icon at bounding box center [551, 176] width 15 height 15
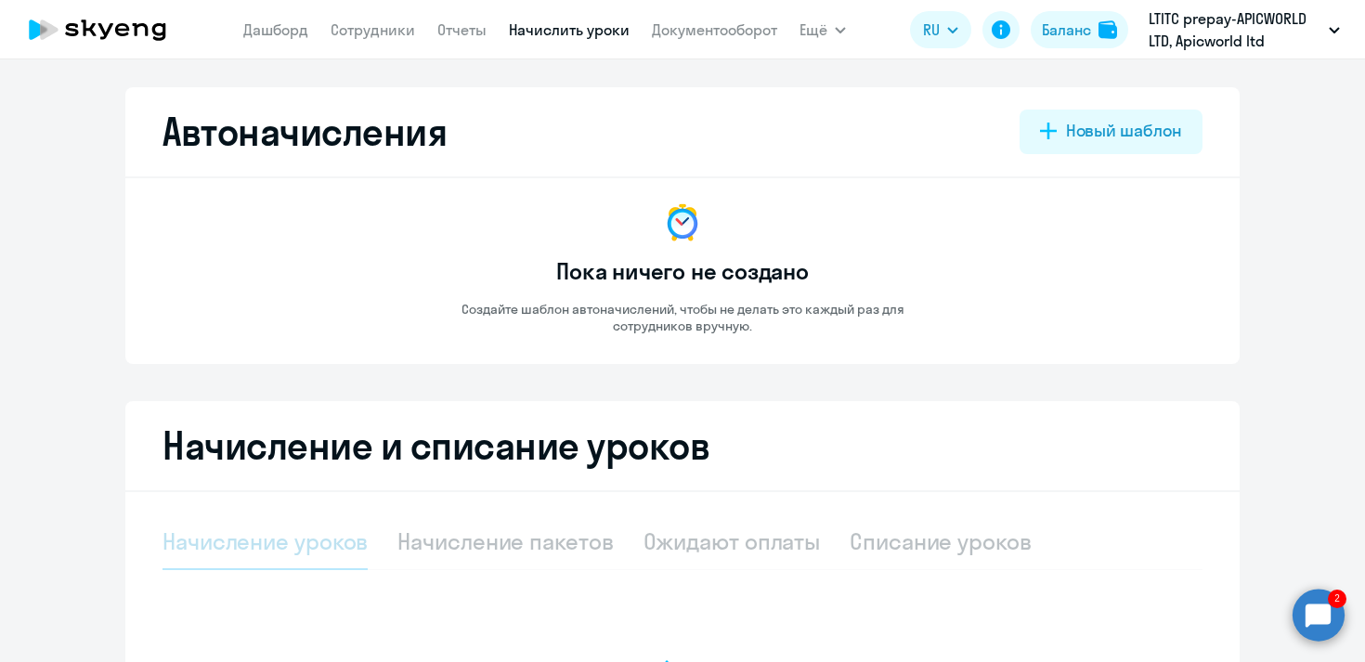
select select "10"
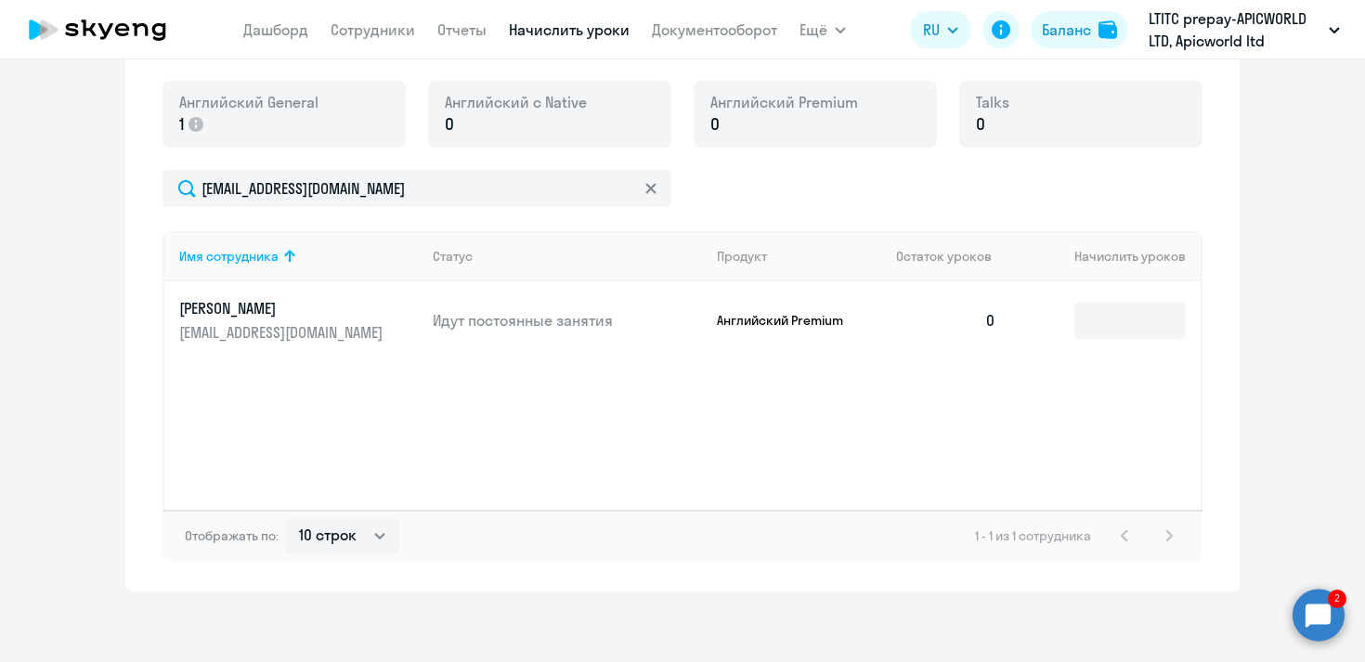
scroll to position [515, 0]
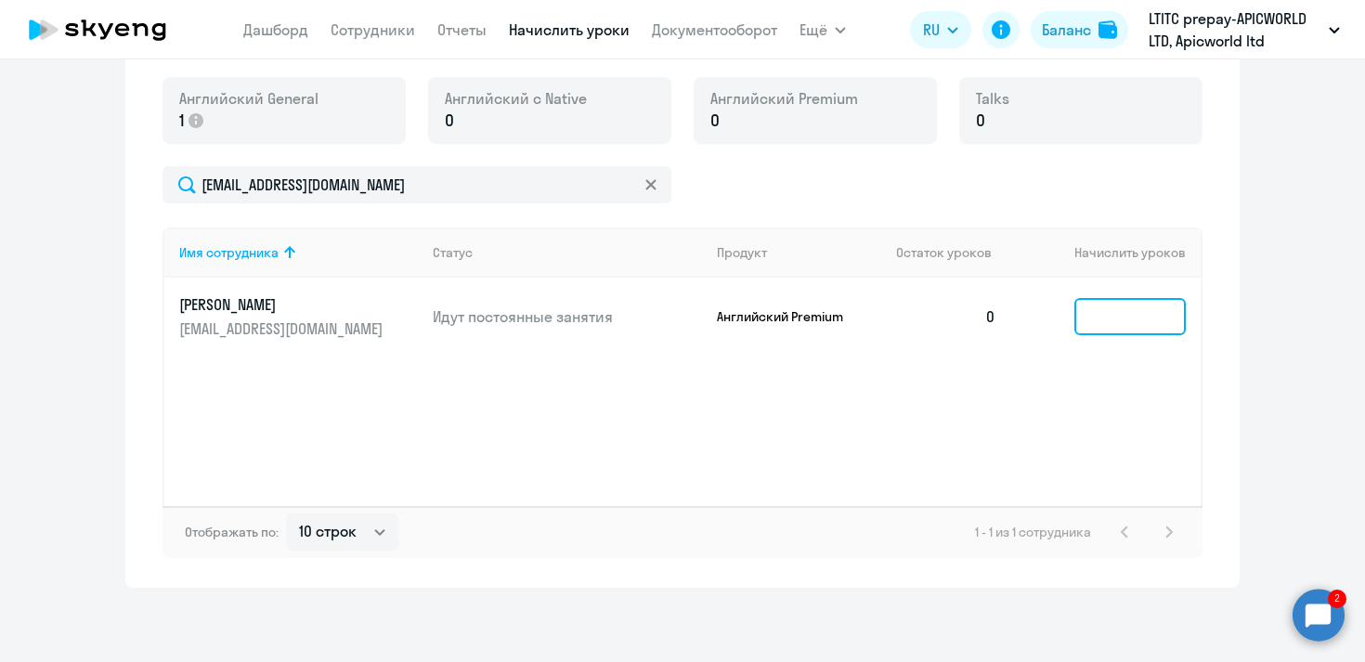
click at [1134, 314] on input at bounding box center [1129, 316] width 111 height 37
type input "7"
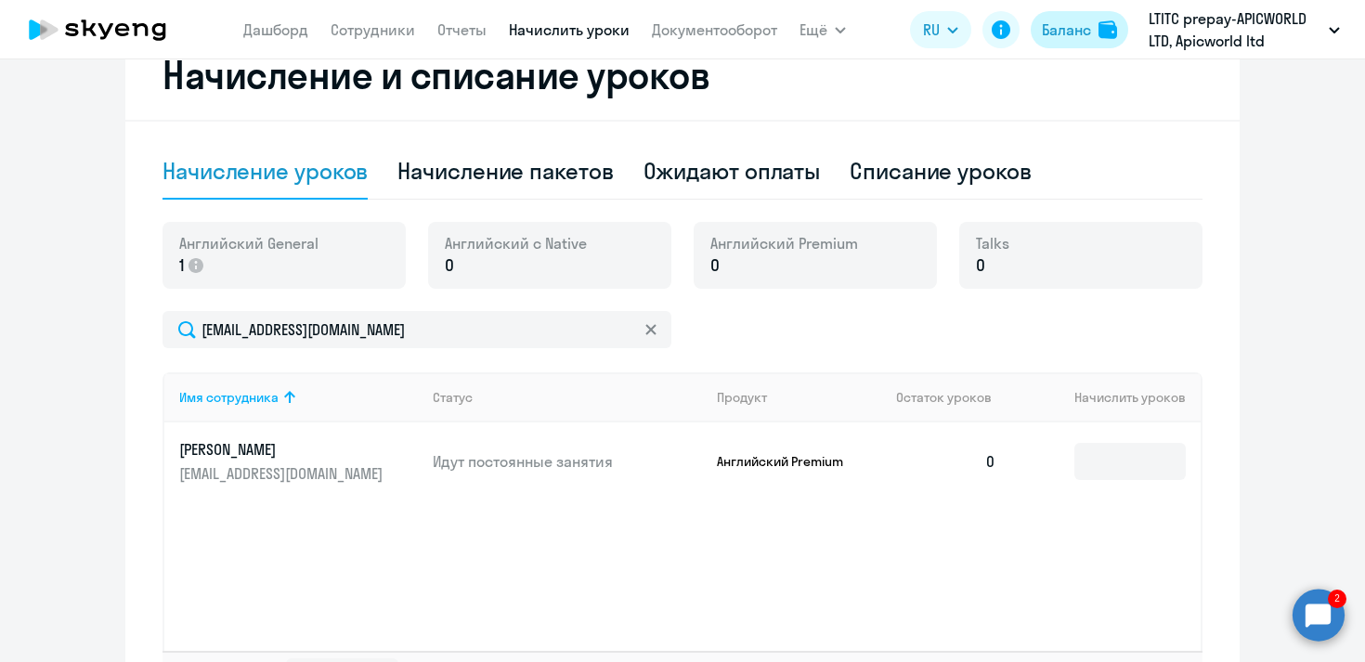
click at [1067, 31] on div "Баланс" at bounding box center [1066, 30] width 49 height 22
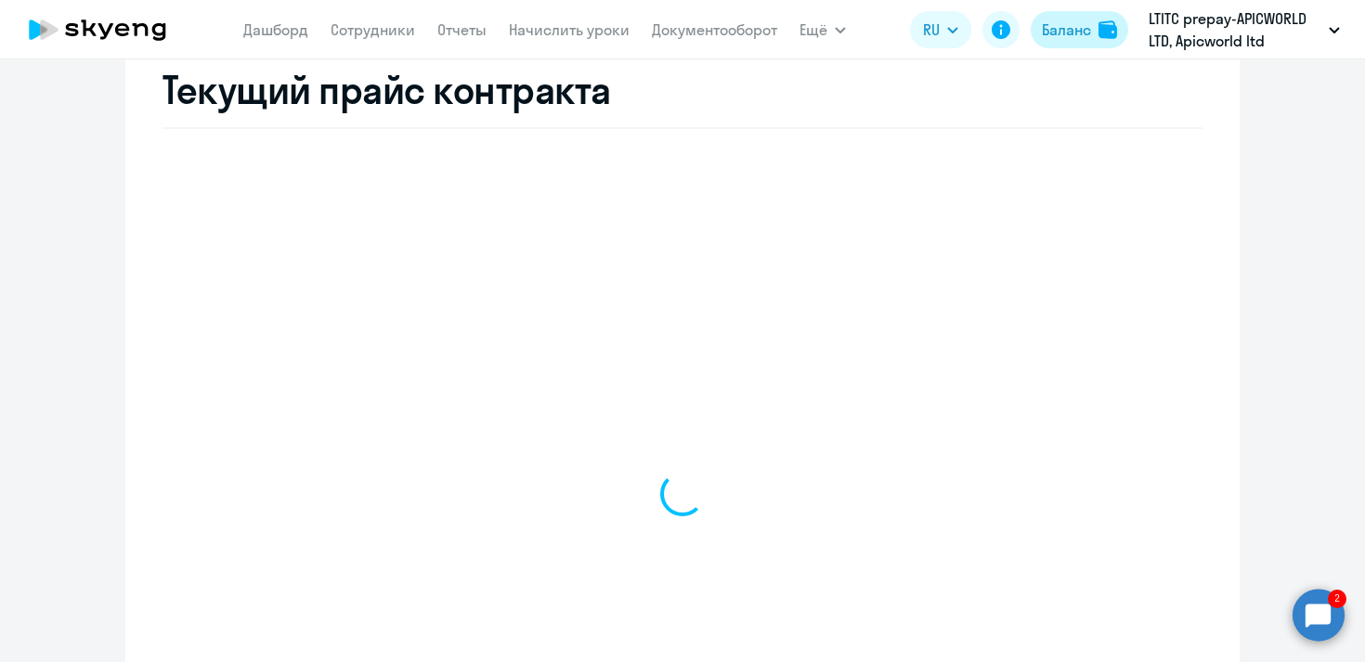
select select "english_adult_not_native_speaker"
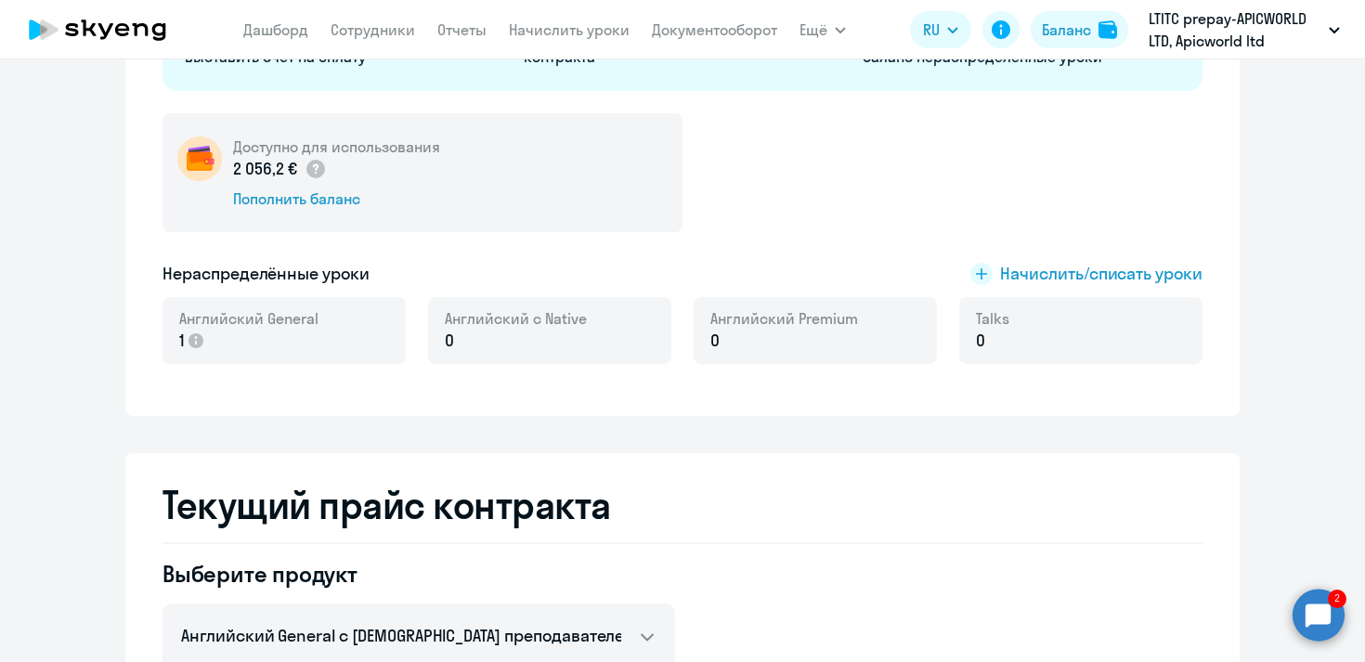
scroll to position [314, 0]
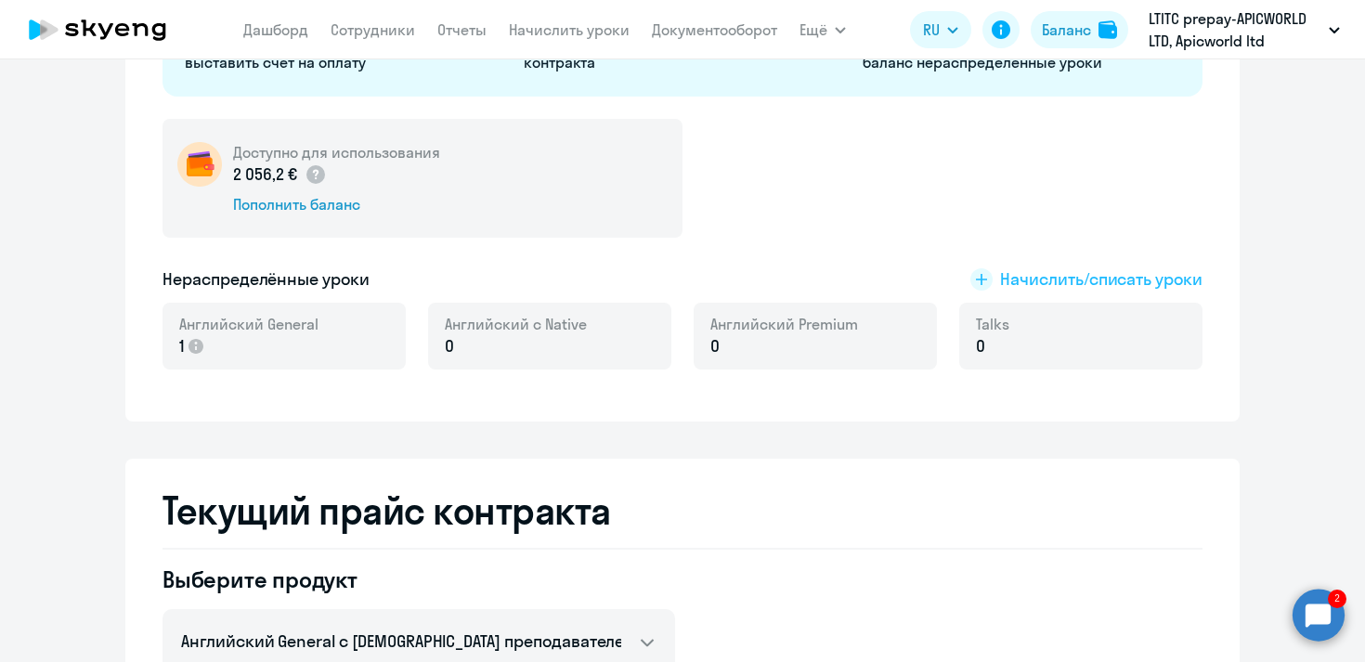
click at [982, 276] on rect at bounding box center [981, 279] width 22 height 22
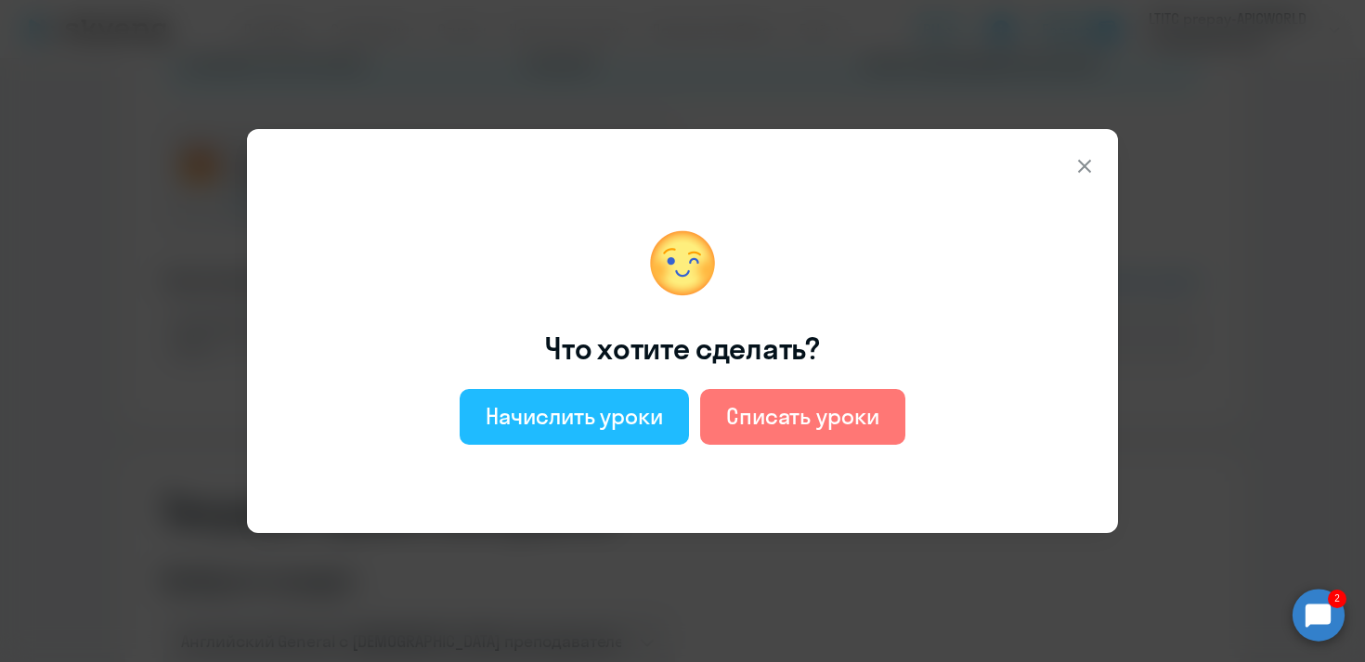
click at [562, 429] on div "Начислить уроки" at bounding box center [574, 416] width 177 height 30
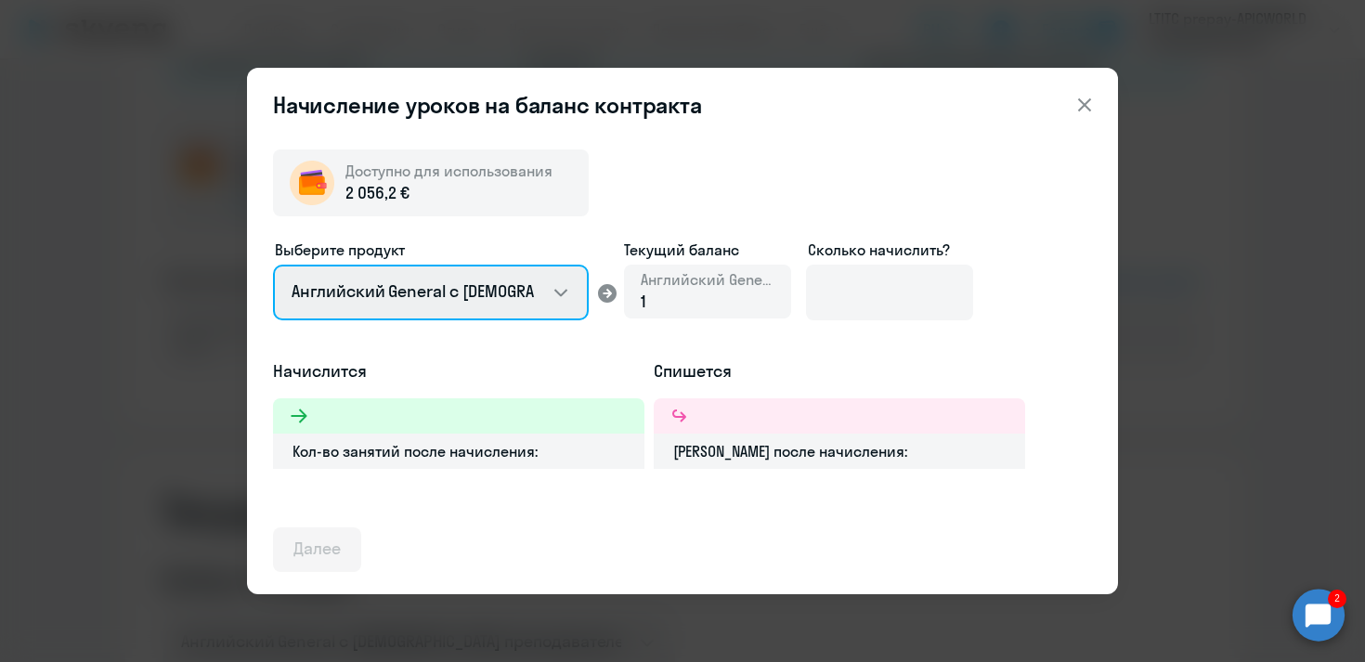
click at [555, 293] on select "Английский General с [DEMOGRAPHIC_DATA] преподавателем Английский General с [DE…" at bounding box center [431, 293] width 316 height 56
select select "english_adult_not_native_speaker_premium"
click at [273, 265] on select "Английский General с [DEMOGRAPHIC_DATA] преподавателем Английский General с [DE…" at bounding box center [431, 293] width 316 height 56
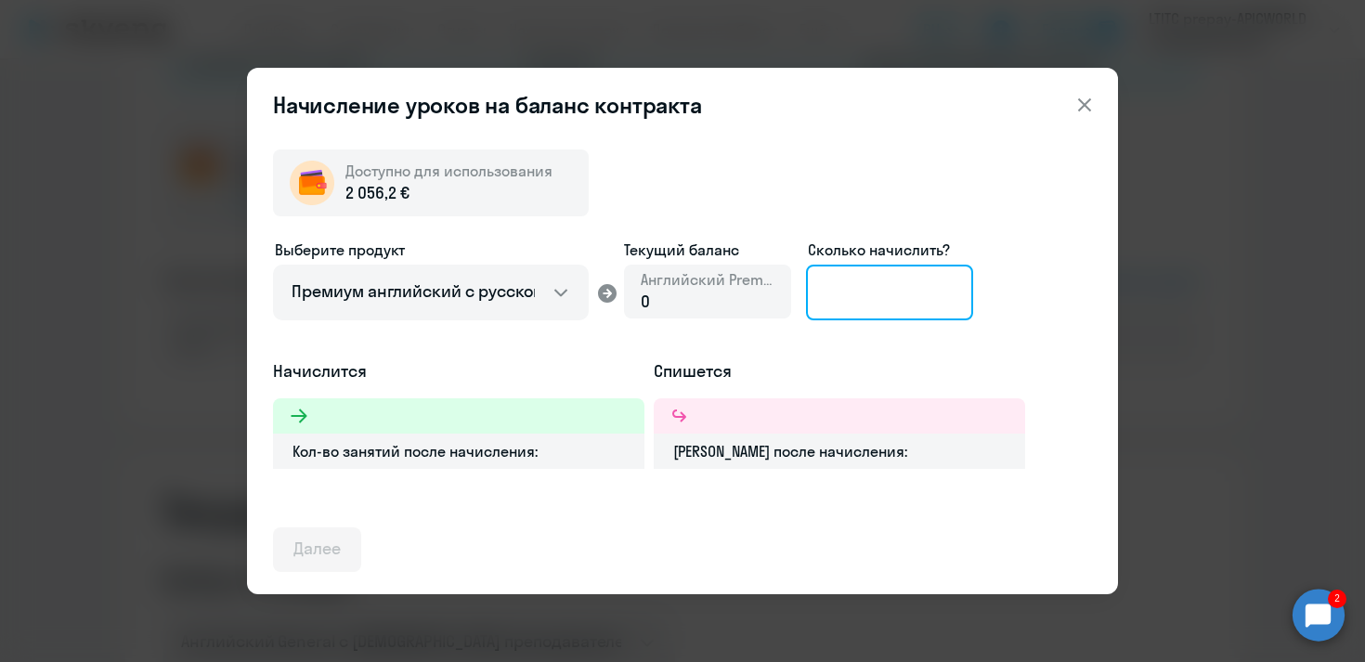
click at [906, 288] on input at bounding box center [889, 293] width 167 height 56
type input "10"
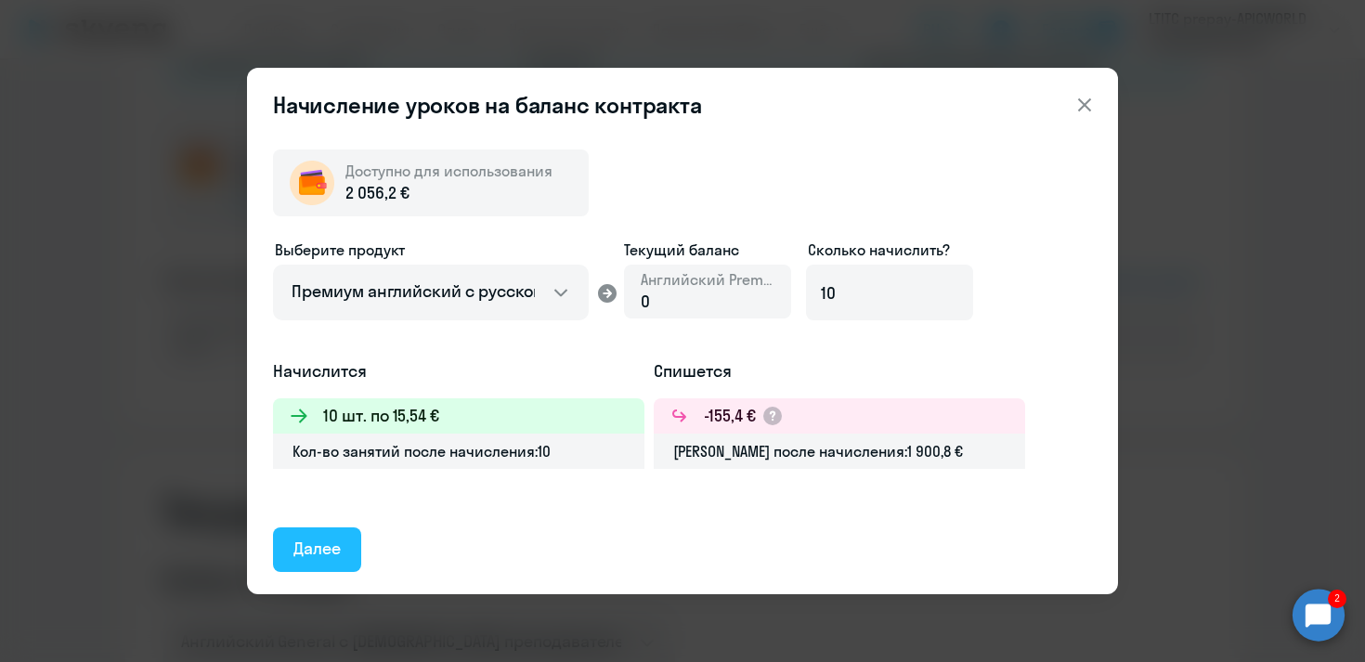
click at [318, 558] on div "Далее" at bounding box center [316, 549] width 47 height 24
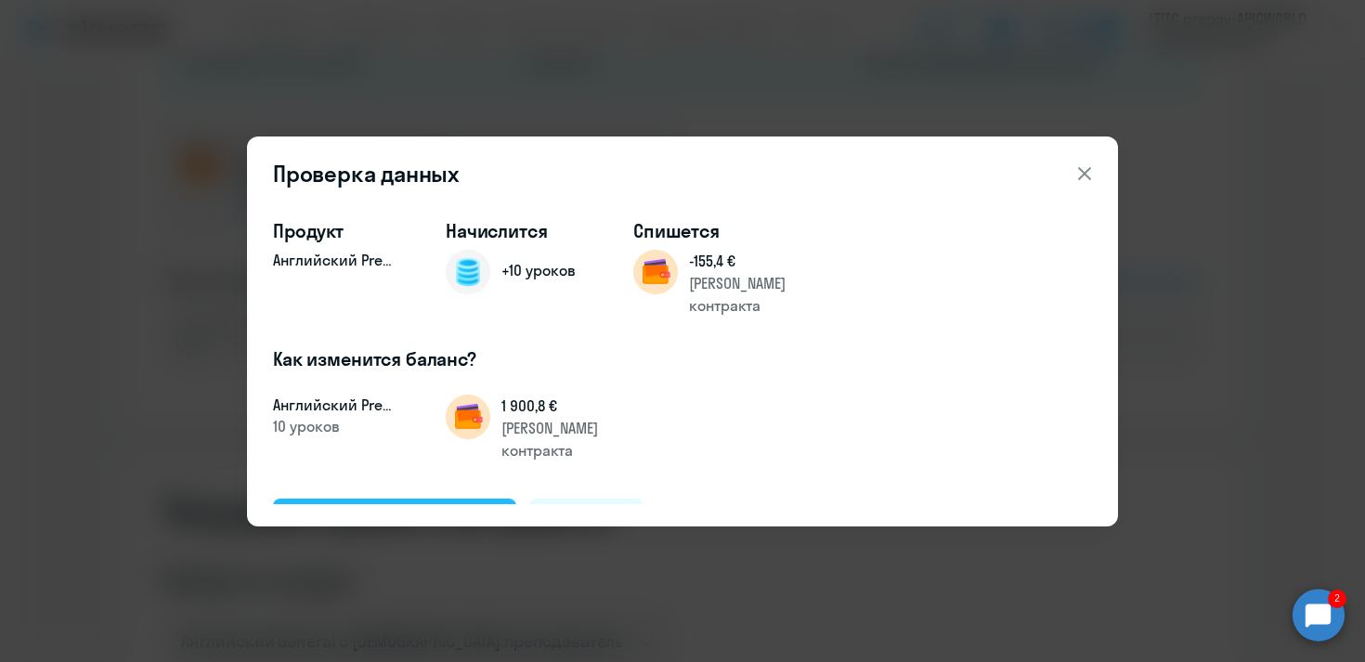
click at [346, 508] on div "Подтвердить и начислить" at bounding box center [394, 520] width 202 height 24
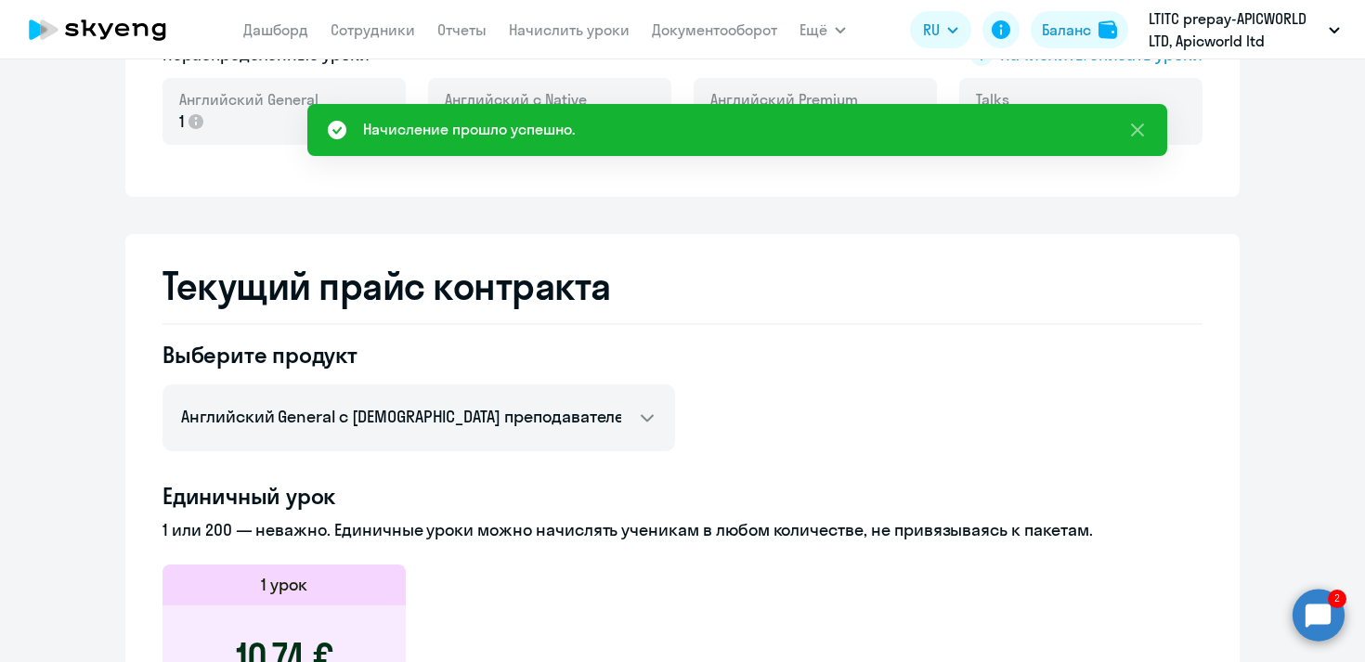
scroll to position [436, 0]
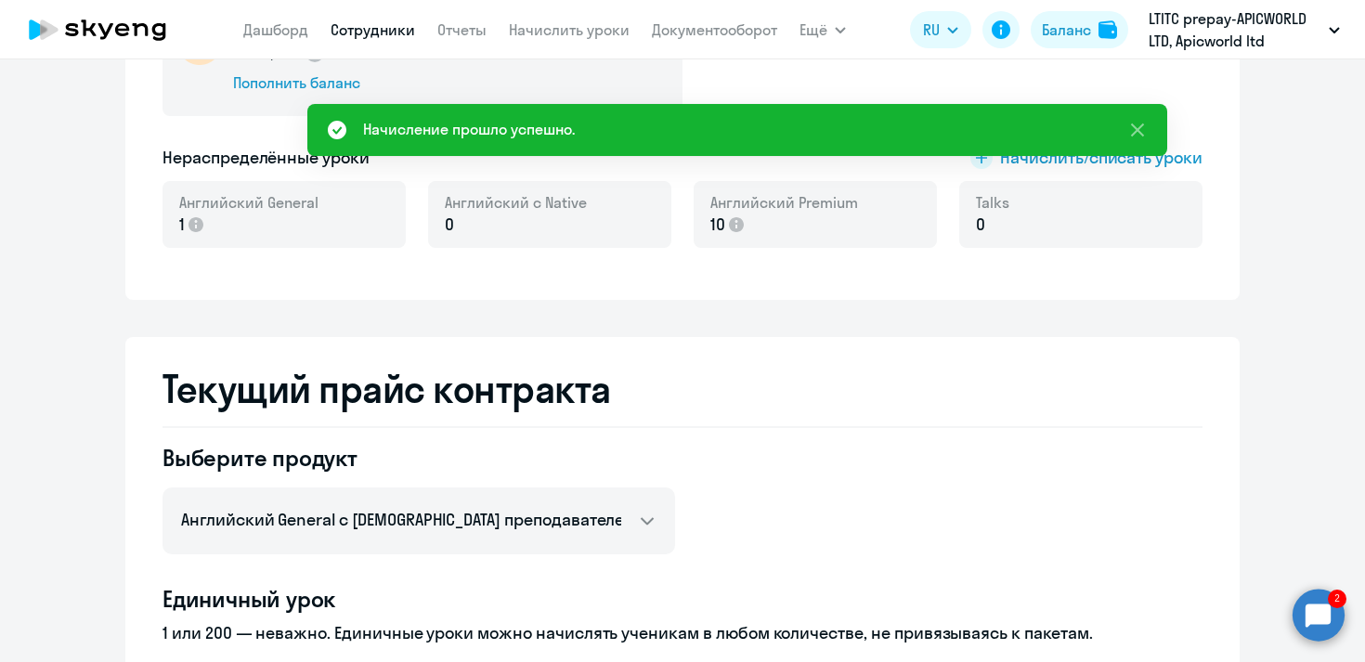
click at [402, 29] on link "Сотрудники" at bounding box center [373, 29] width 85 height 19
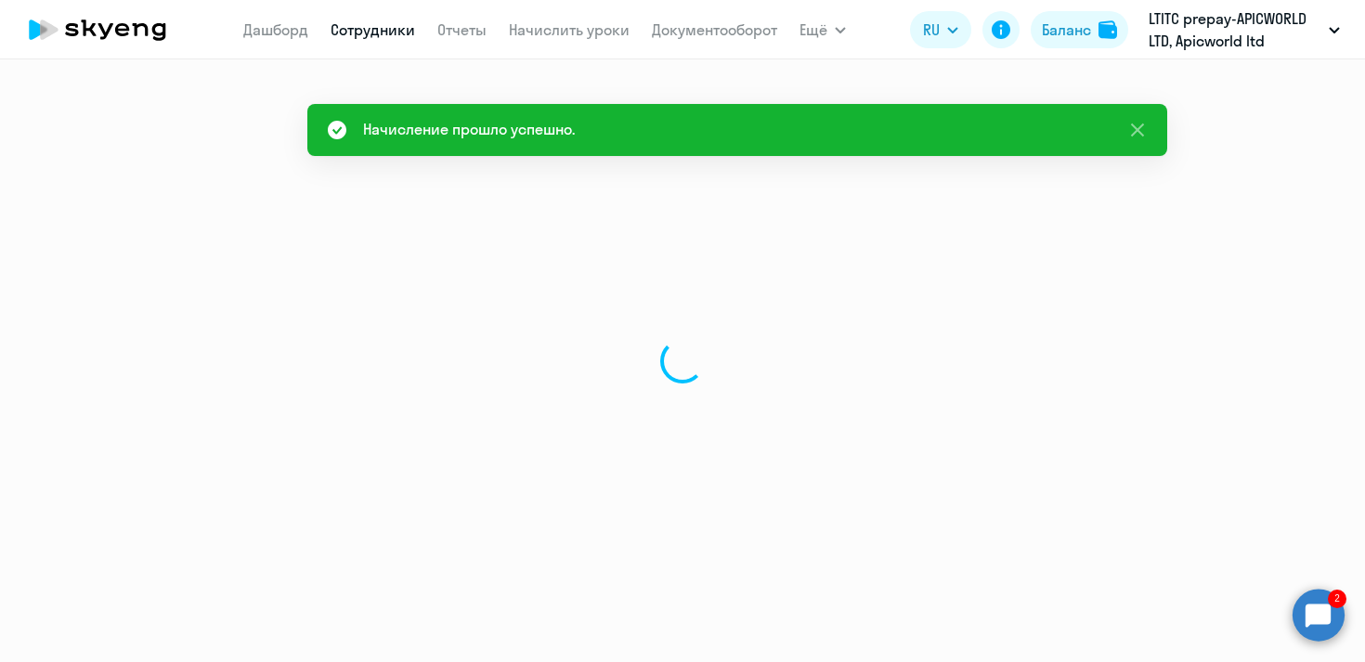
select select "30"
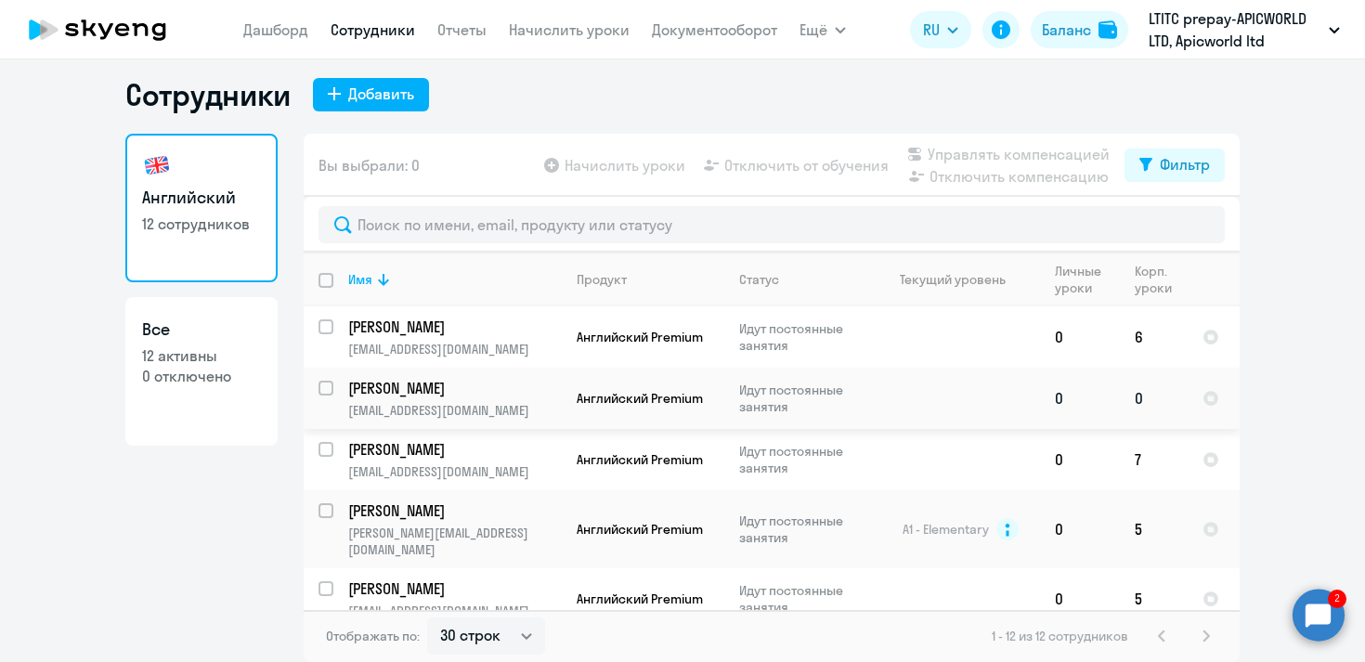
click at [328, 390] on input "select row 40674592" at bounding box center [337, 399] width 37 height 37
checkbox input "true"
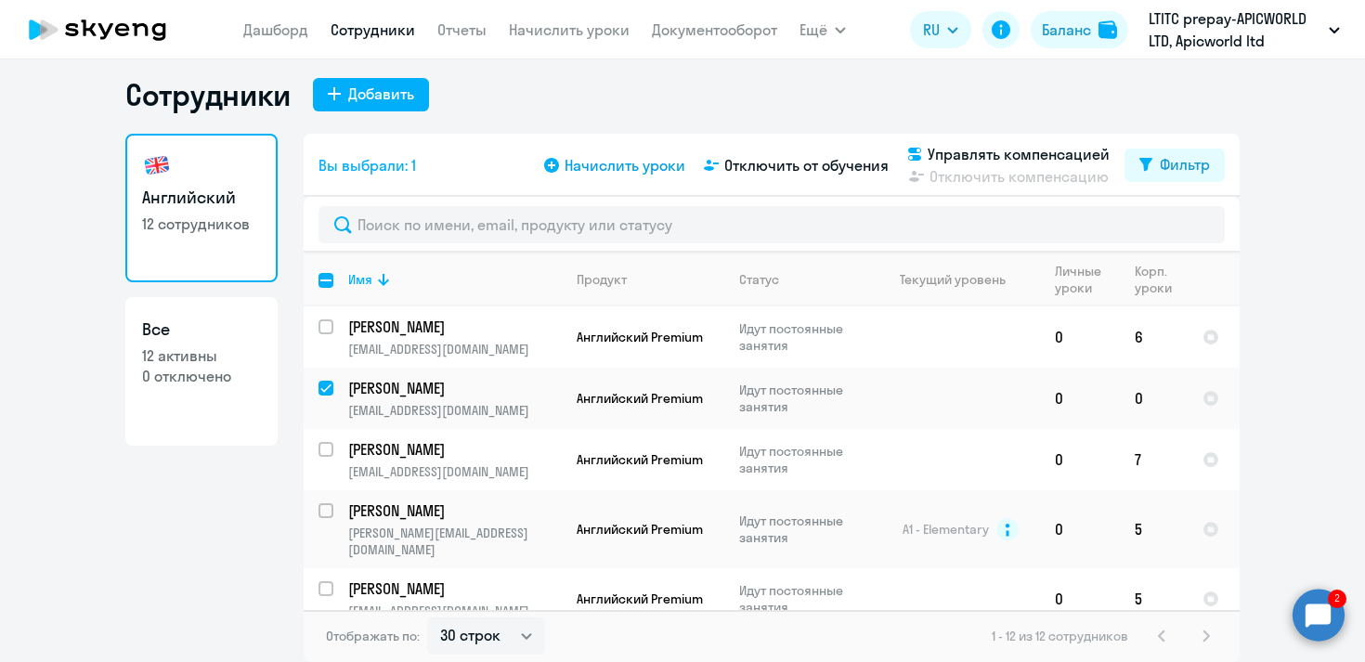
click at [554, 162] on icon at bounding box center [551, 165] width 15 height 15
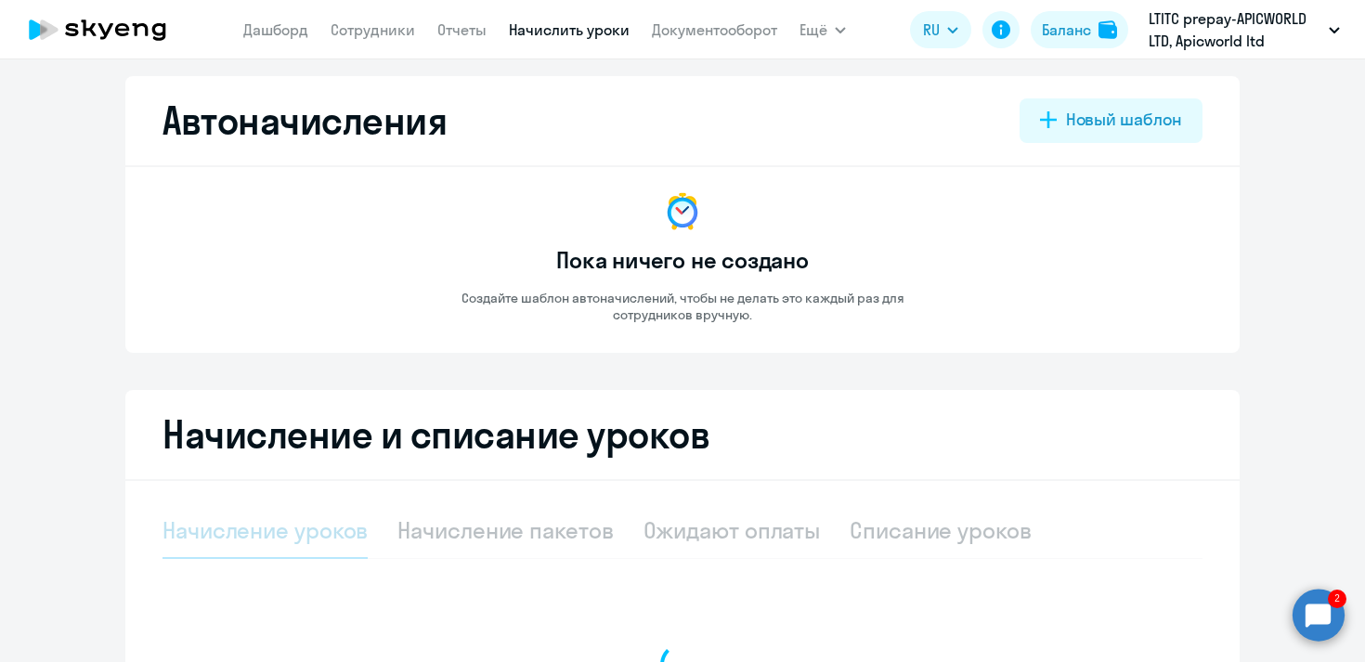
select select "10"
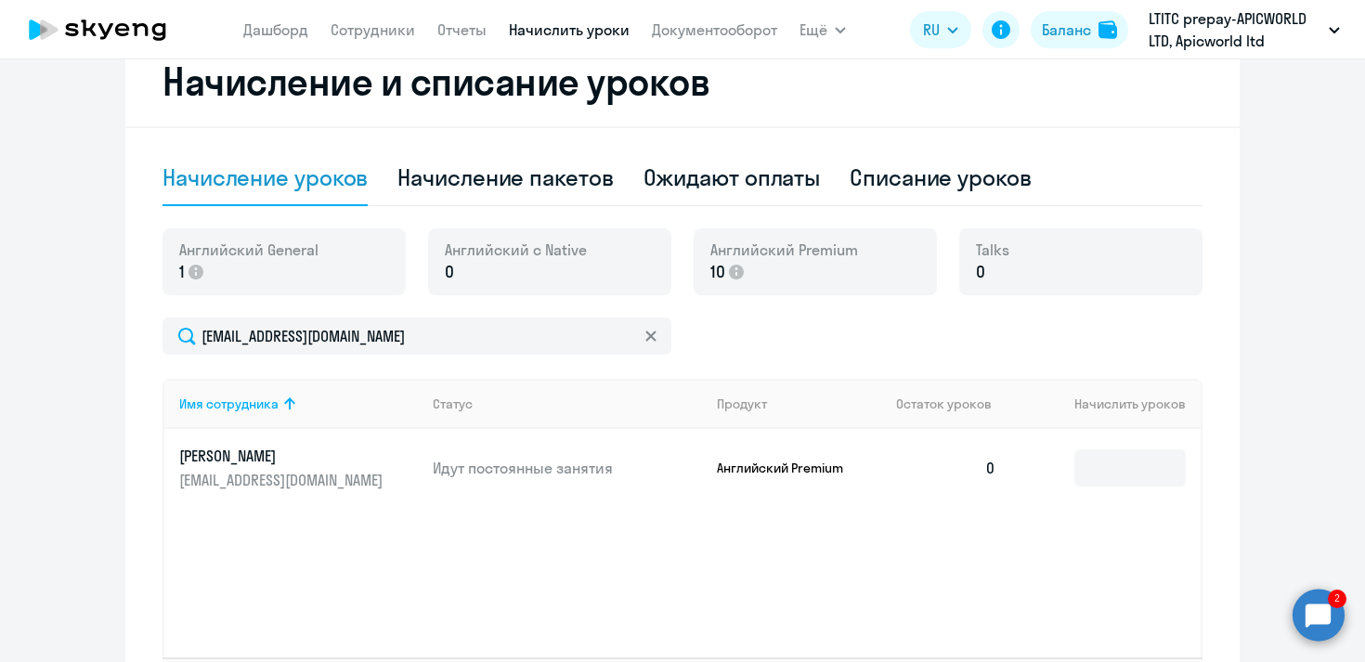
scroll to position [394, 0]
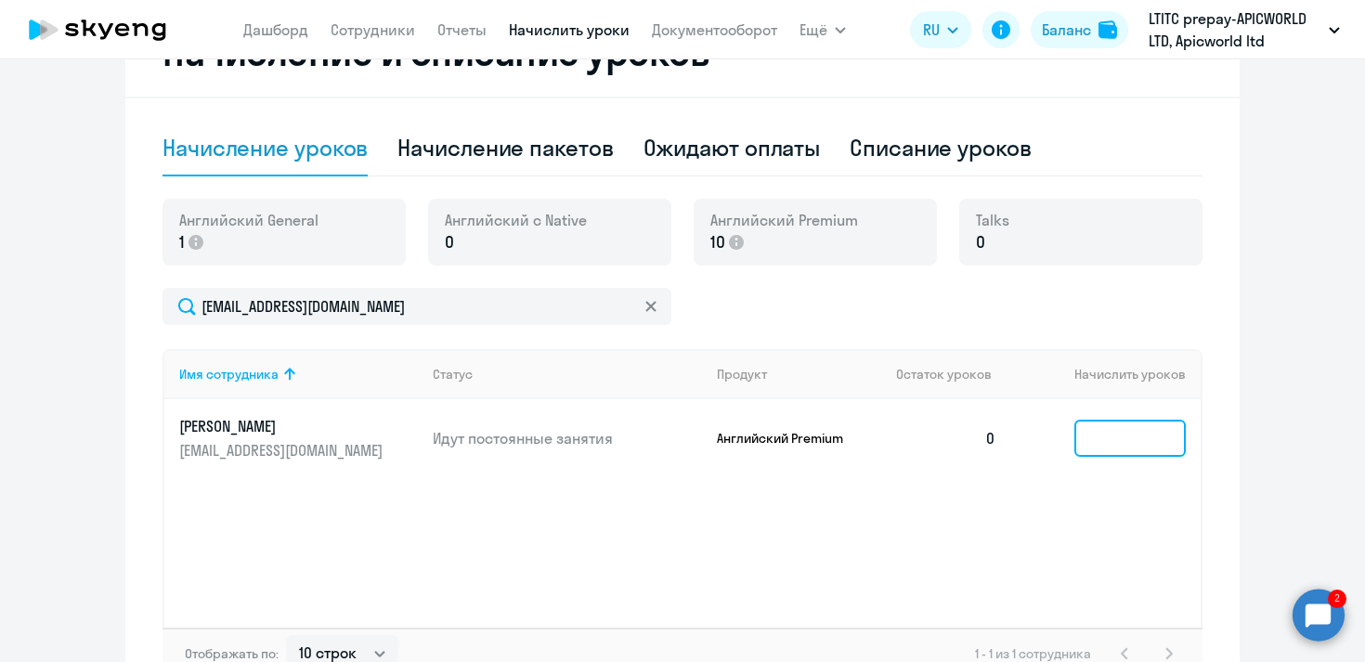
click at [1122, 435] on input at bounding box center [1129, 438] width 111 height 37
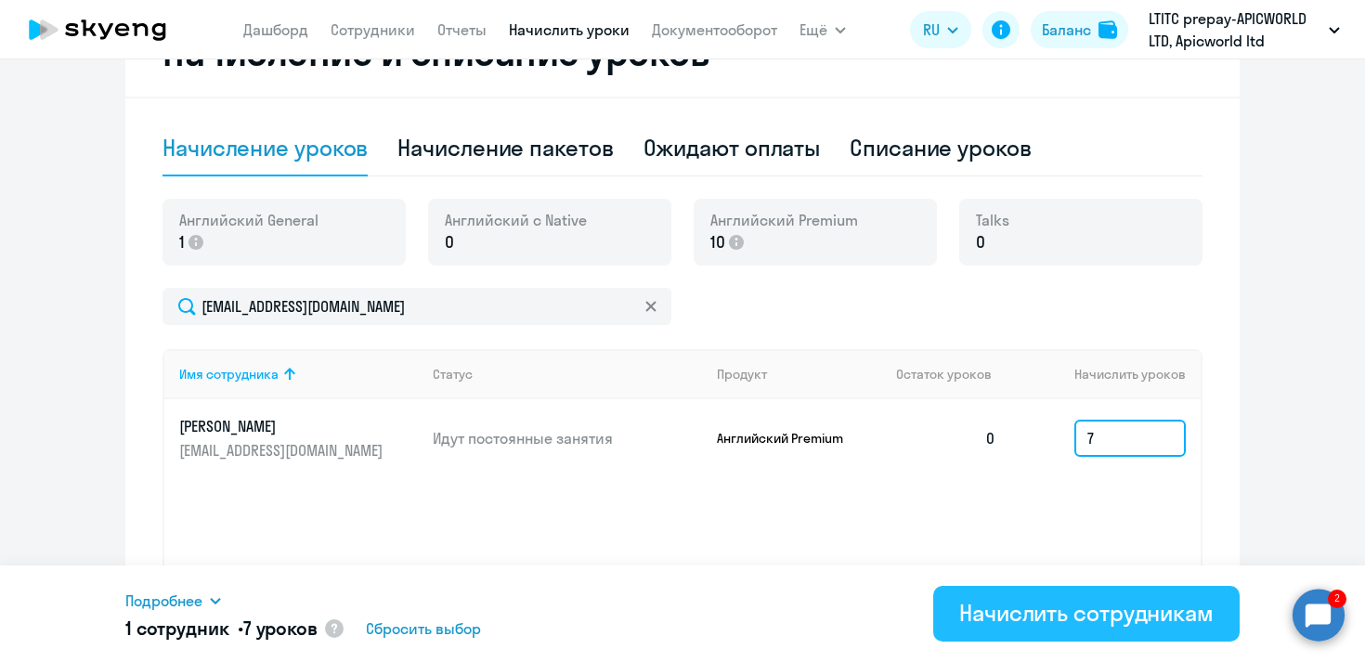
type input "7"
click at [1095, 604] on div "Начислить сотрудникам" at bounding box center [1086, 613] width 254 height 30
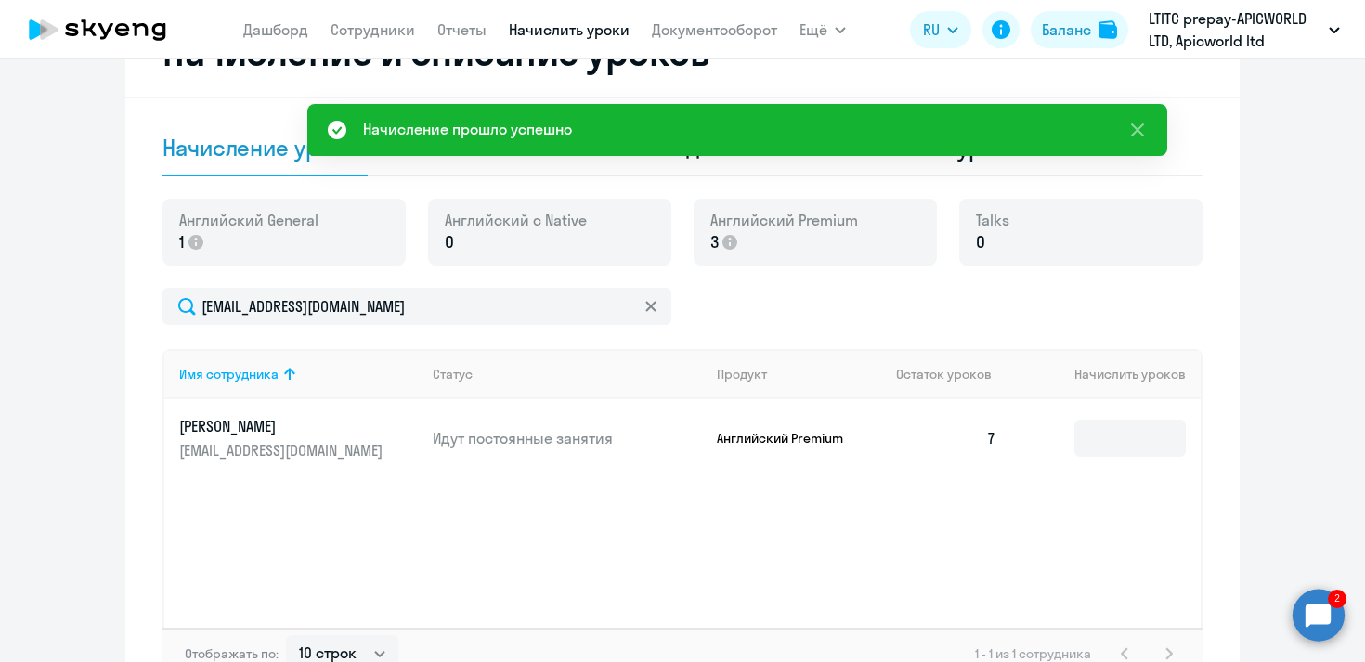
click at [1321, 617] on circle at bounding box center [1319, 615] width 52 height 52
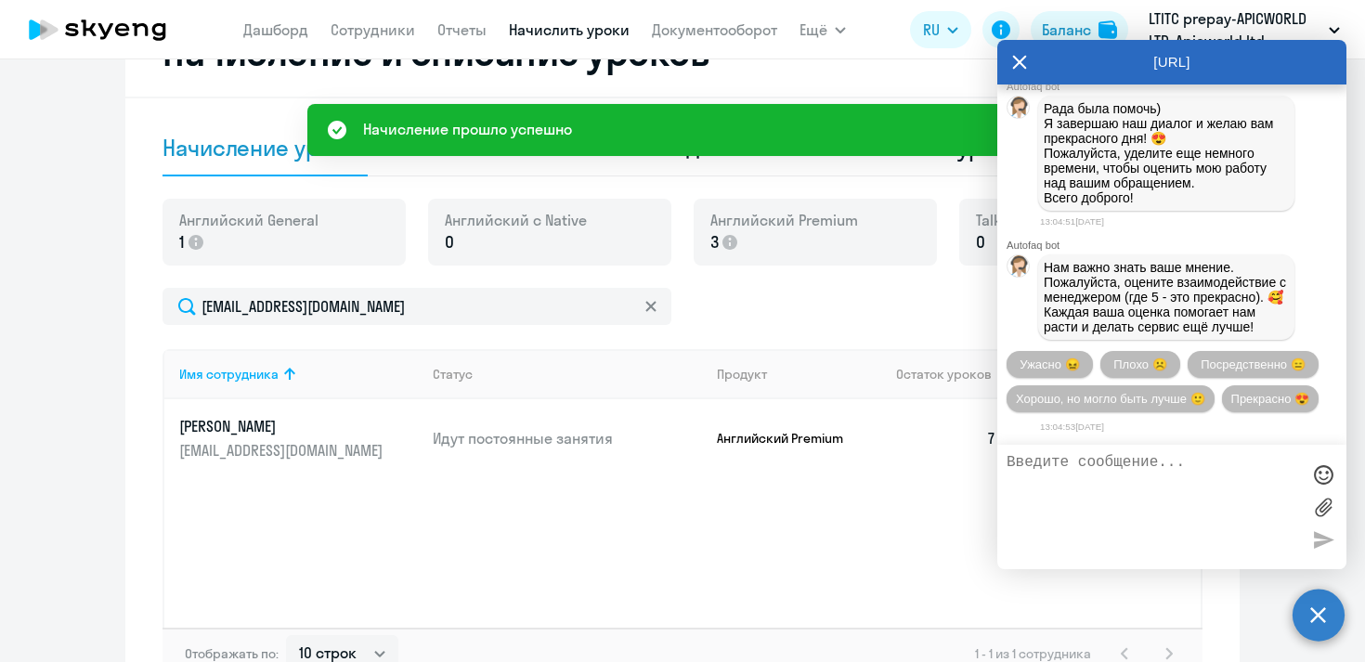
scroll to position [0, 0]
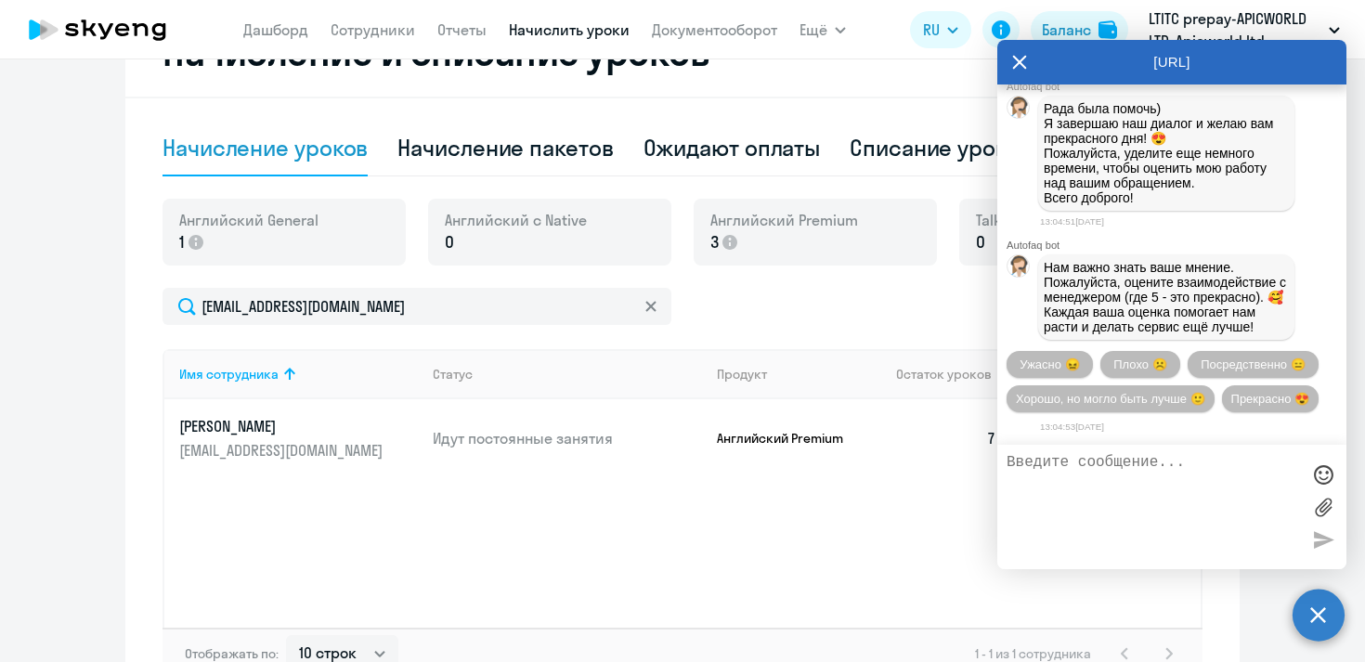
click at [1019, 65] on icon at bounding box center [1019, 62] width 15 height 45
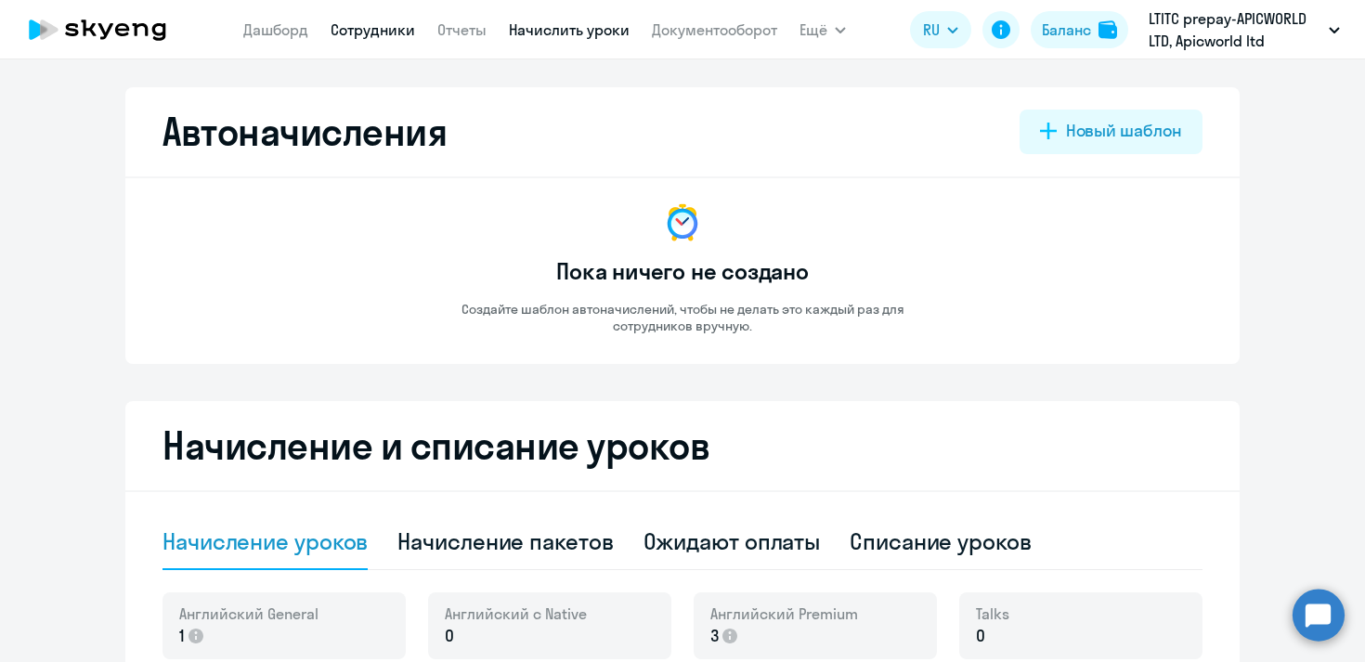
click at [373, 33] on link "Сотрудники" at bounding box center [373, 29] width 85 height 19
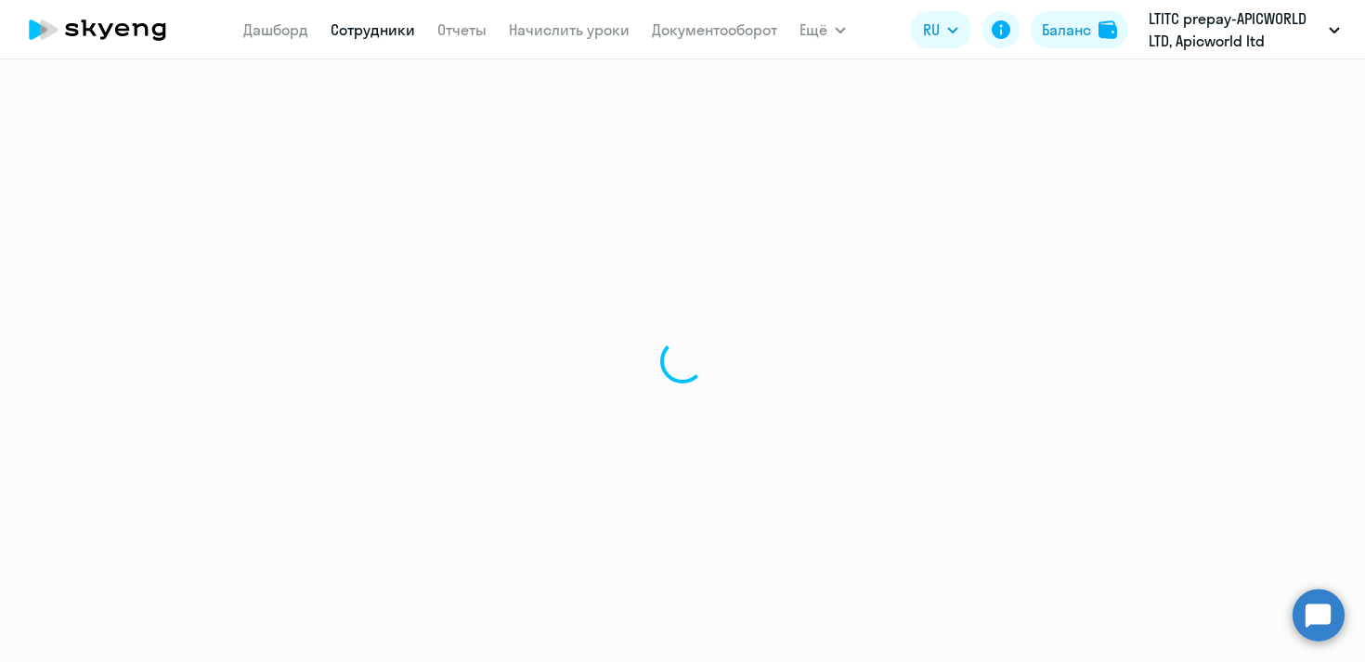
select select "30"
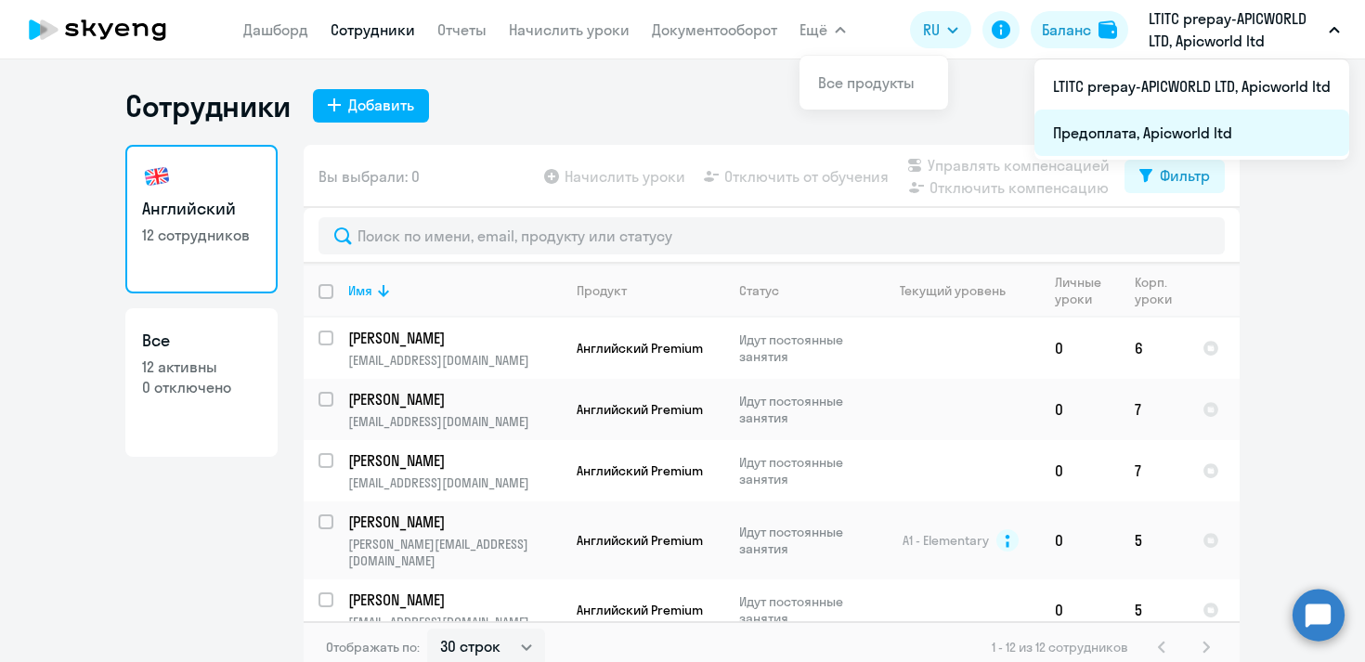
click at [1175, 130] on li "Предоплата, Apicworld ltd" at bounding box center [1192, 133] width 315 height 46
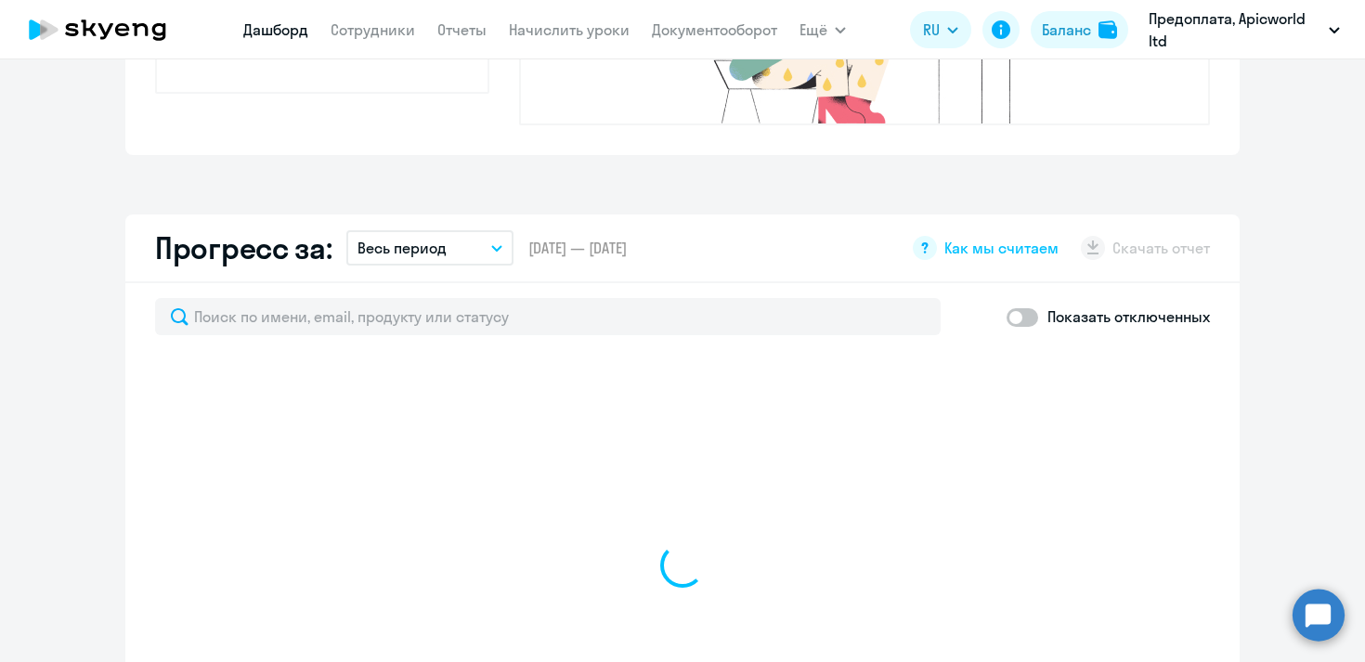
scroll to position [950, 0]
select select "30"
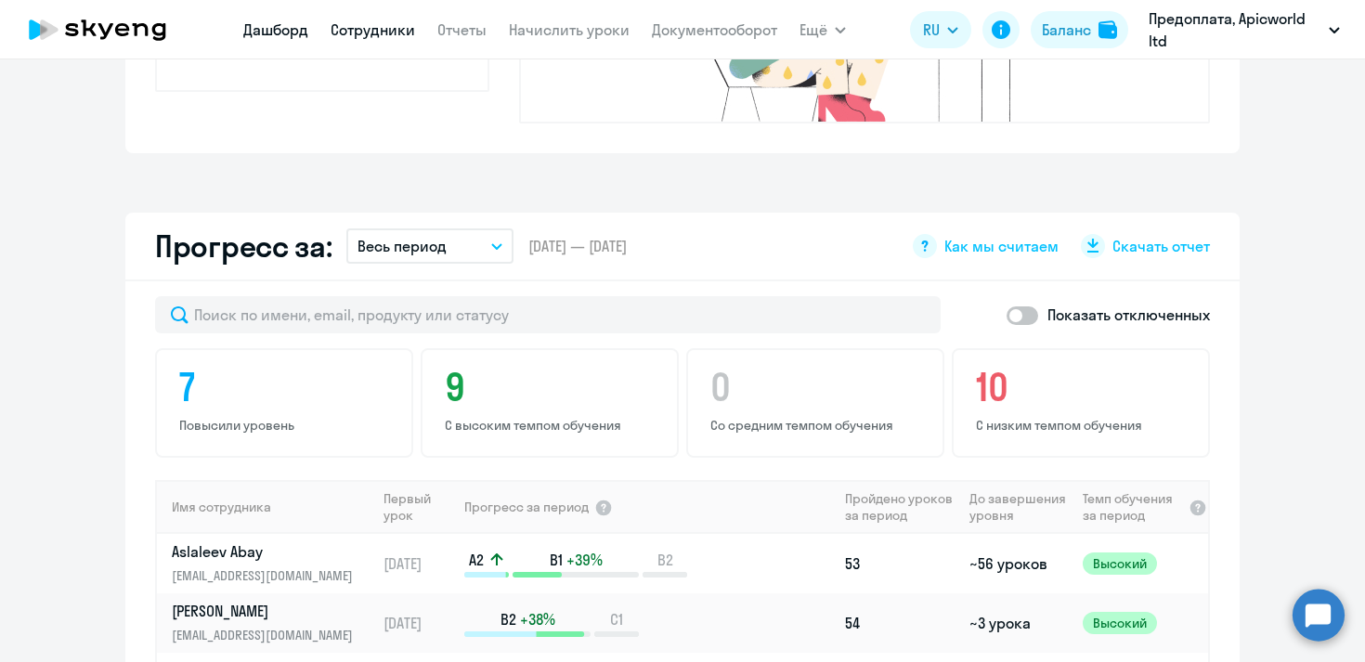
click at [351, 28] on link "Сотрудники" at bounding box center [373, 29] width 85 height 19
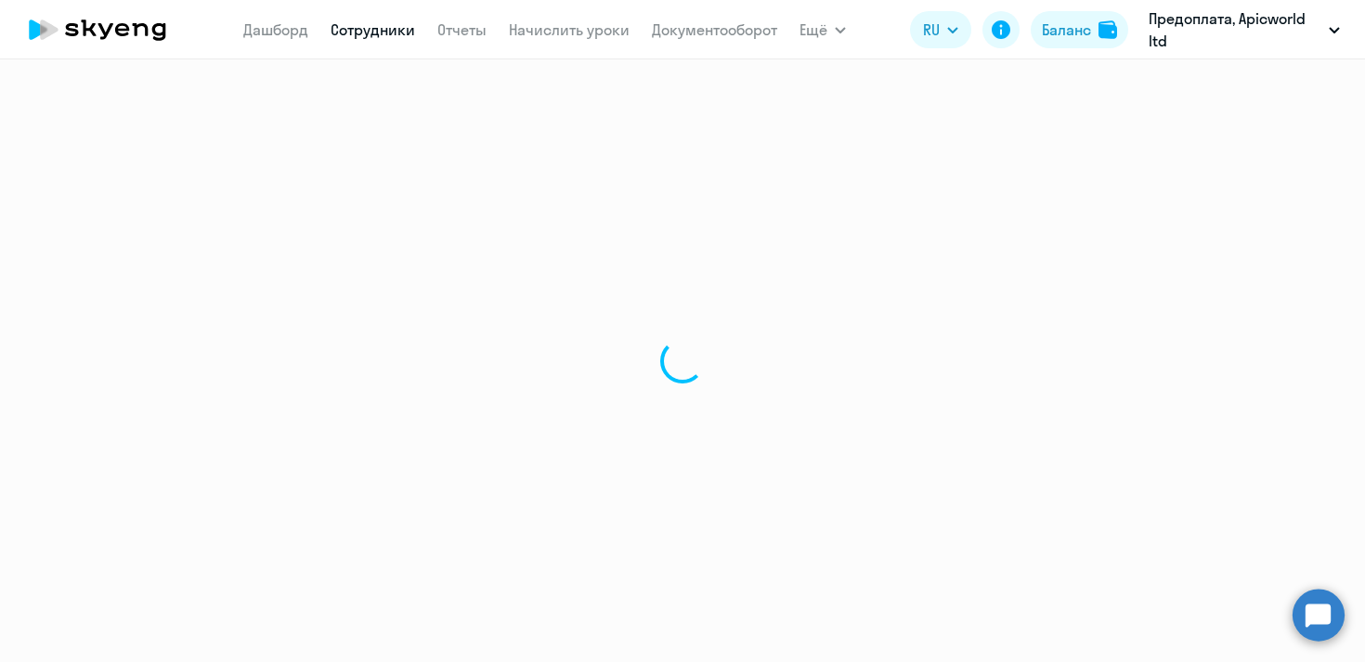
select select "30"
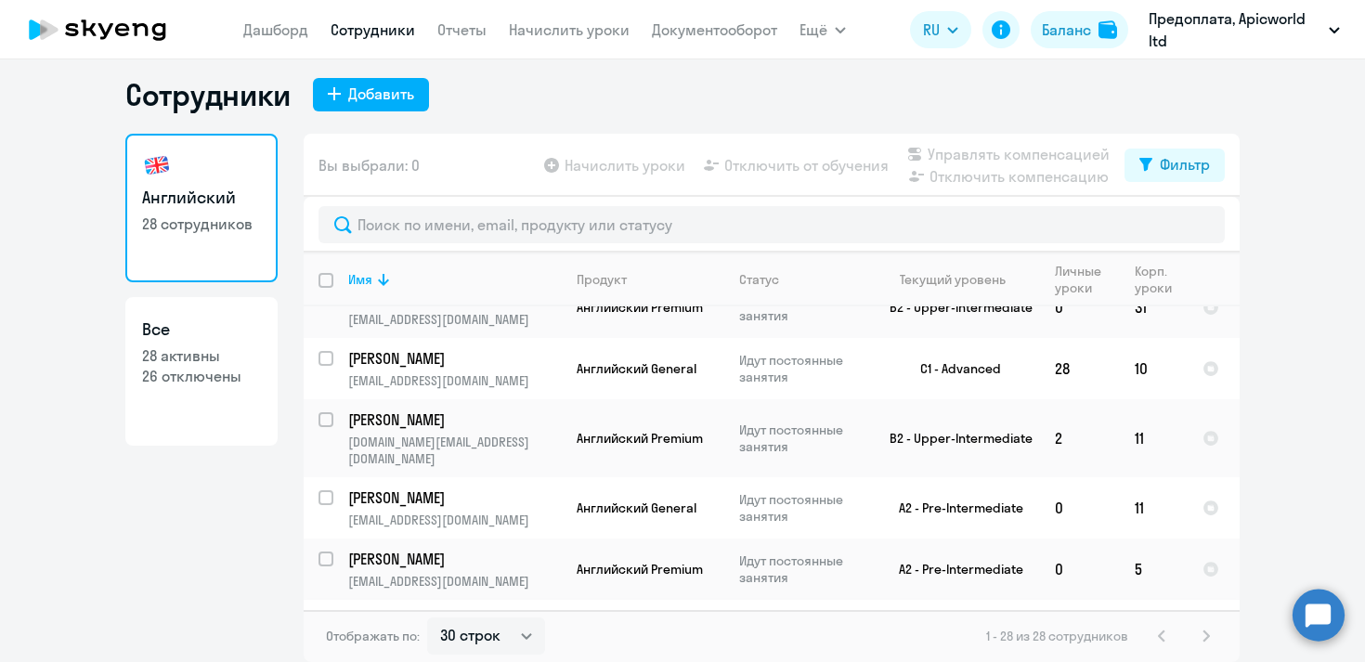
scroll to position [1010, 0]
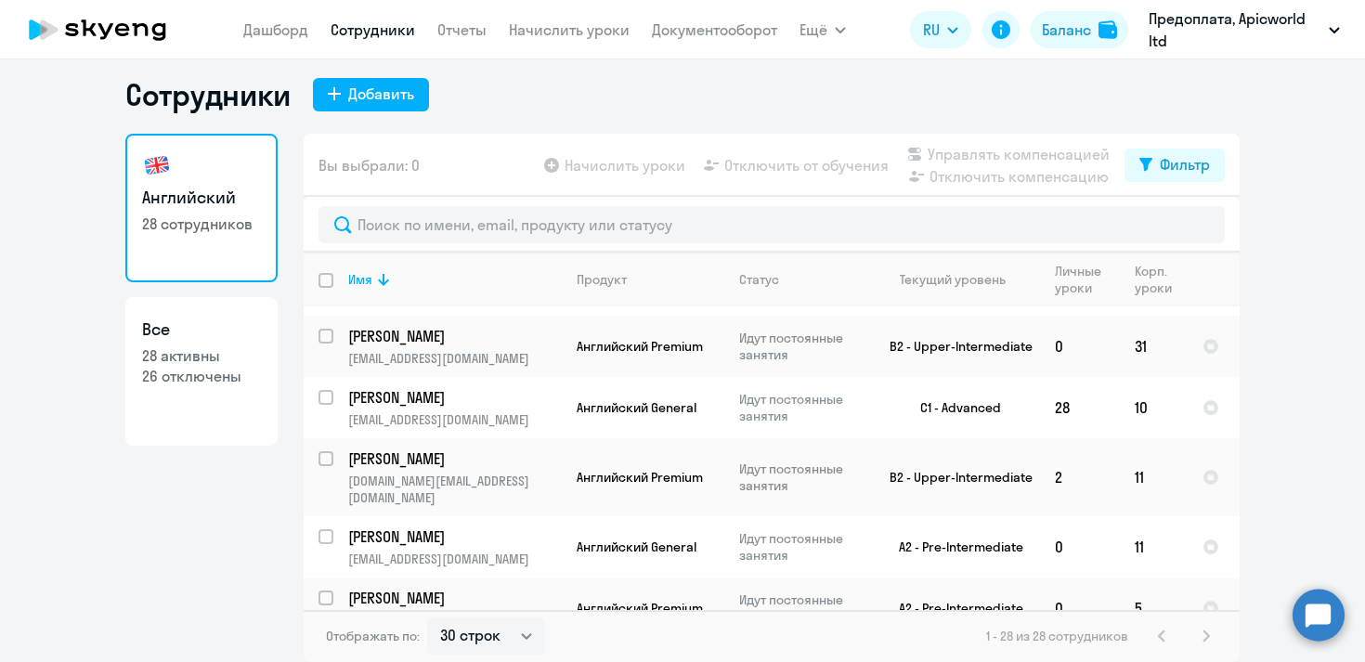
click at [1314, 618] on circle at bounding box center [1319, 615] width 52 height 52
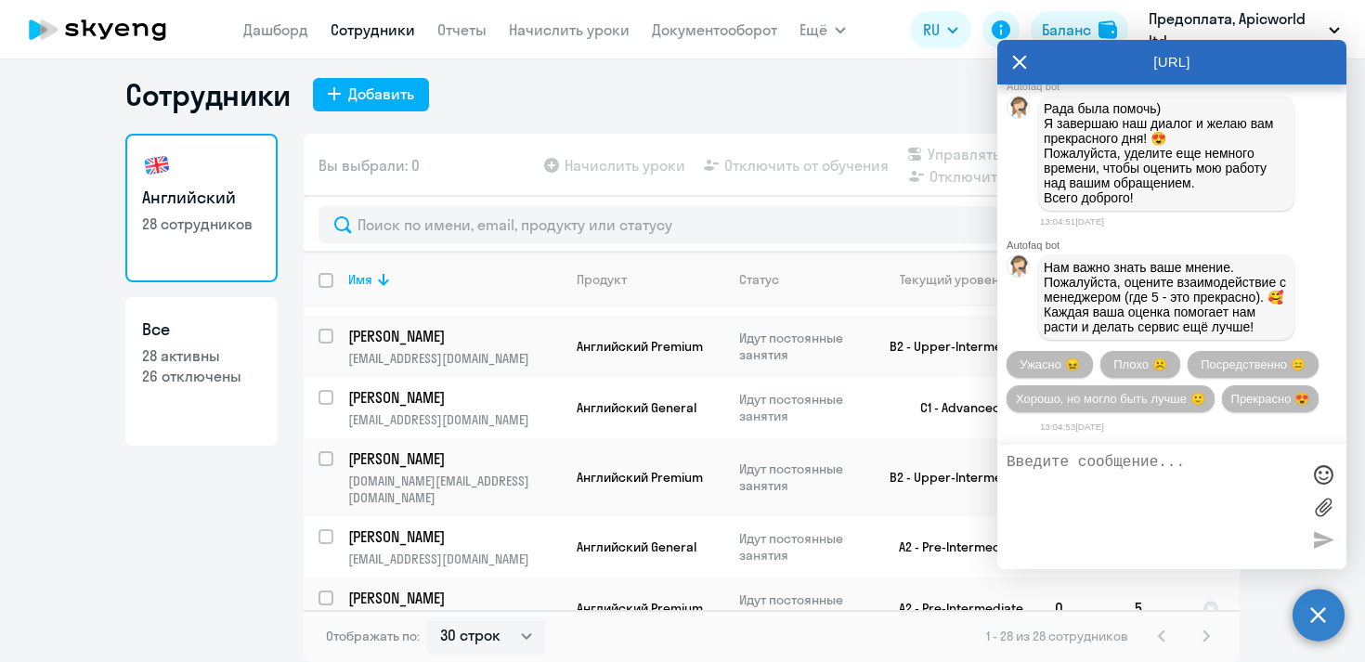
scroll to position [0, 0]
click at [1106, 489] on textarea at bounding box center [1153, 507] width 293 height 106
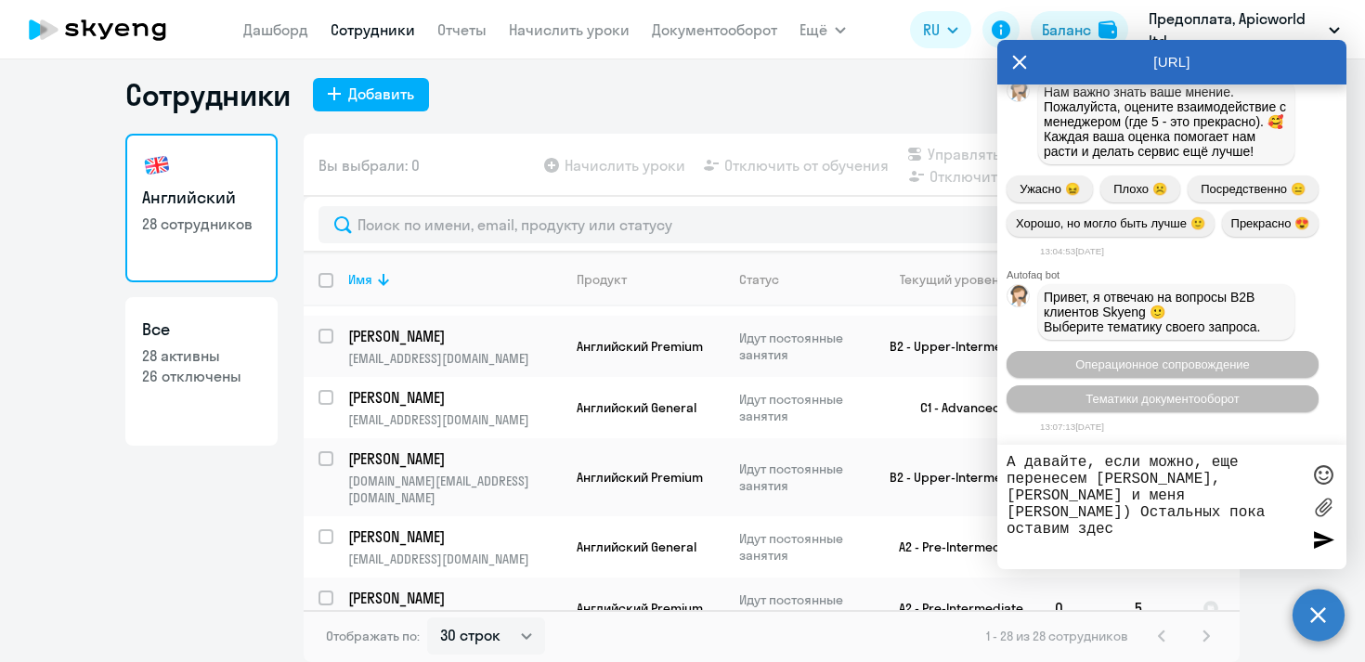
type textarea "А давайте, если можно, еще перенесем [PERSON_NAME], [PERSON_NAME] и меня [PERSO…"
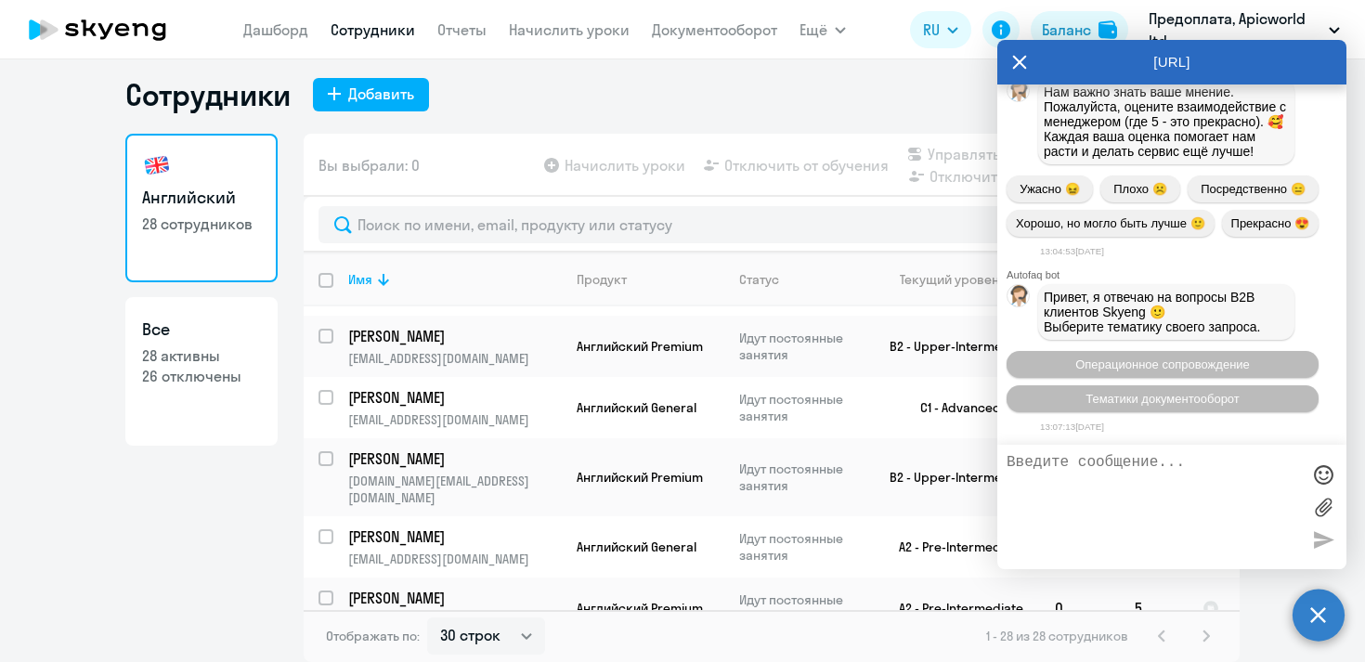
scroll to position [45583, 0]
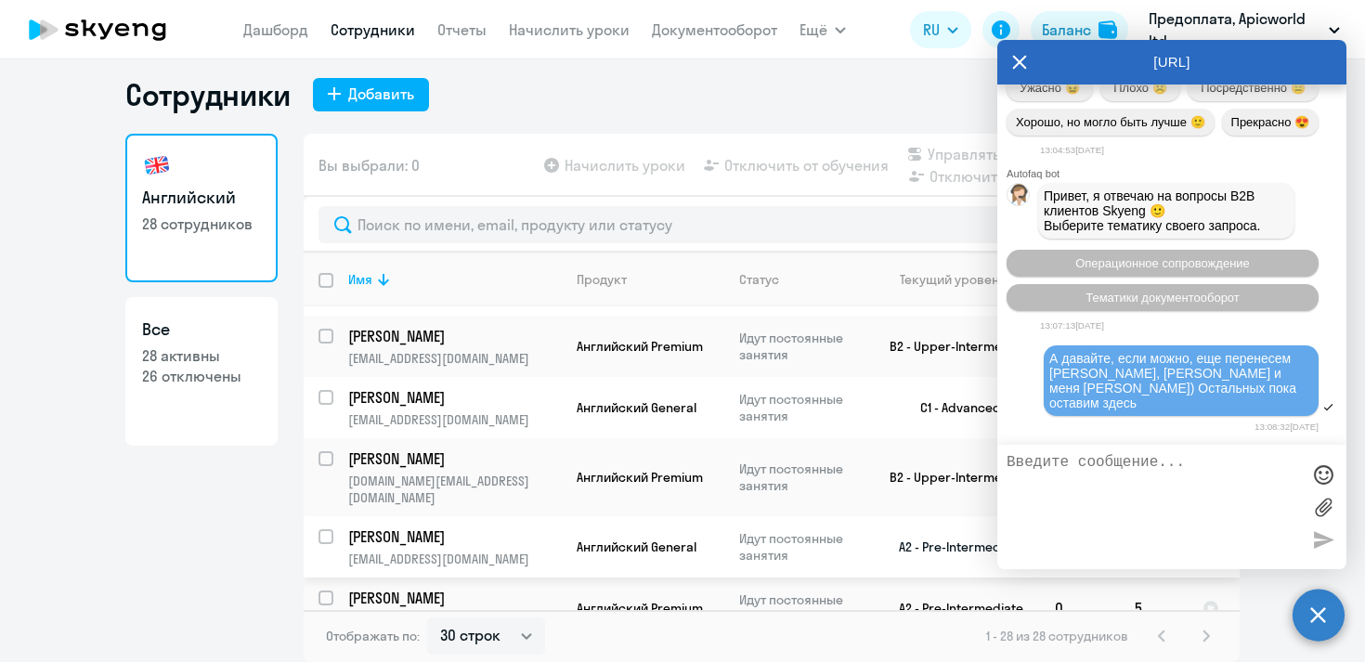
click at [722, 516] on td "Английский General" at bounding box center [643, 546] width 163 height 61
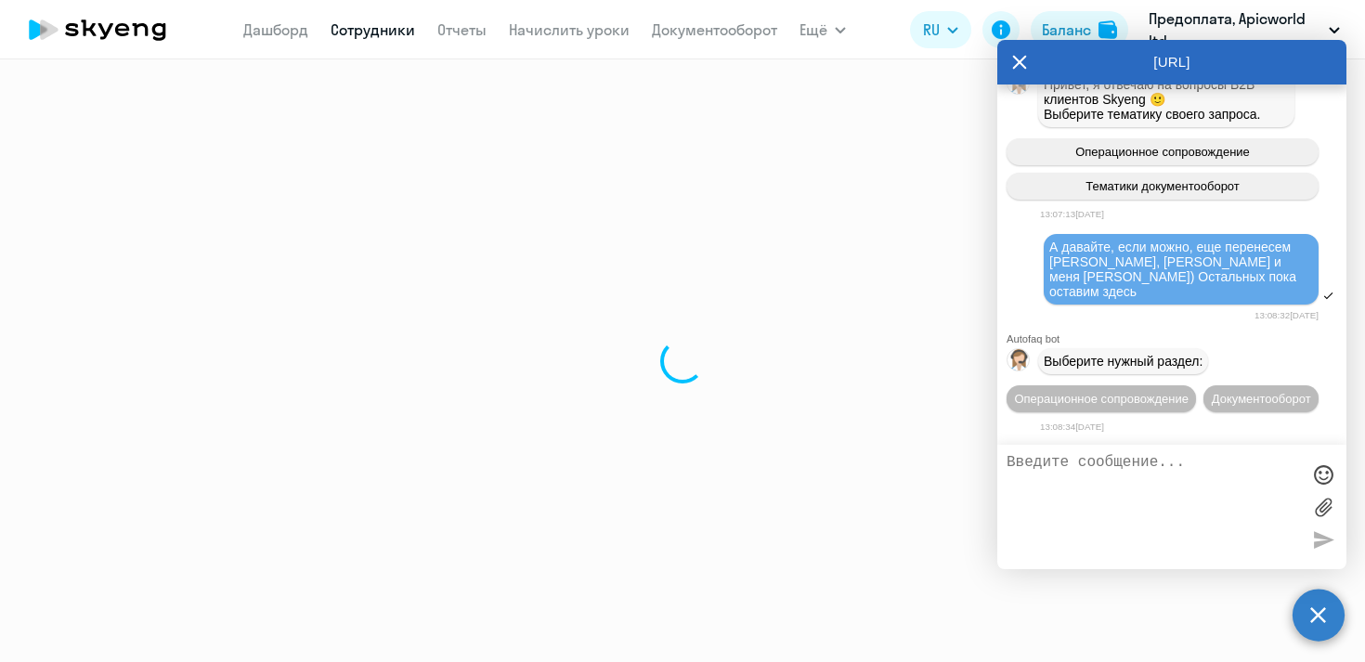
scroll to position [45734, 0]
select select "english"
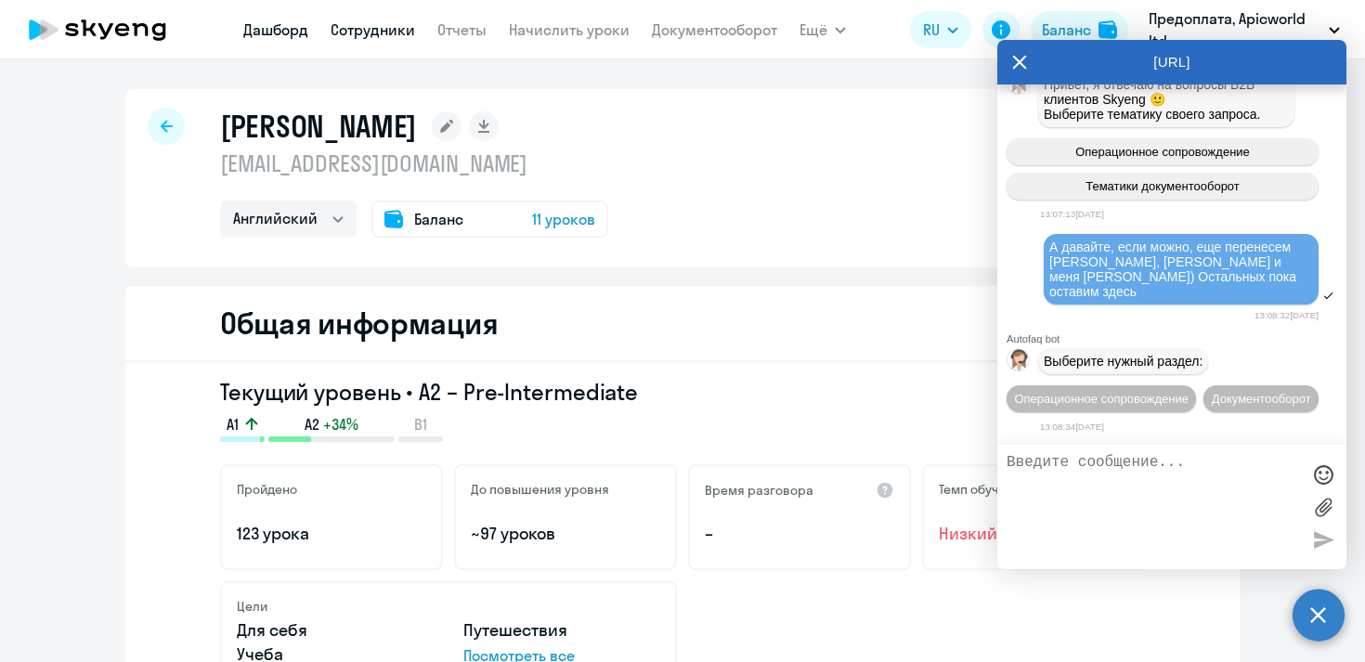
click at [289, 33] on link "Дашборд" at bounding box center [275, 29] width 65 height 19
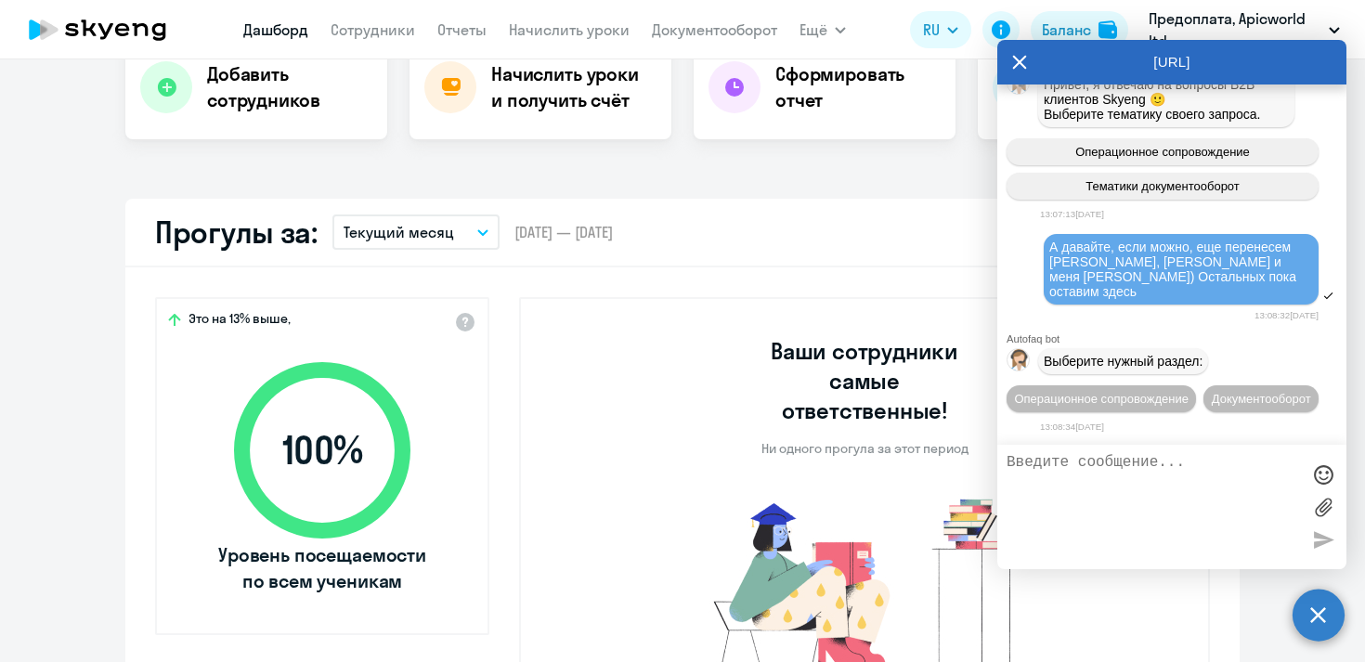
scroll to position [414, 0]
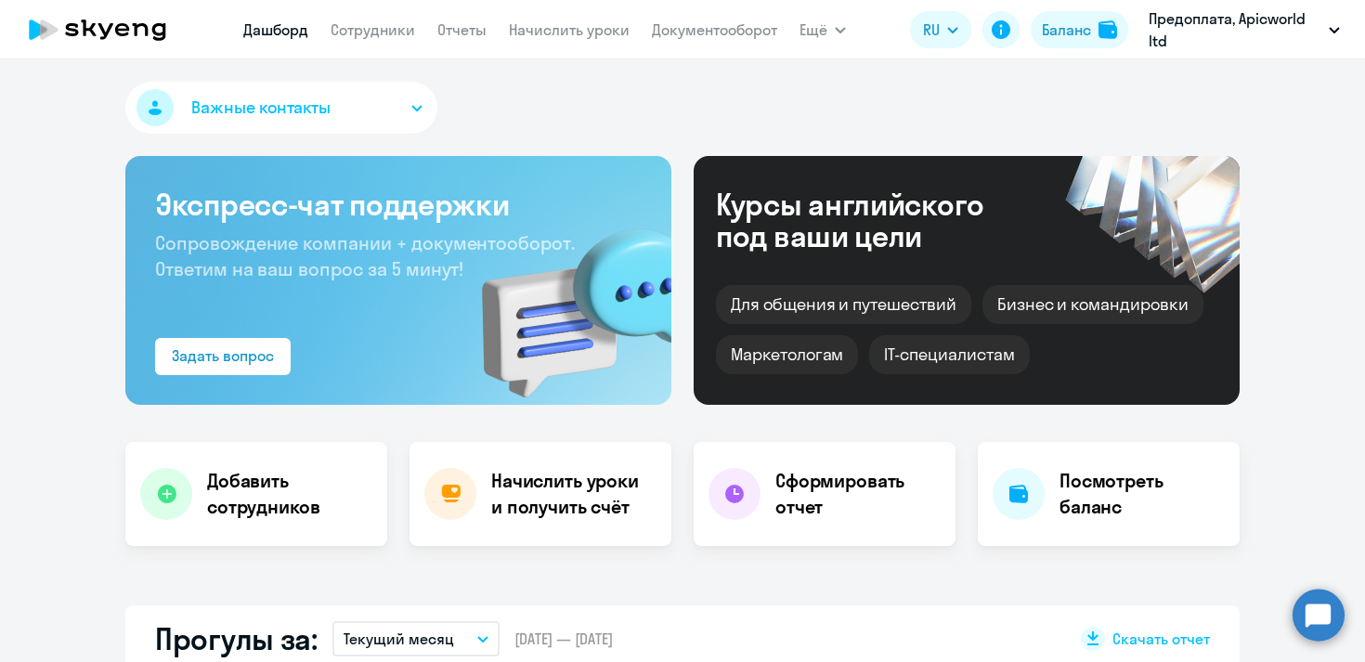
scroll to position [414, 0]
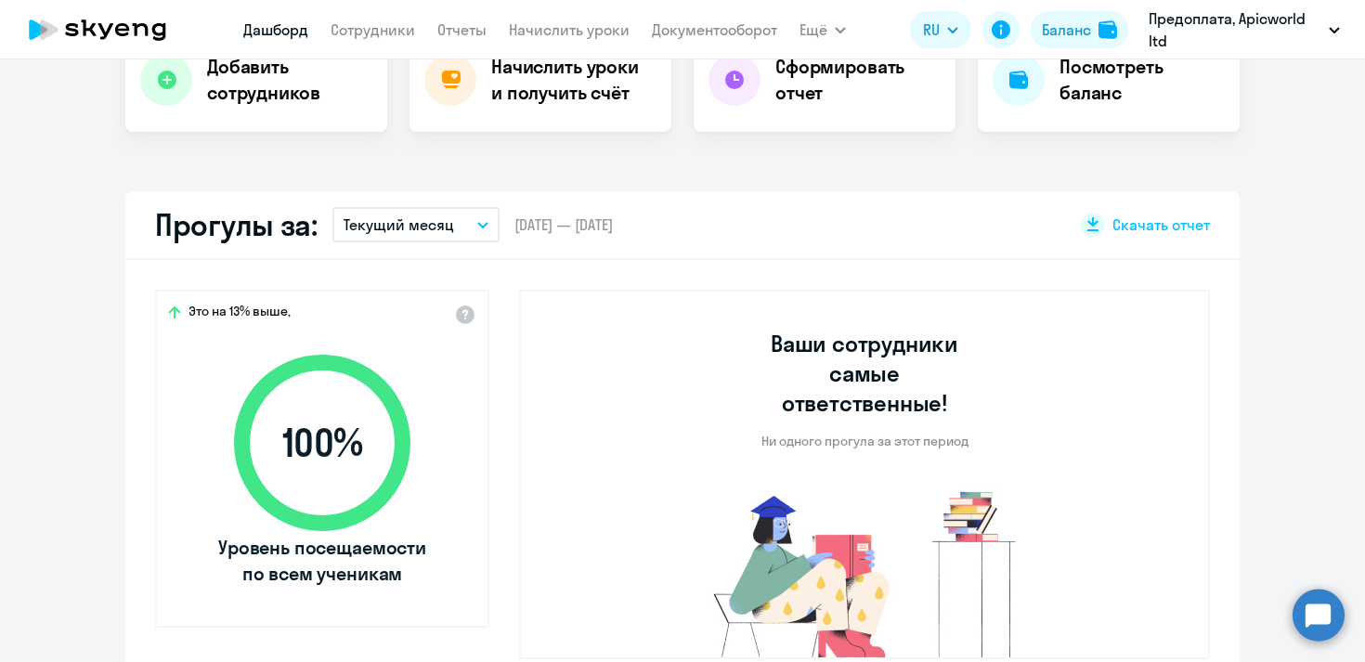
select select "30"
click at [1061, 30] on div "Баланс" at bounding box center [1066, 30] width 49 height 22
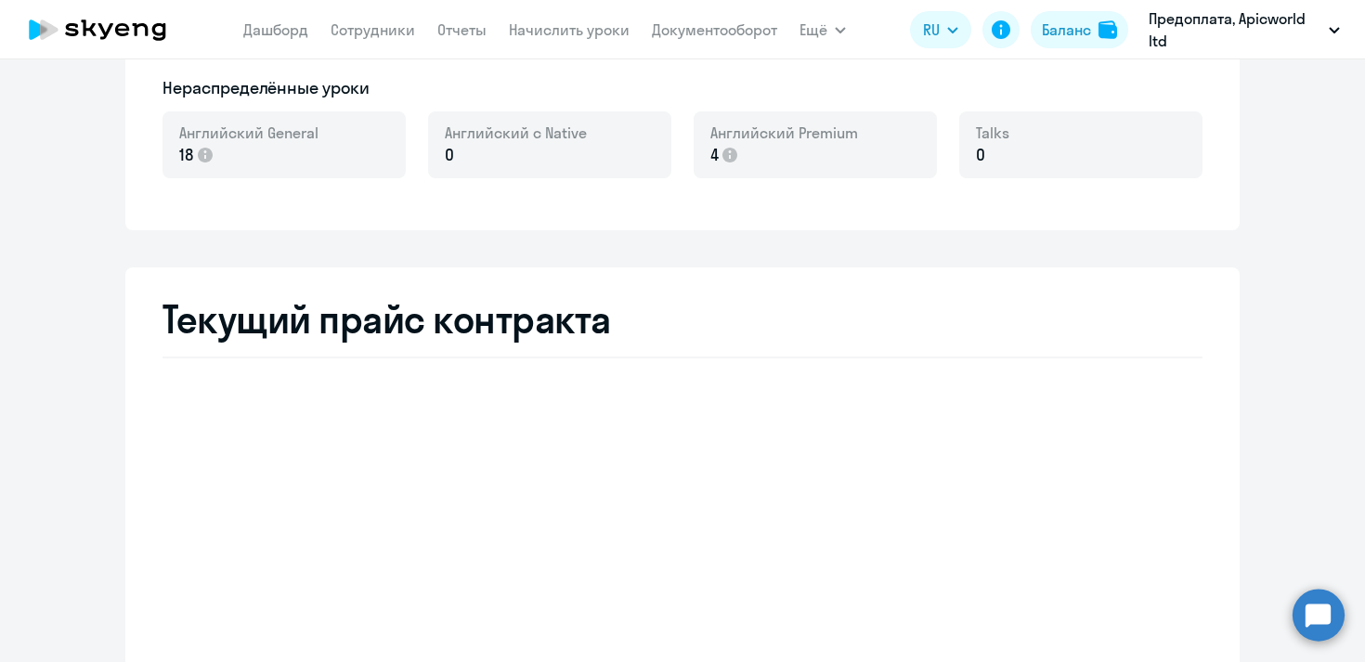
scroll to position [750, 0]
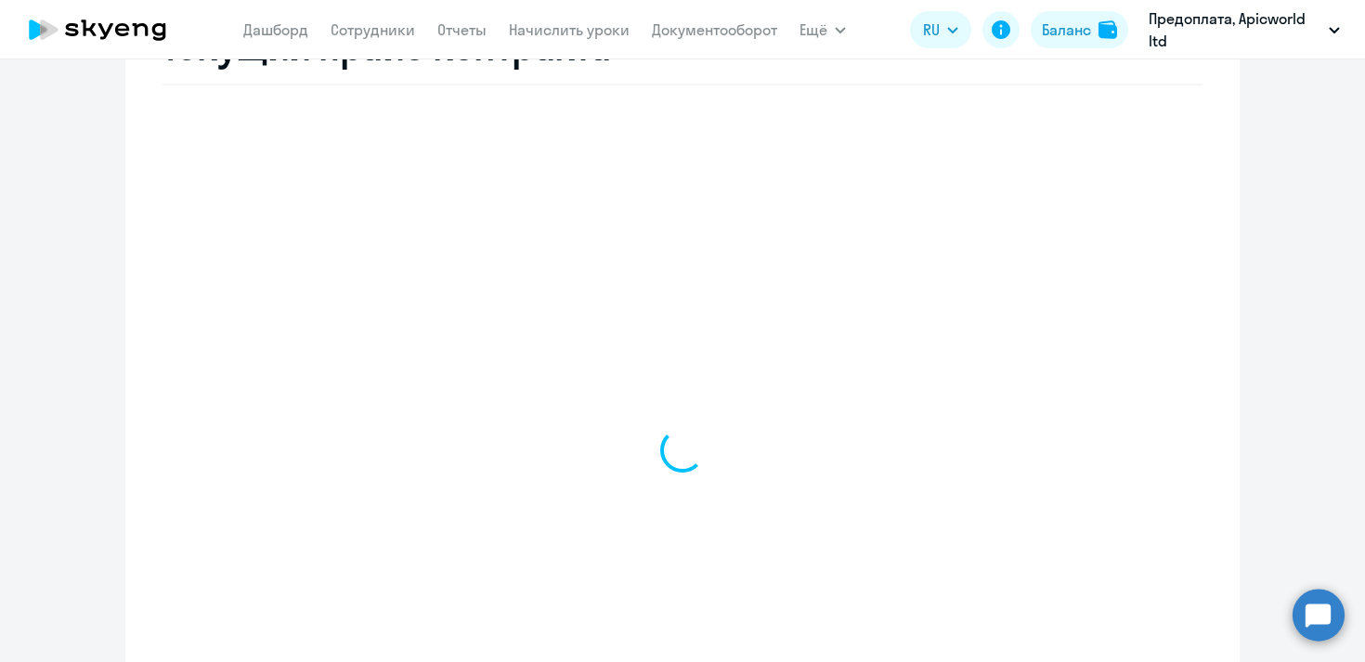
select select "english_adult_not_native_speaker"
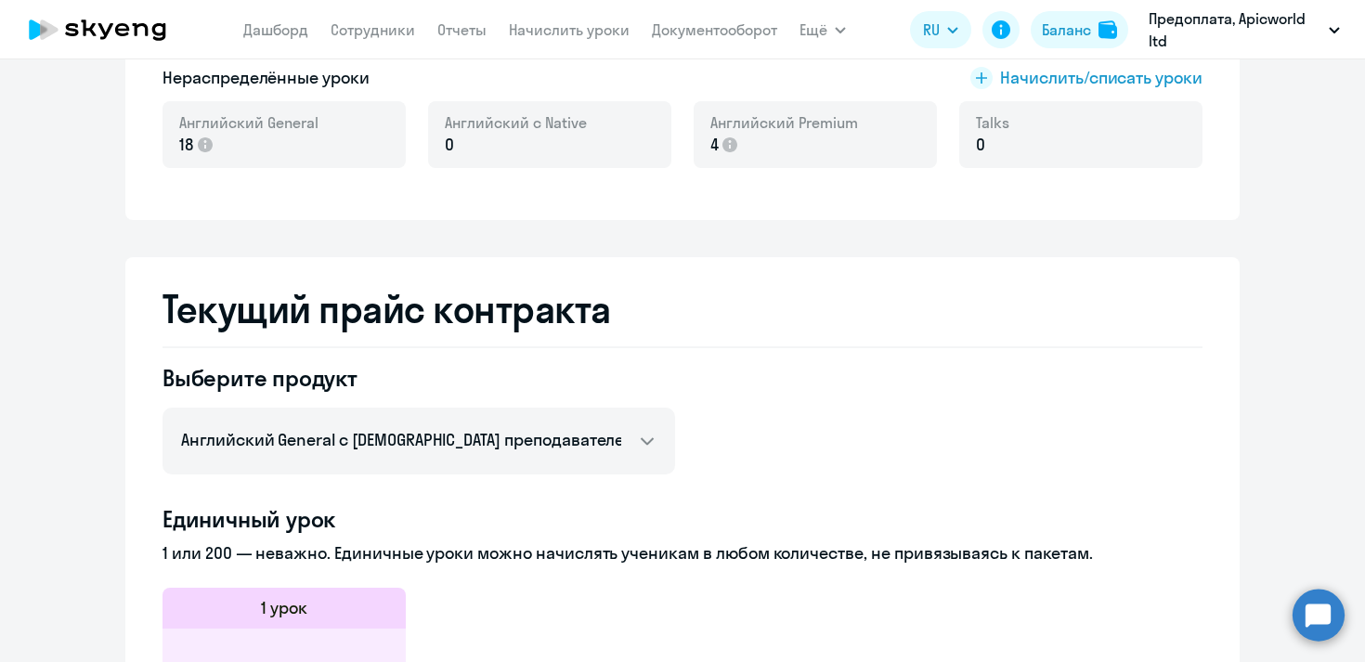
scroll to position [0, 0]
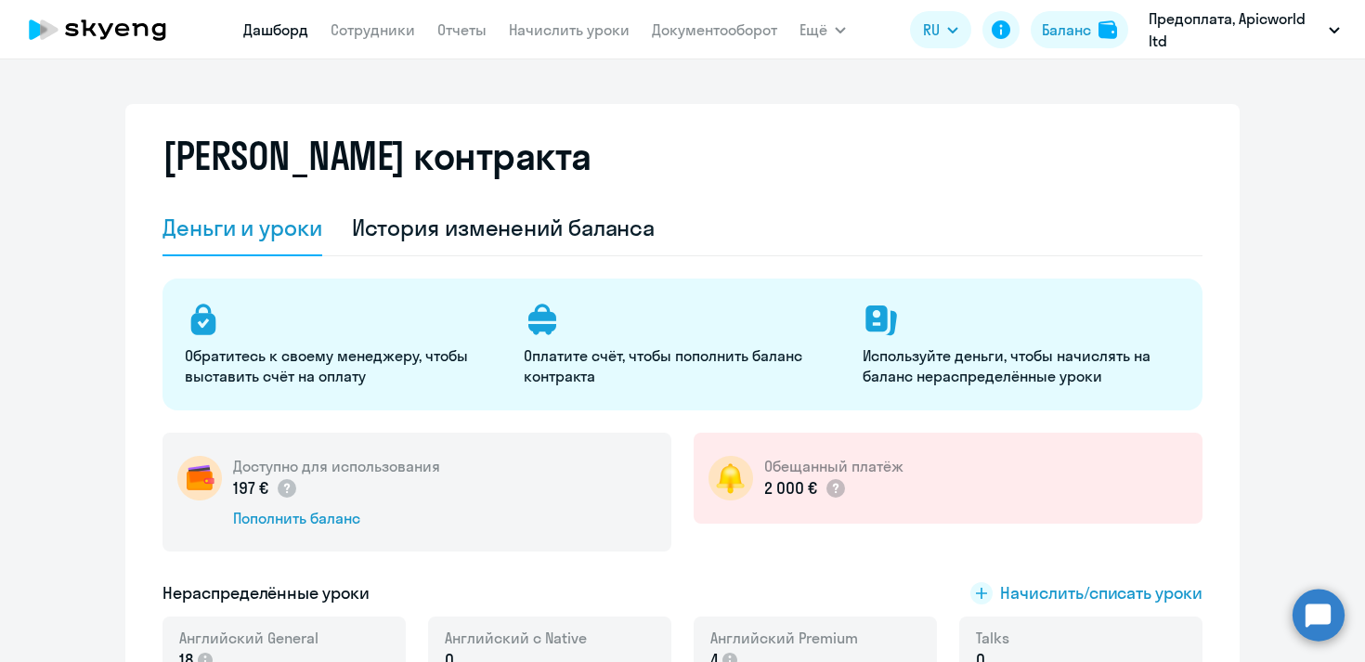
click at [273, 36] on link "Дашборд" at bounding box center [275, 29] width 65 height 19
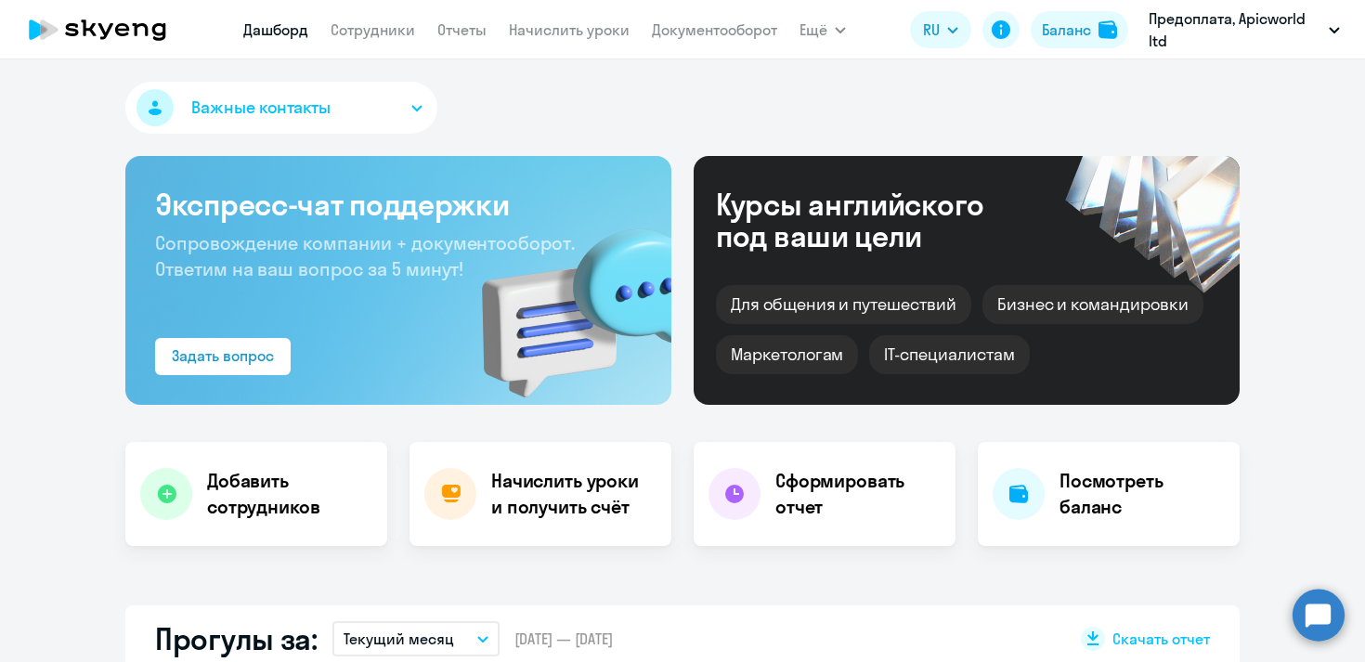
select select "30"
click at [1335, 614] on circle at bounding box center [1319, 615] width 52 height 52
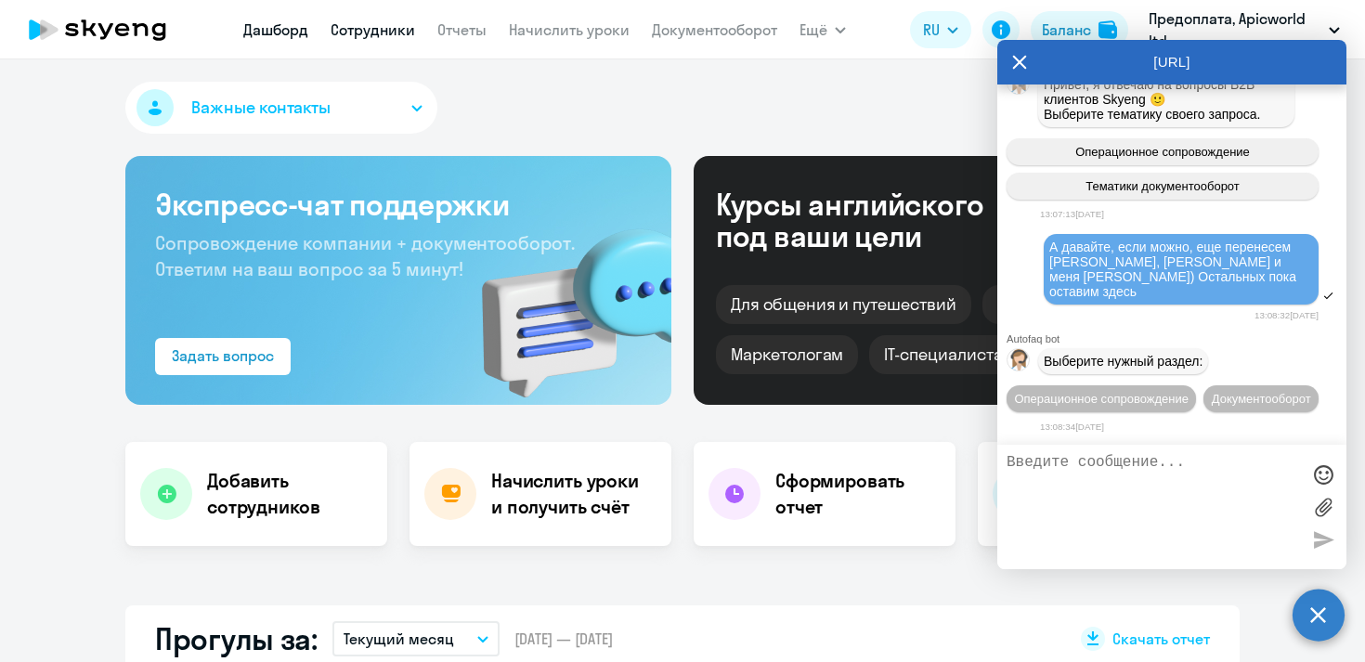
click at [355, 33] on link "Сотрудники" at bounding box center [373, 29] width 85 height 19
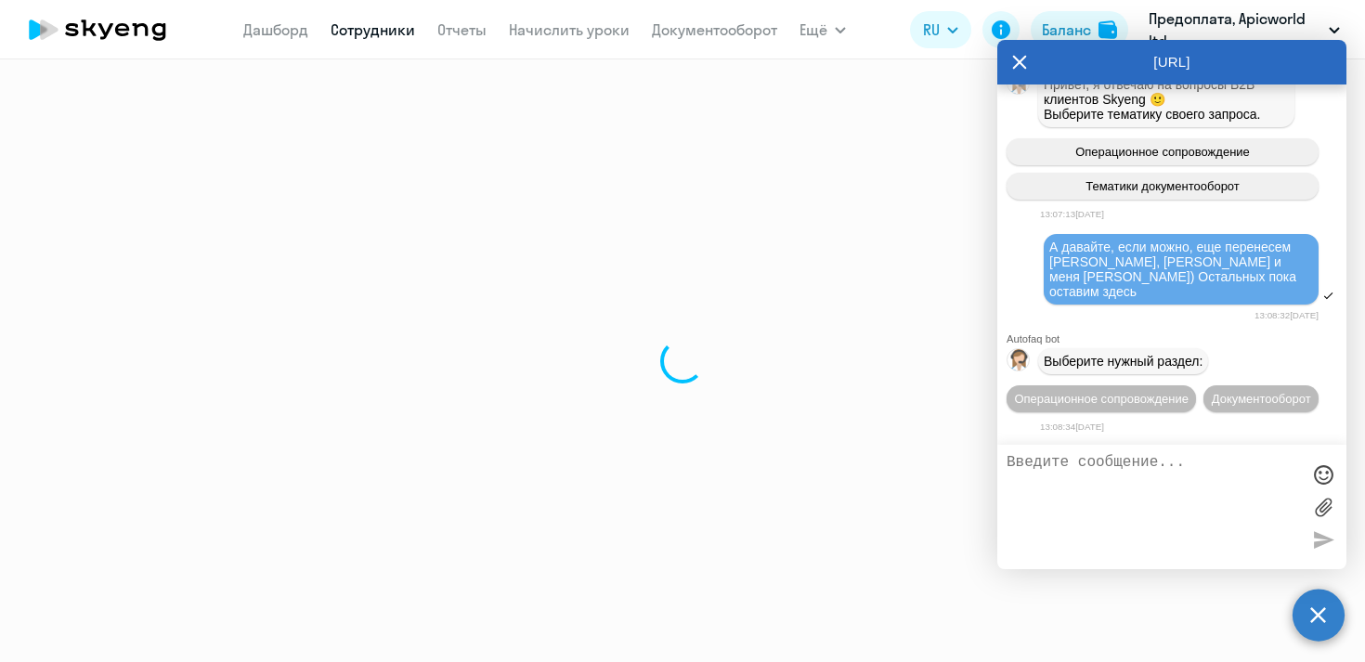
select select "30"
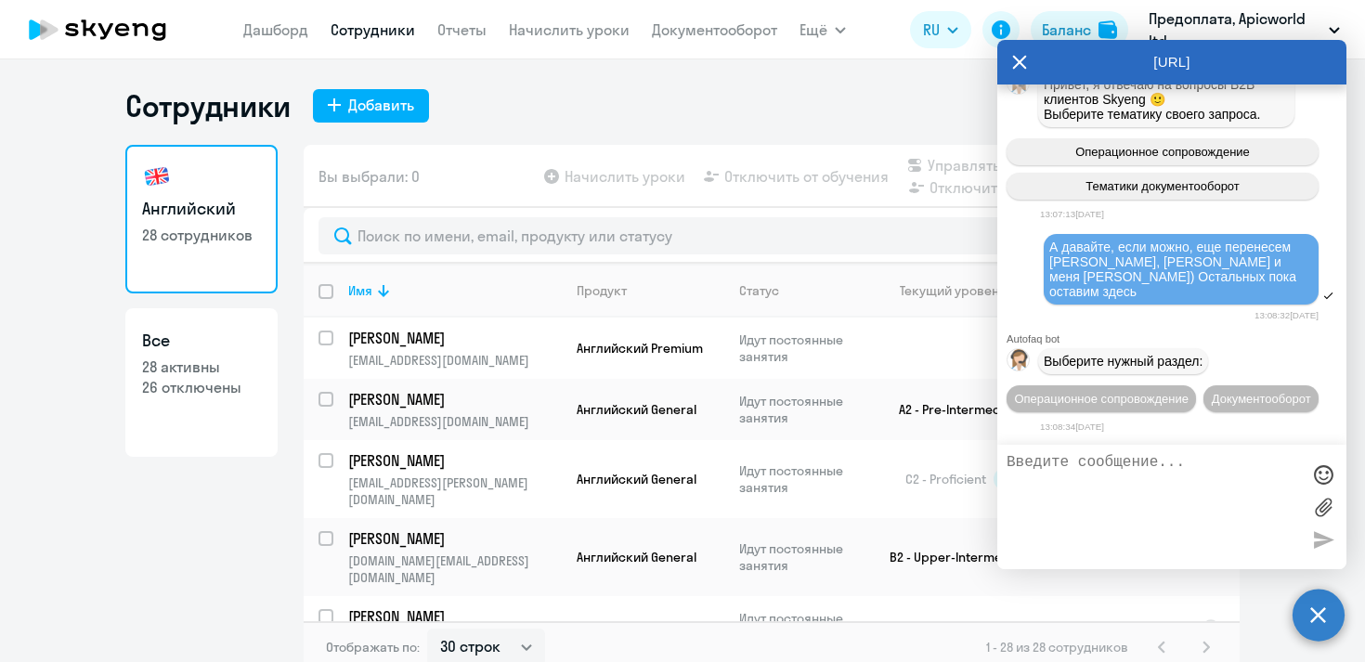
click at [1022, 56] on icon at bounding box center [1019, 62] width 15 height 45
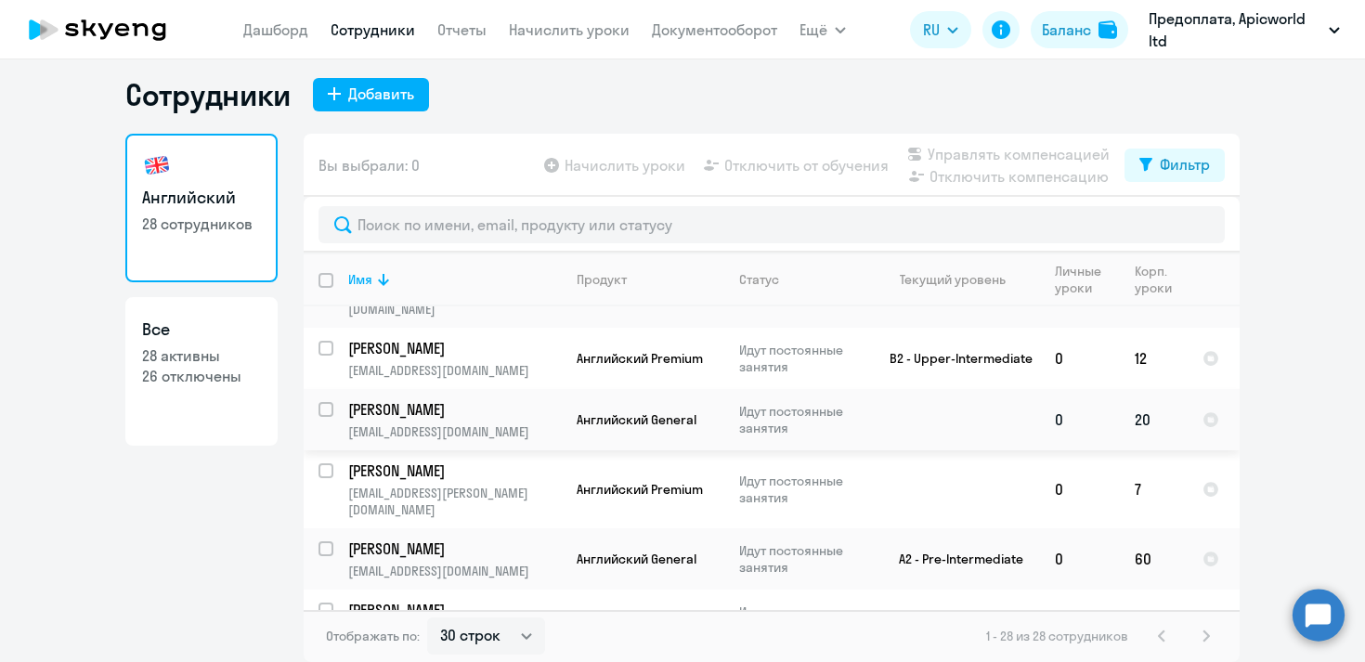
scroll to position [258, 0]
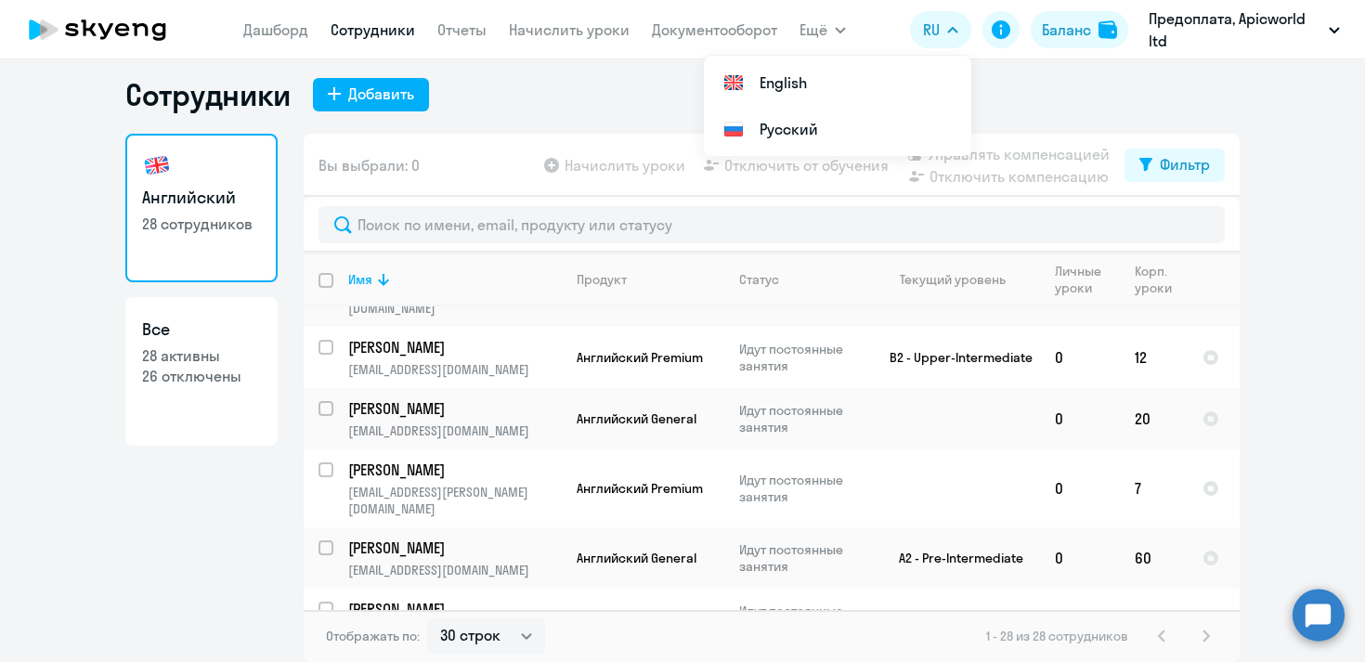
click at [1321, 617] on circle at bounding box center [1319, 615] width 52 height 52
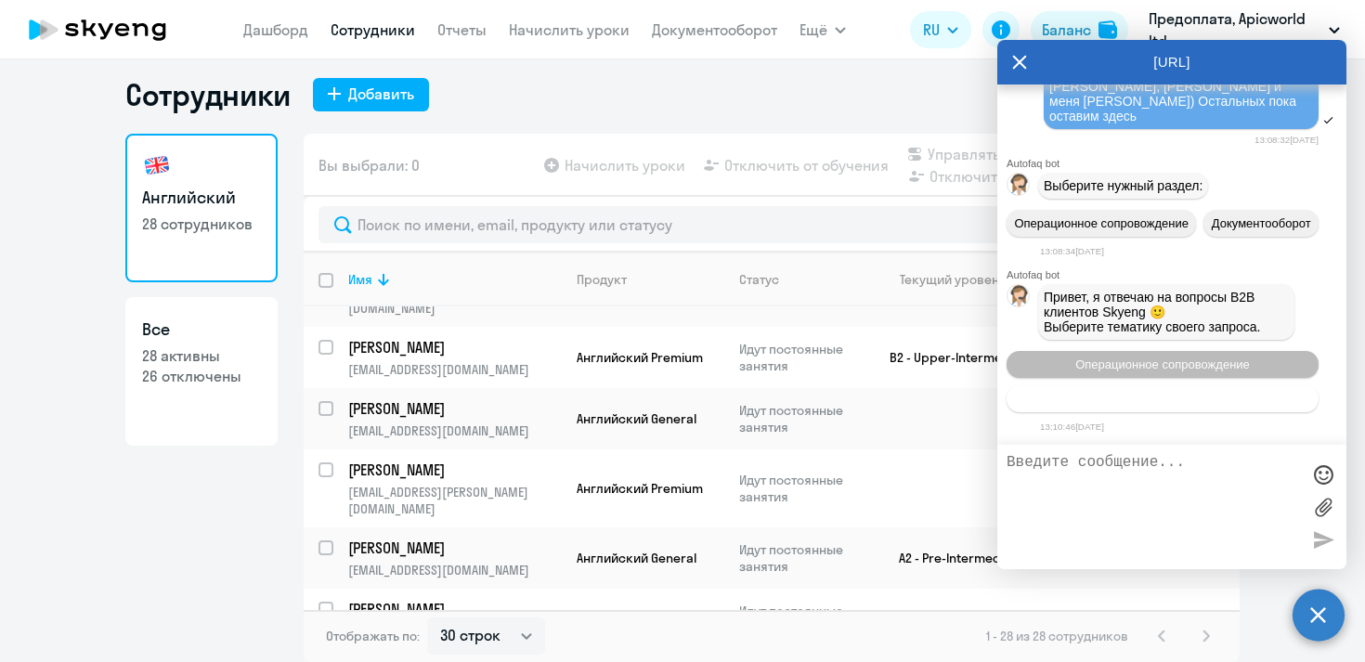
scroll to position [45608, 0]
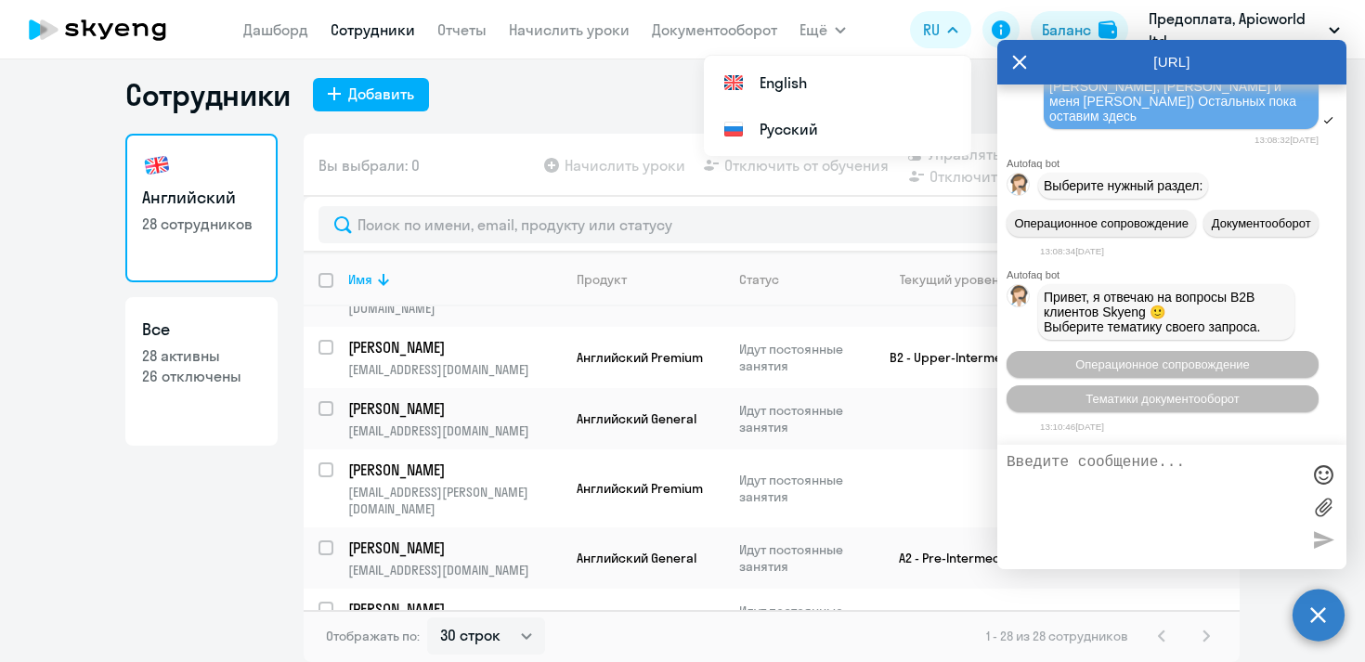
click at [1020, 62] on icon at bounding box center [1020, 62] width 14 height 14
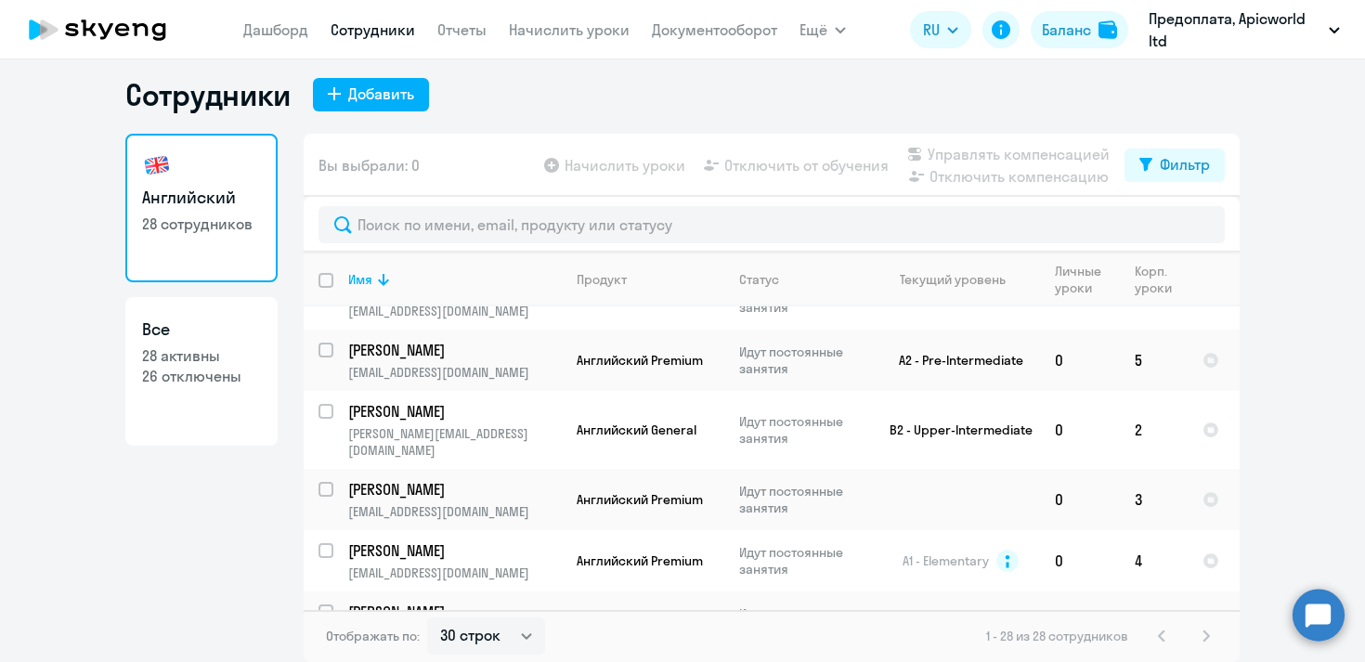
scroll to position [1255, 0]
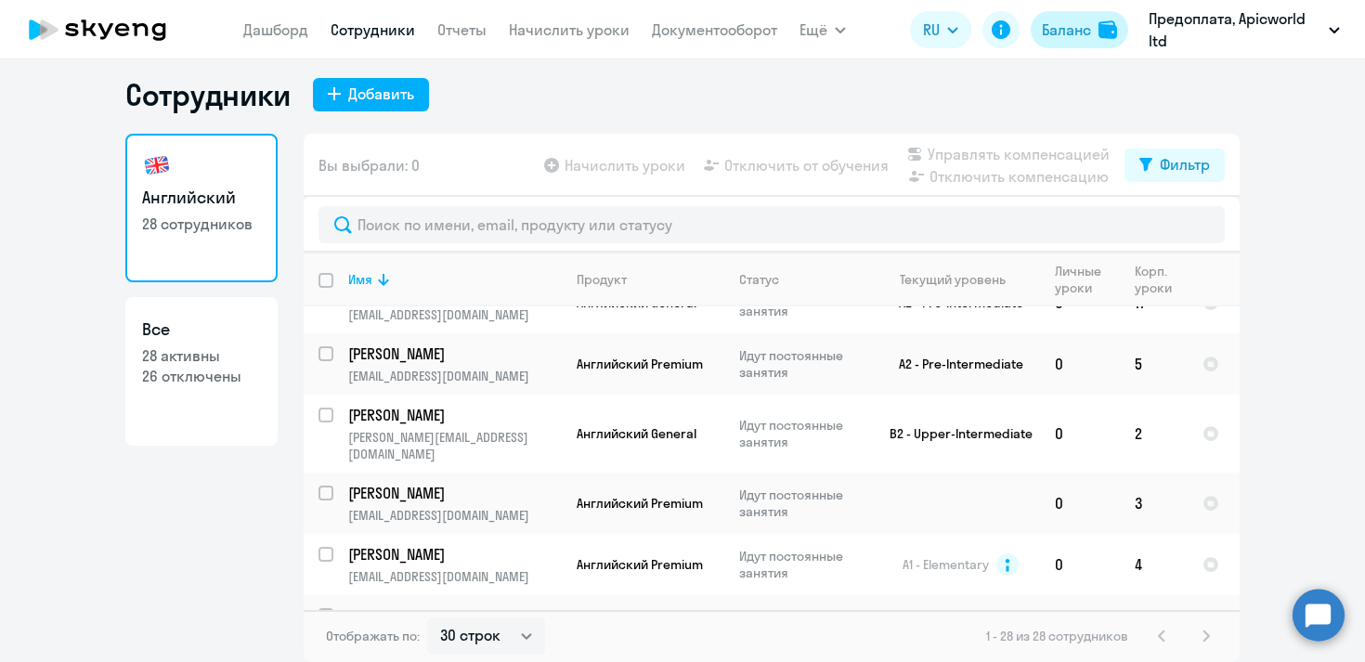
click at [1087, 22] on div "Баланс" at bounding box center [1066, 30] width 49 height 22
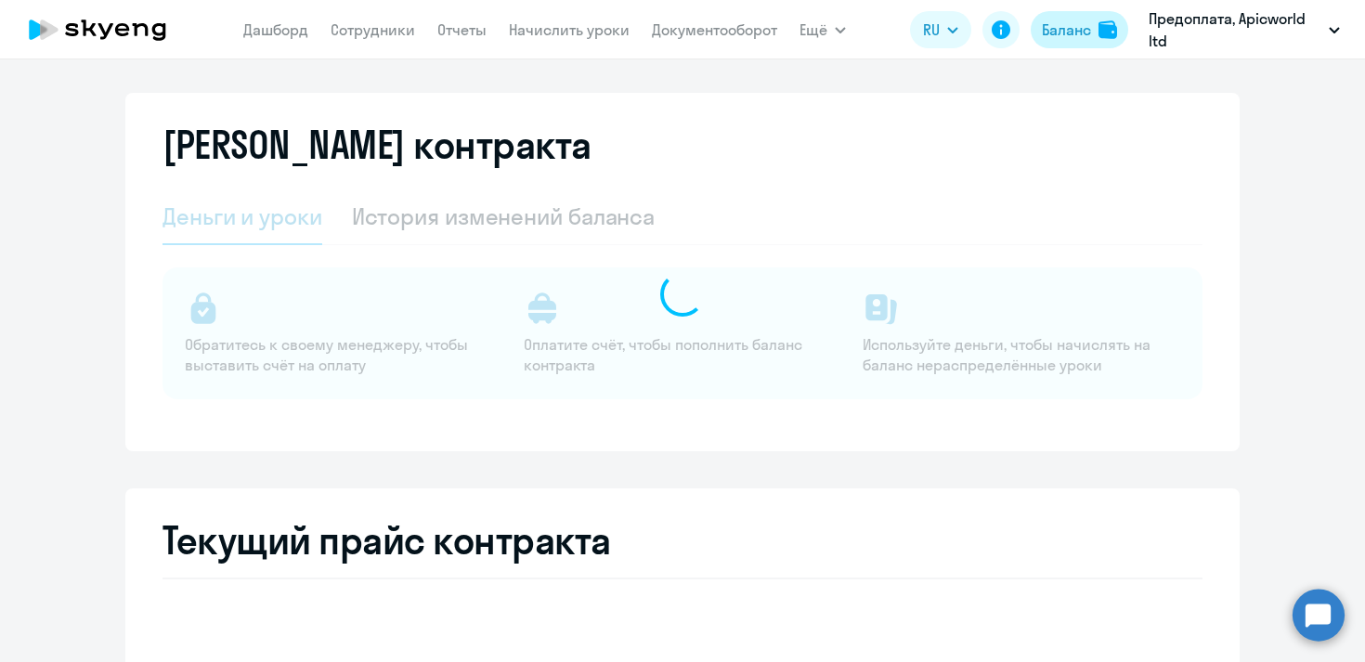
select select "english_adult_not_native_speaker"
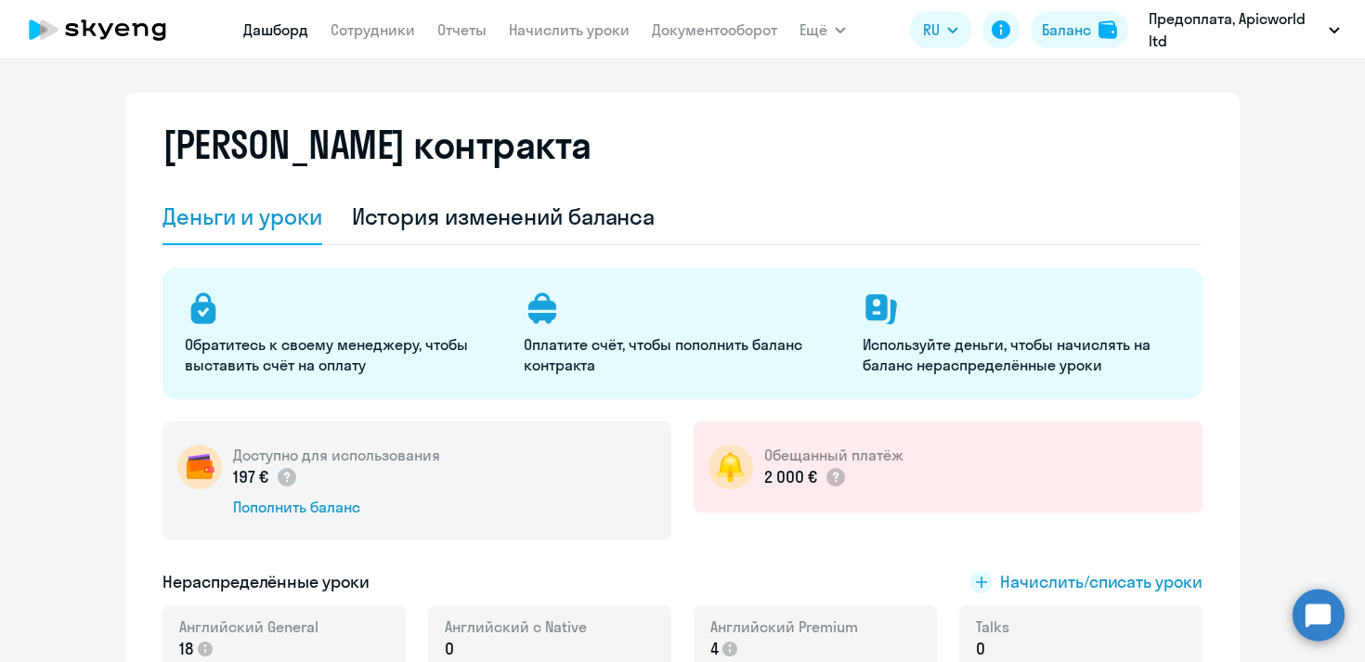
click at [265, 33] on link "Дашборд" at bounding box center [275, 29] width 65 height 19
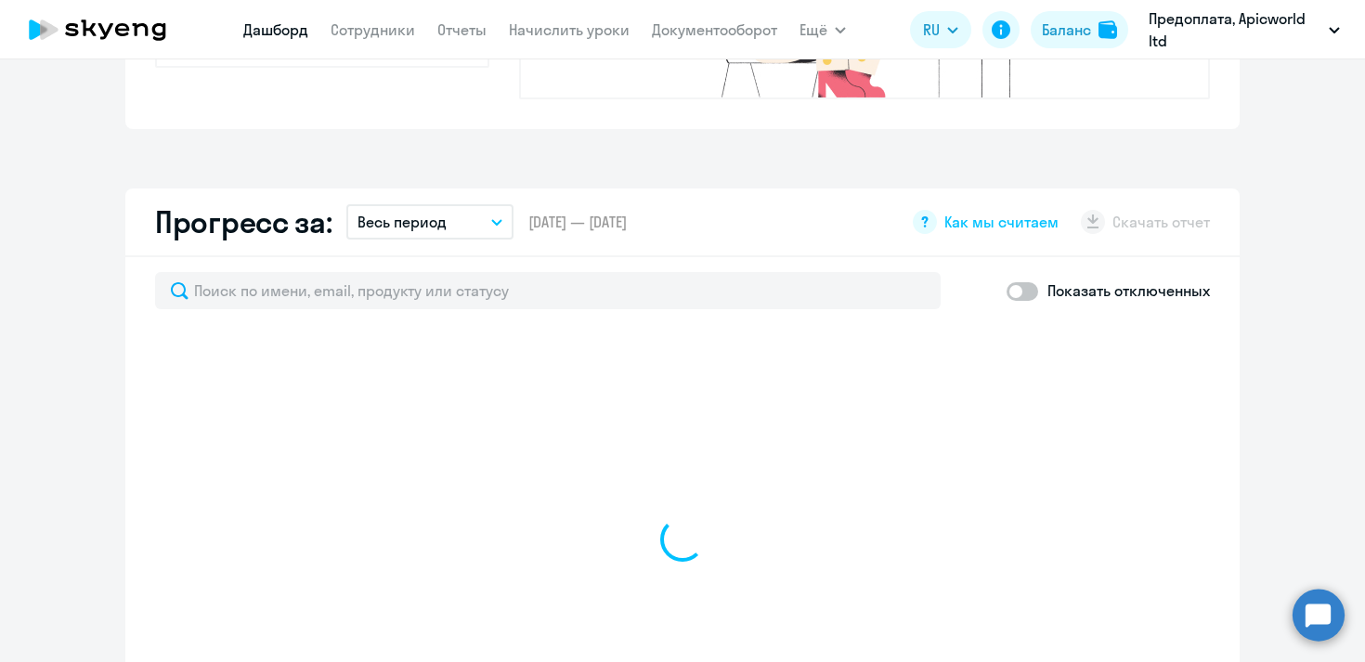
scroll to position [975, 0]
select select "30"
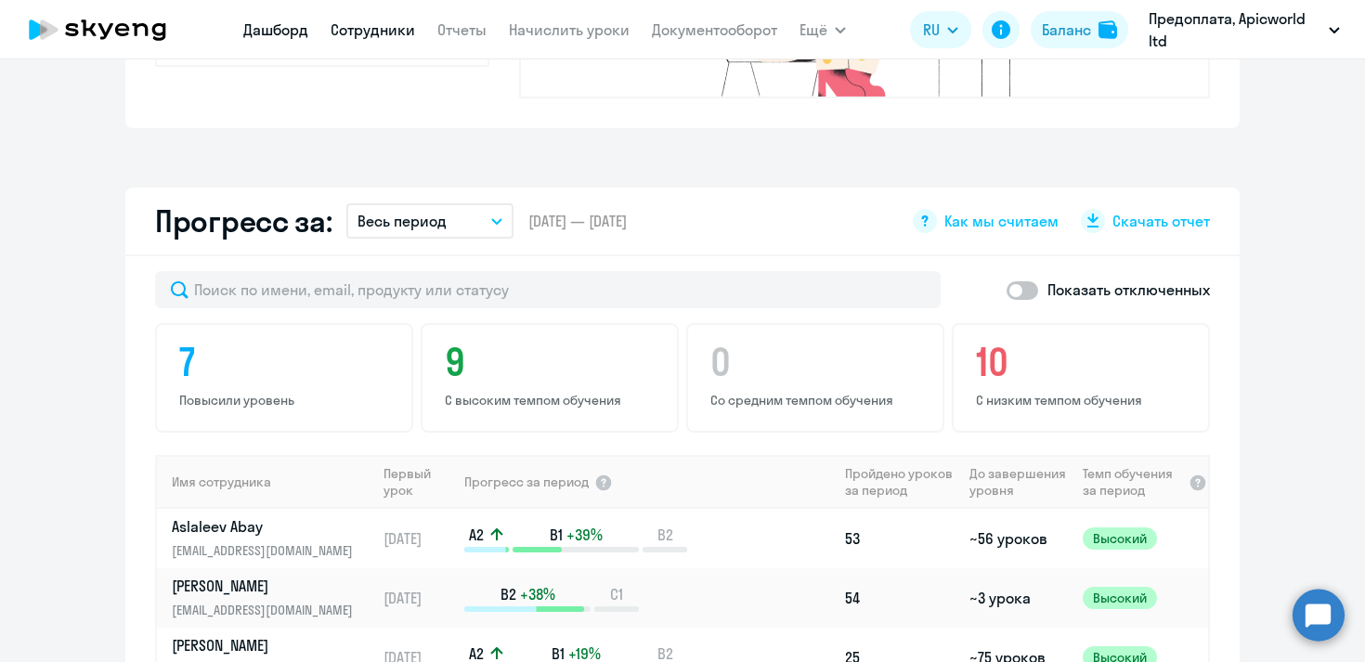
click at [384, 32] on link "Сотрудники" at bounding box center [373, 29] width 85 height 19
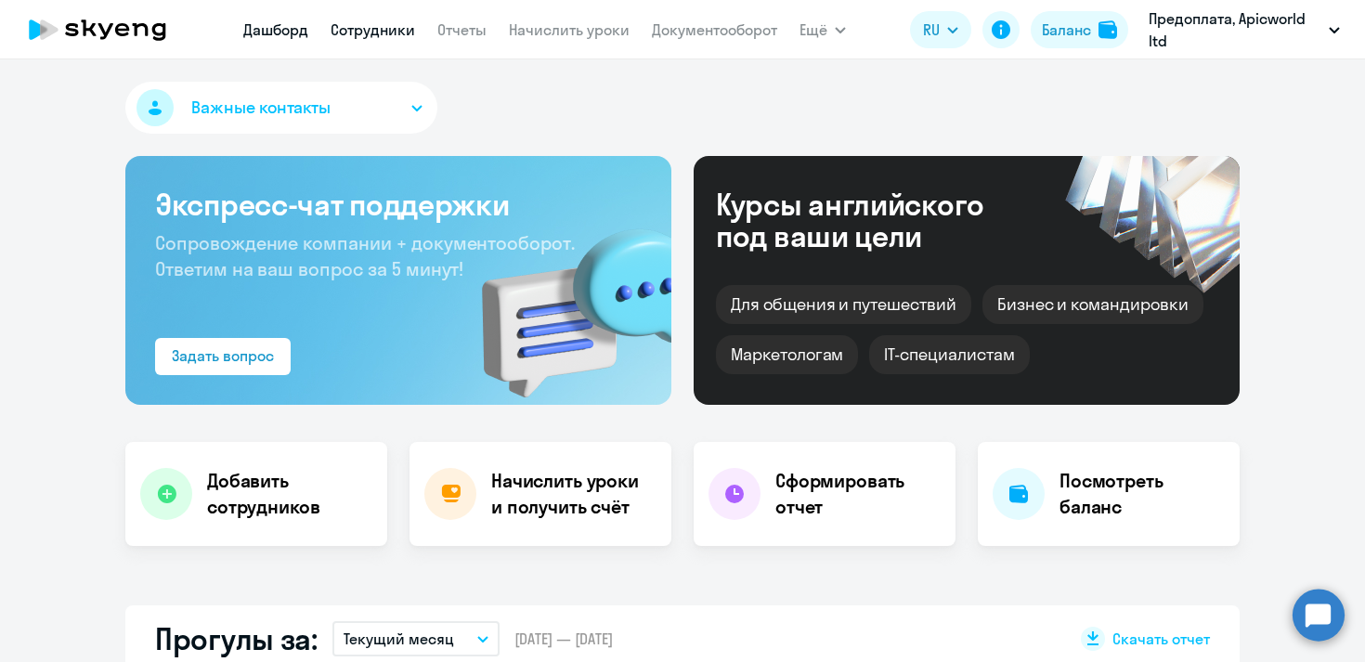
select select "30"
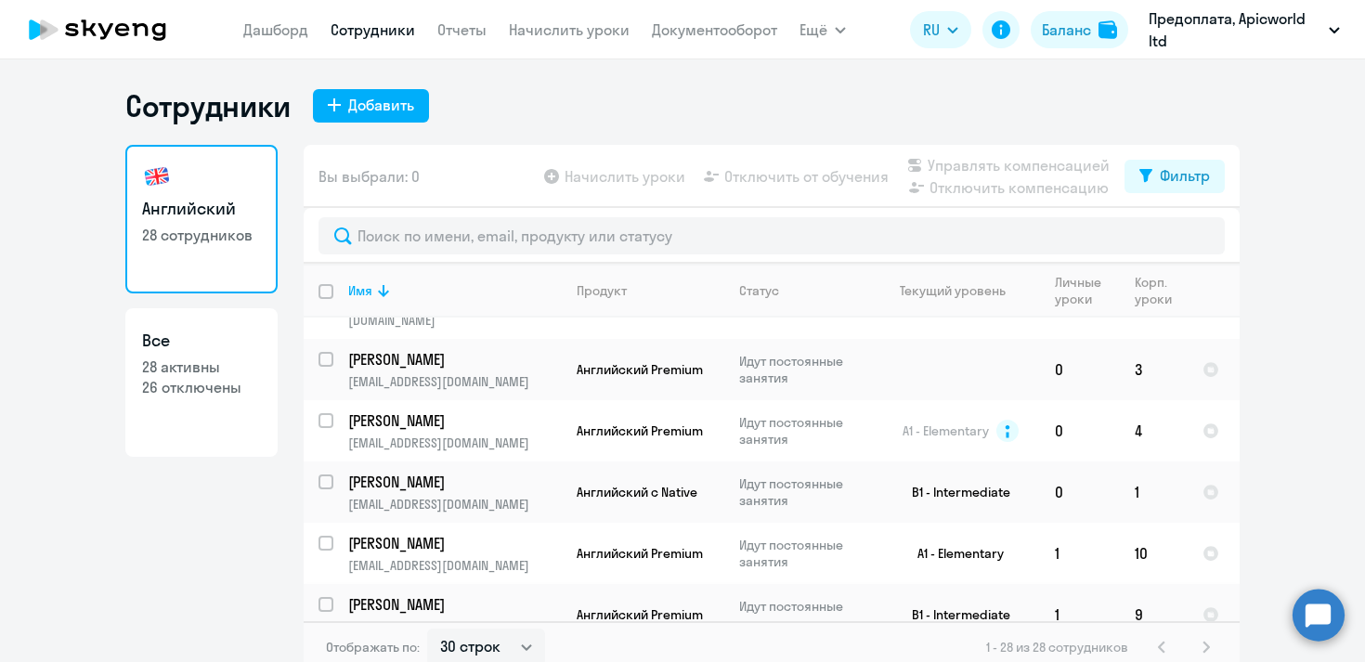
scroll to position [11, 0]
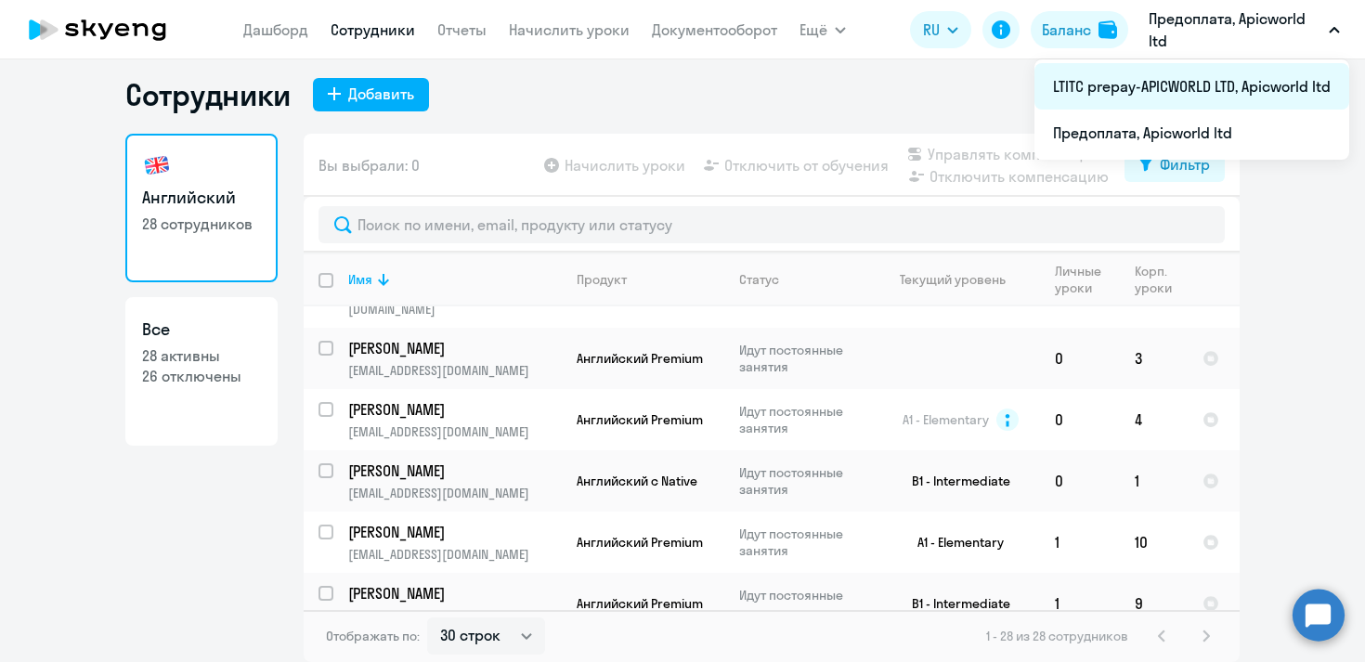
click at [1169, 88] on li "LTITC prepay-APICWORLD LTD, Apicworld ltd" at bounding box center [1192, 86] width 315 height 46
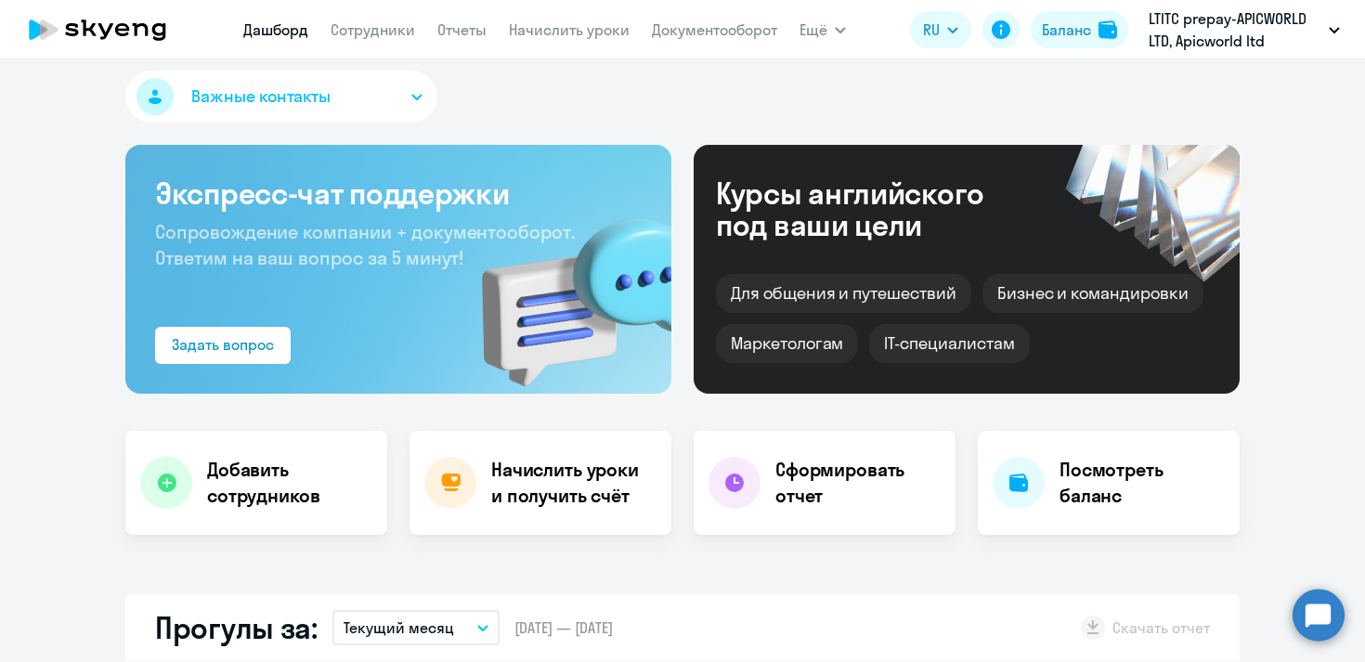
select select "30"
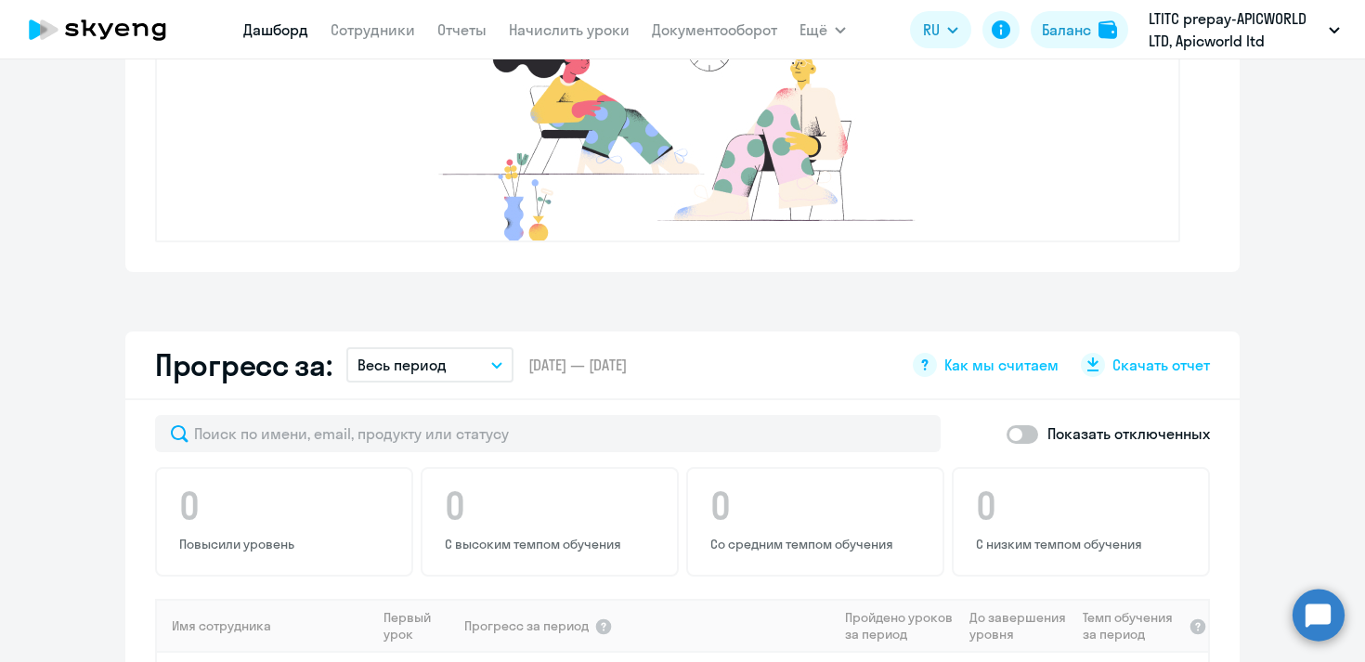
scroll to position [650, 0]
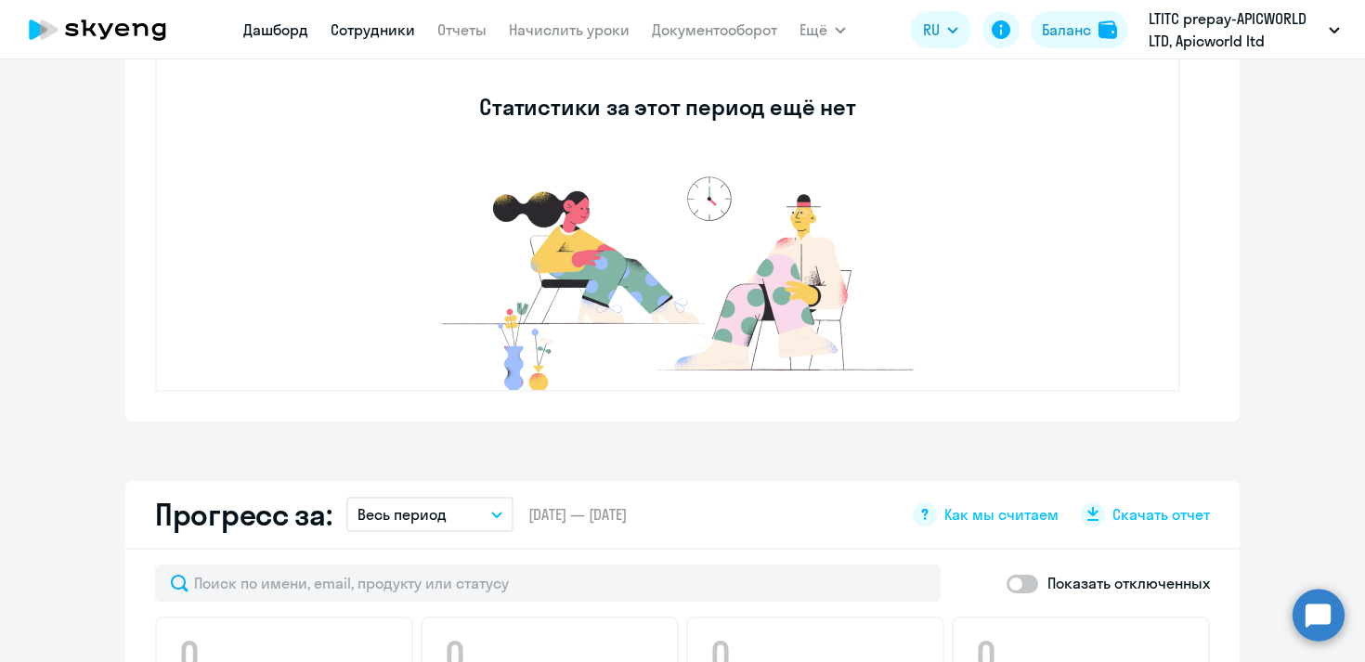
click at [393, 25] on link "Сотрудники" at bounding box center [373, 29] width 85 height 19
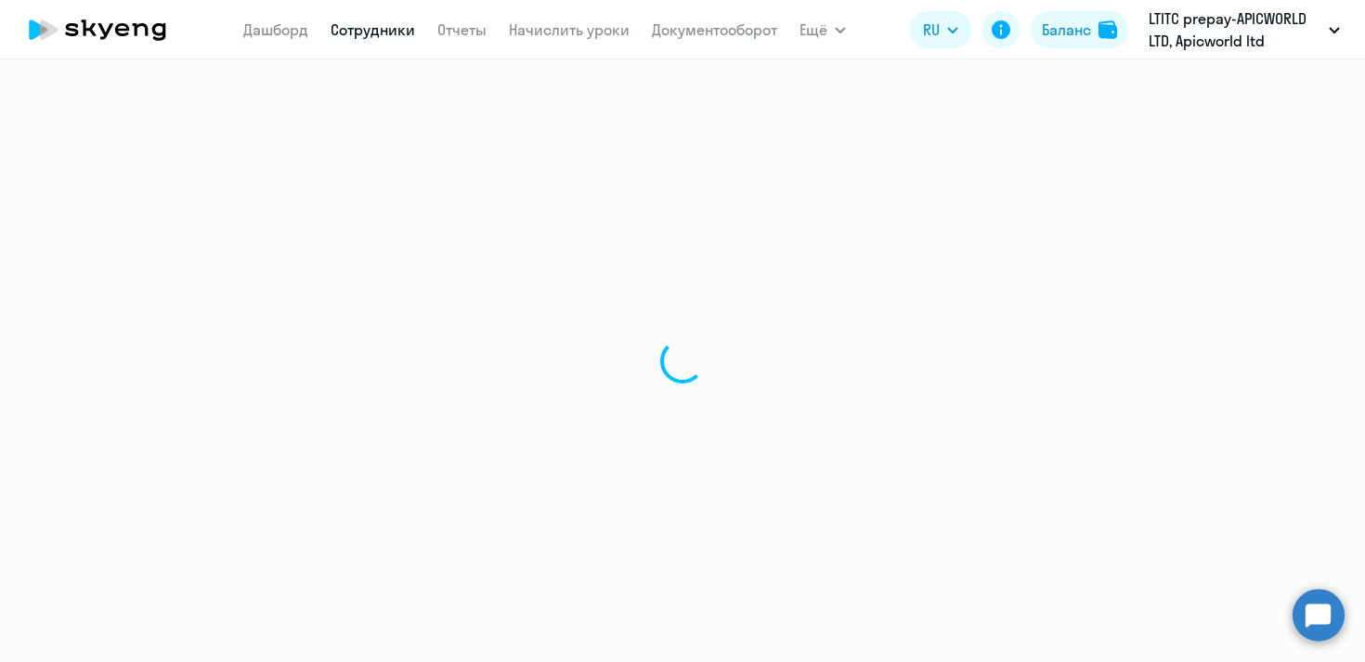
select select "30"
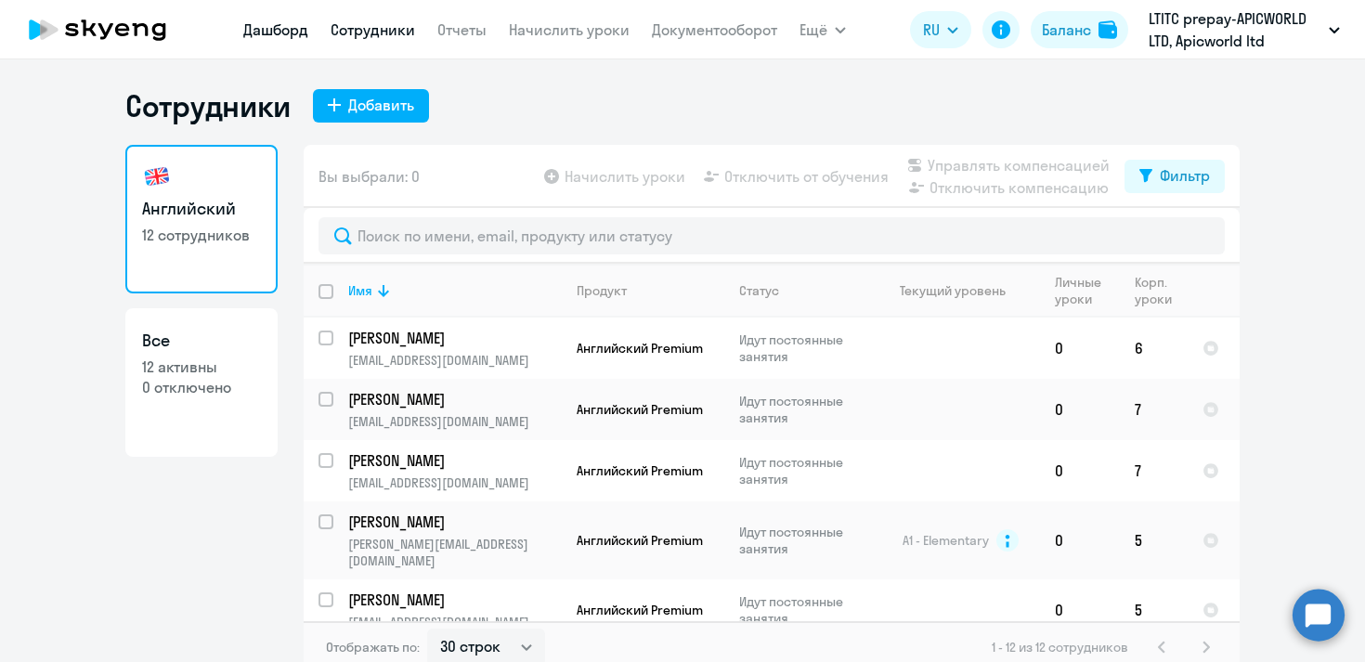
click at [278, 28] on link "Дашборд" at bounding box center [275, 29] width 65 height 19
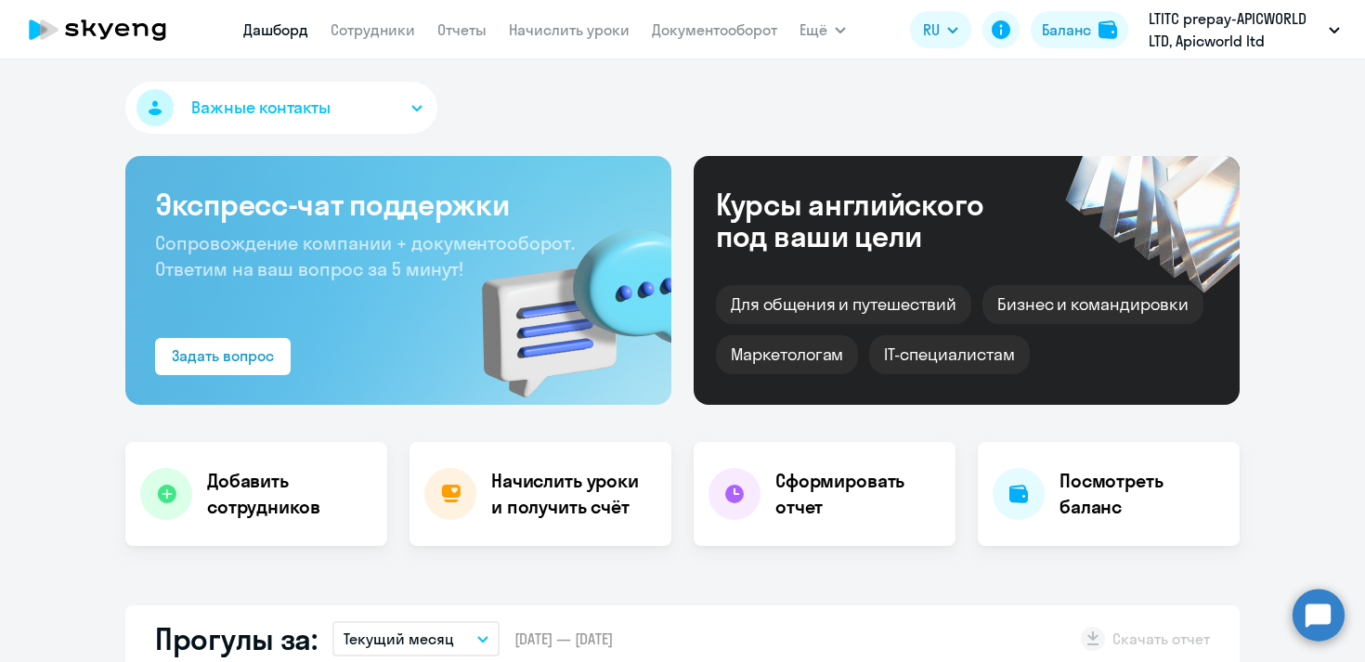
select select "30"
click at [1322, 610] on circle at bounding box center [1319, 615] width 52 height 52
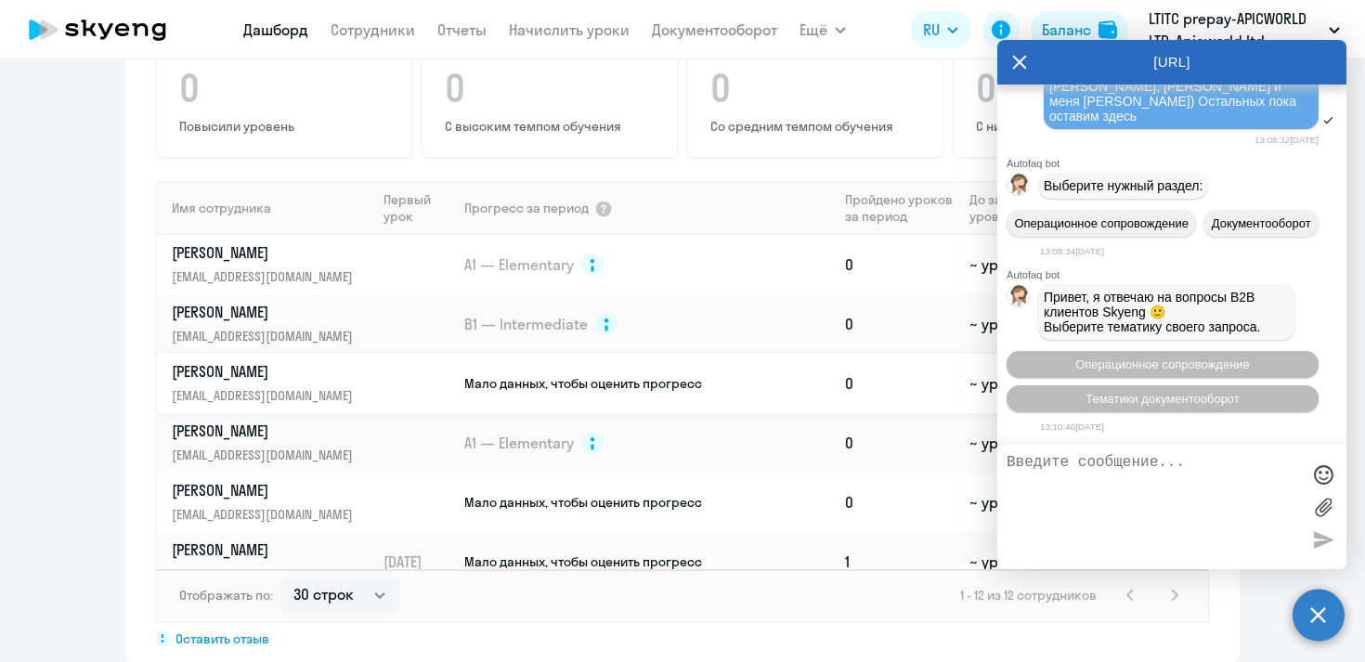
scroll to position [1220, 0]
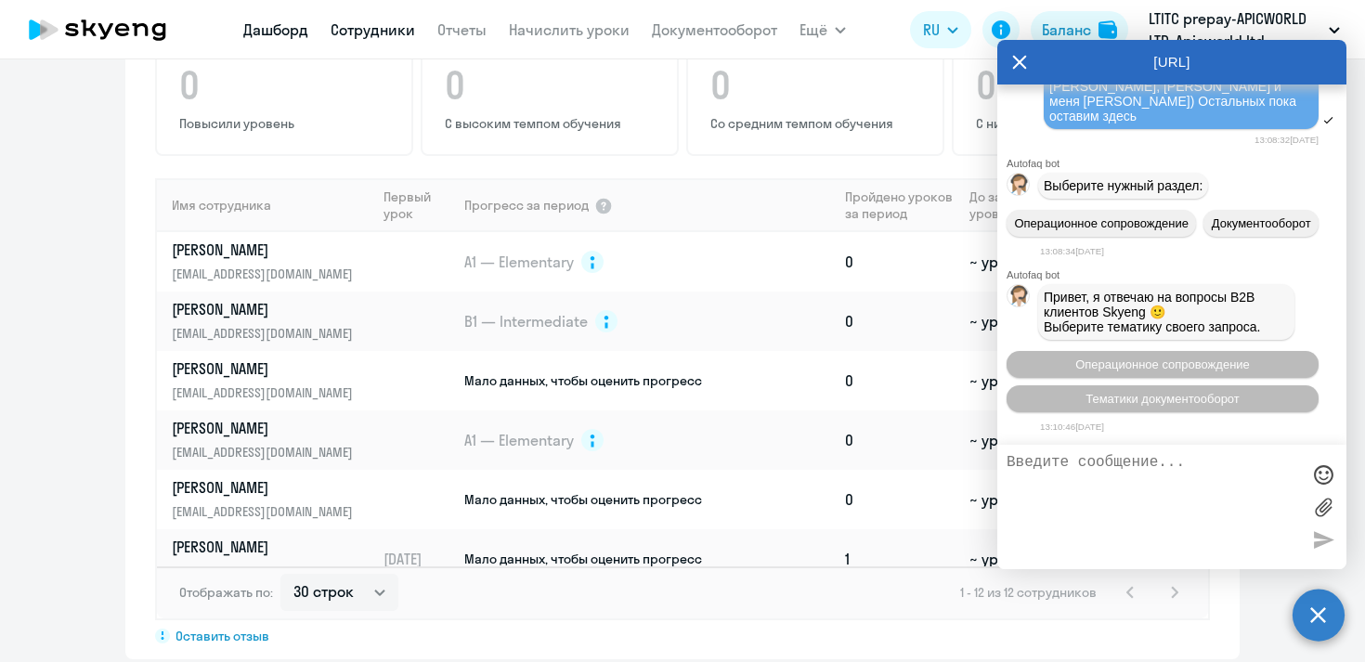
click at [385, 30] on link "Сотрудники" at bounding box center [373, 29] width 85 height 19
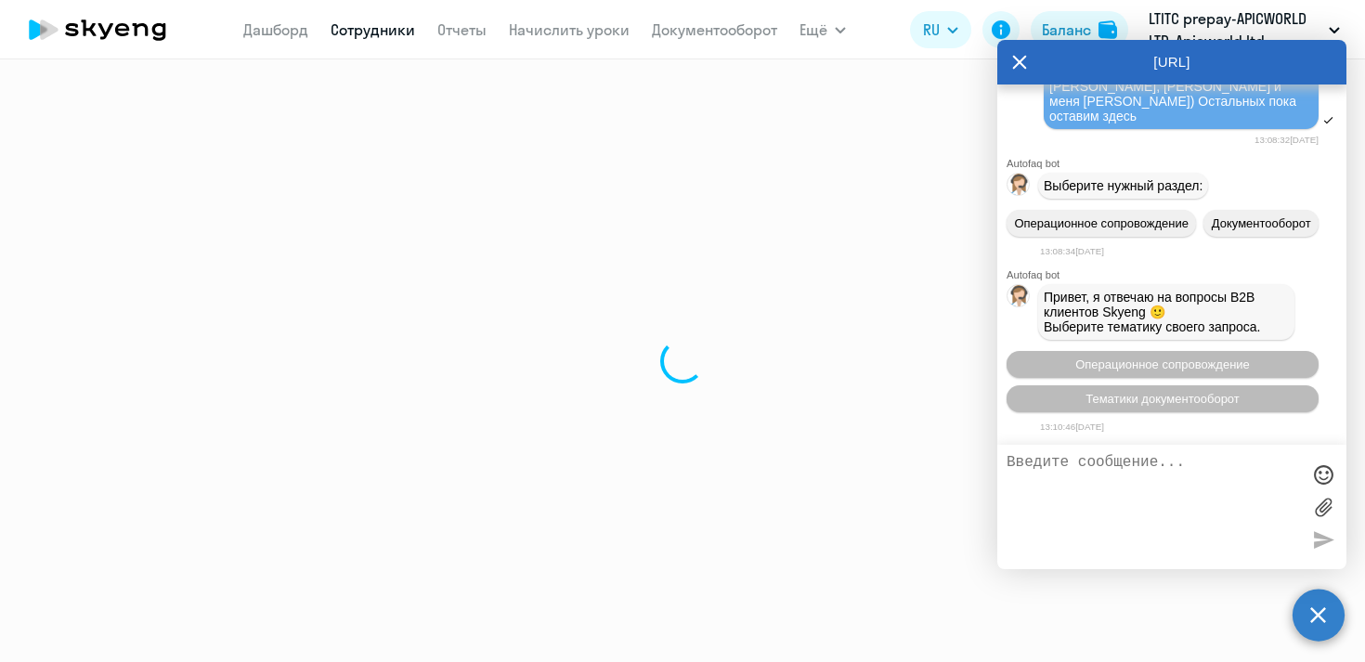
select select "30"
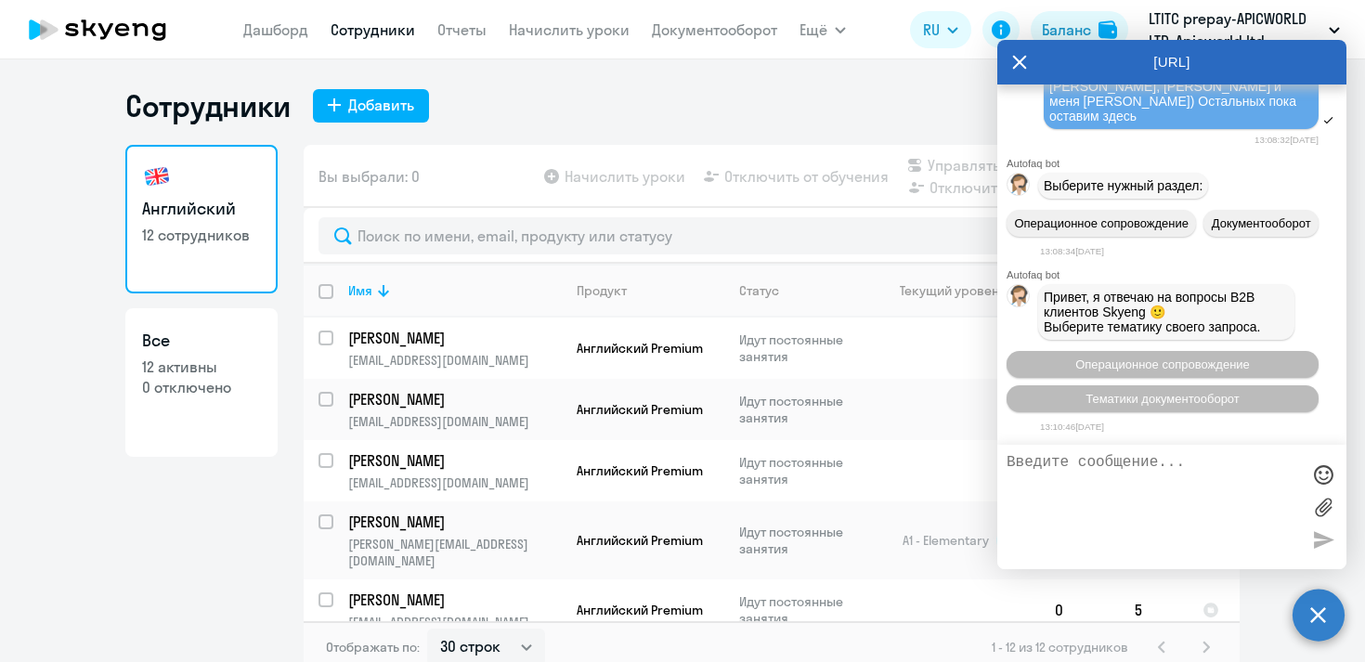
click at [1021, 59] on icon at bounding box center [1020, 62] width 14 height 14
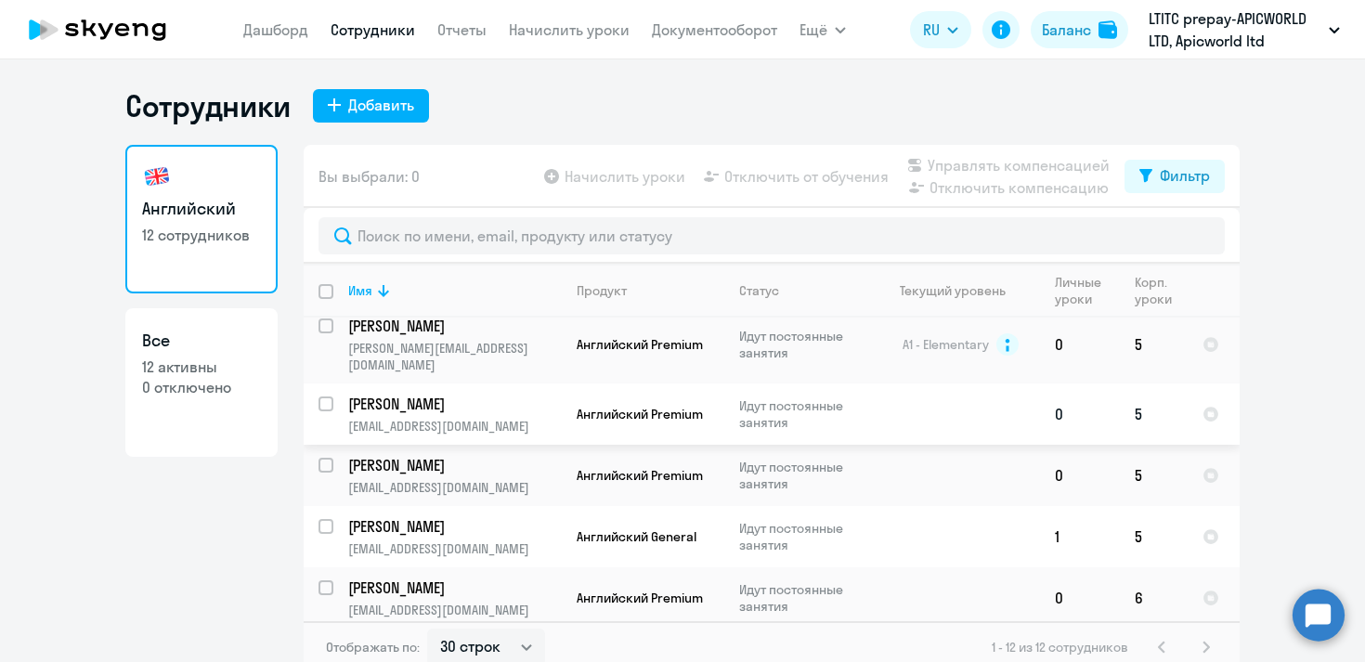
scroll to position [183, 0]
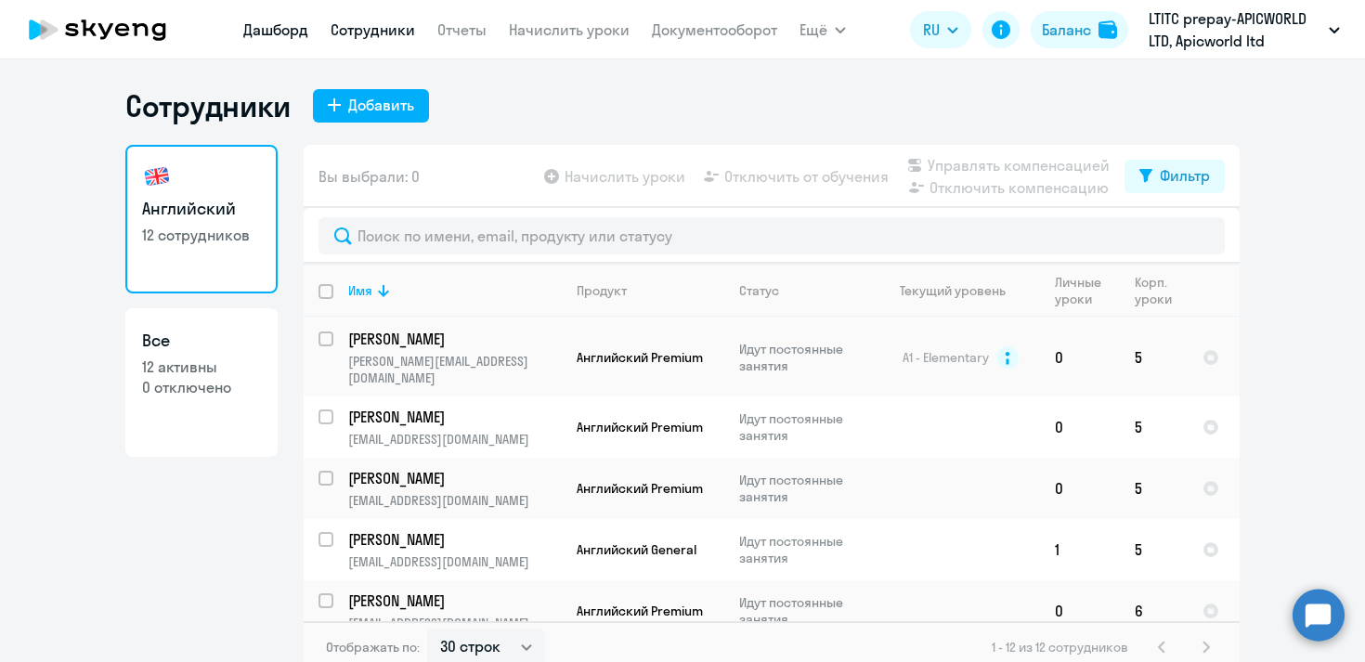
click at [280, 32] on link "Дашборд" at bounding box center [275, 29] width 65 height 19
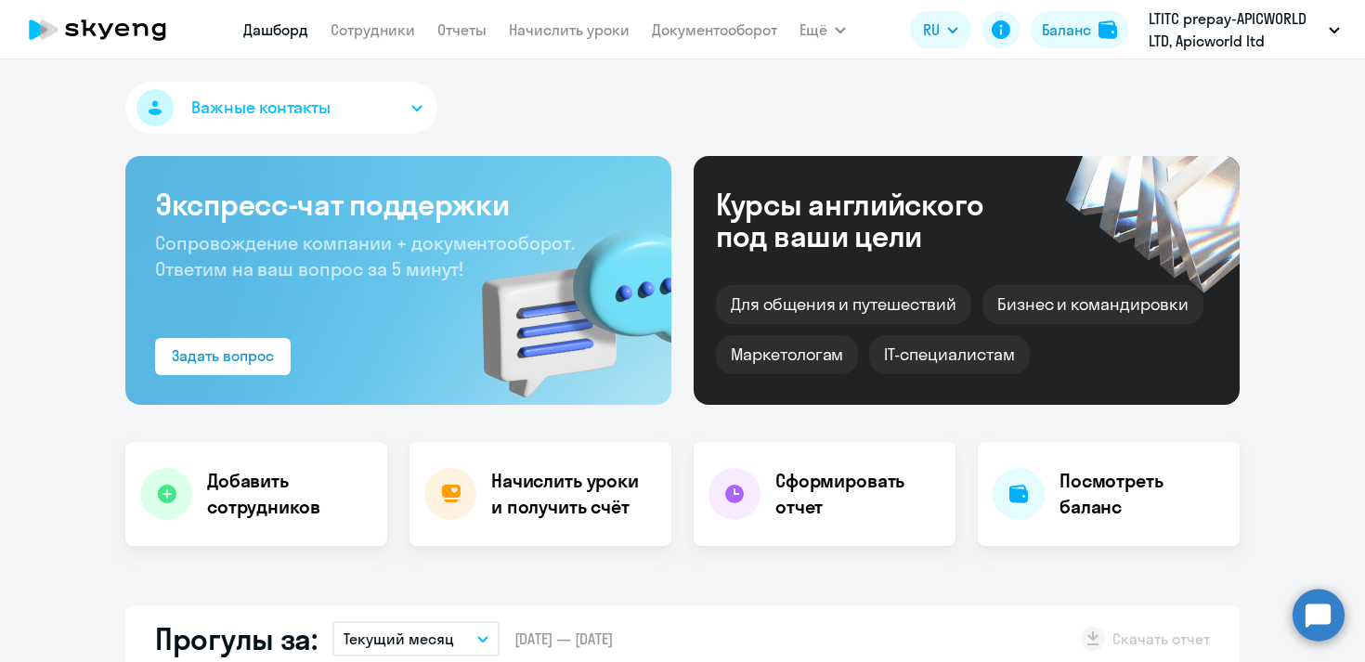
select select "30"
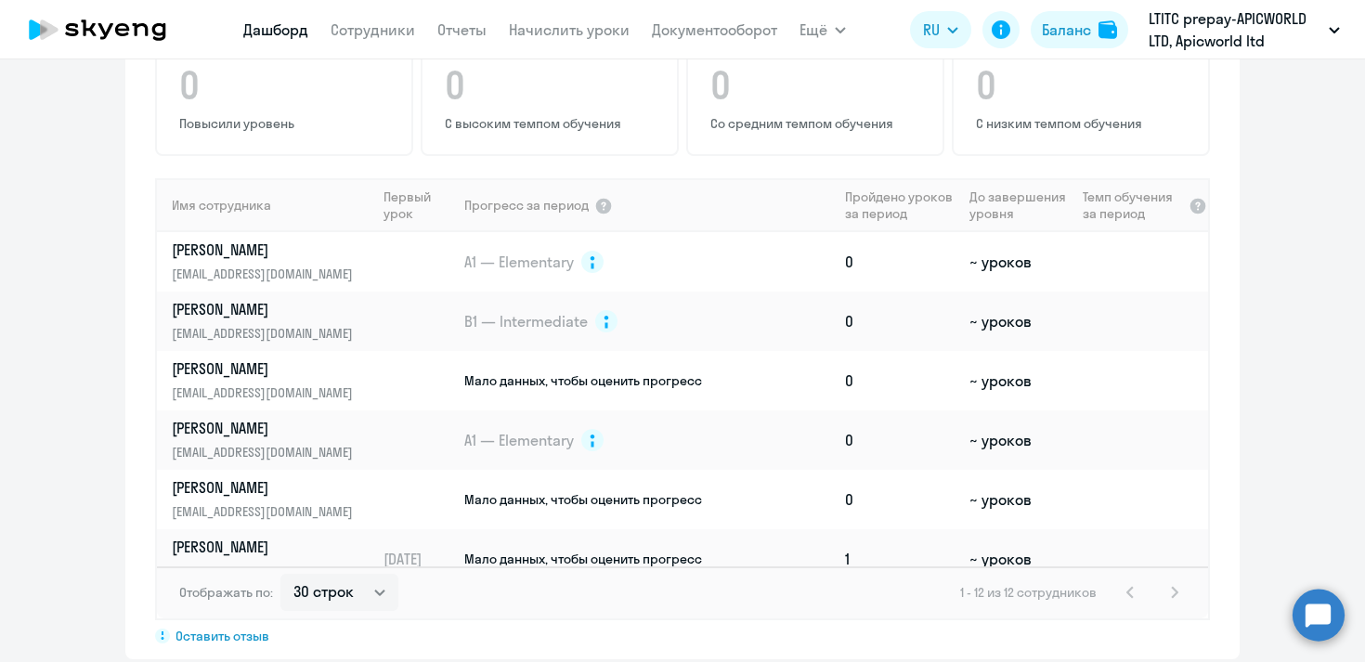
scroll to position [1255, 0]
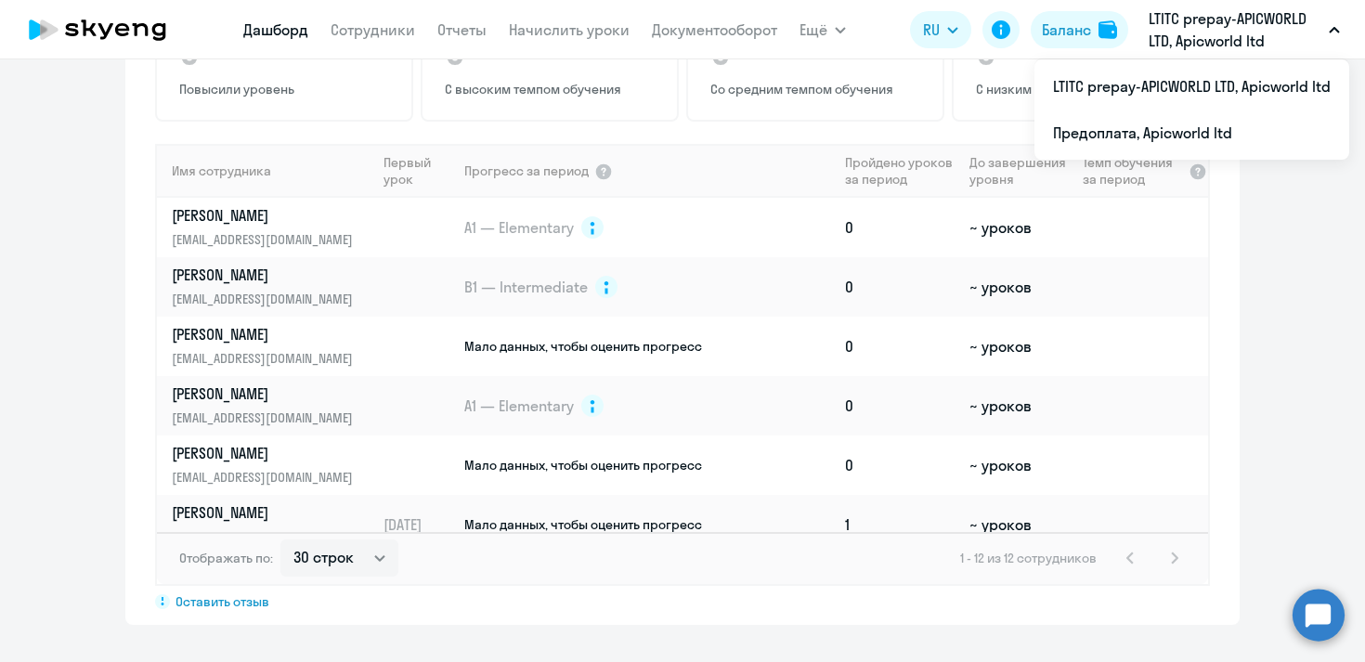
click at [1244, 14] on p "LTITC prepay-APICWORLD LTD, Apicworld ltd" at bounding box center [1235, 29] width 173 height 45
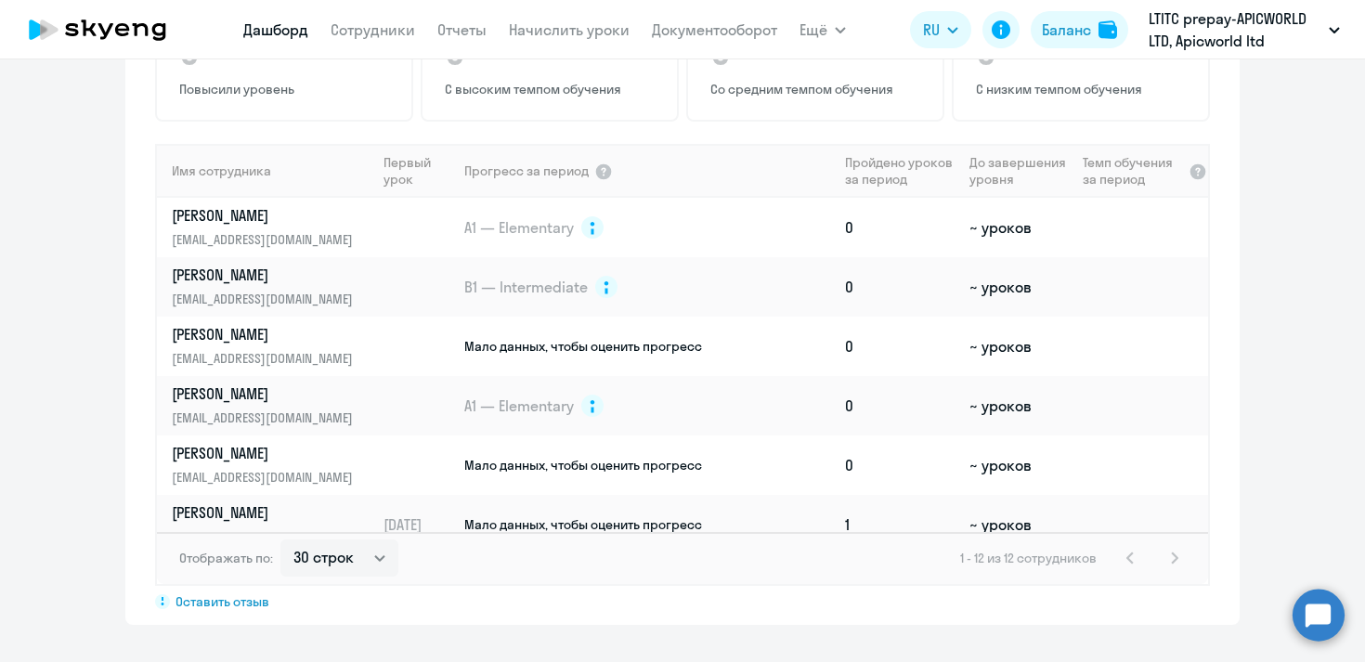
click at [1212, 14] on p "LTITC prepay-APICWORLD LTD, Apicworld ltd" at bounding box center [1235, 29] width 173 height 45
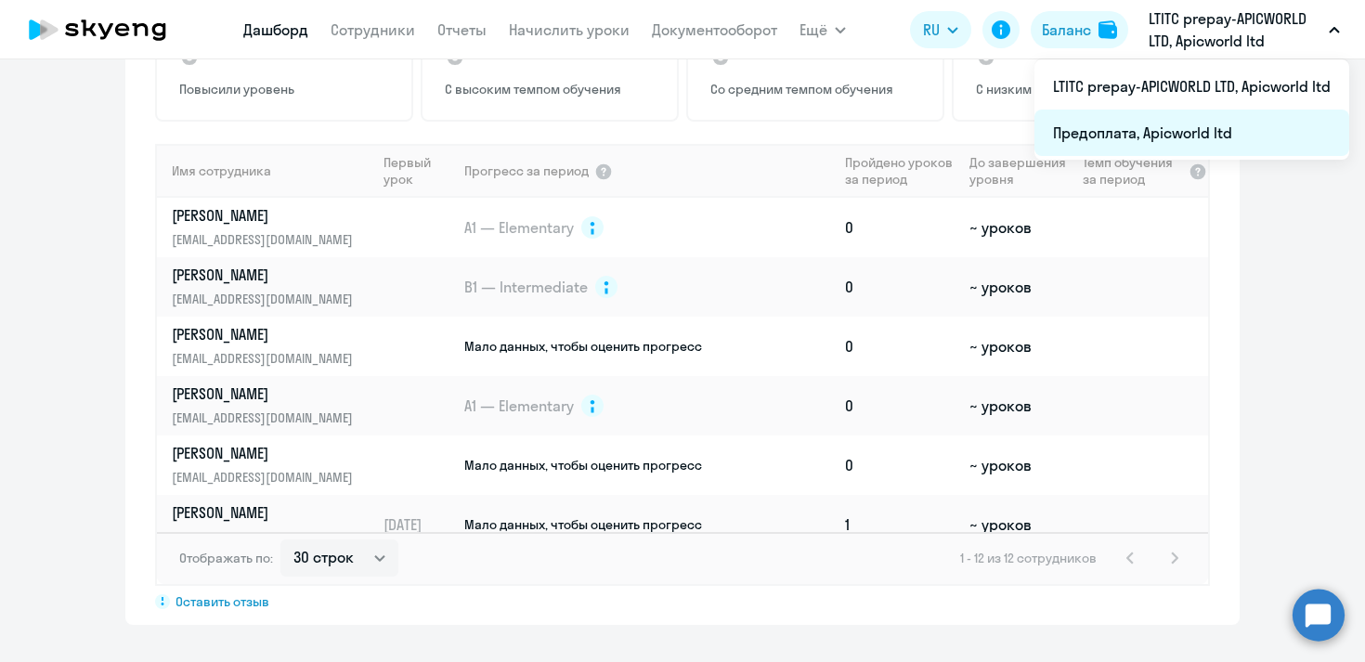
click at [1159, 124] on li "Предоплата, Apicworld ltd" at bounding box center [1192, 133] width 315 height 46
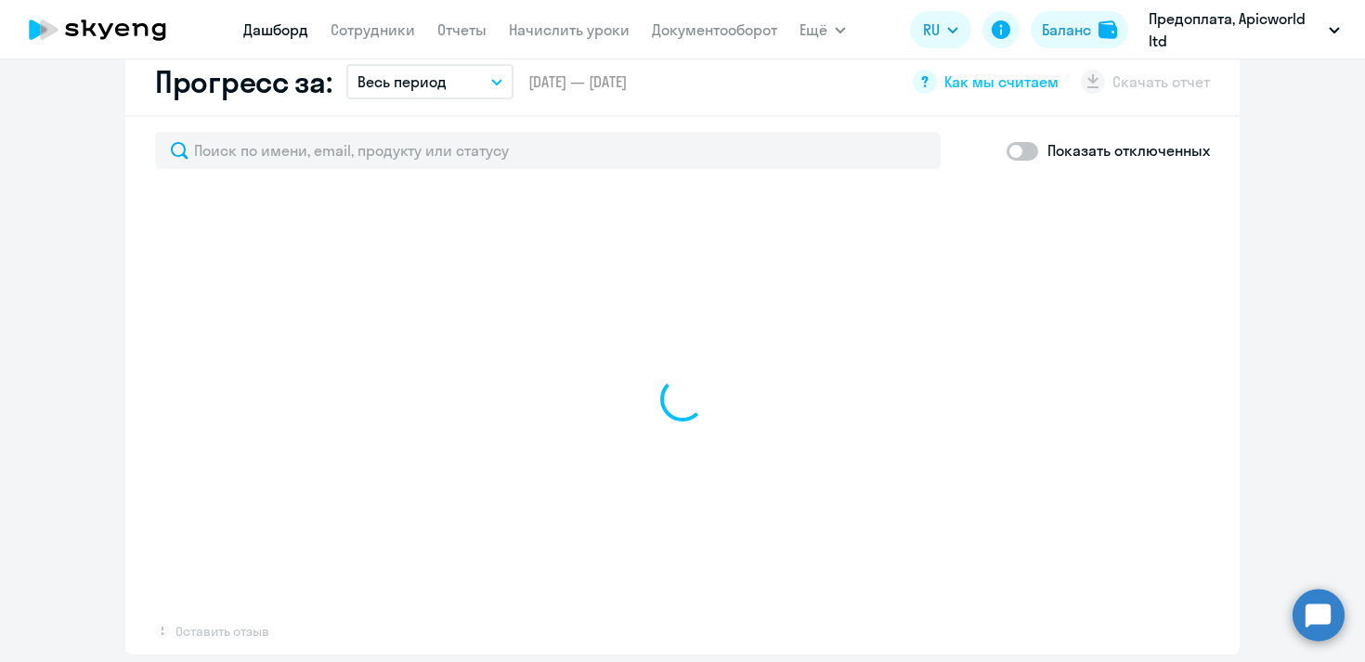
select select "30"
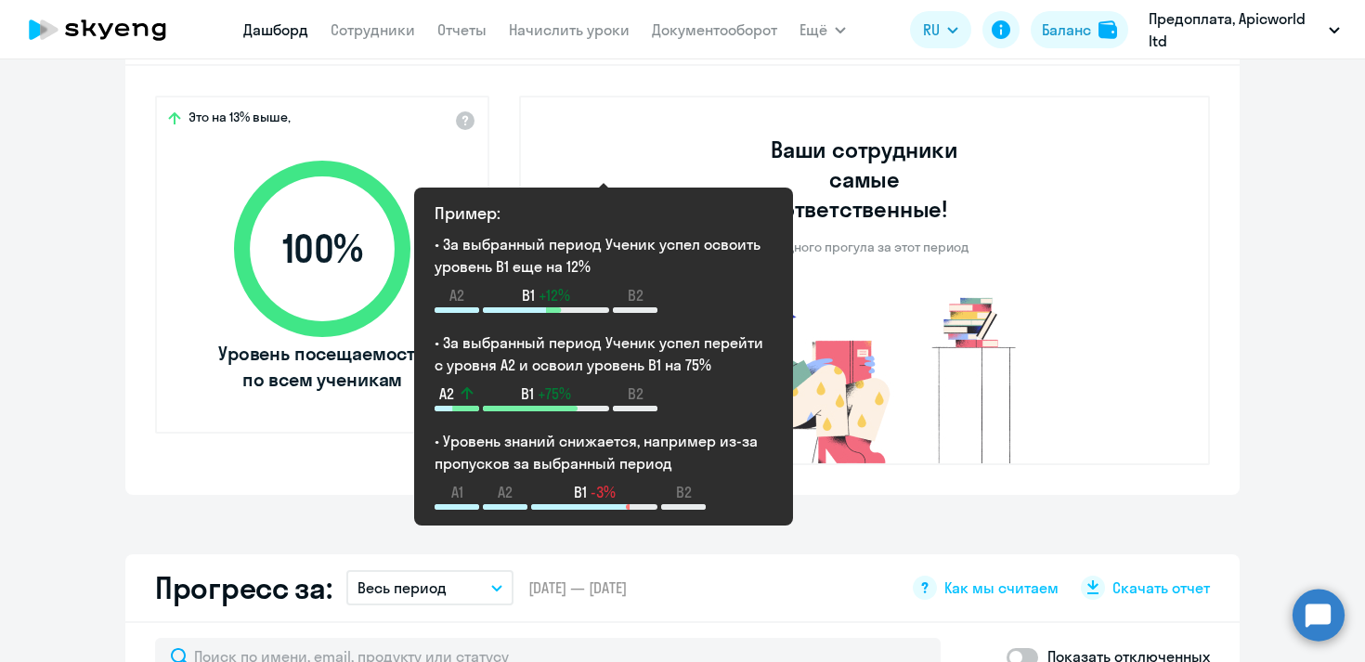
scroll to position [488, 0]
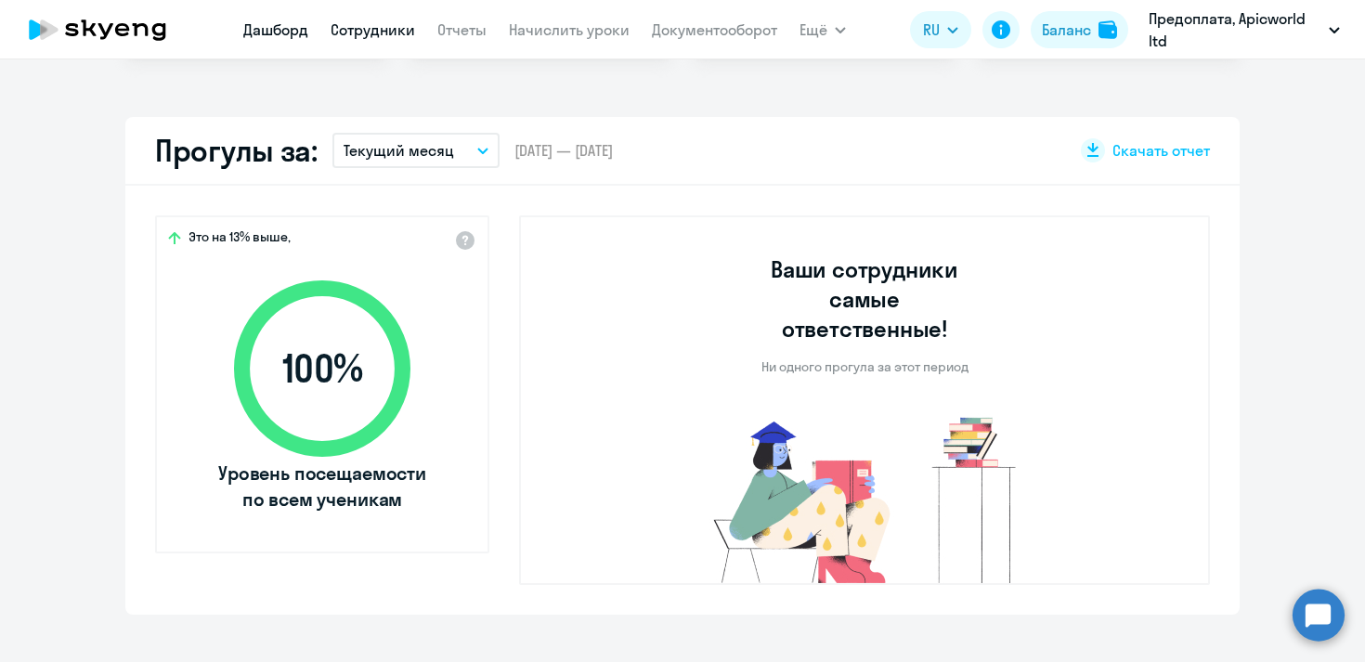
click at [365, 27] on link "Сотрудники" at bounding box center [373, 29] width 85 height 19
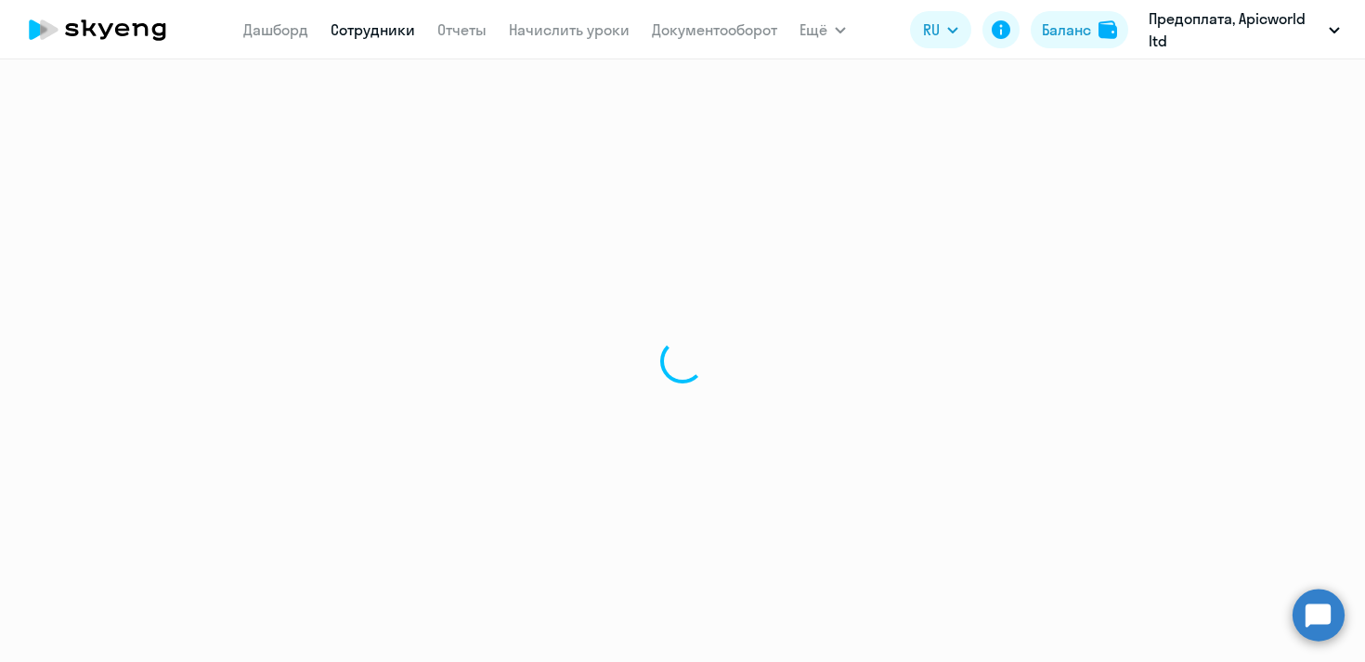
select select "30"
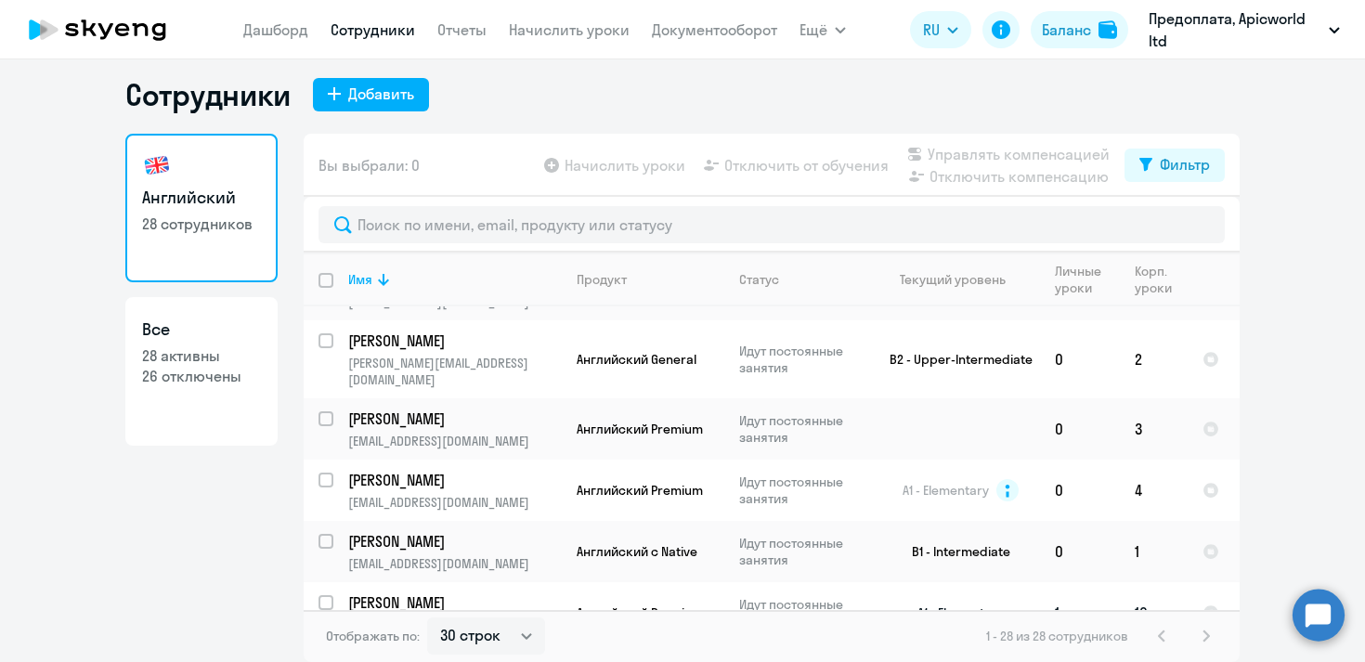
scroll to position [1327, 0]
click at [329, 475] on input "select row 13697870" at bounding box center [337, 493] width 37 height 37
checkbox input "true"
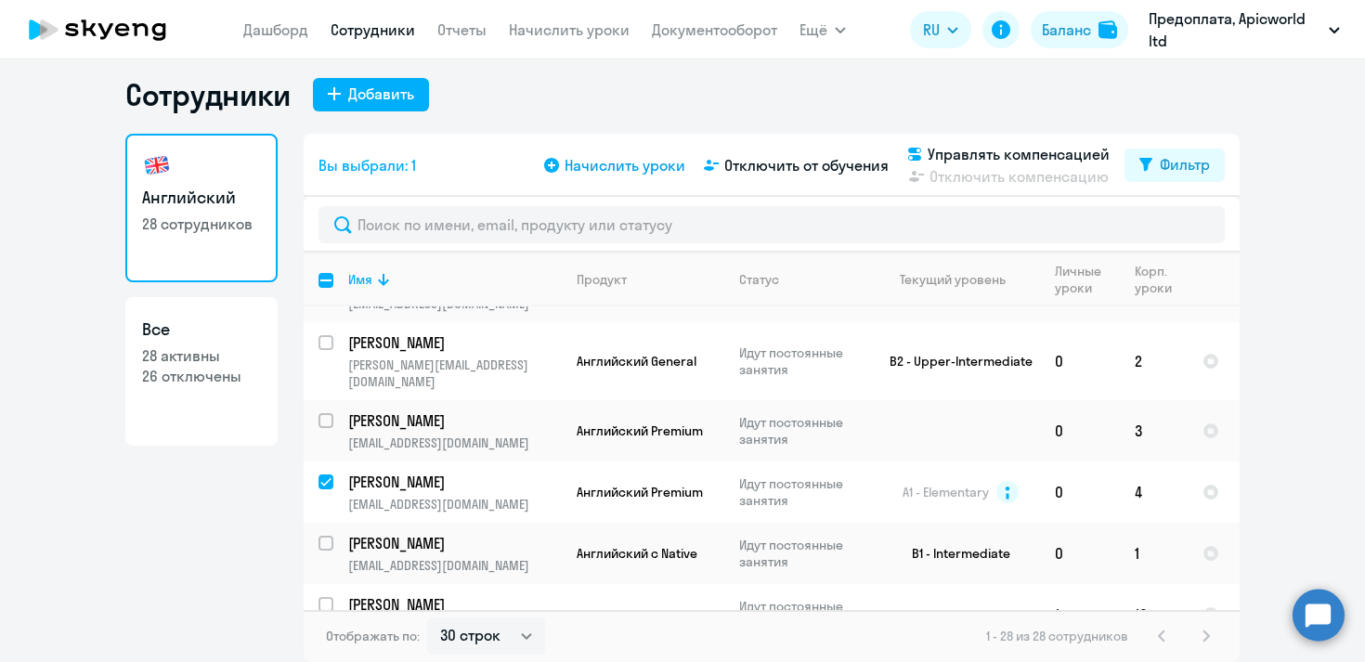
click at [635, 165] on span "Начислить уроки" at bounding box center [625, 165] width 121 height 22
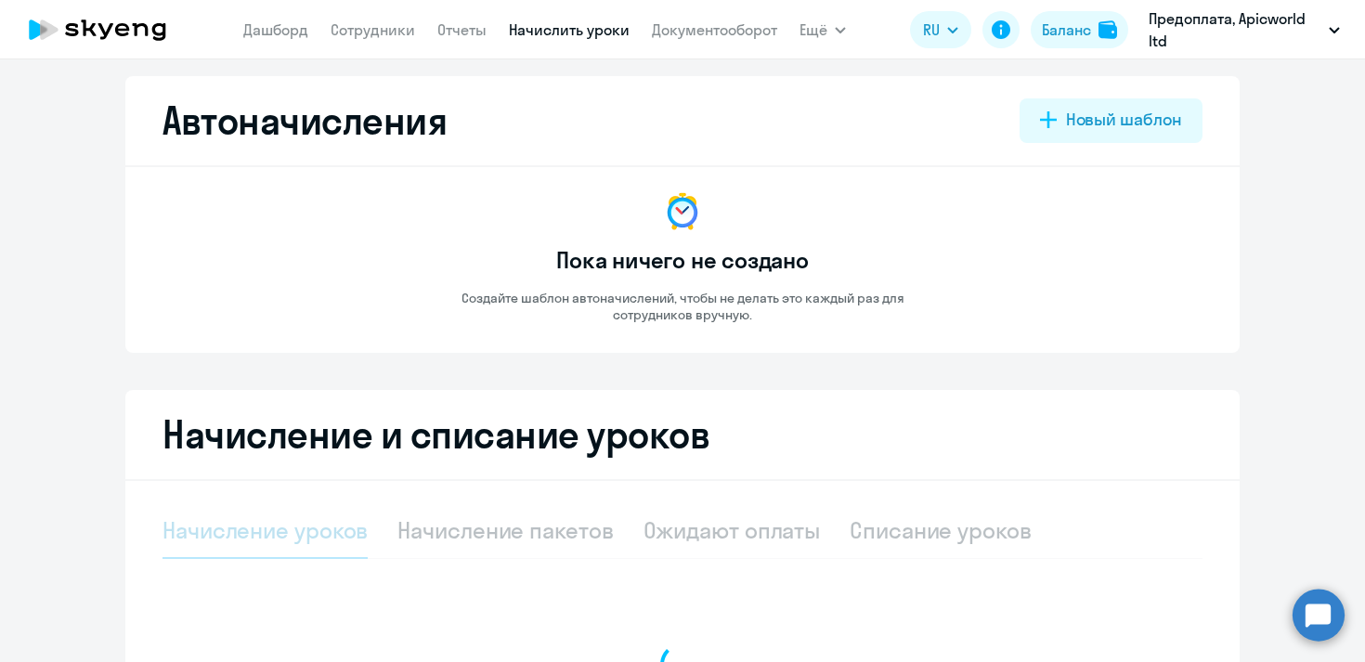
select select "10"
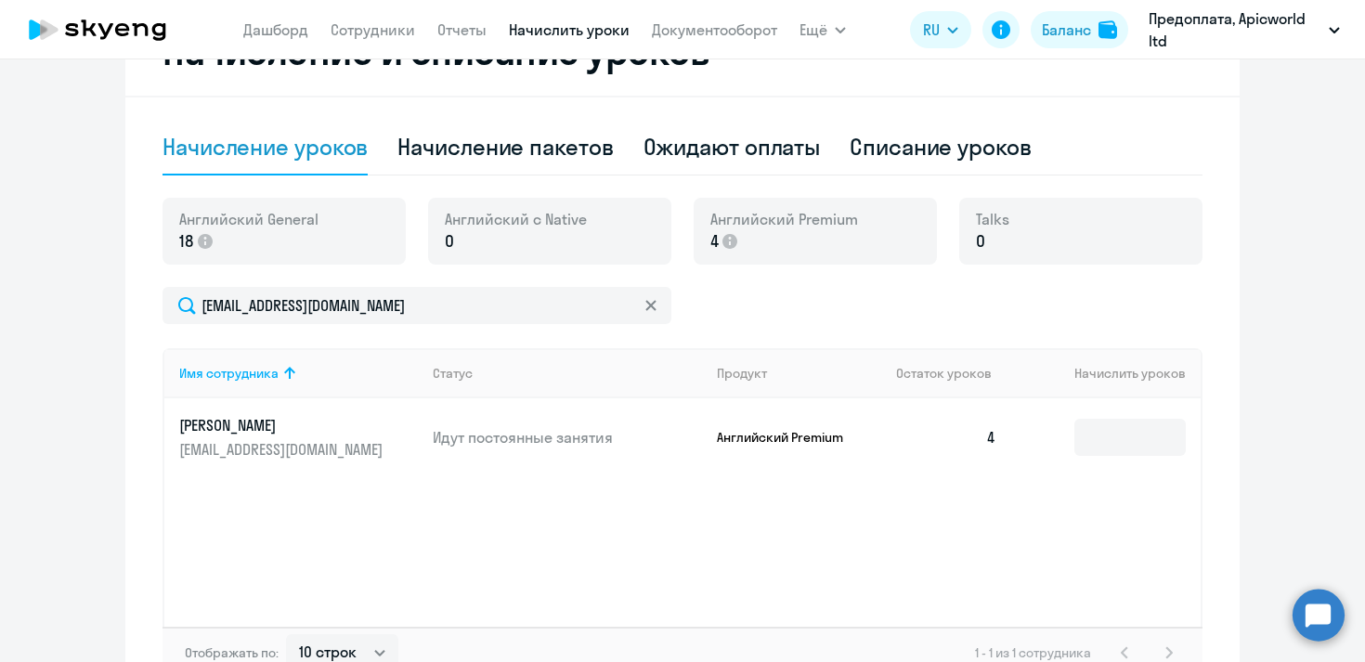
scroll to position [397, 0]
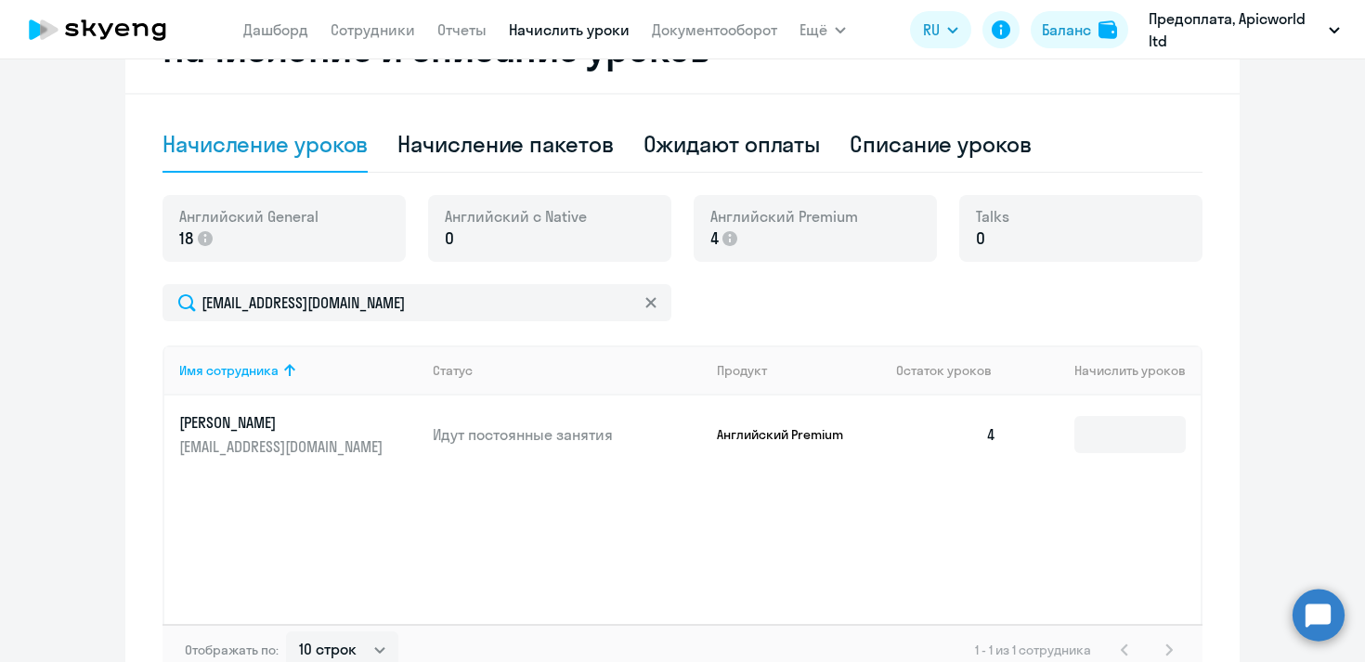
click at [822, 232] on p "4" at bounding box center [784, 239] width 148 height 24
click at [654, 303] on icon at bounding box center [650, 302] width 11 height 11
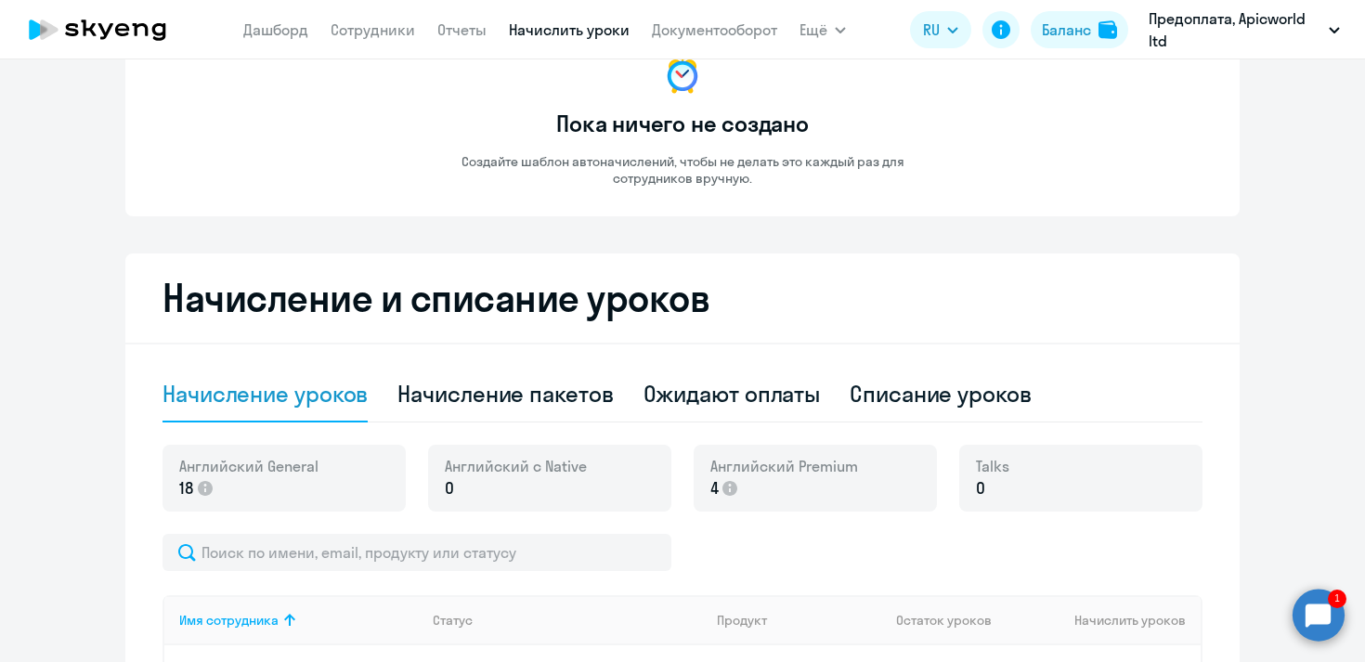
scroll to position [0, 0]
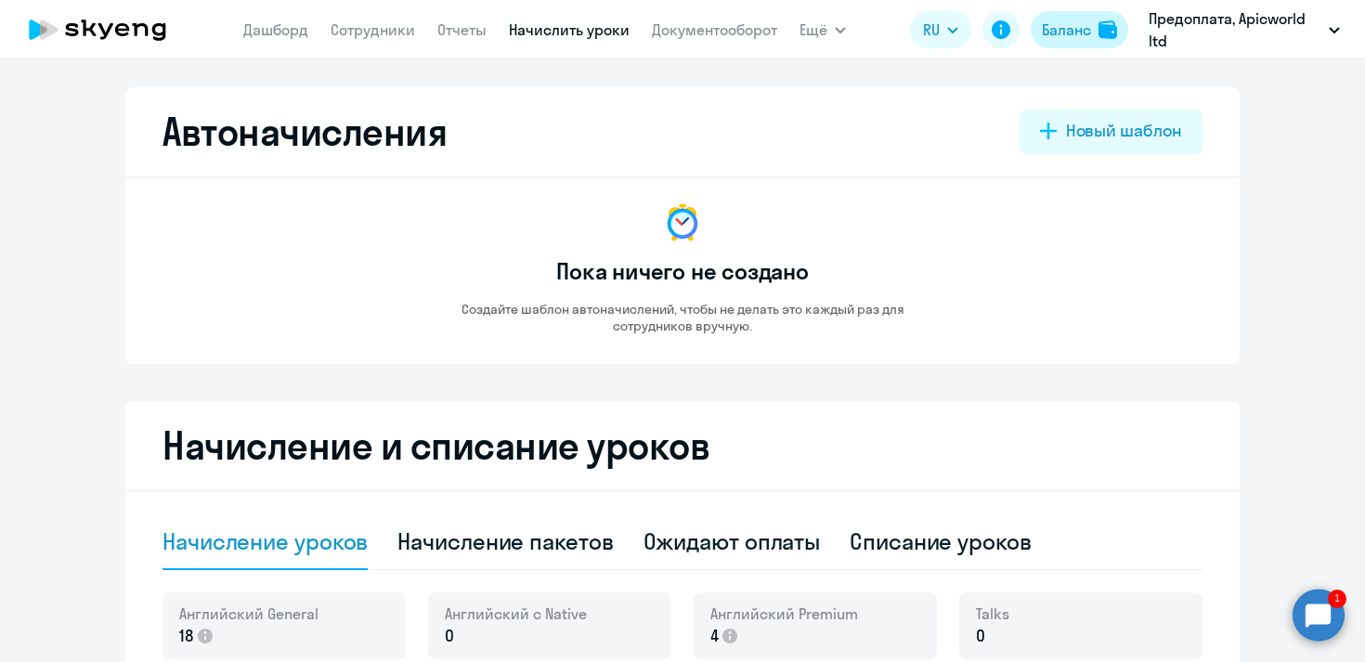
click at [1064, 32] on div "Баланс" at bounding box center [1066, 30] width 49 height 22
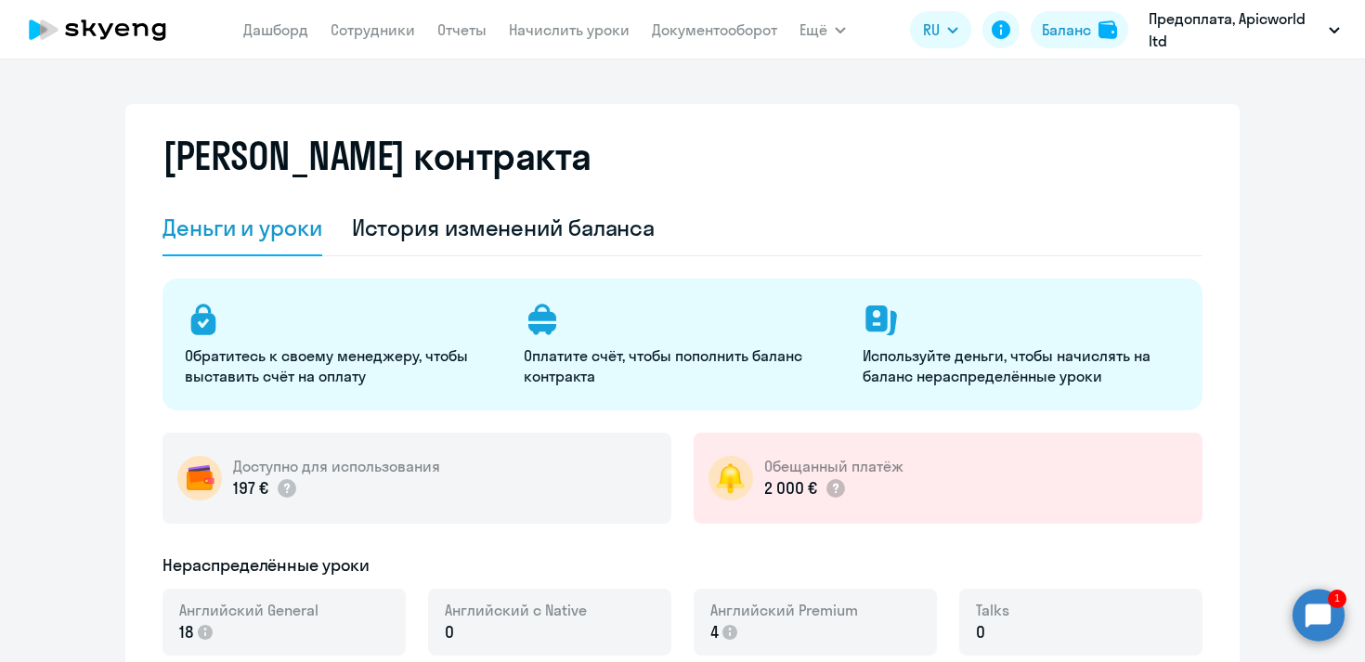
select select "english_adult_not_native_speaker"
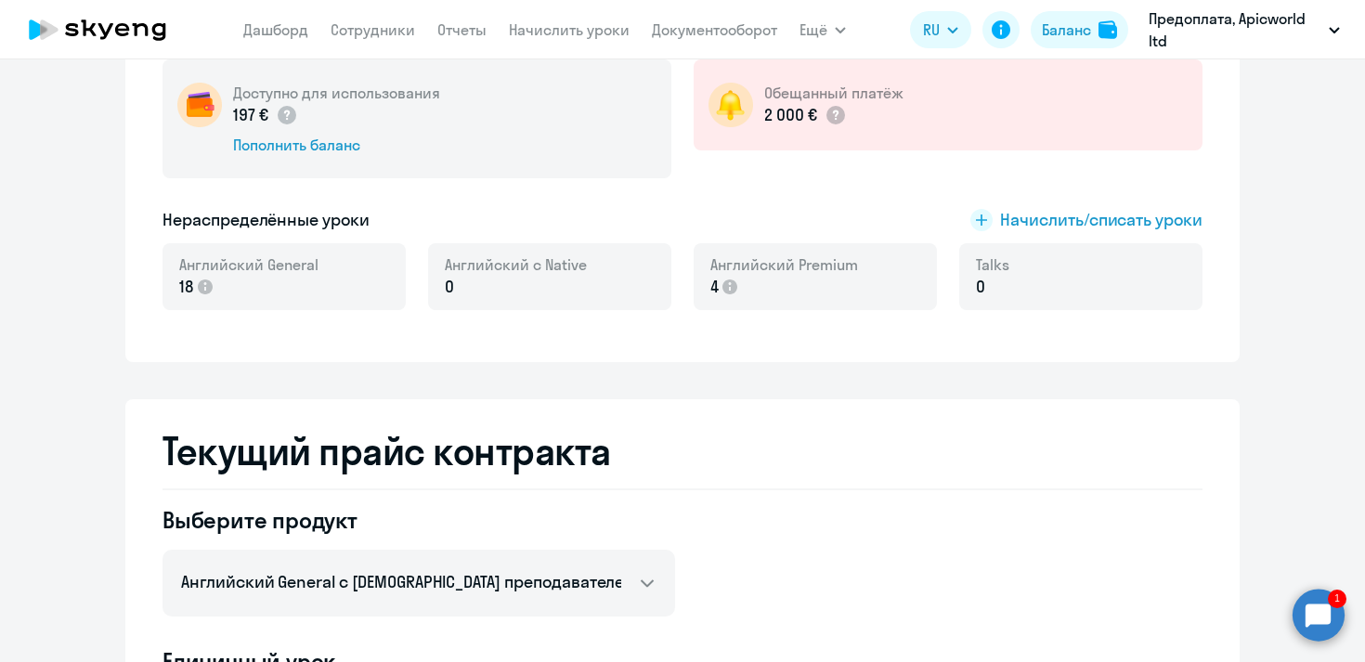
scroll to position [383, 0]
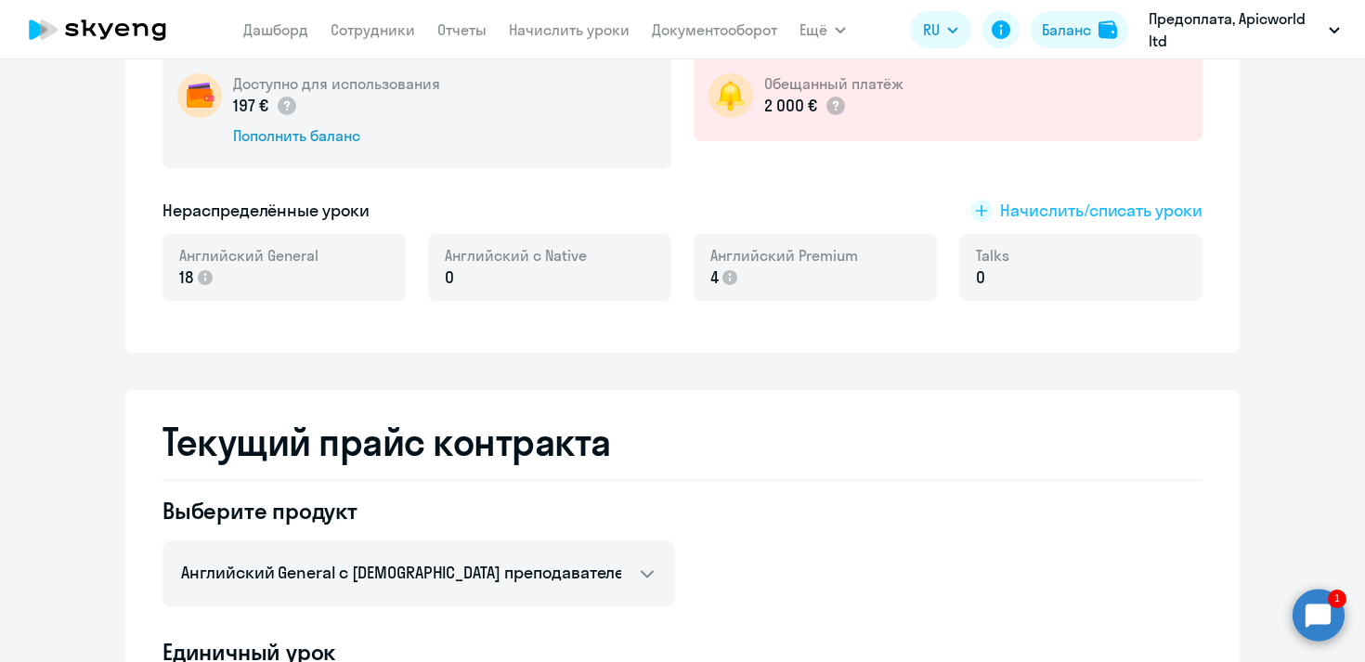
click at [982, 214] on icon at bounding box center [981, 210] width 11 height 11
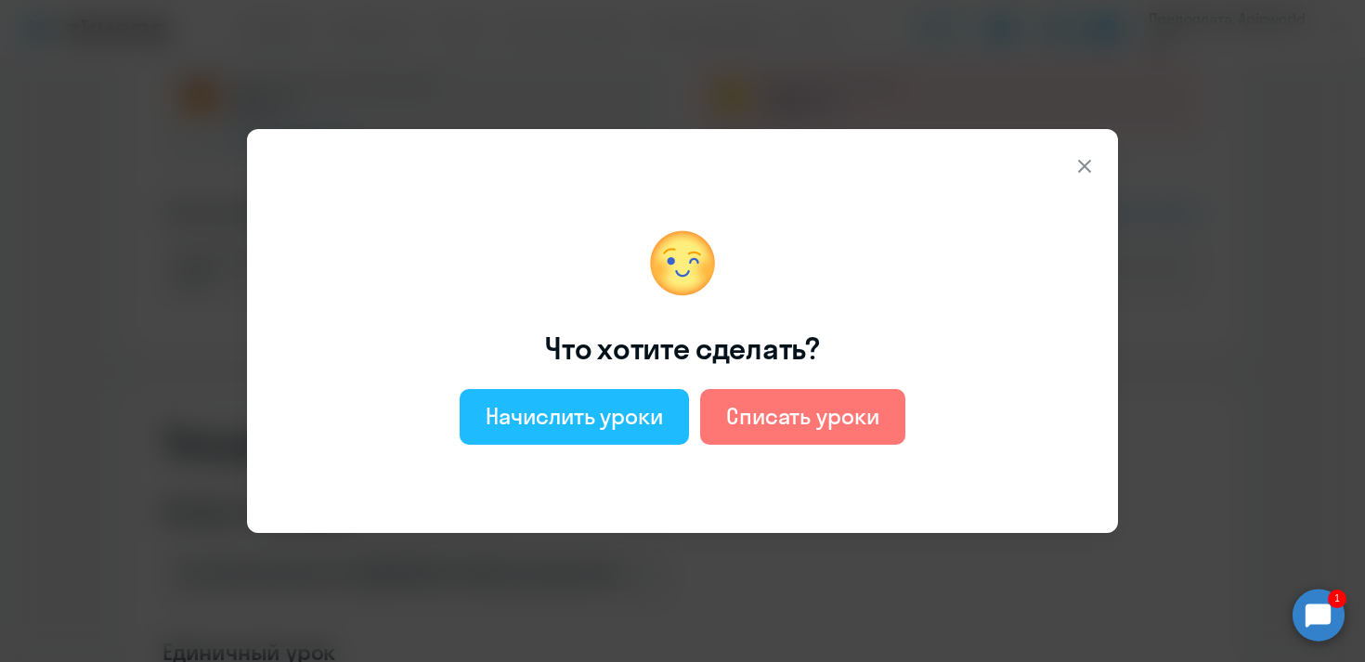
click at [579, 428] on div "Начислить уроки" at bounding box center [574, 416] width 177 height 30
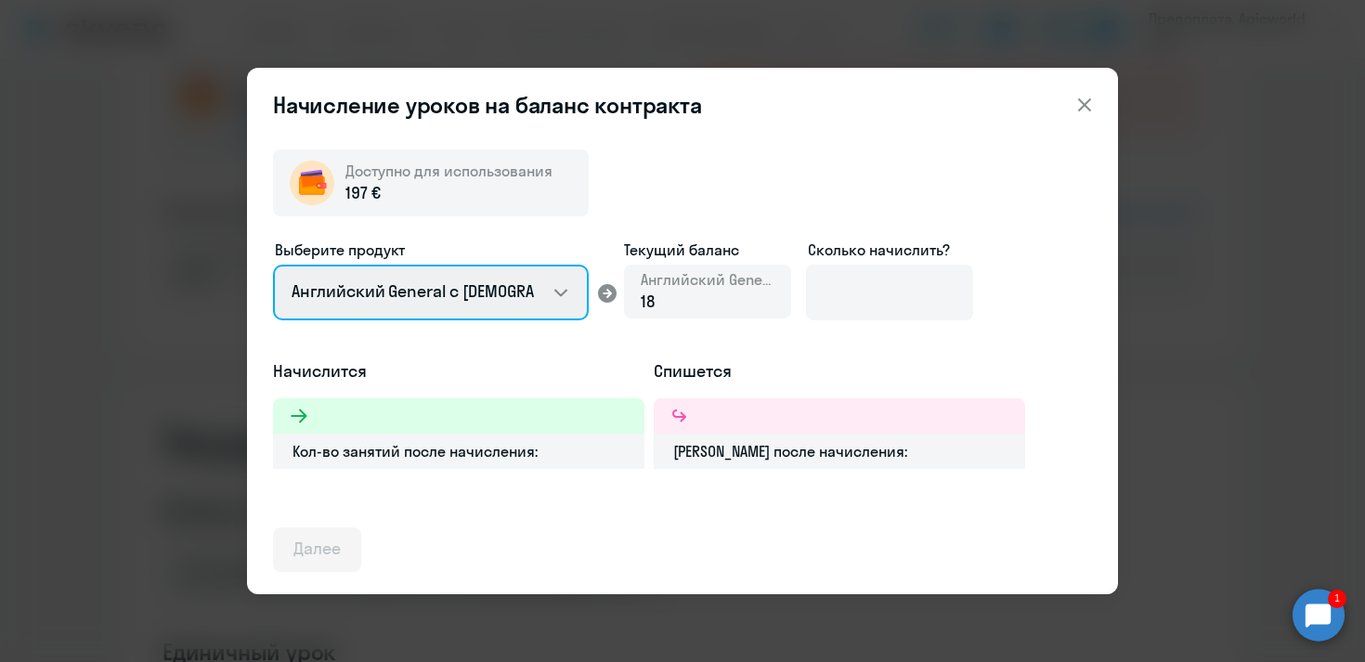
click at [567, 293] on select "Английский General с [DEMOGRAPHIC_DATA] преподавателем Английский General с [DE…" at bounding box center [431, 293] width 316 height 56
select select "english_adult_not_native_speaker_premium"
click at [273, 265] on select "Английский General с [DEMOGRAPHIC_DATA] преподавателем Английский General с [DE…" at bounding box center [431, 293] width 316 height 56
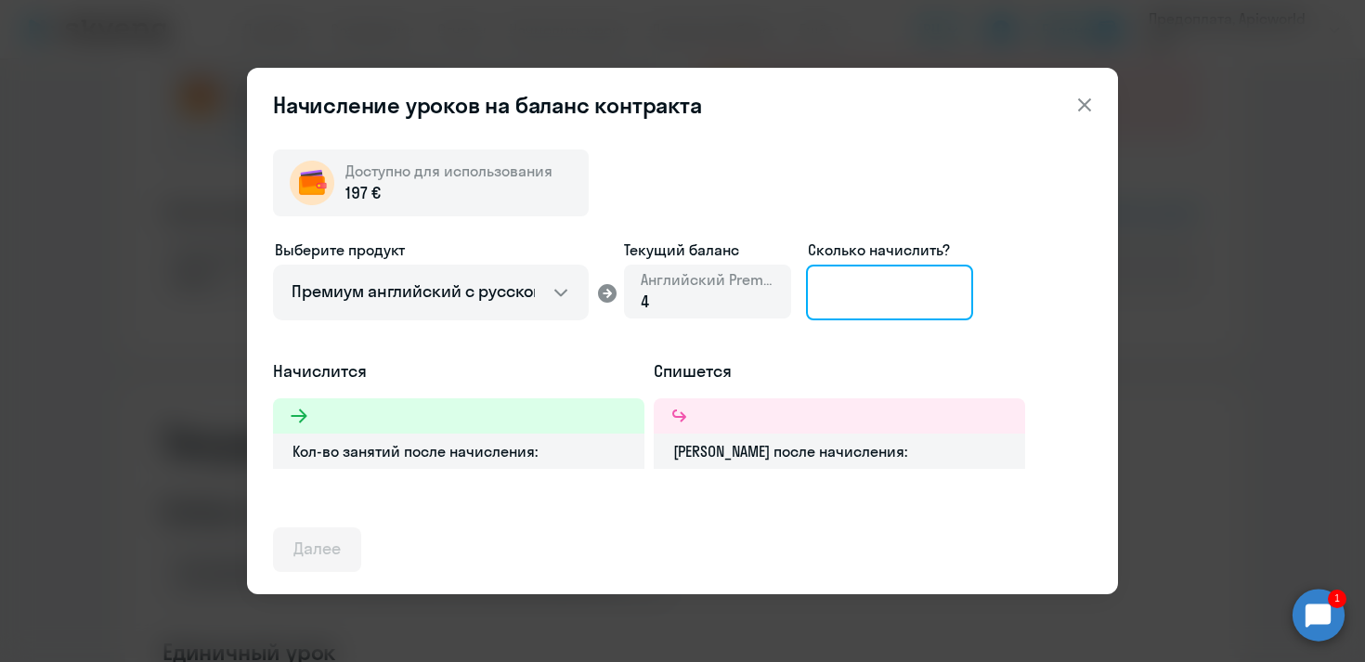
click at [858, 291] on input at bounding box center [889, 293] width 167 height 56
type input "1"
type input "5"
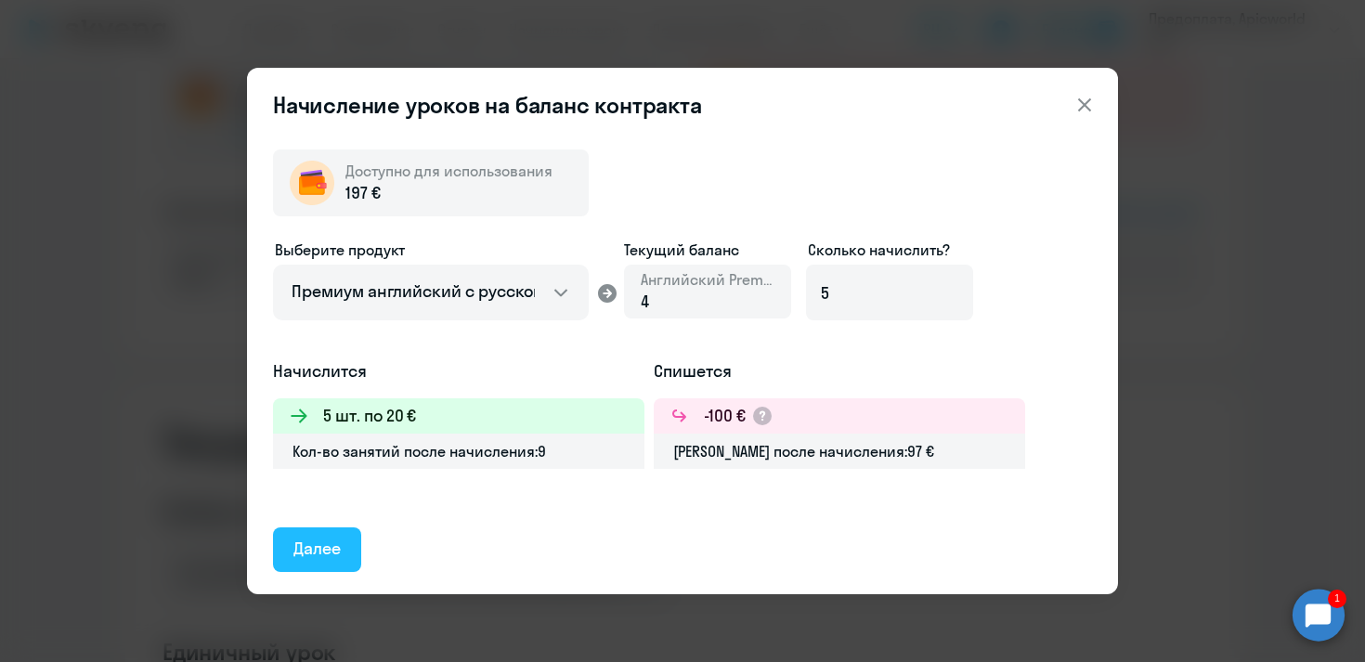
click at [338, 543] on div "Далее" at bounding box center [316, 549] width 47 height 24
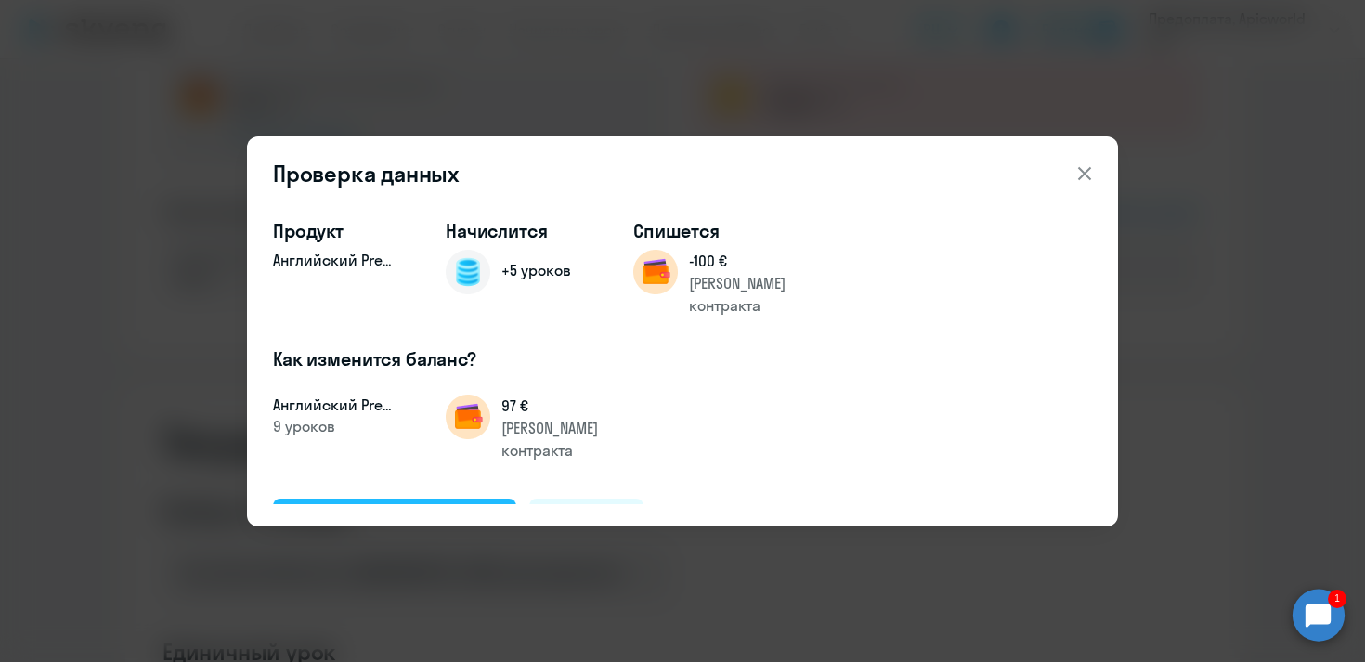
click at [404, 508] on div "Подтвердить и начислить" at bounding box center [394, 520] width 202 height 24
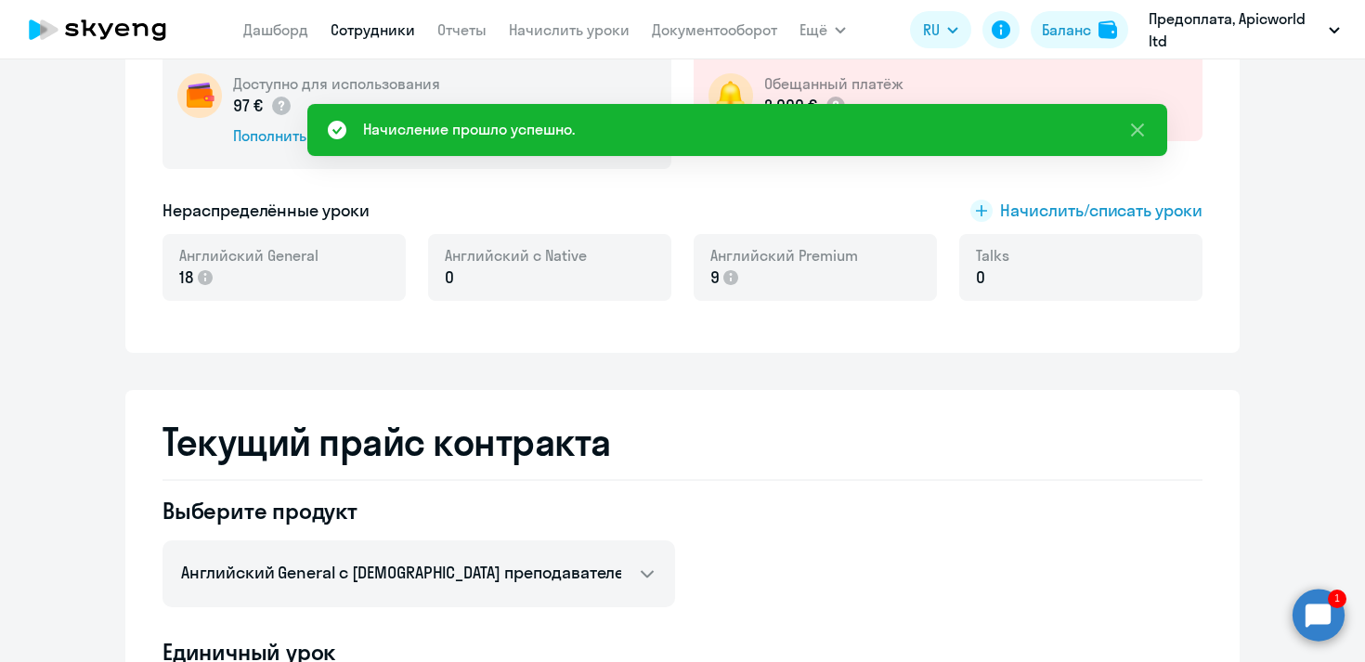
click at [384, 37] on link "Сотрудники" at bounding box center [373, 29] width 85 height 19
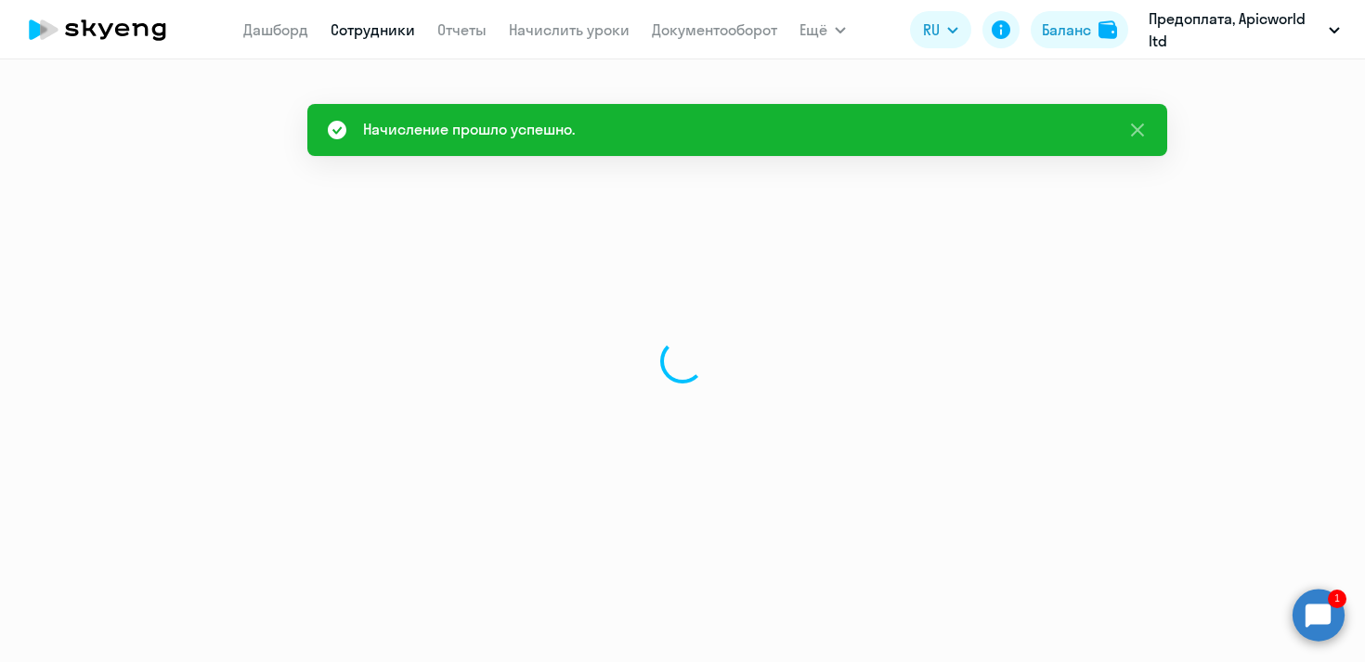
select select "30"
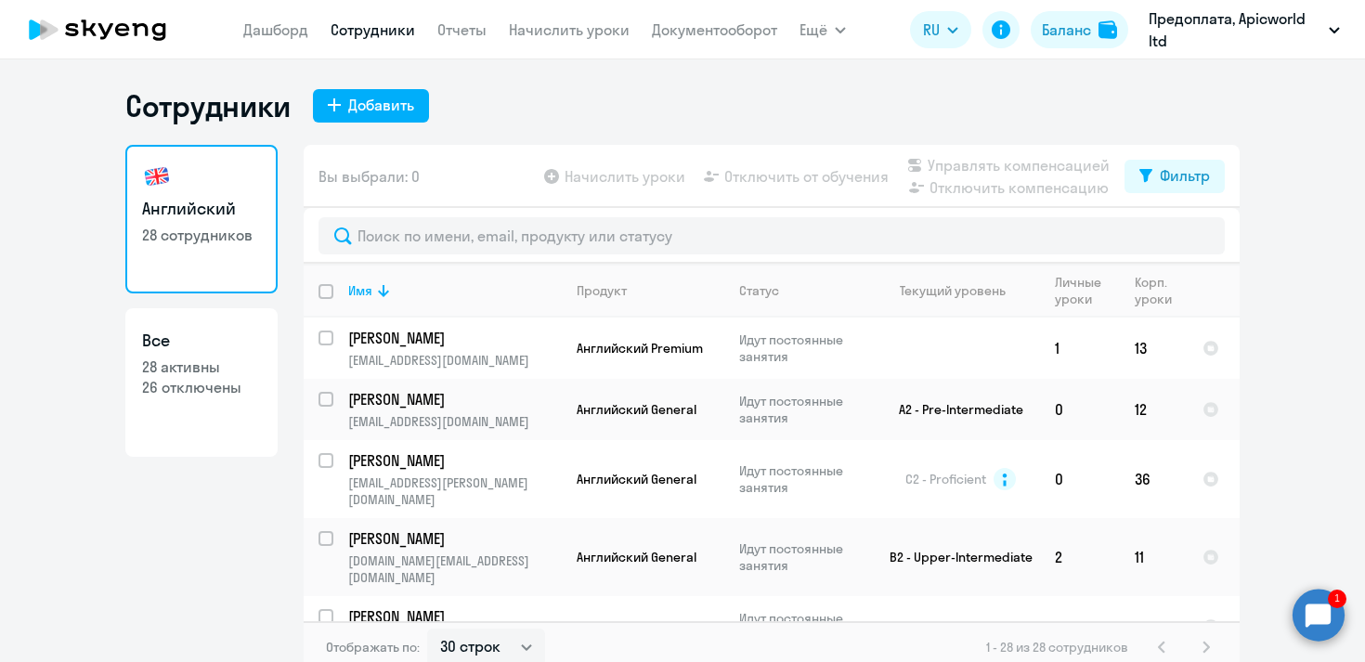
click at [1326, 603] on circle at bounding box center [1319, 615] width 52 height 52
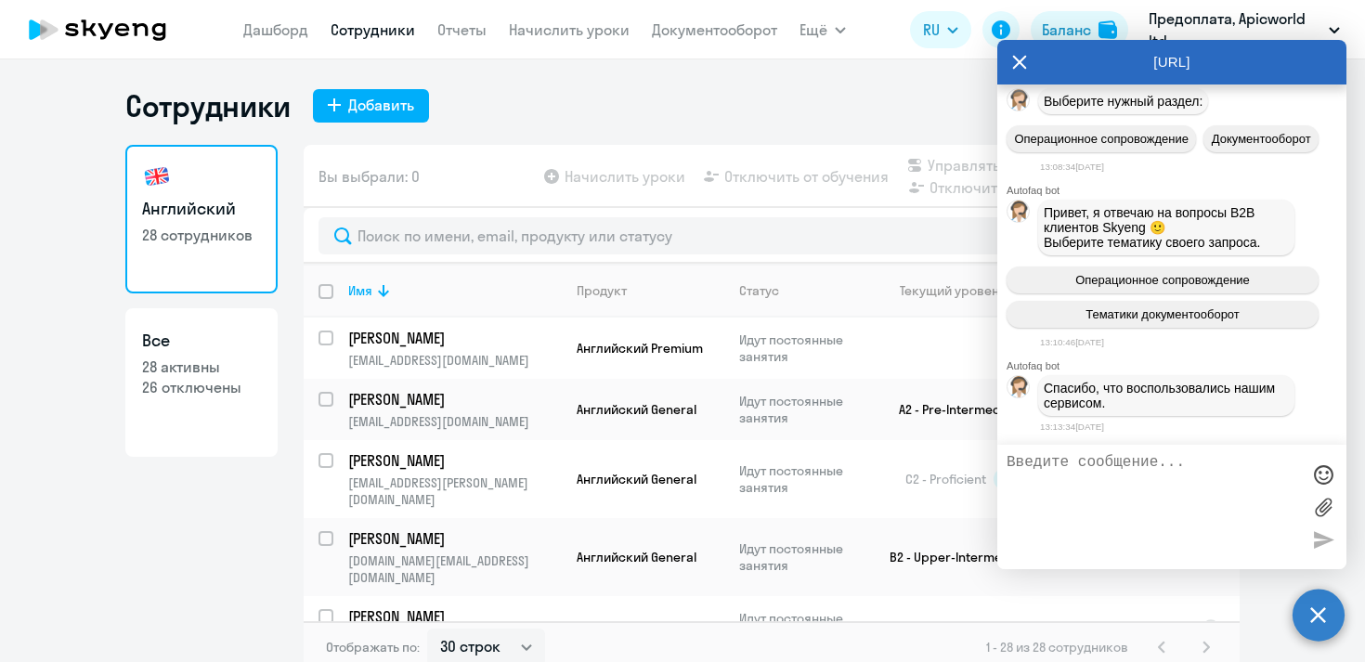
scroll to position [45802, 0]
drag, startPoint x: 1050, startPoint y: 134, endPoint x: 1147, endPoint y: 181, distance: 107.6
click at [1147, 39] on div "А давайте, если можно, еще перенесем [PERSON_NAME], [PERSON_NAME] и меня [PERSO…" at bounding box center [1181, 9] width 264 height 59
copy span "А давайте, если можно, еще перенесем [PERSON_NAME], [PERSON_NAME] и меня [PERSO…"
click at [1135, 491] on textarea at bounding box center [1153, 507] width 293 height 106
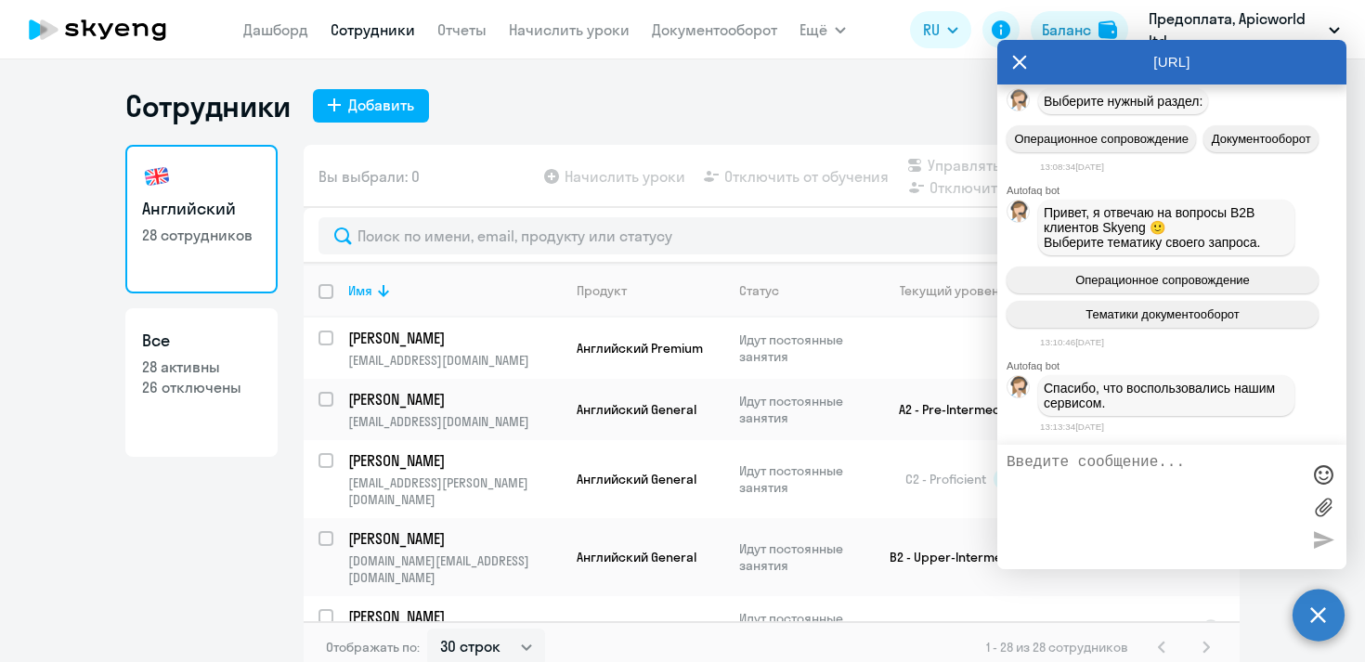
paste textarea "А давайте, если можно, еще перенесем [PERSON_NAME], [PERSON_NAME] и меня [PERSO…"
type textarea "А давайте, если можно, еще перенесем [PERSON_NAME], [PERSON_NAME] и меня [PERSO…"
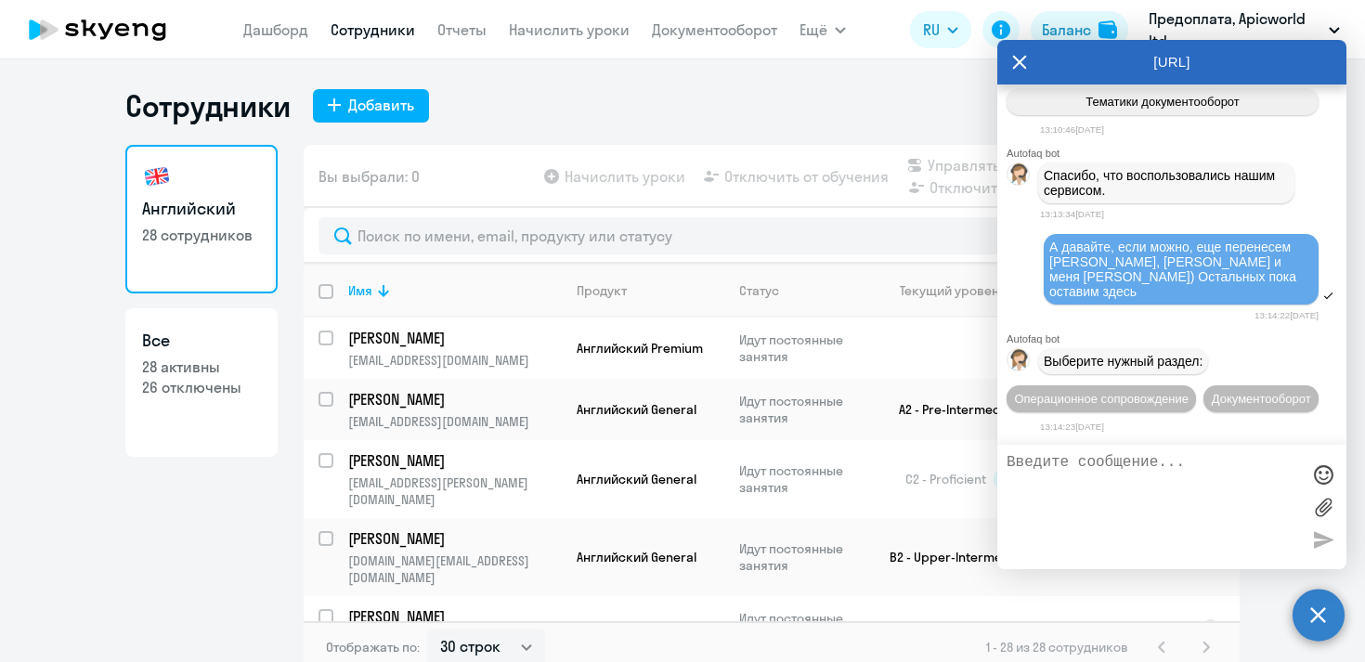
scroll to position [46263, 0]
click at [1142, 392] on span "Операционное сопровождение" at bounding box center [1101, 399] width 175 height 14
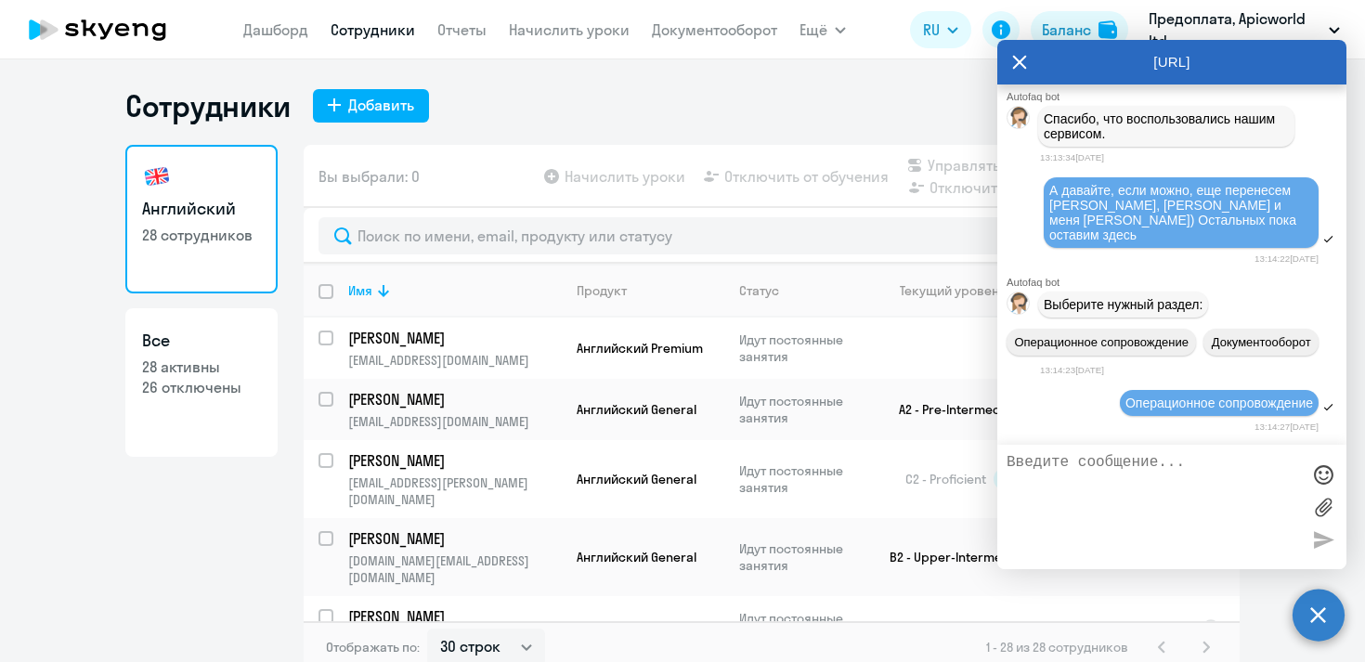
scroll to position [46437, 0]
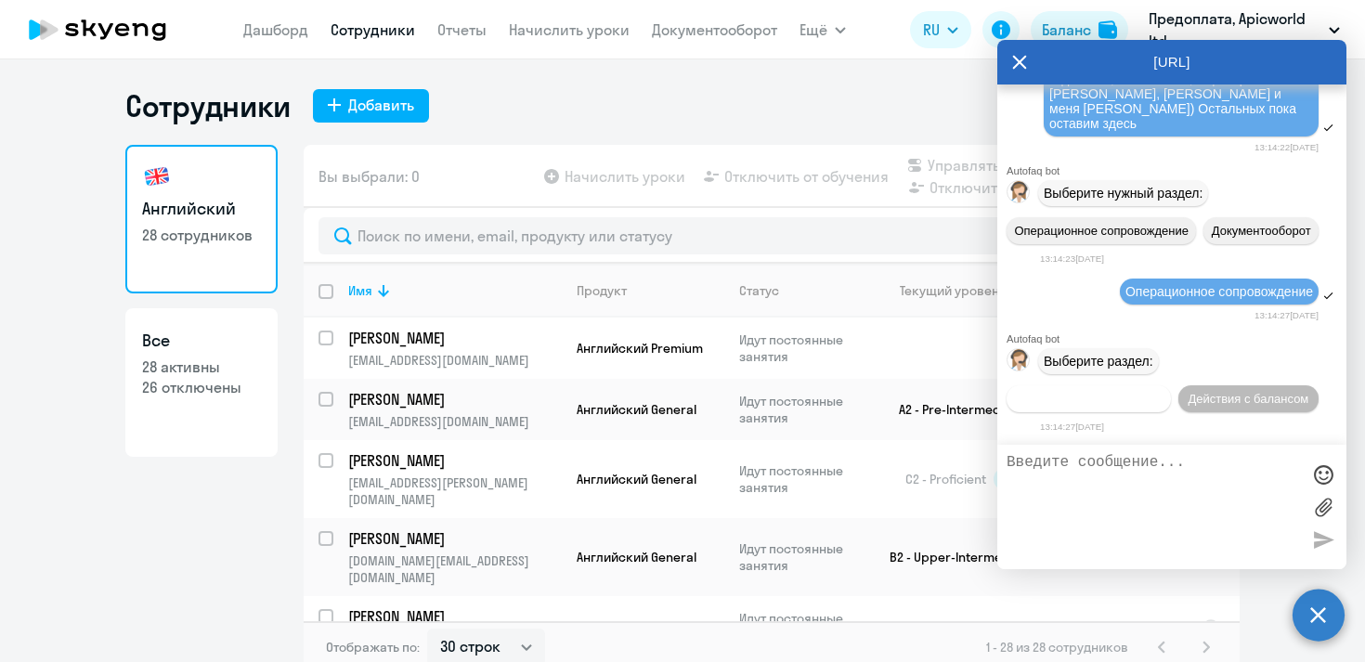
click at [1113, 398] on span "Действия по сотрудникам" at bounding box center [1089, 399] width 144 height 14
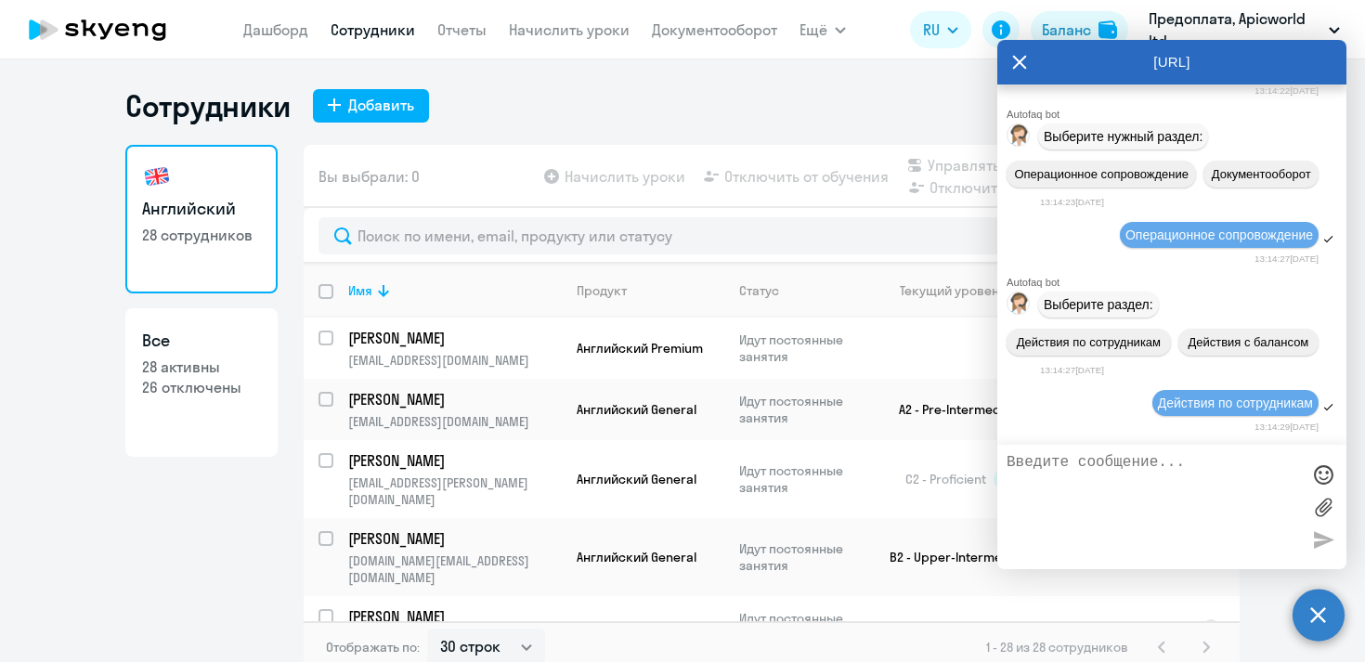
scroll to position [46684, 0]
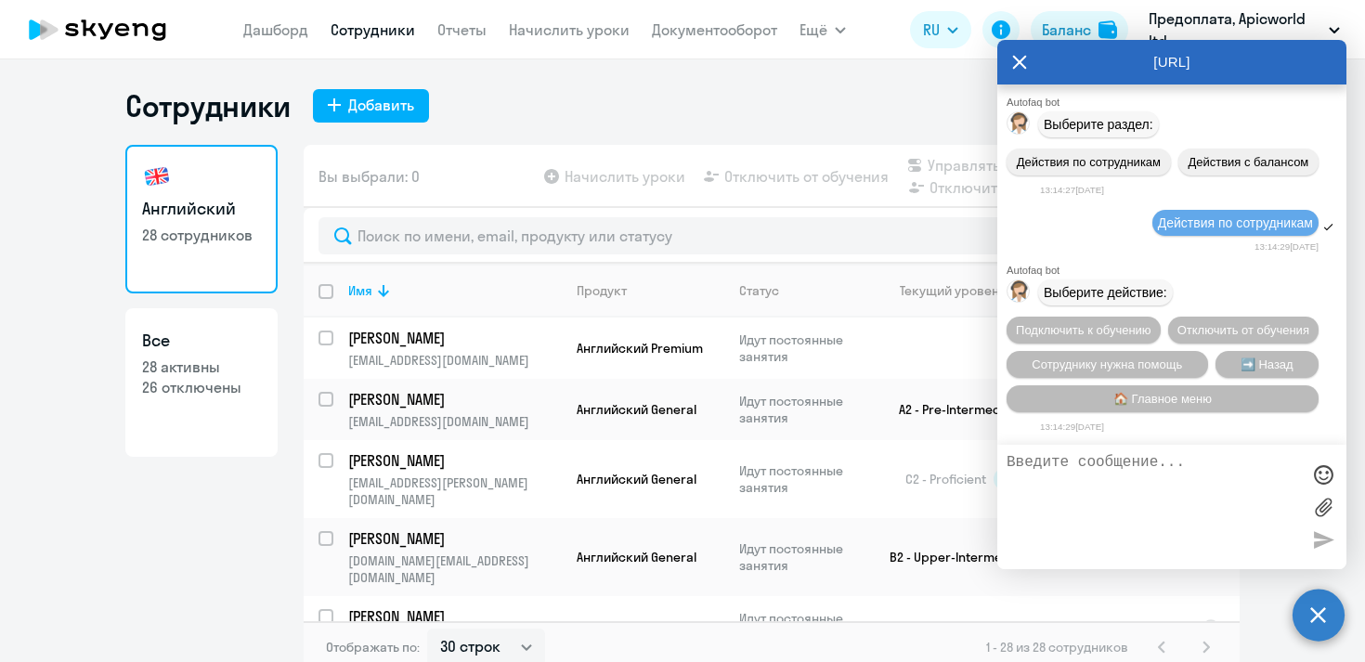
click at [1075, 477] on textarea at bounding box center [1153, 507] width 293 height 106
paste textarea "А давайте, если можно, еще перенесем [PERSON_NAME], [PERSON_NAME] и меня [PERSO…"
type textarea "А давайте, если можно, еще перенесем [PERSON_NAME], [PERSON_NAME] и меня [PERSO…"
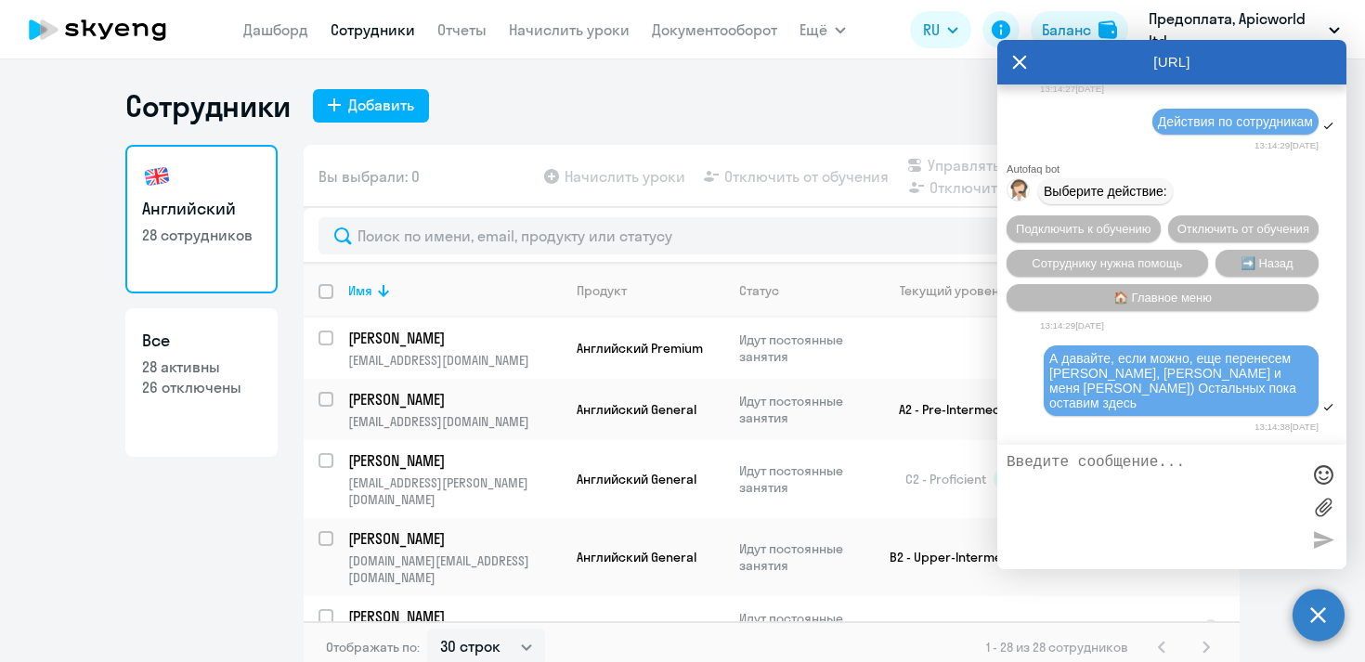
scroll to position [46790, 0]
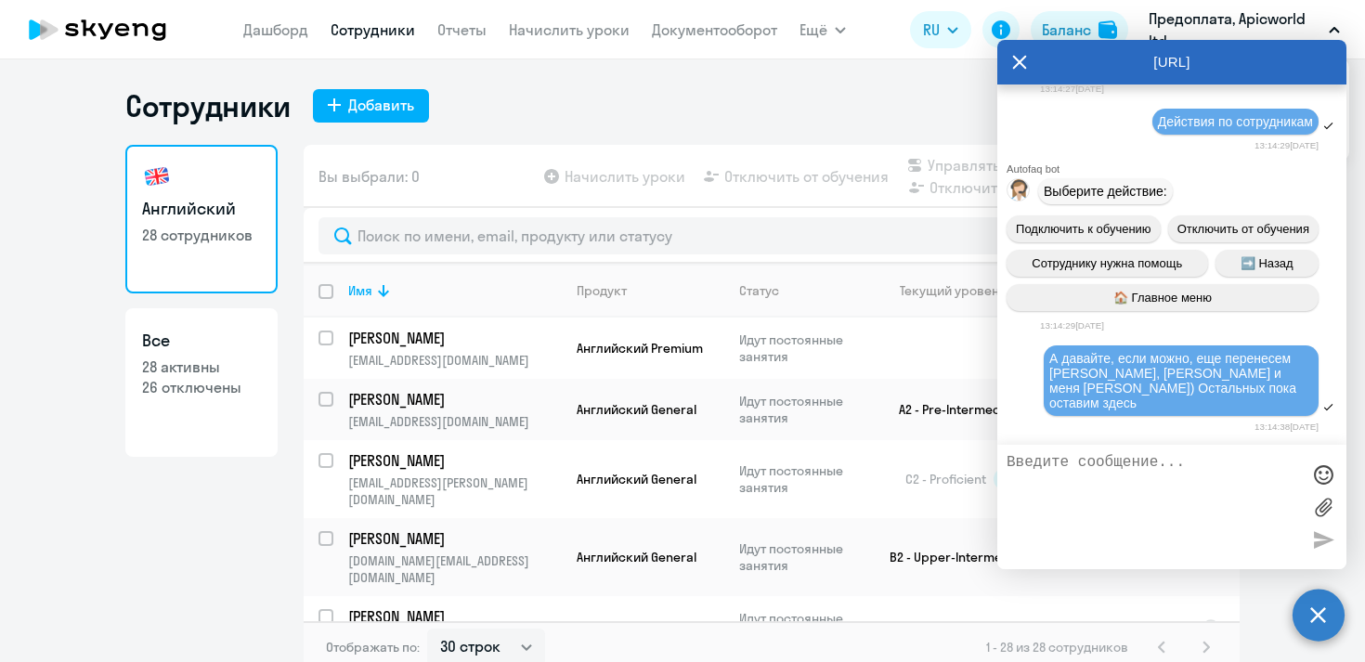
click at [1018, 65] on icon at bounding box center [1019, 62] width 15 height 45
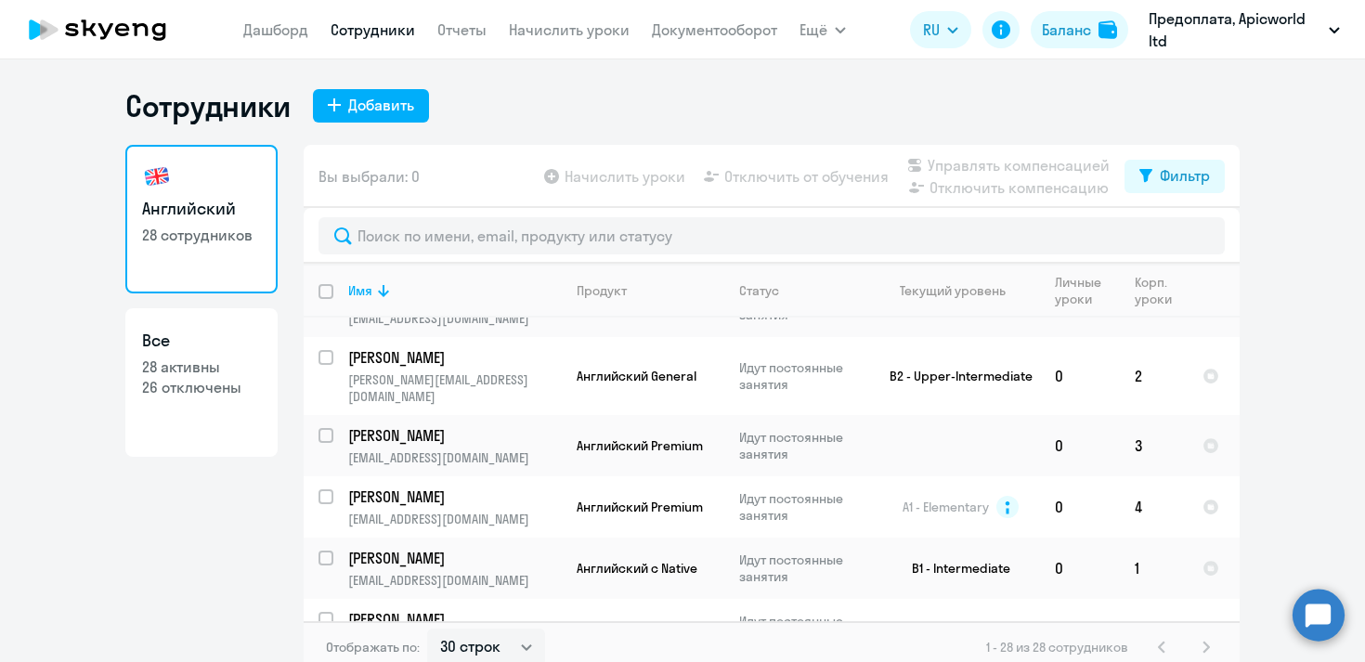
scroll to position [1329, 0]
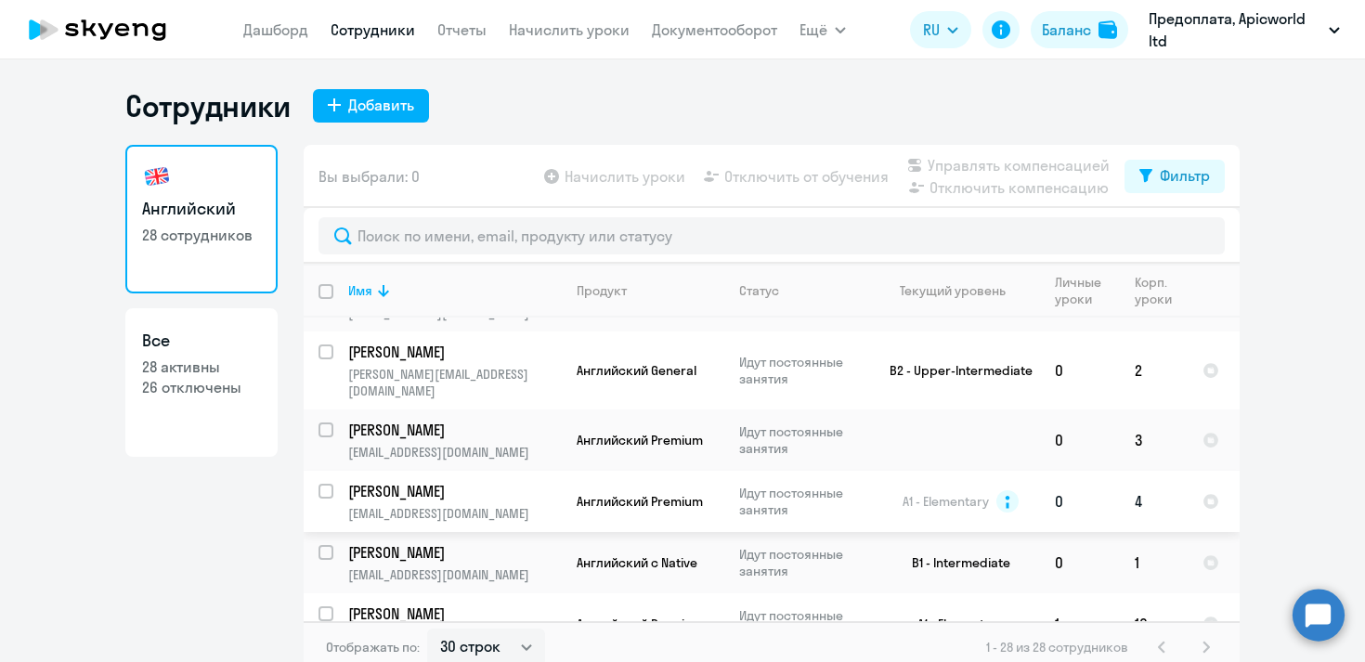
click at [330, 484] on input "select row 13697870" at bounding box center [337, 502] width 37 height 37
checkbox input "true"
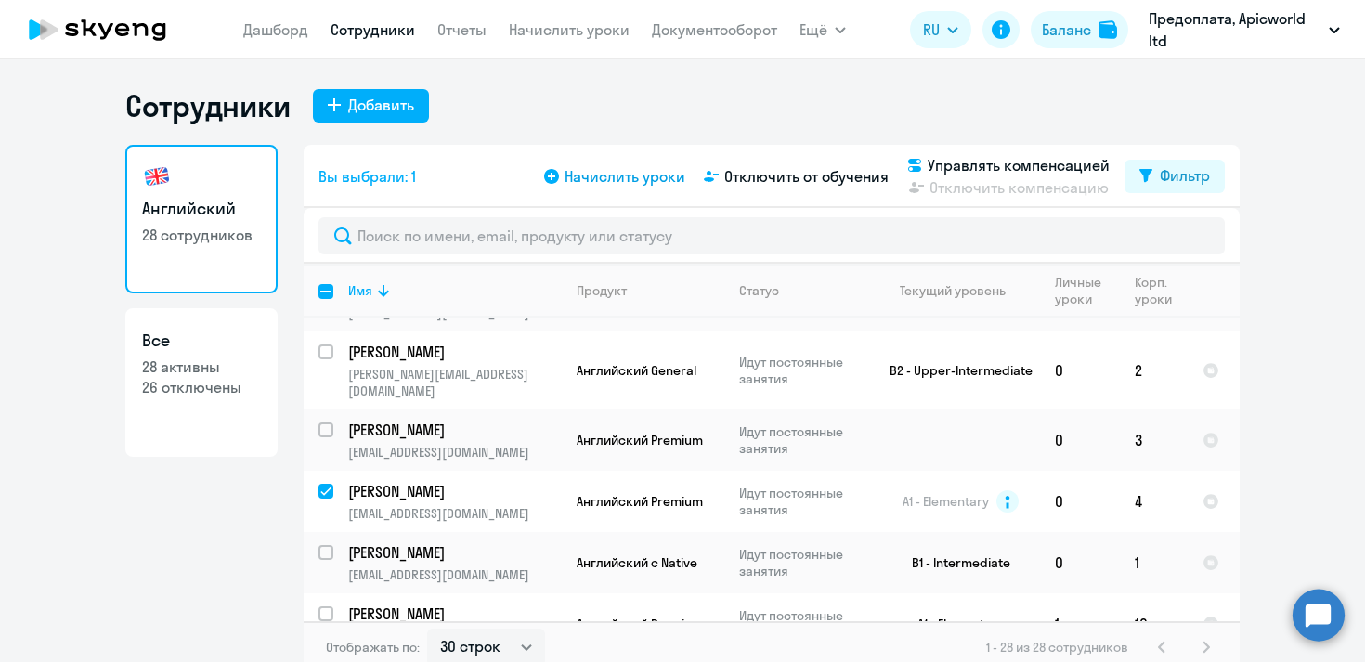
click at [620, 173] on span "Начислить уроки" at bounding box center [625, 176] width 121 height 22
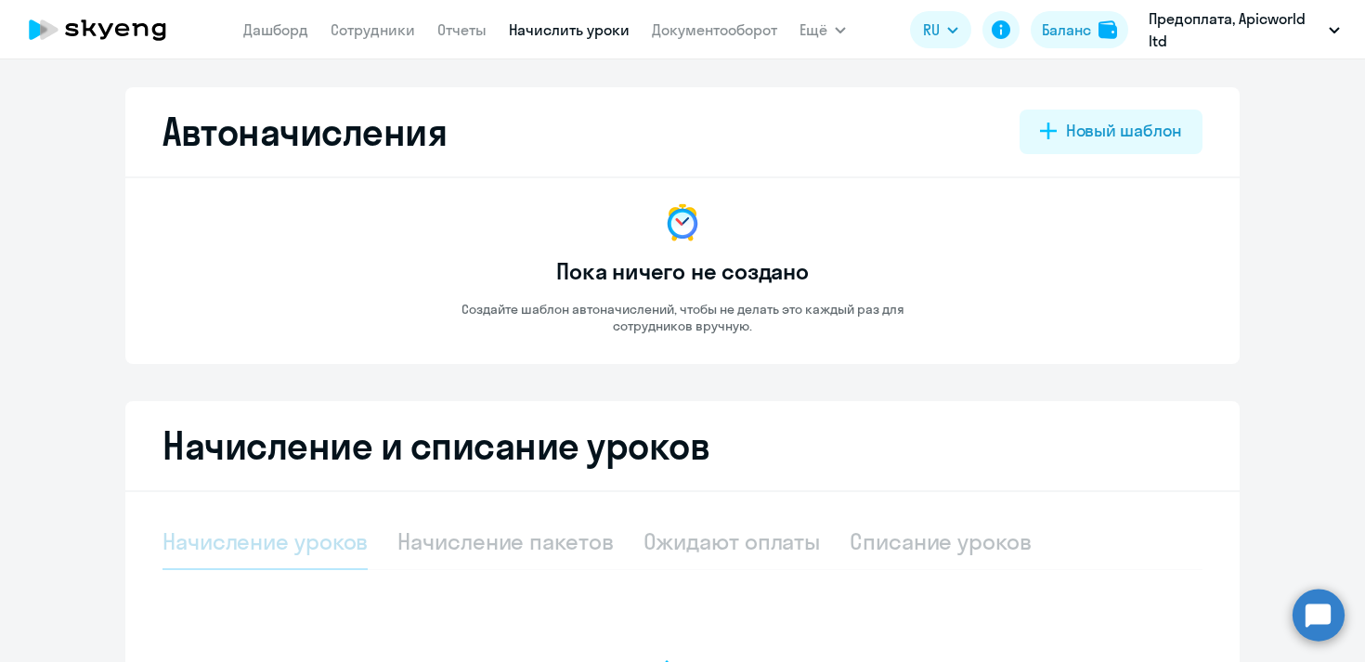
select select "10"
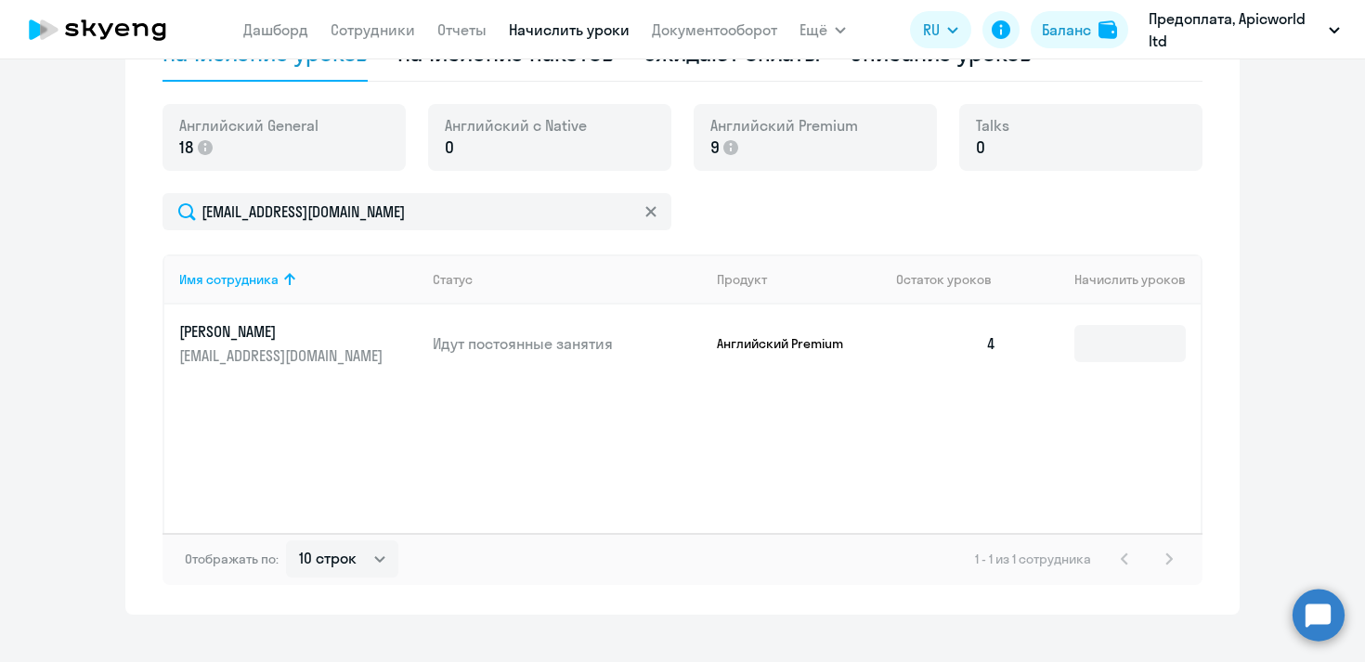
scroll to position [515, 0]
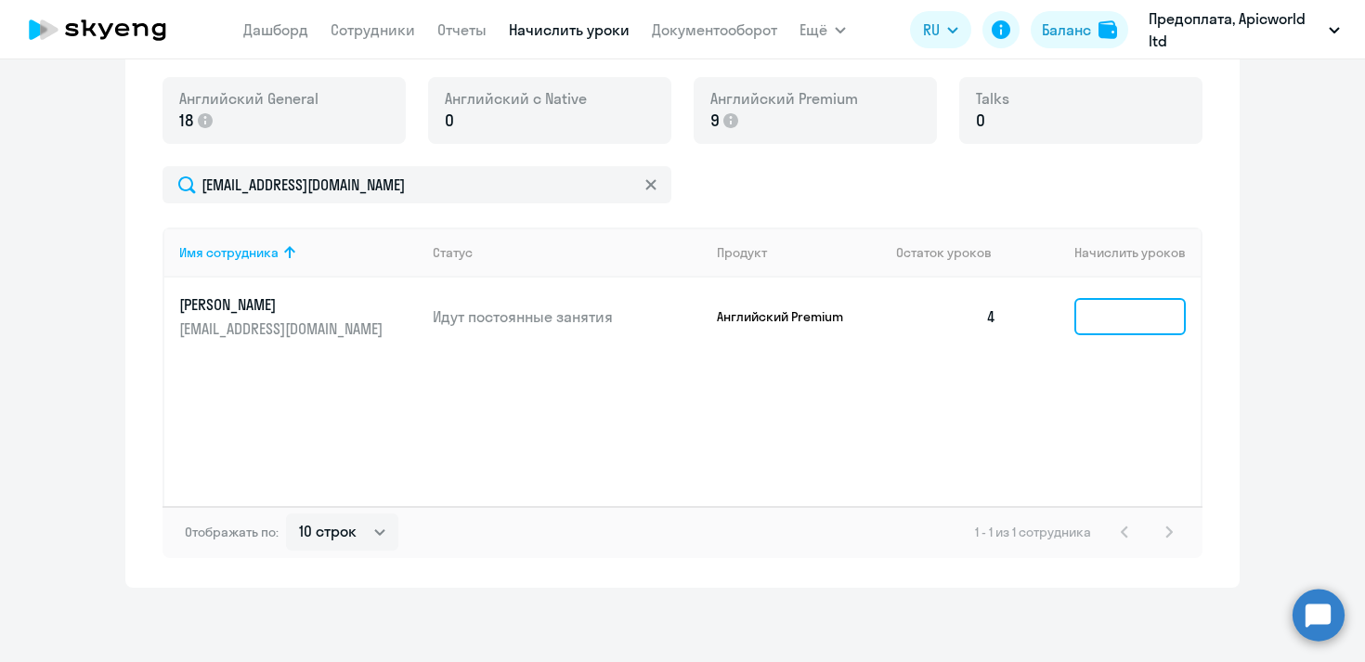
click at [1148, 313] on input at bounding box center [1129, 316] width 111 height 37
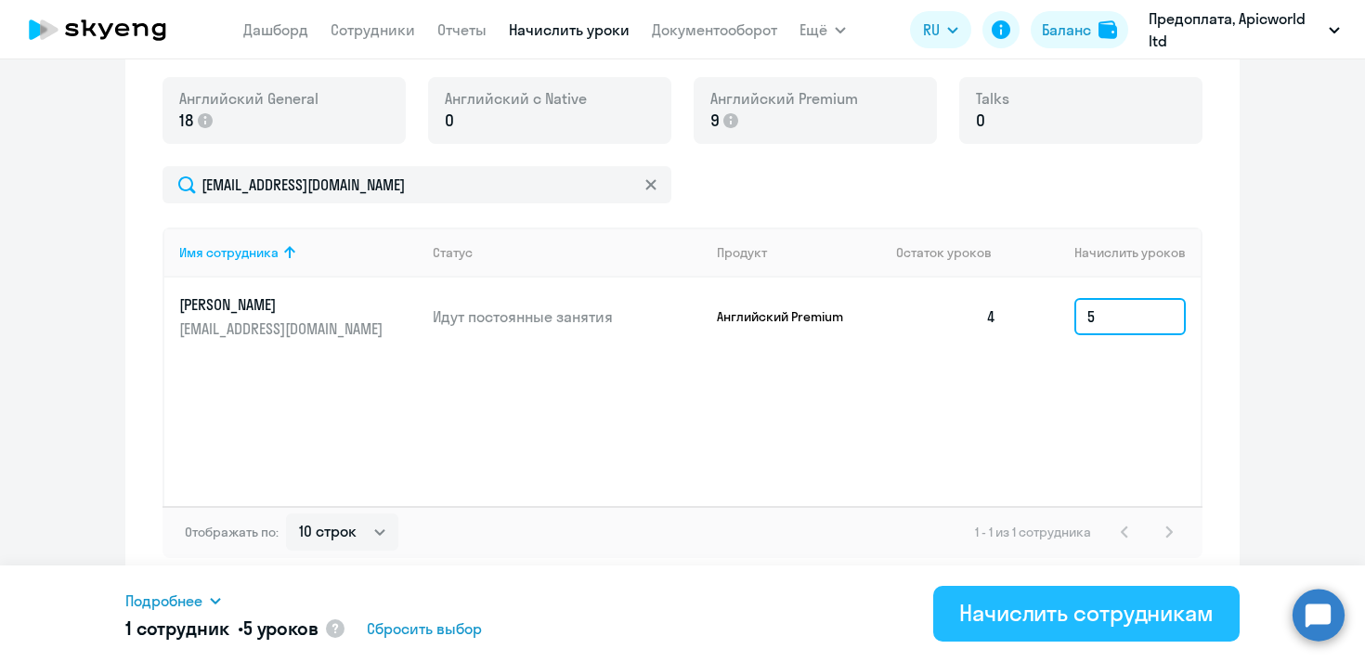
type input "5"
click at [1177, 606] on div "Начислить сотрудникам" at bounding box center [1086, 613] width 254 height 30
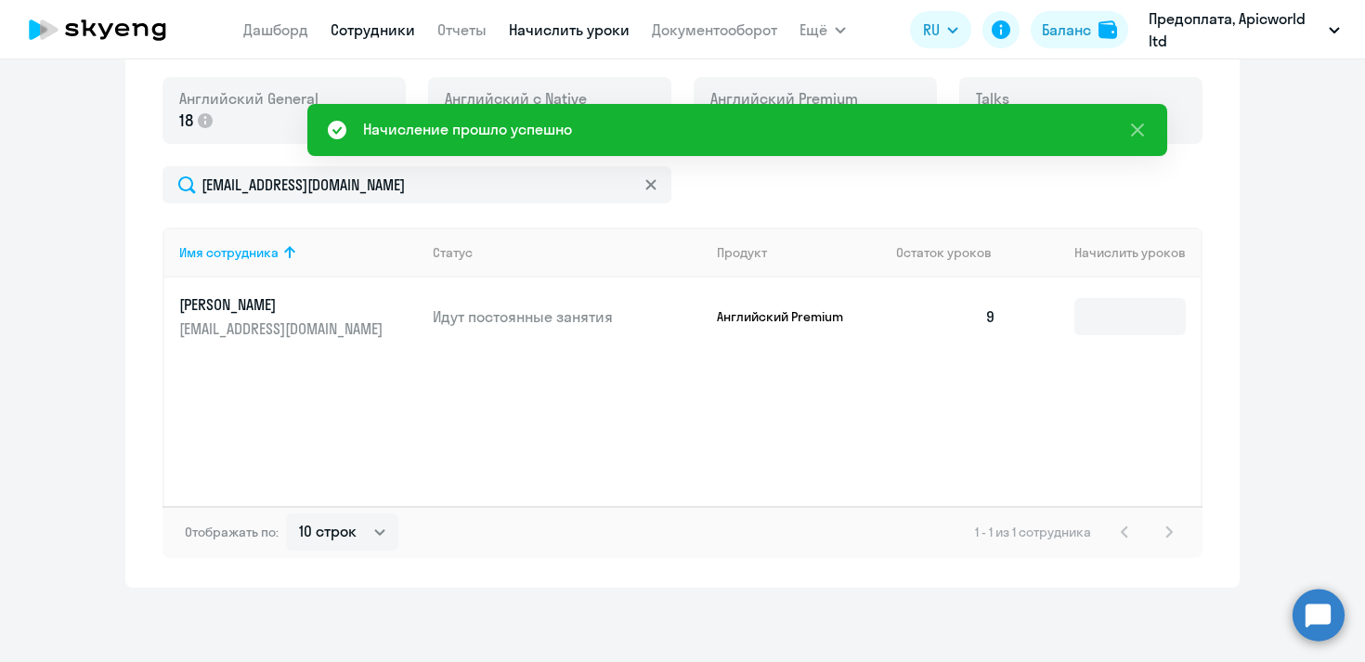
click at [384, 30] on link "Сотрудники" at bounding box center [373, 29] width 85 height 19
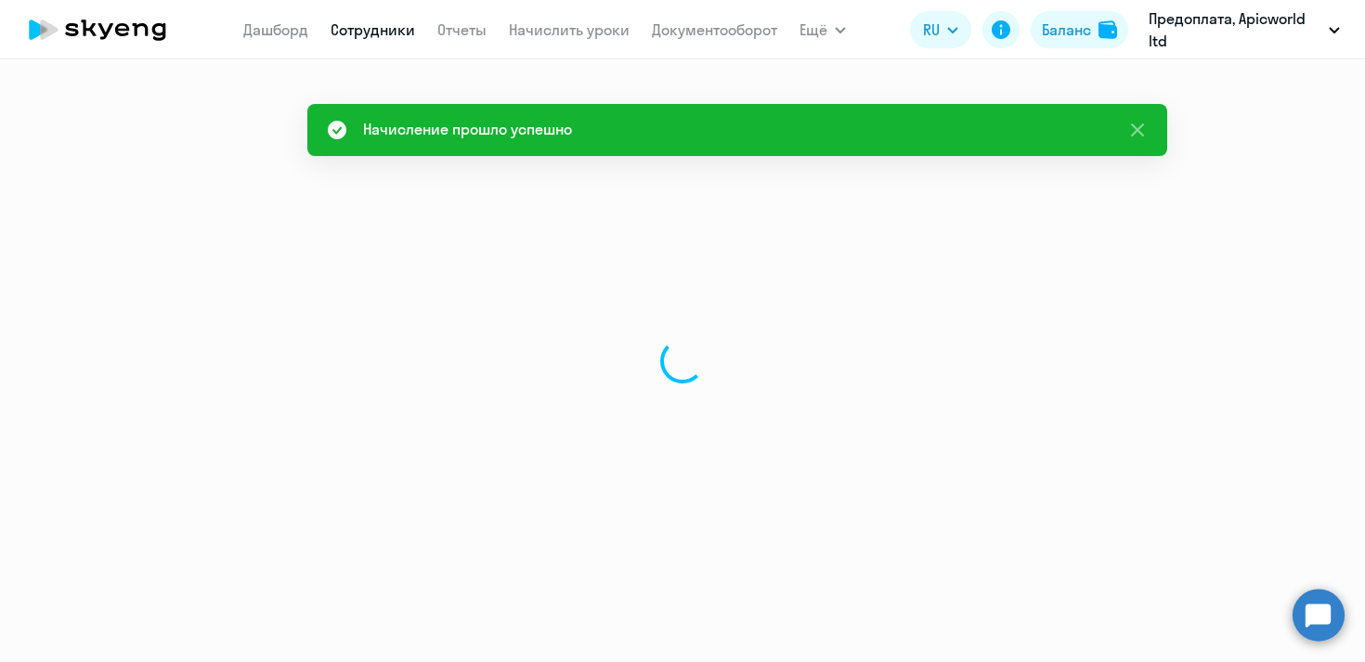
select select "30"
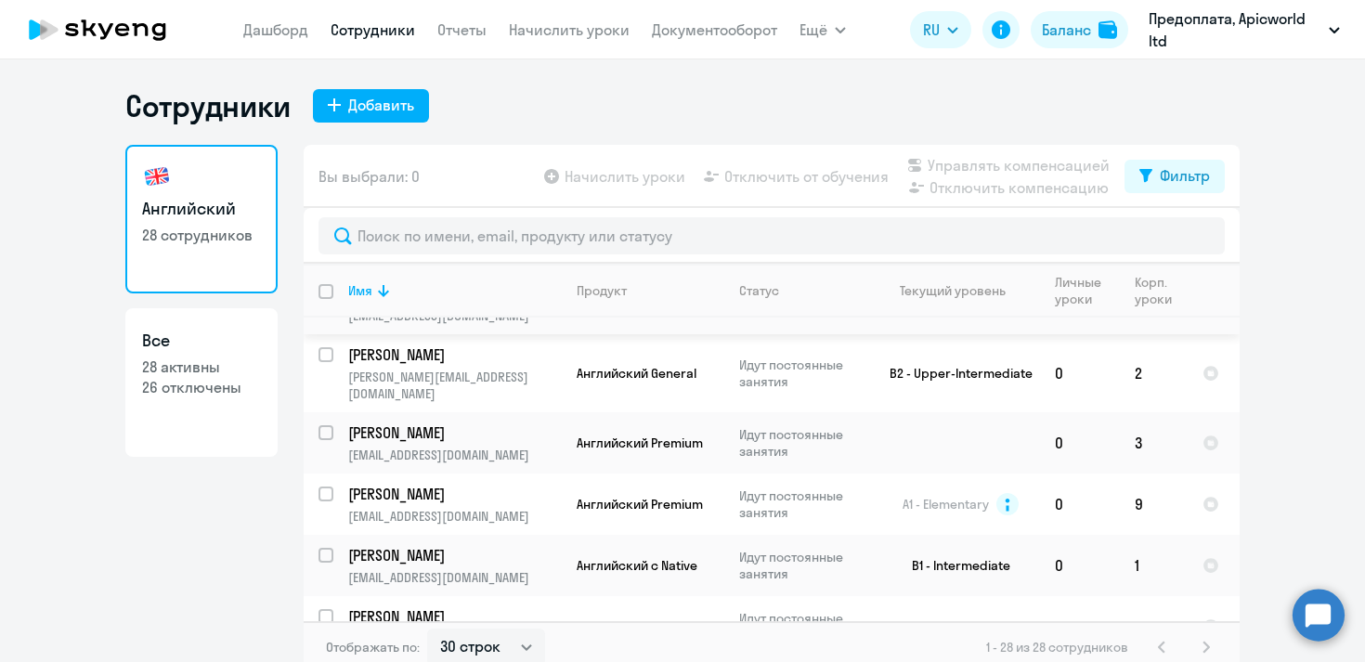
scroll to position [1333, 0]
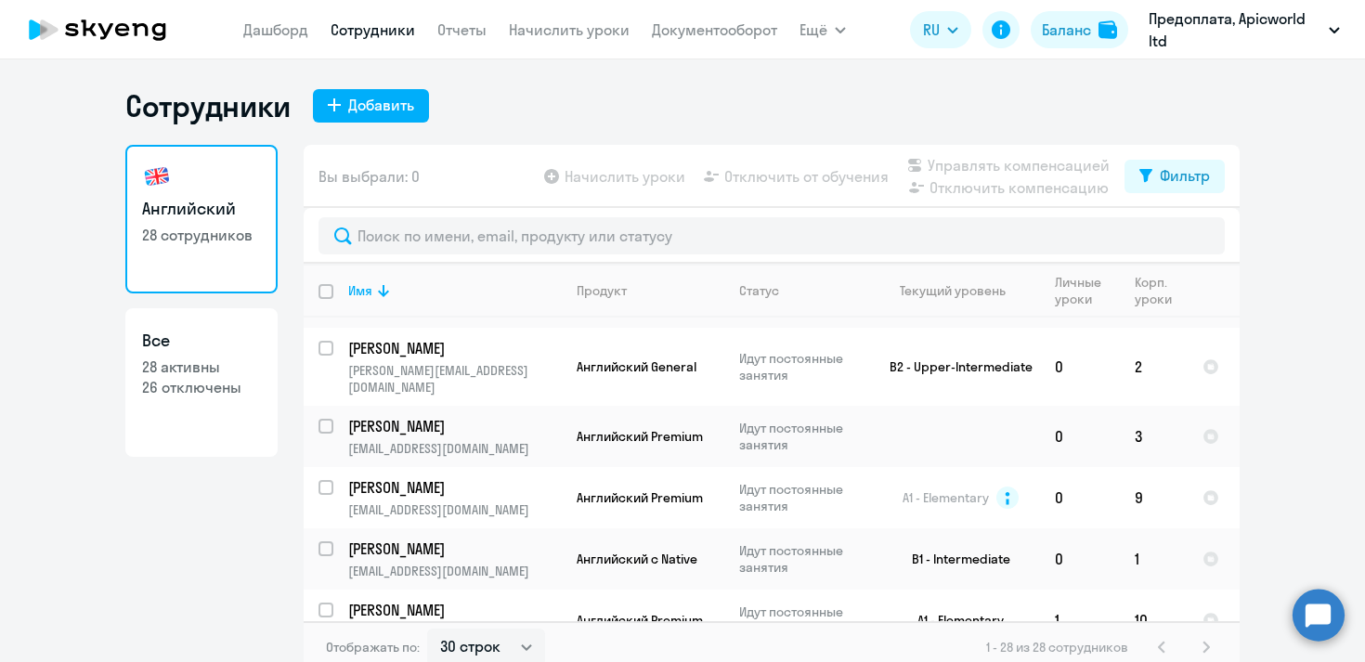
click at [1313, 613] on circle at bounding box center [1319, 615] width 52 height 52
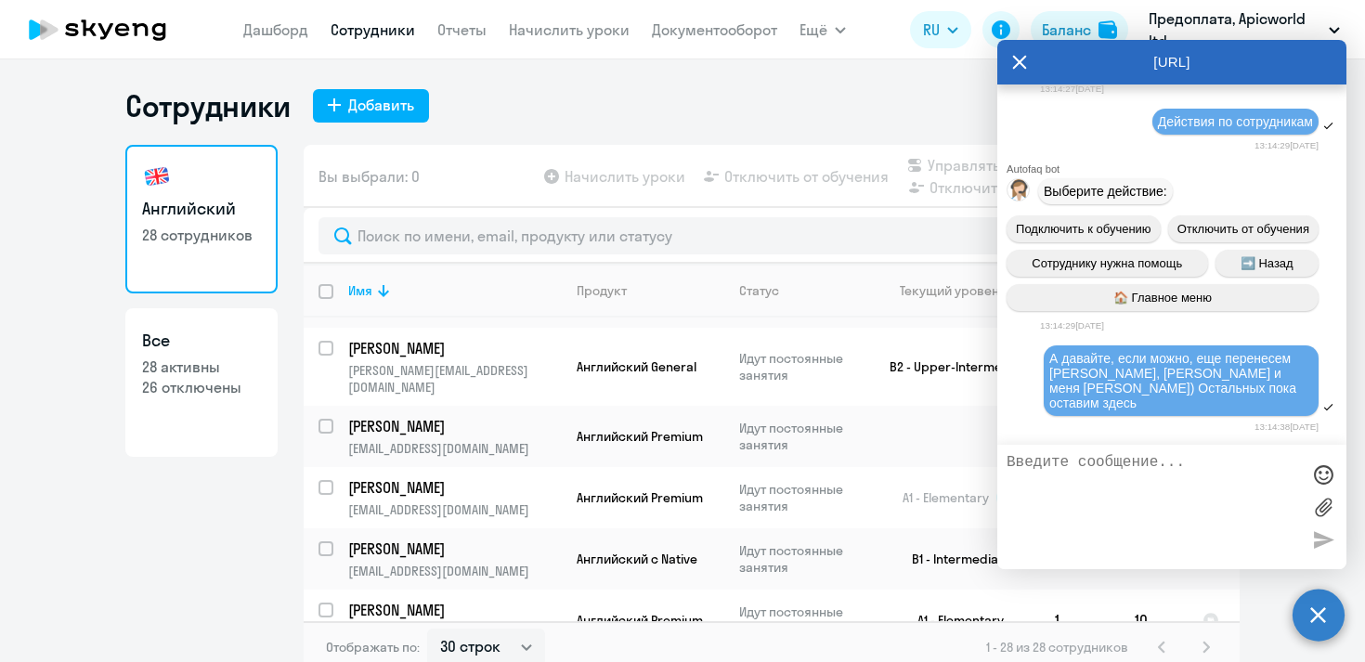
scroll to position [46790, 0]
click at [1023, 62] on icon at bounding box center [1019, 62] width 15 height 45
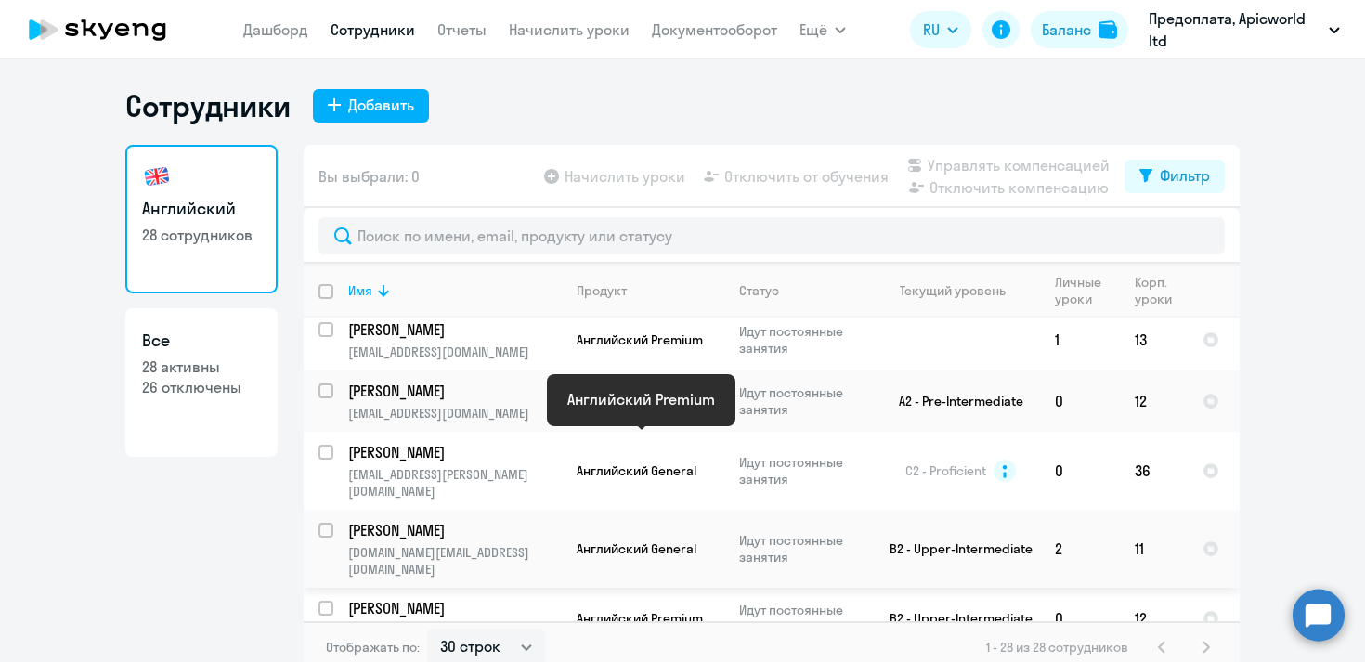
scroll to position [0, 0]
